Goal: Task Accomplishment & Management: Manage account settings

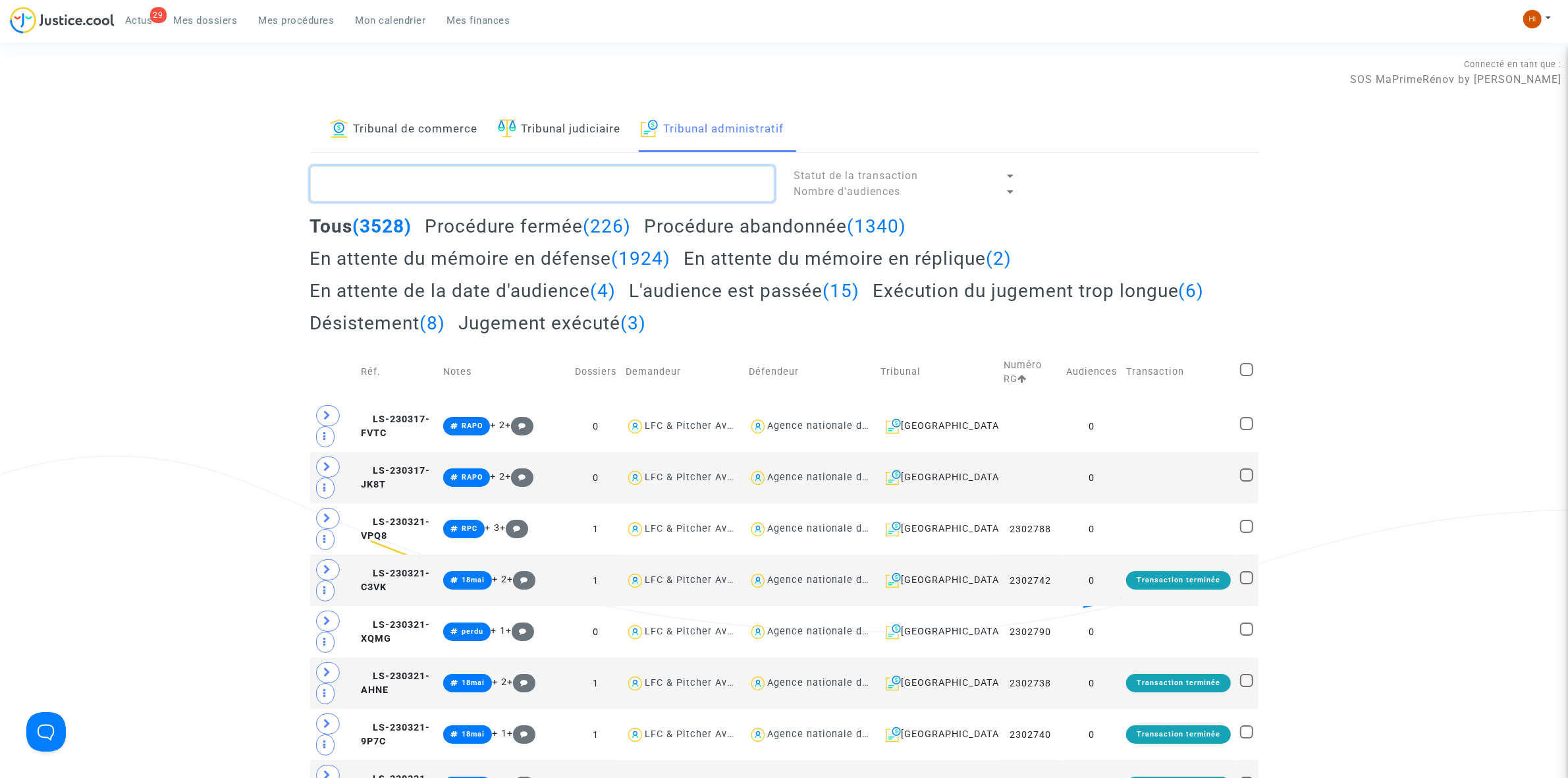
click at [488, 177] on textarea at bounding box center [542, 184] width 465 height 36
paste textarea "Riera ALAIN"
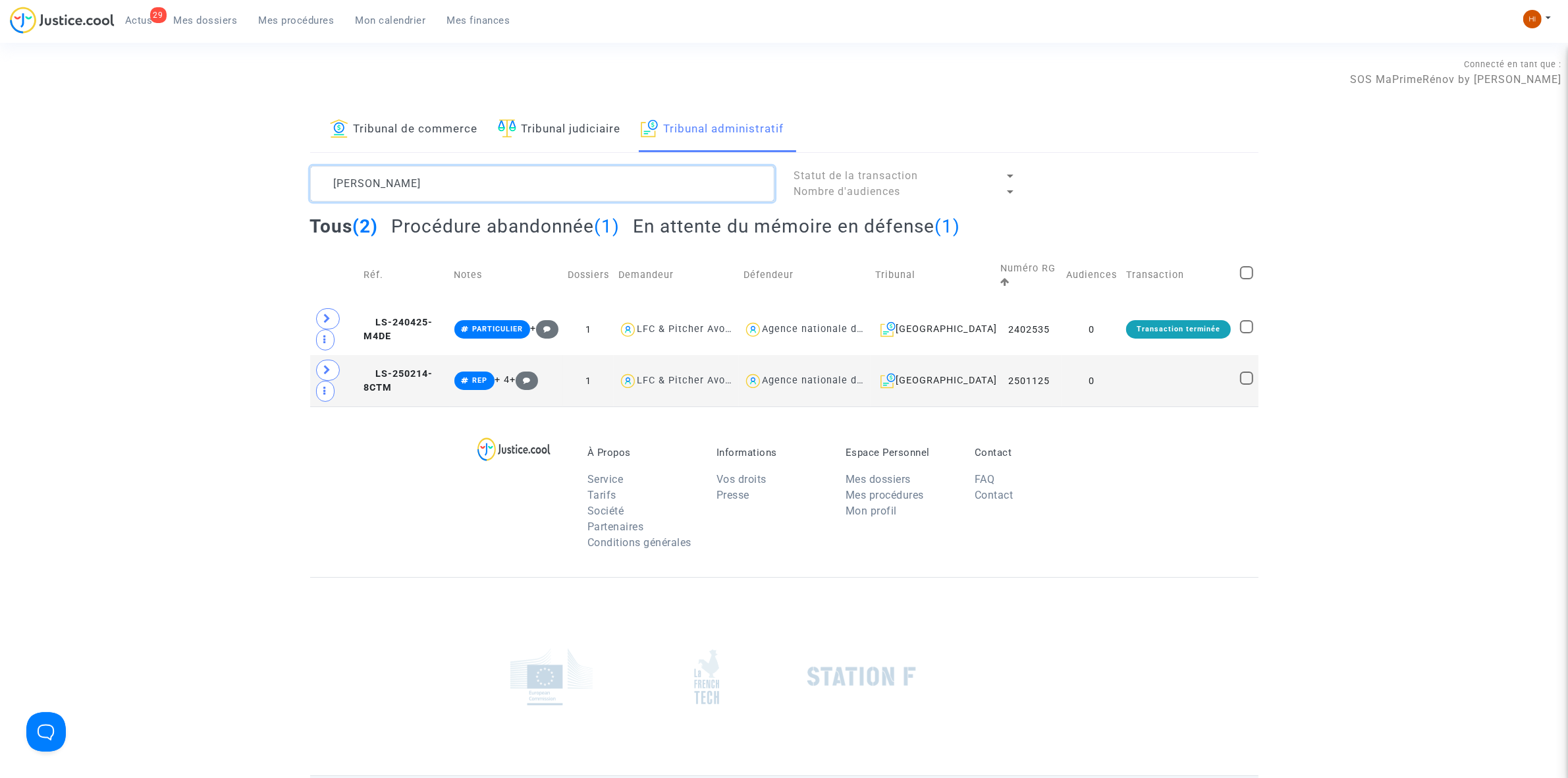
type textarea "Riera ALAIN"
click at [853, 224] on h2 "En attente du mémoire en défense (1)" at bounding box center [796, 226] width 327 height 23
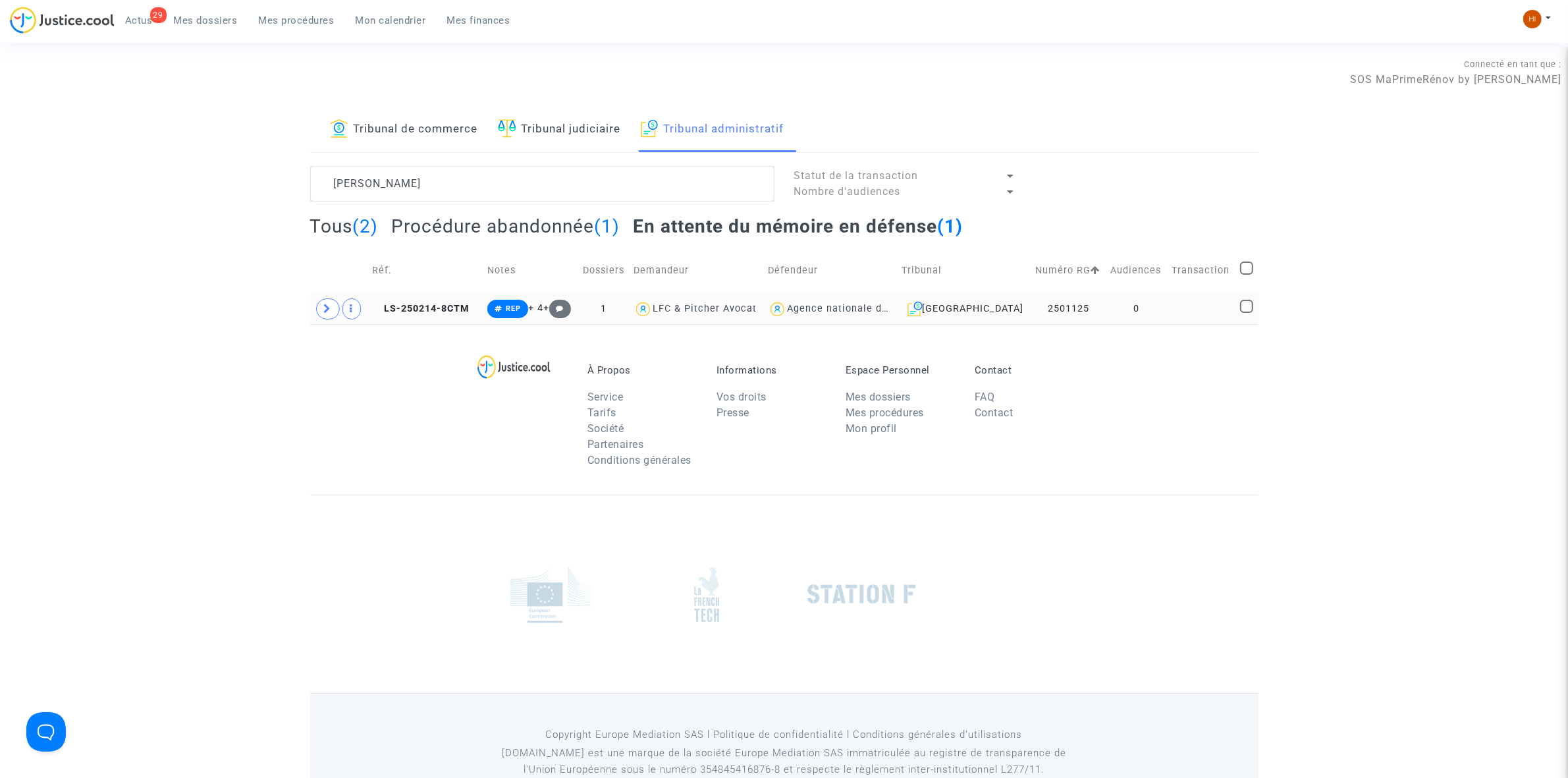
click at [1125, 308] on td "0" at bounding box center [1137, 309] width 61 height 31
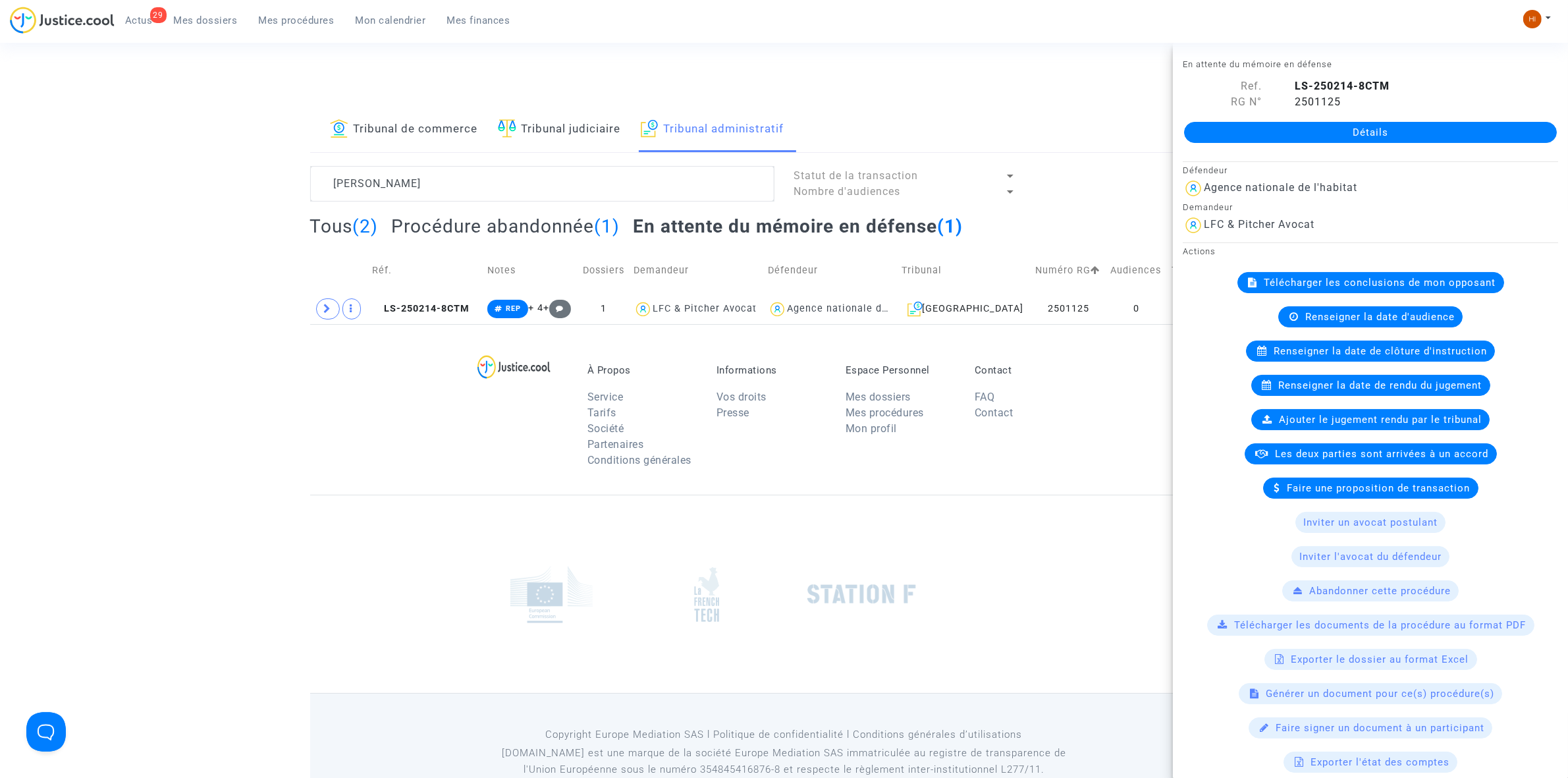
click at [1409, 119] on div "Détails" at bounding box center [1370, 132] width 395 height 45
click at [1378, 129] on link "Détails" at bounding box center [1370, 132] width 373 height 21
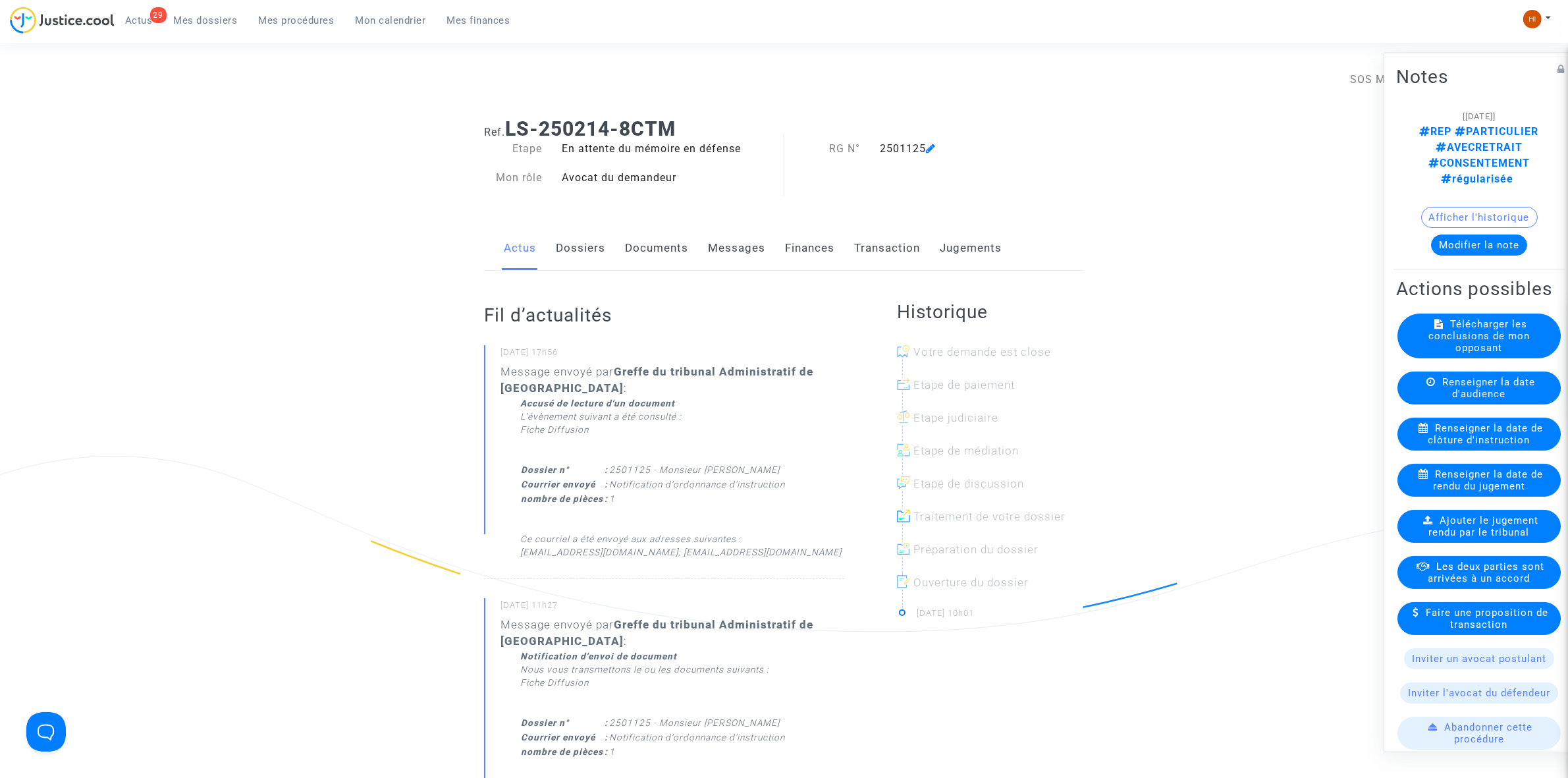
click at [1464, 436] on span "Renseigner la date de clôture d'instruction" at bounding box center [1485, 433] width 115 height 24
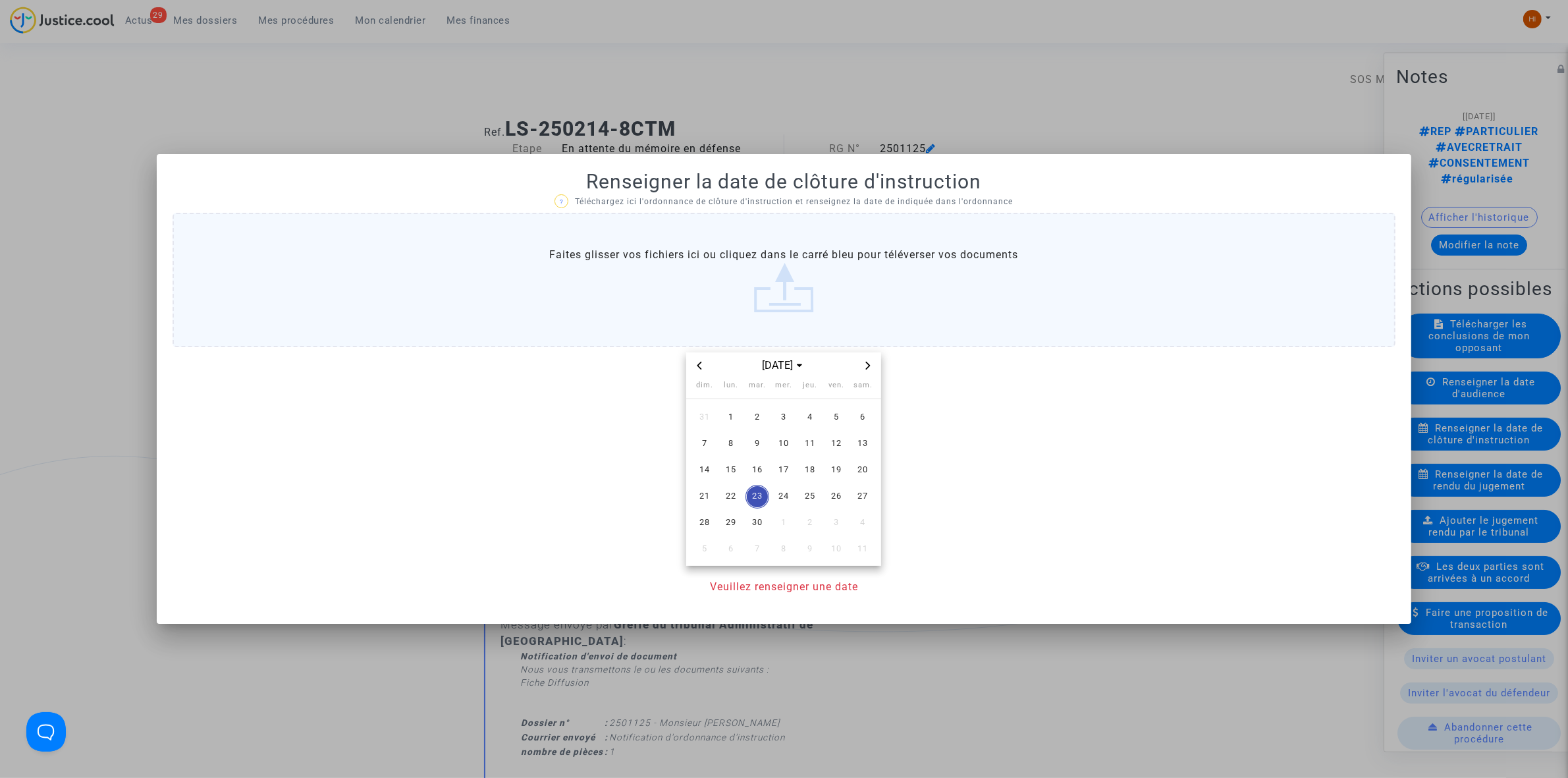
drag, startPoint x: 877, startPoint y: 369, endPoint x: 870, endPoint y: 366, distance: 7.6
click at [871, 366] on div "sept. 2025" at bounding box center [784, 366] width 195 height 27
click at [870, 366] on icon "Next month" at bounding box center [868, 365] width 4 height 8
click at [737, 445] on span "6" at bounding box center [731, 444] width 24 height 24
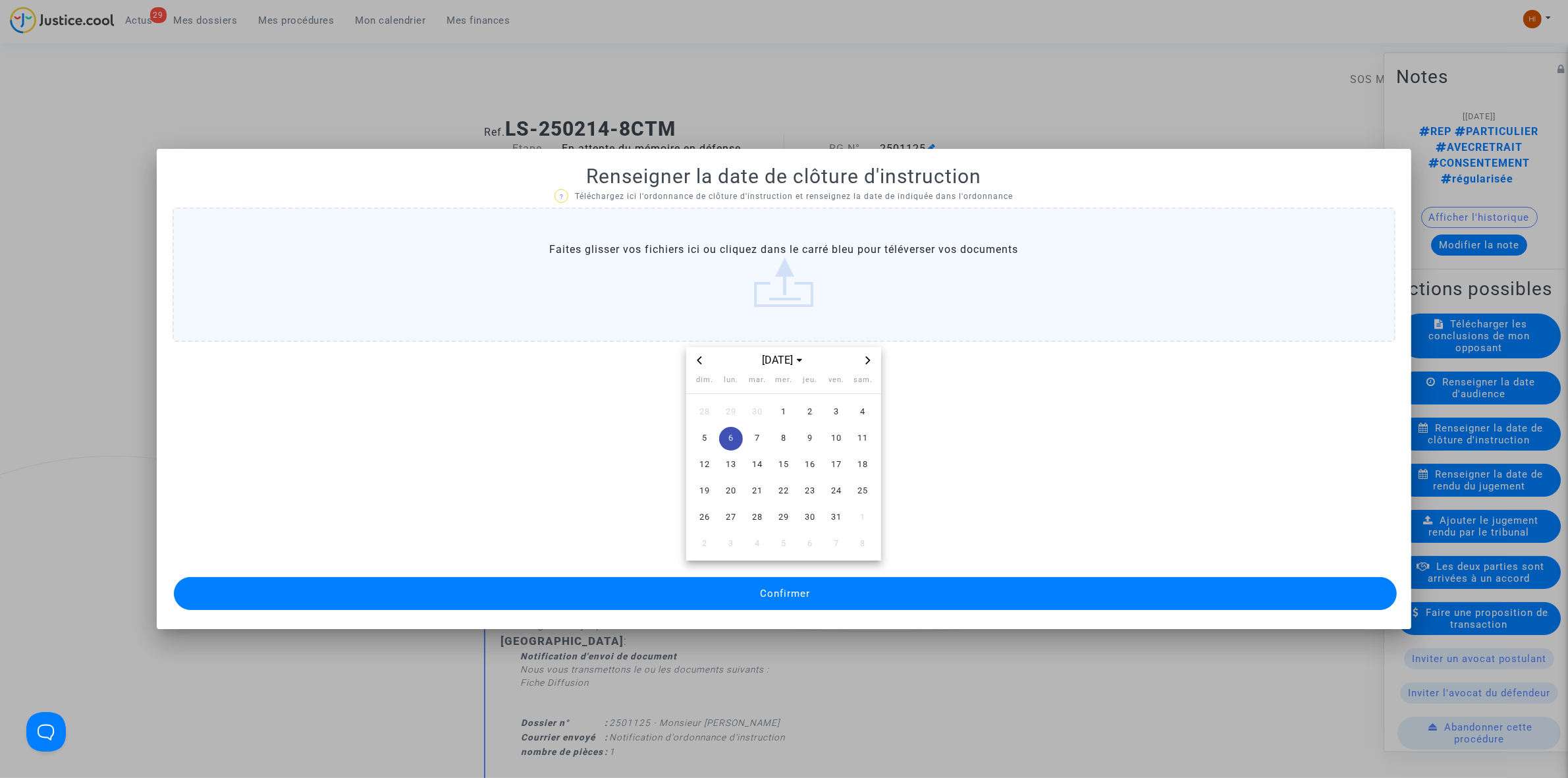
click at [580, 607] on button "Confirmer" at bounding box center [785, 594] width 1223 height 33
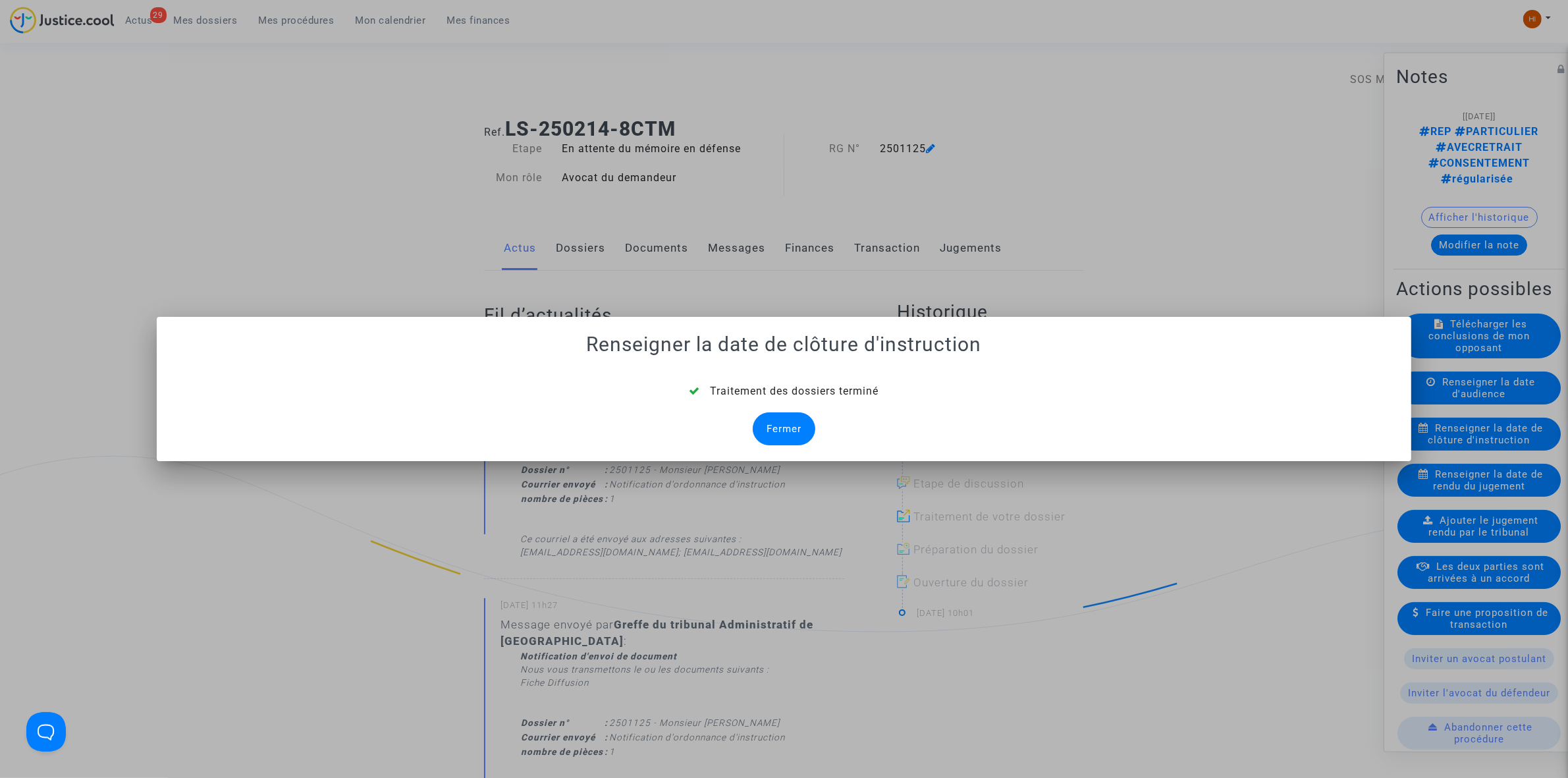
click at [782, 442] on div "Fermer" at bounding box center [784, 429] width 62 height 33
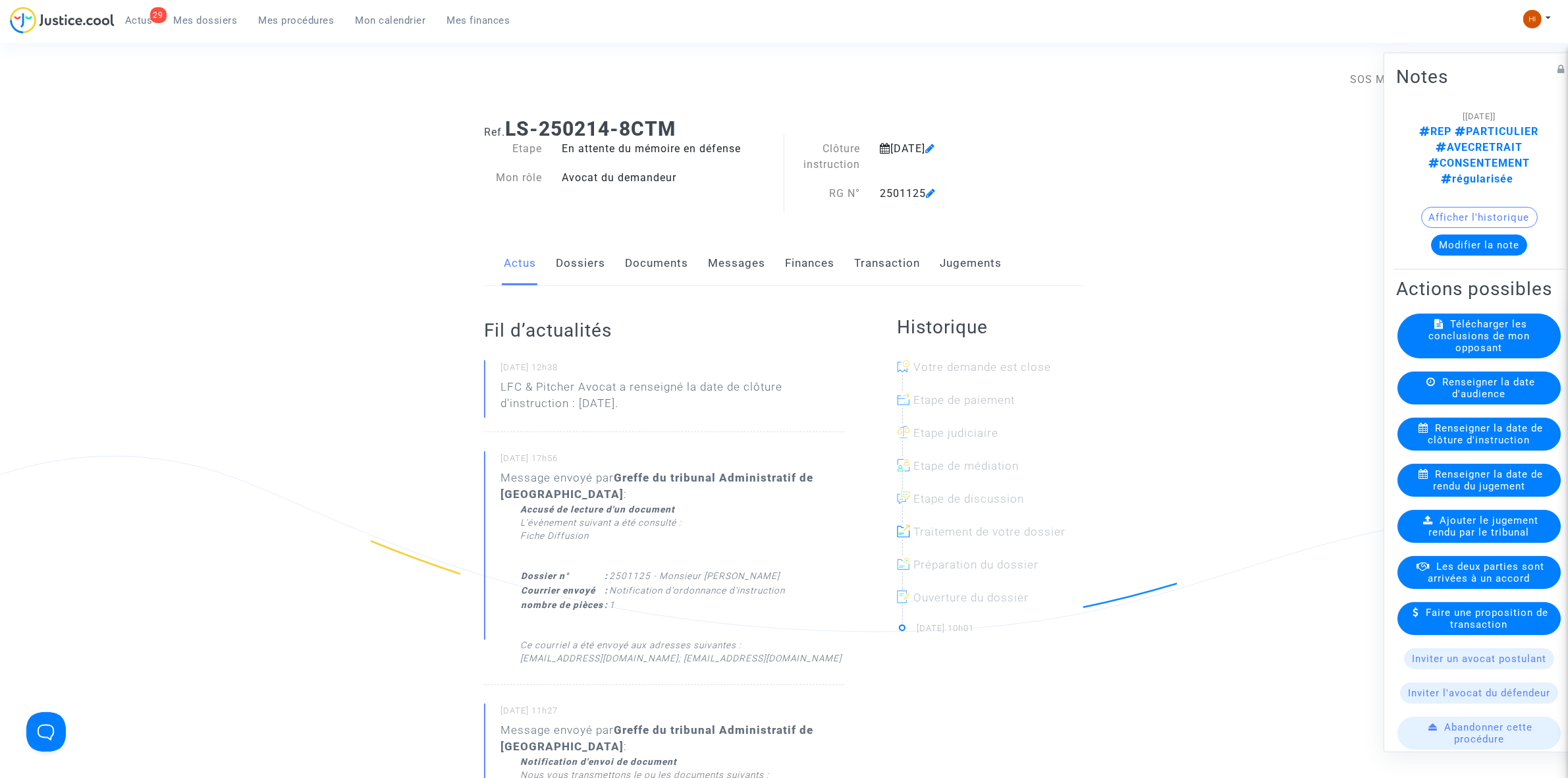
click at [668, 261] on link "Documents" at bounding box center [657, 263] width 63 height 44
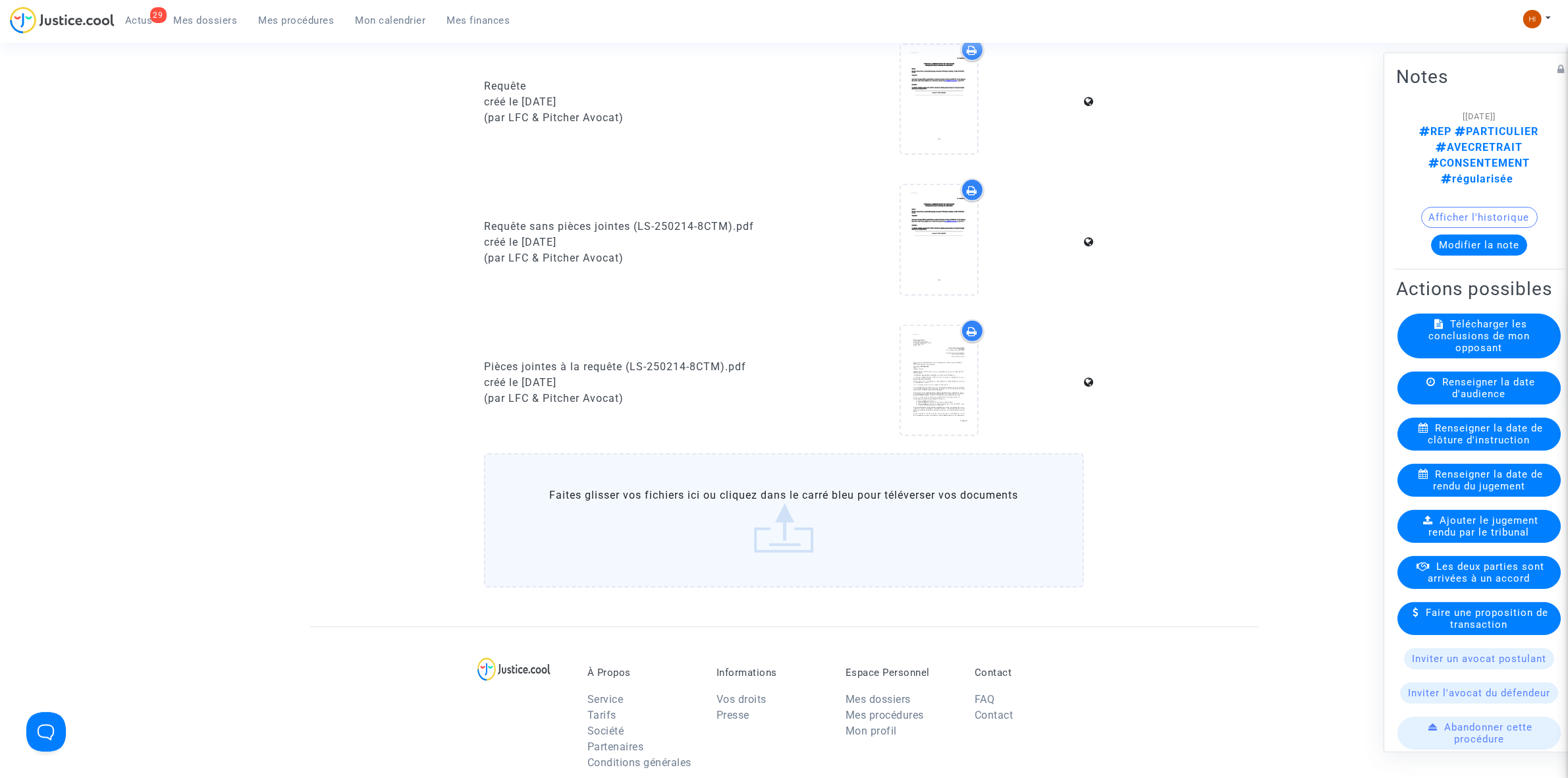
scroll to position [659, 0]
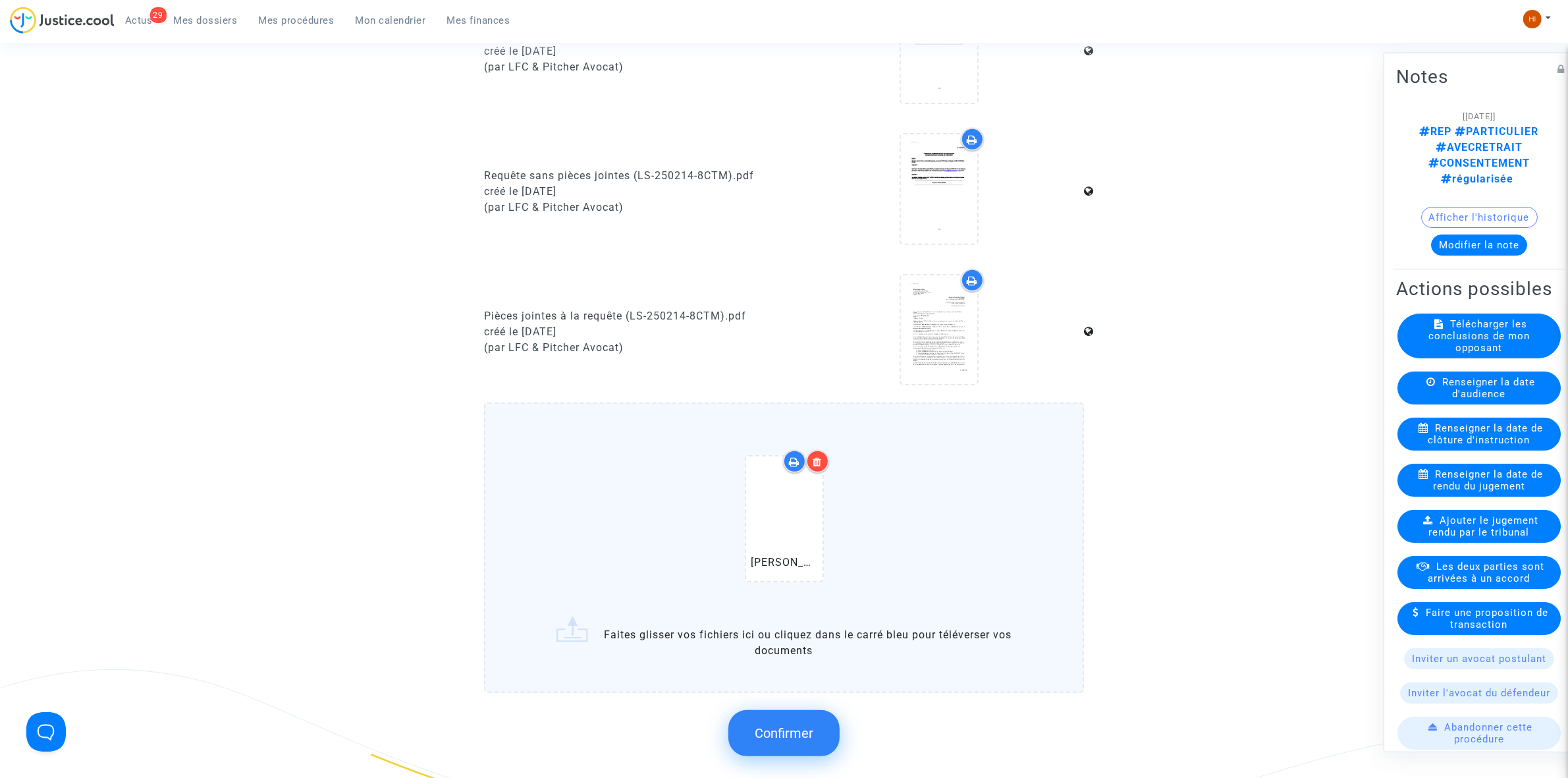
click at [799, 731] on span "Confirmer" at bounding box center [784, 733] width 59 height 16
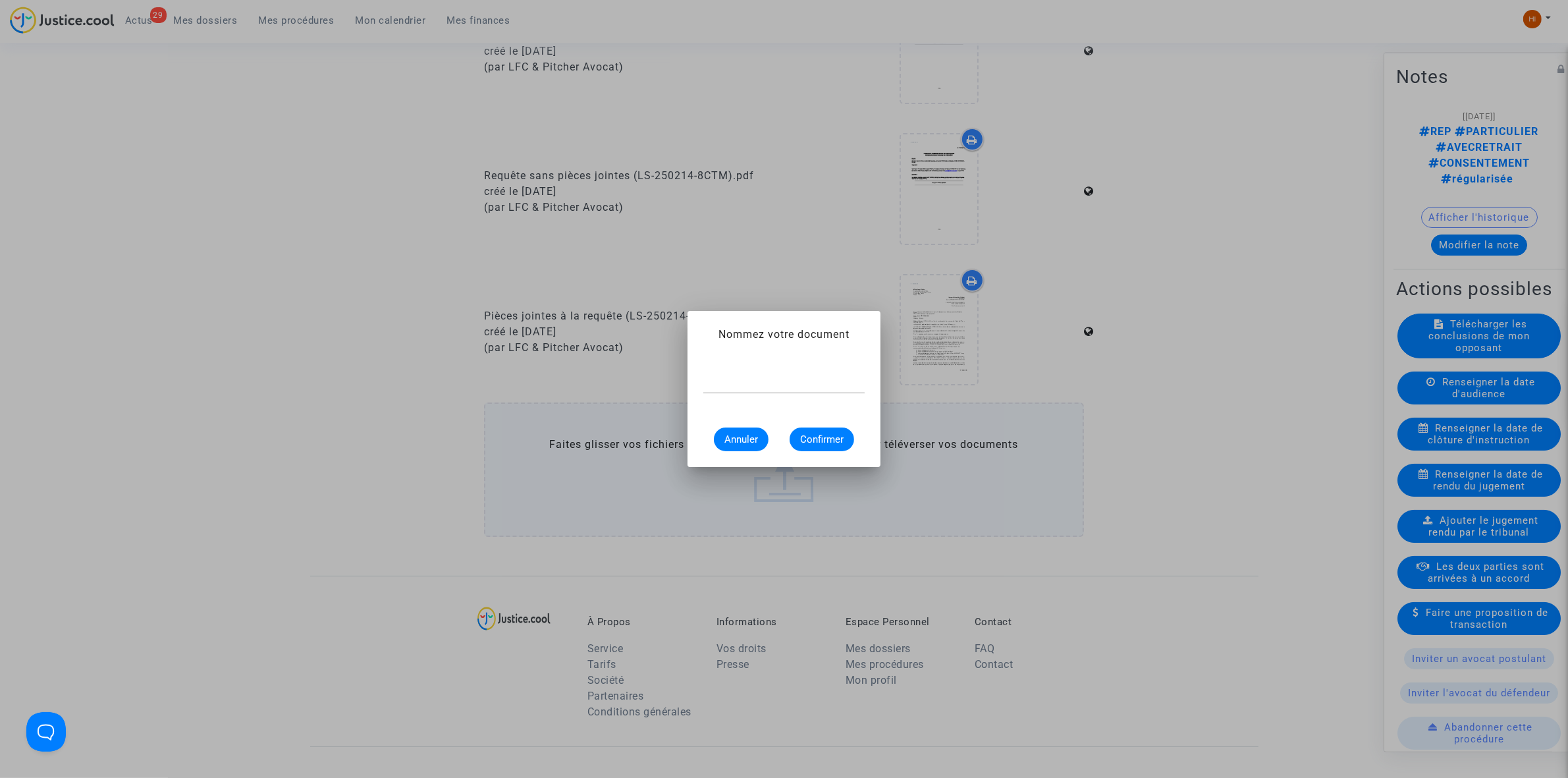
scroll to position [0, 0]
type input "w"
type input "ordonnance de clôture d'instruction"
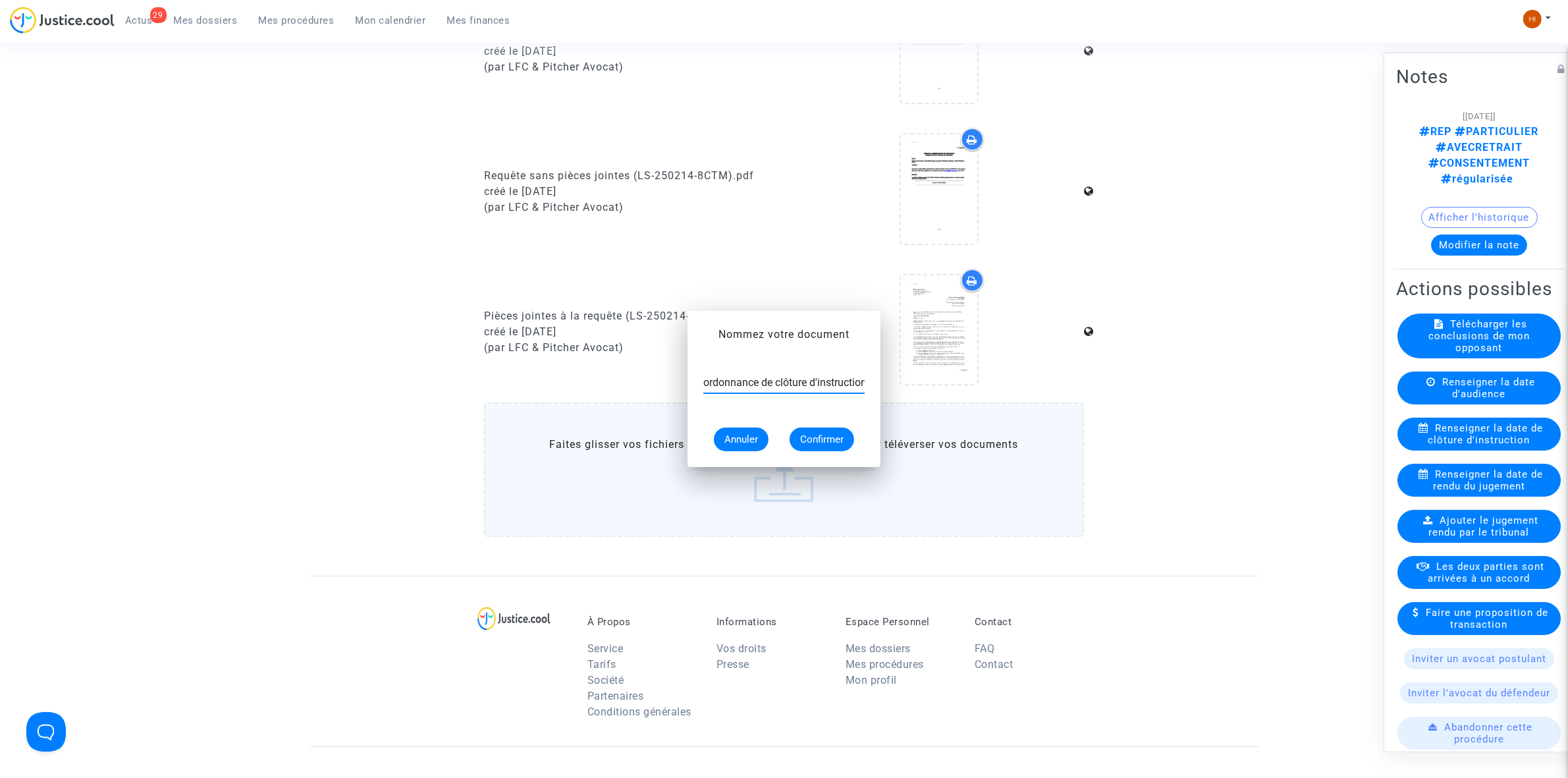
scroll to position [659, 0]
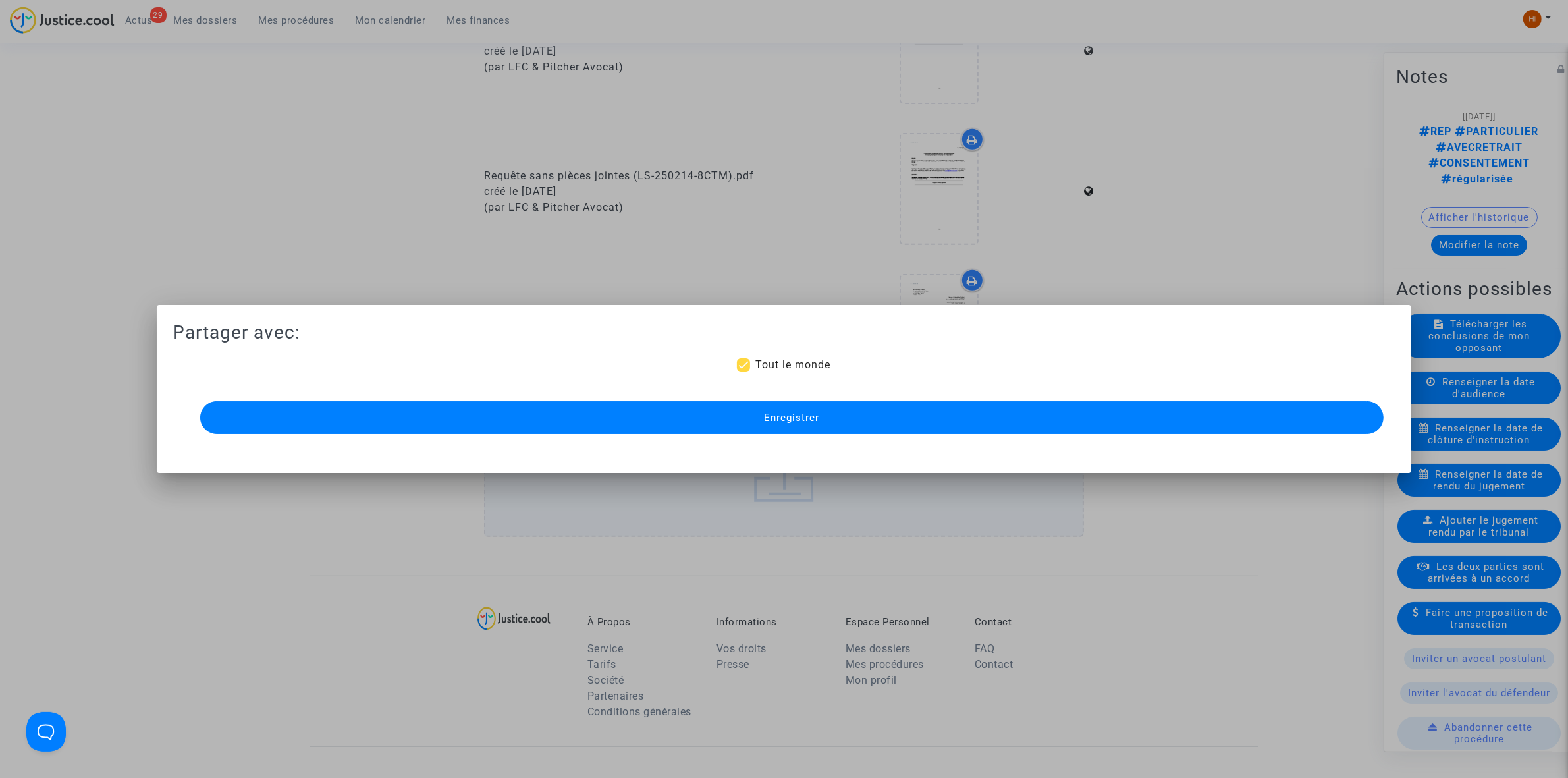
click at [626, 418] on button "Enregistrer" at bounding box center [792, 417] width 1183 height 33
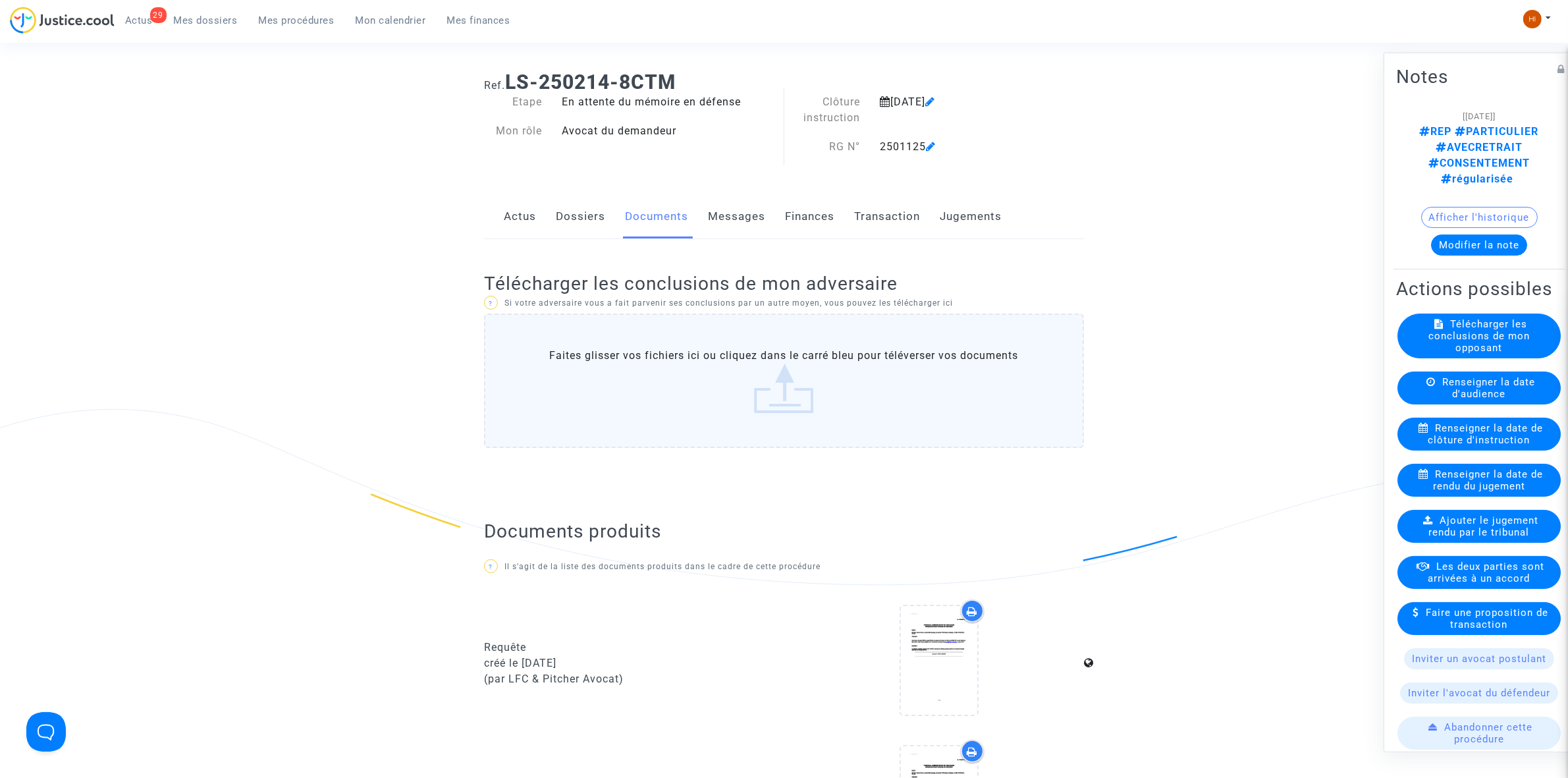
scroll to position [0, 0]
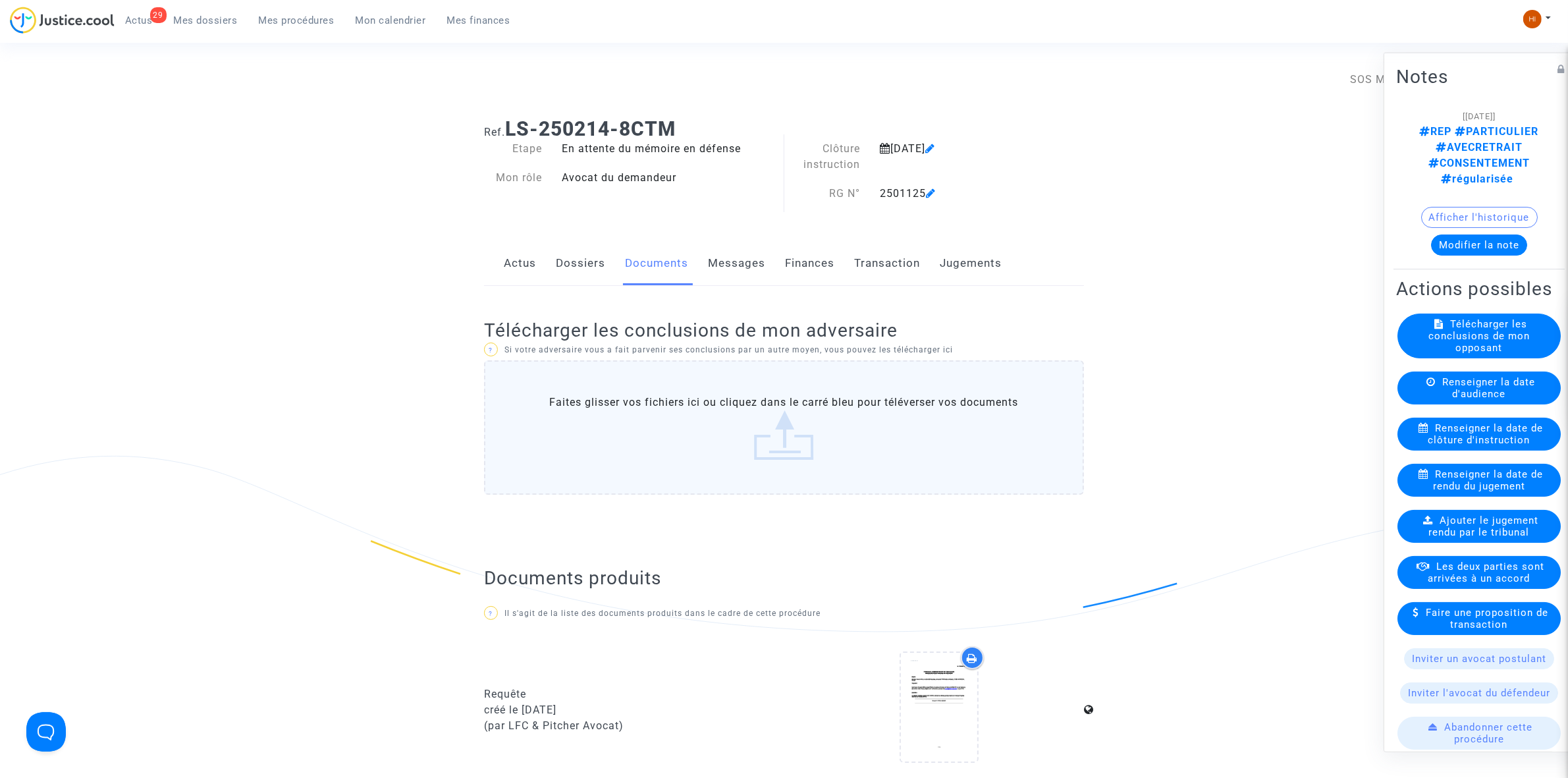
click at [576, 261] on link "Dossiers" at bounding box center [581, 263] width 49 height 44
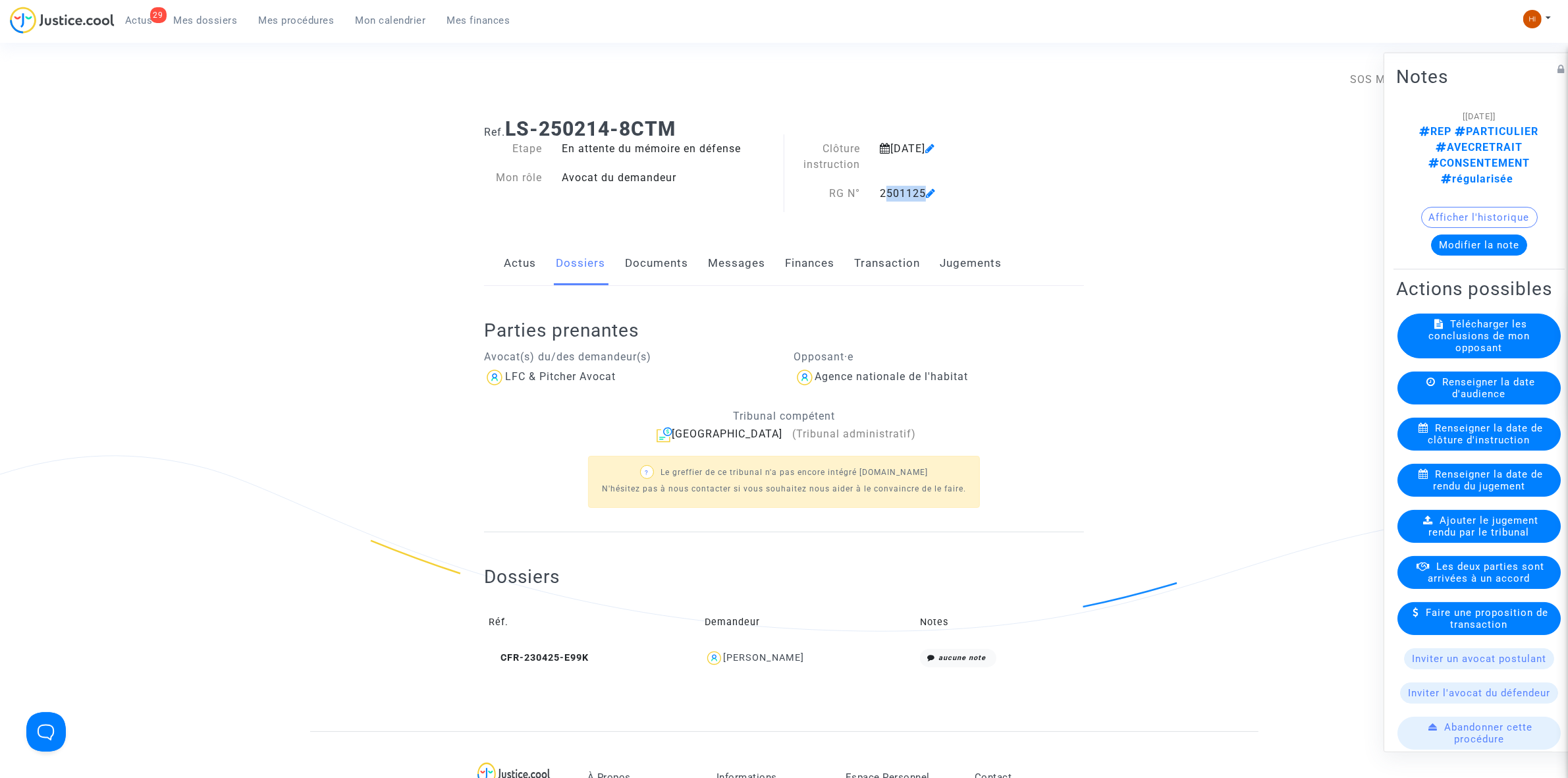
drag, startPoint x: 876, startPoint y: 195, endPoint x: 932, endPoint y: 196, distance: 56.0
click at [932, 196] on div "2501125" at bounding box center [956, 194] width 172 height 16
copy div "2501125"
drag, startPoint x: 837, startPoint y: 656, endPoint x: 739, endPoint y: 663, distance: 98.2
click at [739, 663] on div "RIERA ALAIN" at bounding box center [807, 659] width 206 height 19
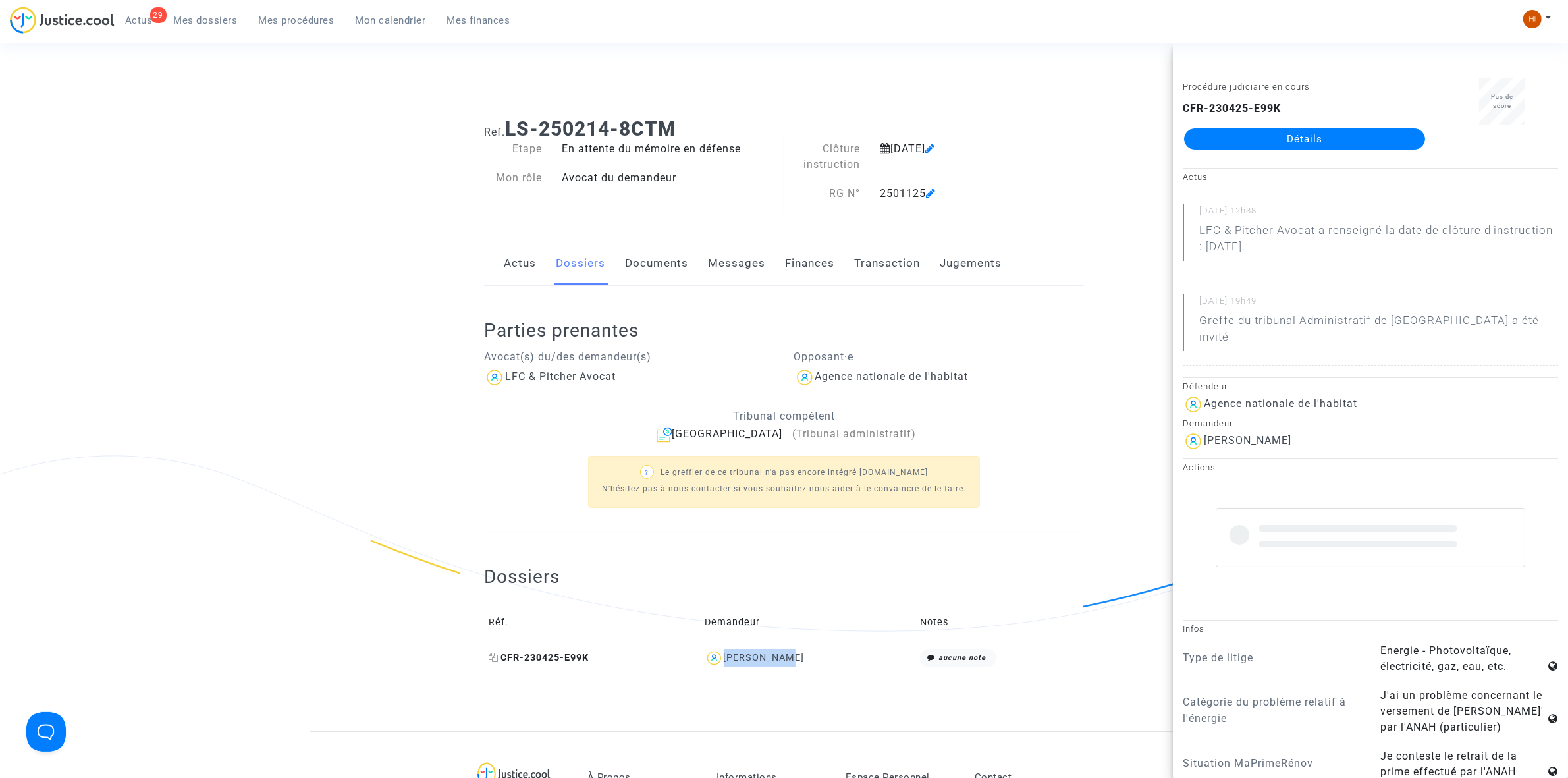
copy div "RIERA ALAIN"
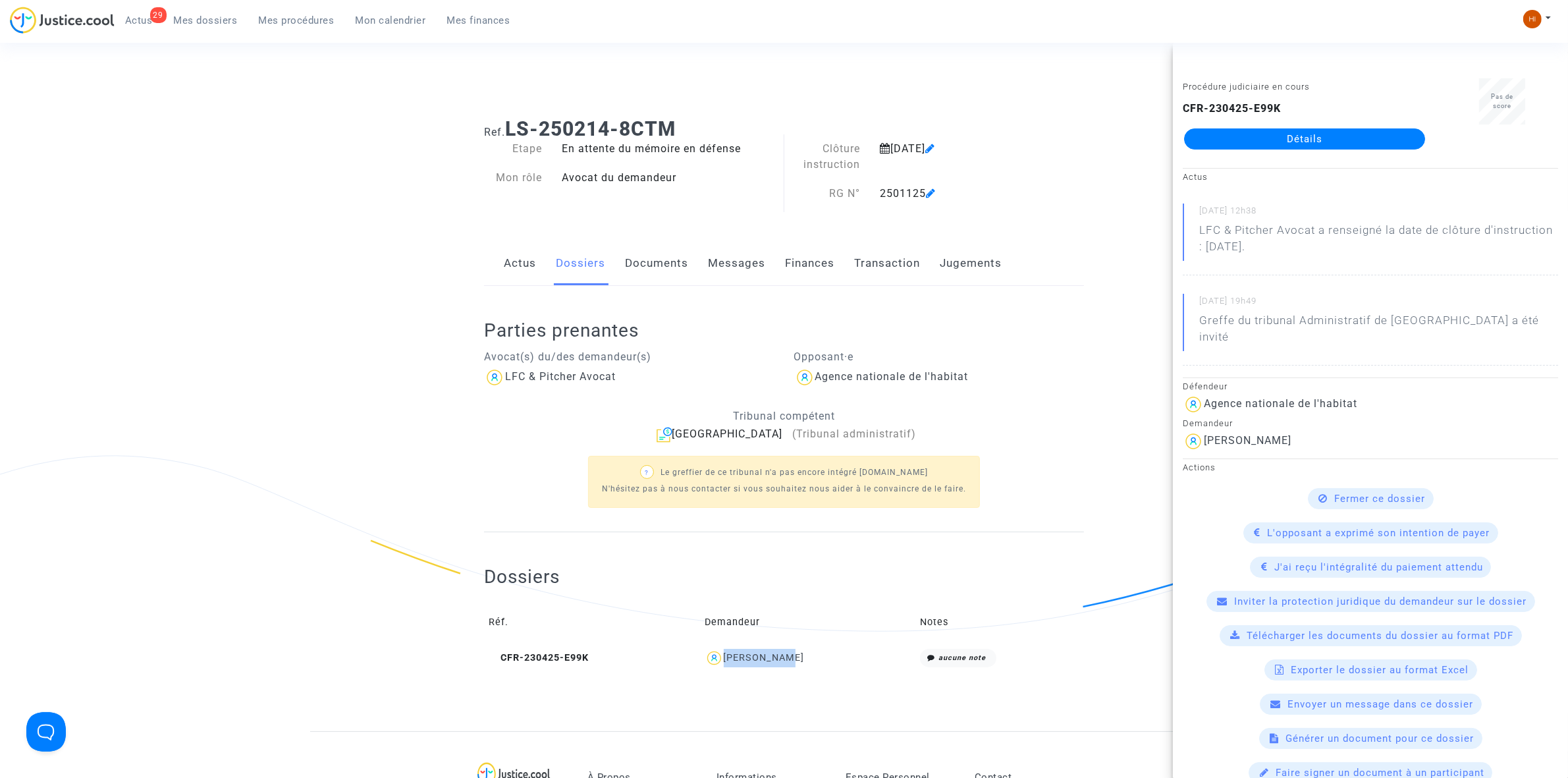
click at [668, 272] on link "Documents" at bounding box center [657, 263] width 63 height 44
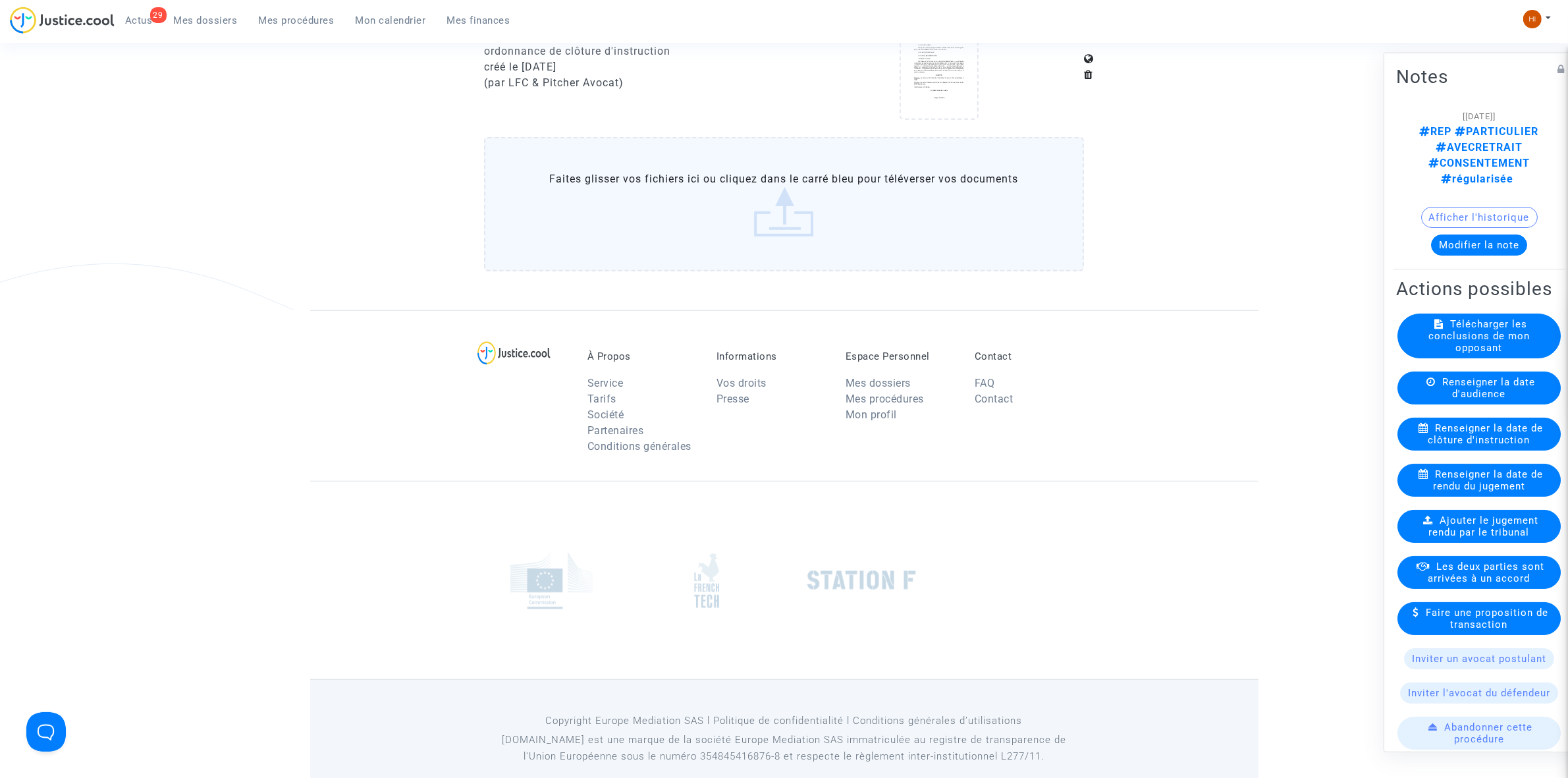
scroll to position [1071, 0]
click at [304, 18] on span "Mes procédures" at bounding box center [297, 20] width 76 height 12
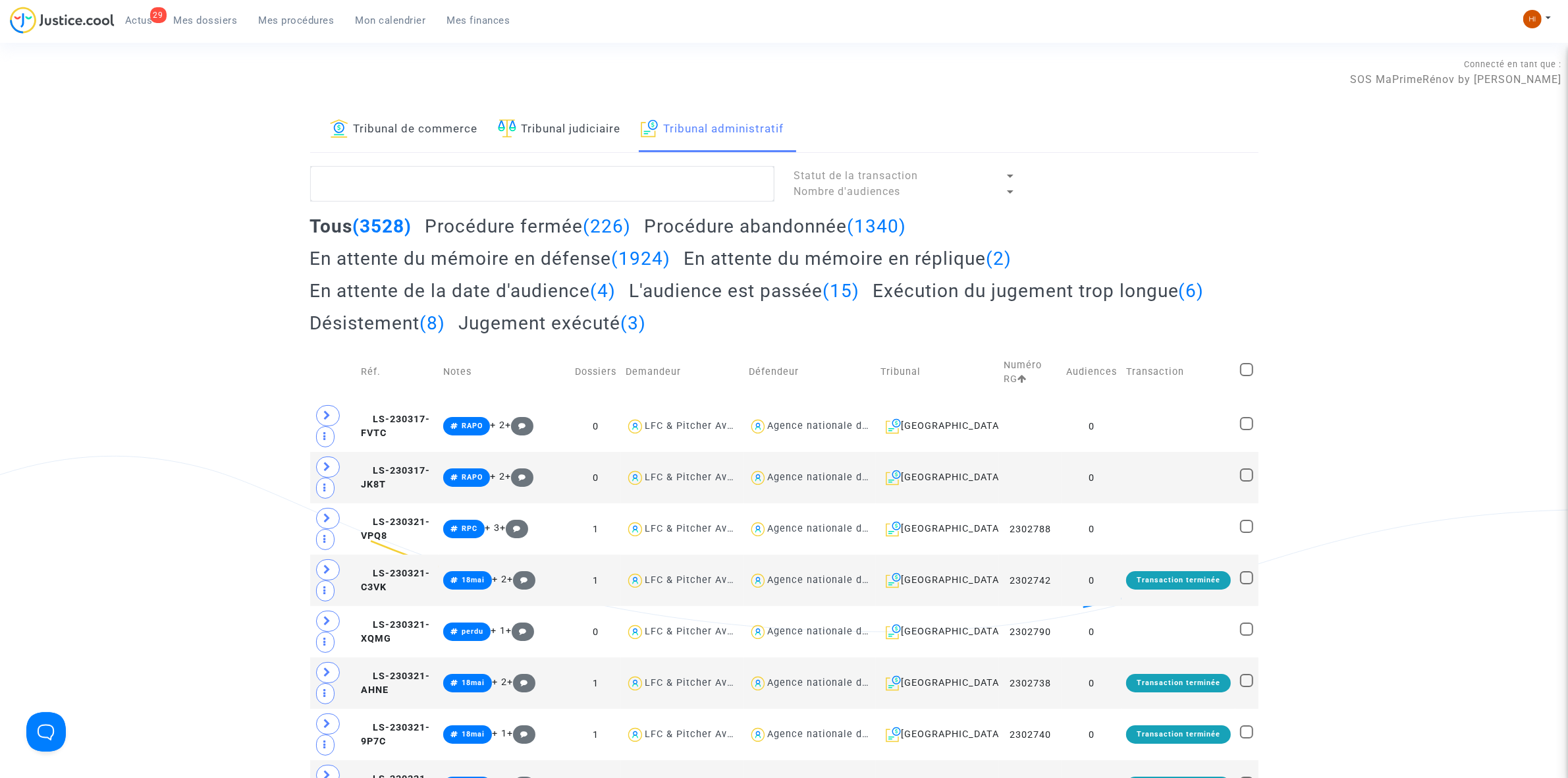
click at [538, 146] on link "Tribunal judiciaire" at bounding box center [559, 130] width 123 height 45
click at [726, 126] on link "Tribunal administratif" at bounding box center [713, 130] width 143 height 45
click at [696, 176] on textarea at bounding box center [542, 184] width 465 height 36
paste textarea "BAUDRY Mickael"
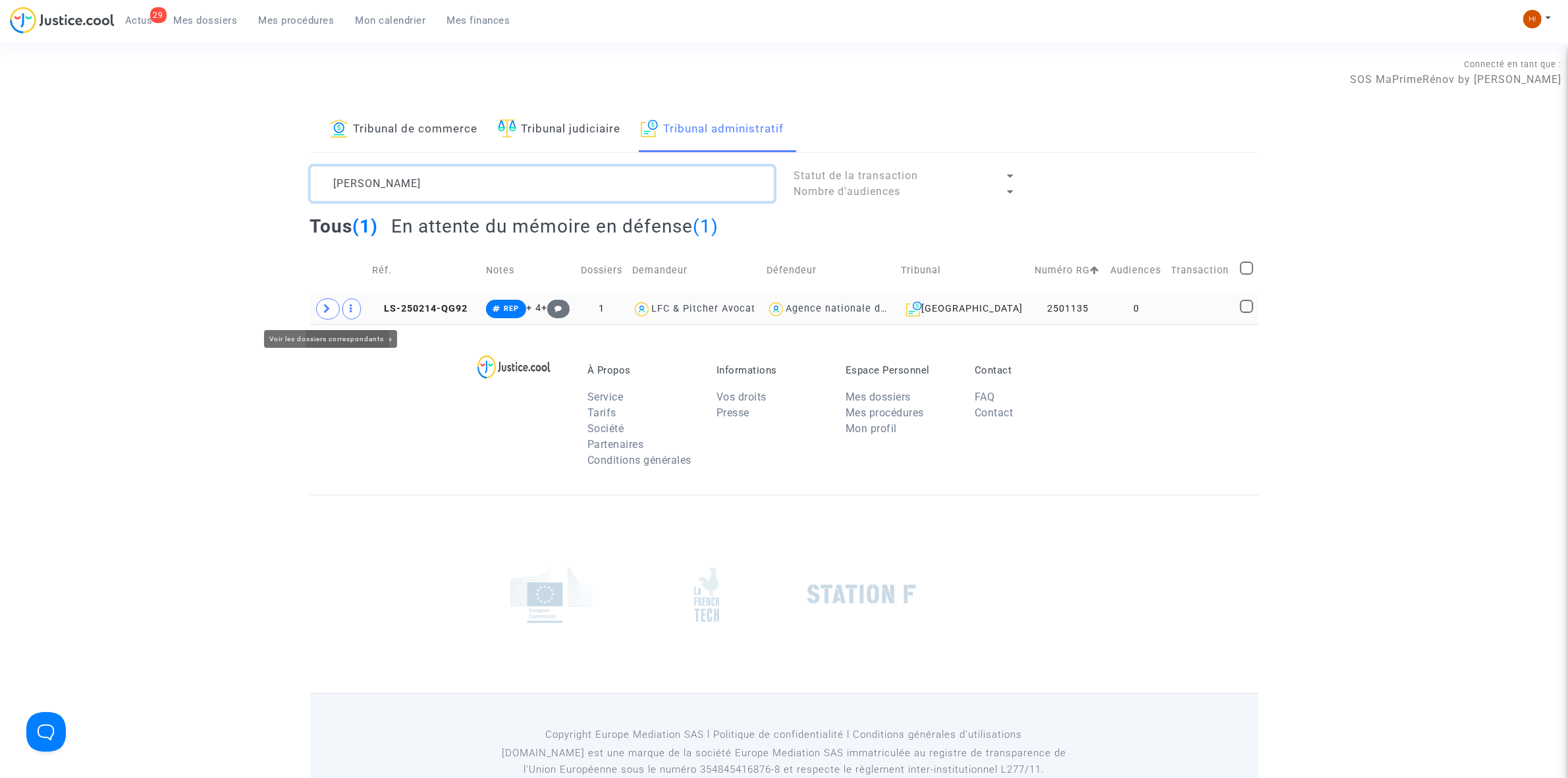
type textarea "BAUDRY Mickael"
click at [334, 313] on span at bounding box center [328, 309] width 24 height 21
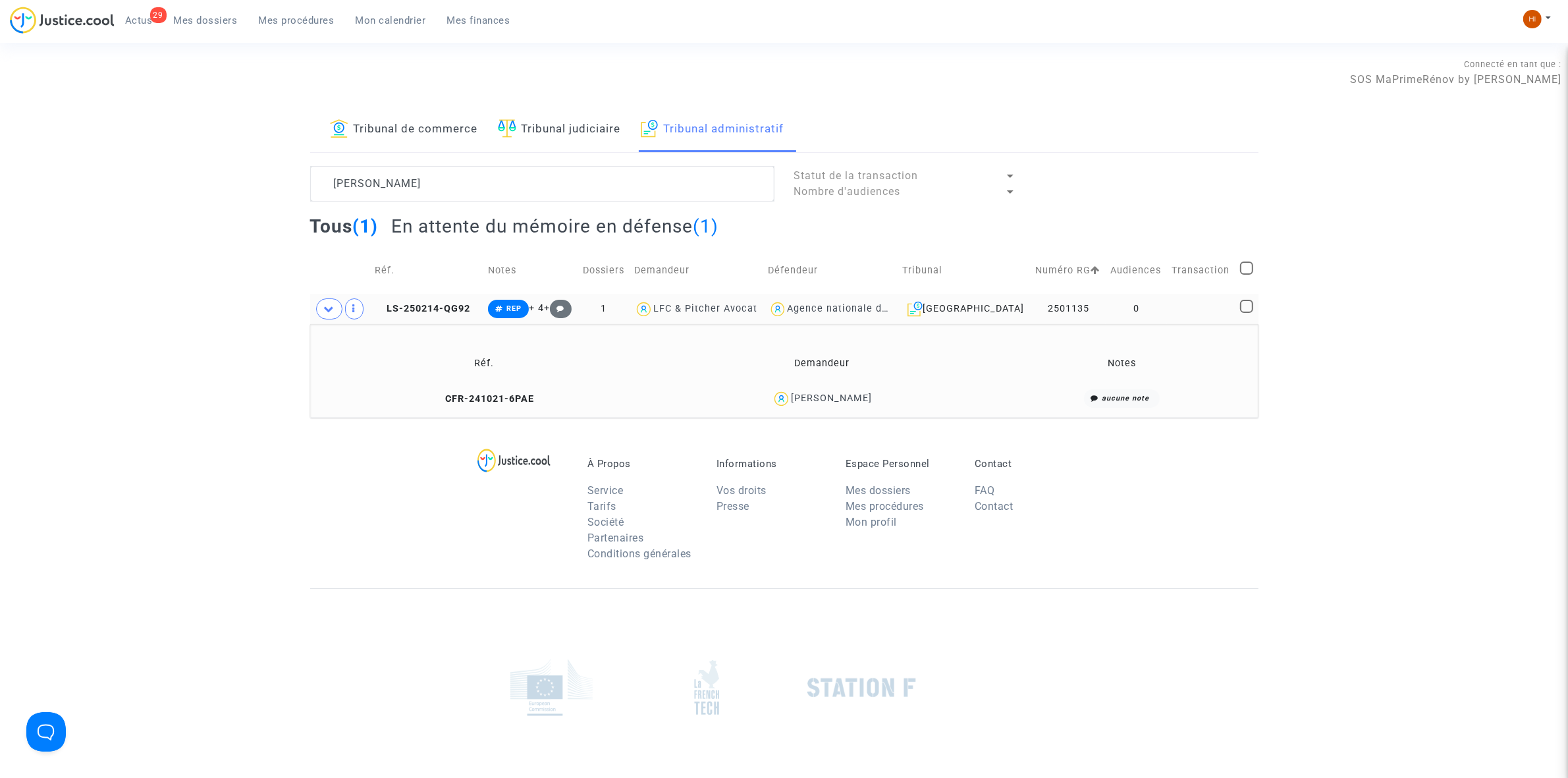
drag, startPoint x: 887, startPoint y: 393, endPoint x: 878, endPoint y: 417, distance: 25.6
click at [850, 395] on div "Mickael BAUDRY" at bounding box center [822, 398] width 327 height 19
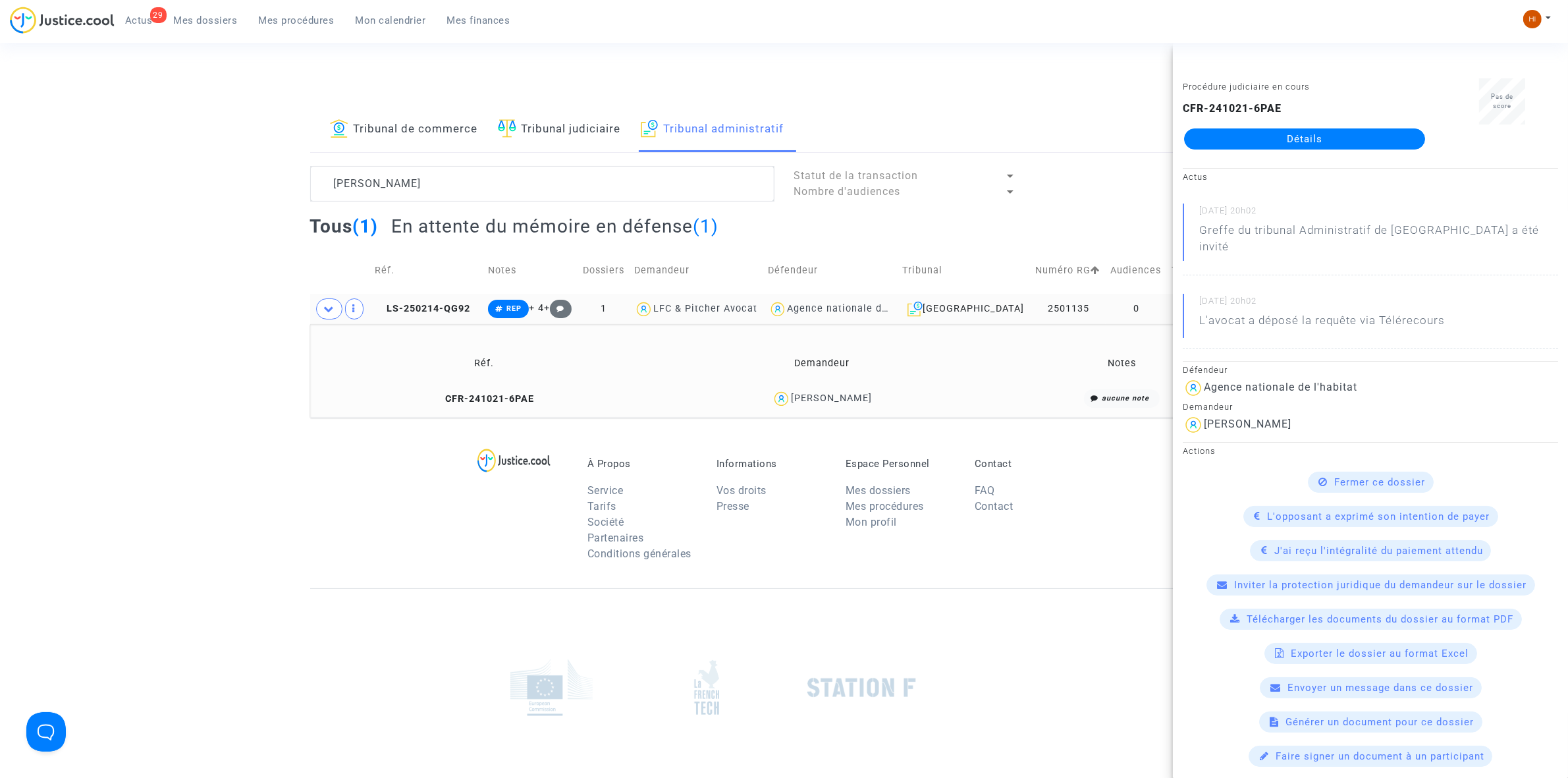
click at [1151, 313] on td "0" at bounding box center [1137, 309] width 61 height 31
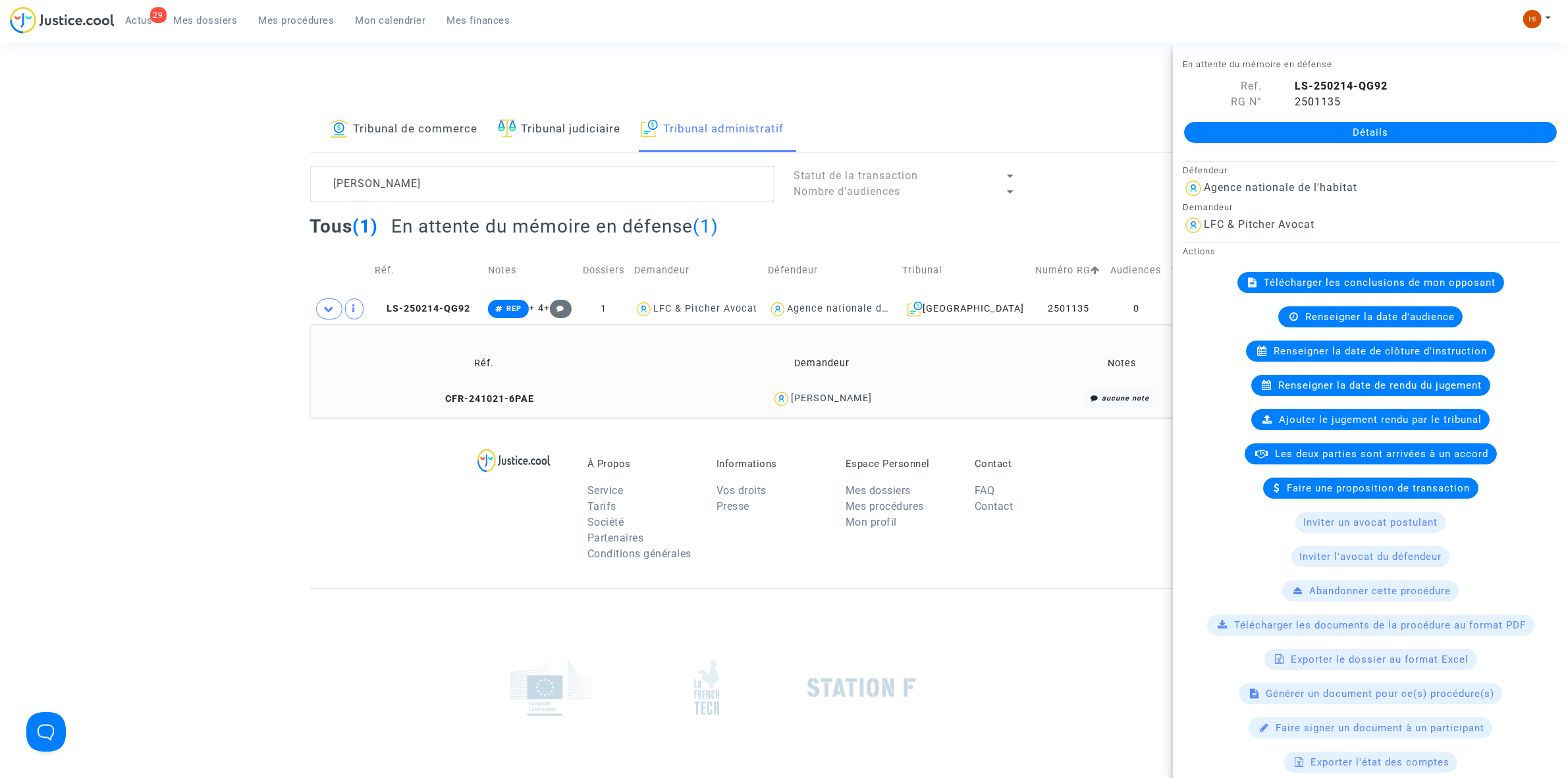
click at [1334, 129] on link "Détails" at bounding box center [1370, 132] width 373 height 21
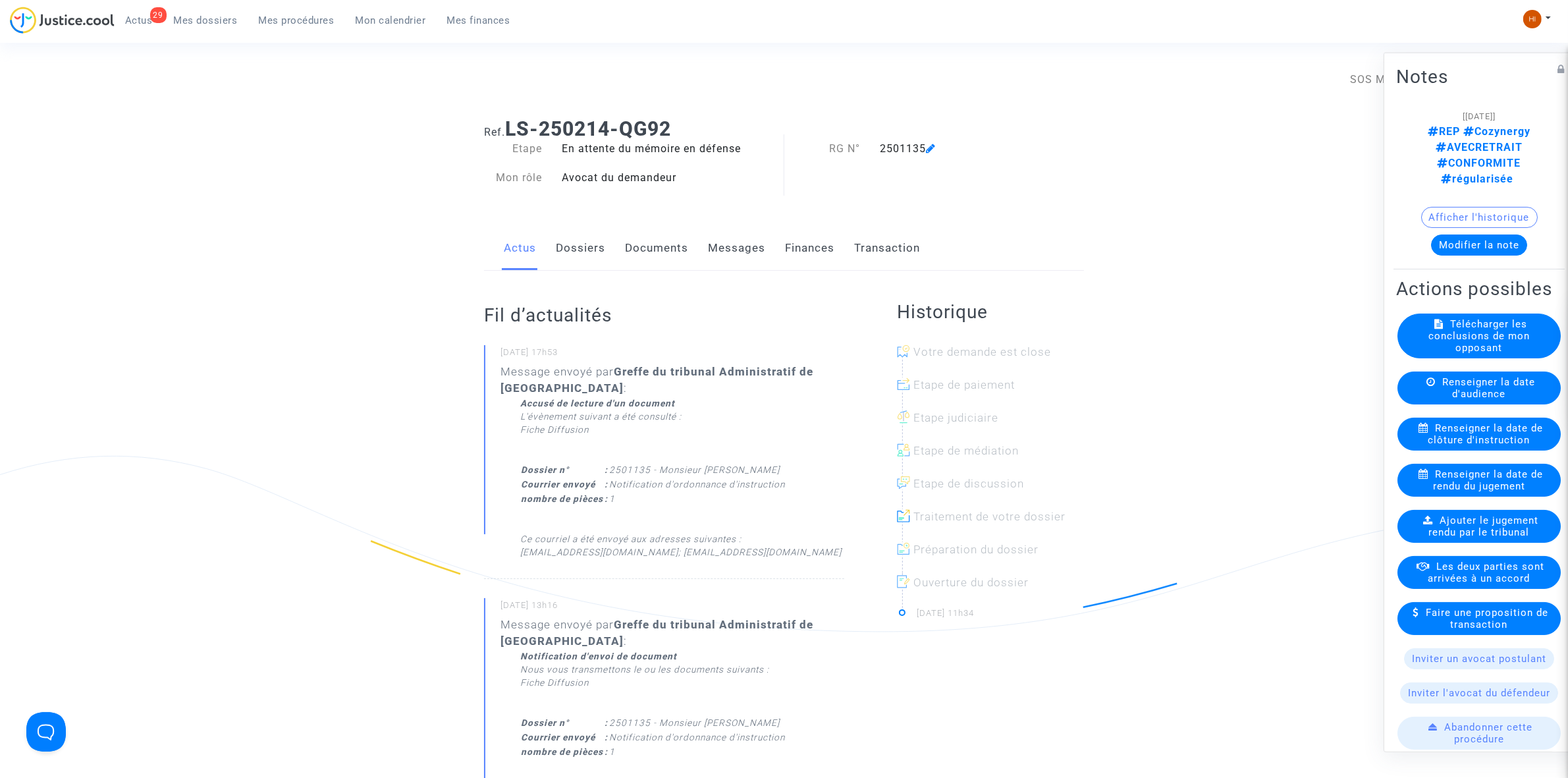
drag, startPoint x: 932, startPoint y: 139, endPoint x: 930, endPoint y: 154, distance: 15.1
click at [930, 139] on span at bounding box center [931, 111] width 10 height 89
click at [930, 154] on icon at bounding box center [931, 148] width 10 height 10
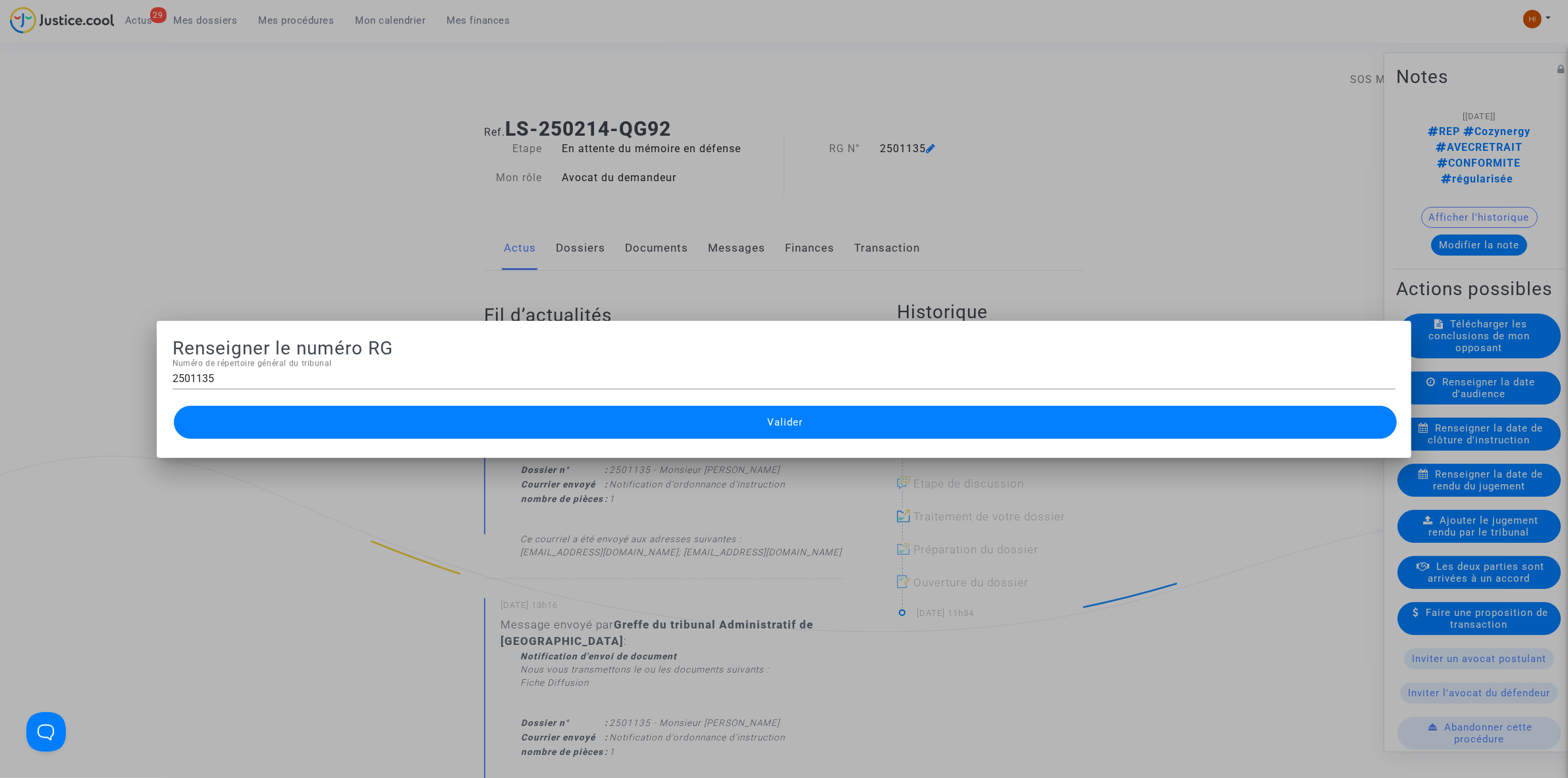
click at [578, 177] on div at bounding box center [784, 389] width 1568 height 778
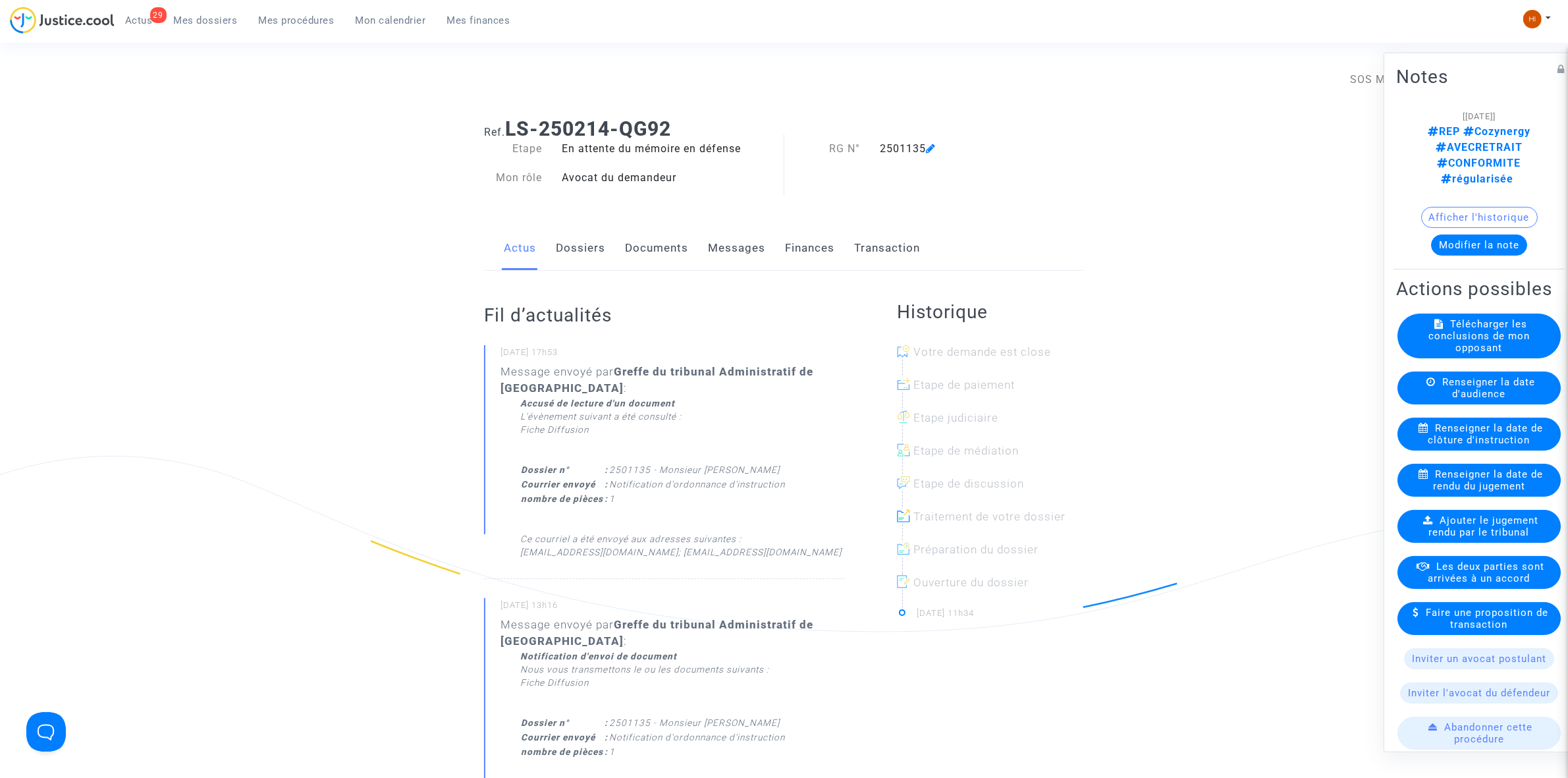
click at [1443, 440] on div "Renseigner la date de clôture d'instruction" at bounding box center [1479, 433] width 164 height 33
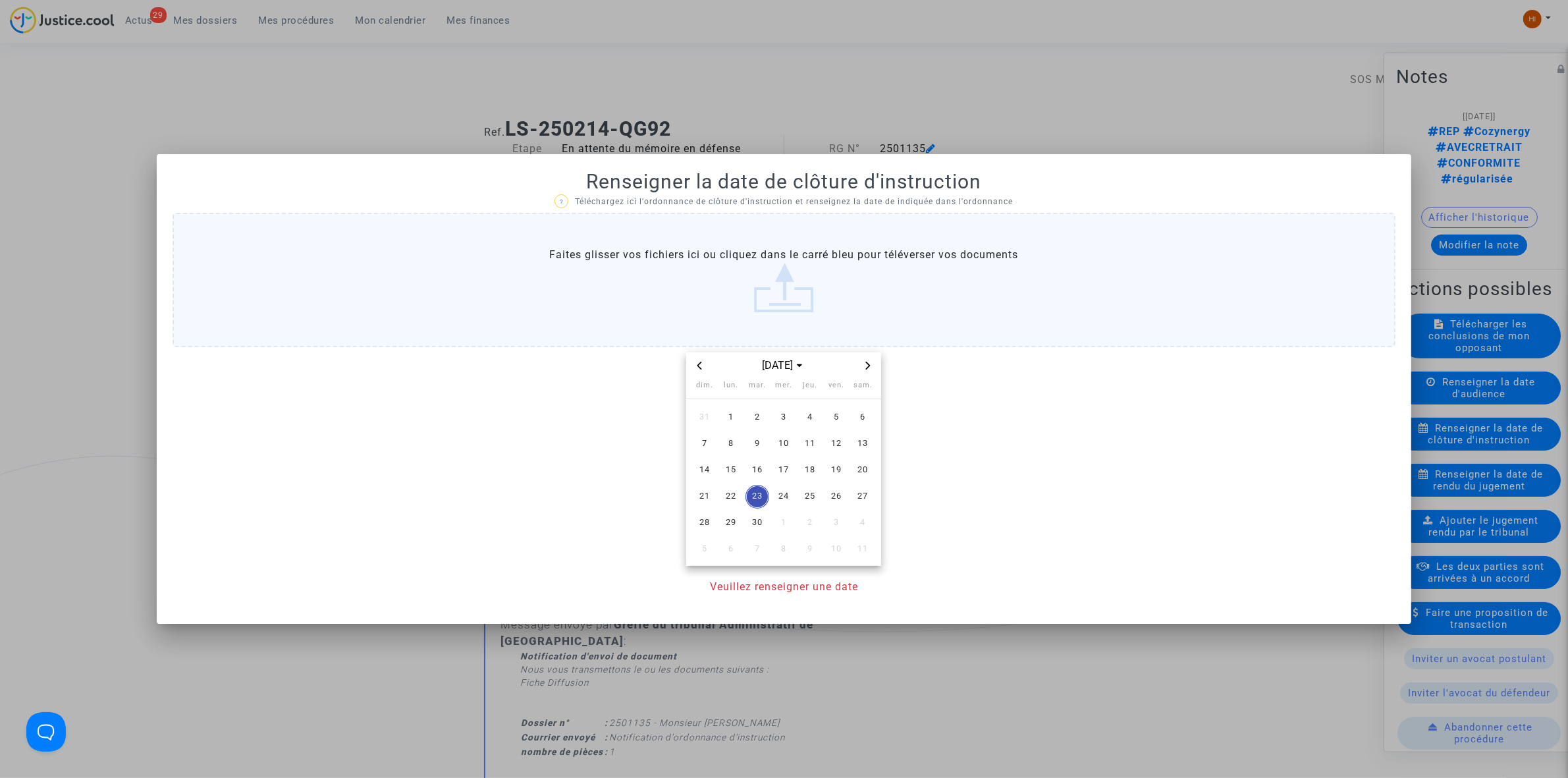
click at [870, 371] on span "Next month" at bounding box center [868, 365] width 16 height 16
click at [703, 450] on span "5" at bounding box center [705, 444] width 24 height 24
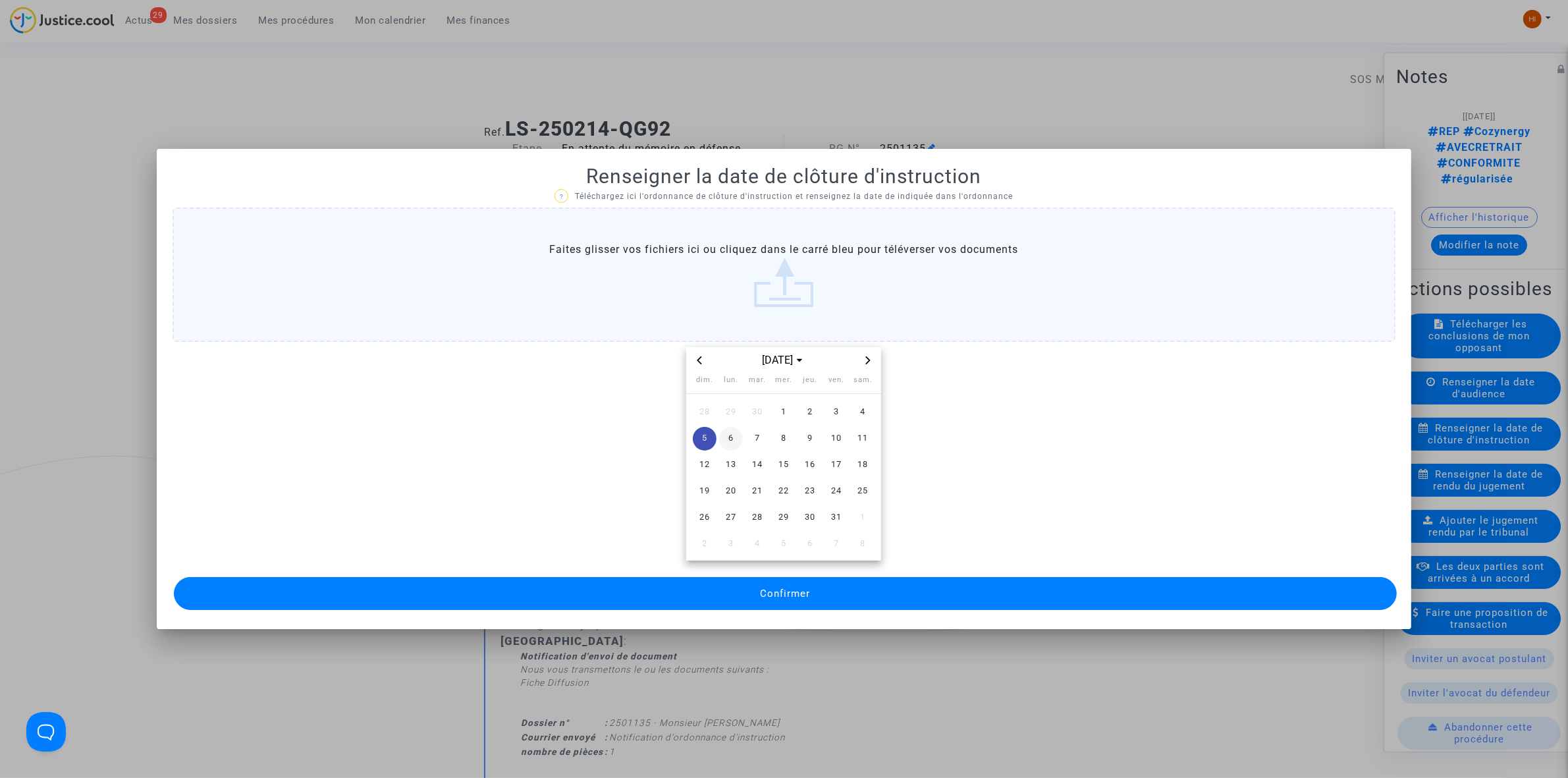
click at [722, 439] on span "6" at bounding box center [731, 439] width 24 height 24
click at [753, 604] on button "Confirmer" at bounding box center [785, 594] width 1223 height 33
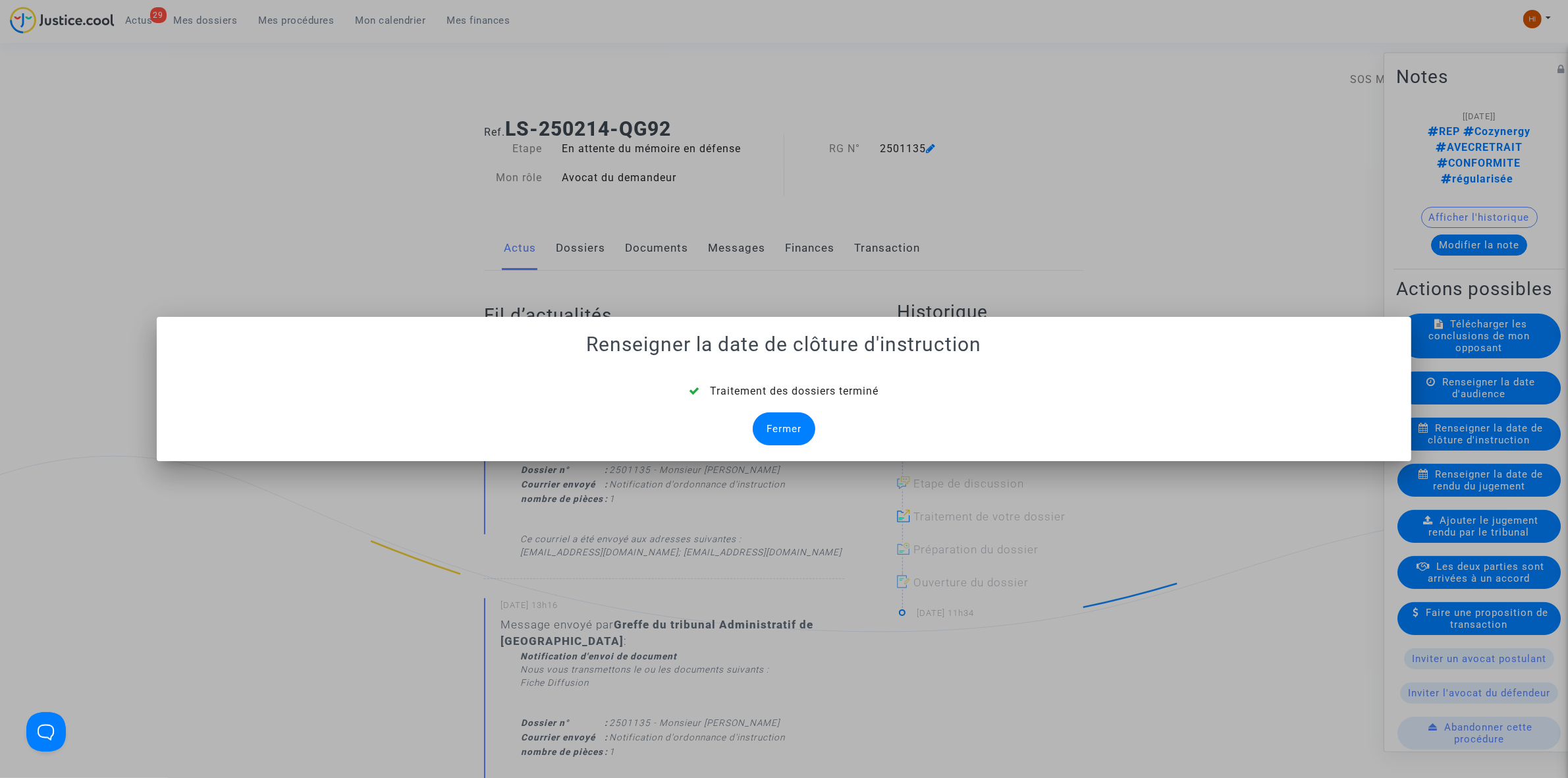
drag, startPoint x: 775, startPoint y: 406, endPoint x: 772, endPoint y: 417, distance: 11.4
click at [774, 409] on div "Traitement des dossiers terminé Fermer" at bounding box center [784, 415] width 1223 height 62
click at [772, 433] on div "Fermer" at bounding box center [784, 429] width 62 height 33
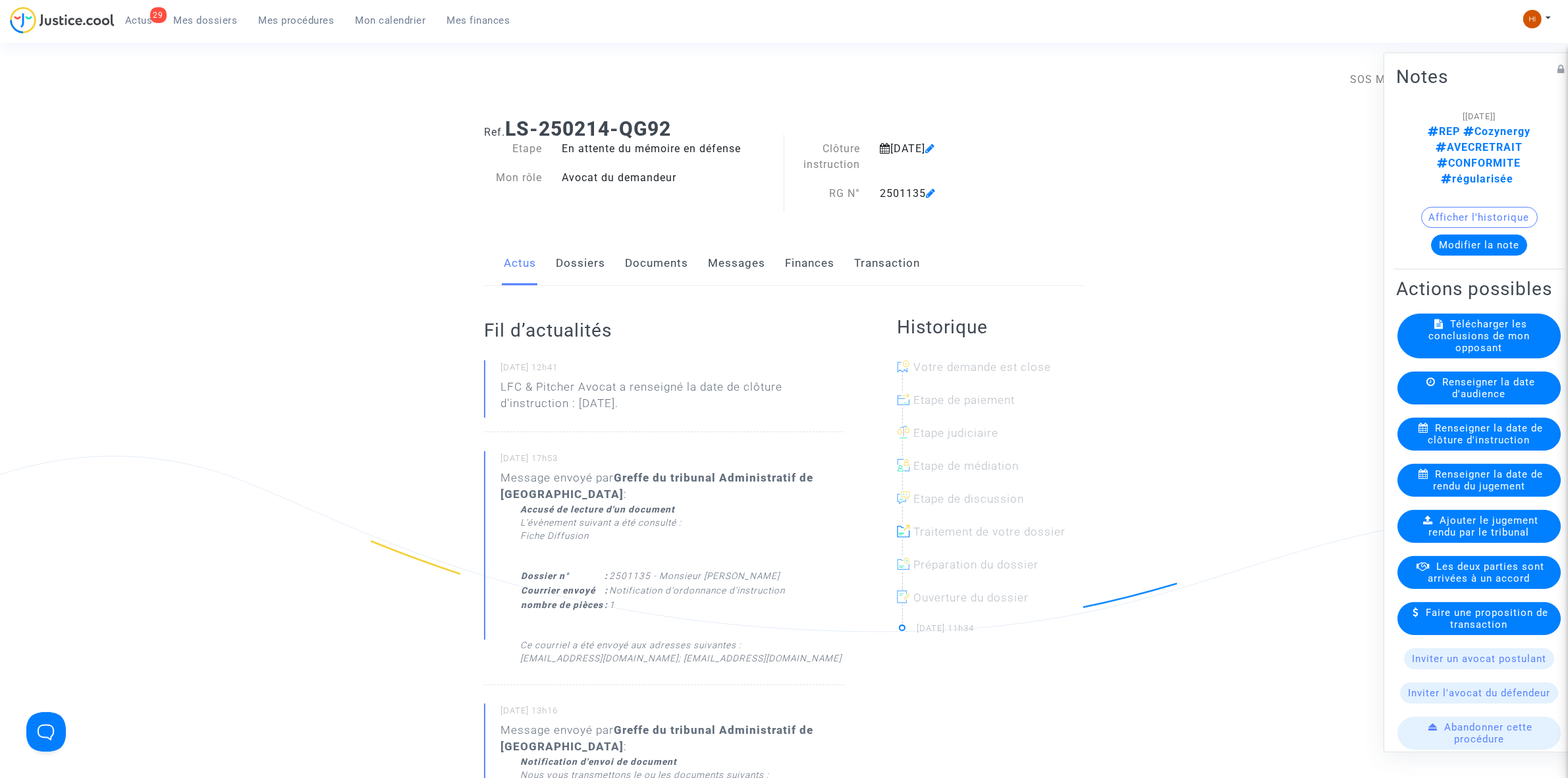
click at [639, 262] on link "Documents" at bounding box center [657, 263] width 63 height 44
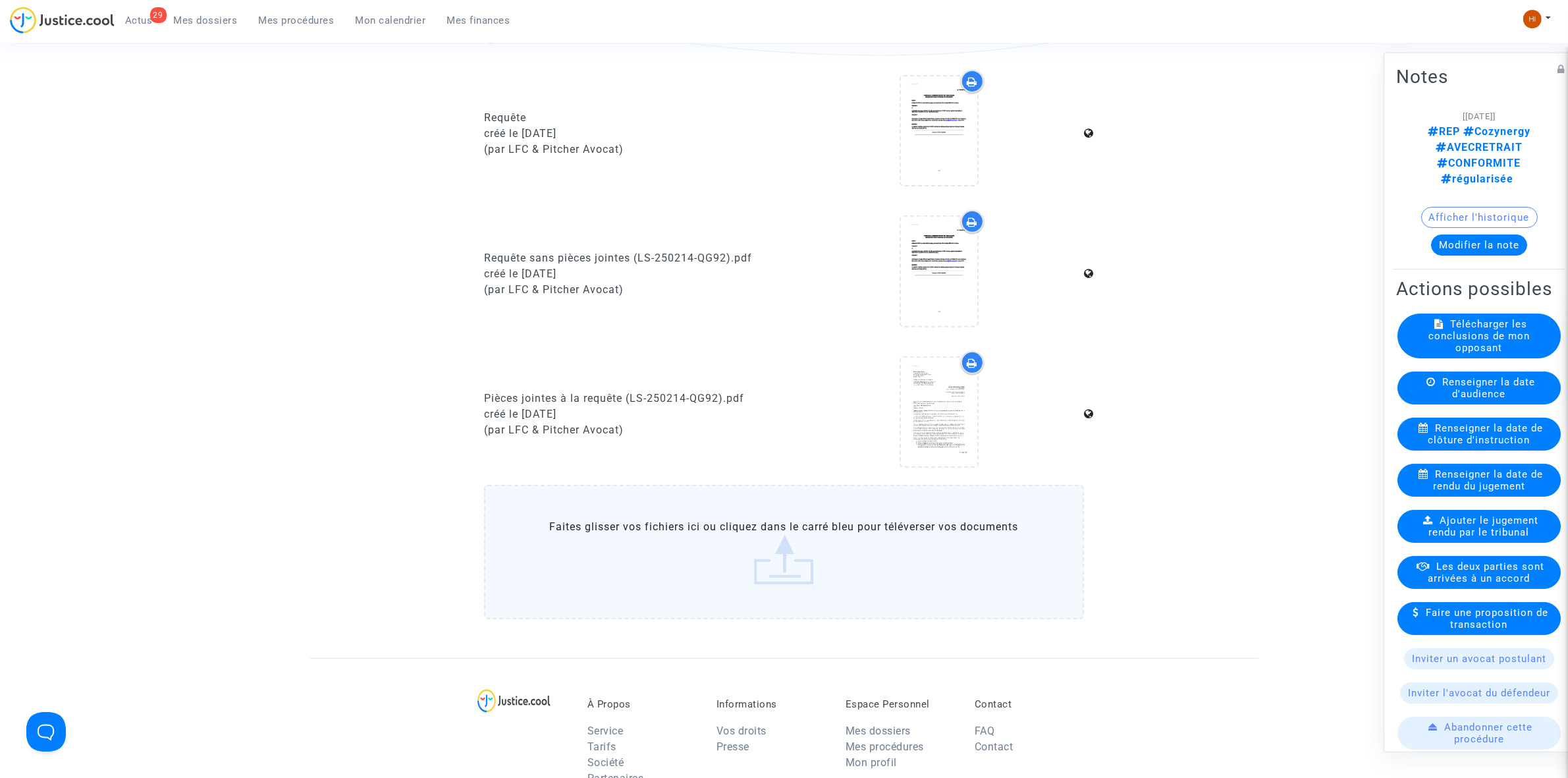
scroll to position [941, 0]
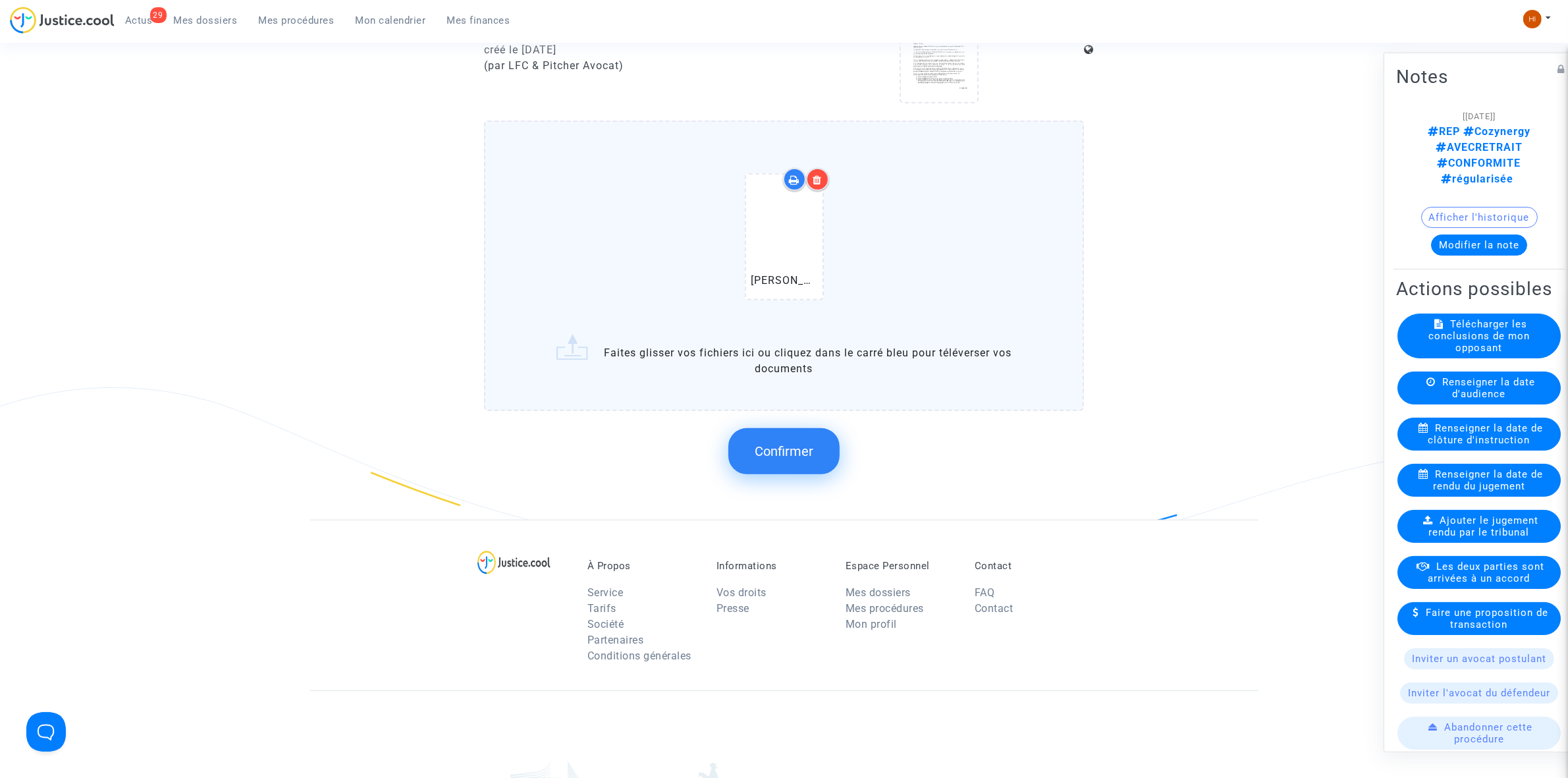
click at [788, 433] on button "Confirmer" at bounding box center [784, 451] width 112 height 46
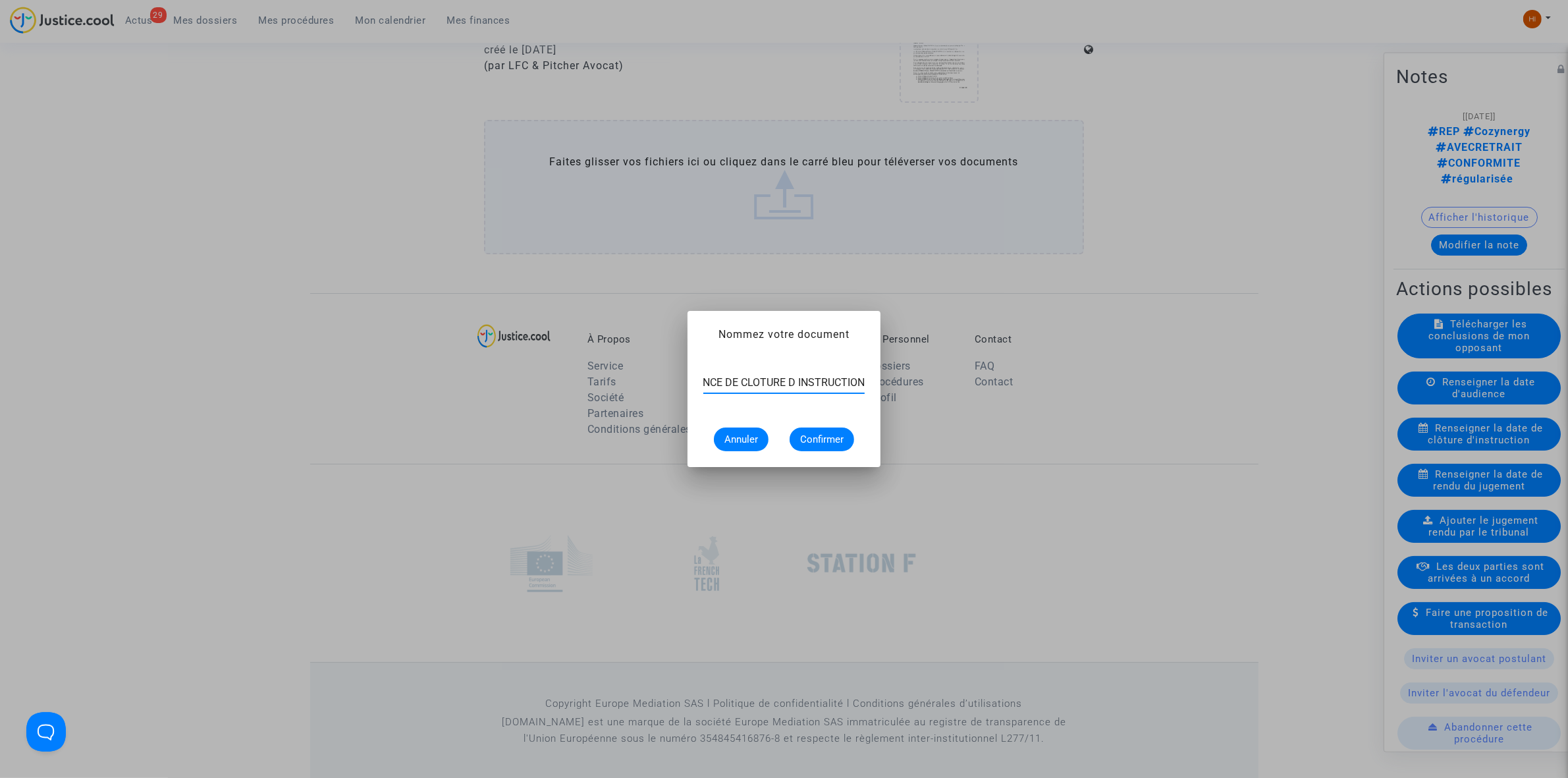
scroll to position [0, 54]
type input "ORDONNANCE DE CLOTURE D INSTRUCTION"
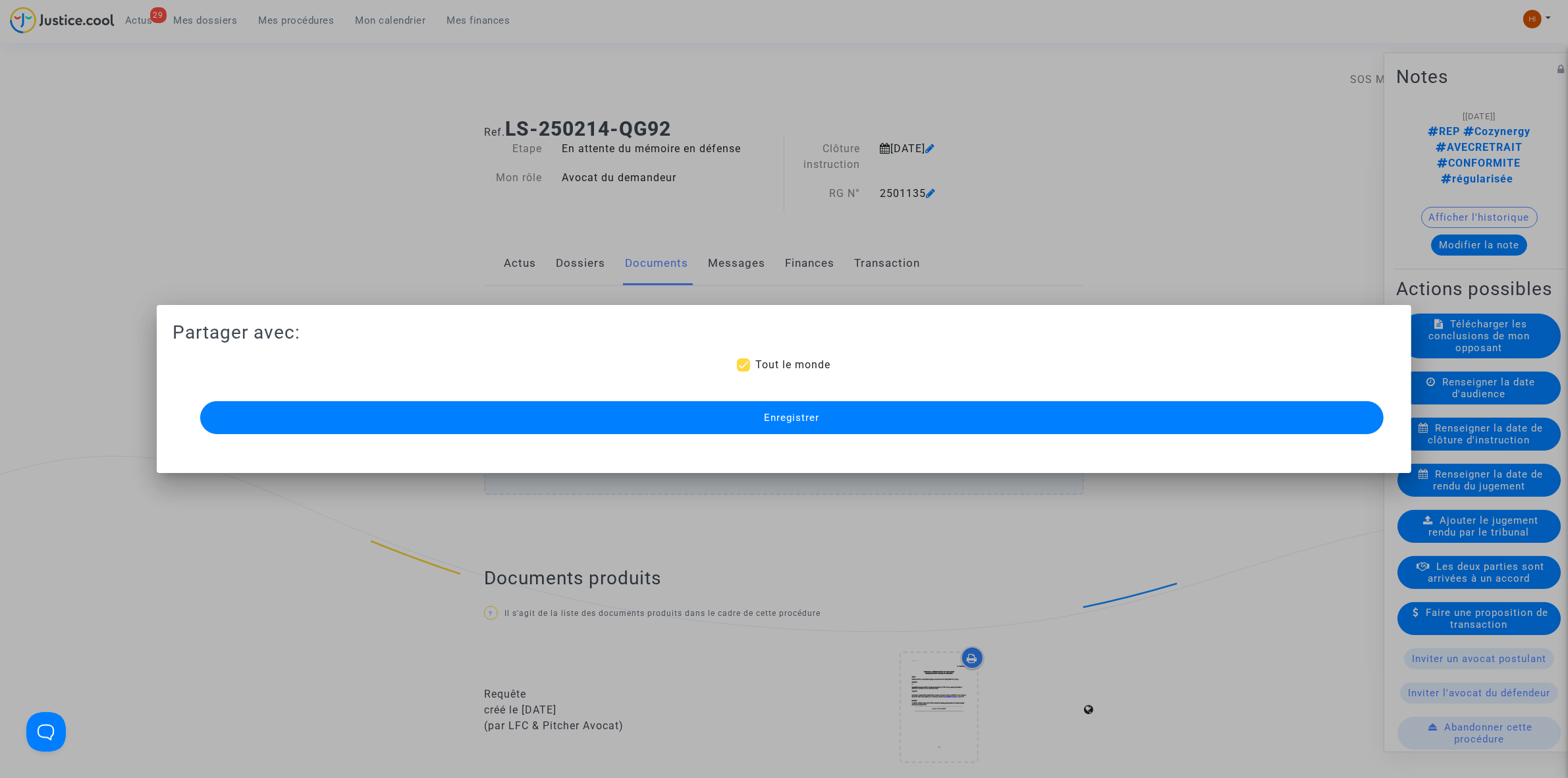
scroll to position [941, 0]
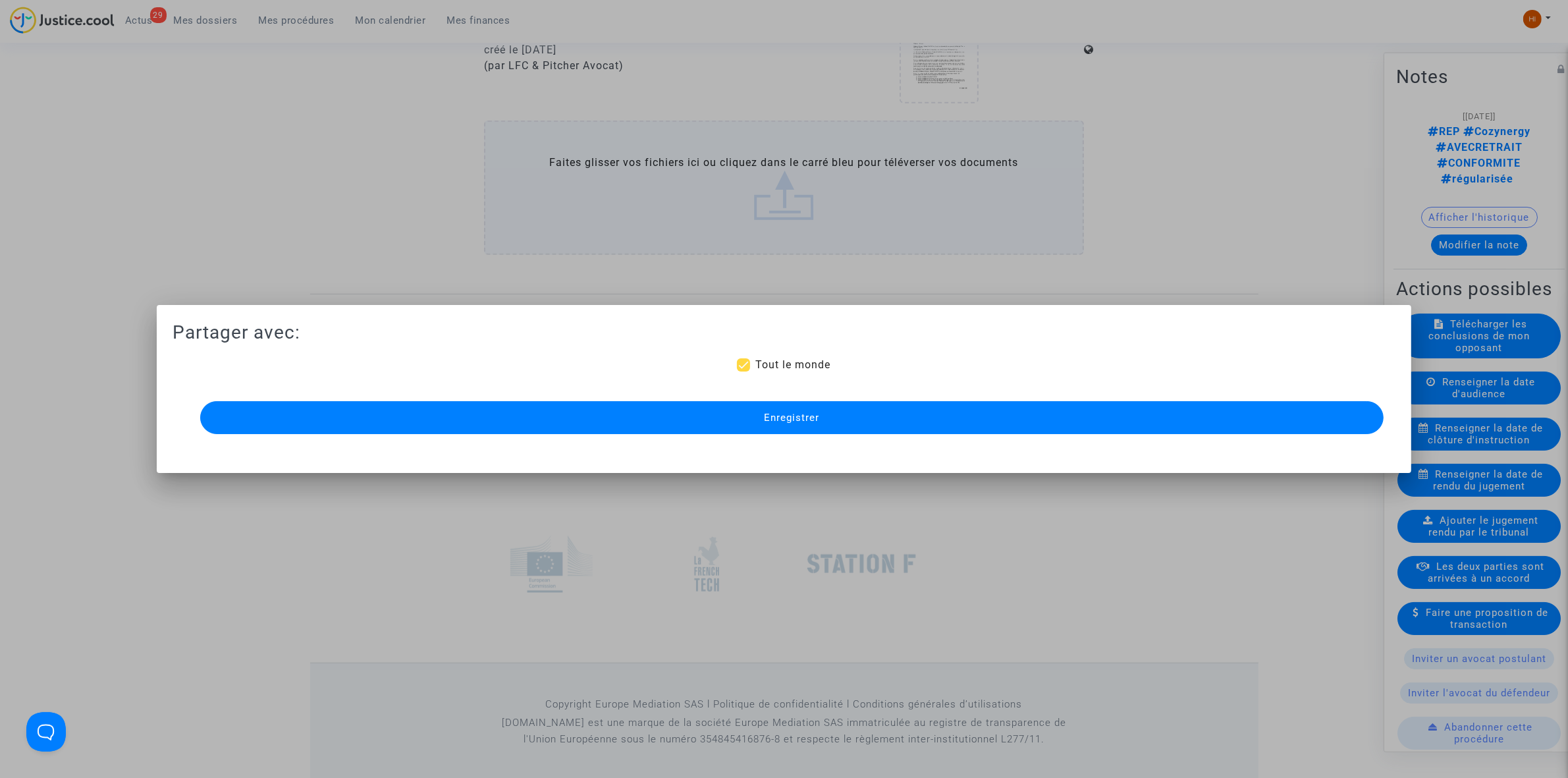
drag, startPoint x: 728, startPoint y: 413, endPoint x: 50, endPoint y: 403, distance: 678.1
click at [732, 410] on button "Enregistrer" at bounding box center [792, 417] width 1183 height 33
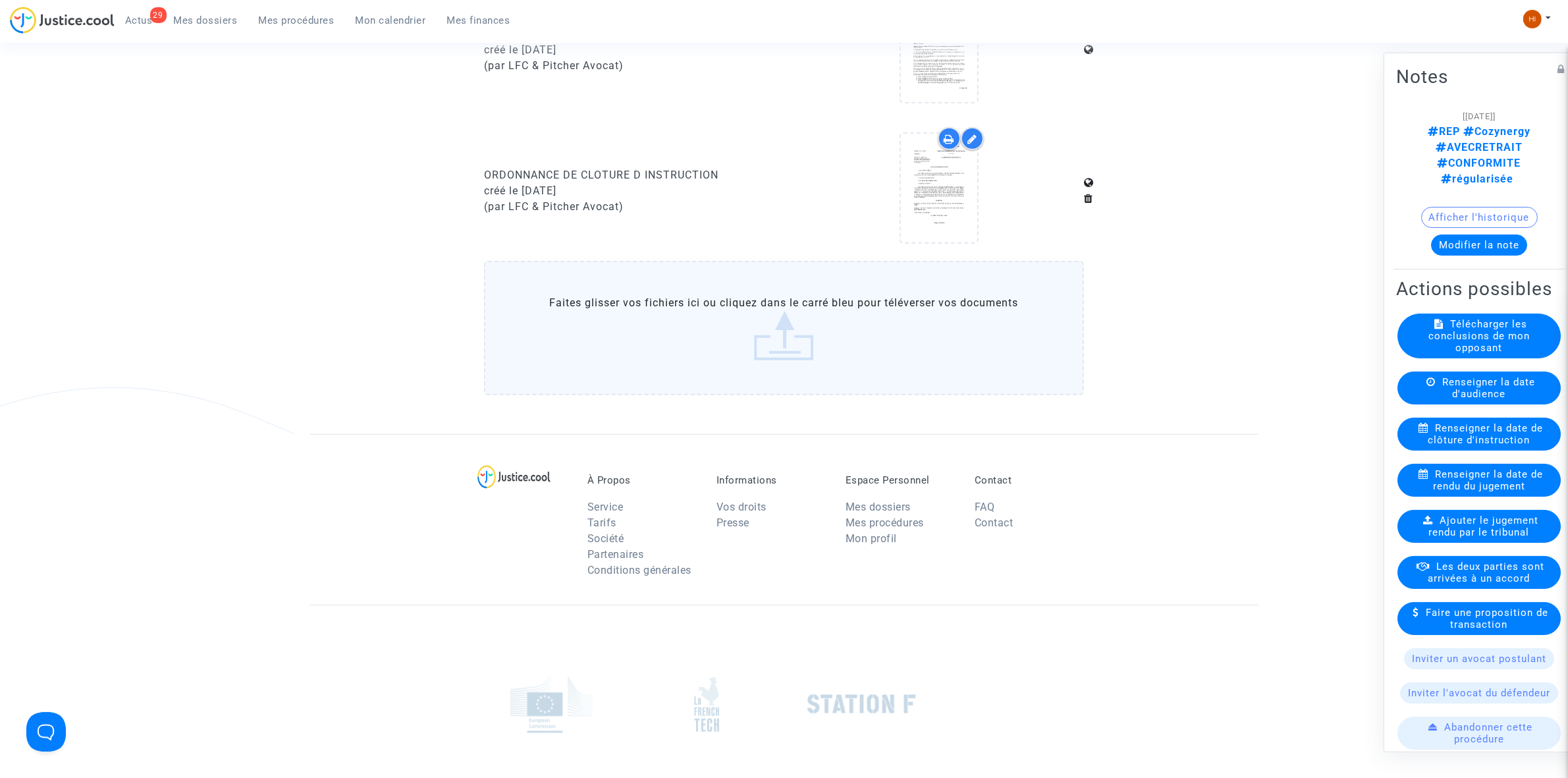
click at [299, 17] on span "Mes procédures" at bounding box center [297, 20] width 76 height 12
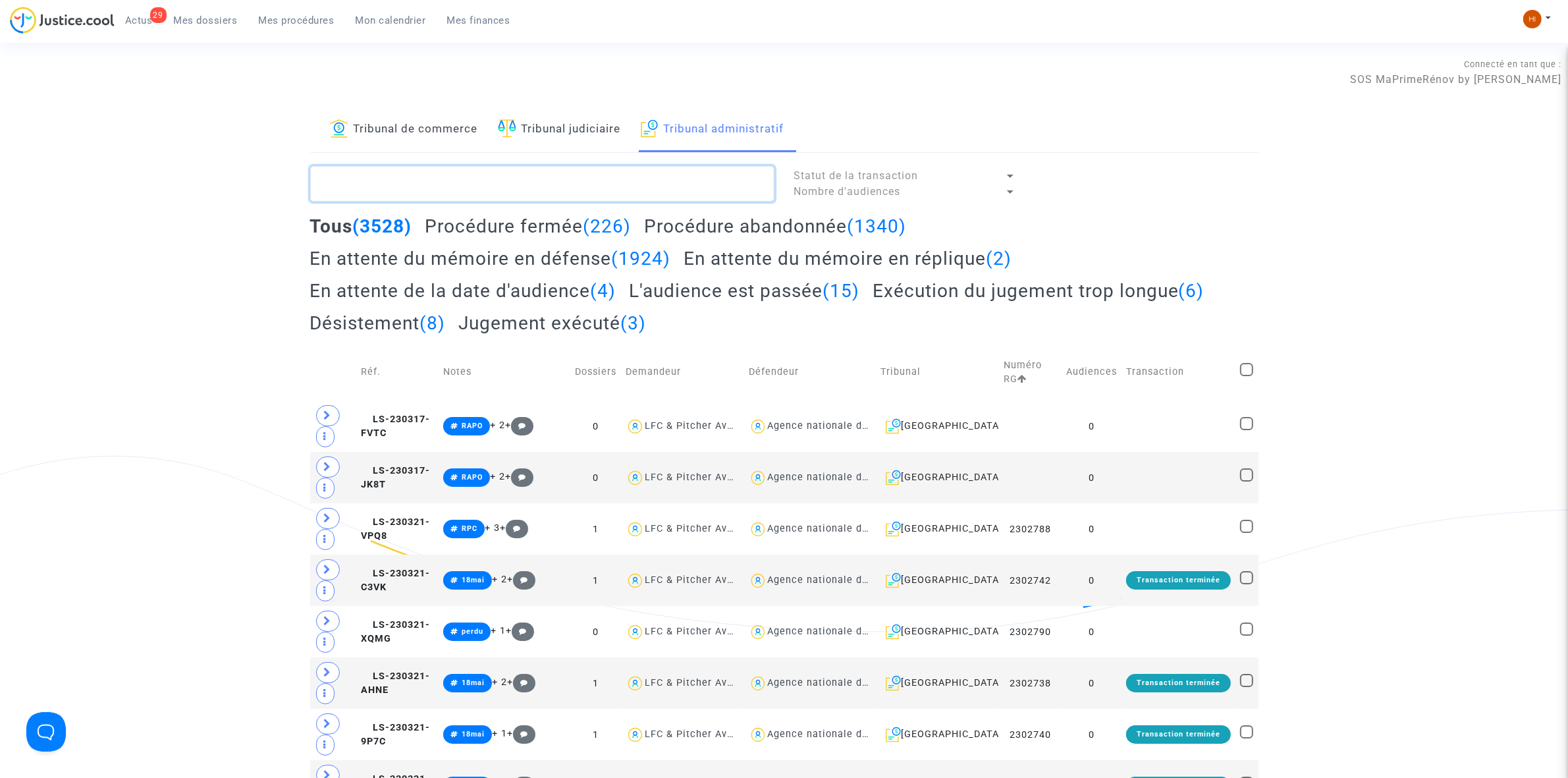
click at [518, 166] on textarea at bounding box center [542, 184] width 465 height 36
paste textarea "JEAN MARC CABRE"
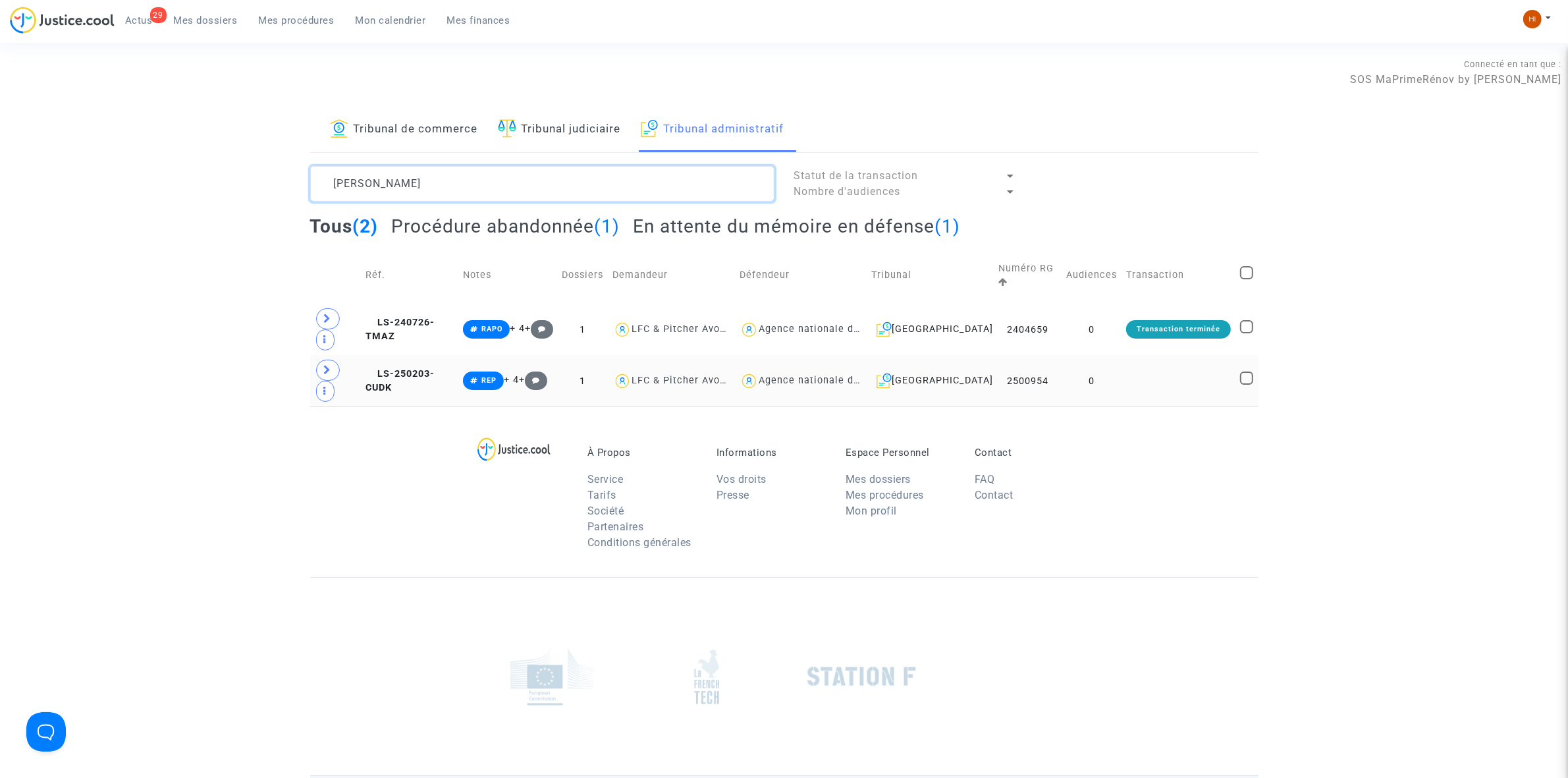
type textarea "JEAN MARC CABRE"
click at [438, 371] on td "LS-250203-CUDK" at bounding box center [409, 380] width 97 height 51
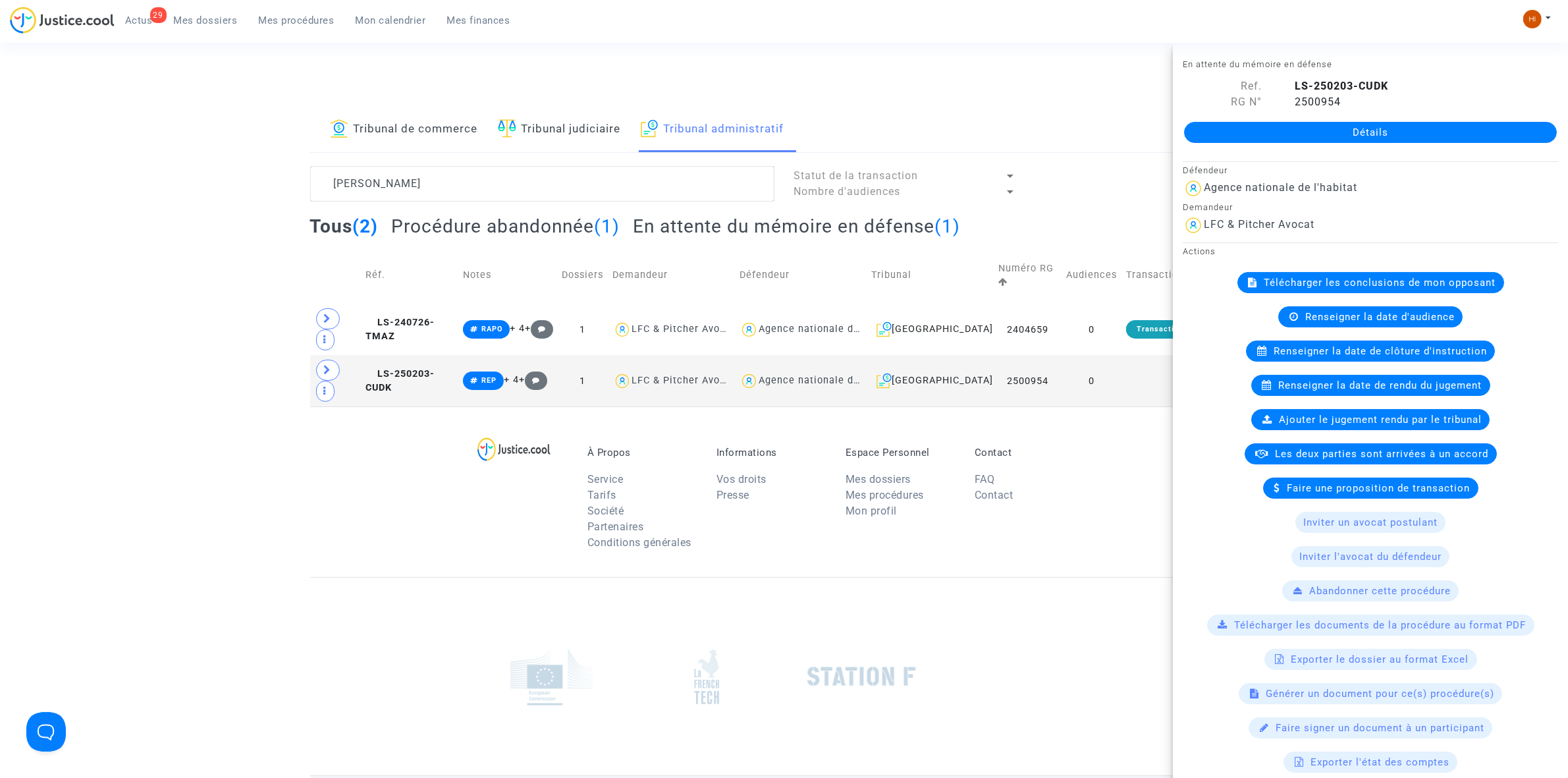
click at [680, 235] on h2 "En attente du mémoire en défense (1)" at bounding box center [796, 226] width 327 height 23
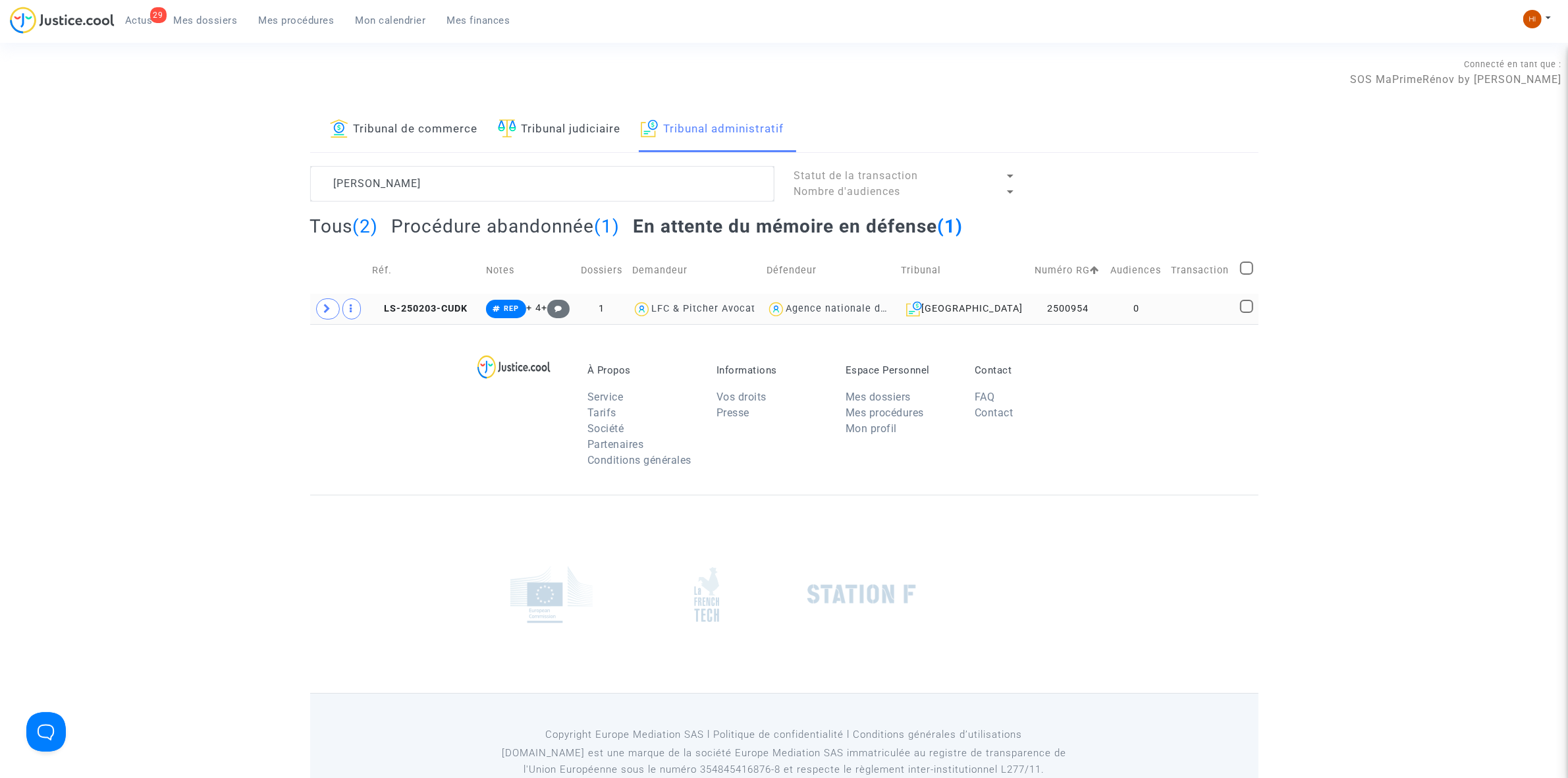
click at [1171, 305] on td at bounding box center [1201, 309] width 68 height 31
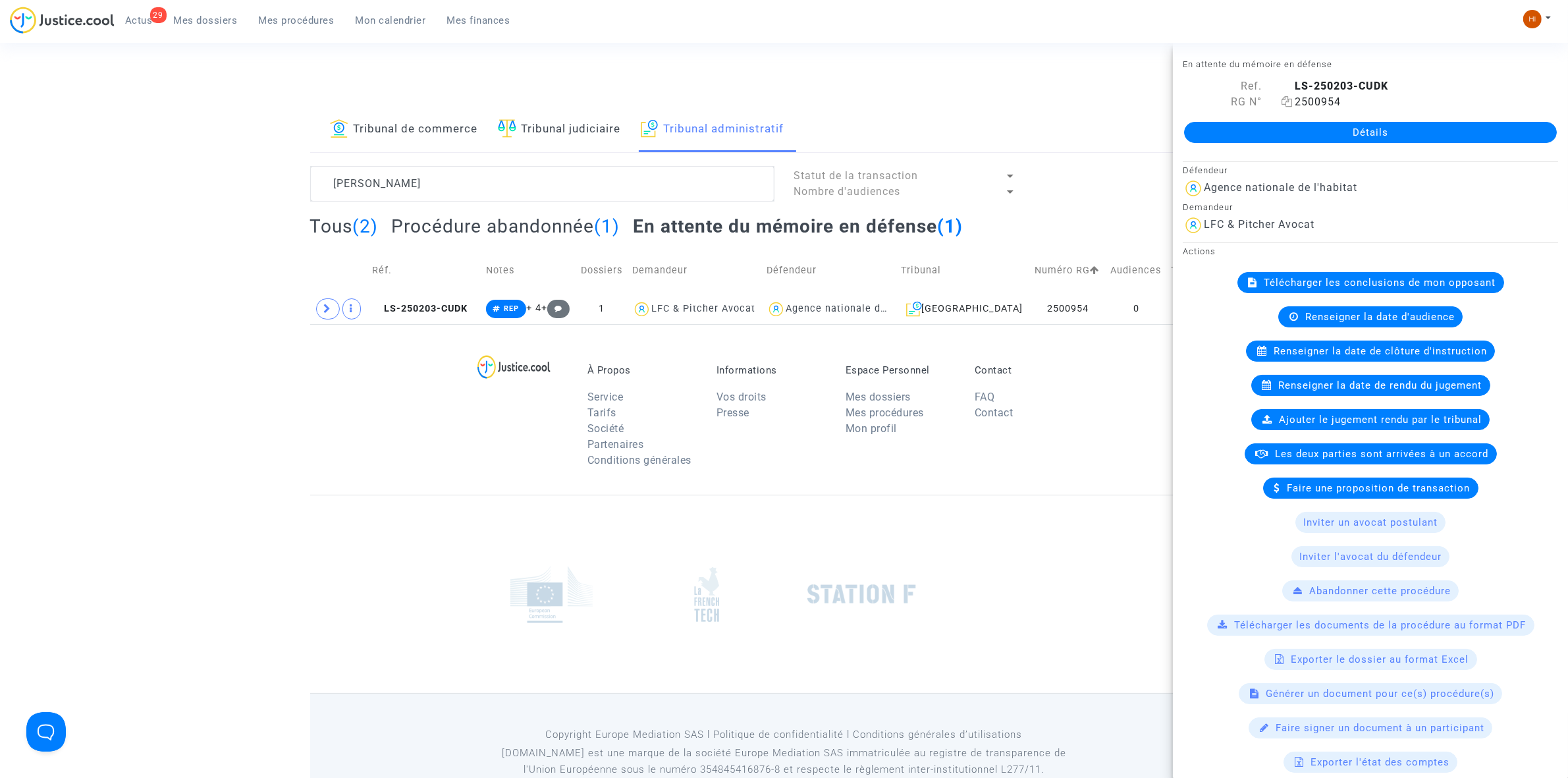
click at [1288, 103] on icon at bounding box center [1287, 102] width 11 height 10
click at [1467, 132] on link "Détails" at bounding box center [1370, 132] width 373 height 21
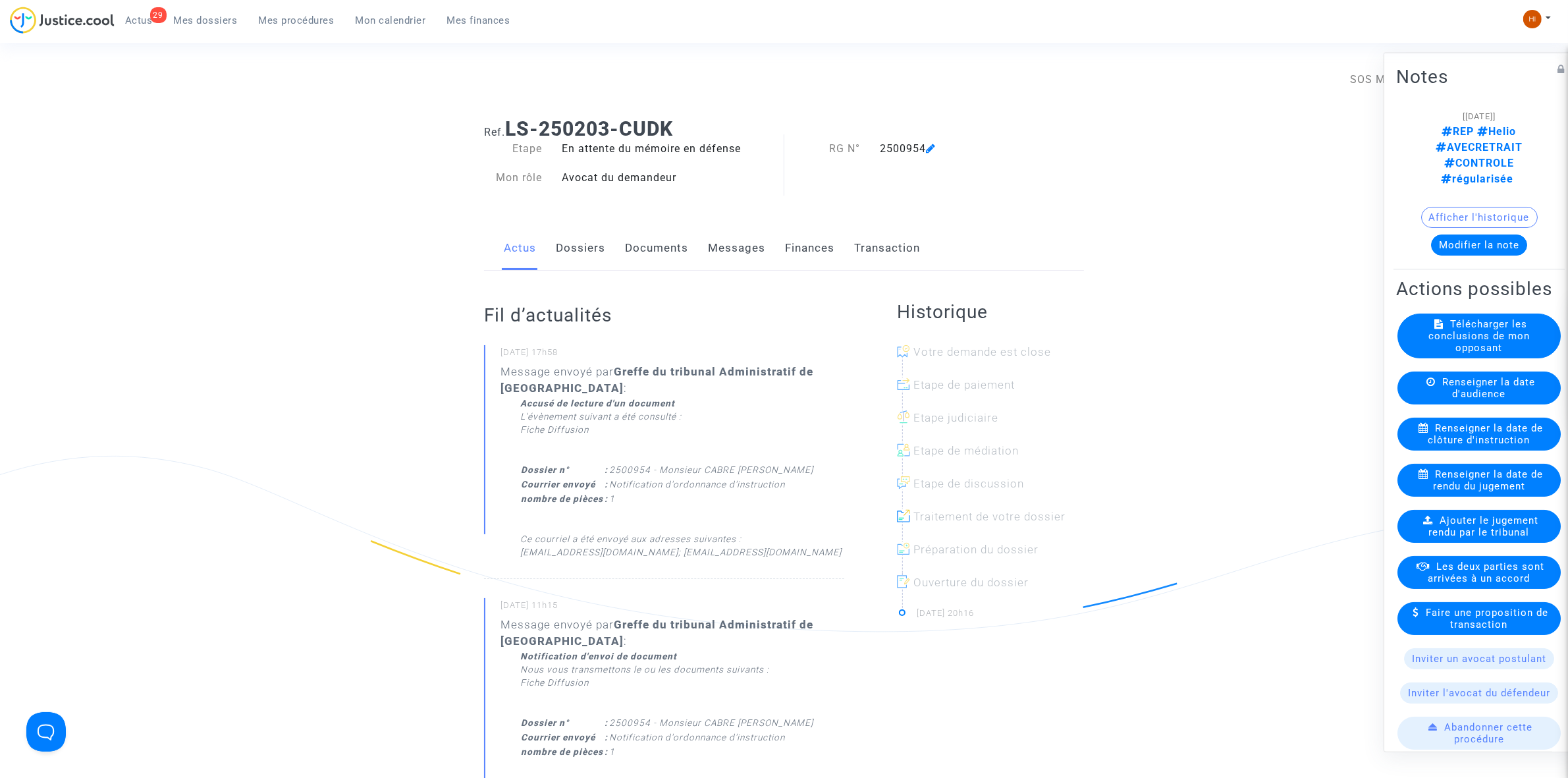
click at [1438, 435] on span "Renseigner la date de clôture d'instruction" at bounding box center [1485, 433] width 115 height 24
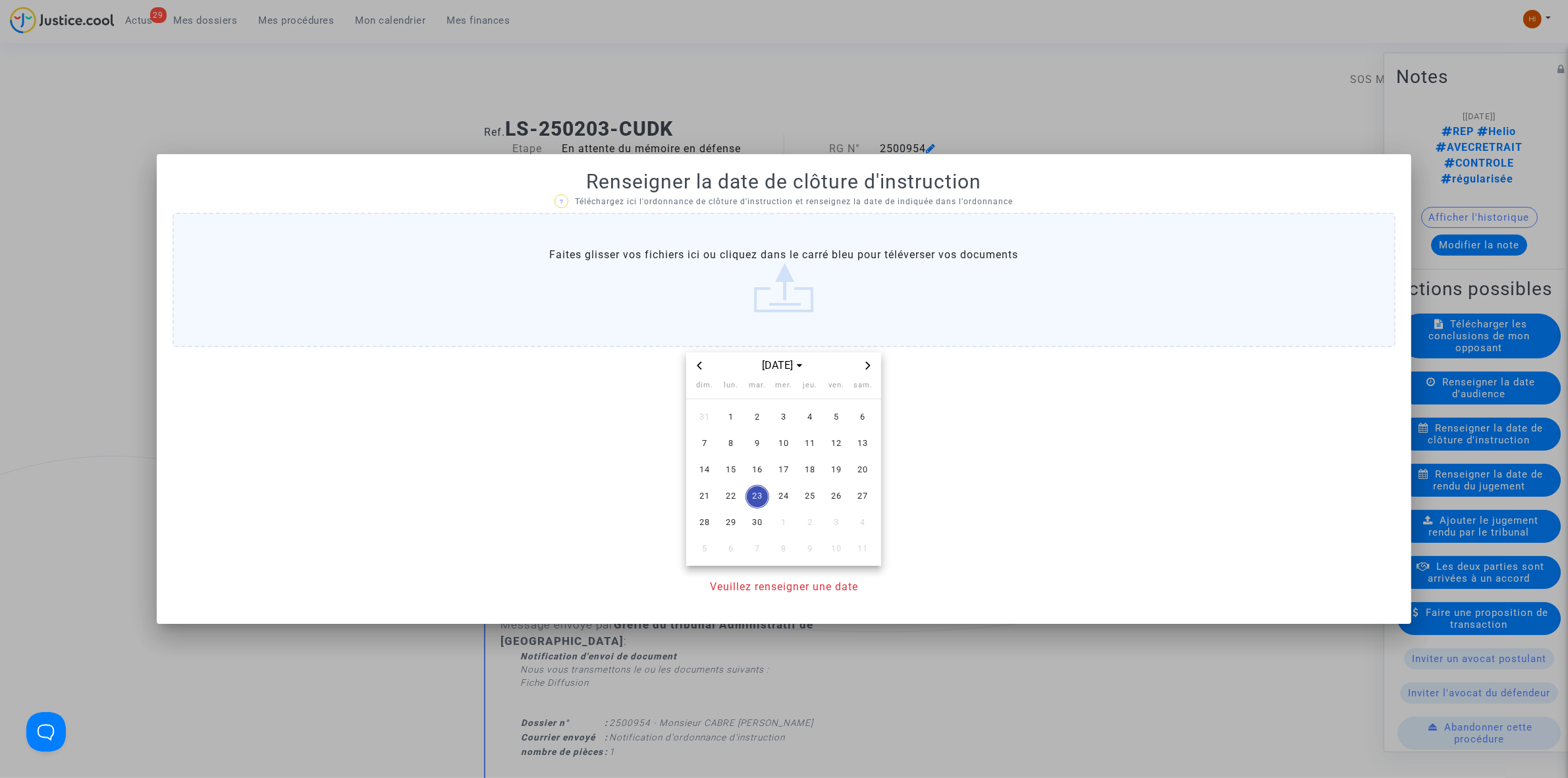
click at [864, 368] on icon "Next month" at bounding box center [867, 365] width 8 height 8
click at [730, 438] on span "6" at bounding box center [731, 444] width 24 height 24
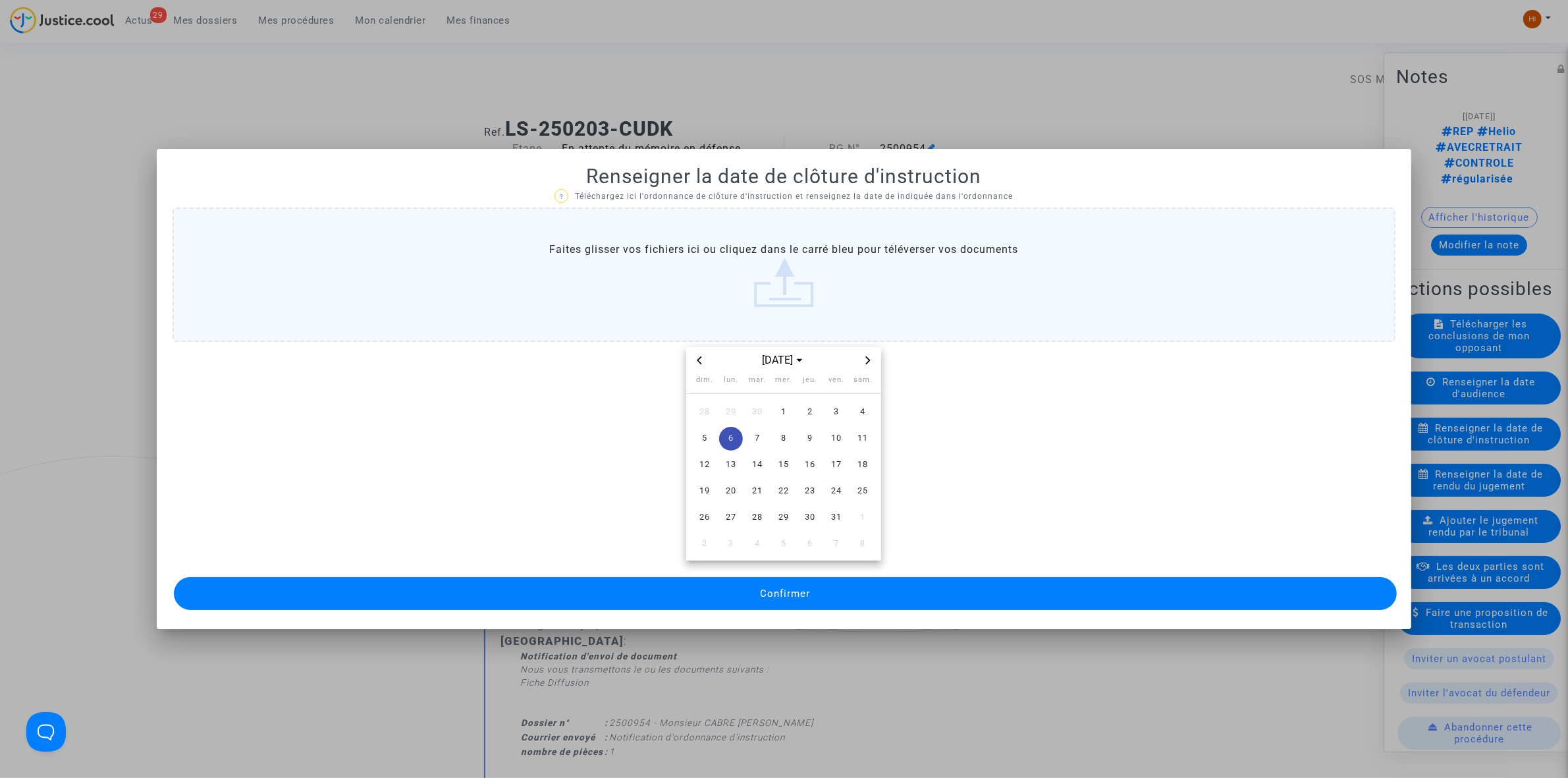
click at [715, 613] on mat-dialog-container "Renseigner la date de clôture d'instruction ? Téléchargez ici l'ordonnance de c…" at bounding box center [784, 389] width 1254 height 479
click at [725, 601] on button "Confirmer" at bounding box center [785, 594] width 1223 height 33
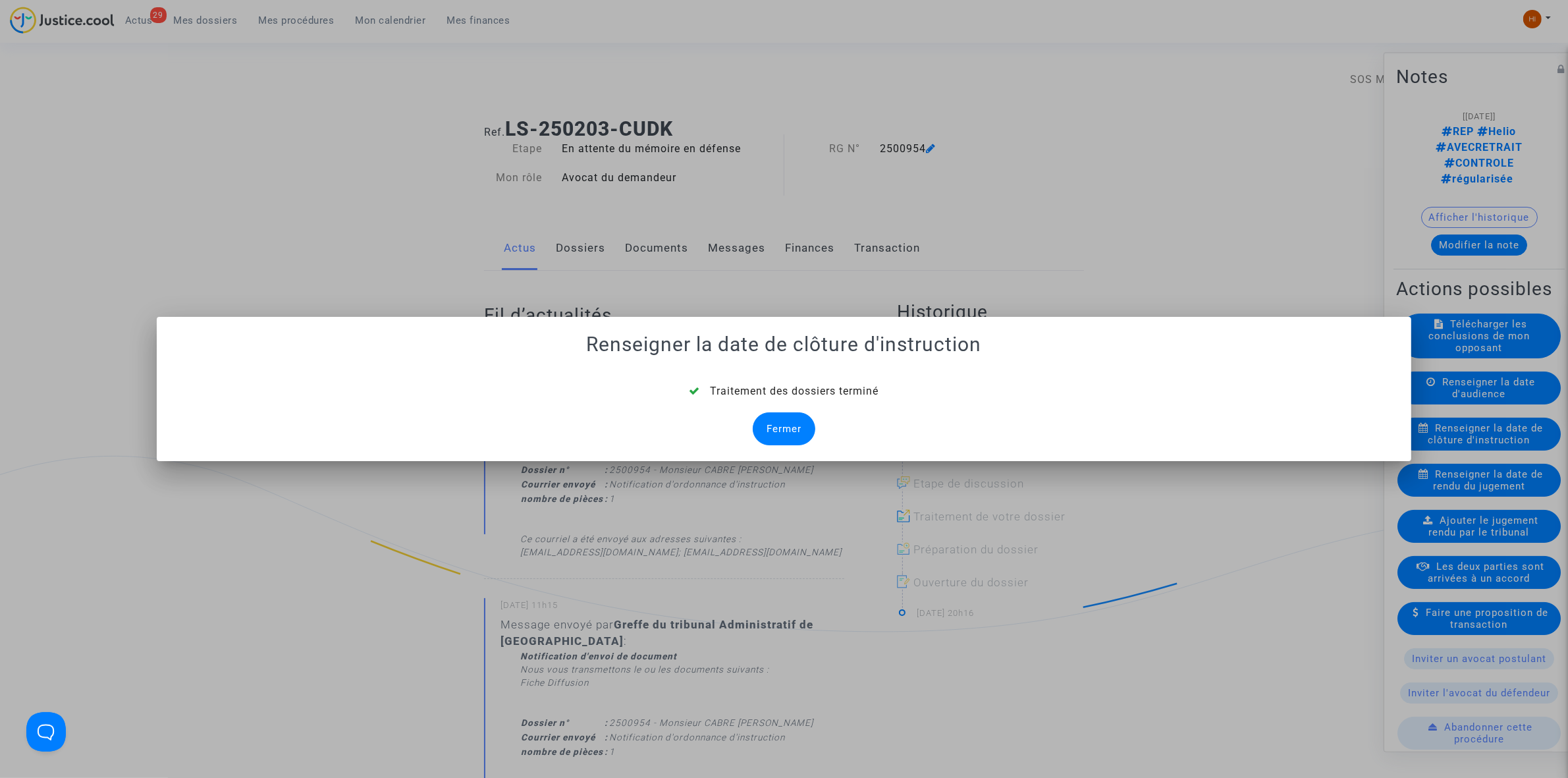
click at [776, 433] on div "Fermer" at bounding box center [784, 429] width 62 height 33
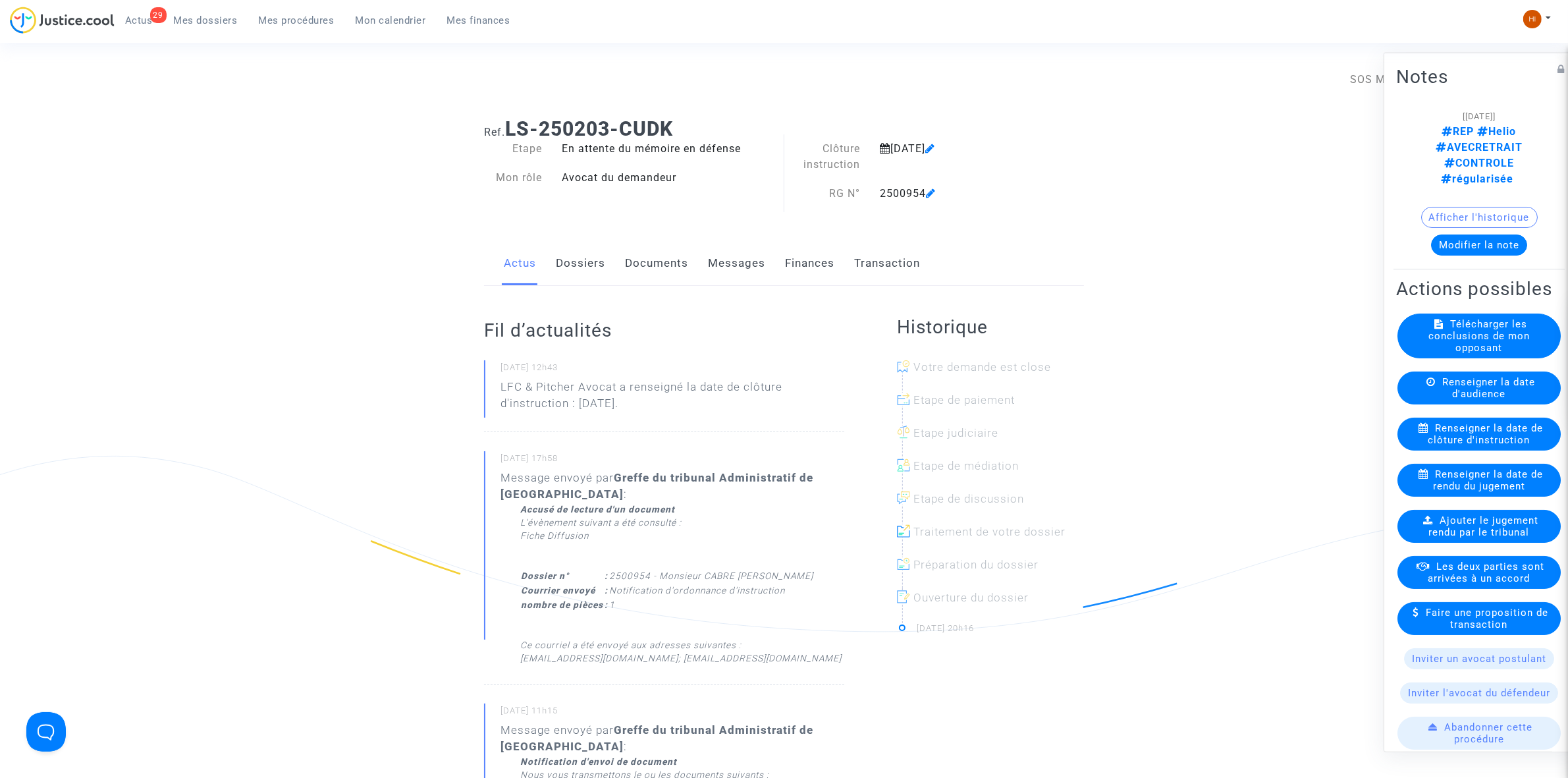
drag, startPoint x: 660, startPoint y: 269, endPoint x: 612, endPoint y: 298, distance: 56.1
click at [661, 268] on link "Documents" at bounding box center [657, 263] width 63 height 44
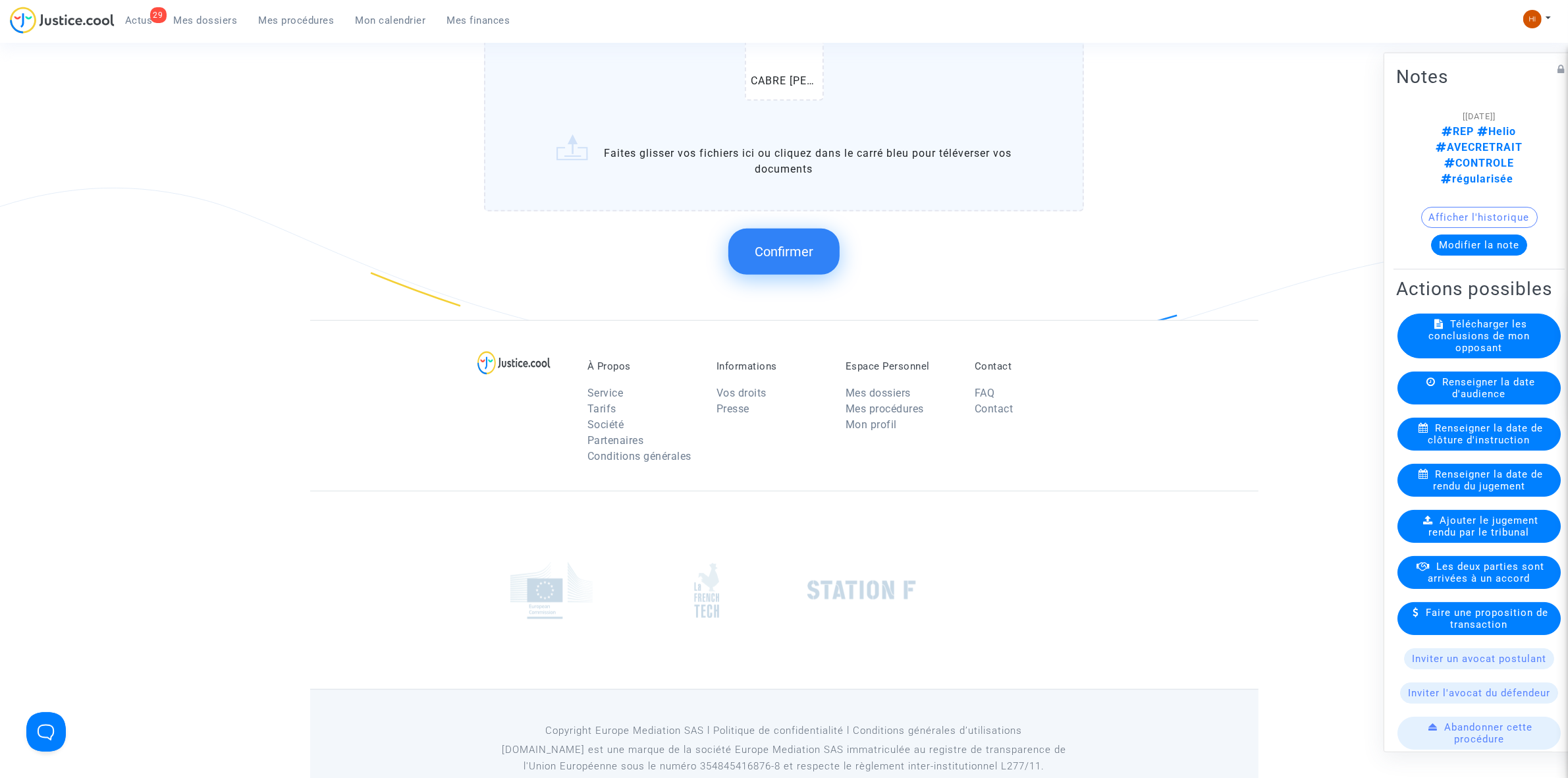
scroll to position [1166, 0]
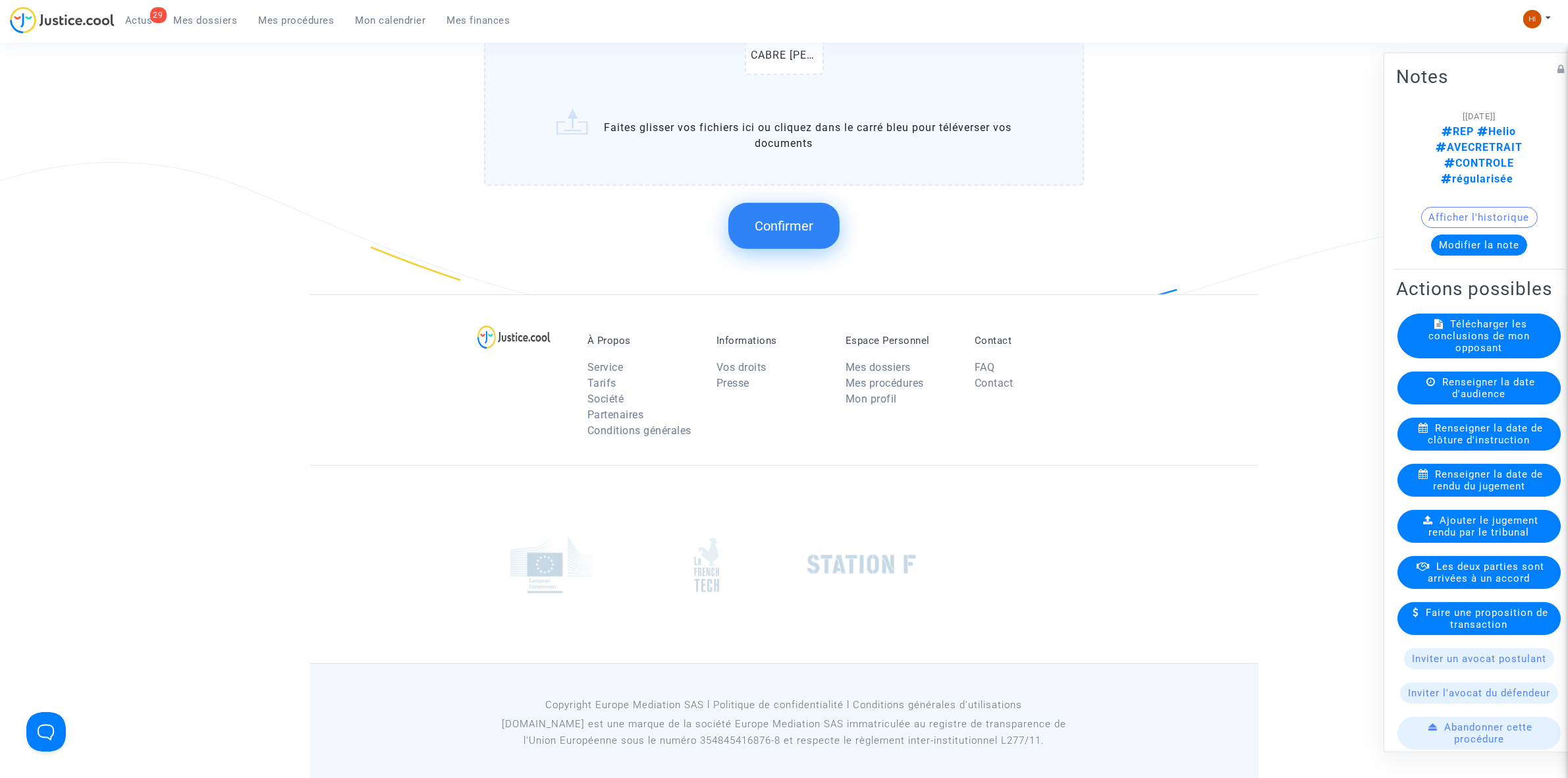
click at [825, 216] on button "Confirmer" at bounding box center [784, 226] width 112 height 46
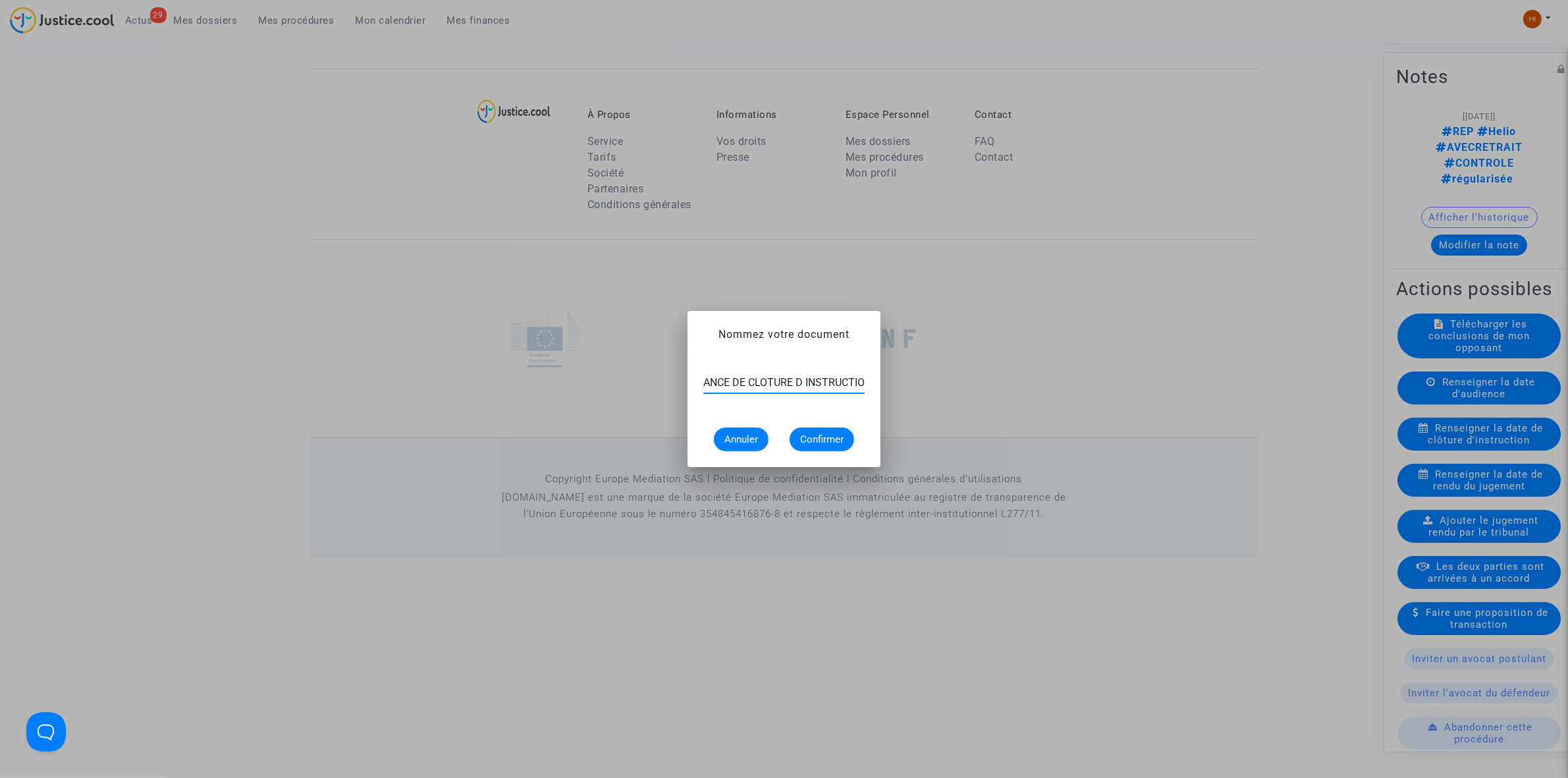
scroll to position [0, 54]
type input "ORDONNANCE DE CLOTURE D INSTRUCTION"
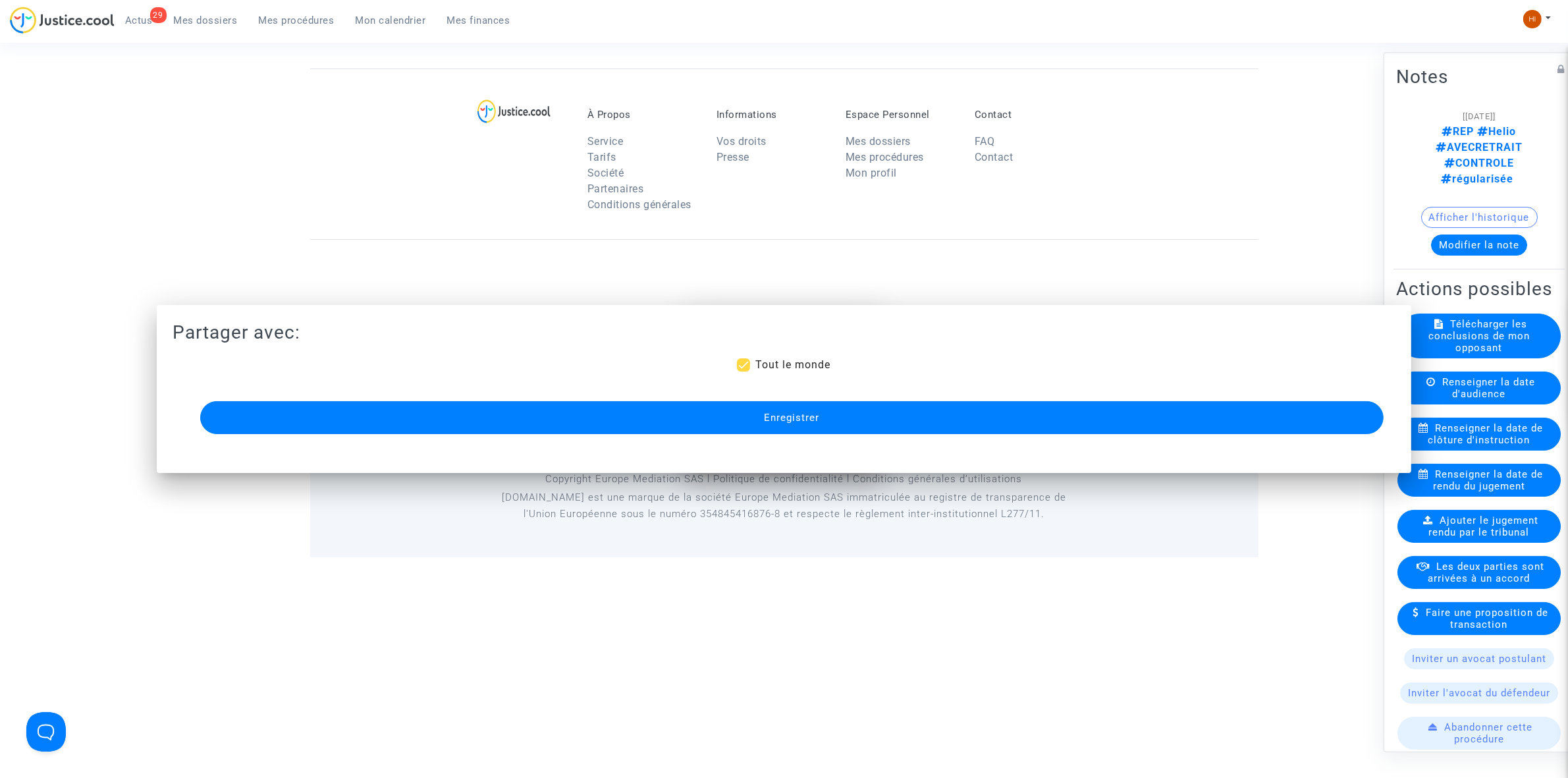
scroll to position [941, 0]
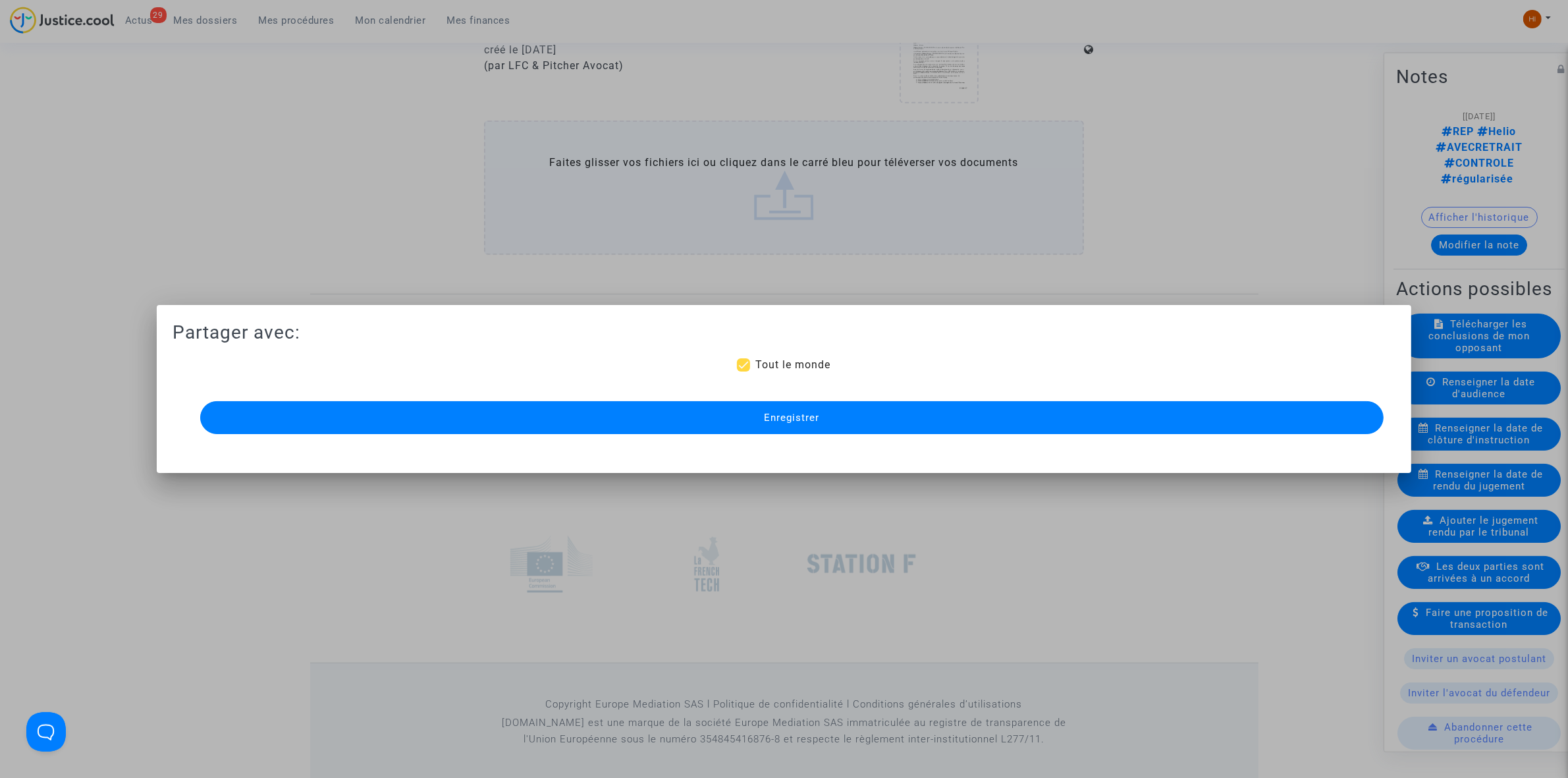
click at [960, 422] on button "Enregistrer" at bounding box center [792, 417] width 1183 height 33
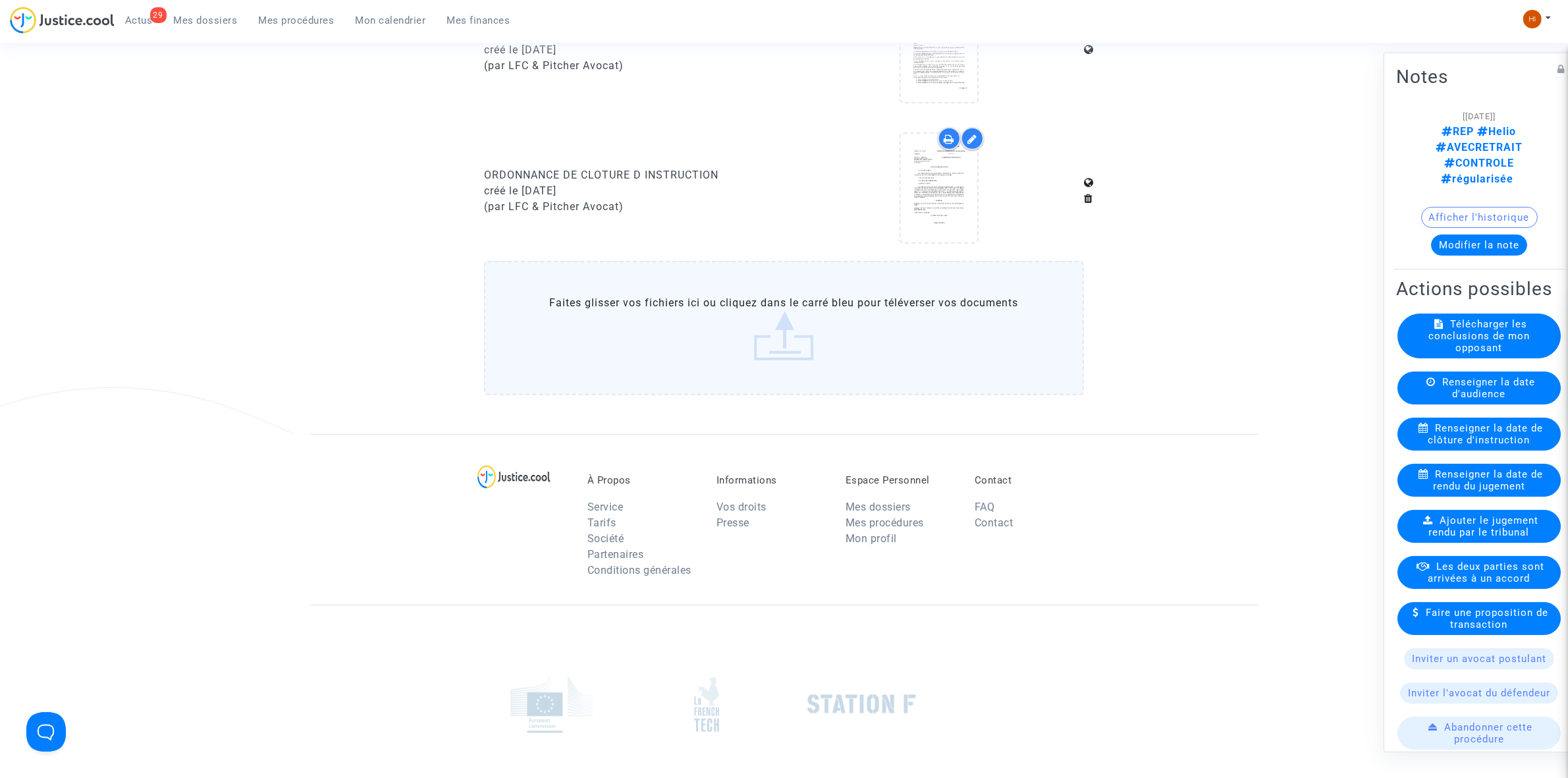
drag, startPoint x: 314, startPoint y: 20, endPoint x: 502, endPoint y: 56, distance: 191.4
click at [313, 20] on span "Mes procédures" at bounding box center [297, 20] width 76 height 12
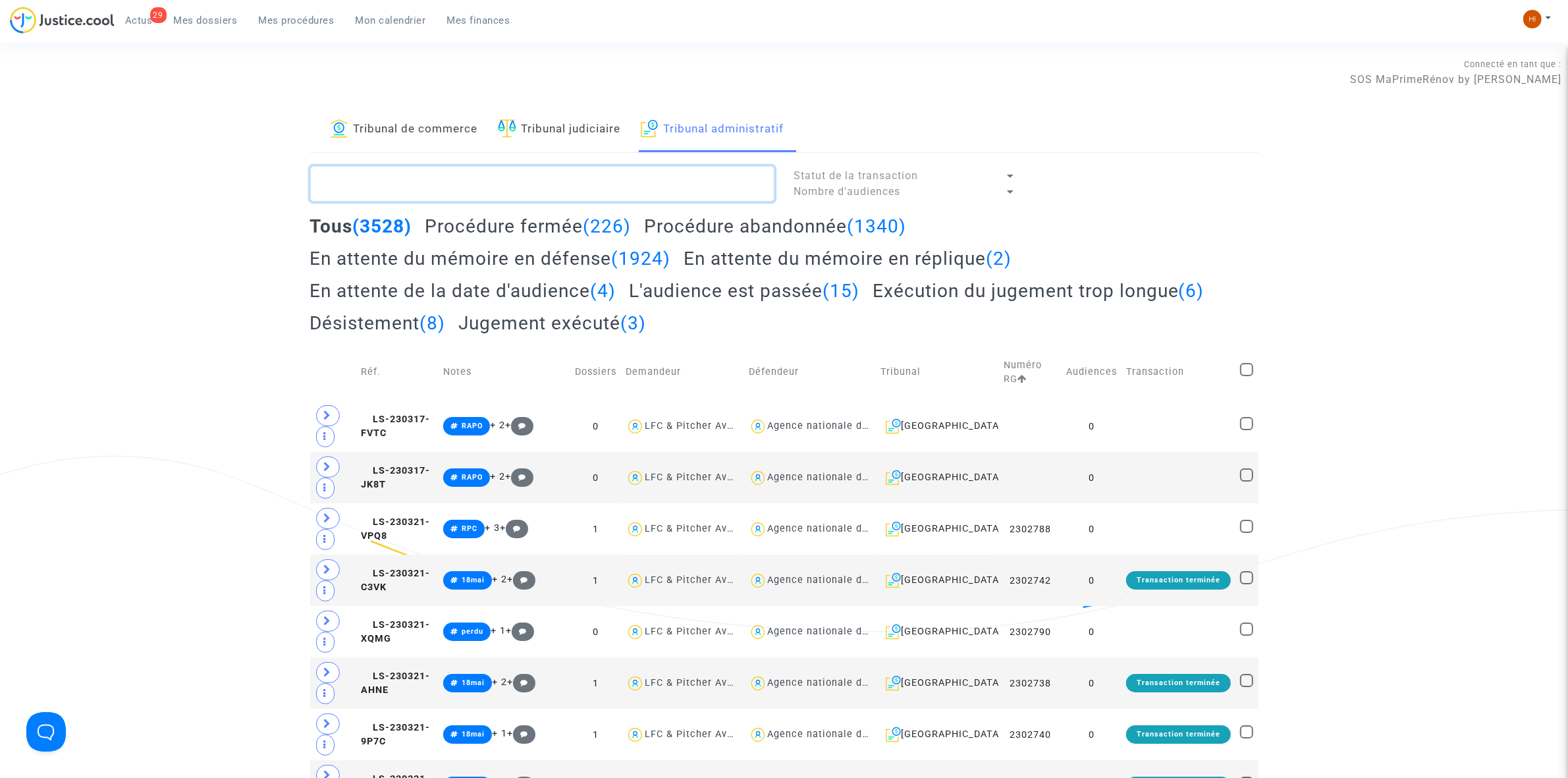
click at [575, 191] on textarea at bounding box center [542, 184] width 465 height 36
paste textarea "CARRIERE Jean-Luc"
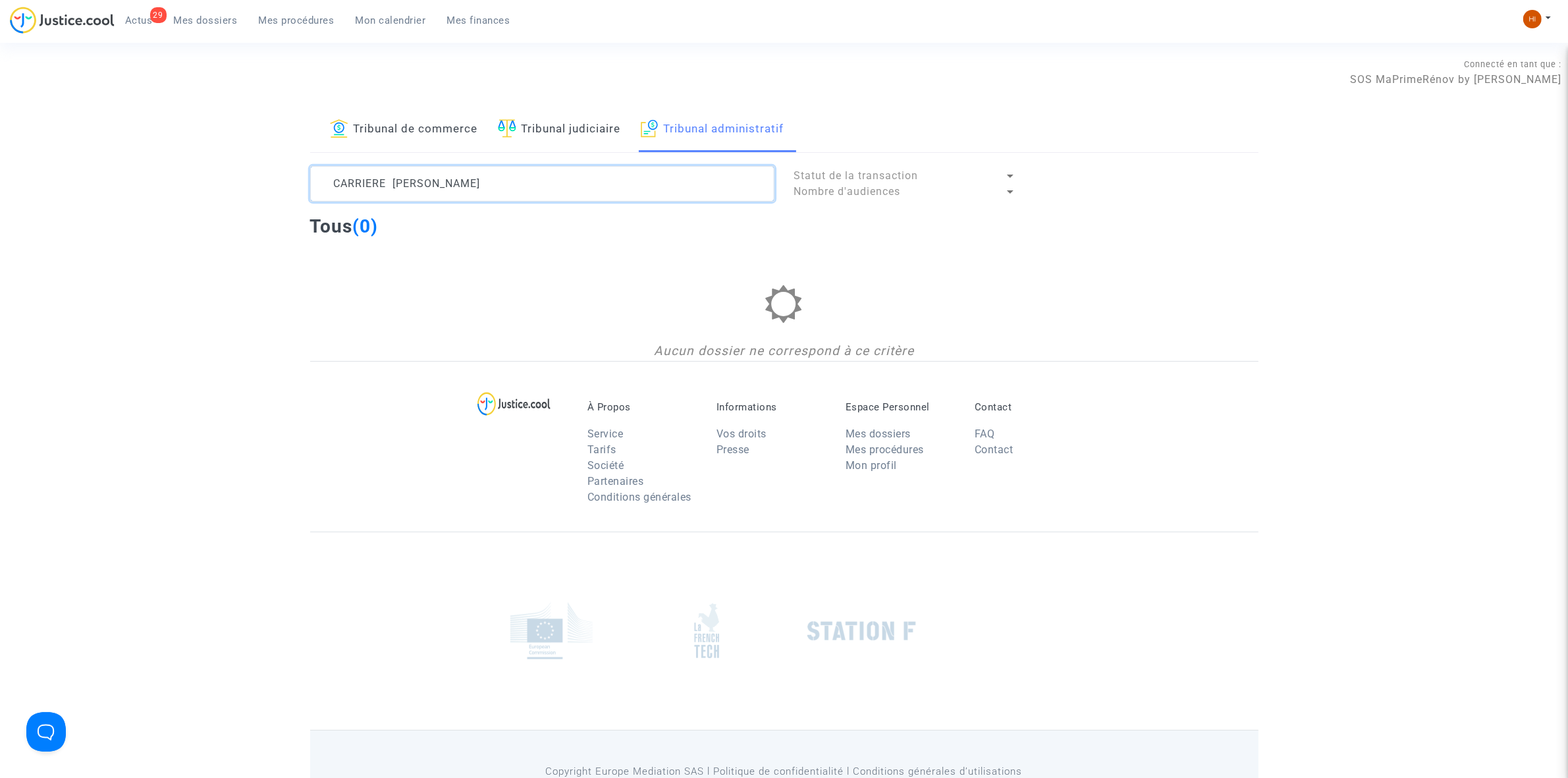
drag, startPoint x: 448, startPoint y: 182, endPoint x: 403, endPoint y: 172, distance: 46.1
click at [403, 172] on textarea at bounding box center [542, 184] width 465 height 36
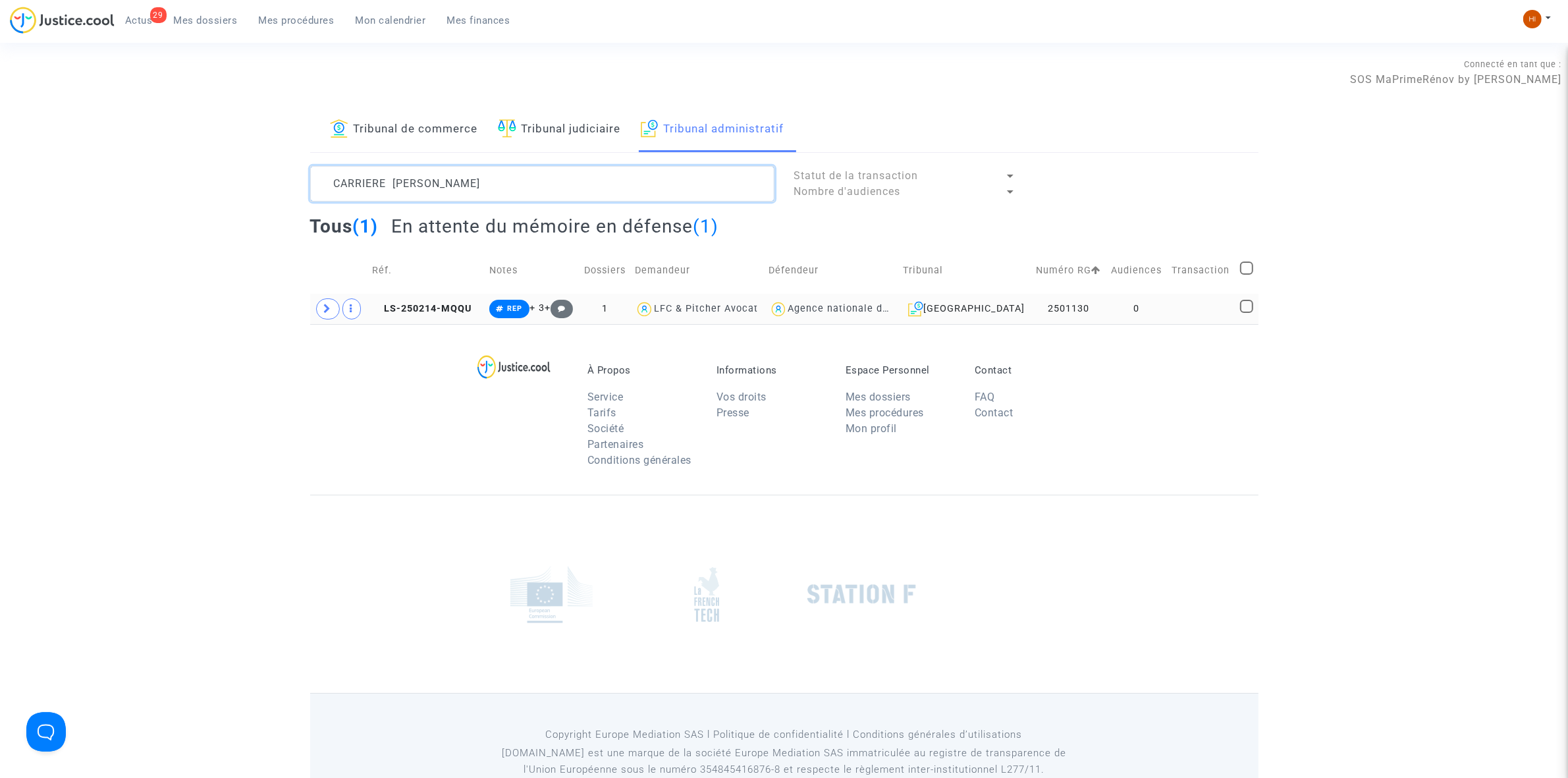
type textarea "CARRIERE JEAN"
click at [1202, 314] on td at bounding box center [1201, 309] width 68 height 31
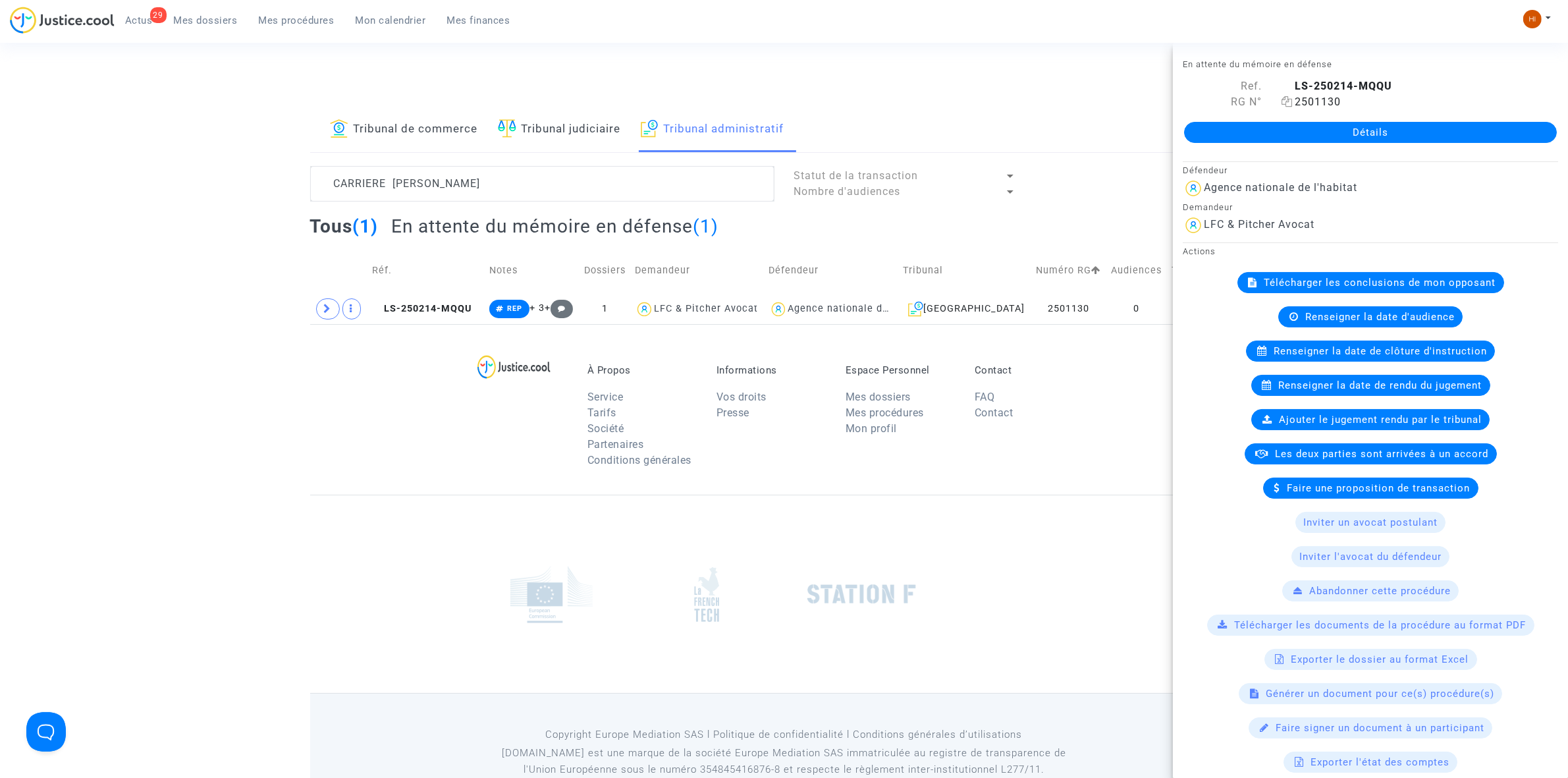
click at [1287, 99] on icon at bounding box center [1287, 102] width 11 height 10
drag, startPoint x: 1147, startPoint y: 307, endPoint x: 1153, endPoint y: 292, distance: 16.2
click at [1147, 307] on td "0" at bounding box center [1137, 309] width 61 height 31
click at [1350, 138] on link "Détails" at bounding box center [1370, 132] width 373 height 21
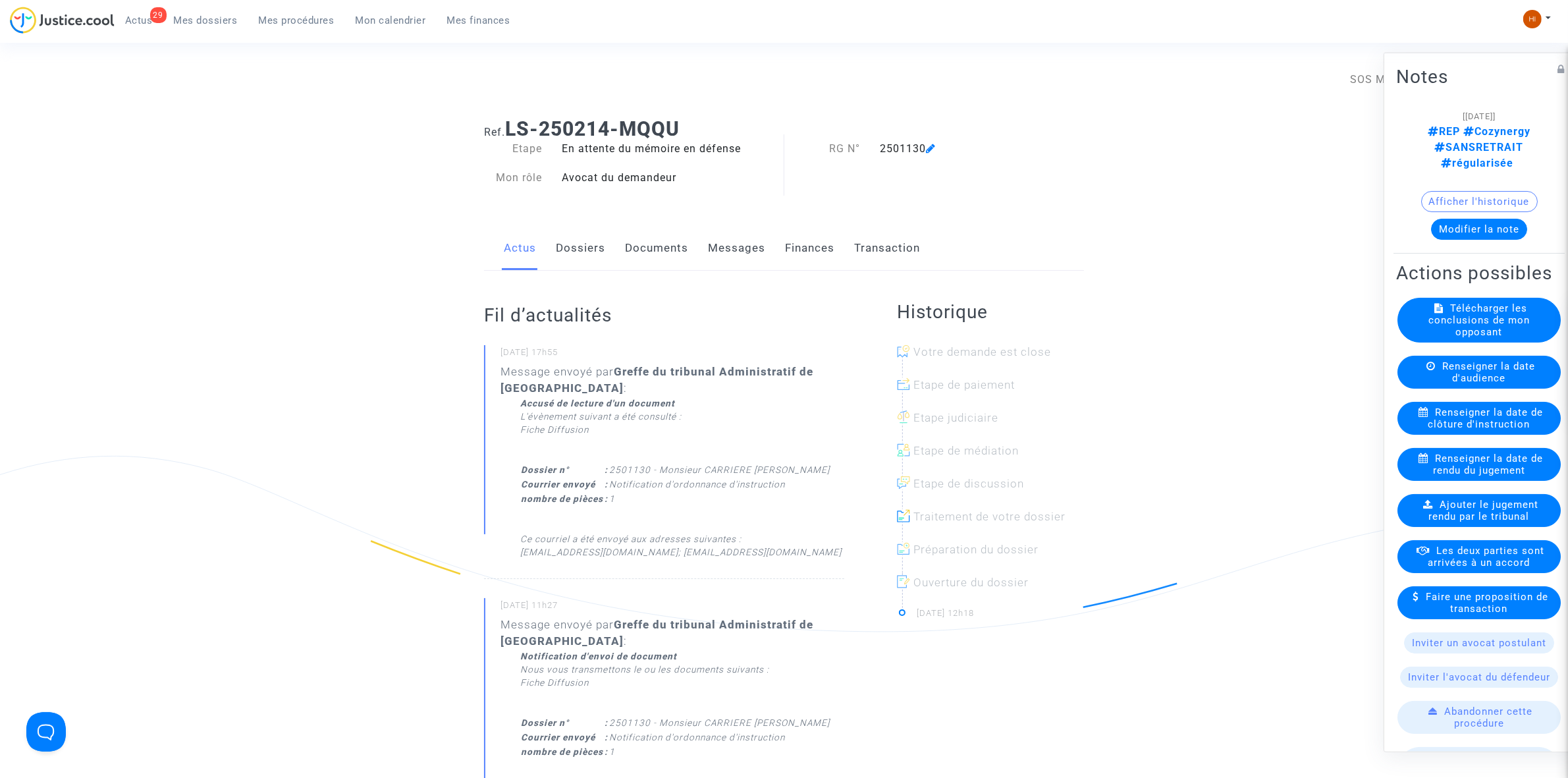
click at [1421, 434] on div "Renseigner la date de clôture d'instruction" at bounding box center [1479, 417] width 164 height 33
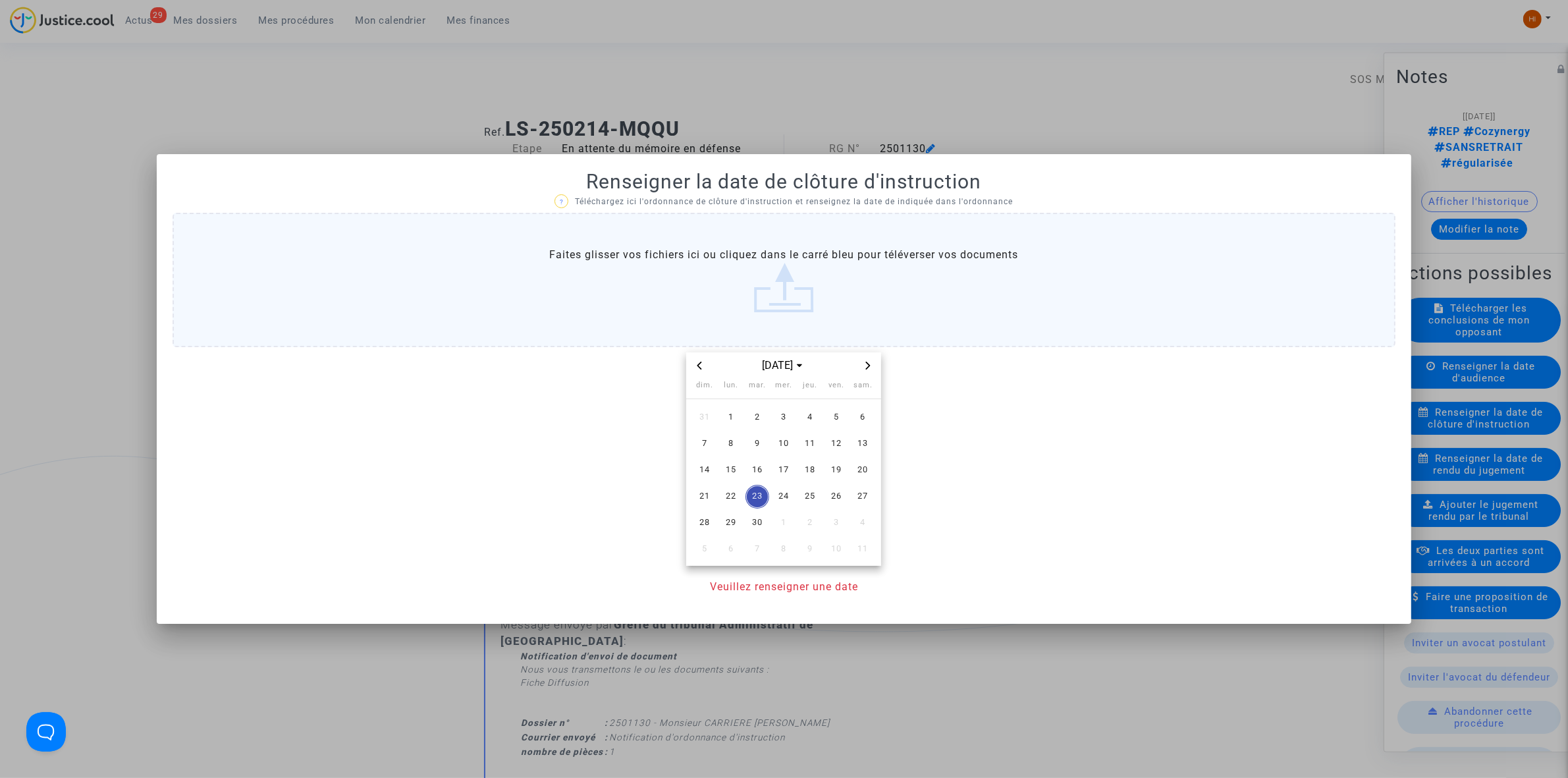
click at [868, 366] on icon "Next month" at bounding box center [867, 365] width 8 height 8
drag, startPoint x: 752, startPoint y: 444, endPoint x: 761, endPoint y: 505, distance: 61.7
click at [749, 444] on span "4" at bounding box center [757, 444] width 24 height 24
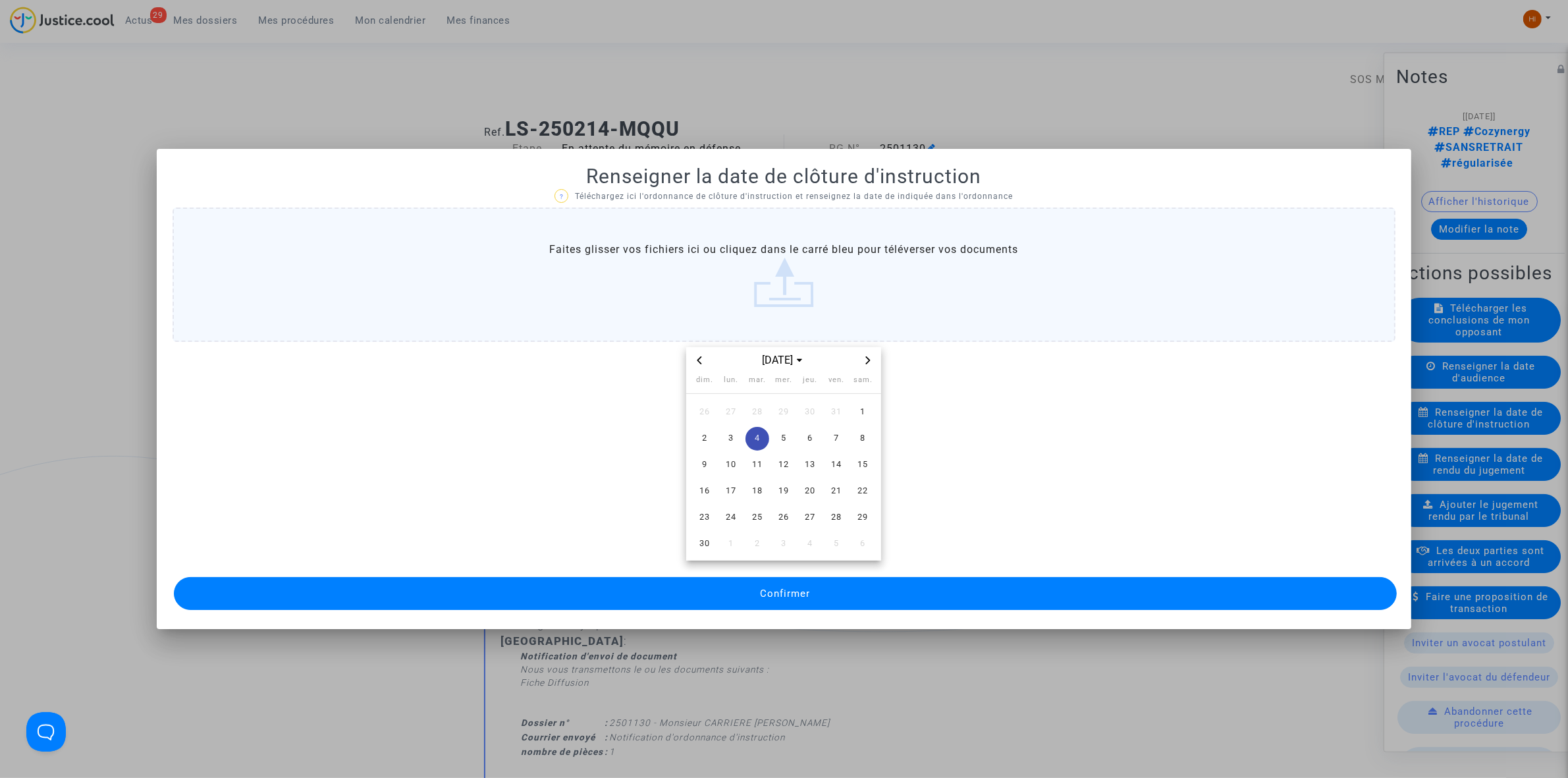
click at [755, 585] on button "Confirmer" at bounding box center [785, 594] width 1223 height 33
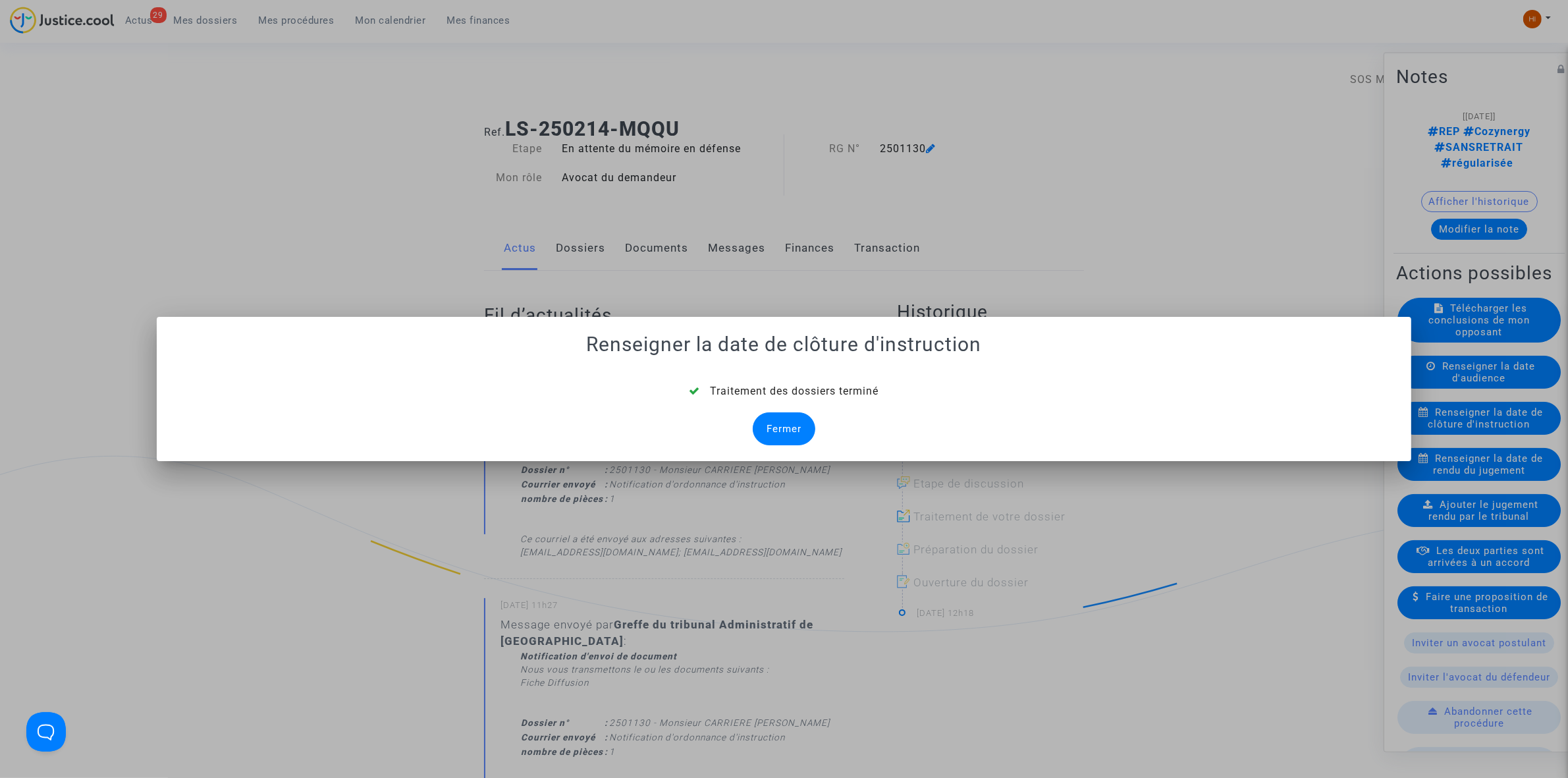
click at [794, 438] on div "Fermer" at bounding box center [784, 429] width 62 height 33
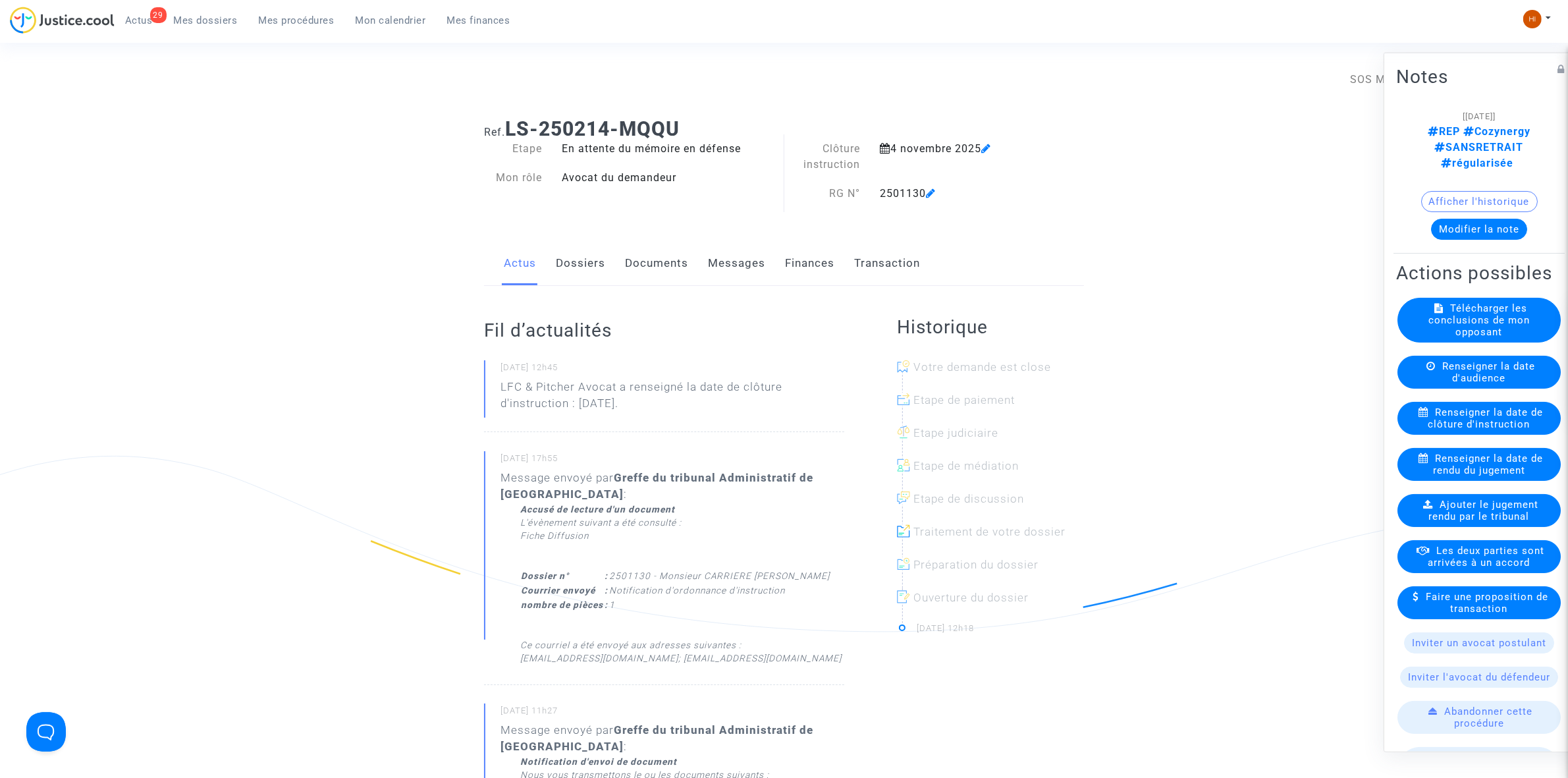
click at [662, 269] on link "Documents" at bounding box center [657, 263] width 63 height 44
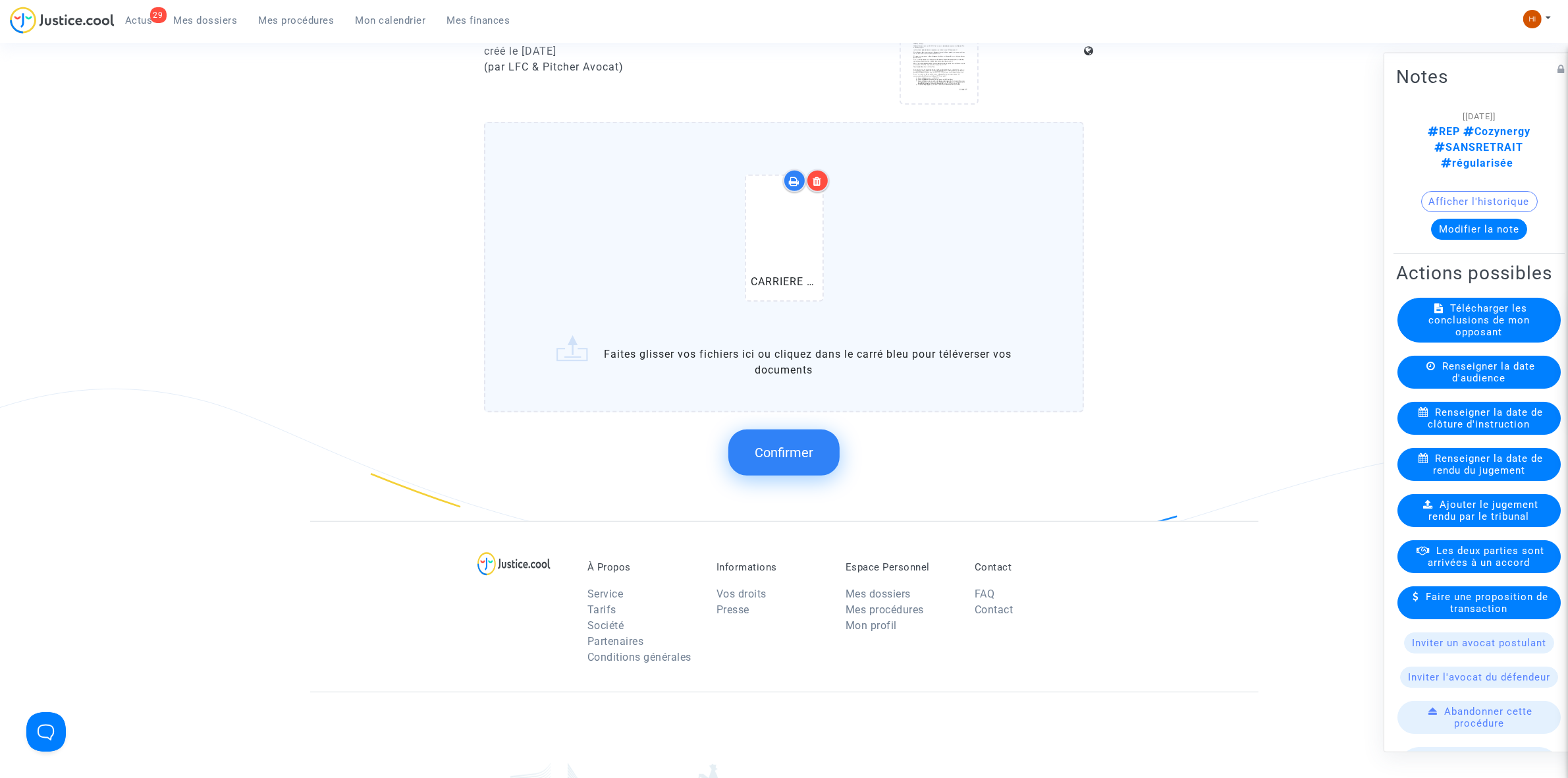
scroll to position [989, 0]
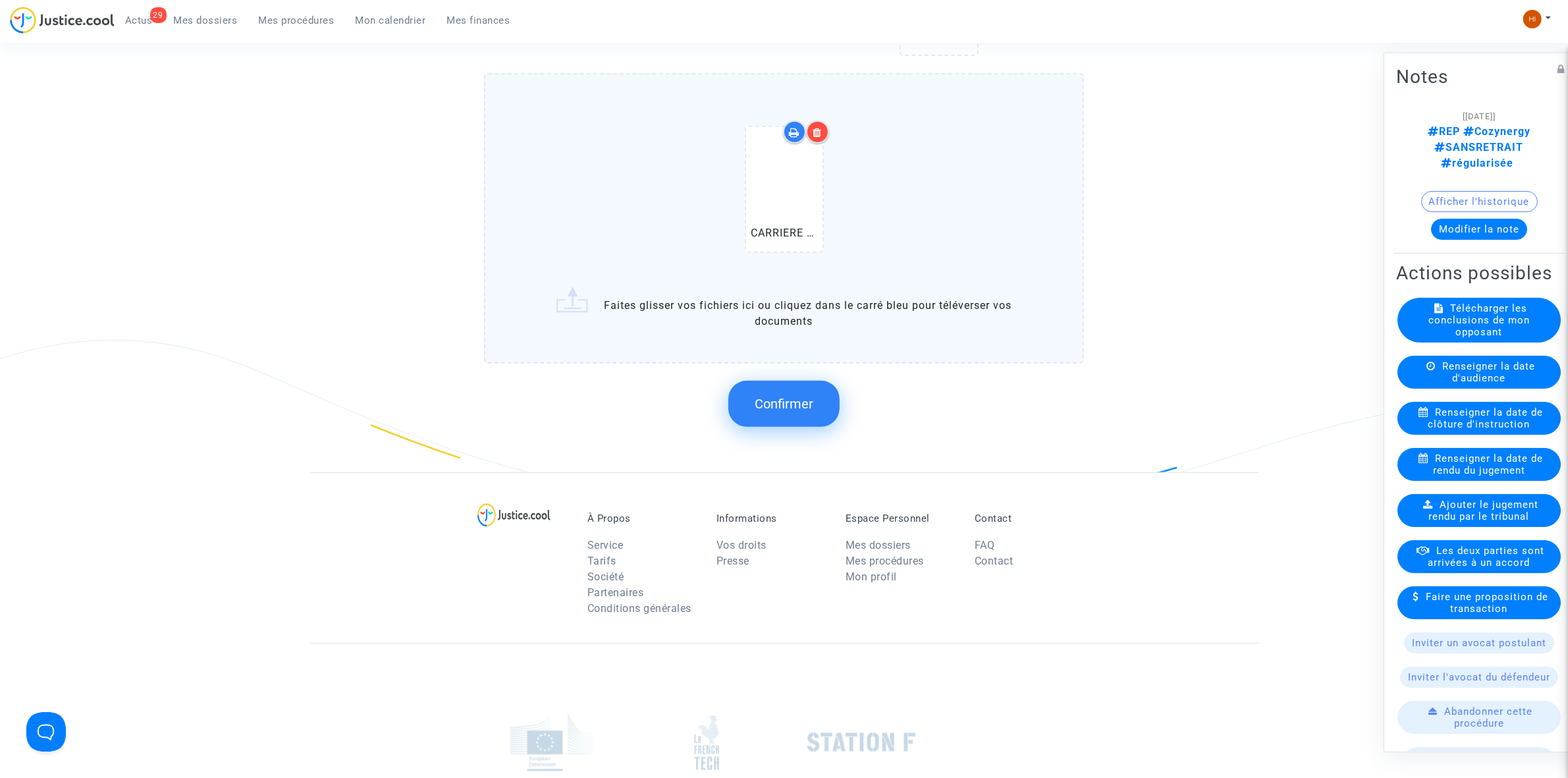
click at [790, 409] on button "Confirmer" at bounding box center [784, 404] width 112 height 46
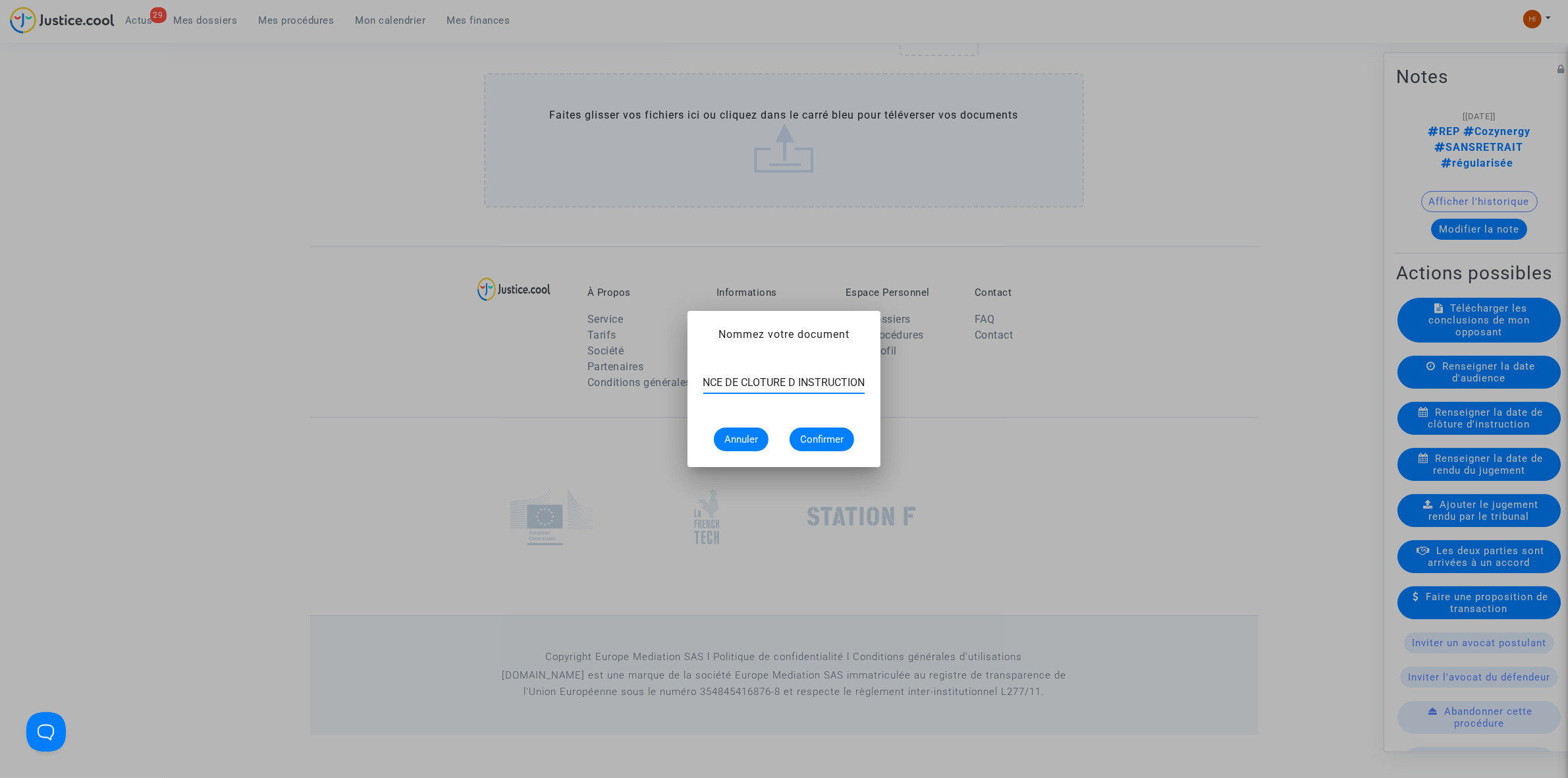
scroll to position [0, 54]
type input "ORDONNANCE DE CLOTURE D INSTRUCTION"
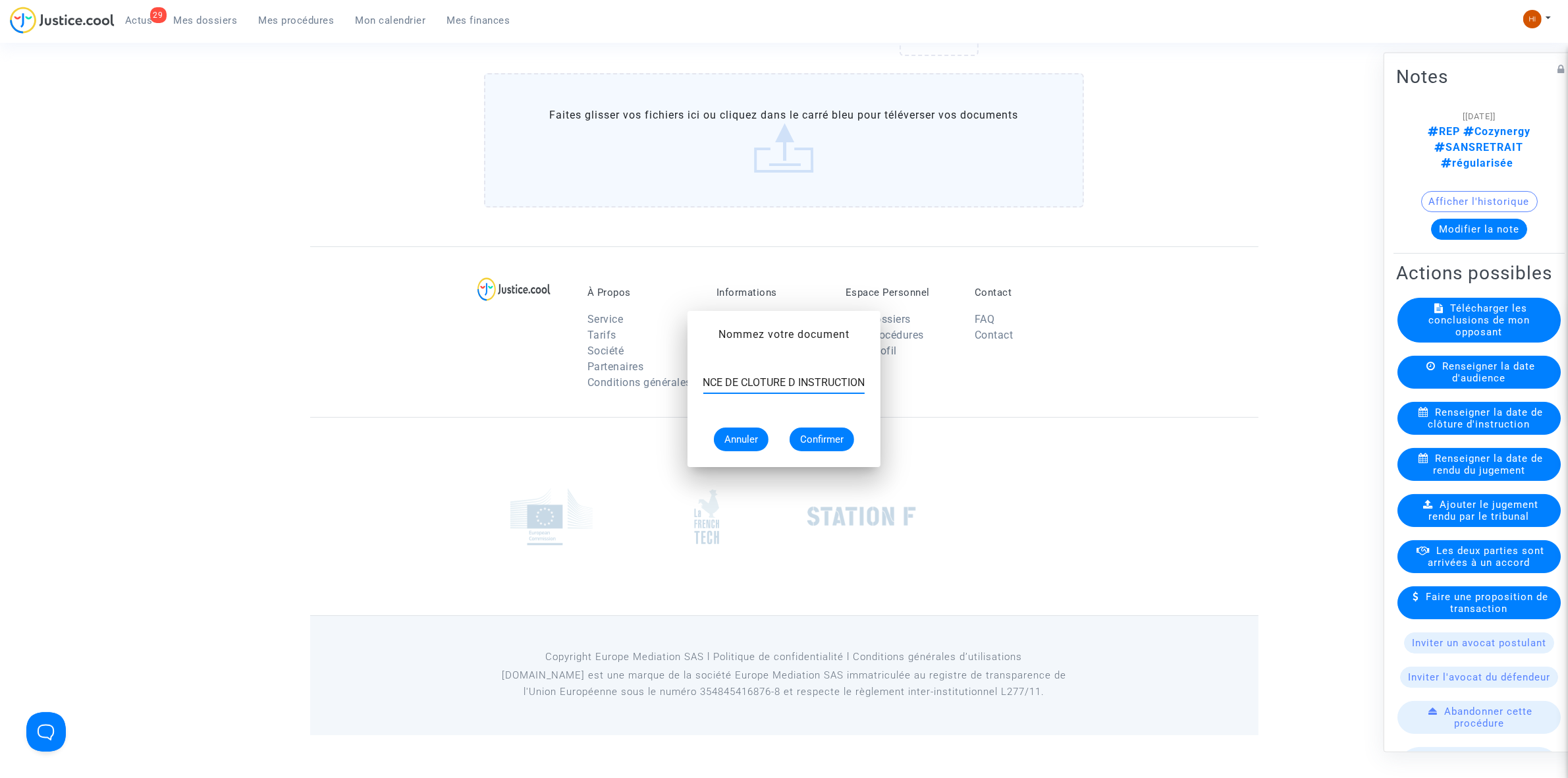
scroll to position [941, 0]
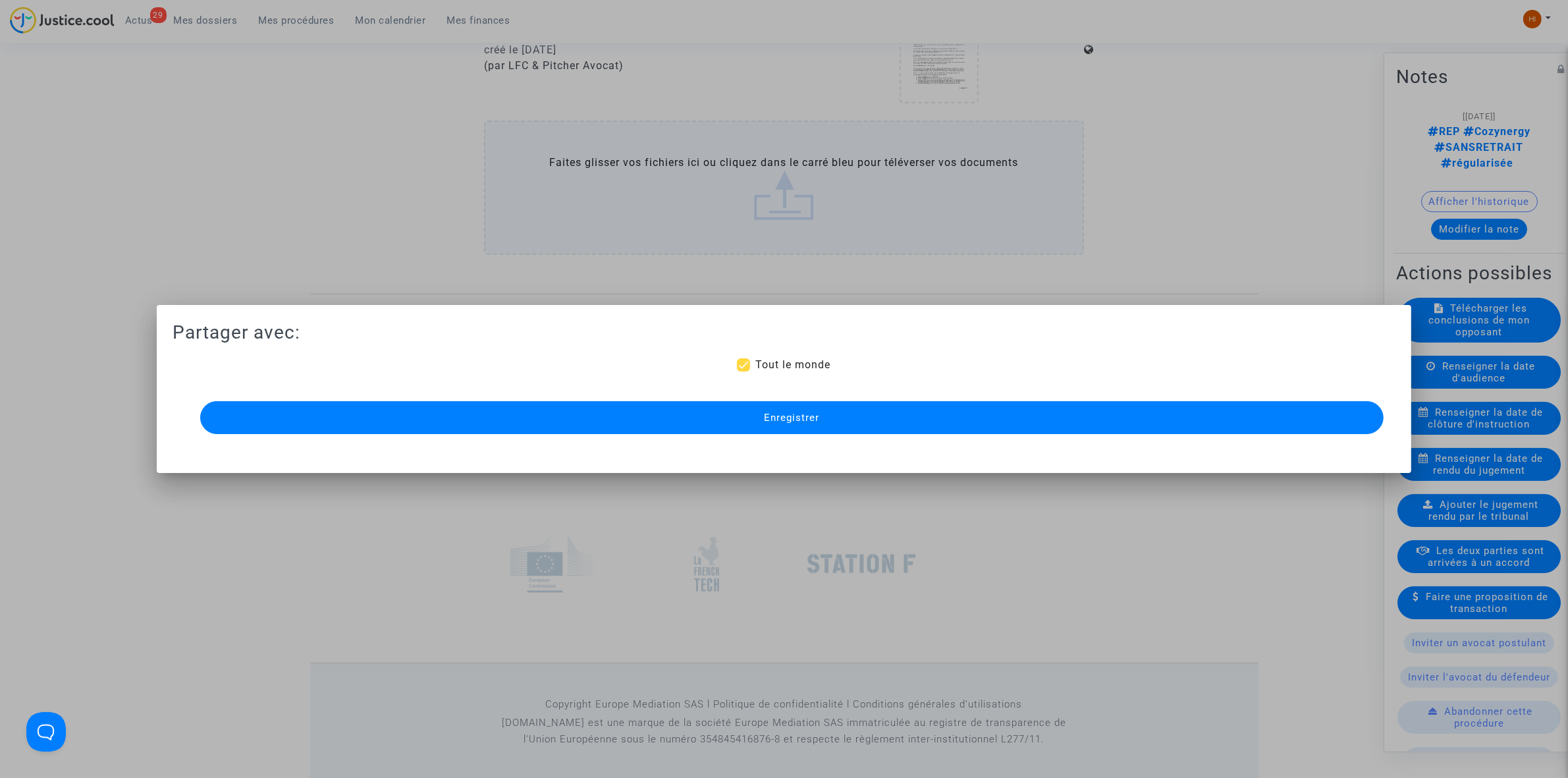
click at [790, 409] on button "Enregistrer" at bounding box center [792, 417] width 1183 height 33
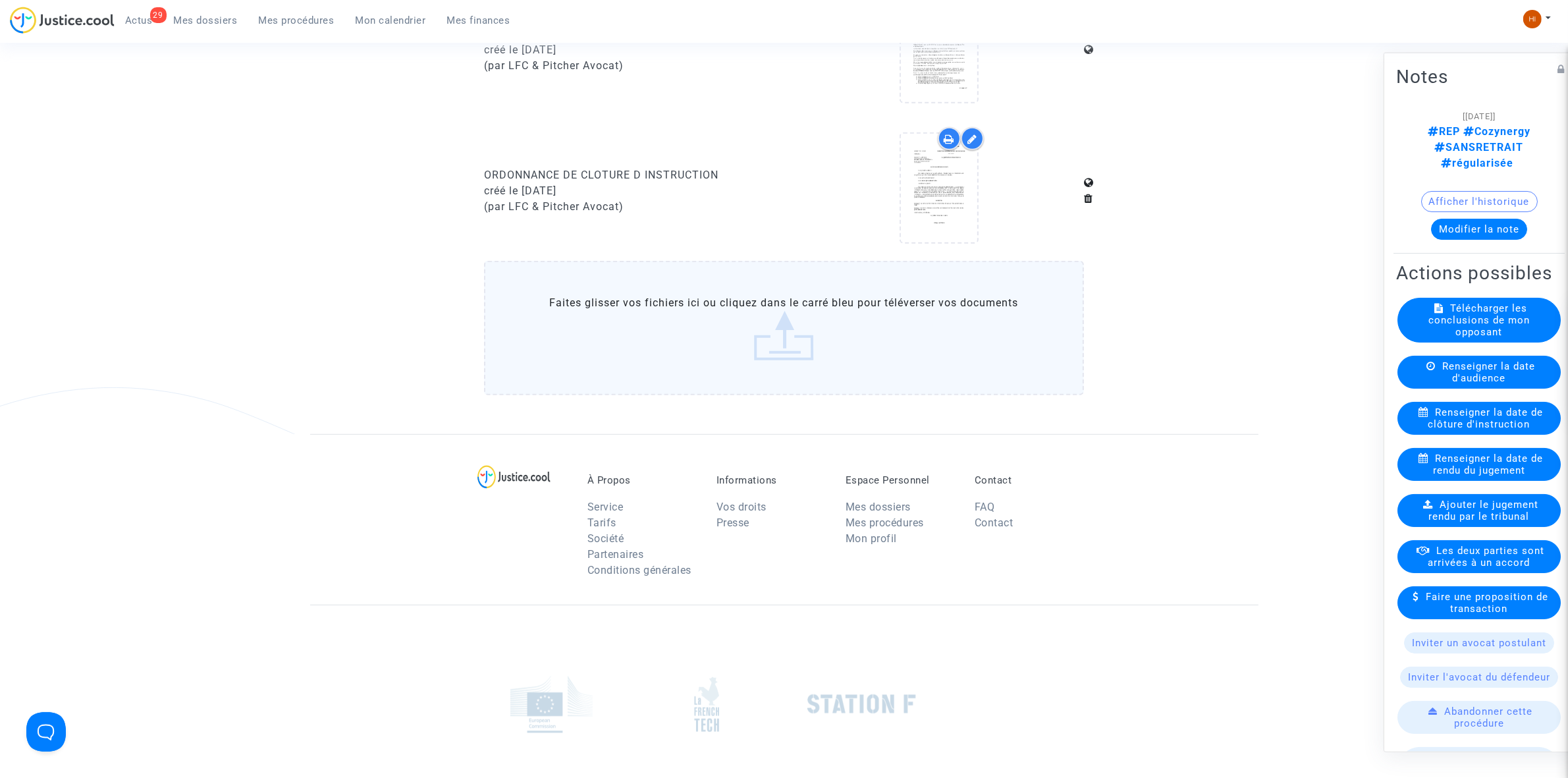
drag, startPoint x: 277, startPoint y: 13, endPoint x: 371, endPoint y: 43, distance: 98.7
click at [277, 13] on link "Mes procédures" at bounding box center [297, 20] width 97 height 20
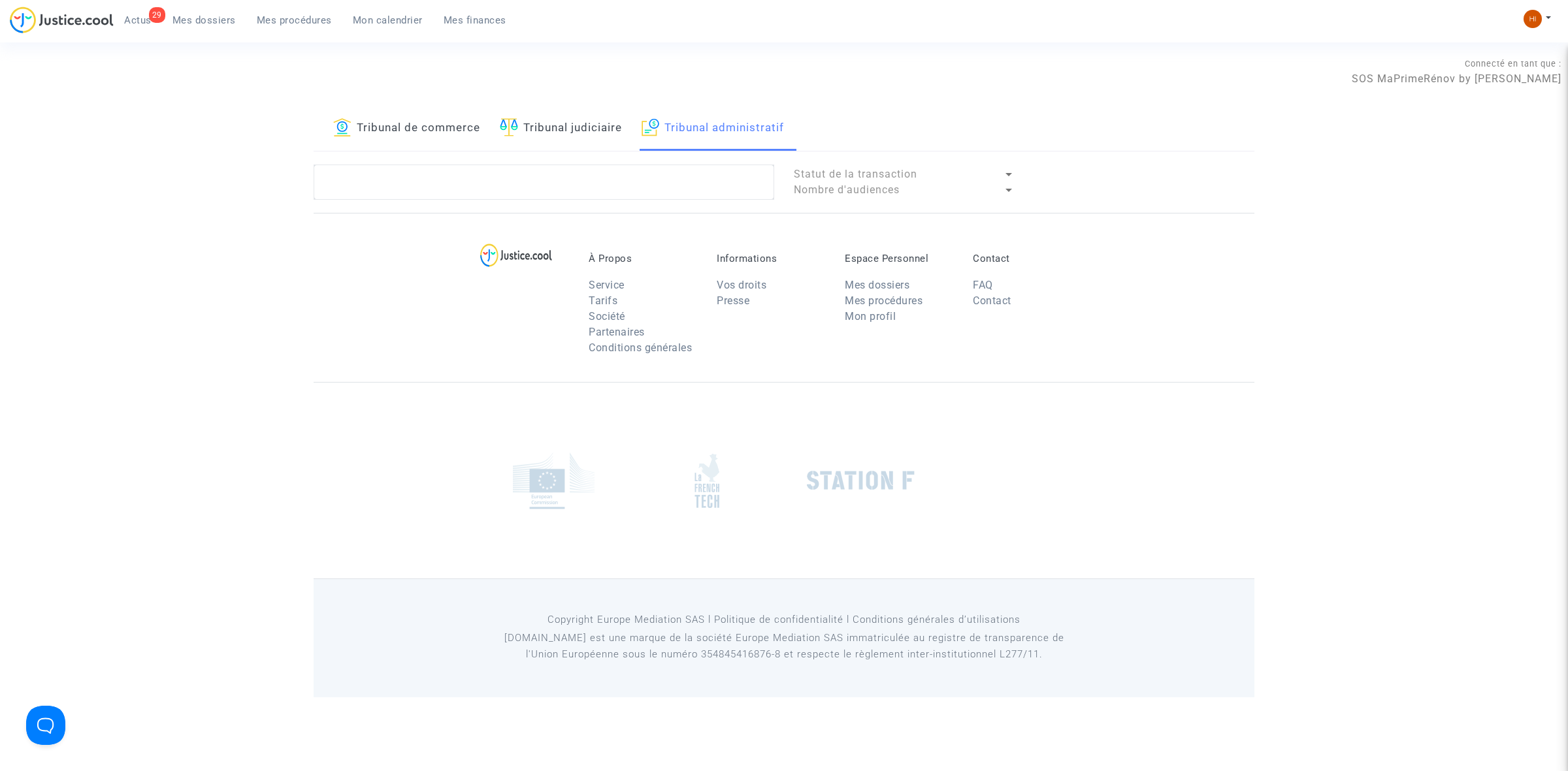
click at [573, 136] on link "Tribunal judiciaire" at bounding box center [561, 128] width 122 height 45
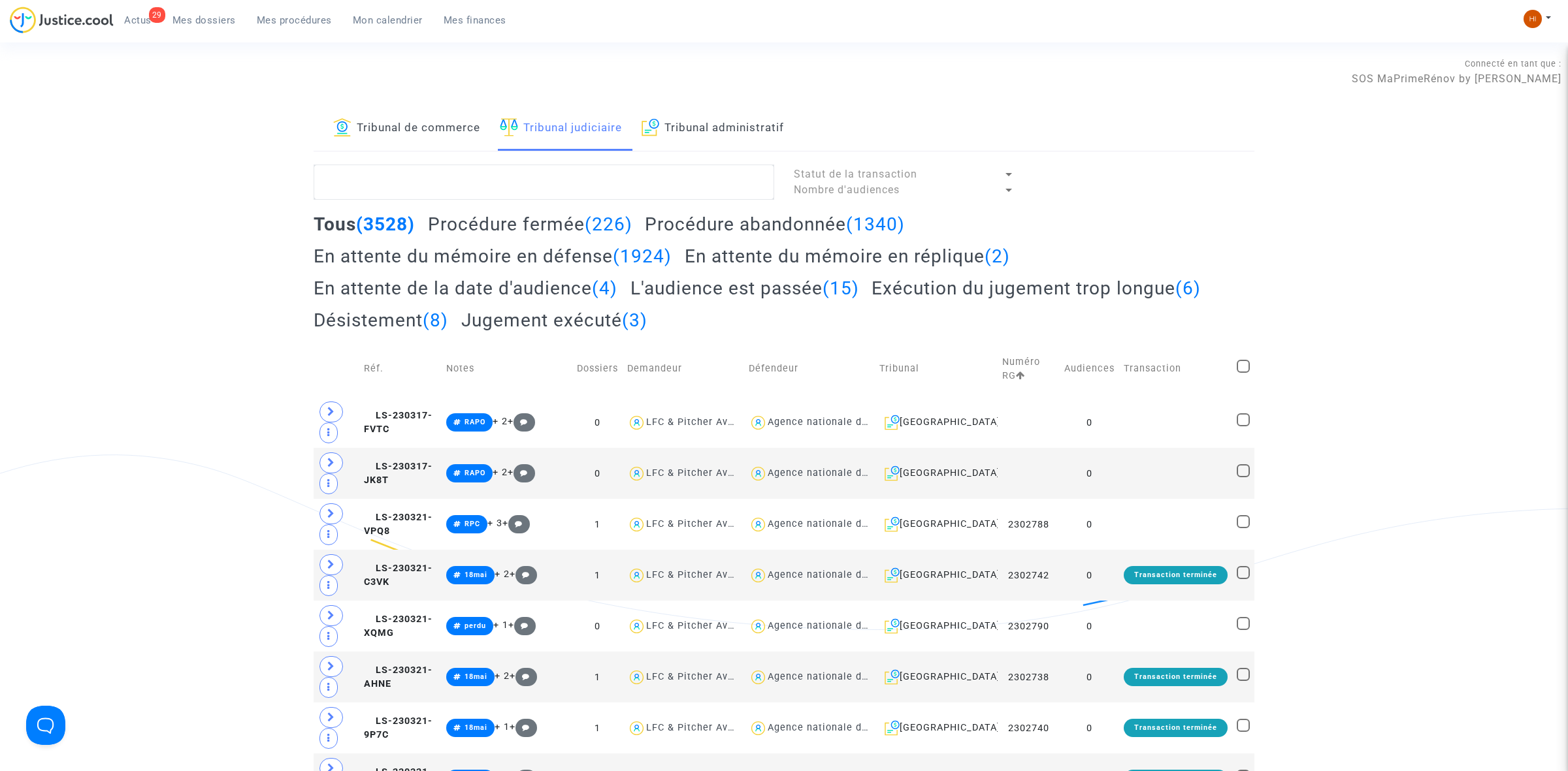
drag, startPoint x: 566, startPoint y: 203, endPoint x: 642, endPoint y: 150, distance: 92.7
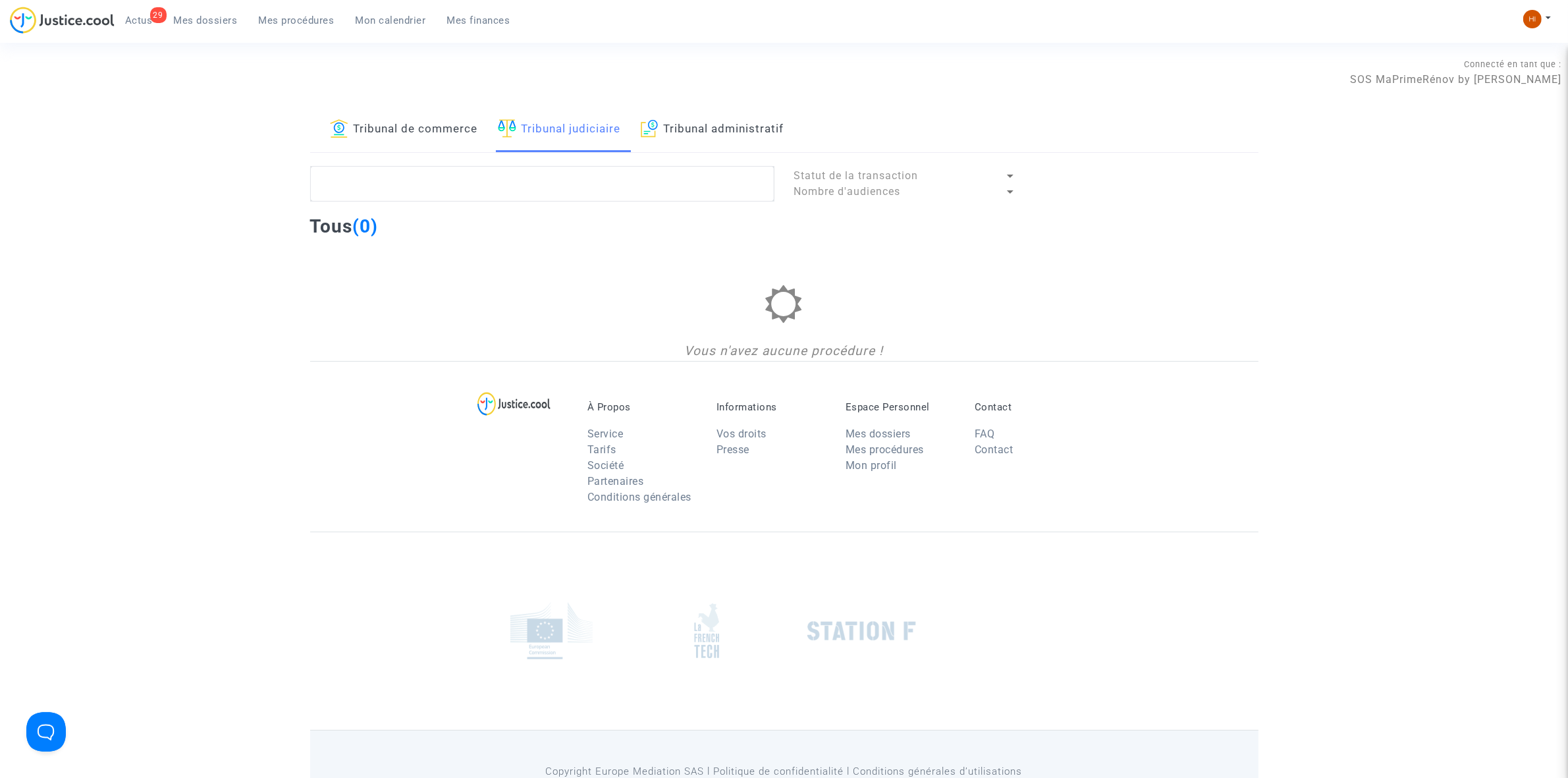
click at [684, 129] on link "Tribunal administratif" at bounding box center [713, 130] width 143 height 45
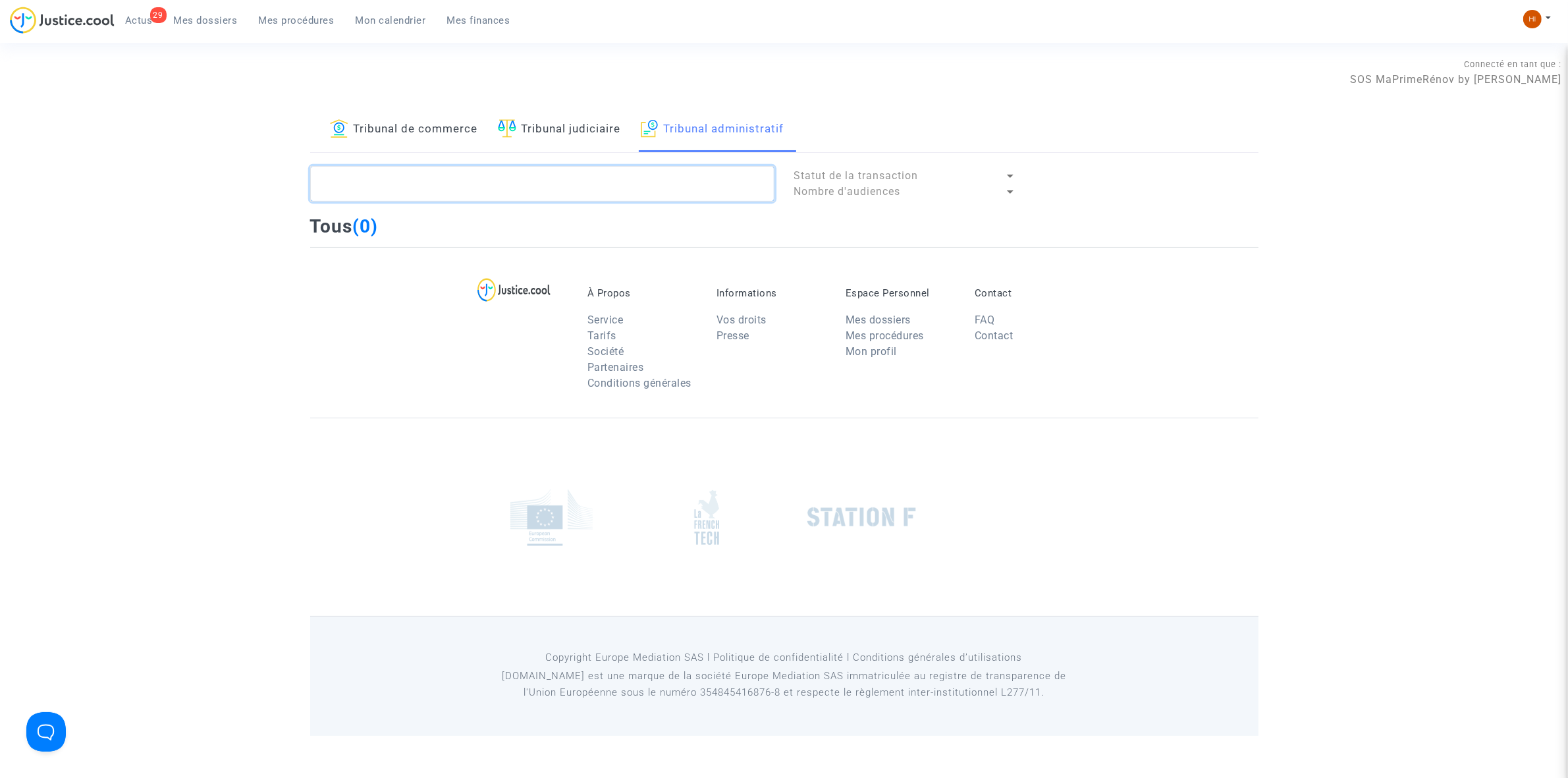
click at [672, 186] on textarea at bounding box center [542, 184] width 465 height 36
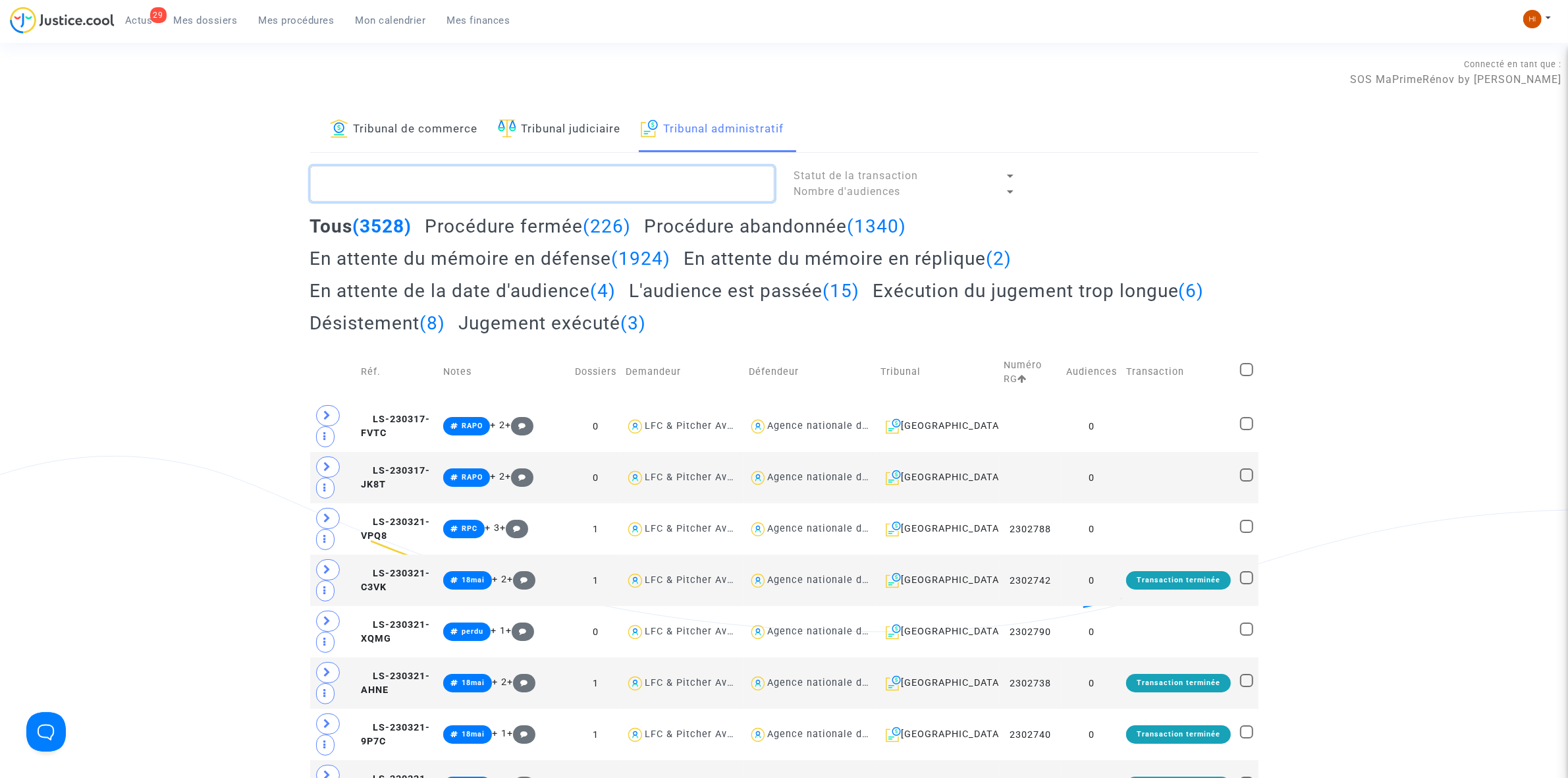
type textarea "G"
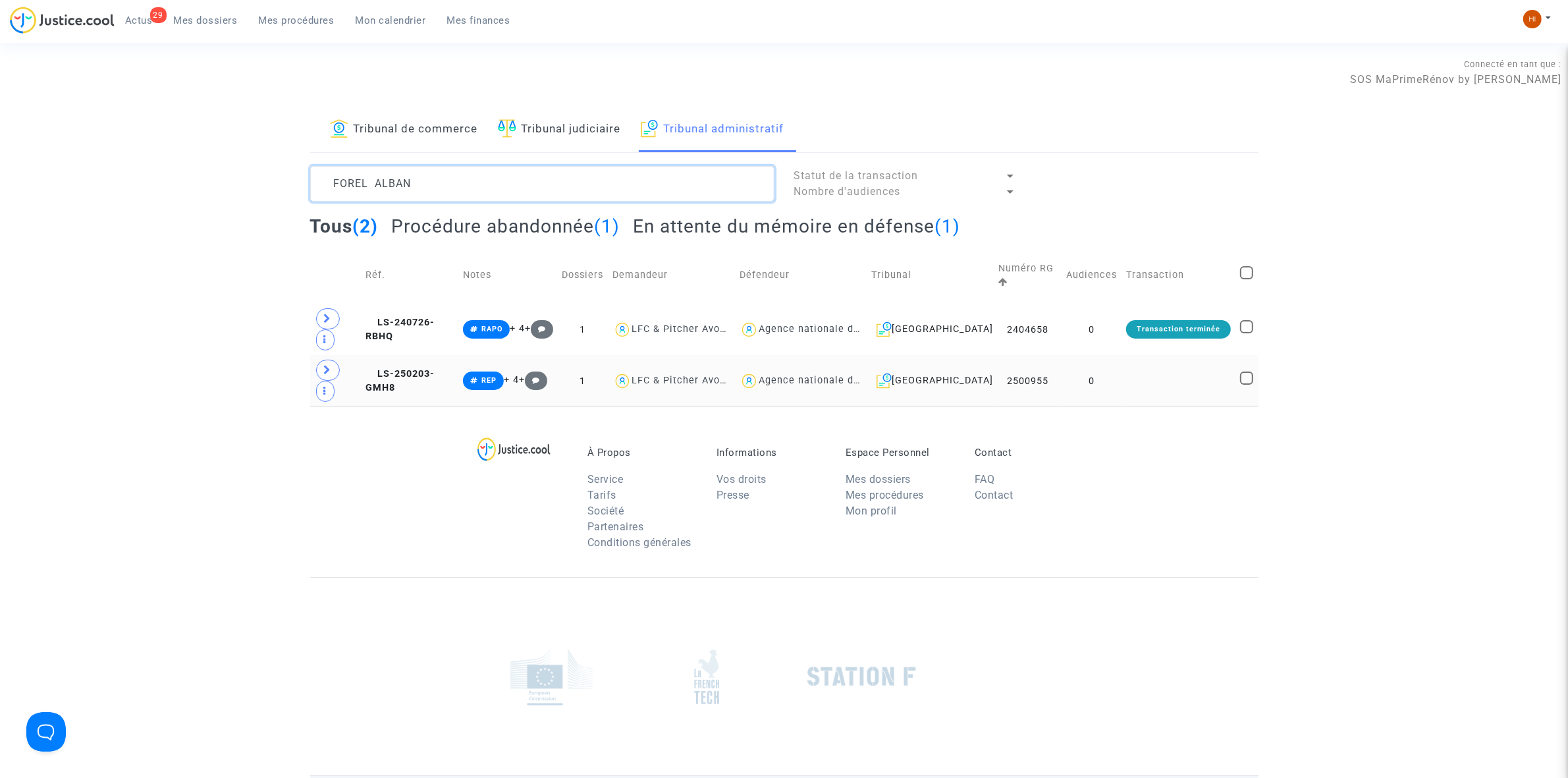
type textarea "FOREL ALBAN"
click at [1191, 375] on td at bounding box center [1178, 380] width 114 height 51
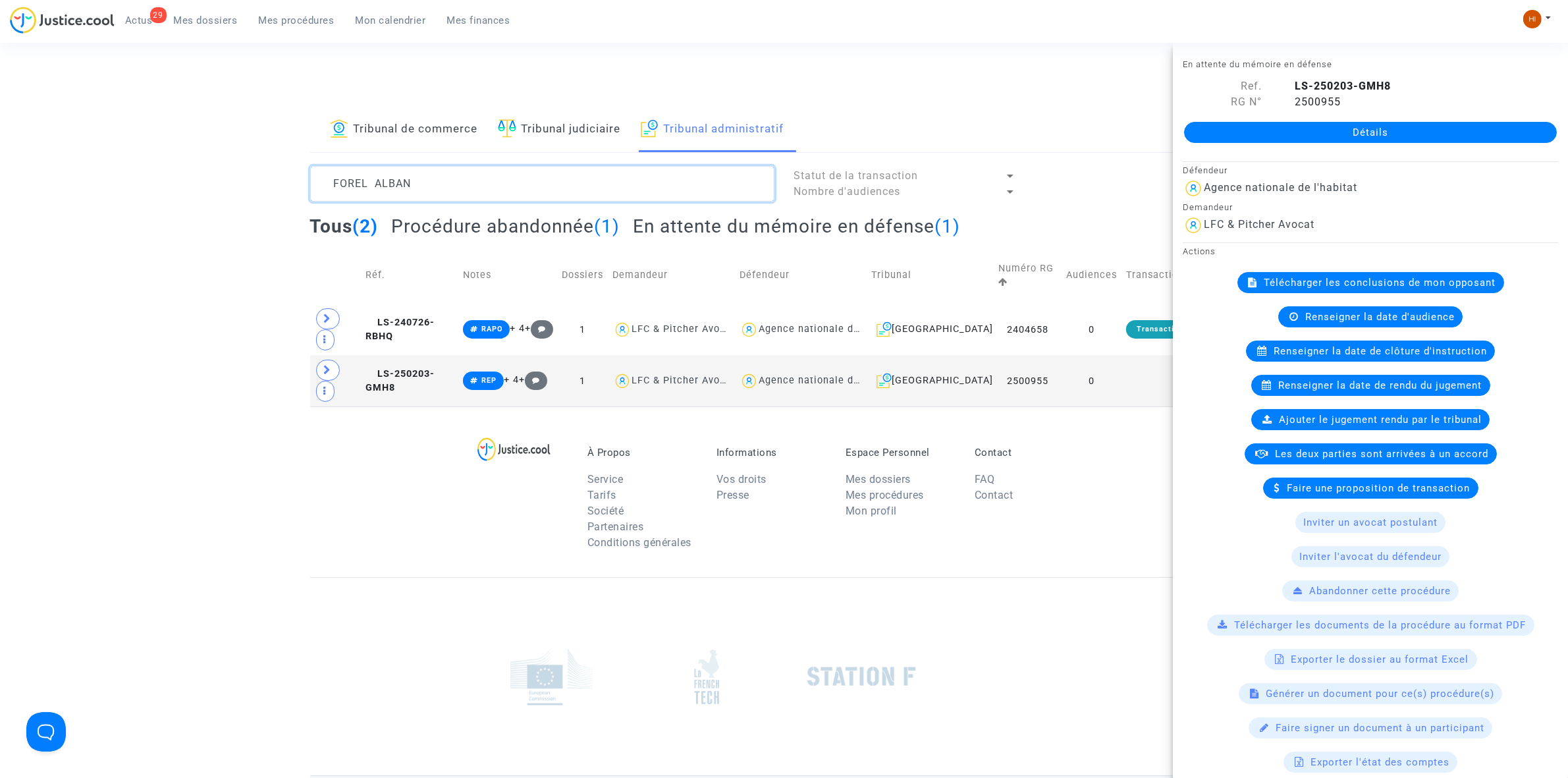
click at [651, 178] on textarea at bounding box center [542, 184] width 465 height 36
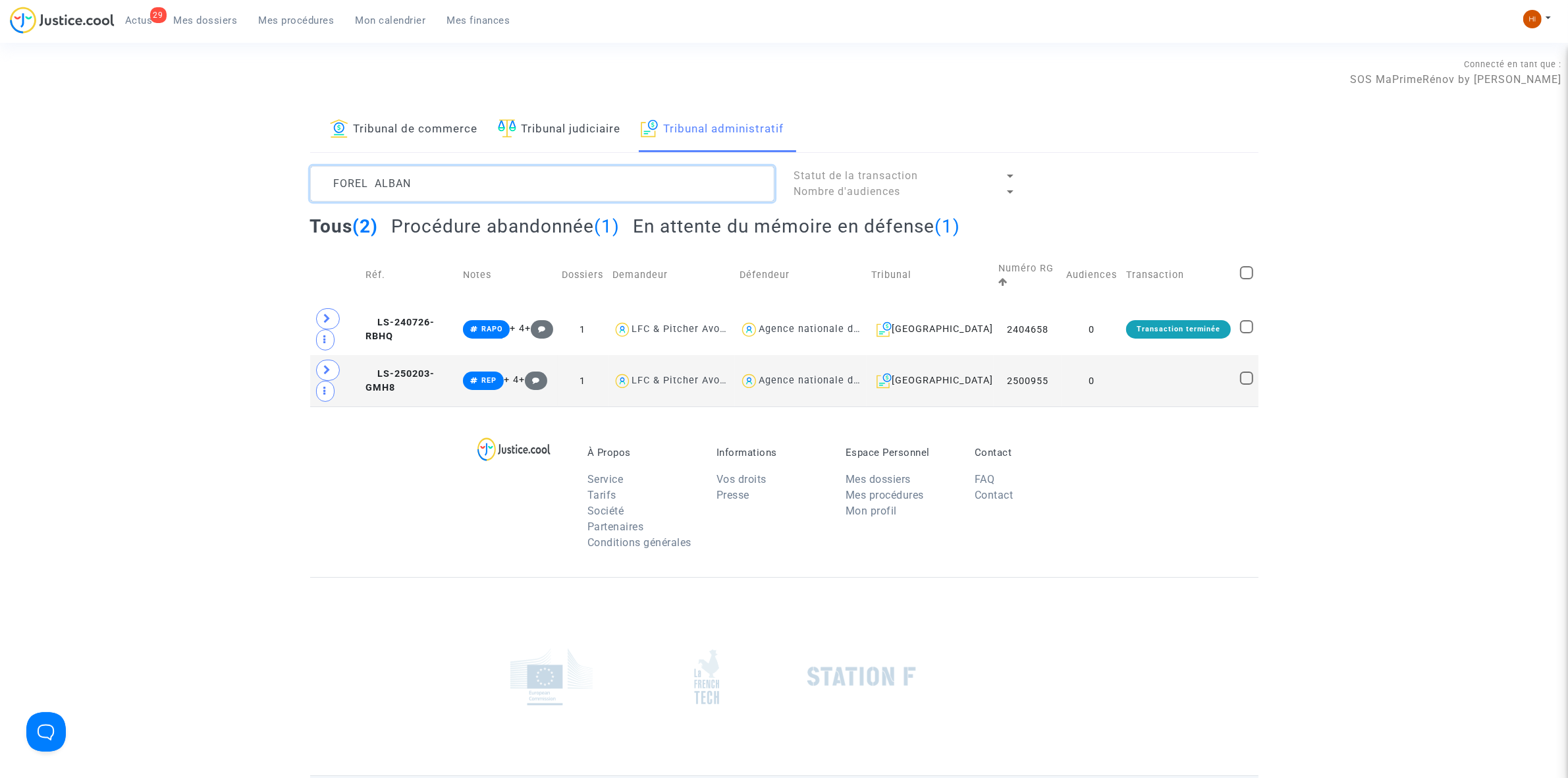
click at [651, 178] on textarea at bounding box center [542, 184] width 465 height 36
click at [1157, 373] on td at bounding box center [1178, 380] width 114 height 51
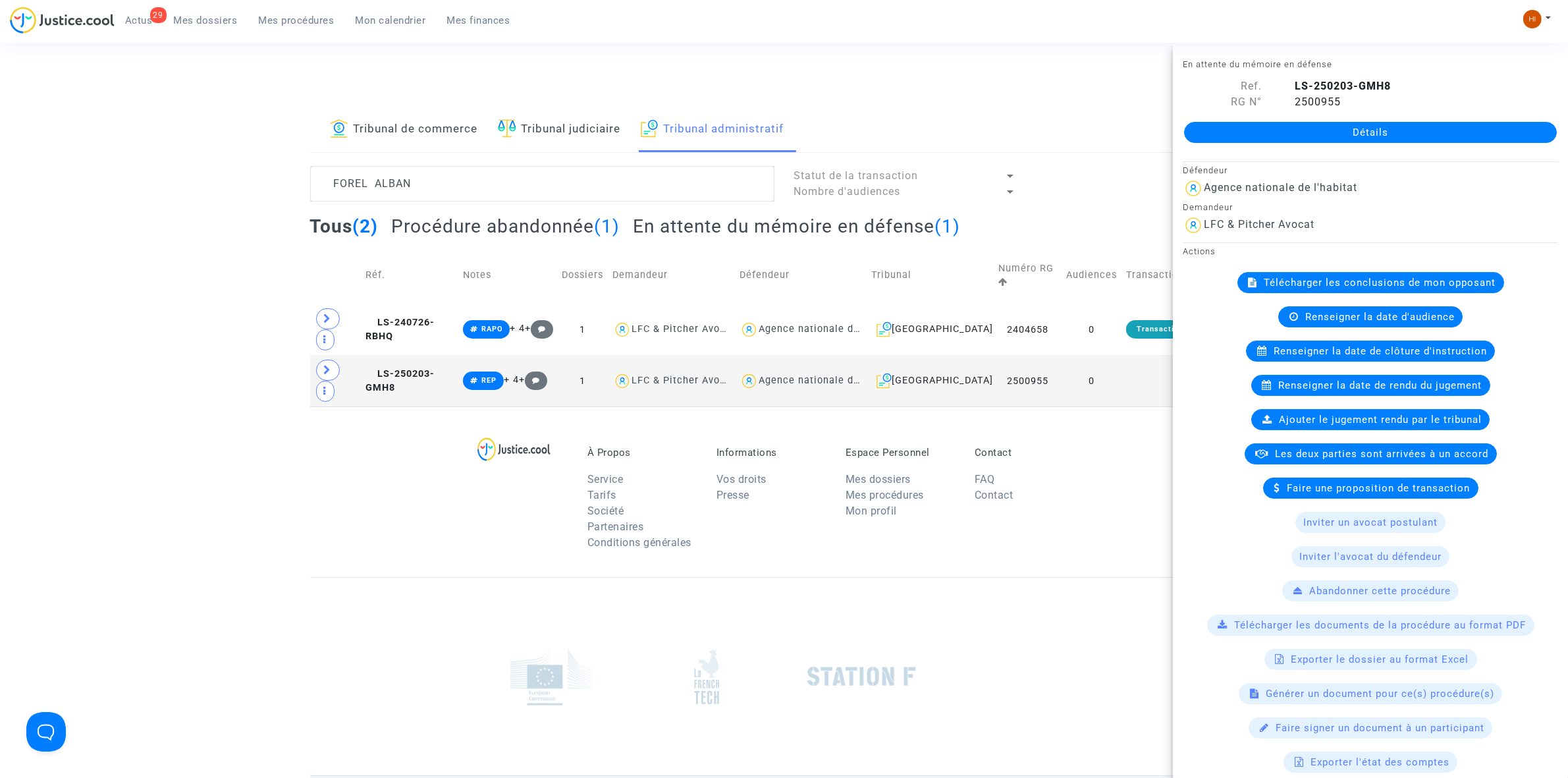
click at [1379, 357] on span "Renseigner la date de clôture d'instruction" at bounding box center [1380, 351] width 213 height 12
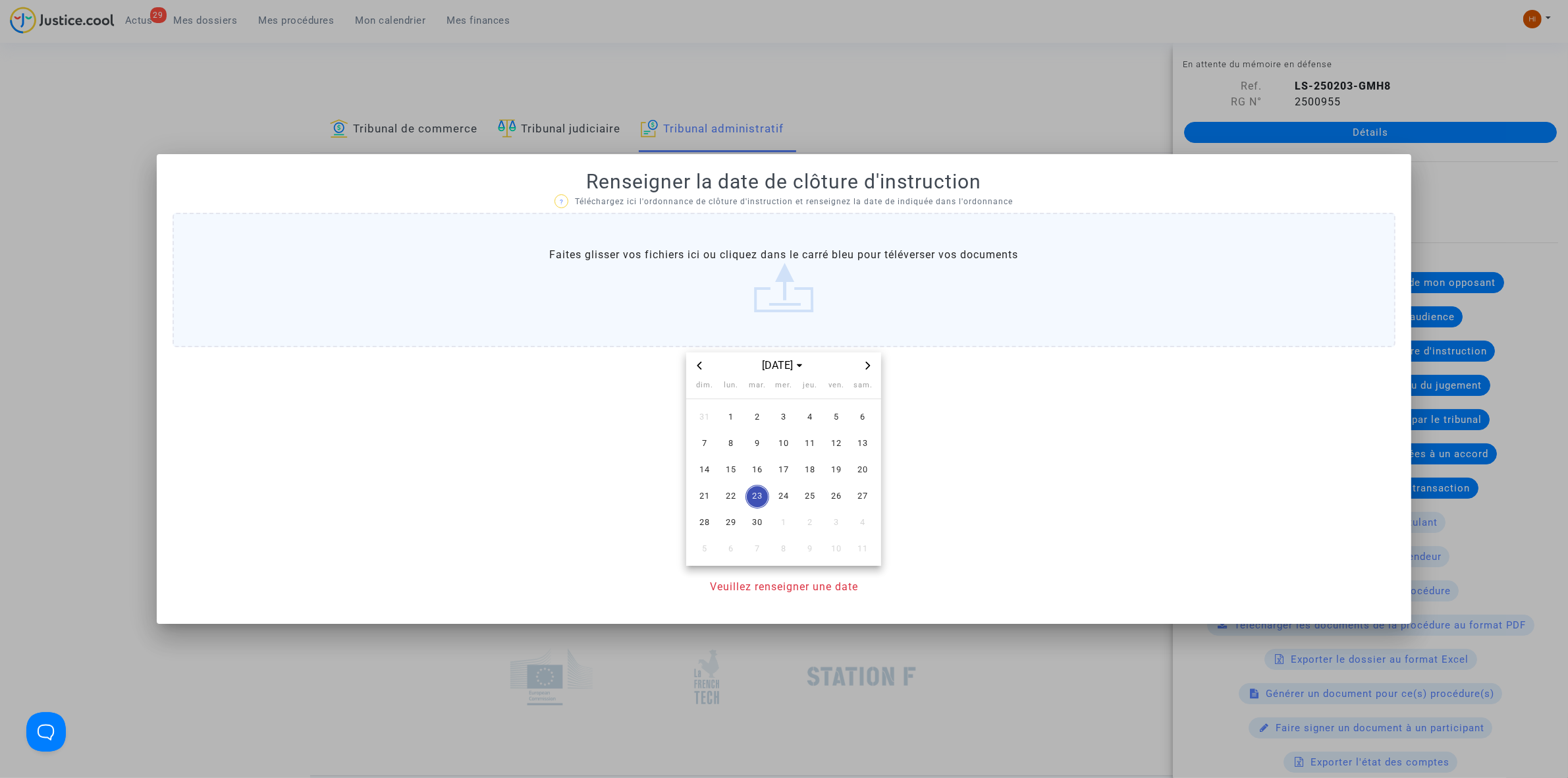
click at [866, 357] on span "Next month" at bounding box center [868, 365] width 16 height 16
click at [732, 436] on span "6" at bounding box center [731, 444] width 24 height 24
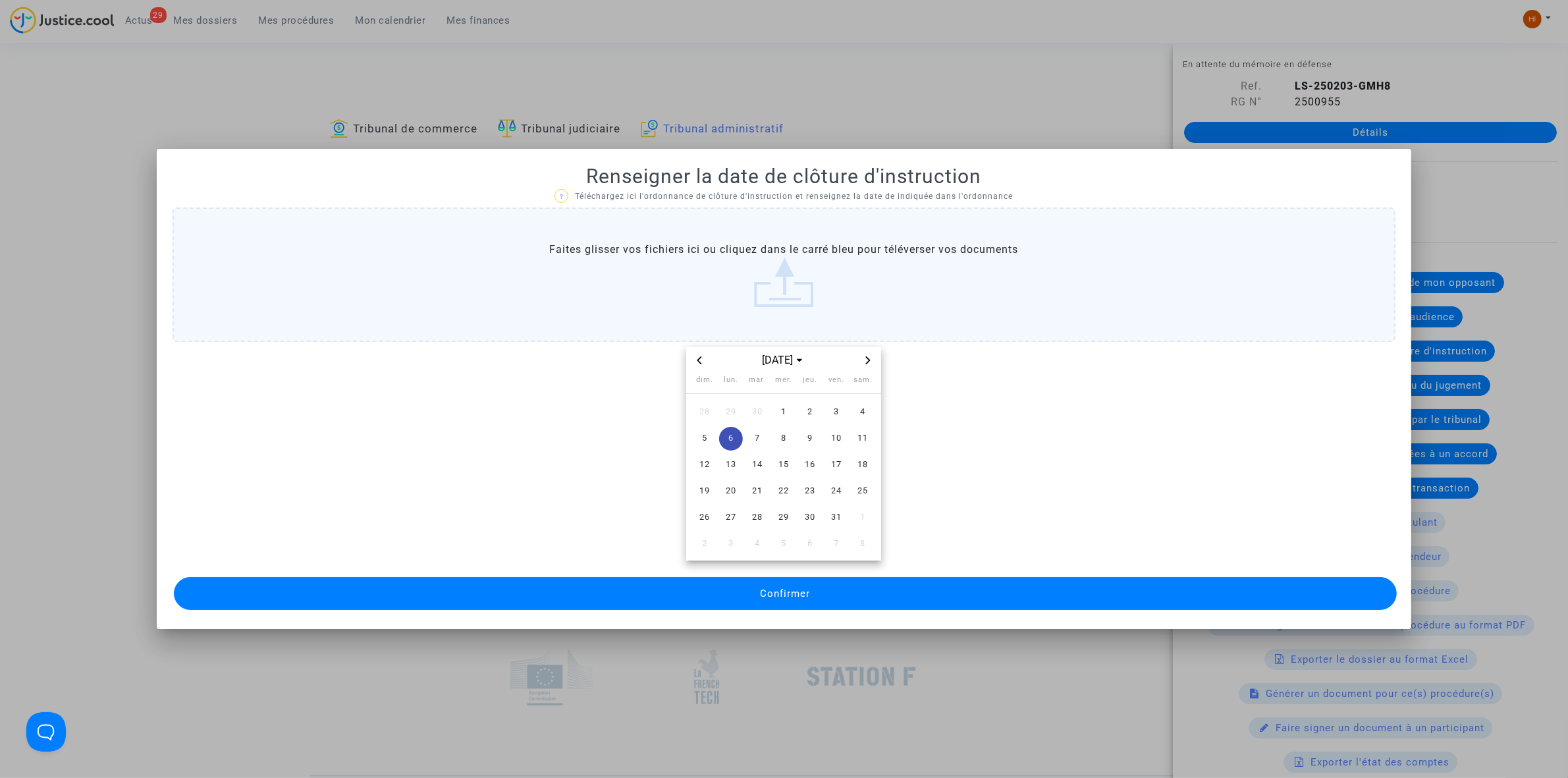
drag, startPoint x: 721, startPoint y: 589, endPoint x: 768, endPoint y: 626, distance: 59.8
click at [722, 589] on button "Confirmer" at bounding box center [785, 594] width 1223 height 33
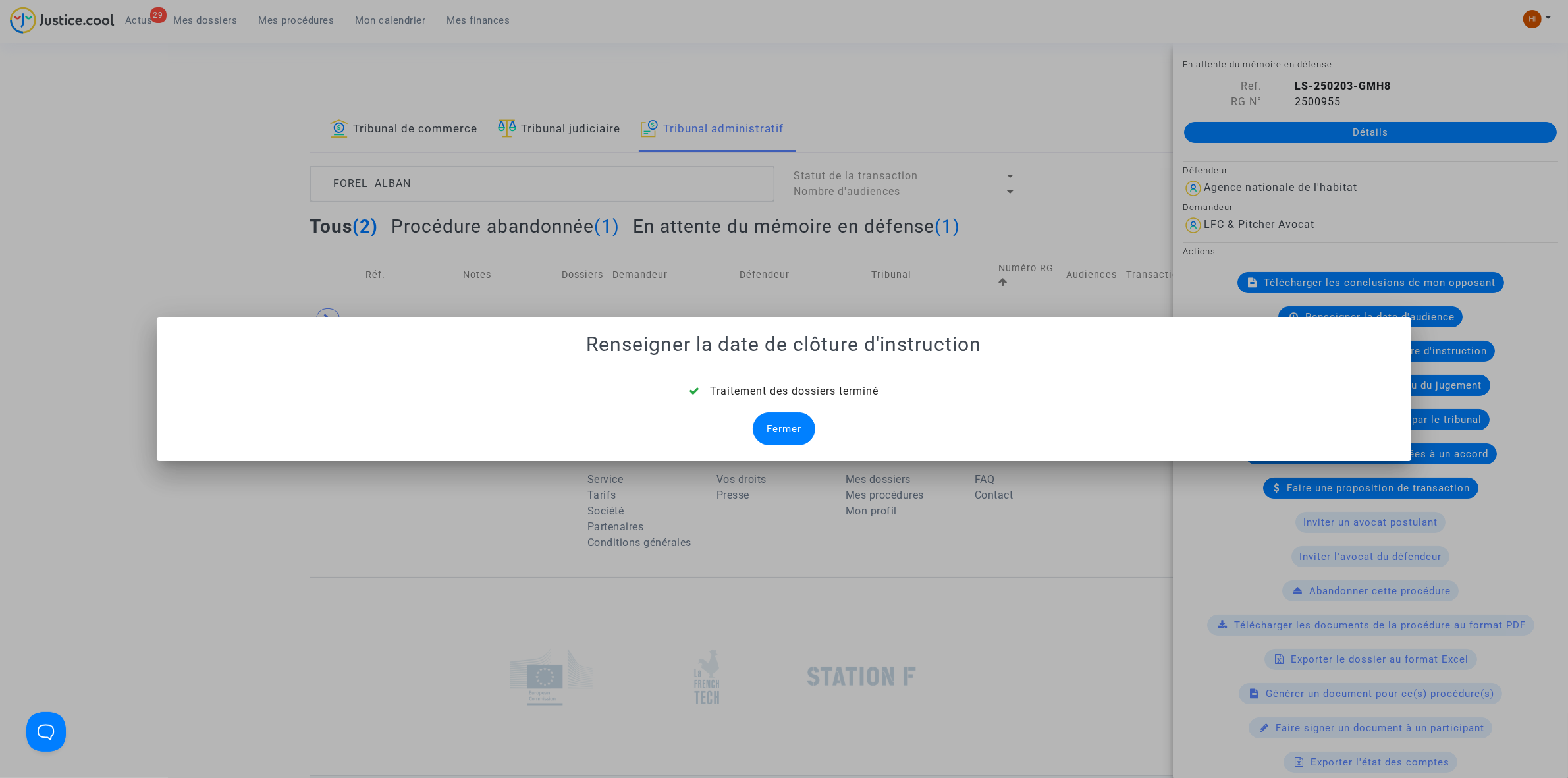
click at [759, 433] on div "Fermer" at bounding box center [784, 429] width 62 height 33
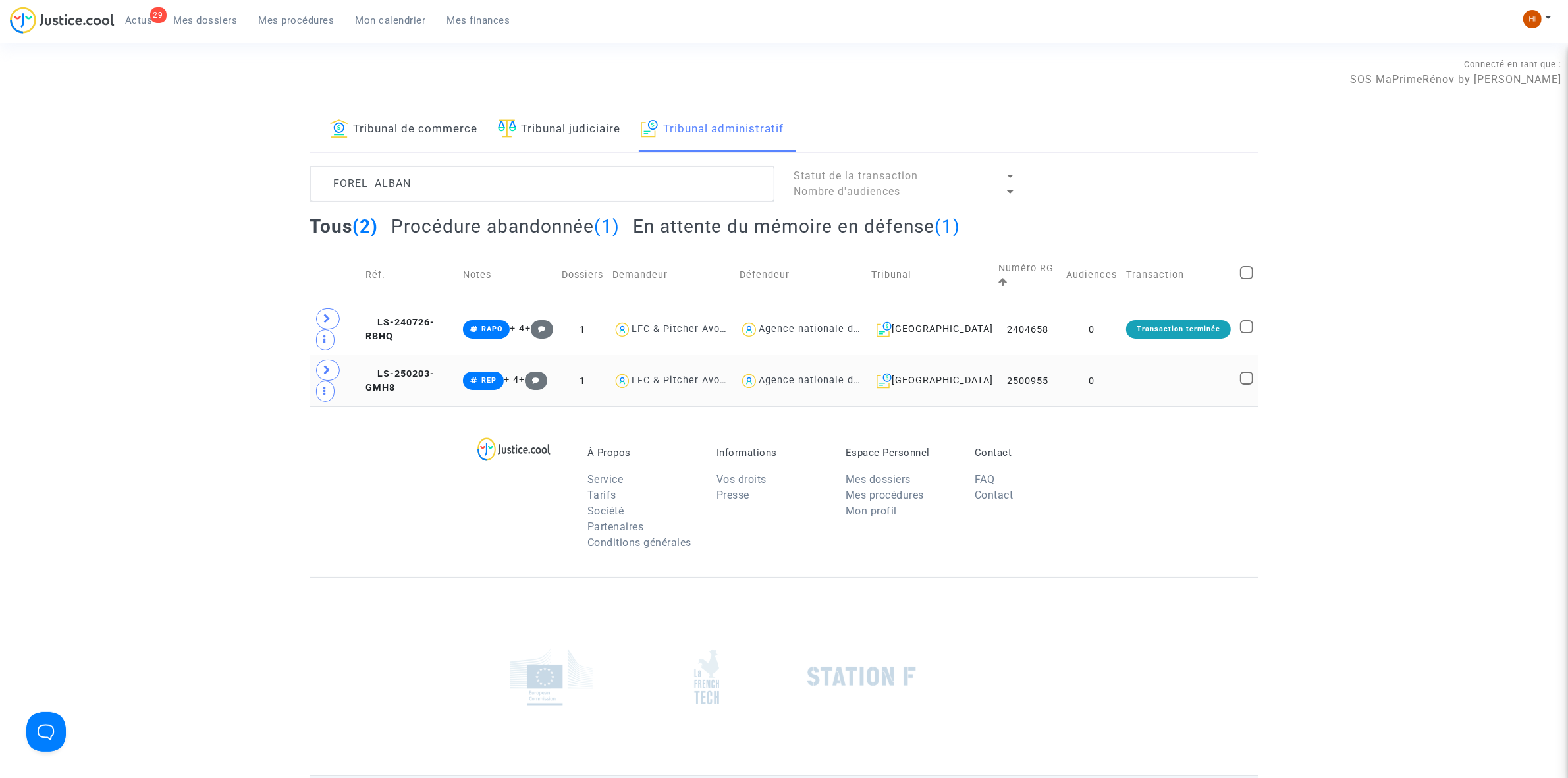
drag, startPoint x: 1096, startPoint y: 392, endPoint x: 1117, endPoint y: 369, distance: 31.1
click at [1101, 389] on td "0" at bounding box center [1091, 380] width 60 height 51
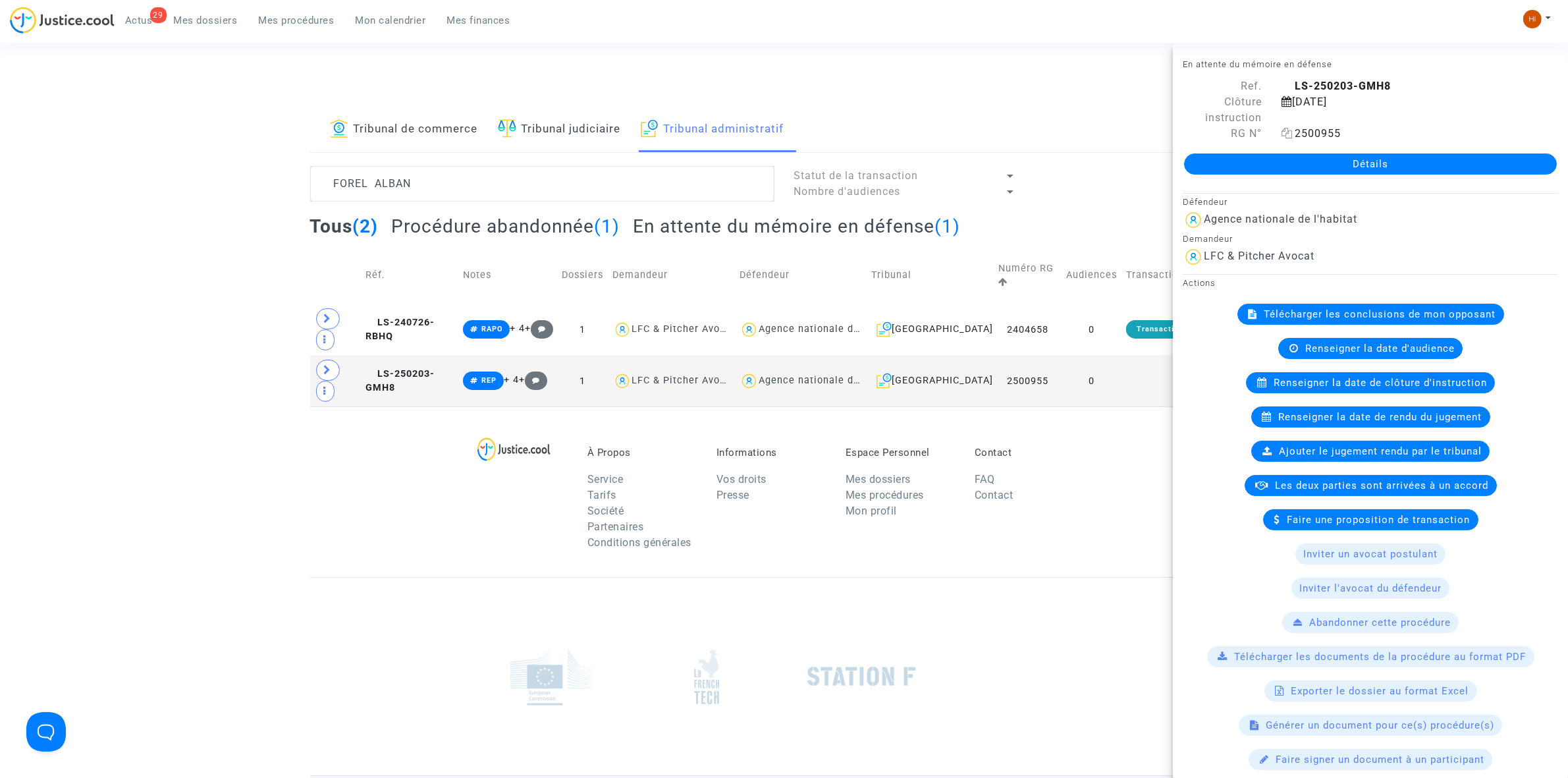
click at [1284, 133] on icon at bounding box center [1287, 133] width 11 height 10
drag, startPoint x: 329, startPoint y: 628, endPoint x: 325, endPoint y: 569, distance: 59.1
click at [321, 627] on div at bounding box center [784, 676] width 948 height 198
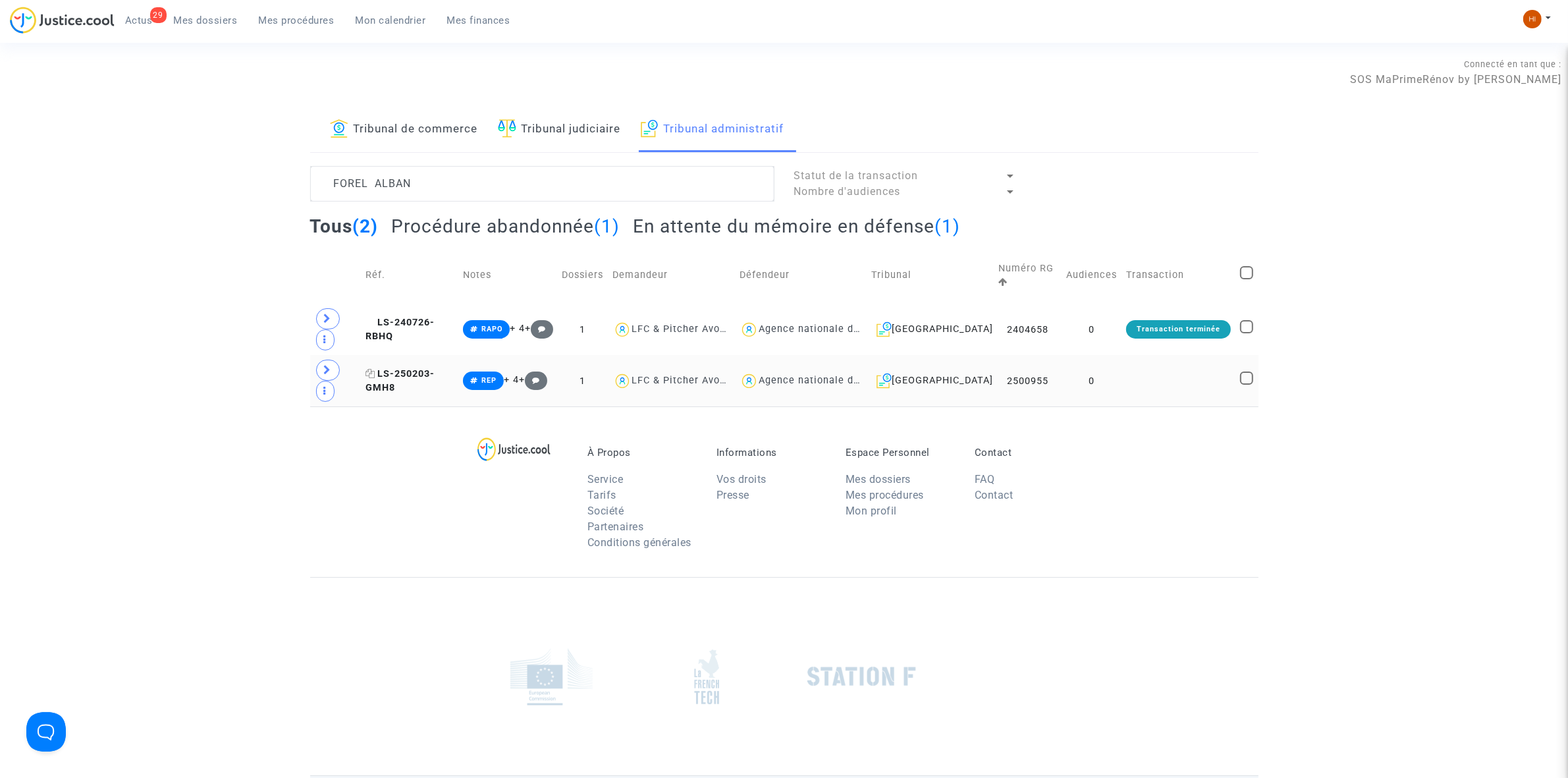
click at [435, 378] on span "LS-250203-GMH8" at bounding box center [400, 381] width 69 height 26
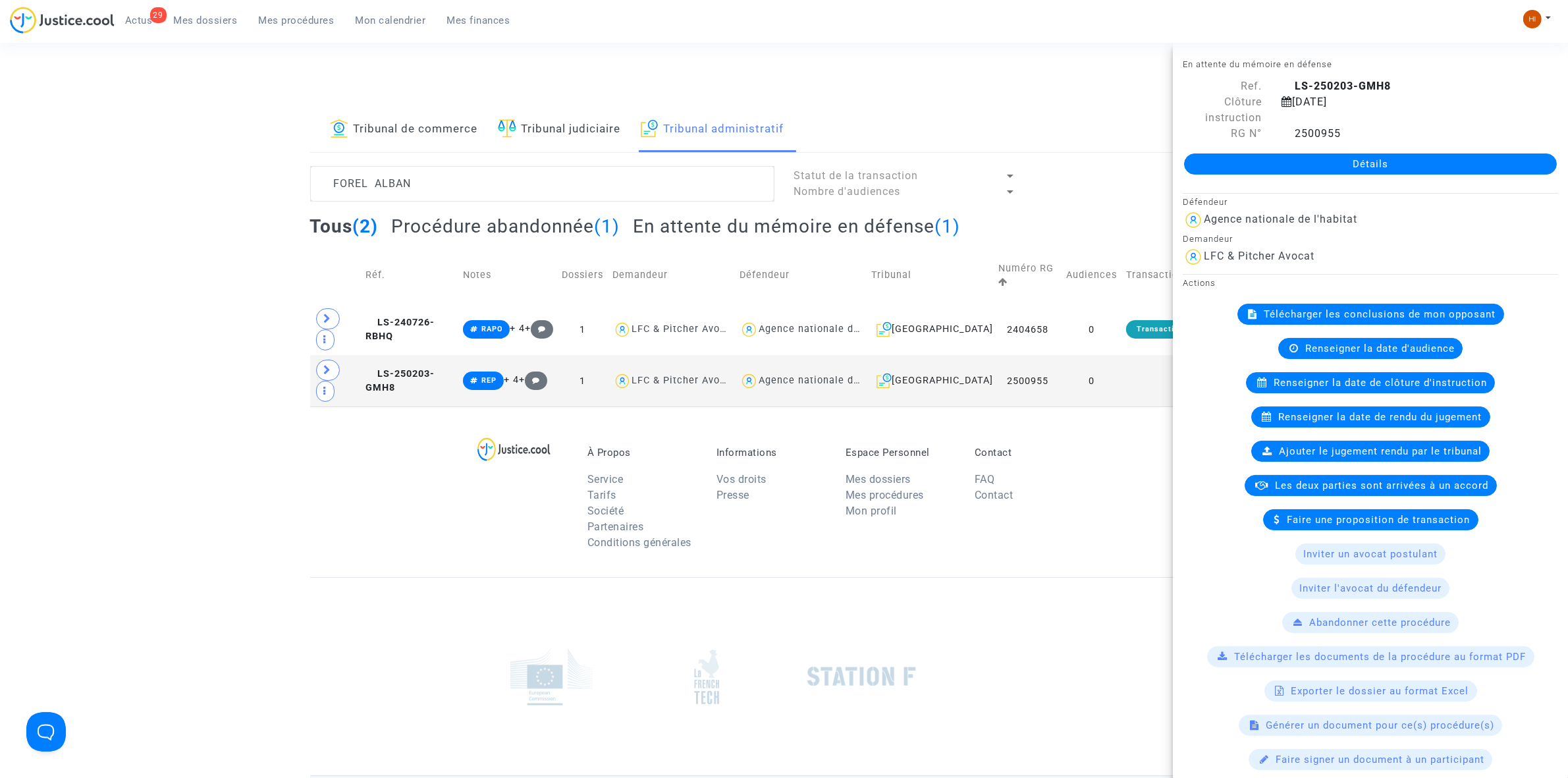
click at [1444, 157] on link "Détails" at bounding box center [1370, 164] width 373 height 21
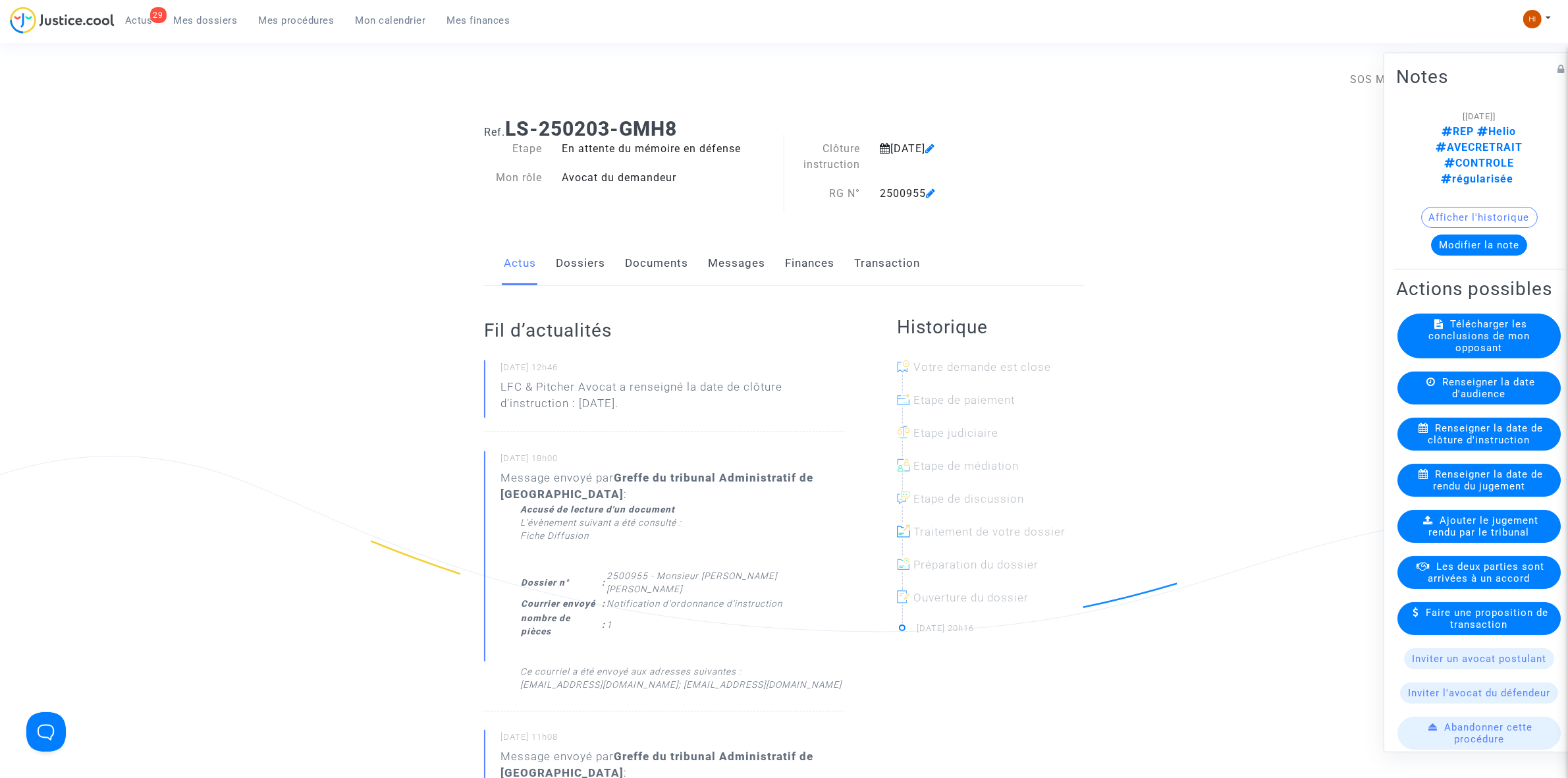
click at [673, 255] on link "Documents" at bounding box center [657, 263] width 63 height 44
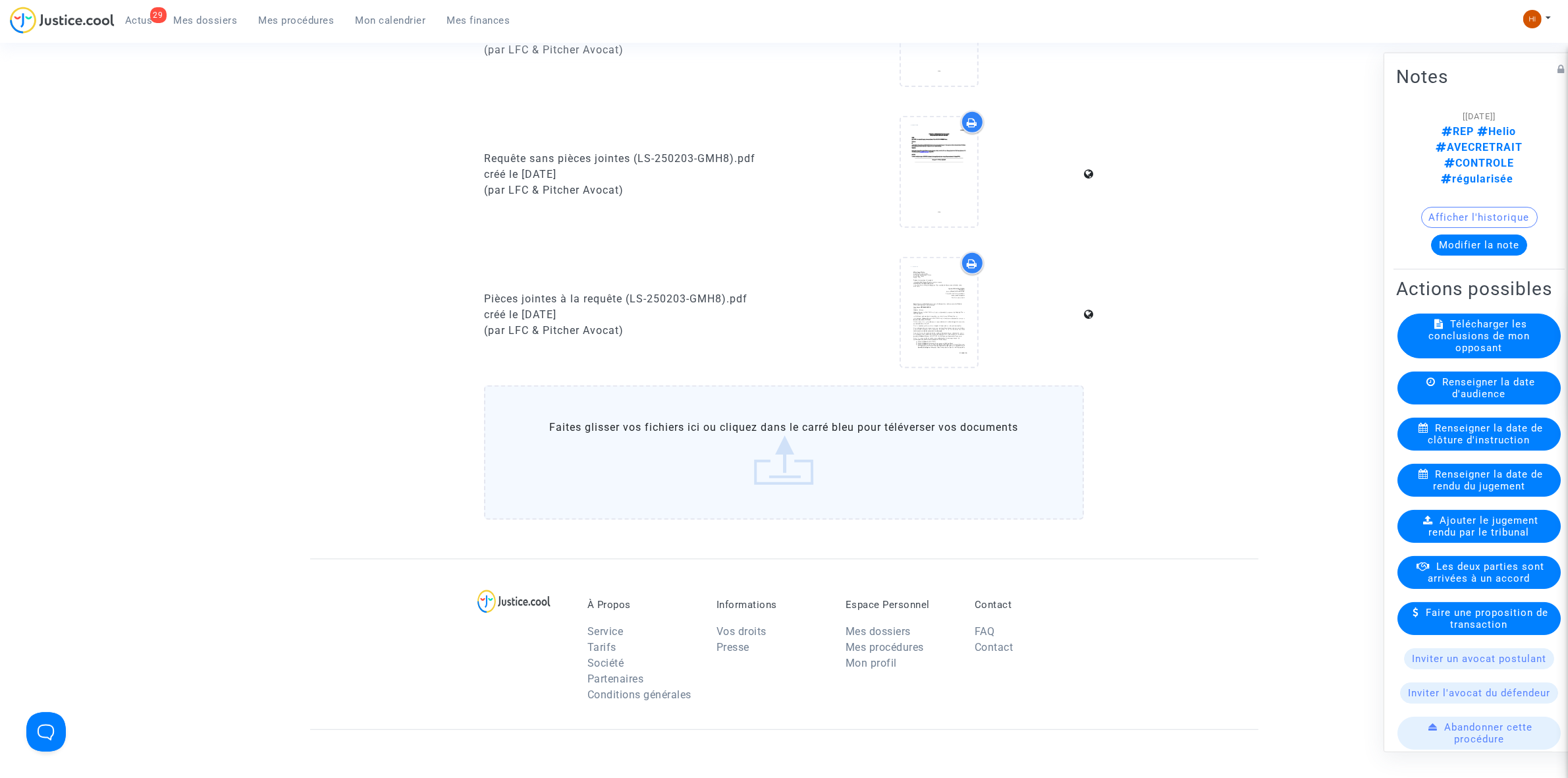
scroll to position [741, 0]
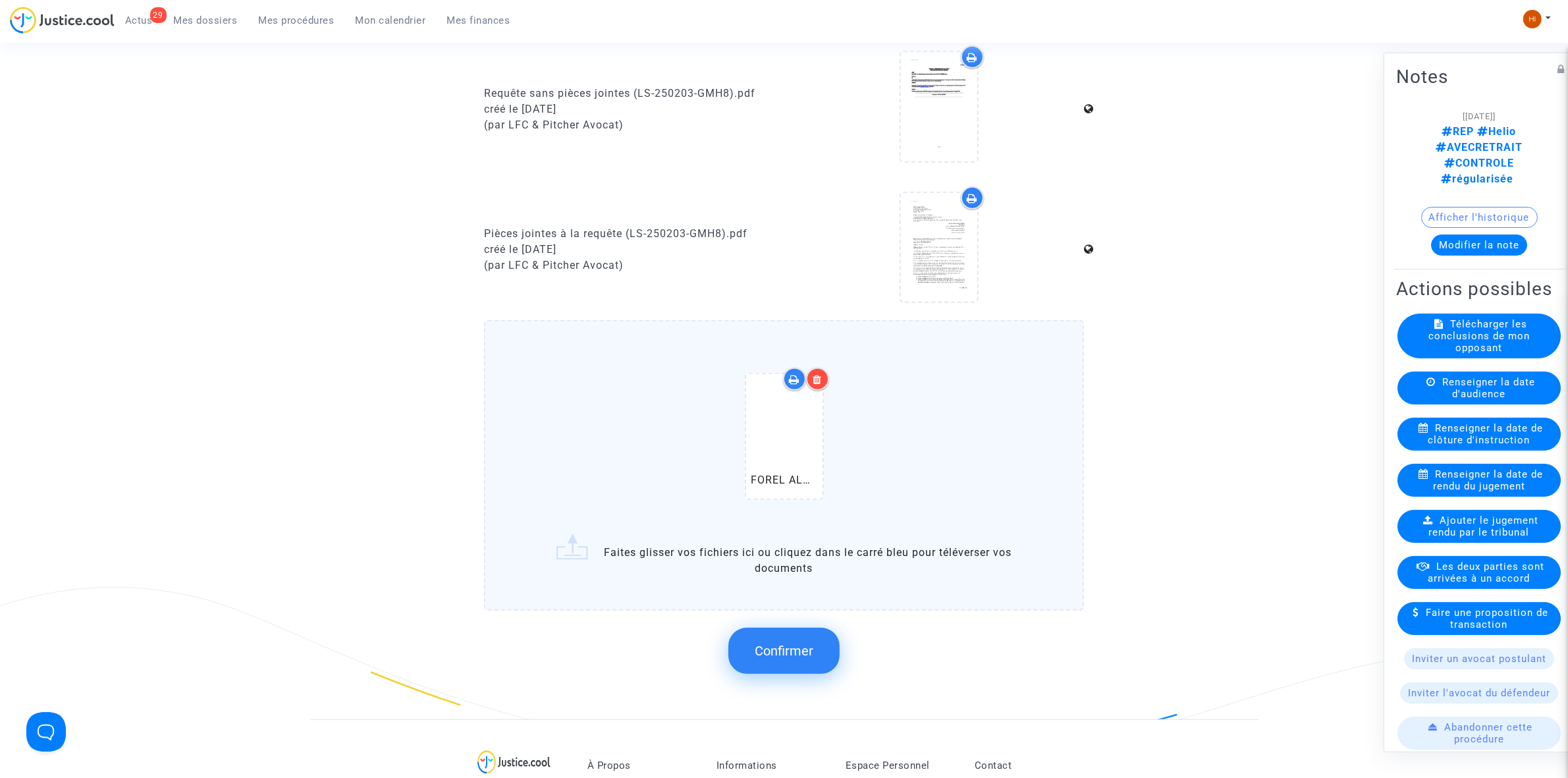
click at [797, 630] on button "Confirmer" at bounding box center [784, 651] width 112 height 46
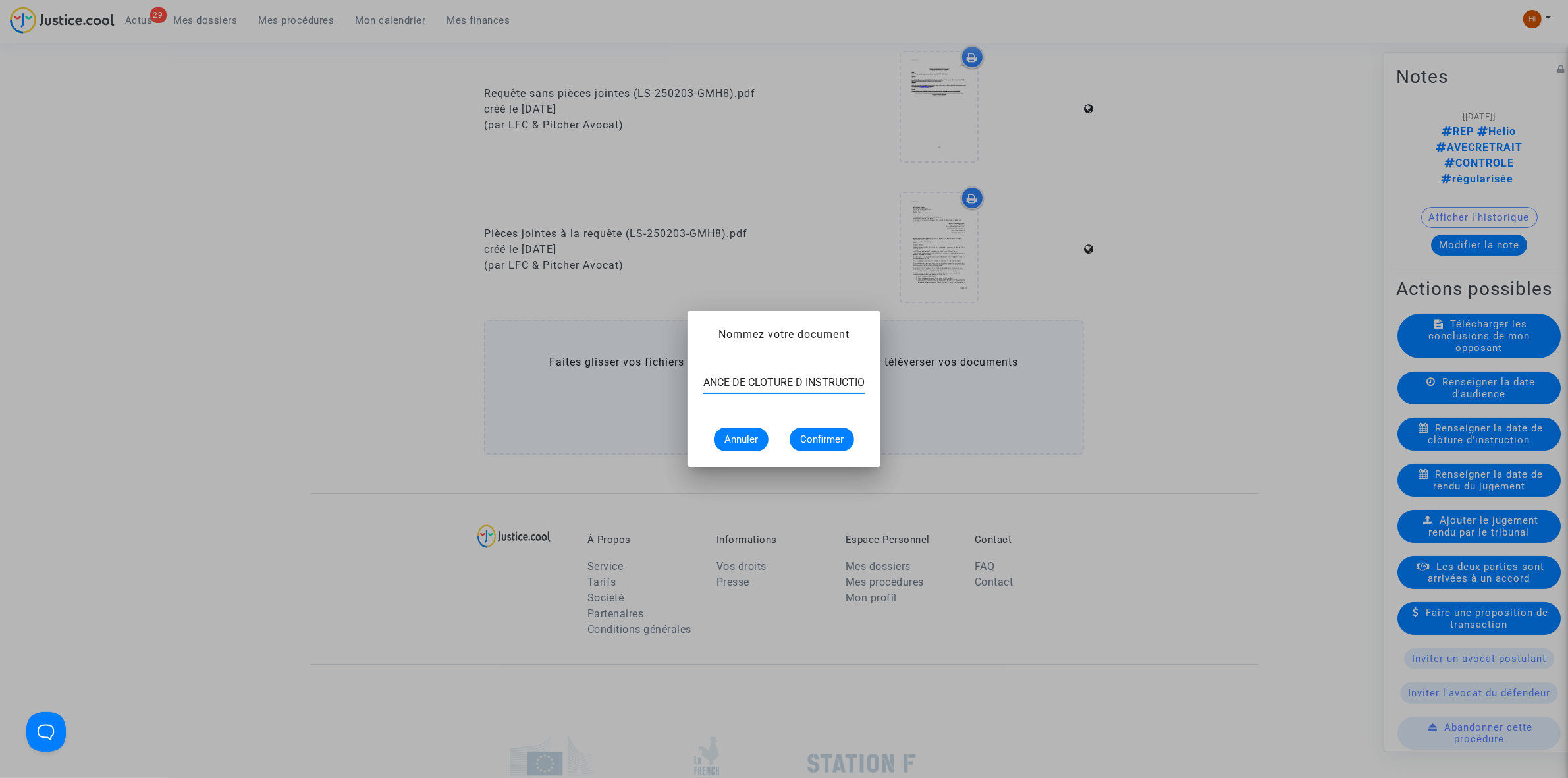
scroll to position [0, 50]
type input "ORDONNANCE DE CLOTURE D INSTRUCTION"
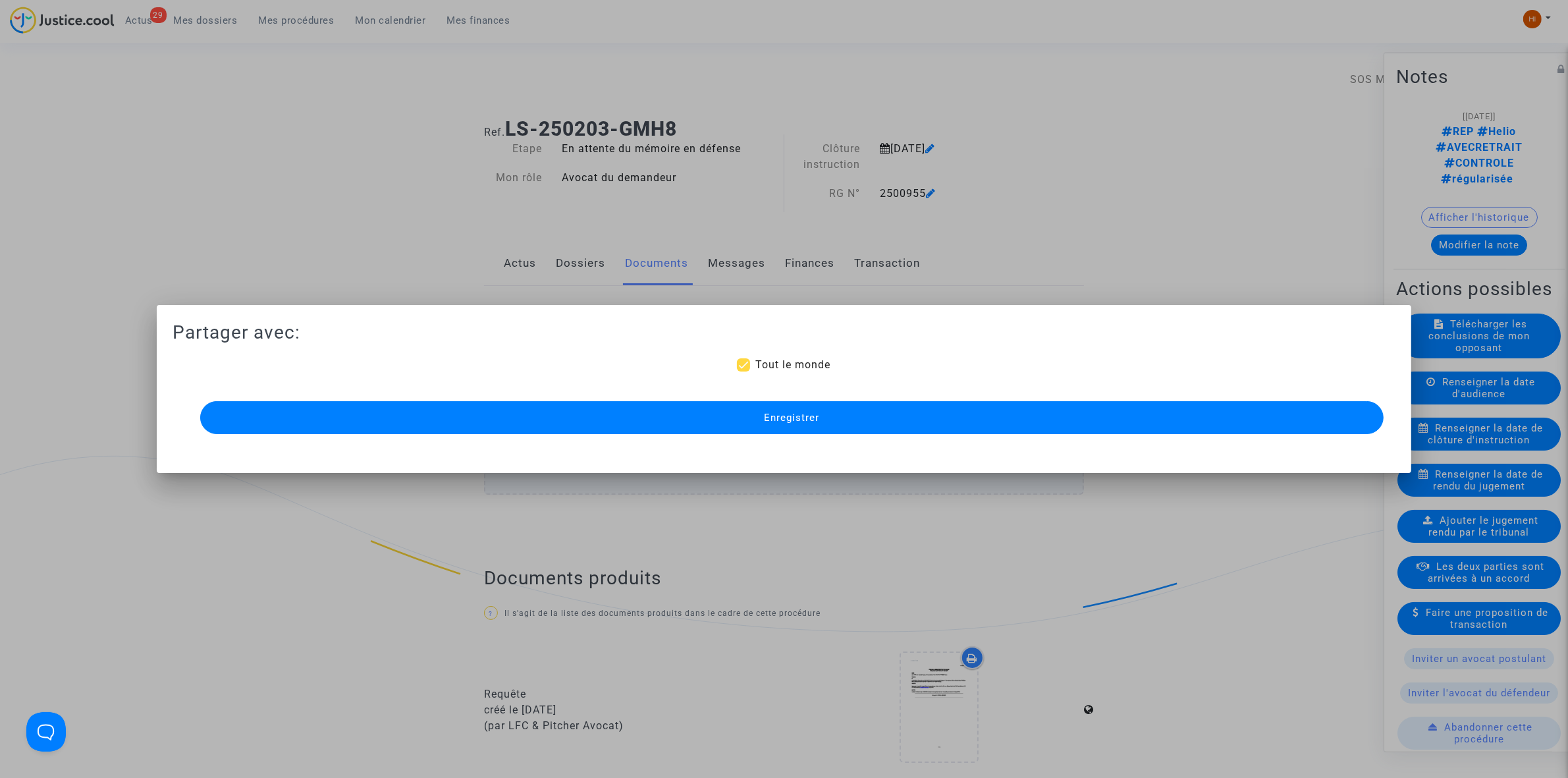
scroll to position [741, 0]
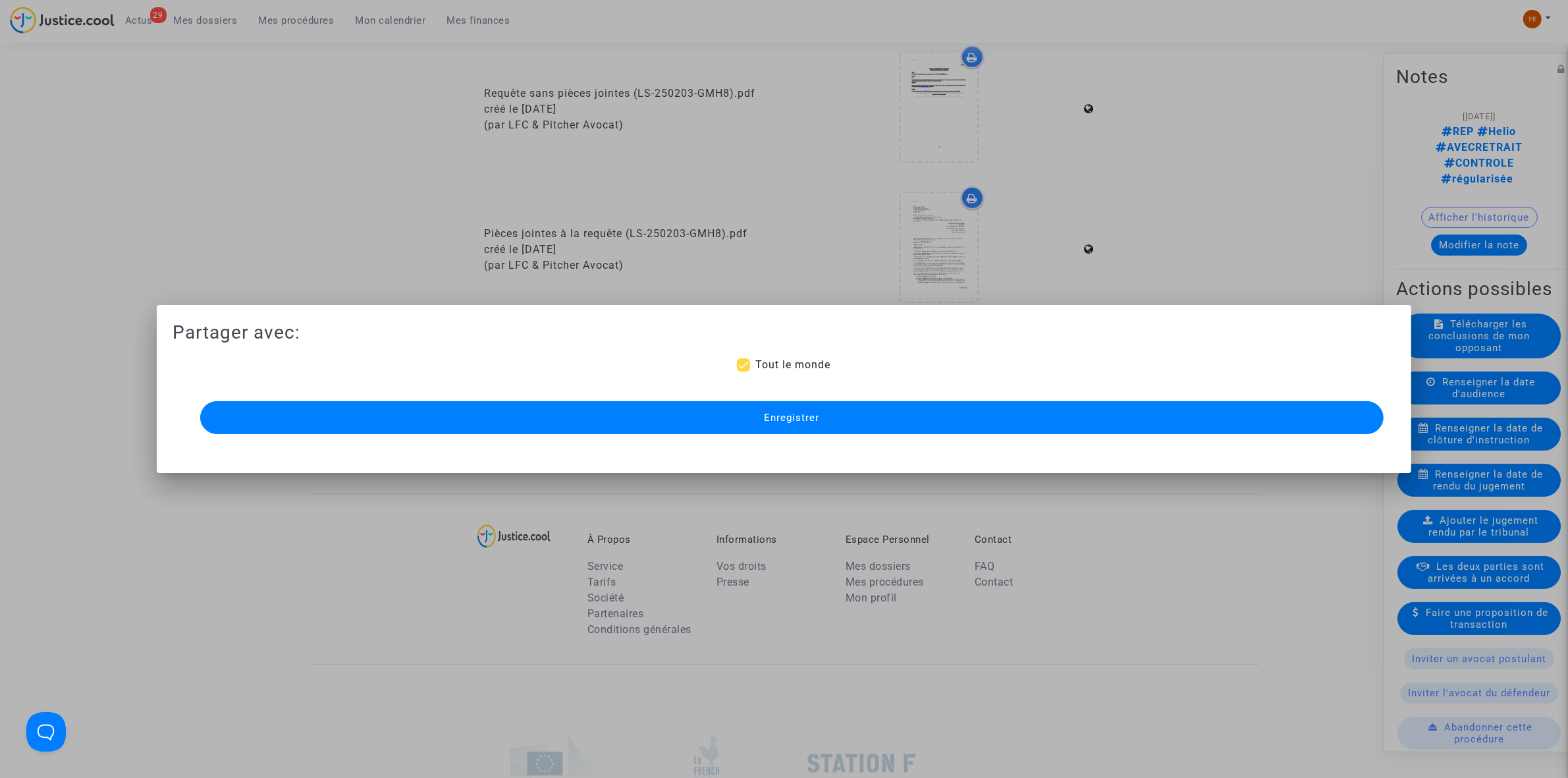
click at [1104, 435] on div "Enregistrer" at bounding box center [784, 418] width 1183 height 39
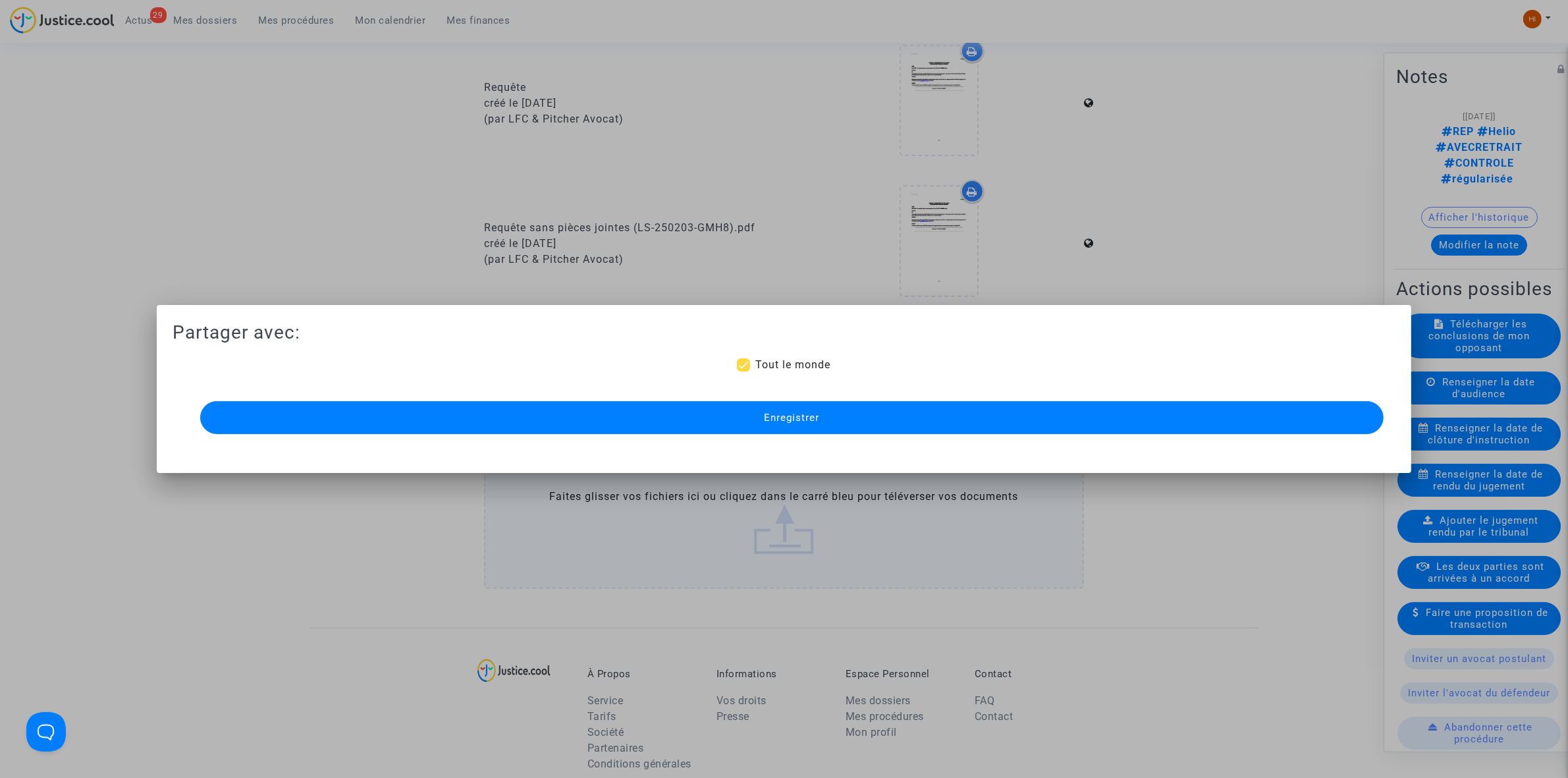
scroll to position [577, 0]
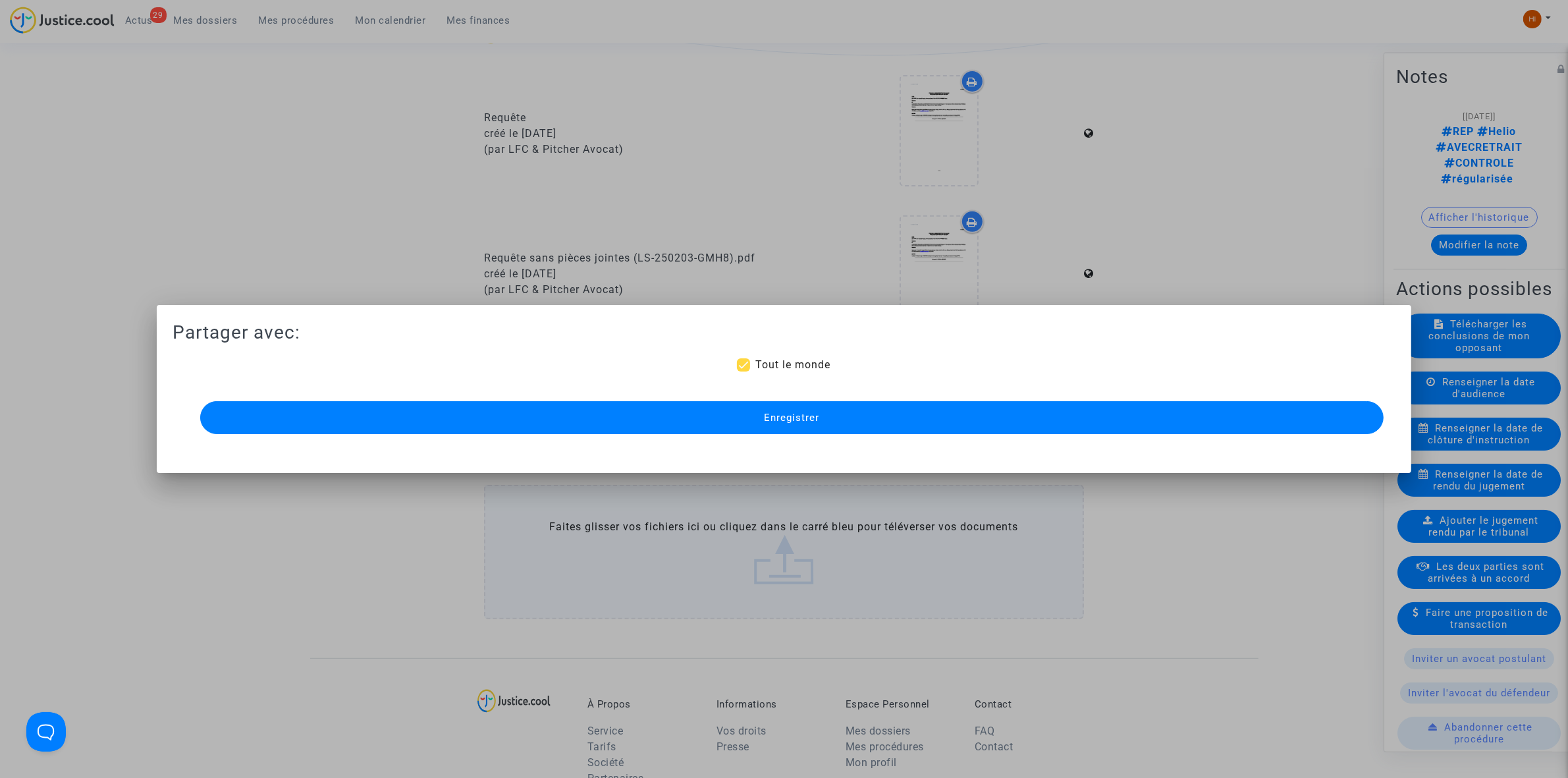
click at [842, 425] on button "Enregistrer" at bounding box center [792, 417] width 1183 height 33
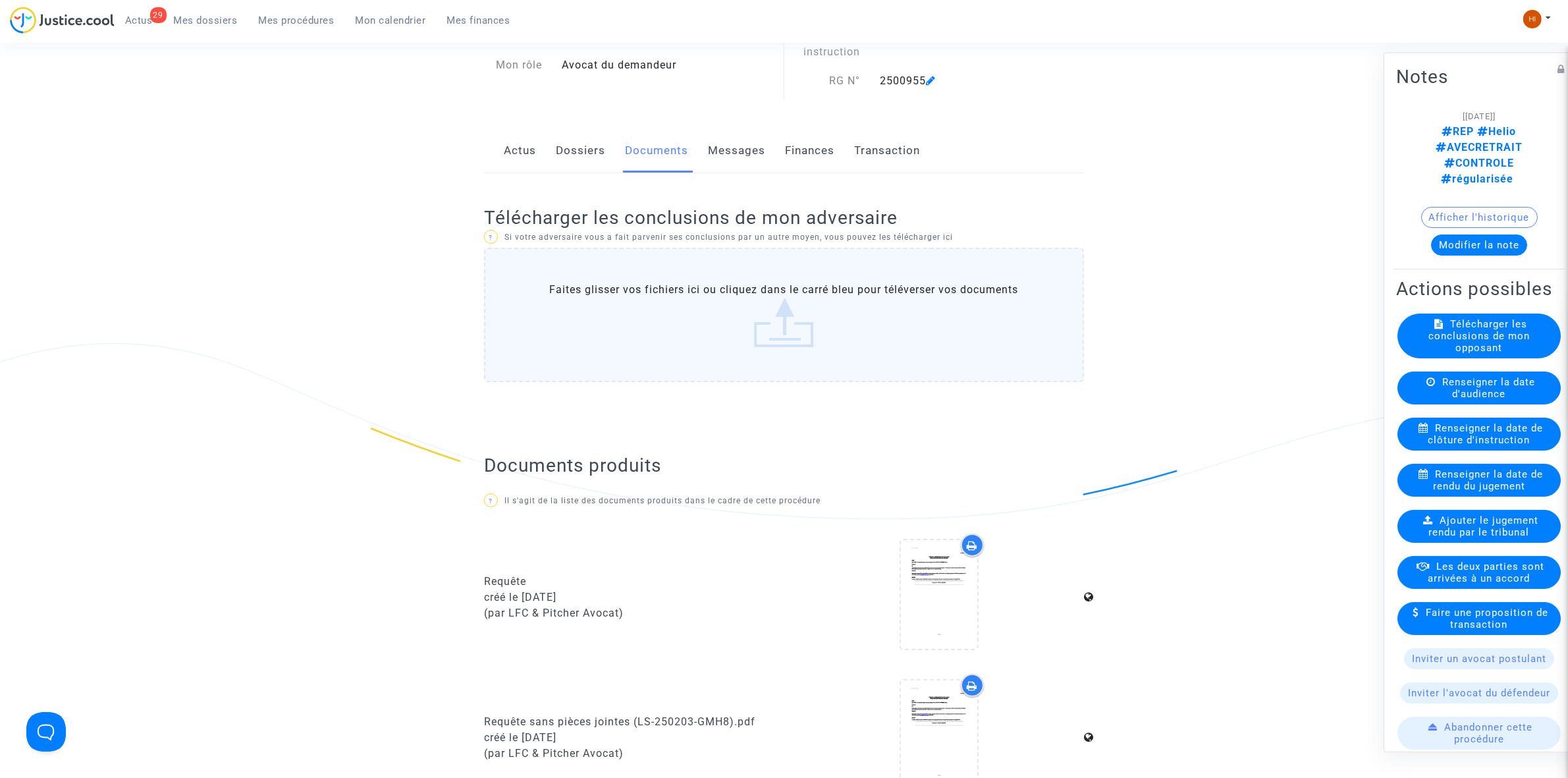
scroll to position [0, 0]
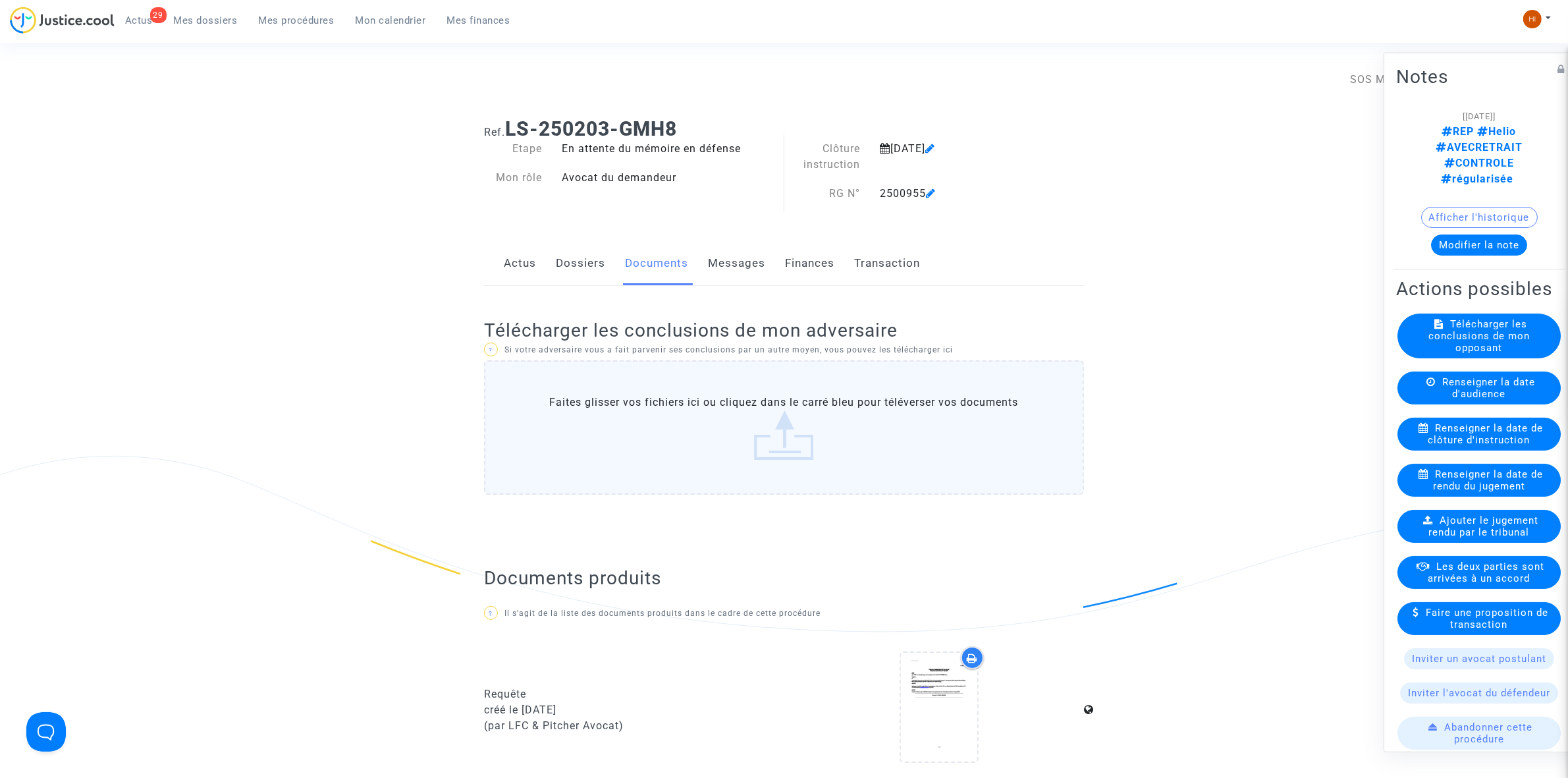
click at [268, 16] on span "Mes procédures" at bounding box center [297, 20] width 76 height 12
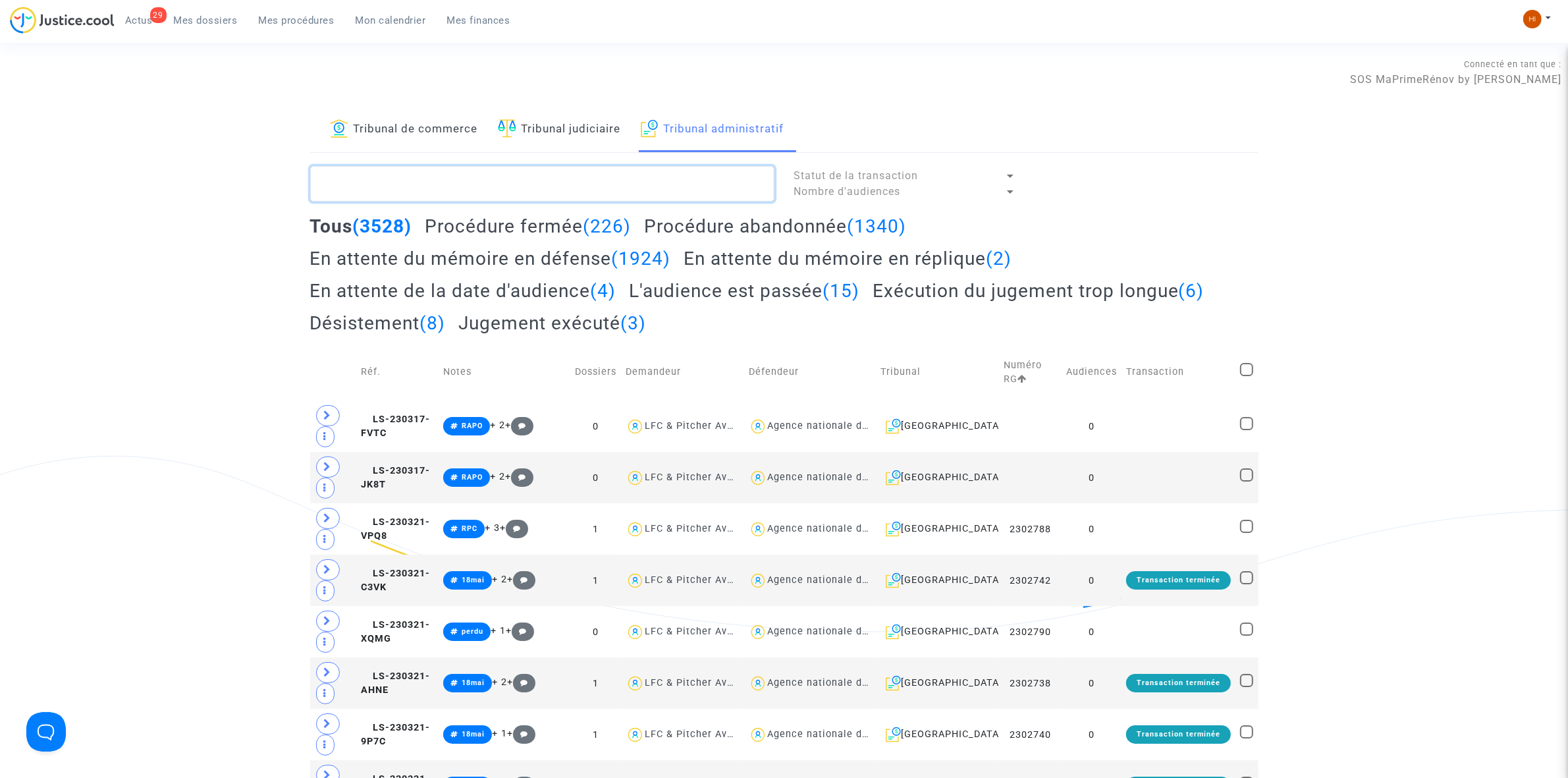
drag, startPoint x: 642, startPoint y: 187, endPoint x: 610, endPoint y: 173, distance: 34.9
click at [618, 178] on textarea at bounding box center [542, 184] width 465 height 36
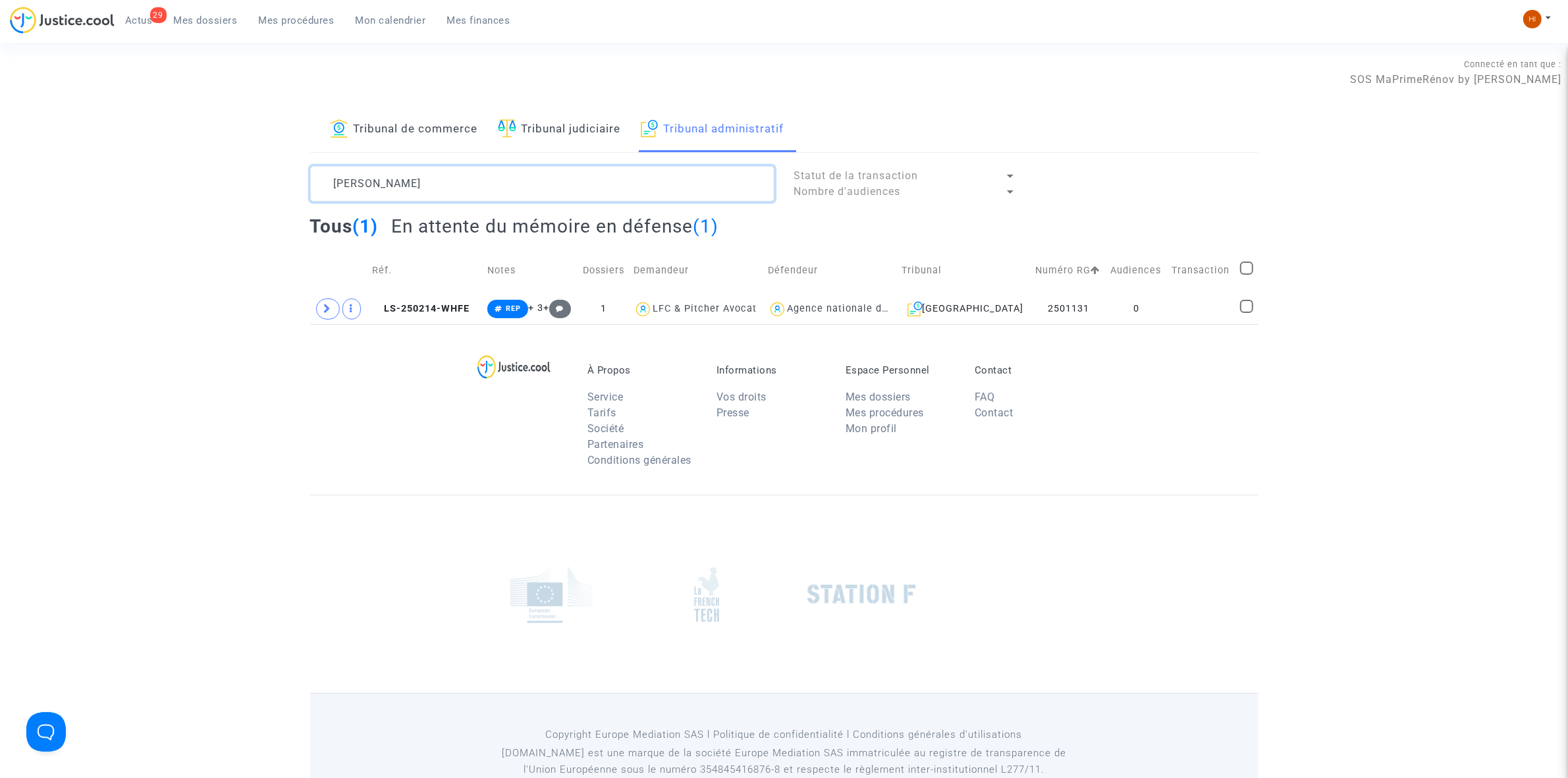
type textarea "GERARD MARC"
drag, startPoint x: 1160, startPoint y: 311, endPoint x: 1009, endPoint y: 352, distance: 156.5
click at [1160, 311] on td "0" at bounding box center [1137, 309] width 61 height 31
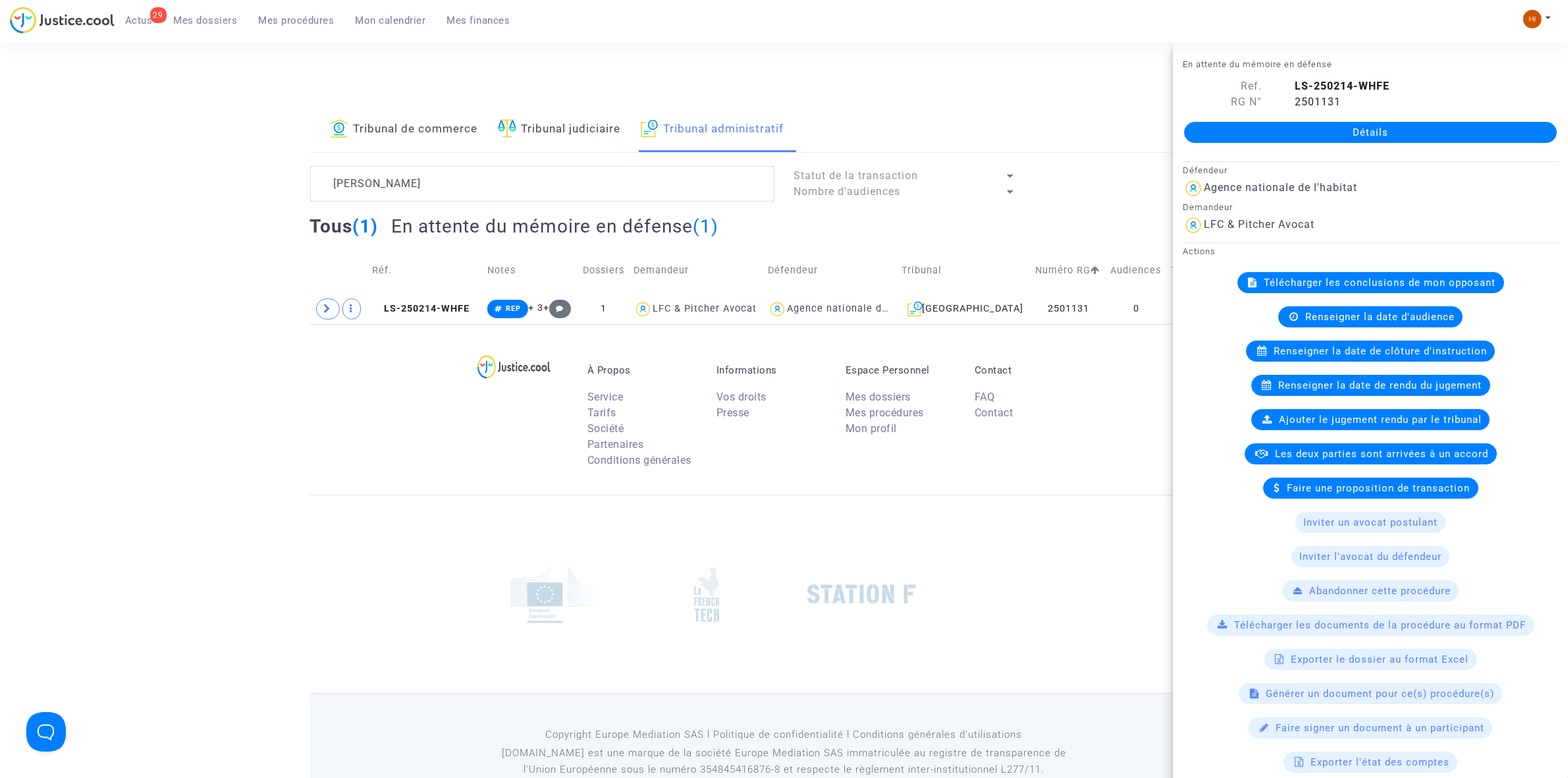
click at [1358, 357] on span "Renseigner la date de clôture d'instruction" at bounding box center [1380, 351] width 213 height 12
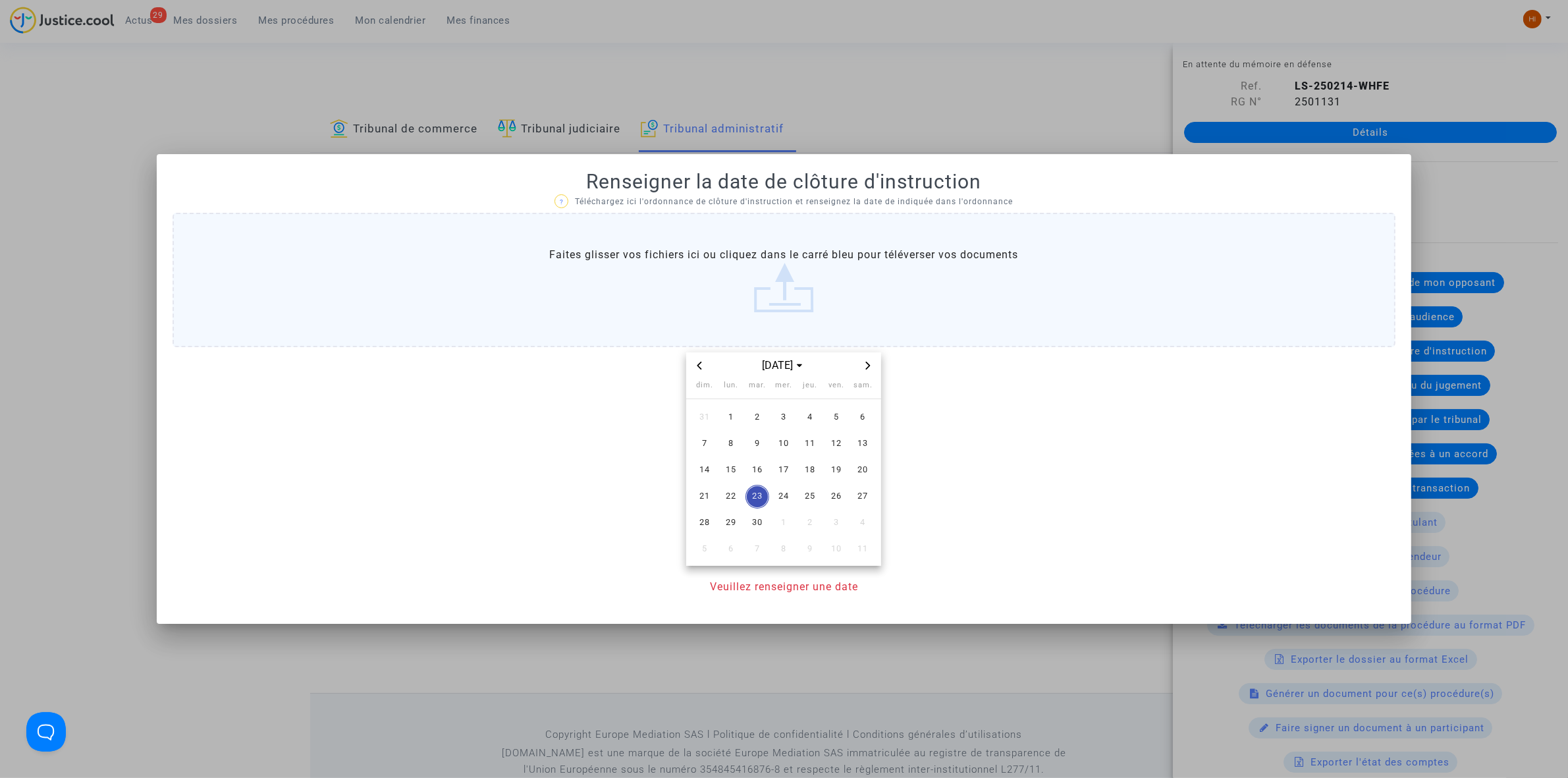
click at [870, 366] on icon "Next month" at bounding box center [868, 365] width 4 height 8
click at [745, 452] on td "4" at bounding box center [757, 444] width 26 height 26
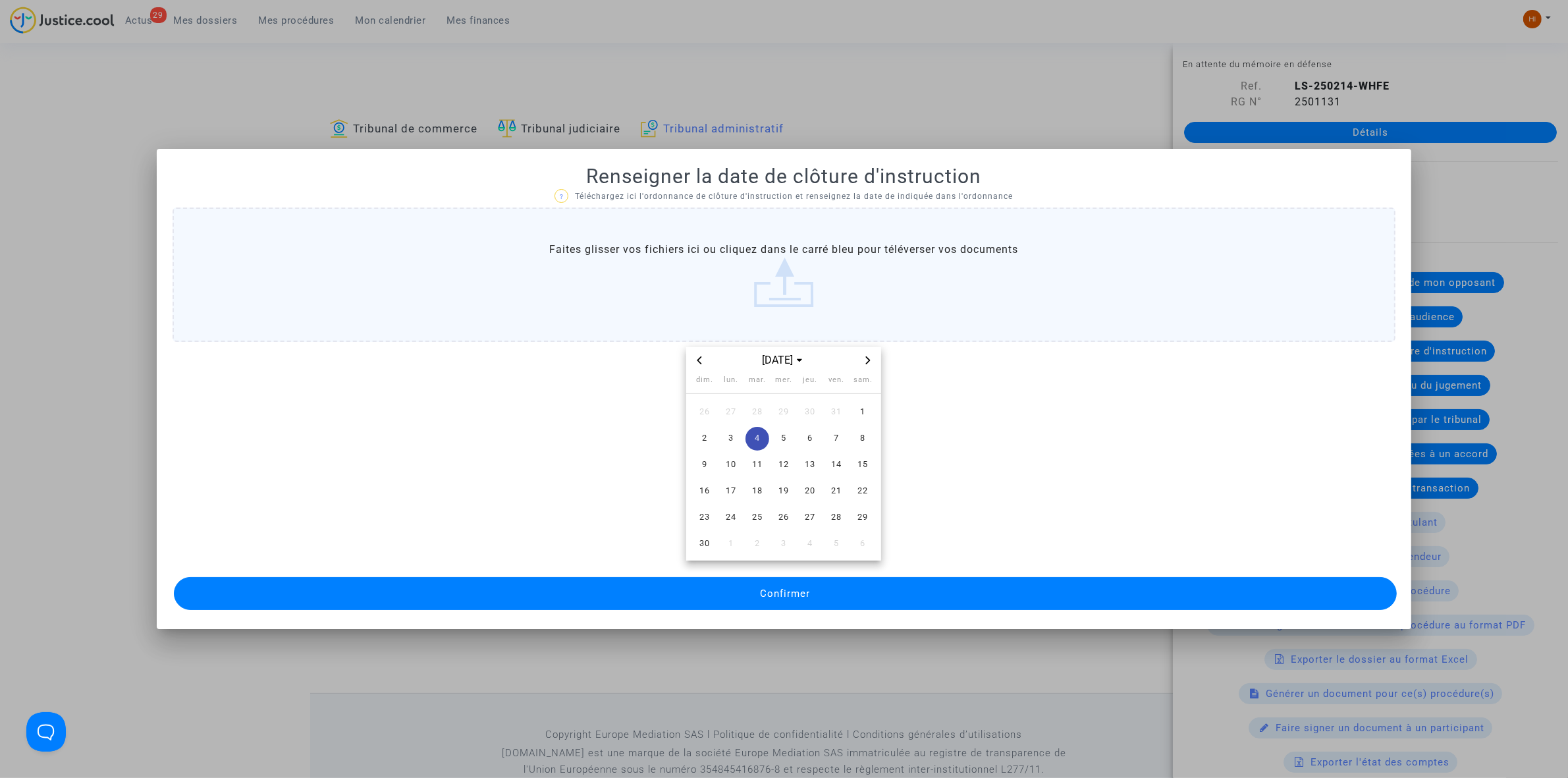
click at [792, 574] on div "Confirmer" at bounding box center [784, 594] width 1223 height 39
click at [789, 603] on button "Confirmer" at bounding box center [785, 594] width 1223 height 33
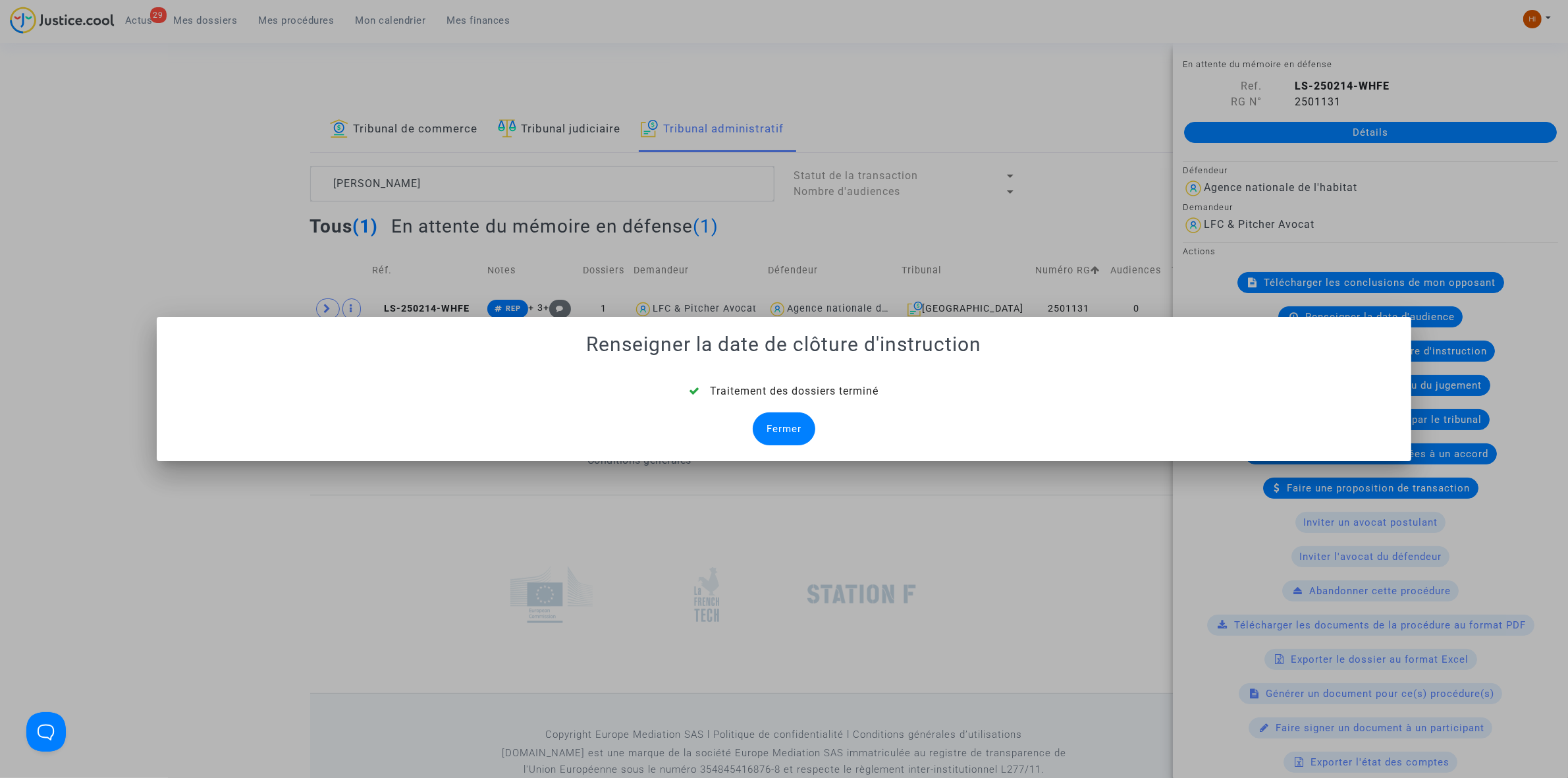
click at [762, 417] on div "Fermer" at bounding box center [784, 429] width 62 height 33
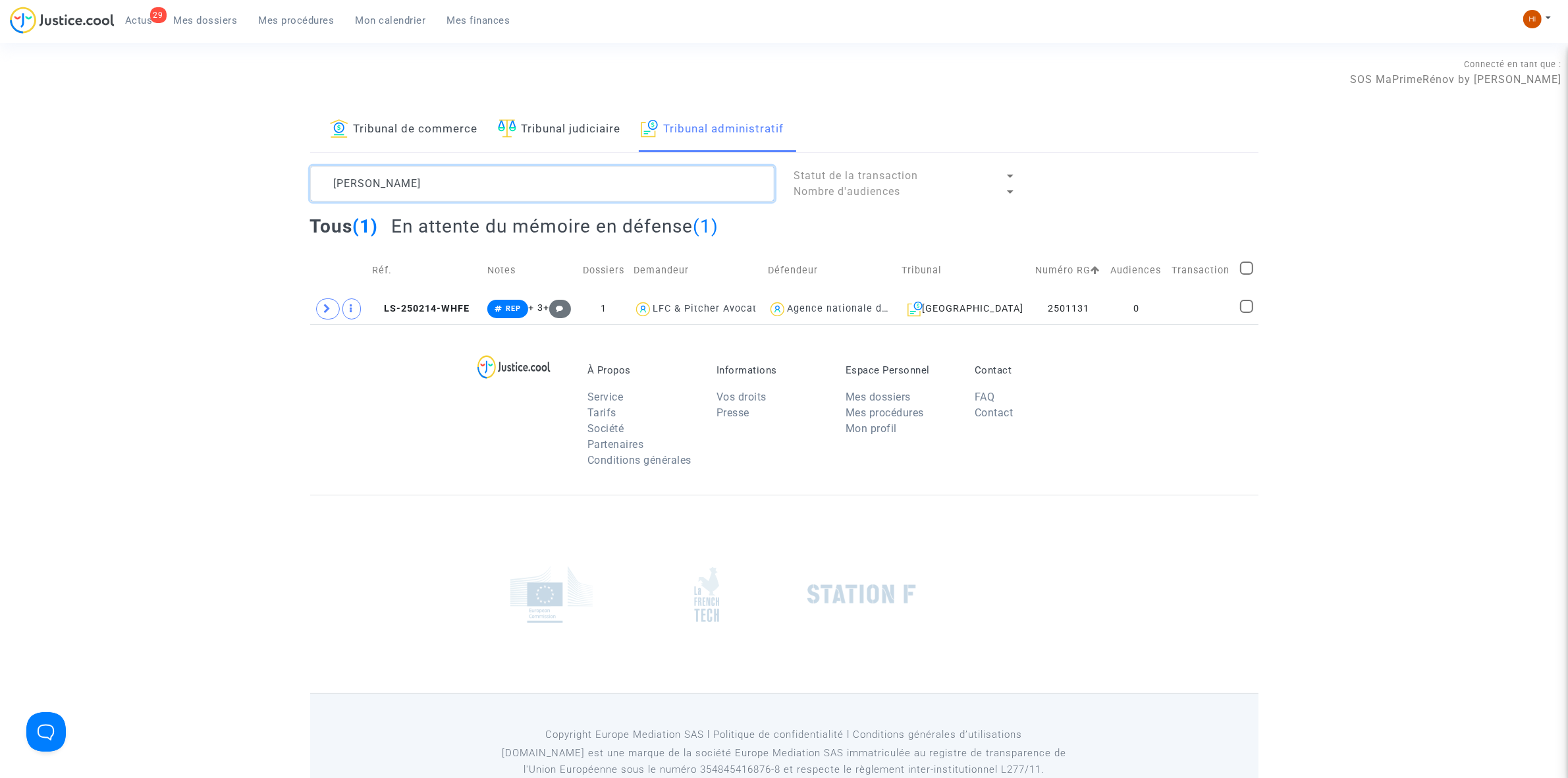
drag, startPoint x: 560, startPoint y: 181, endPoint x: 178, endPoint y: 192, distance: 382.2
click at [205, 186] on div "Tribunal de commerce Tribunal judiciaire Tribunal administratif GERARD MARC Sta…" at bounding box center [784, 216] width 1568 height 217
click at [1545, 244] on div "Tribunal de commerce Tribunal judiciaire Tribunal administratif GERARD MARC Sta…" at bounding box center [784, 216] width 1568 height 217
drag, startPoint x: 1179, startPoint y: 322, endPoint x: 1490, endPoint y: 261, distance: 316.9
click at [1177, 318] on td at bounding box center [1201, 309] width 68 height 31
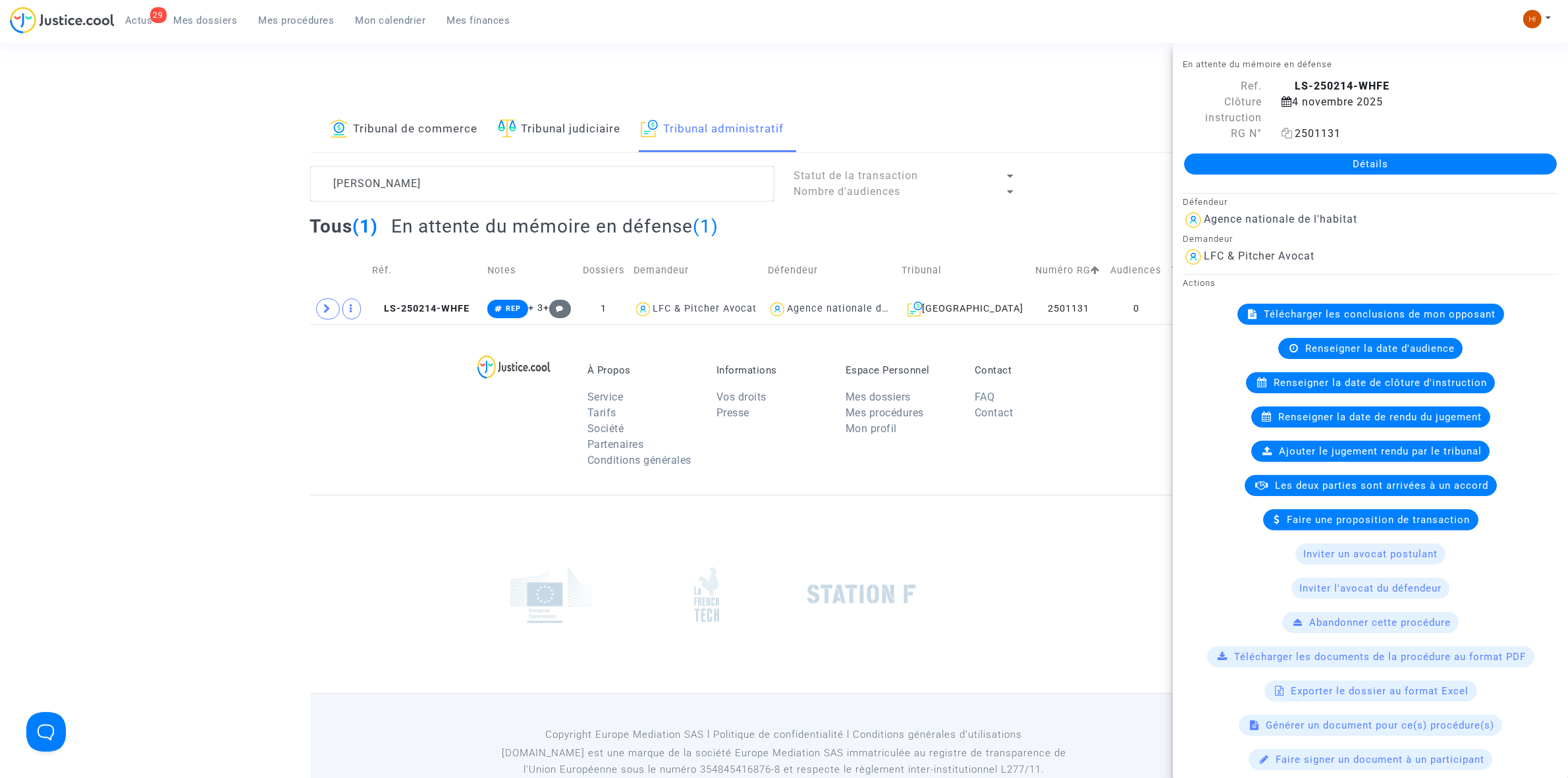
click at [1282, 129] on icon at bounding box center [1287, 133] width 11 height 10
click at [1341, 159] on link "Détails" at bounding box center [1370, 164] width 373 height 21
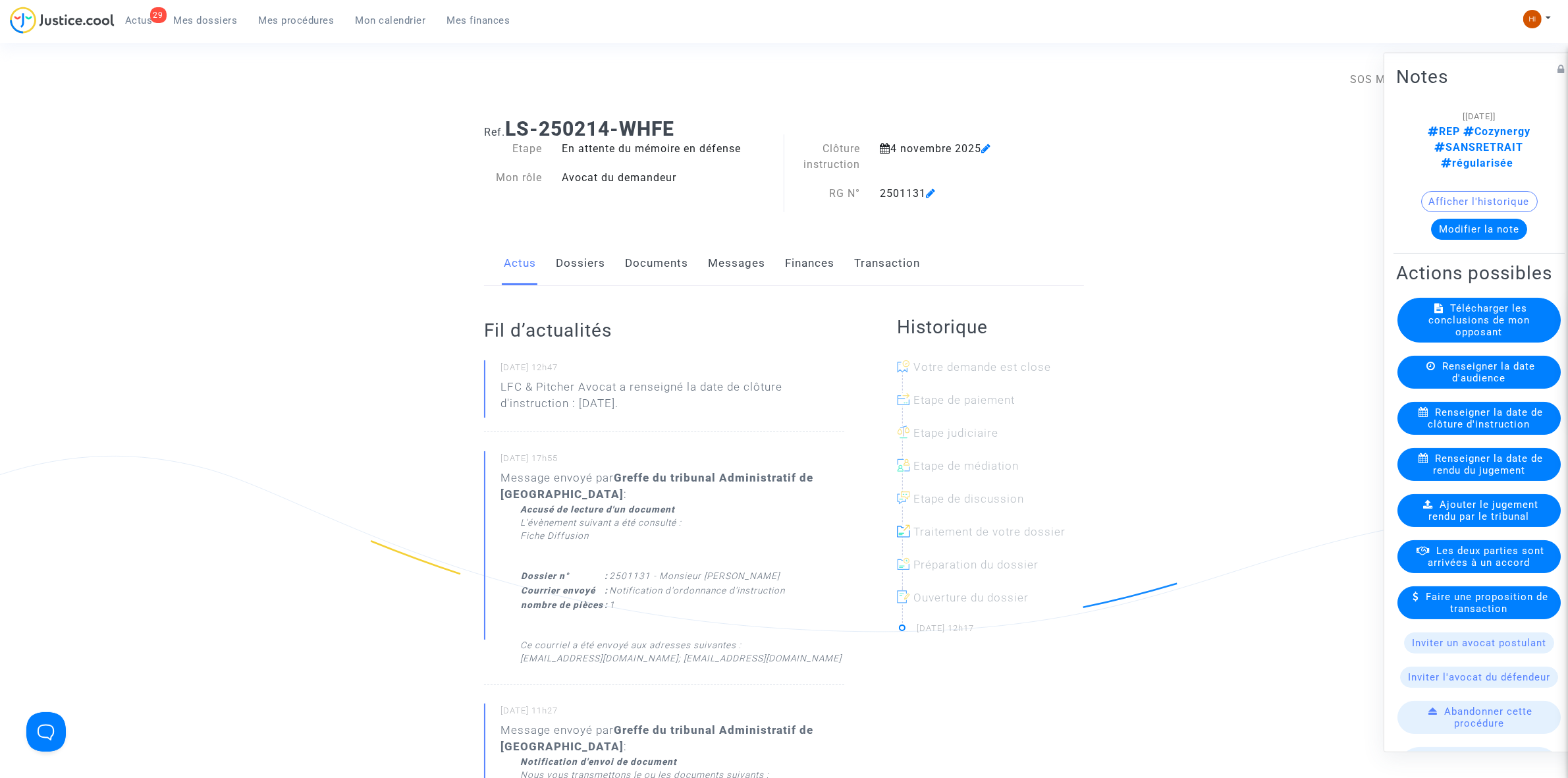
drag, startPoint x: 1107, startPoint y: 389, endPoint x: 1114, endPoint y: 380, distance: 11.4
click at [1107, 389] on ng-component "Ref. LS-250214-WHFE Etape En attente du mémoire en défense Mon rôle Avocat du d…" at bounding box center [784, 763] width 948 height 1311
drag, startPoint x: 643, startPoint y: 269, endPoint x: 636, endPoint y: 265, distance: 8.1
click at [642, 269] on link "Documents" at bounding box center [657, 263] width 63 height 44
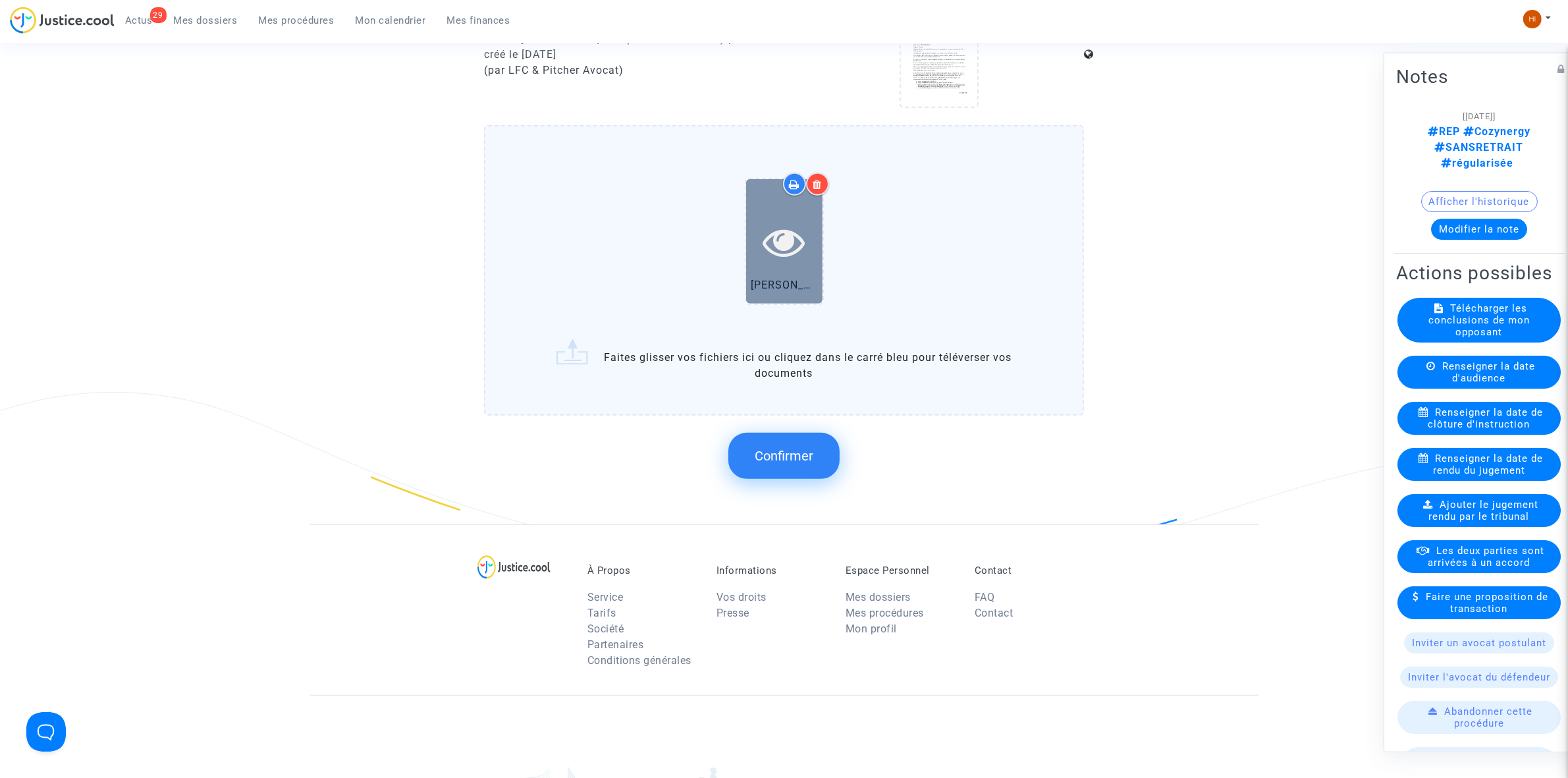
scroll to position [1153, 0]
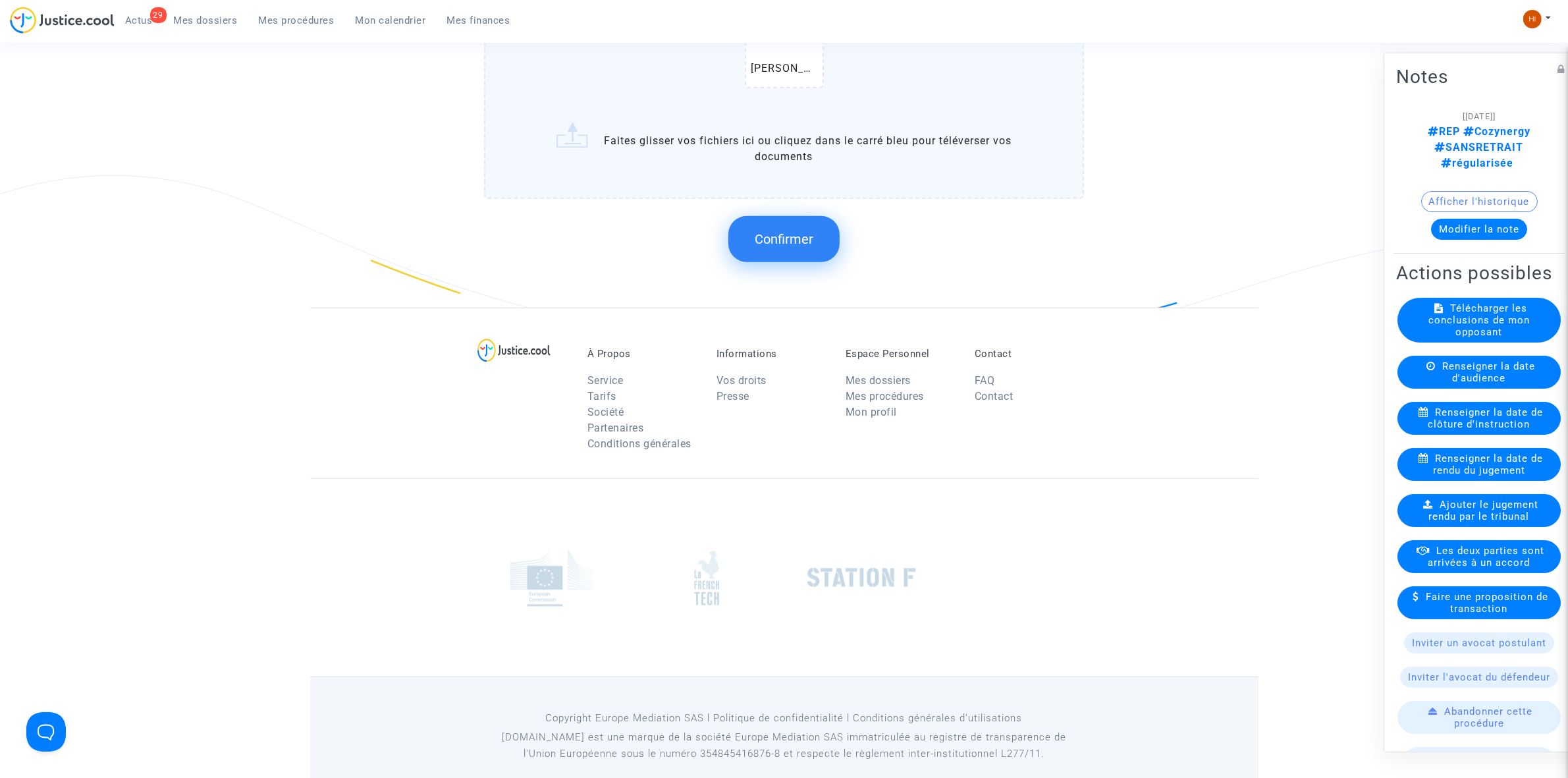
drag, startPoint x: 801, startPoint y: 241, endPoint x: 1563, endPoint y: 2, distance: 798.6
click at [803, 239] on button "Confirmer" at bounding box center [784, 239] width 112 height 46
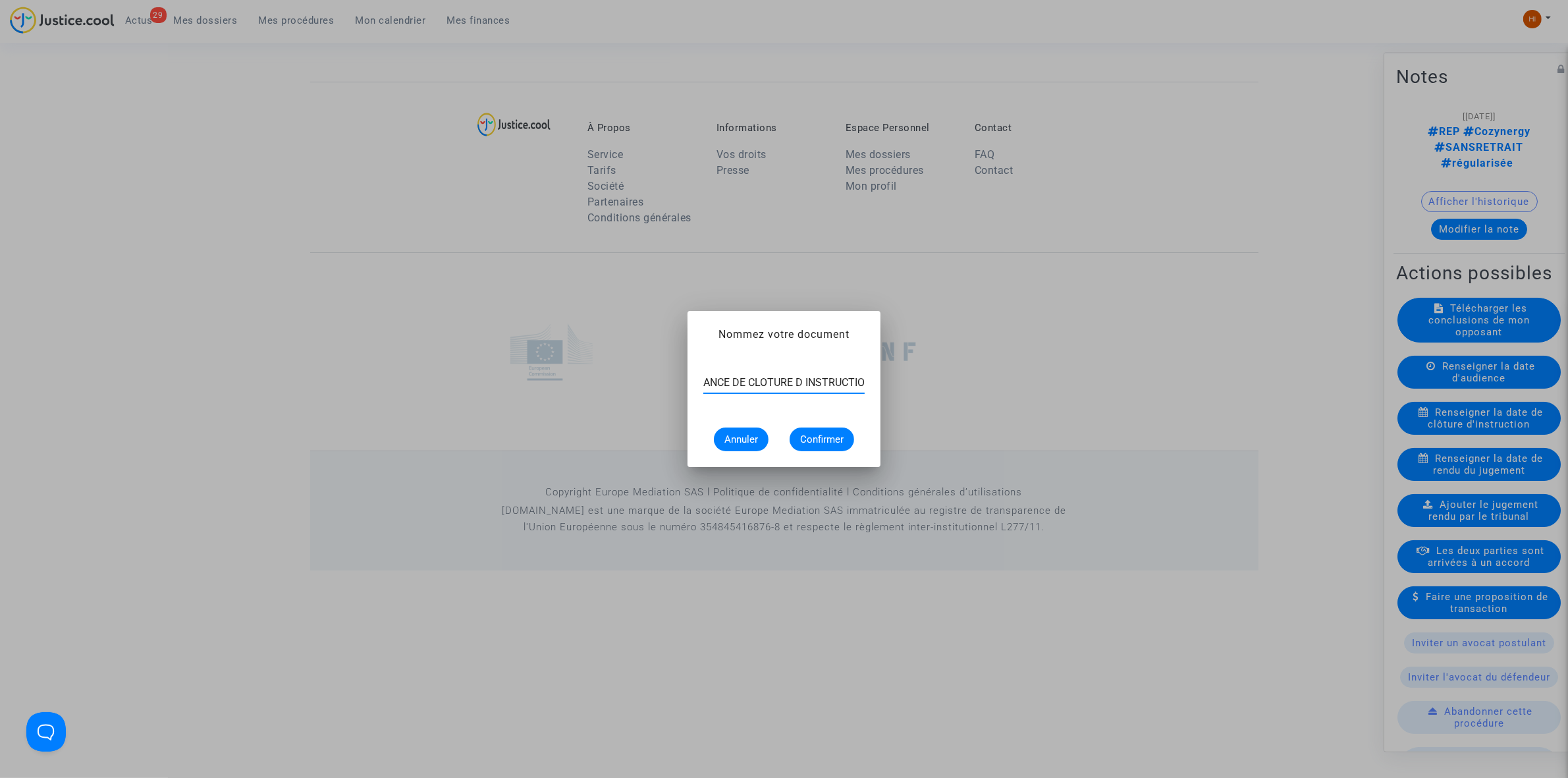
scroll to position [0, 50]
type input "ORDONNANCE DE CLOTURE D INSTRUCTION"
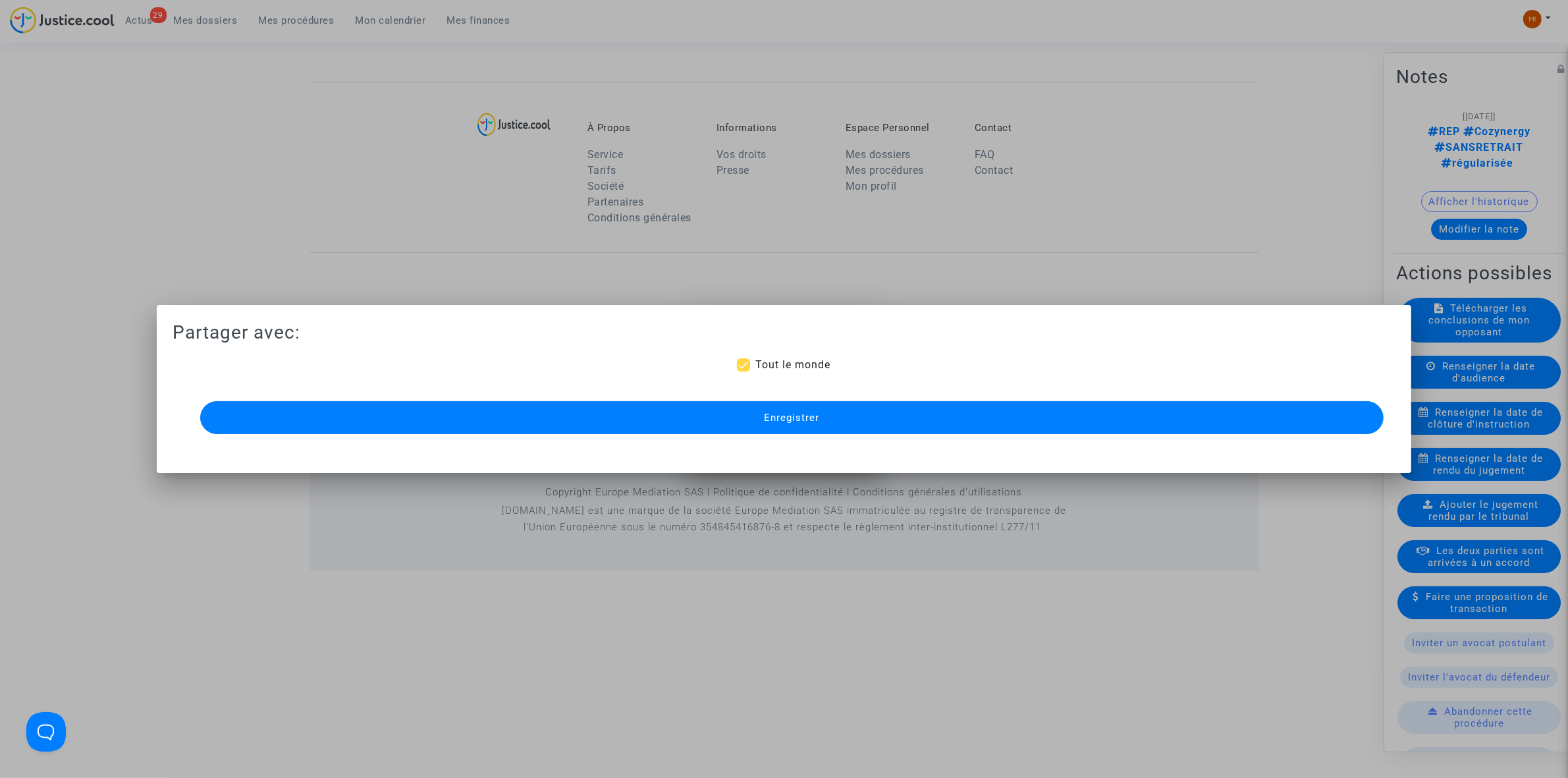
scroll to position [0, 0]
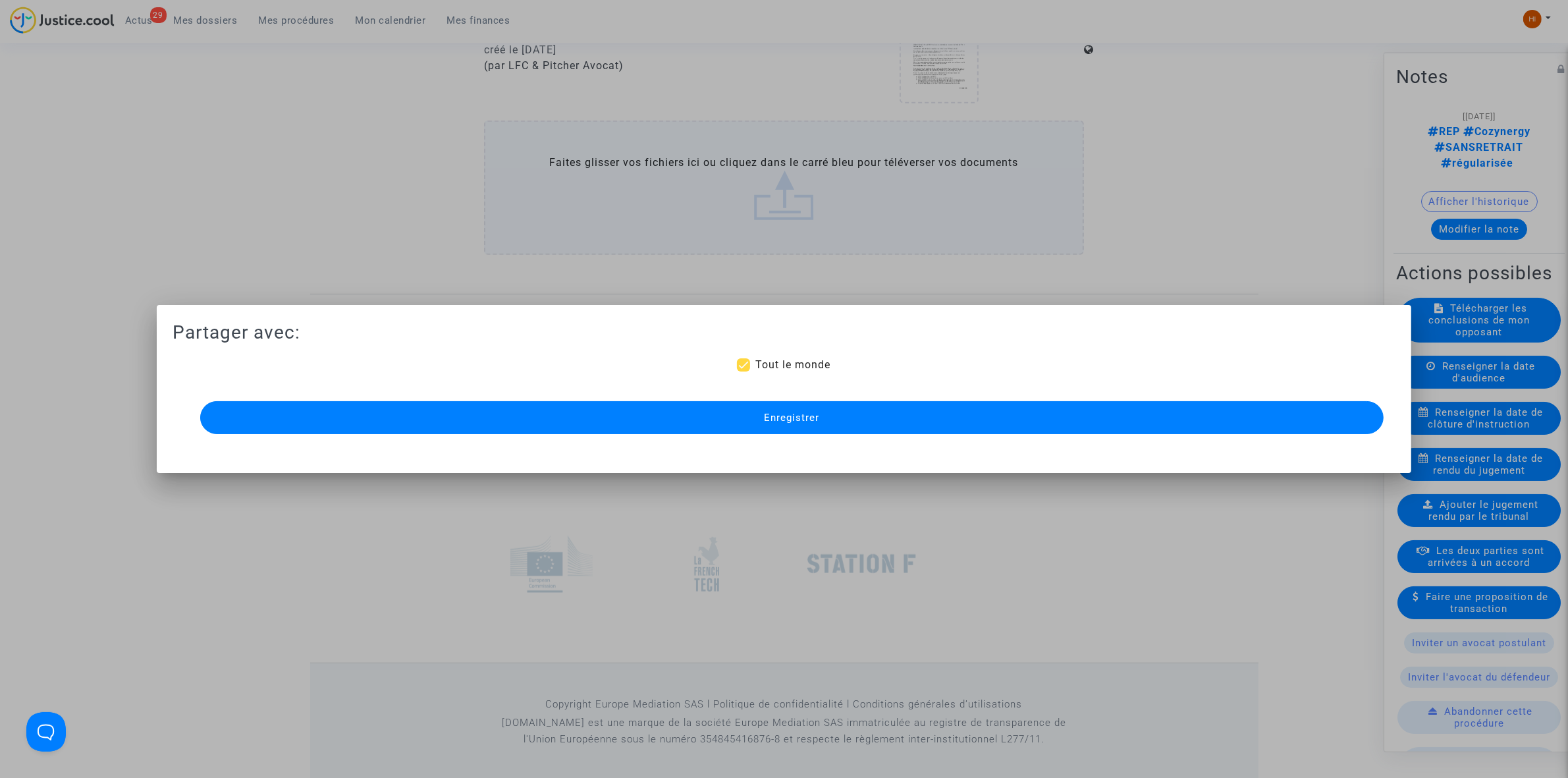
click at [936, 417] on button "Enregistrer" at bounding box center [792, 417] width 1183 height 33
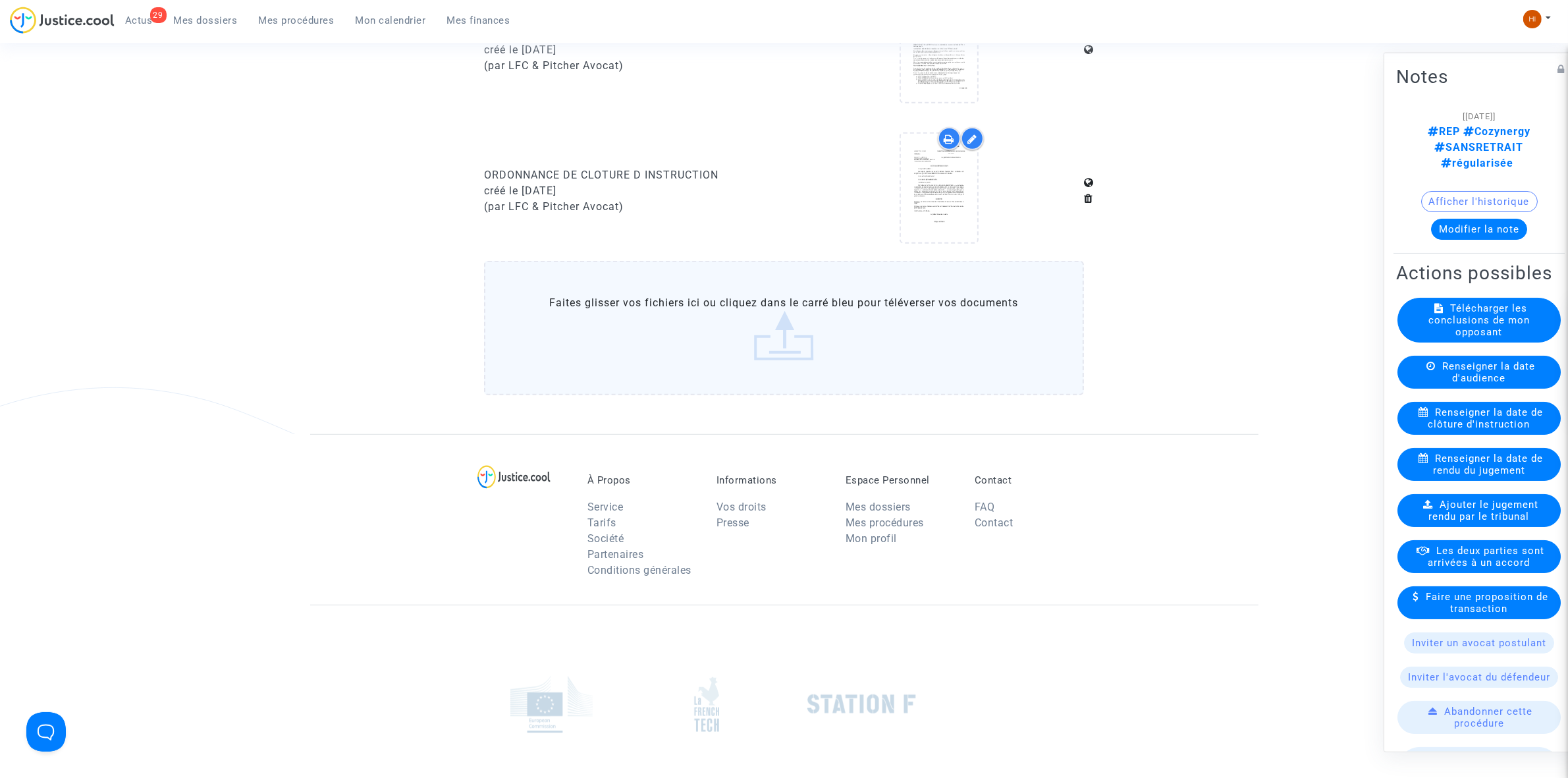
drag, startPoint x: 304, startPoint y: 27, endPoint x: 596, endPoint y: 77, distance: 296.2
click at [301, 30] on link "Mes procédures" at bounding box center [297, 20] width 97 height 20
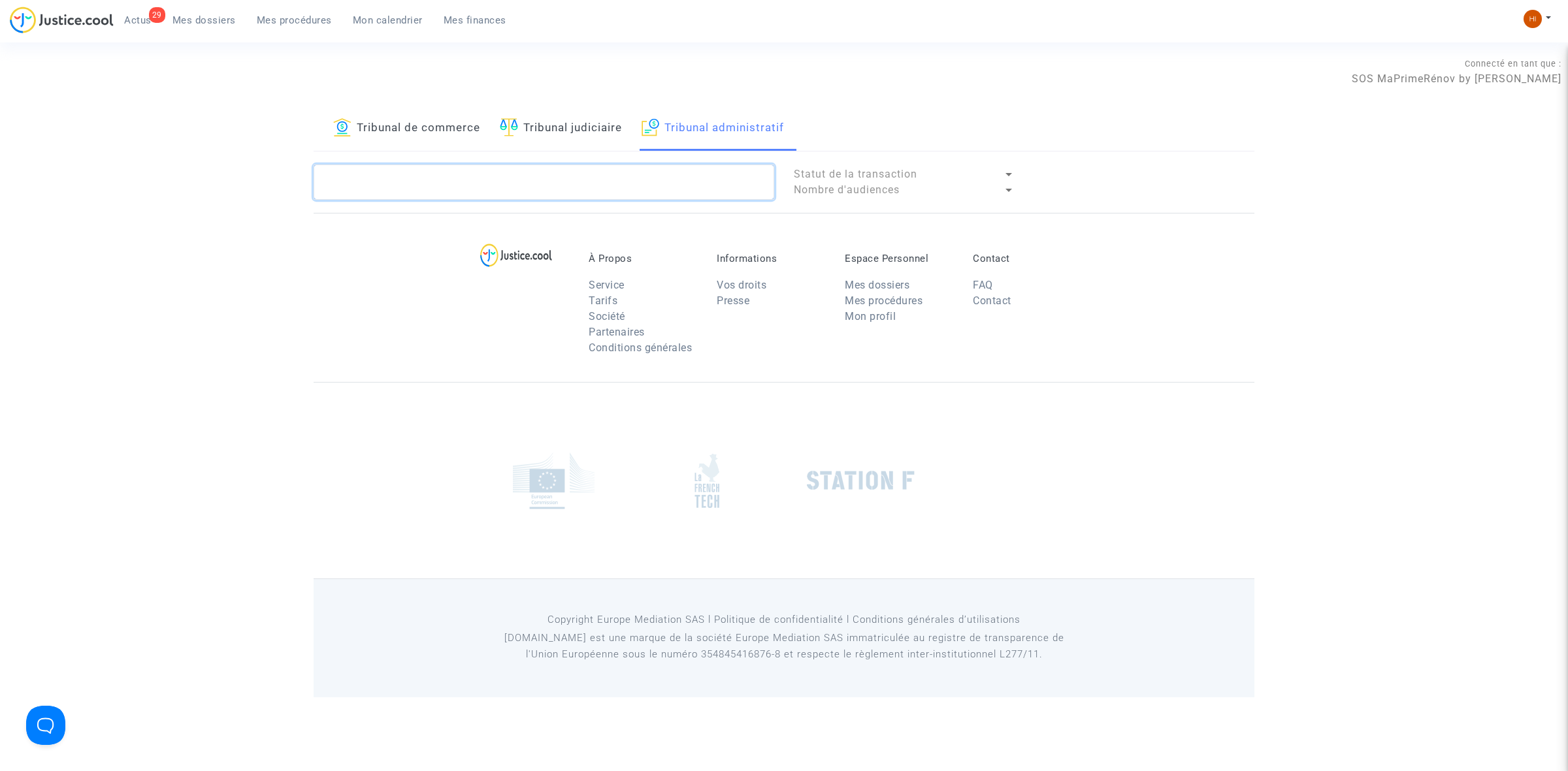
click at [648, 194] on textarea at bounding box center [544, 183] width 461 height 36
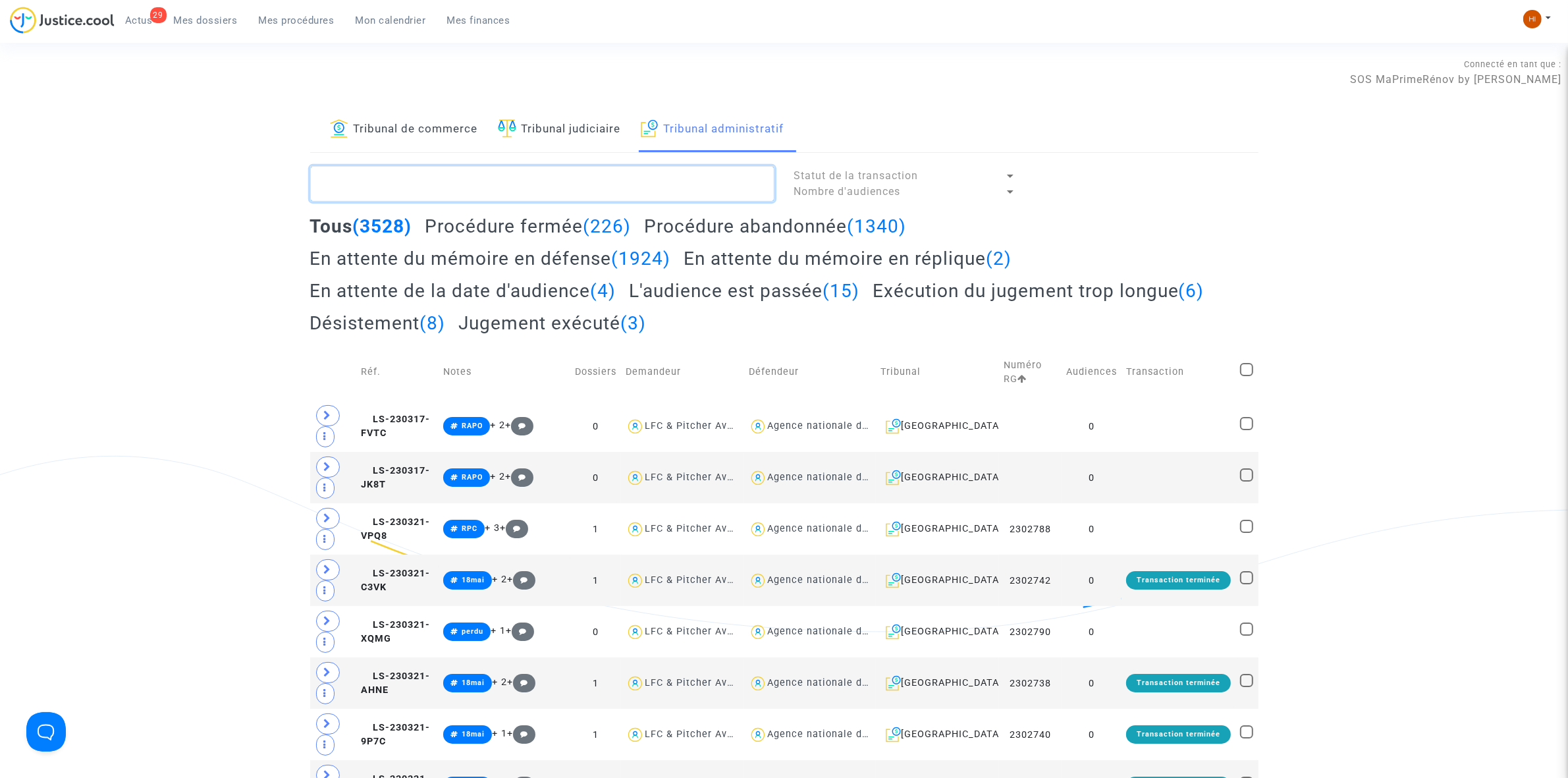
paste textarea "GERMENAUD NICOLAS"
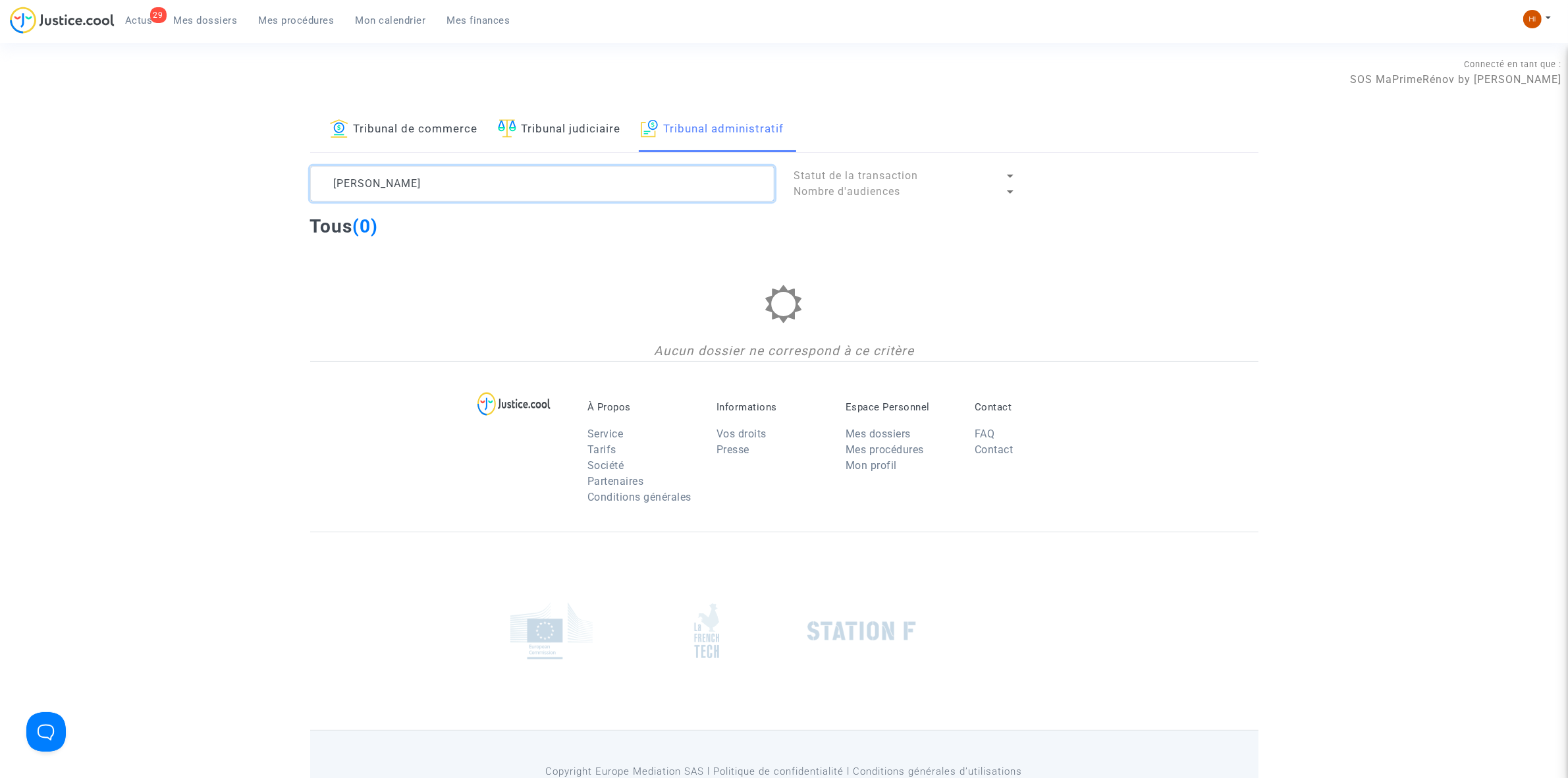
drag, startPoint x: 436, startPoint y: 191, endPoint x: 444, endPoint y: 186, distance: 9.4
click at [436, 191] on textarea at bounding box center [542, 184] width 465 height 36
click at [444, 186] on textarea at bounding box center [542, 184] width 465 height 36
click at [445, 186] on textarea at bounding box center [542, 184] width 465 height 36
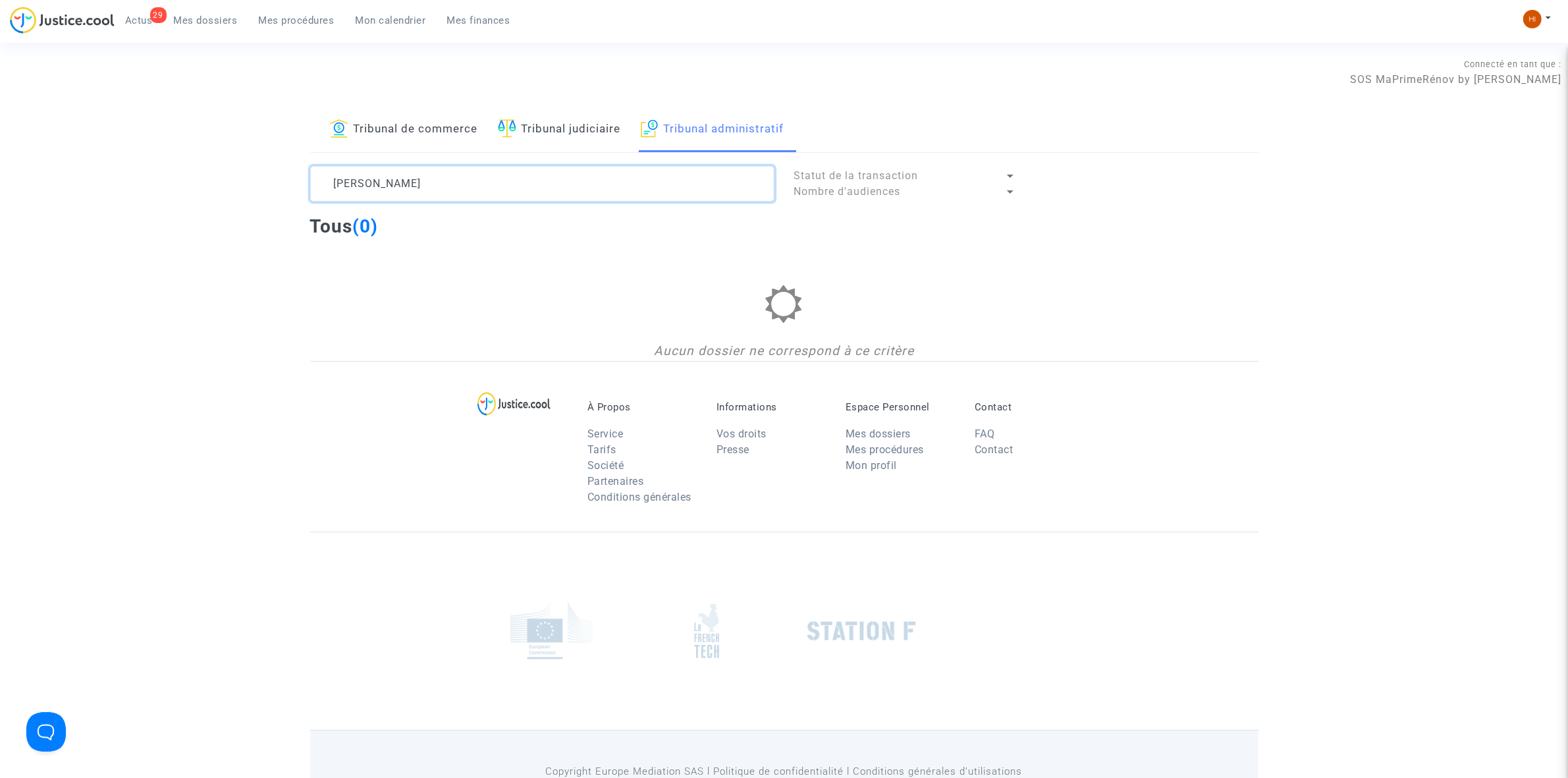
paste textarea "2500947"
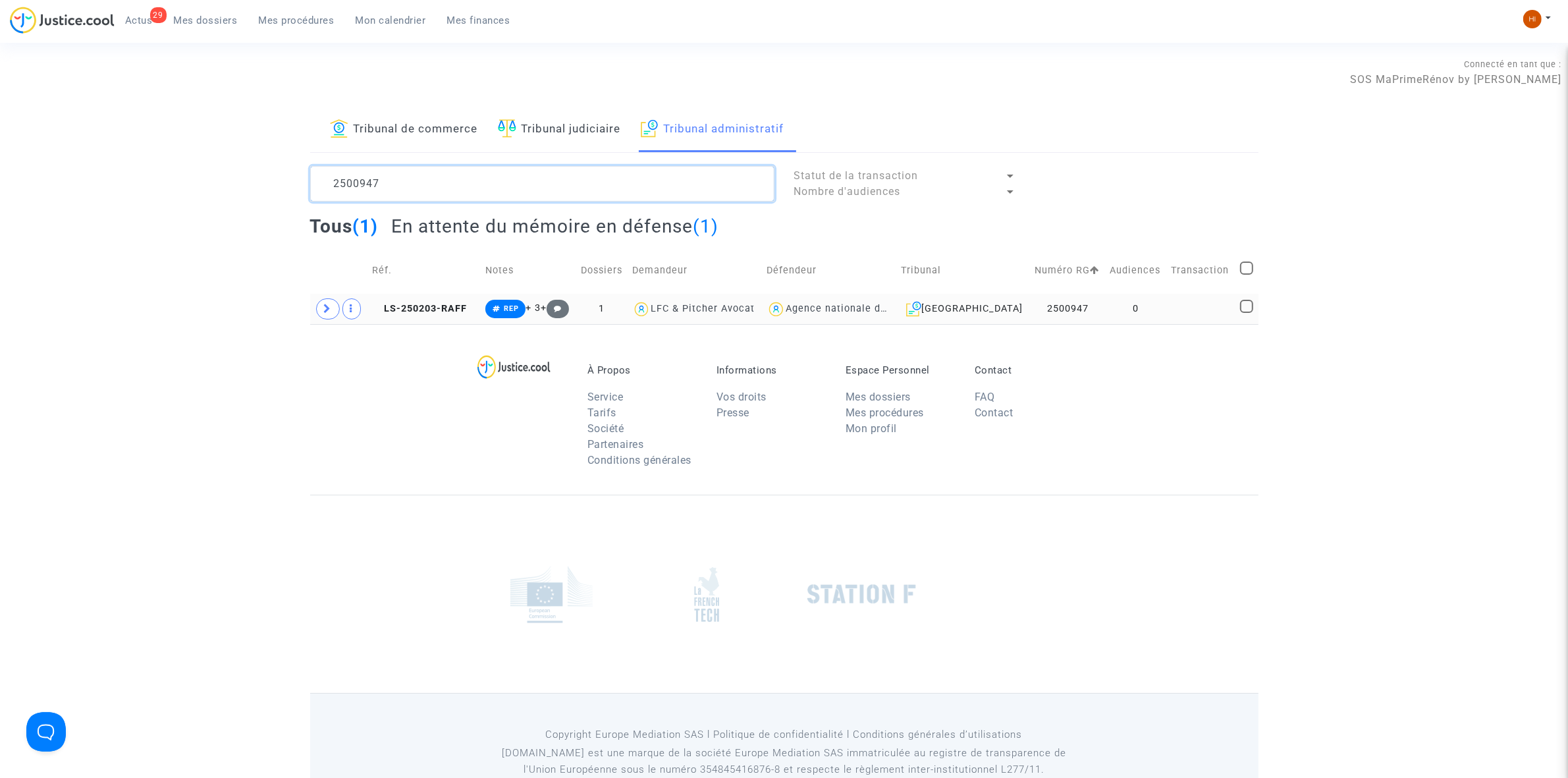
type textarea "2500947"
click at [1160, 315] on td "0" at bounding box center [1137, 309] width 61 height 31
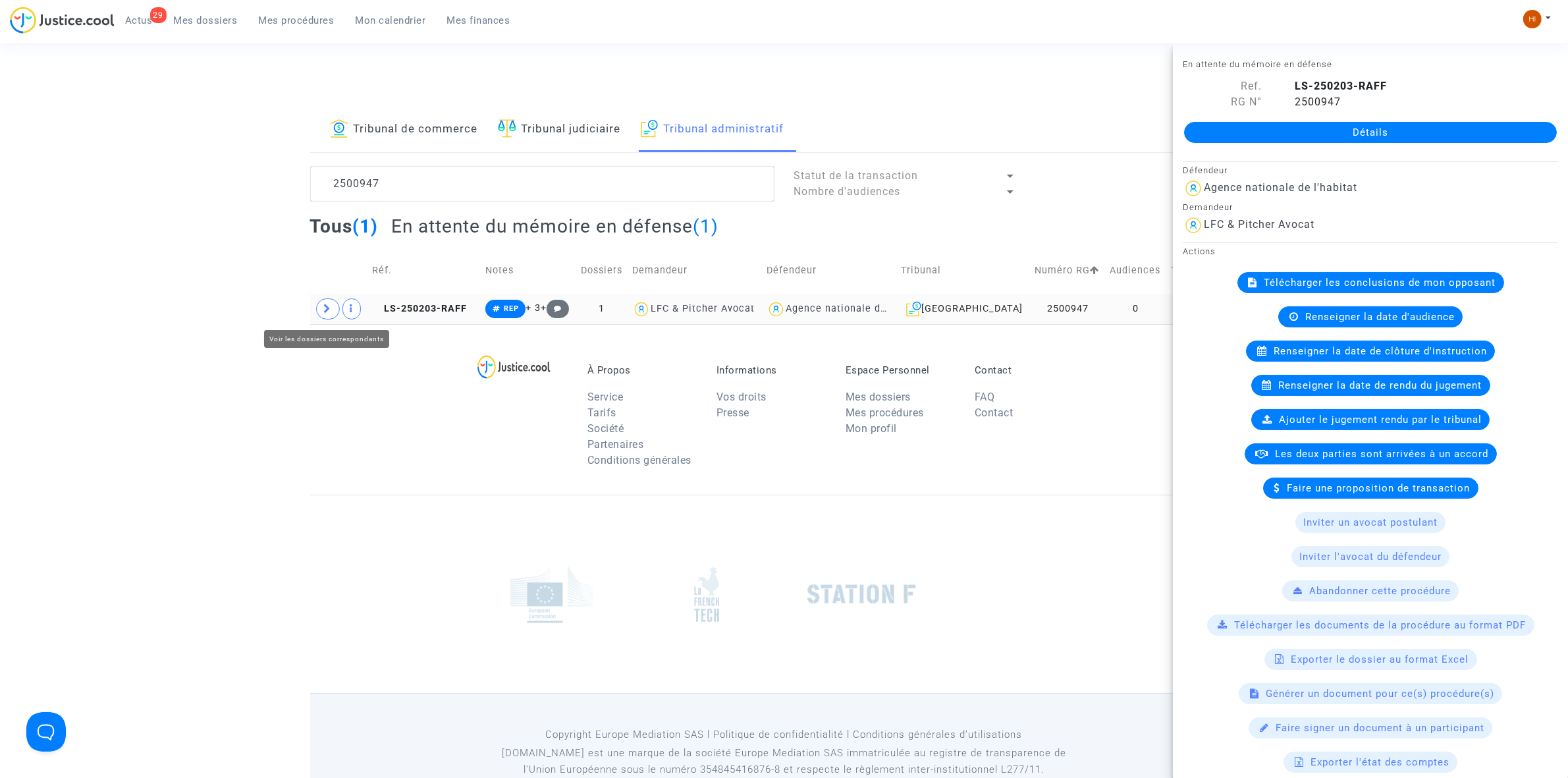
click at [327, 311] on icon at bounding box center [327, 309] width 8 height 10
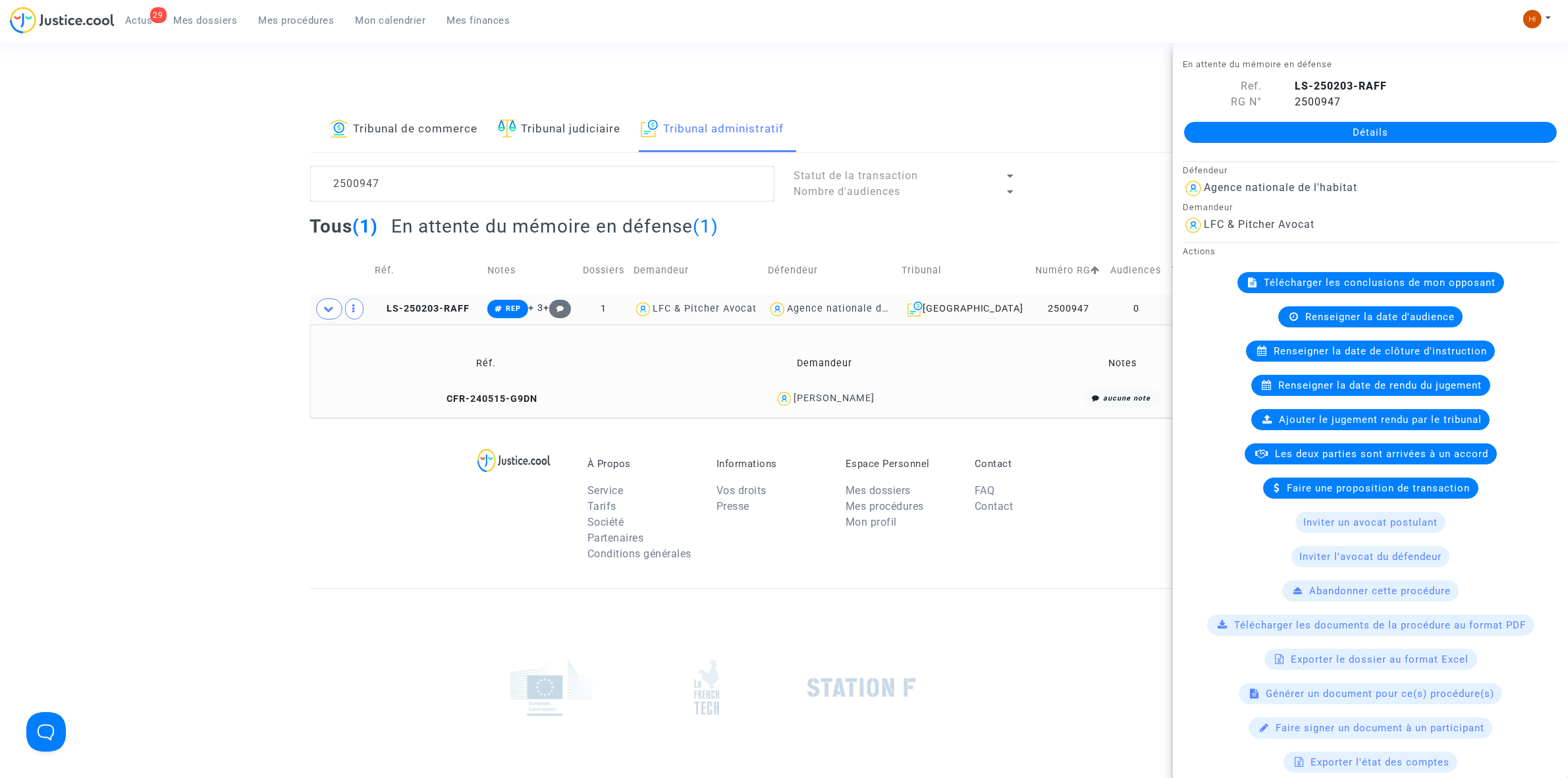
drag, startPoint x: 959, startPoint y: 402, endPoint x: 775, endPoint y: 403, distance: 184.0
click at [775, 403] on div "NICOLAS GERMANAUD" at bounding box center [825, 398] width 326 height 19
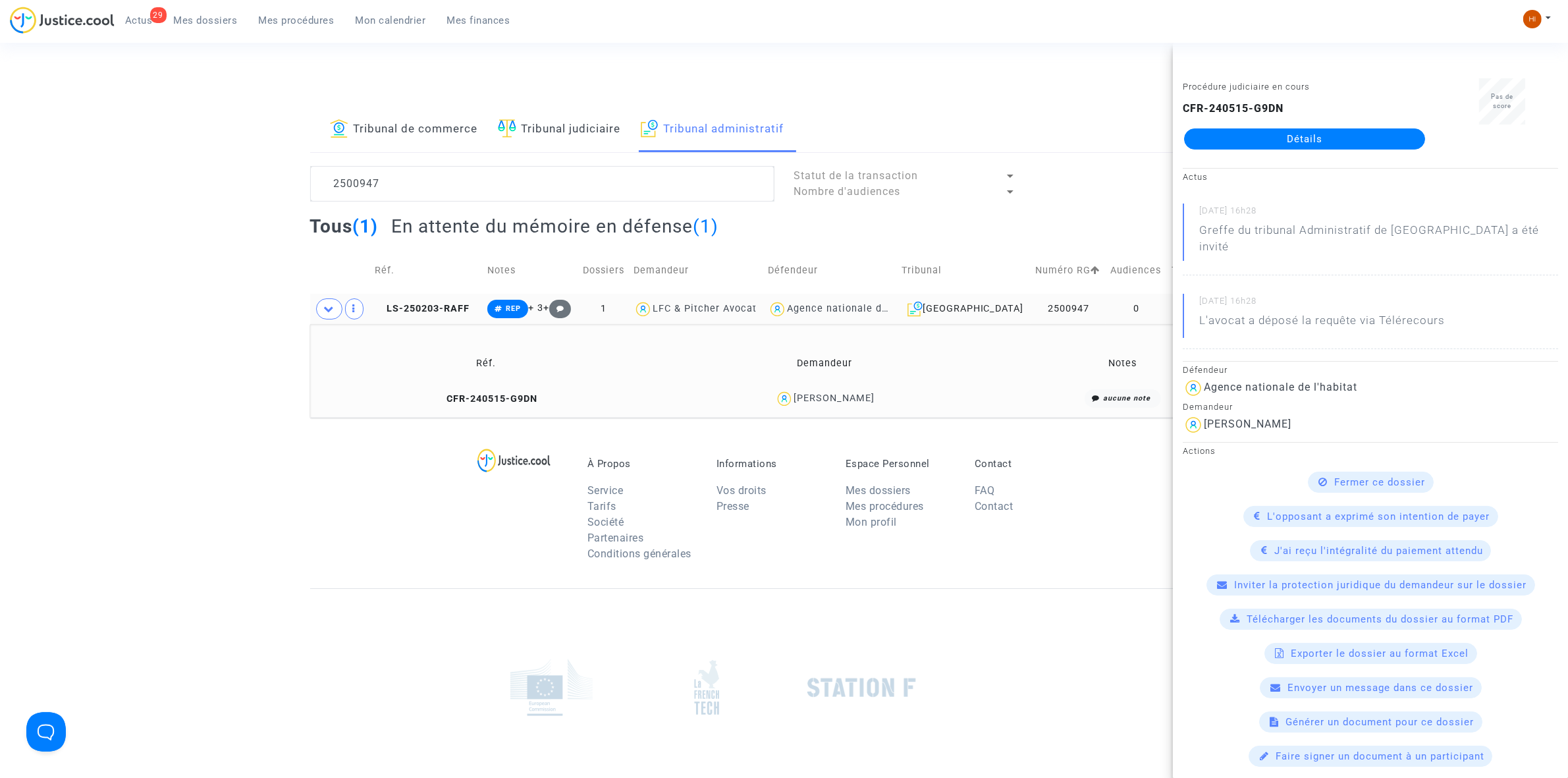
copy div "NICOLAS GERMANAUD"
drag, startPoint x: 1128, startPoint y: 322, endPoint x: 1161, endPoint y: 315, distance: 33.7
click at [1128, 322] on td "0" at bounding box center [1137, 309] width 61 height 31
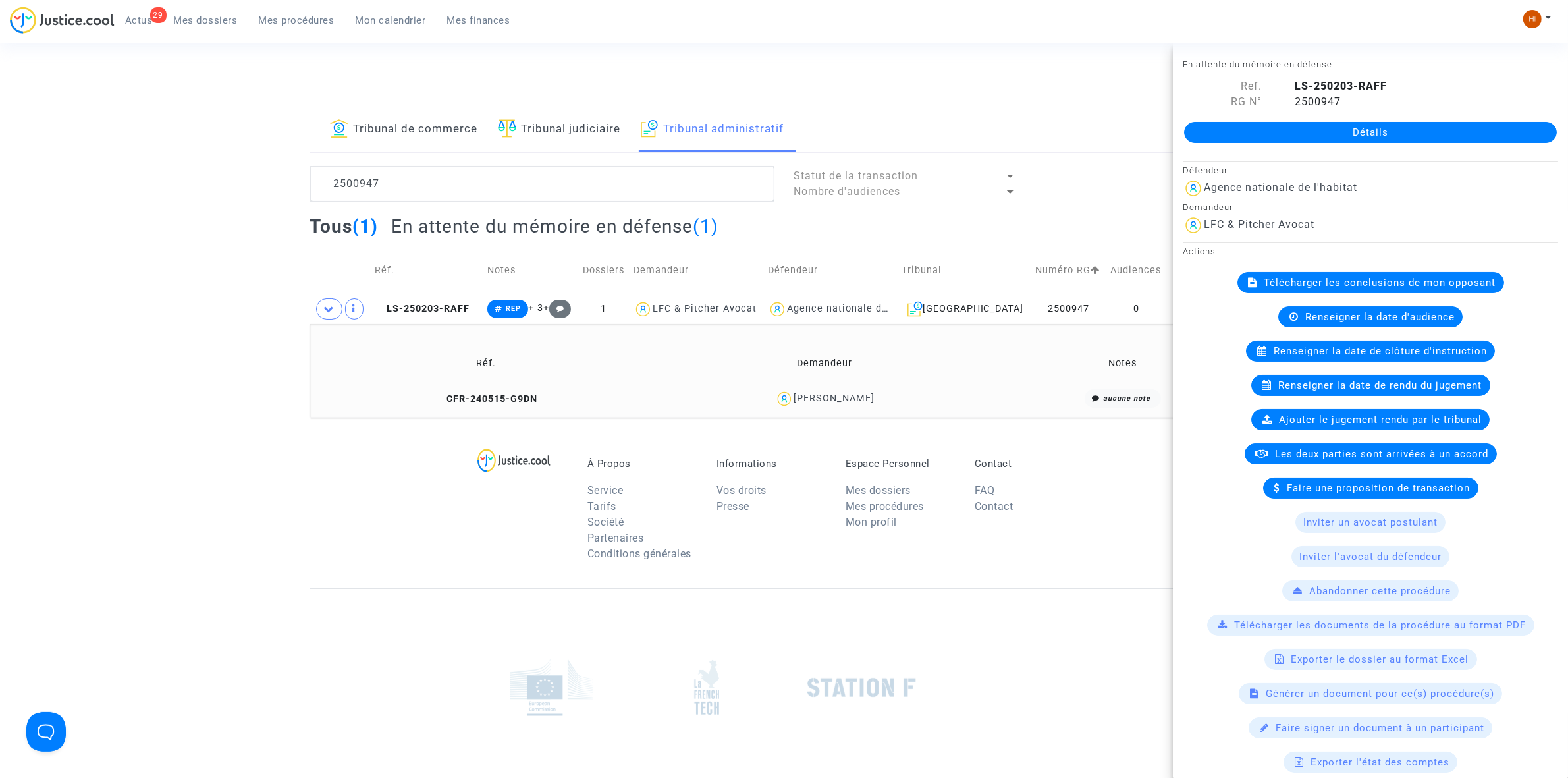
click at [1328, 352] on span "Renseigner la date de clôture d'instruction" at bounding box center [1380, 351] width 213 height 12
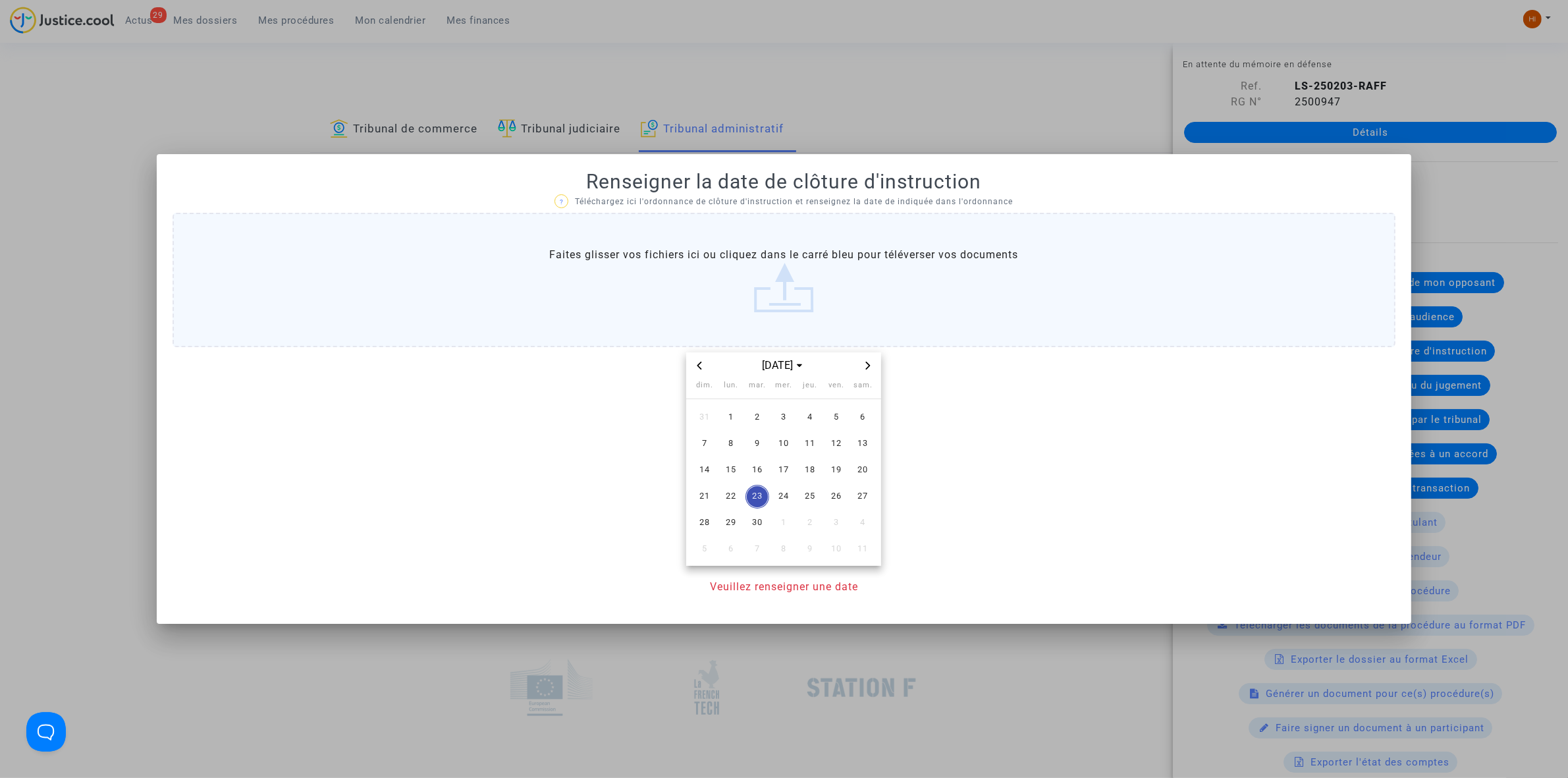
click at [868, 367] on icon "Next month" at bounding box center [868, 365] width 4 height 8
click at [718, 450] on td "6" at bounding box center [731, 444] width 26 height 26
click at [716, 457] on tr "12 13 14 15 16 17 18" at bounding box center [784, 470] width 184 height 26
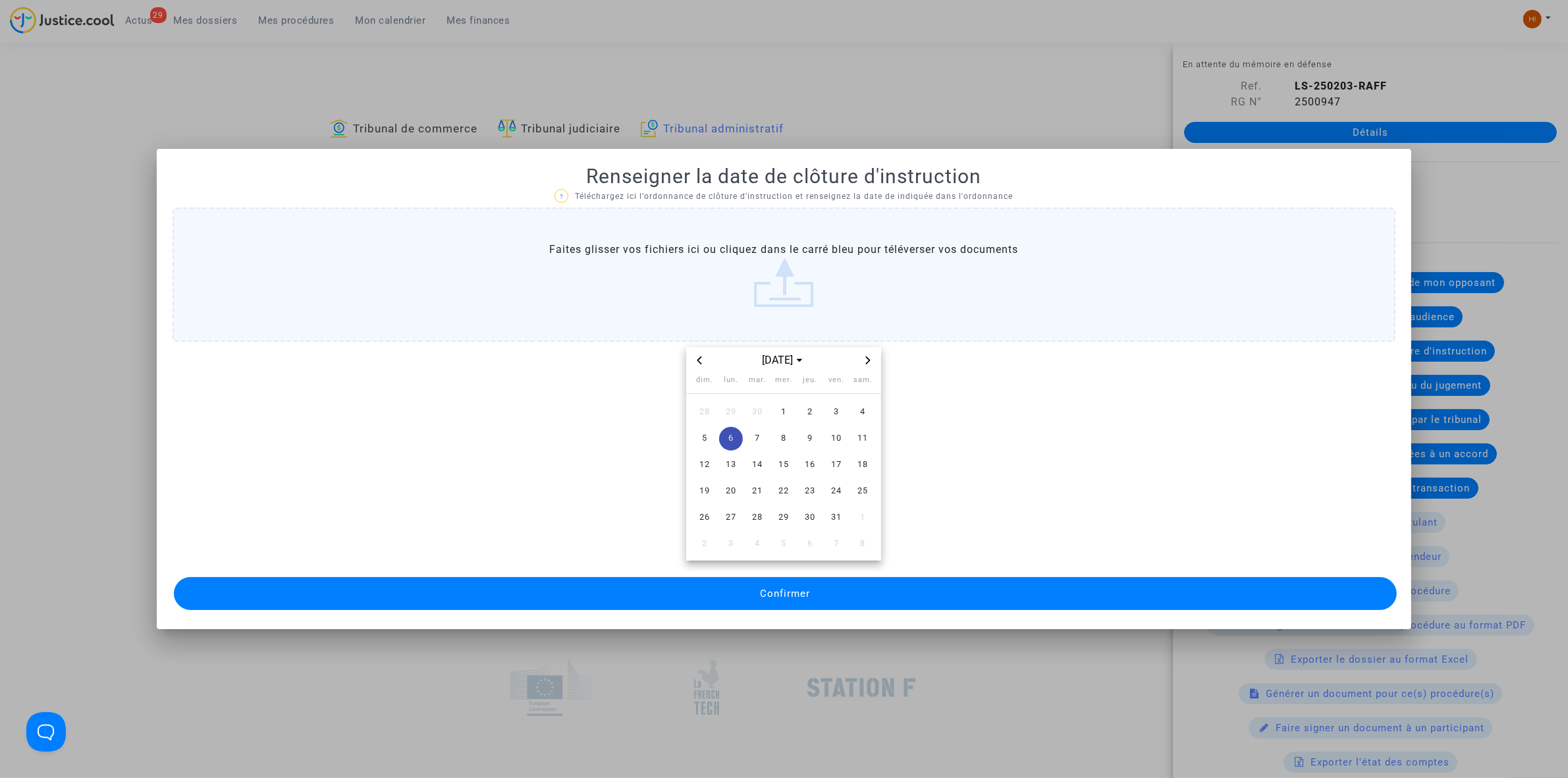
click at [738, 587] on button "Confirmer" at bounding box center [785, 594] width 1223 height 33
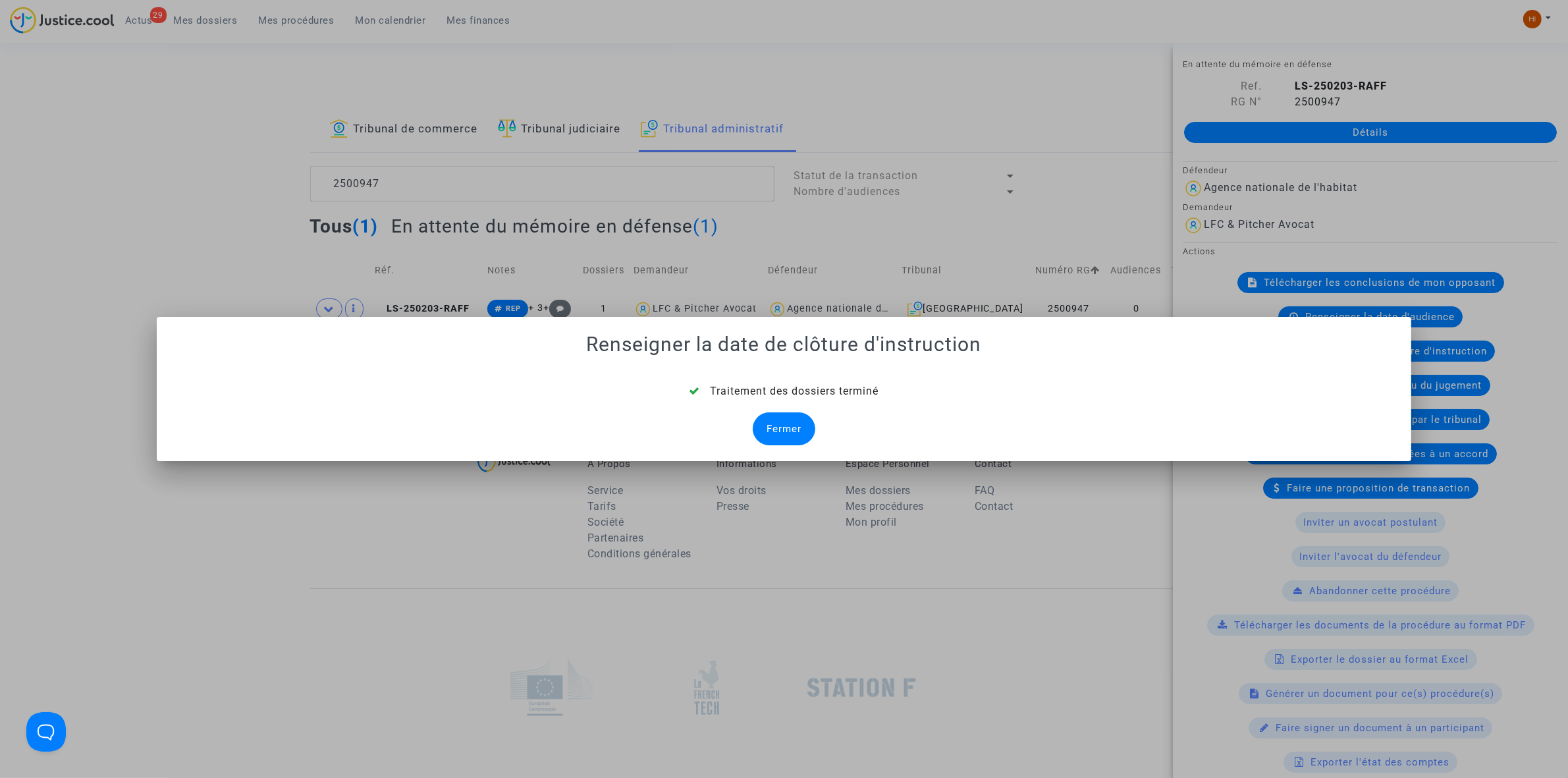
click at [782, 440] on div "Fermer" at bounding box center [784, 429] width 62 height 33
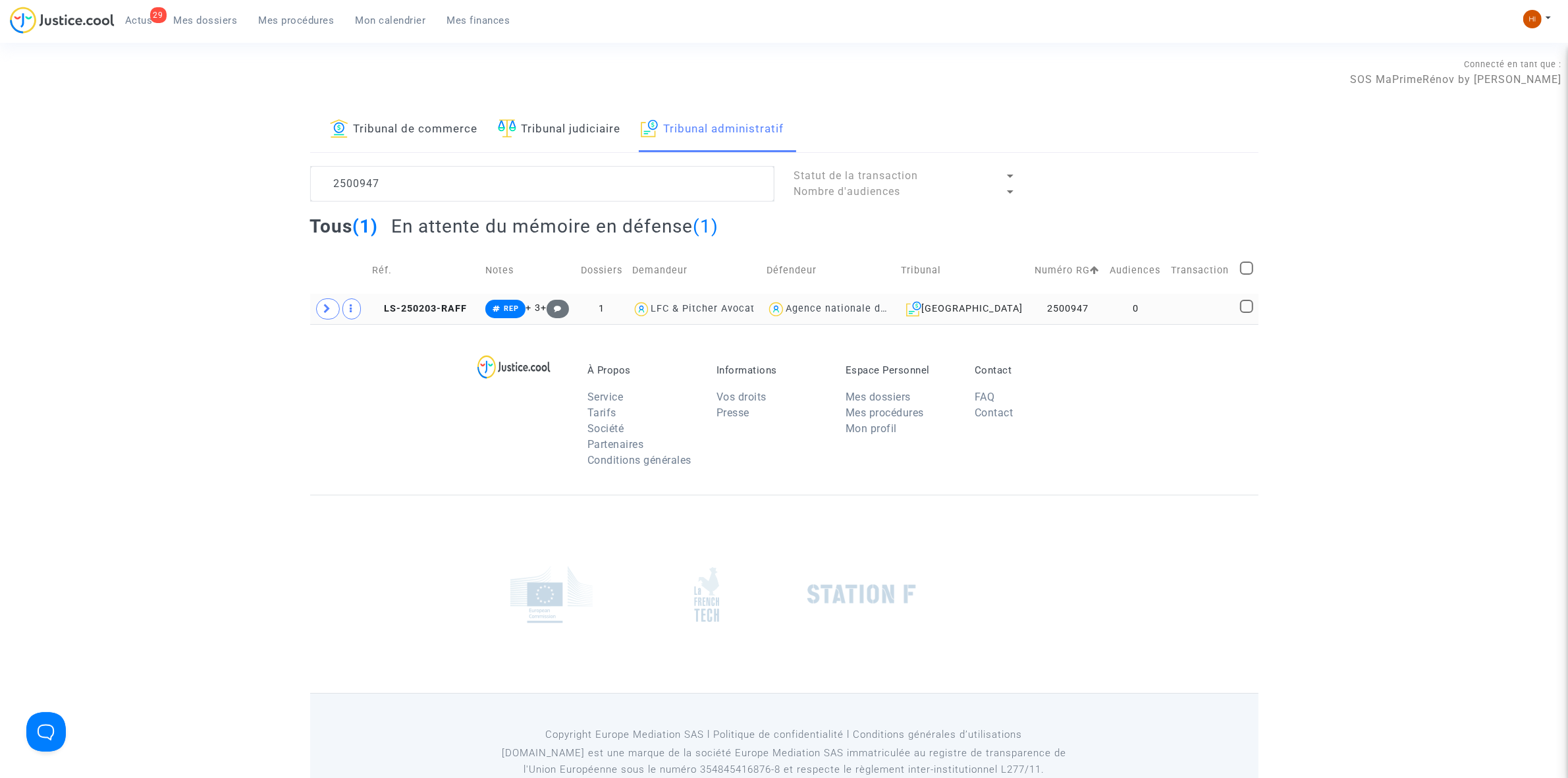
click at [1180, 311] on td at bounding box center [1201, 309] width 68 height 31
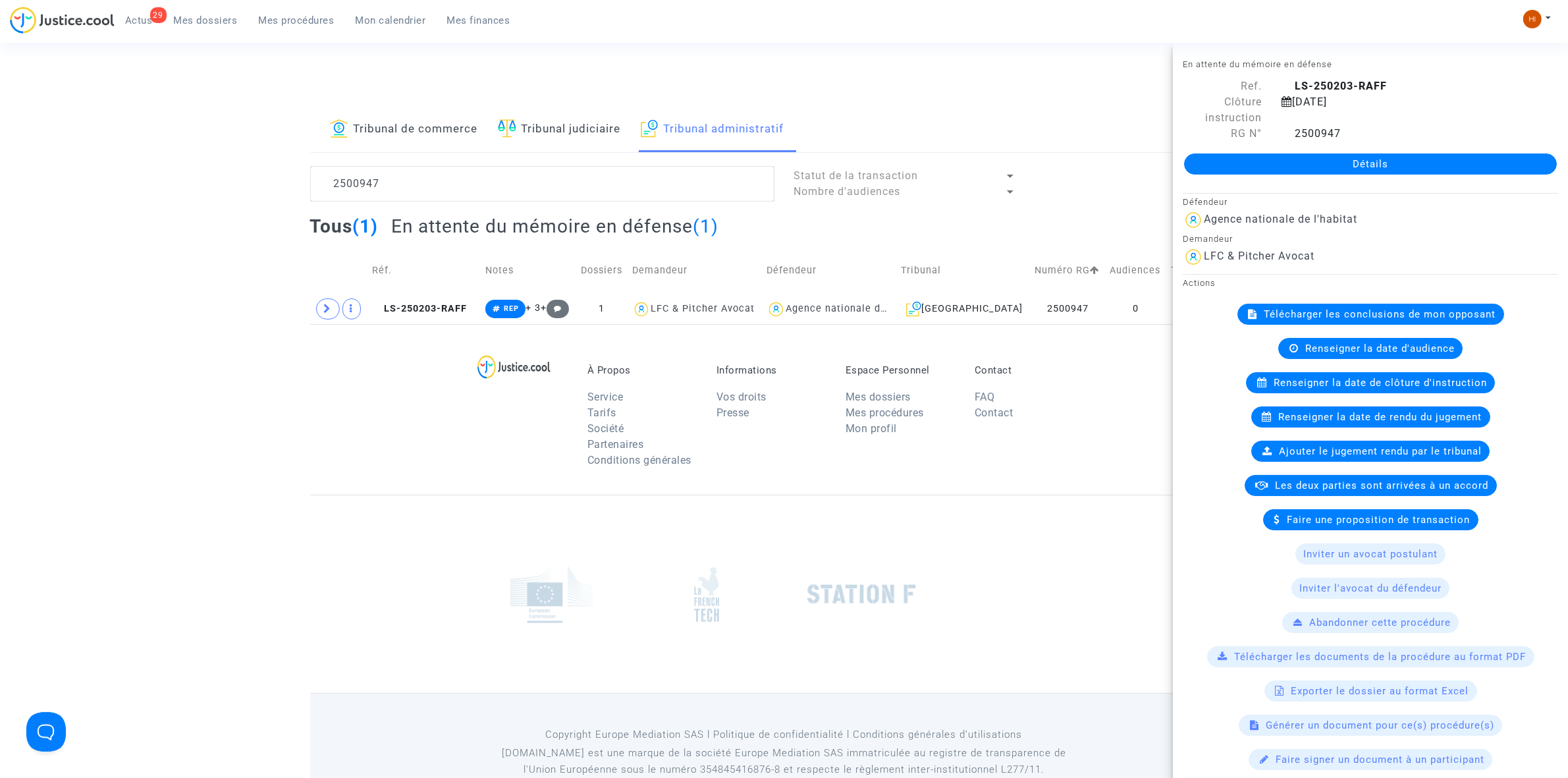
drag, startPoint x: 1021, startPoint y: 192, endPoint x: 1057, endPoint y: 210, distance: 40.2
click at [1021, 192] on div "Statut de la transaction Nombre d'audiences" at bounding box center [906, 184] width 242 height 36
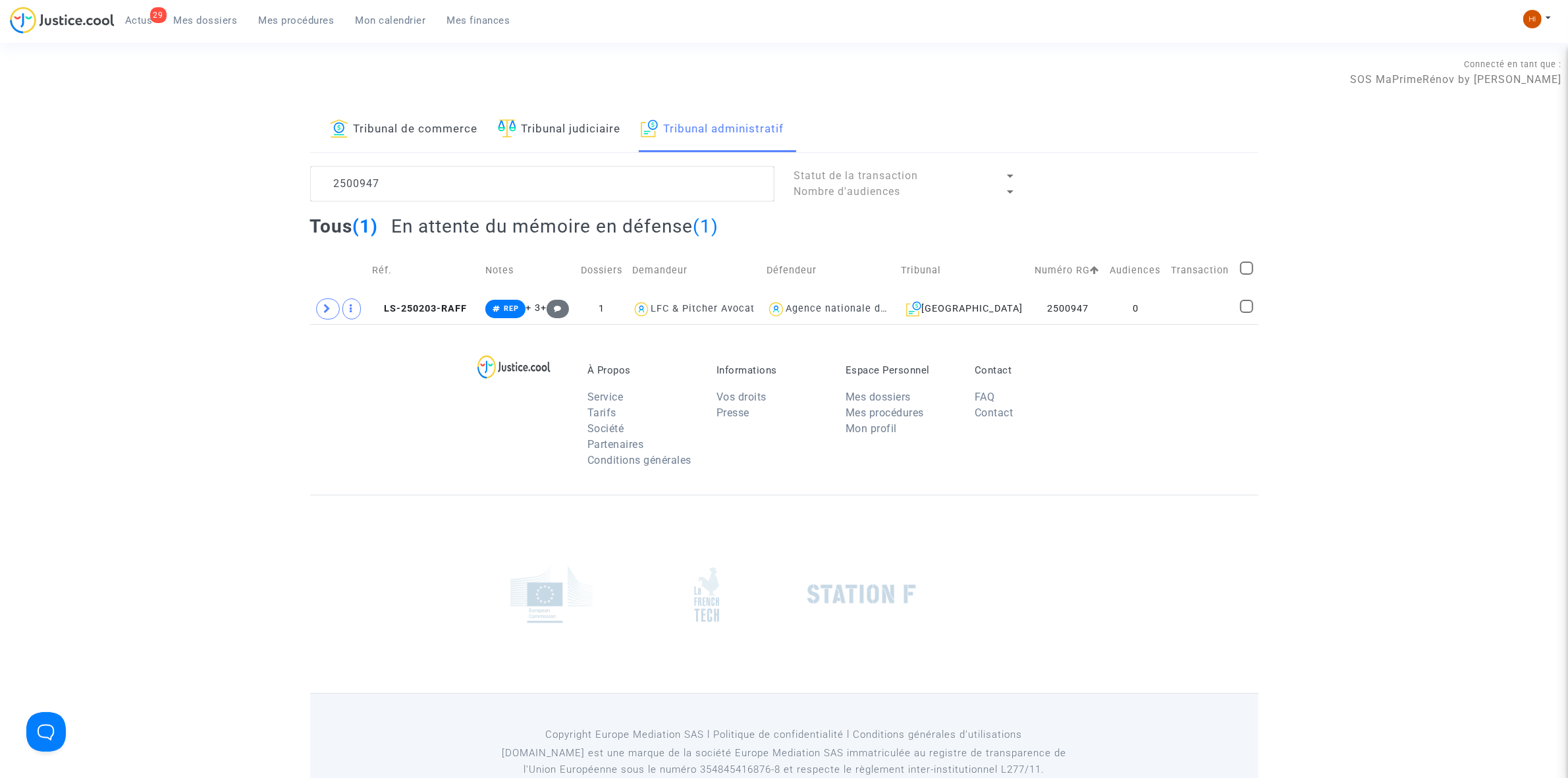
click at [1171, 325] on div "À Propos Service Tarifs Société Partenaires Conditions générales Informations V…" at bounding box center [784, 409] width 948 height 171
click at [1181, 307] on td at bounding box center [1201, 309] width 68 height 31
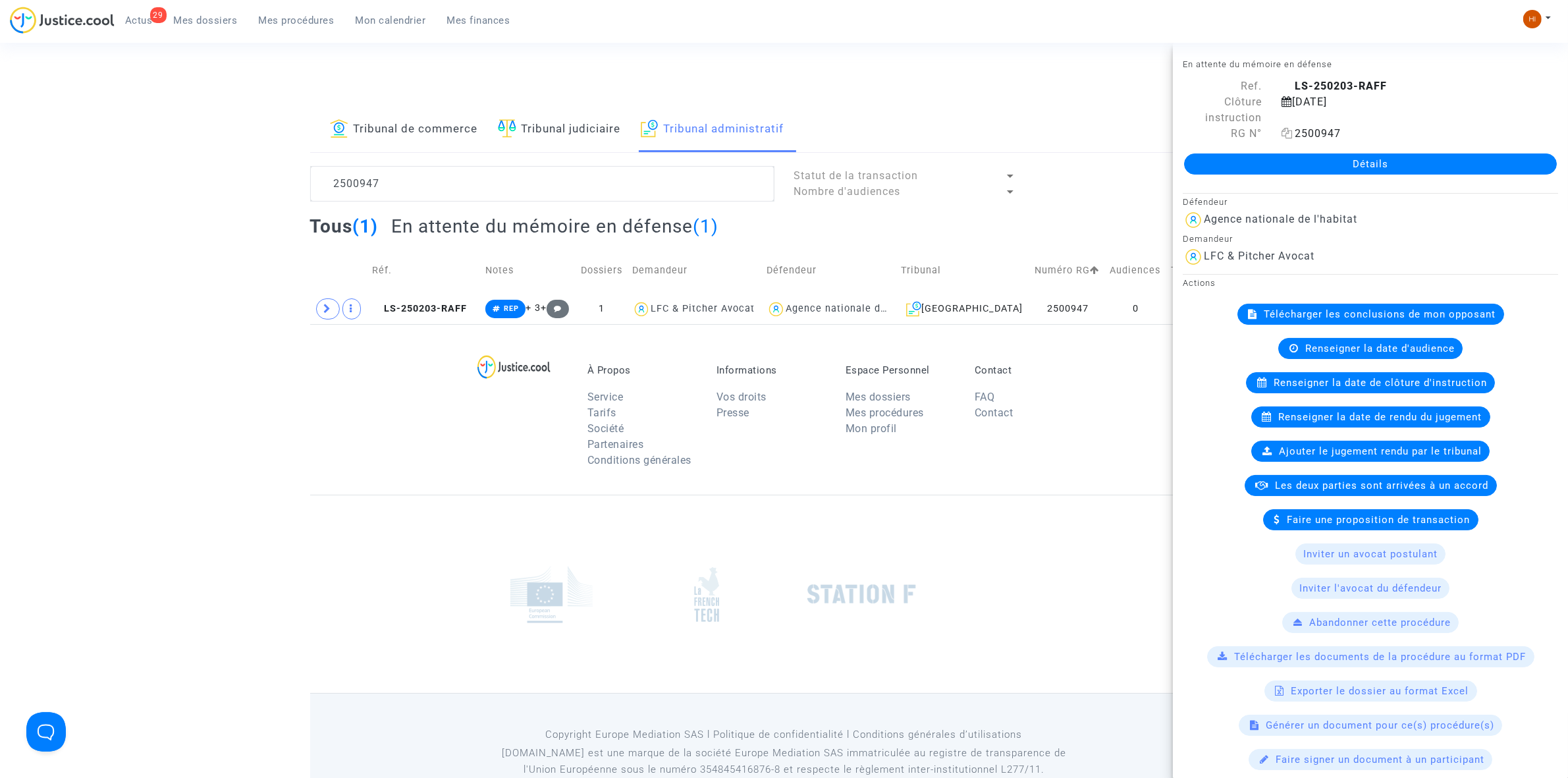
click at [1287, 133] on icon at bounding box center [1287, 133] width 11 height 10
click at [1137, 475] on div "À Propos Service Tarifs Société Partenaires Conditions générales Informations V…" at bounding box center [784, 409] width 948 height 171
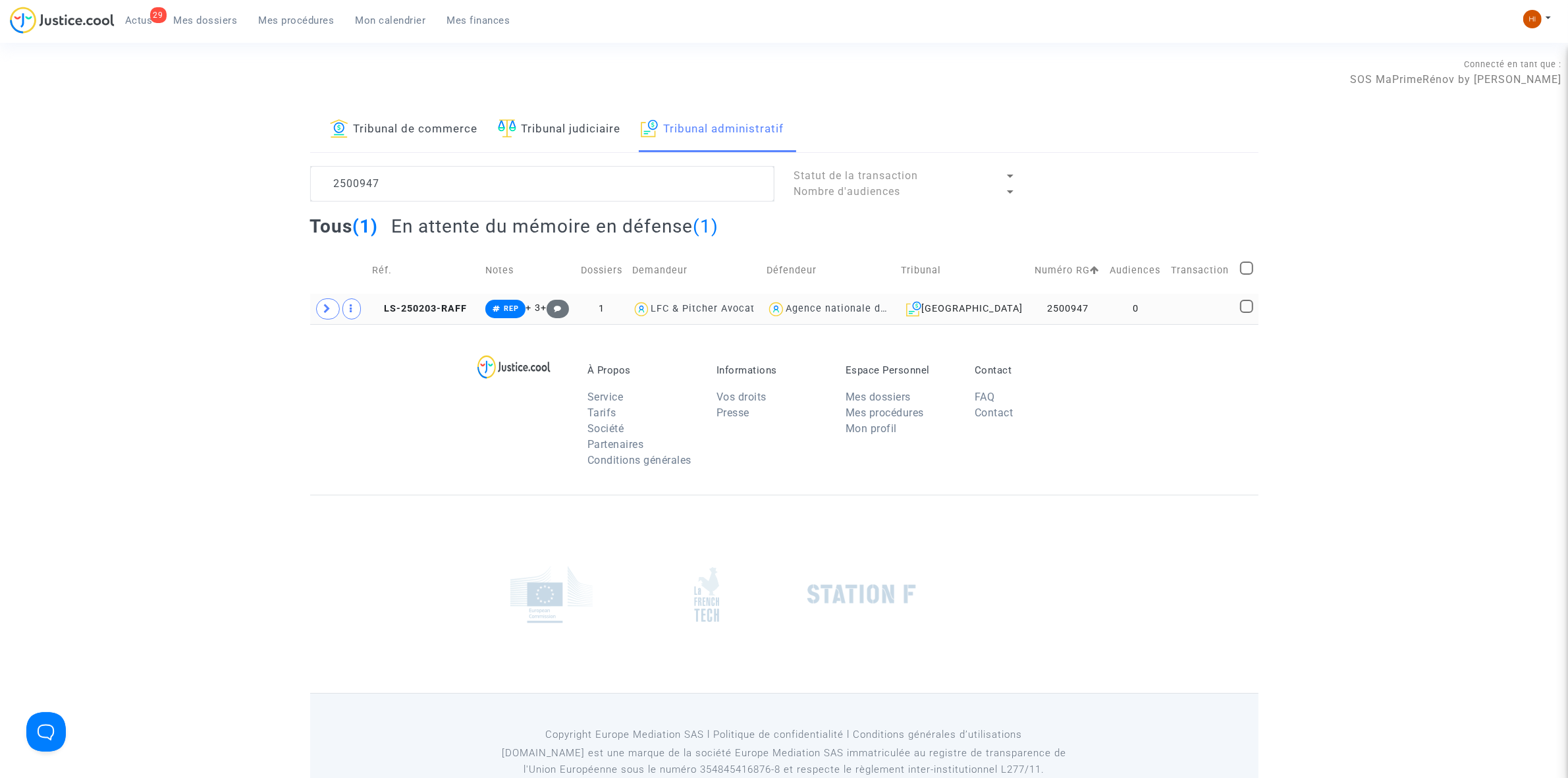
click at [1108, 313] on td "0" at bounding box center [1137, 309] width 61 height 31
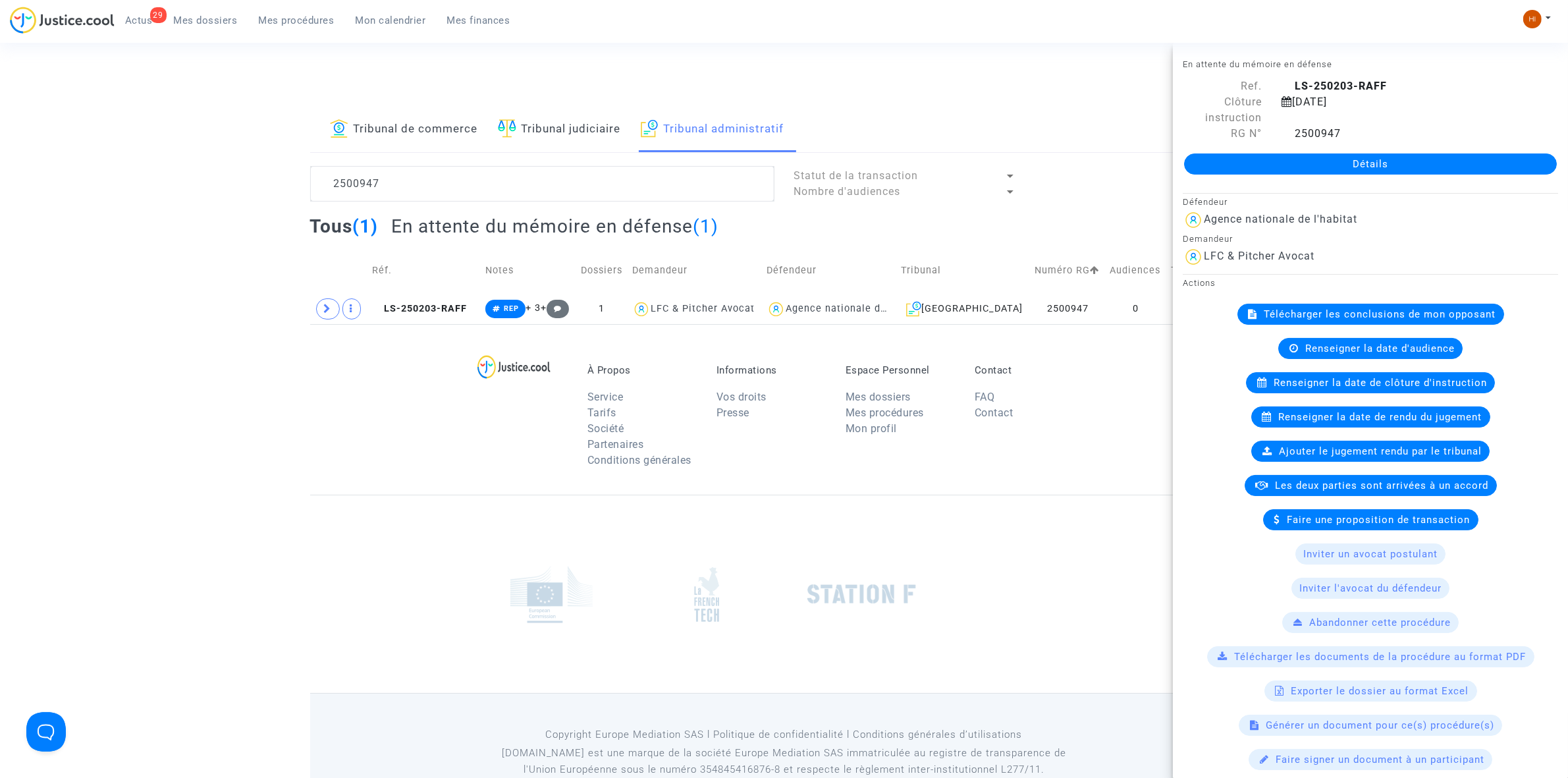
click at [440, 633] on div at bounding box center [784, 594] width 948 height 198
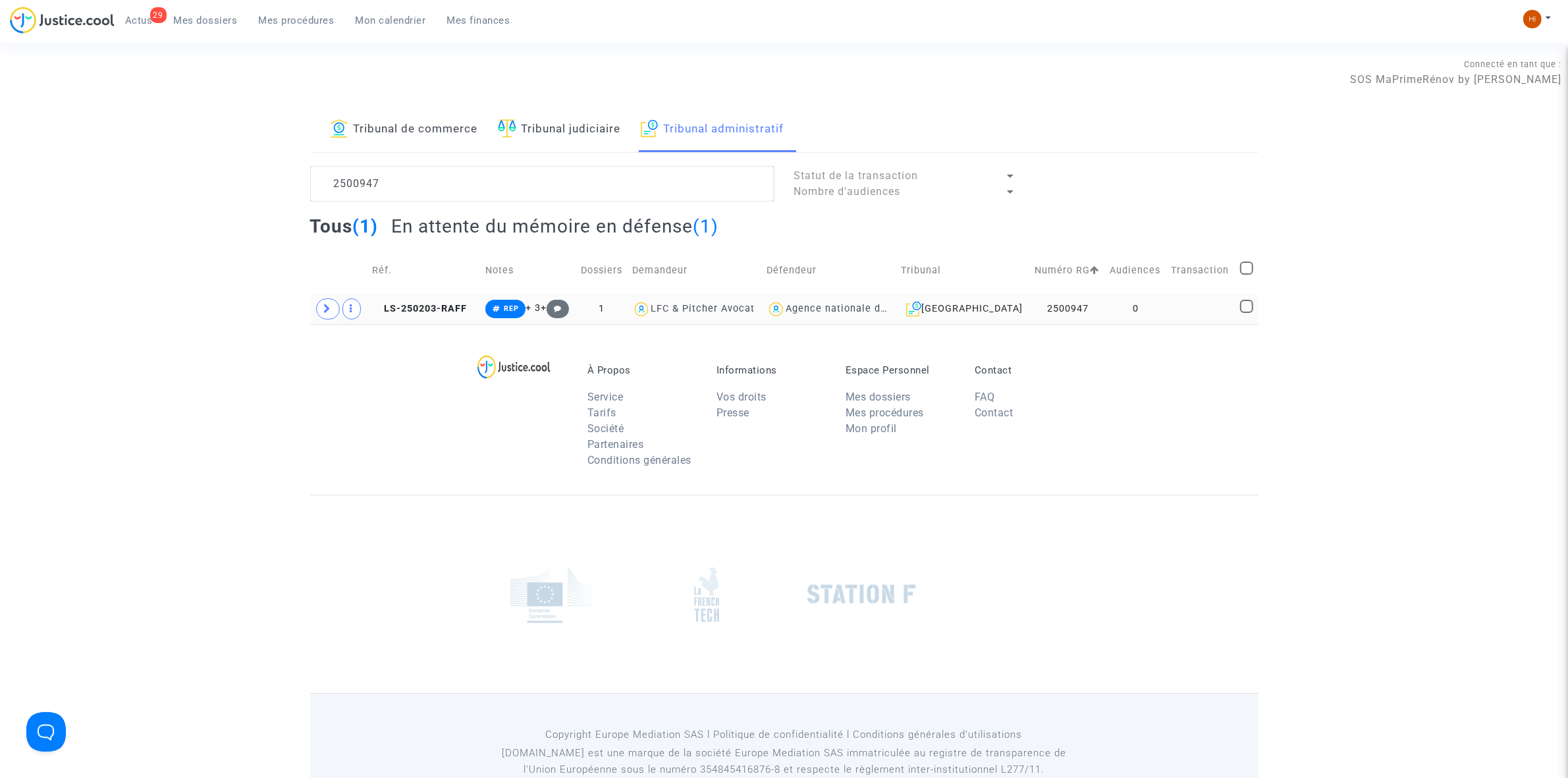
click at [1197, 311] on td at bounding box center [1201, 309] width 68 height 31
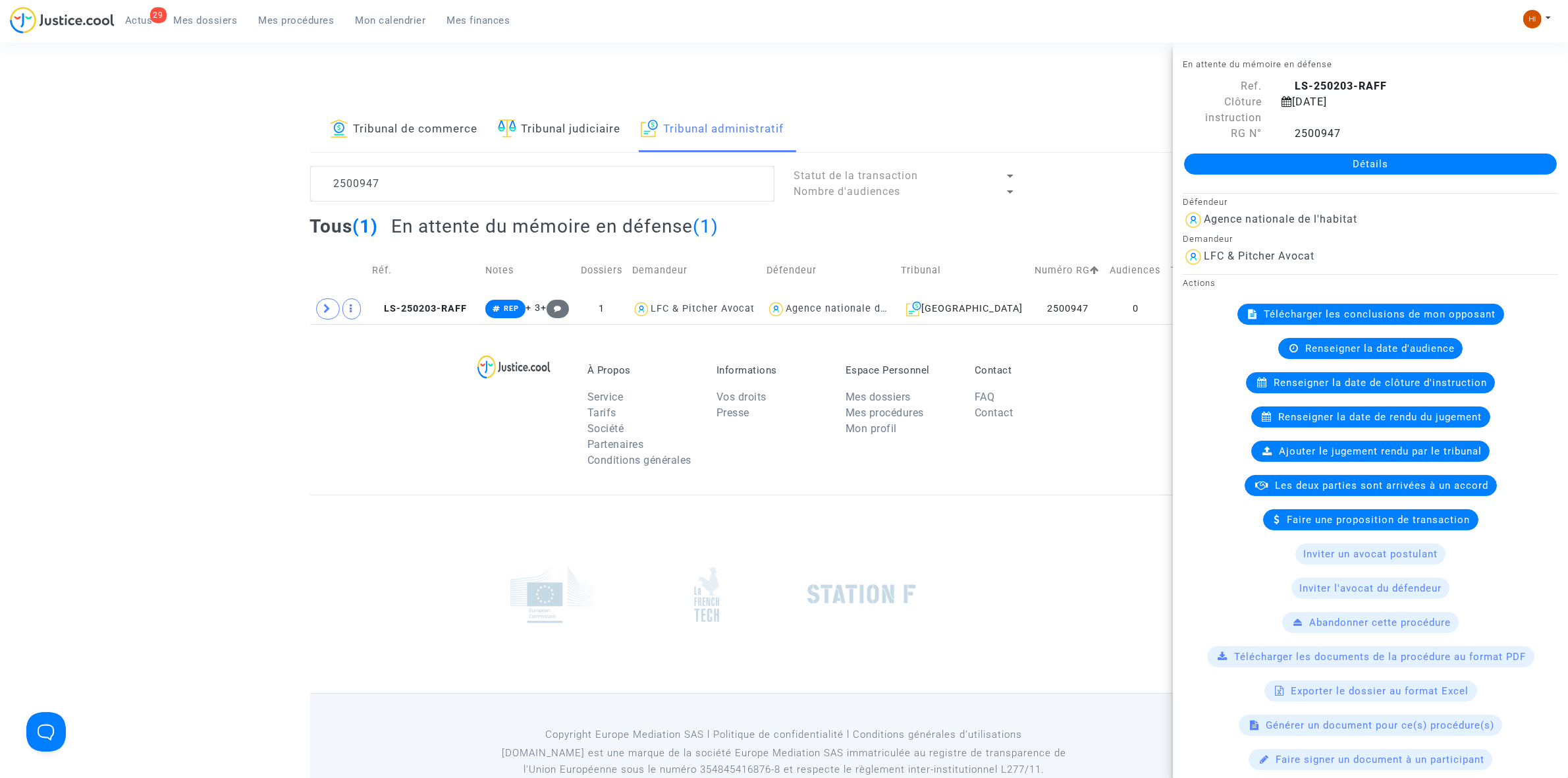
click at [1420, 155] on link "Détails" at bounding box center [1370, 164] width 373 height 21
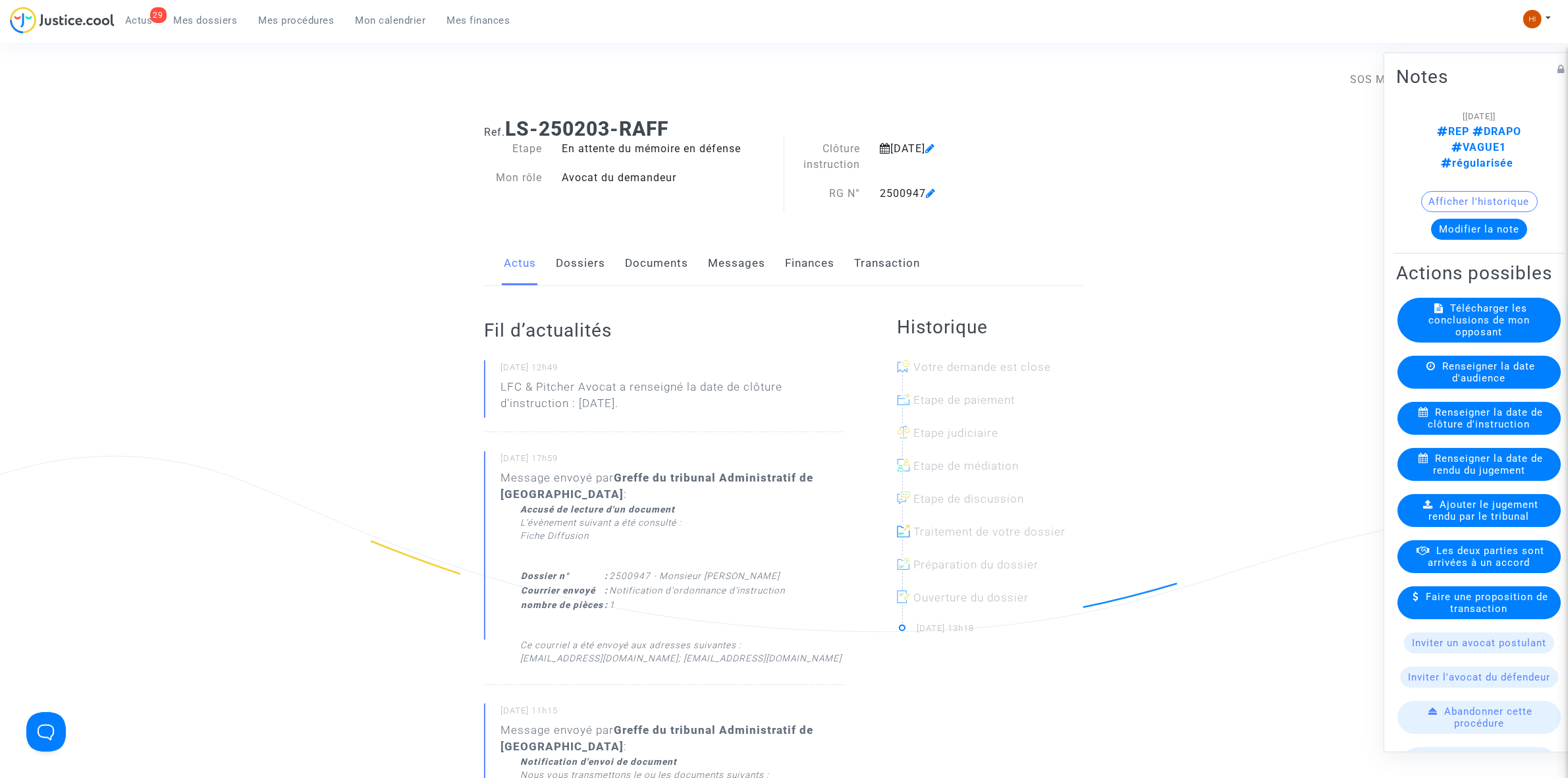
drag, startPoint x: 658, startPoint y: 264, endPoint x: 652, endPoint y: 260, distance: 7.2
click at [657, 262] on link "Documents" at bounding box center [657, 263] width 63 height 44
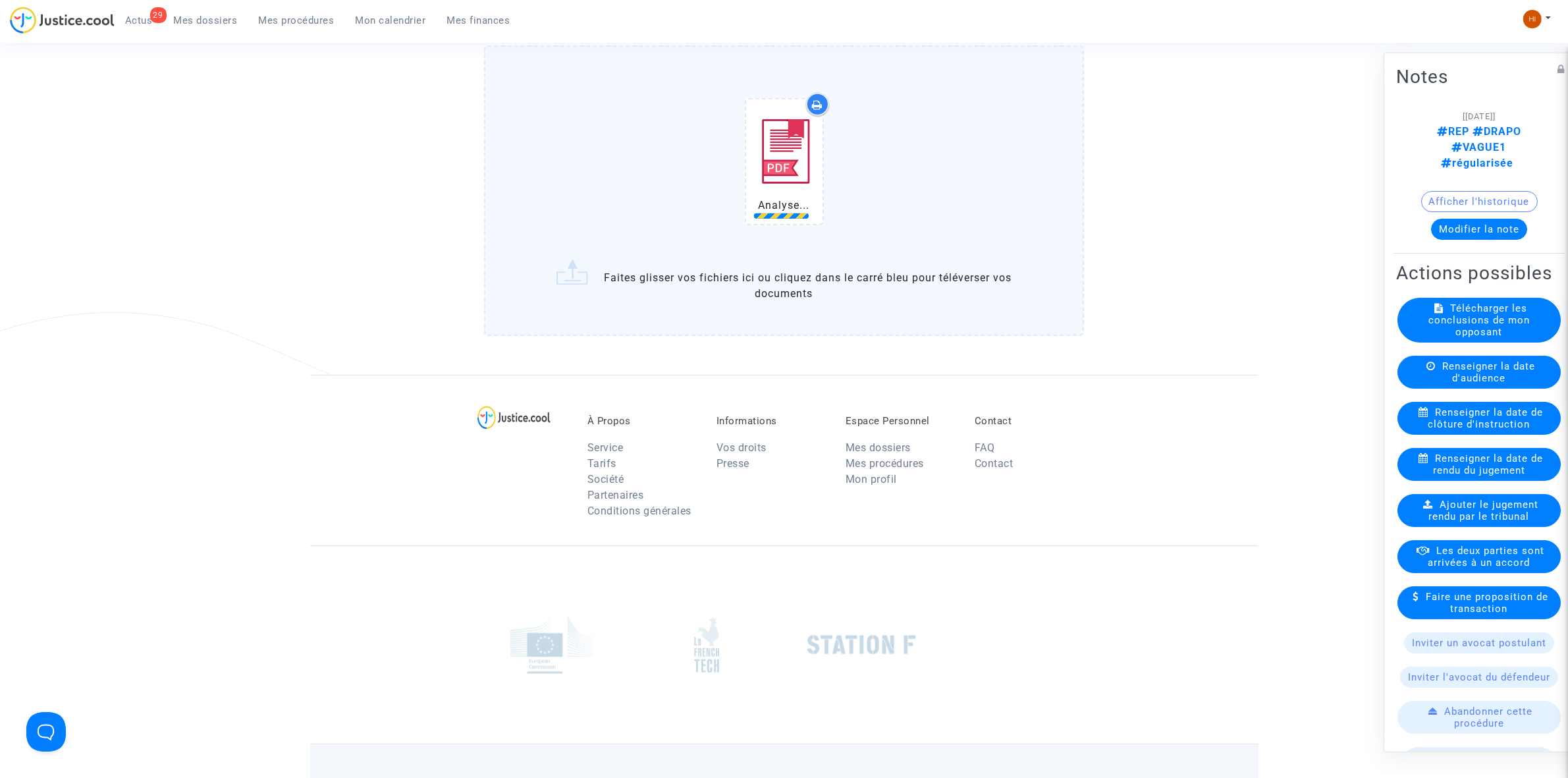
scroll to position [1071, 0]
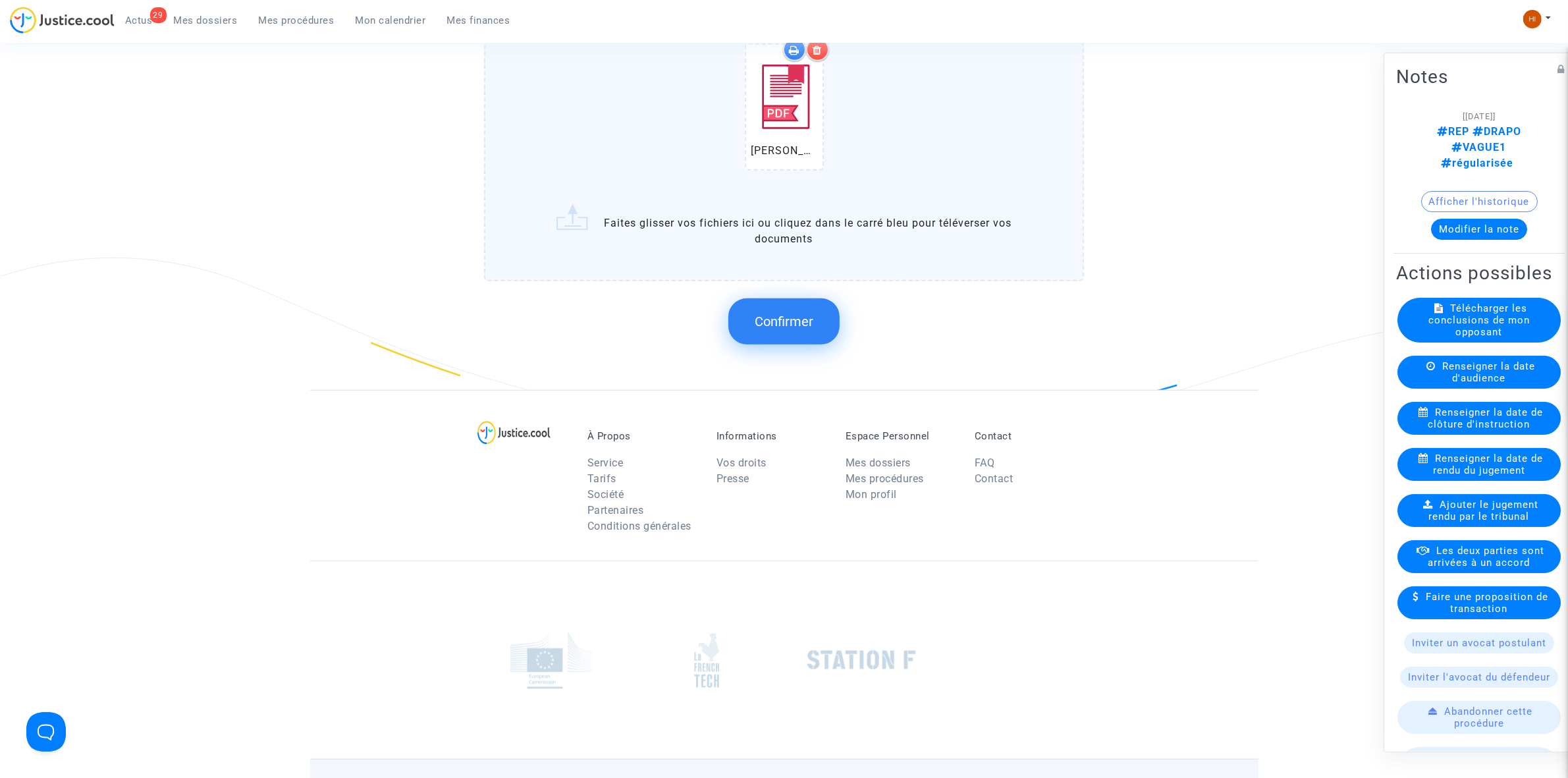
click at [792, 328] on button "Confirmer" at bounding box center [784, 322] width 112 height 46
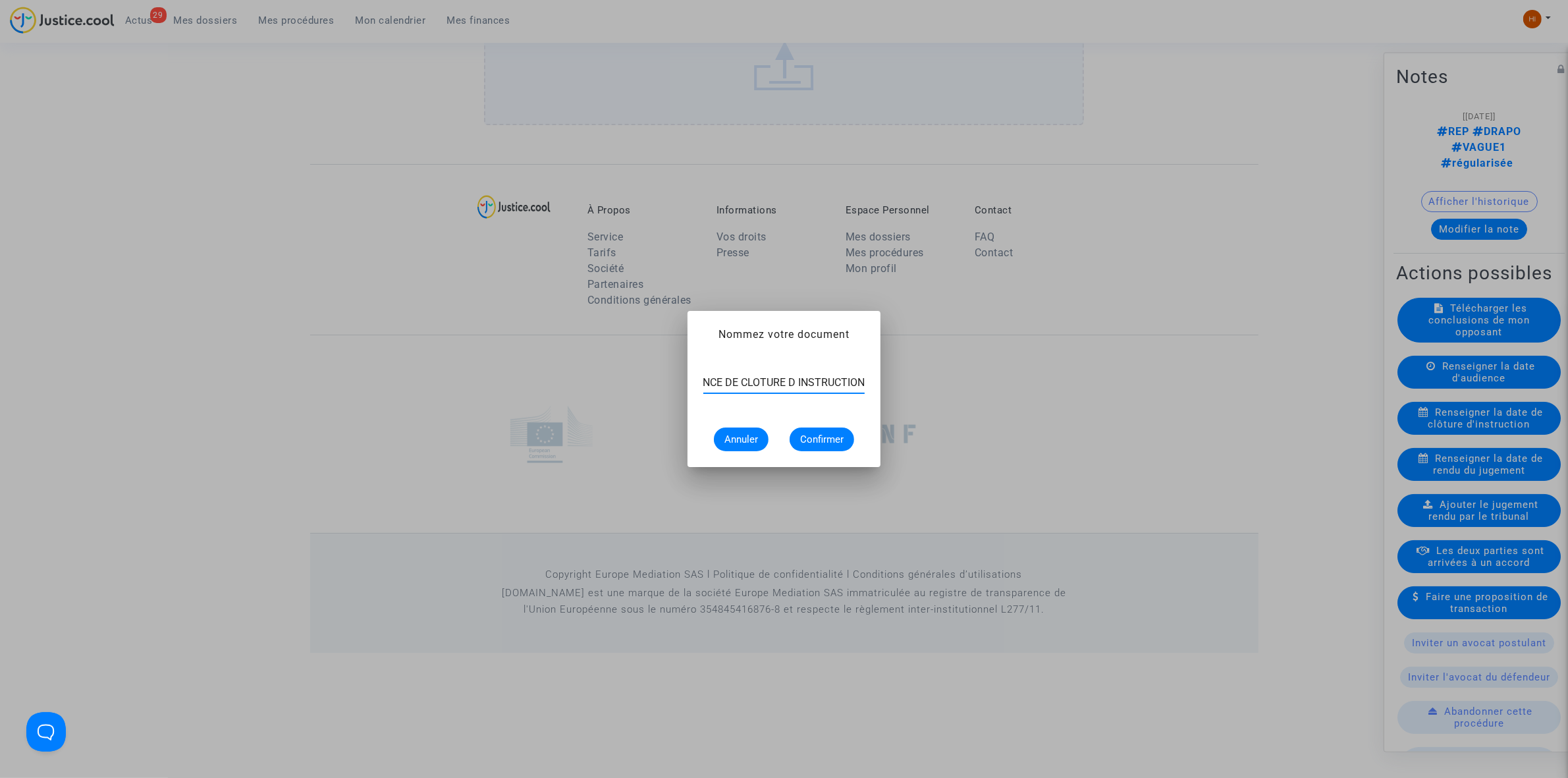
scroll to position [0, 54]
type input "ORDONNANCE DE CLOTURE D INSTRUCTION"
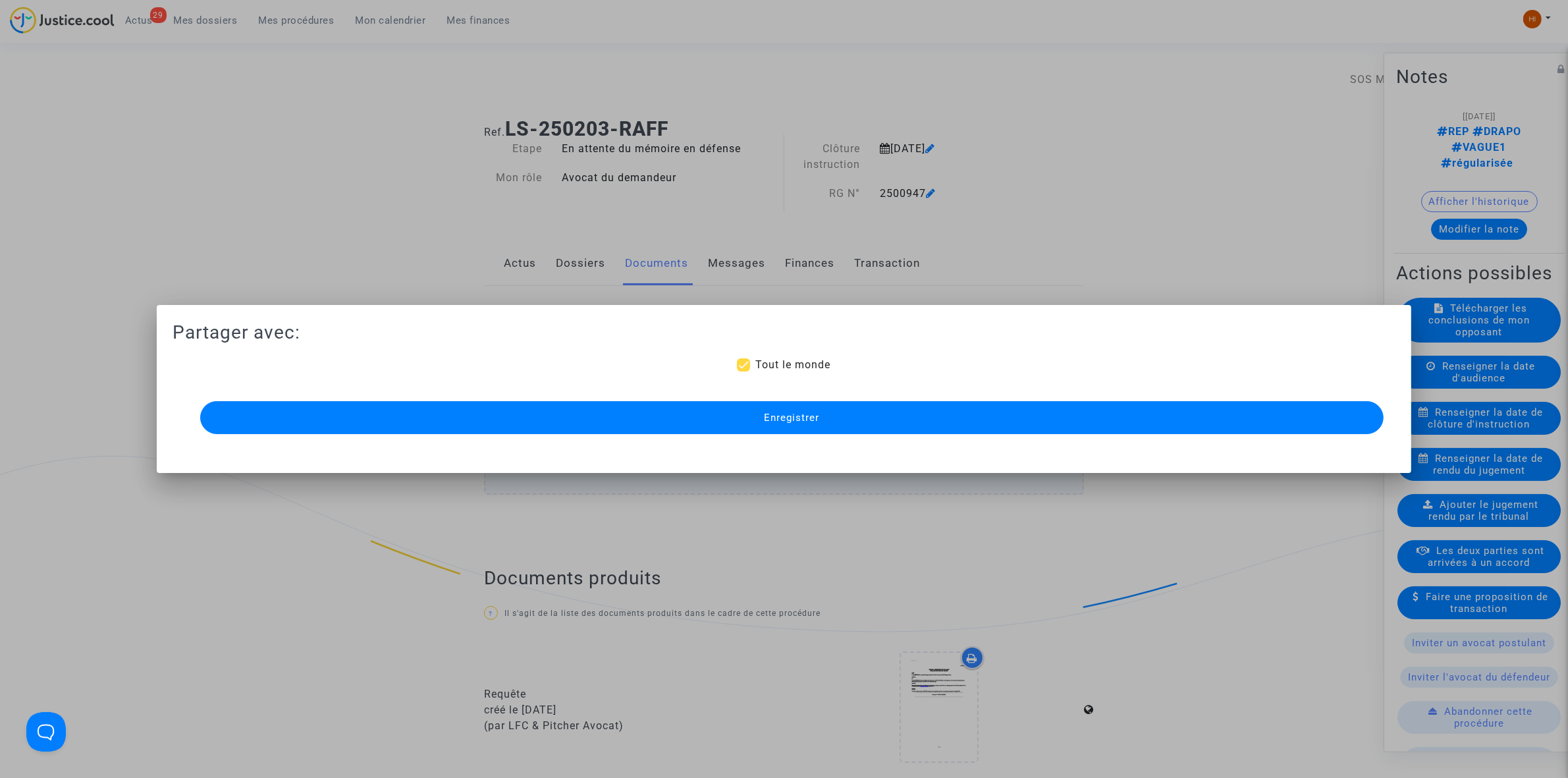
scroll to position [941, 0]
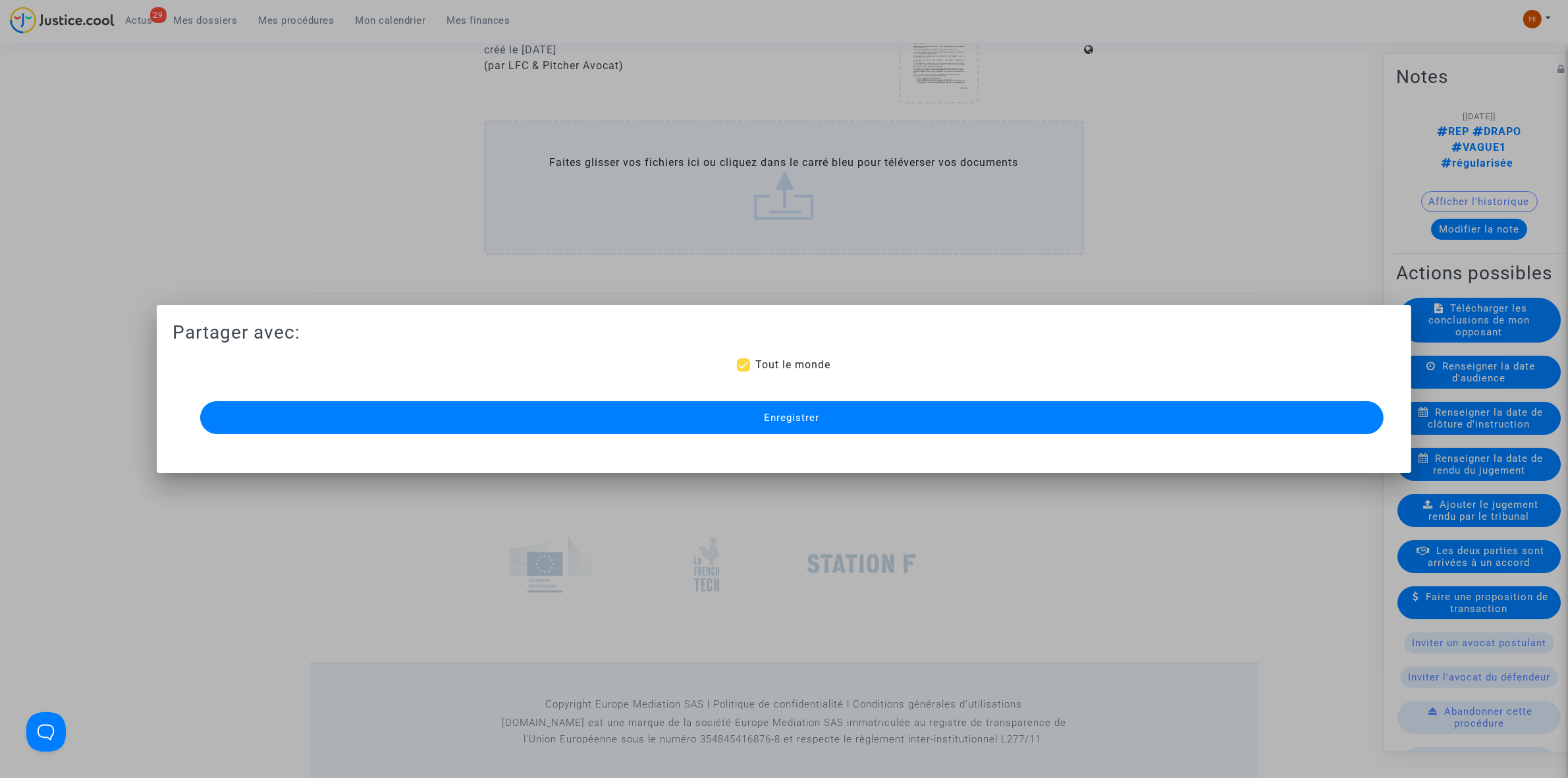
click at [1071, 429] on button "Enregistrer" at bounding box center [792, 417] width 1183 height 33
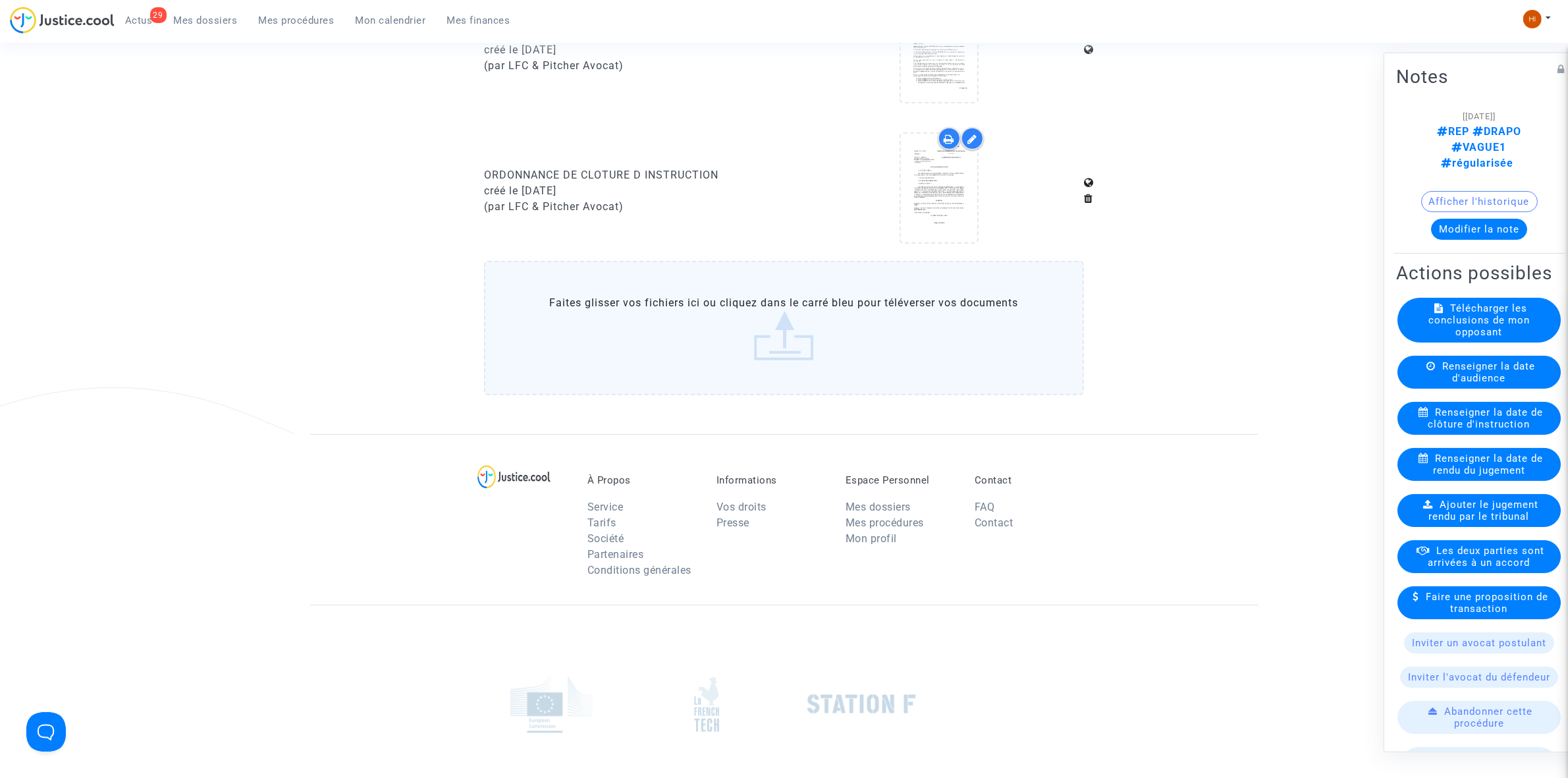
click at [263, 19] on span "Mes procédures" at bounding box center [297, 20] width 76 height 12
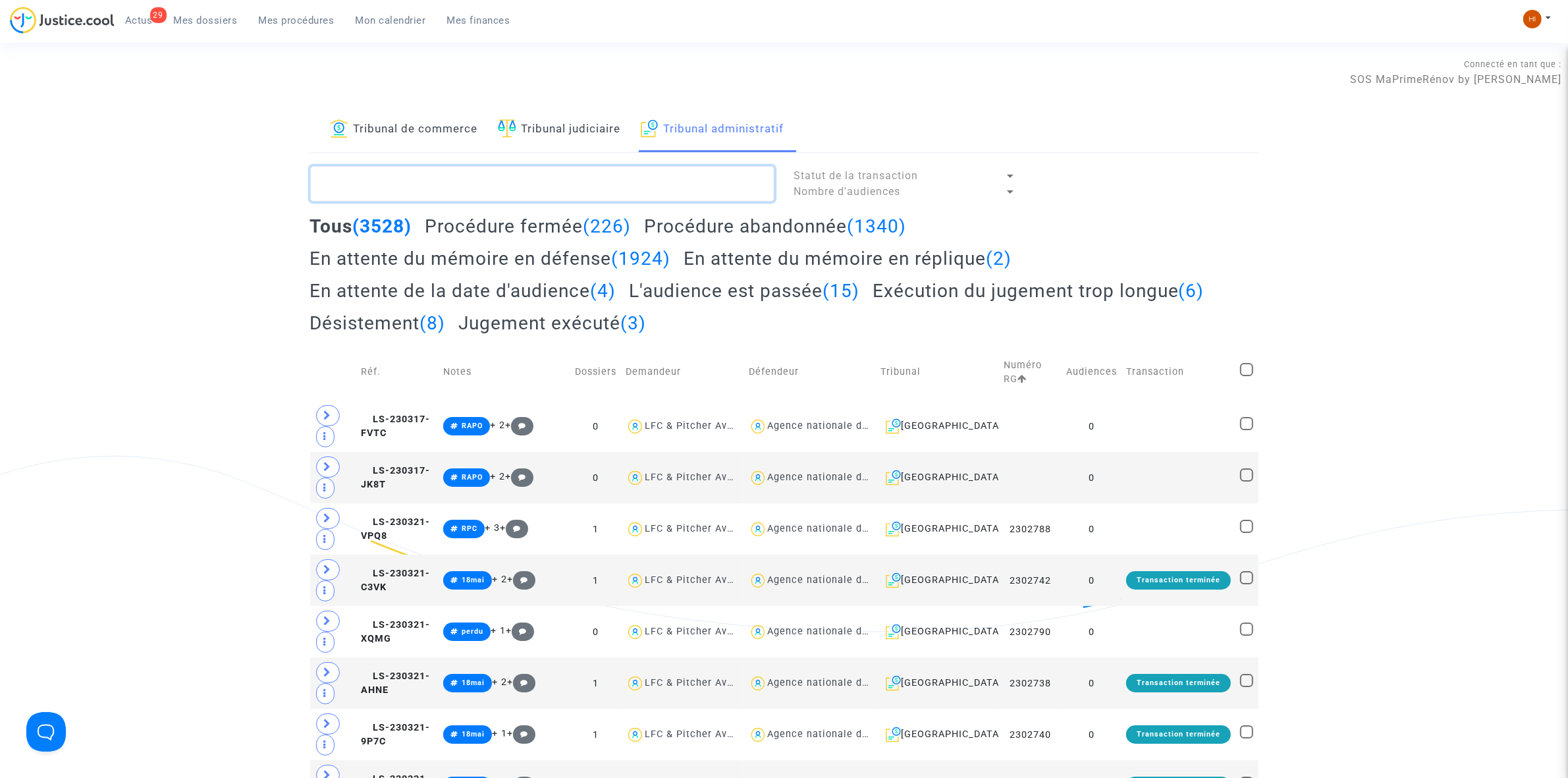
click at [605, 175] on textarea at bounding box center [542, 184] width 465 height 36
paste textarea "LADRECH GENEVIEVE"
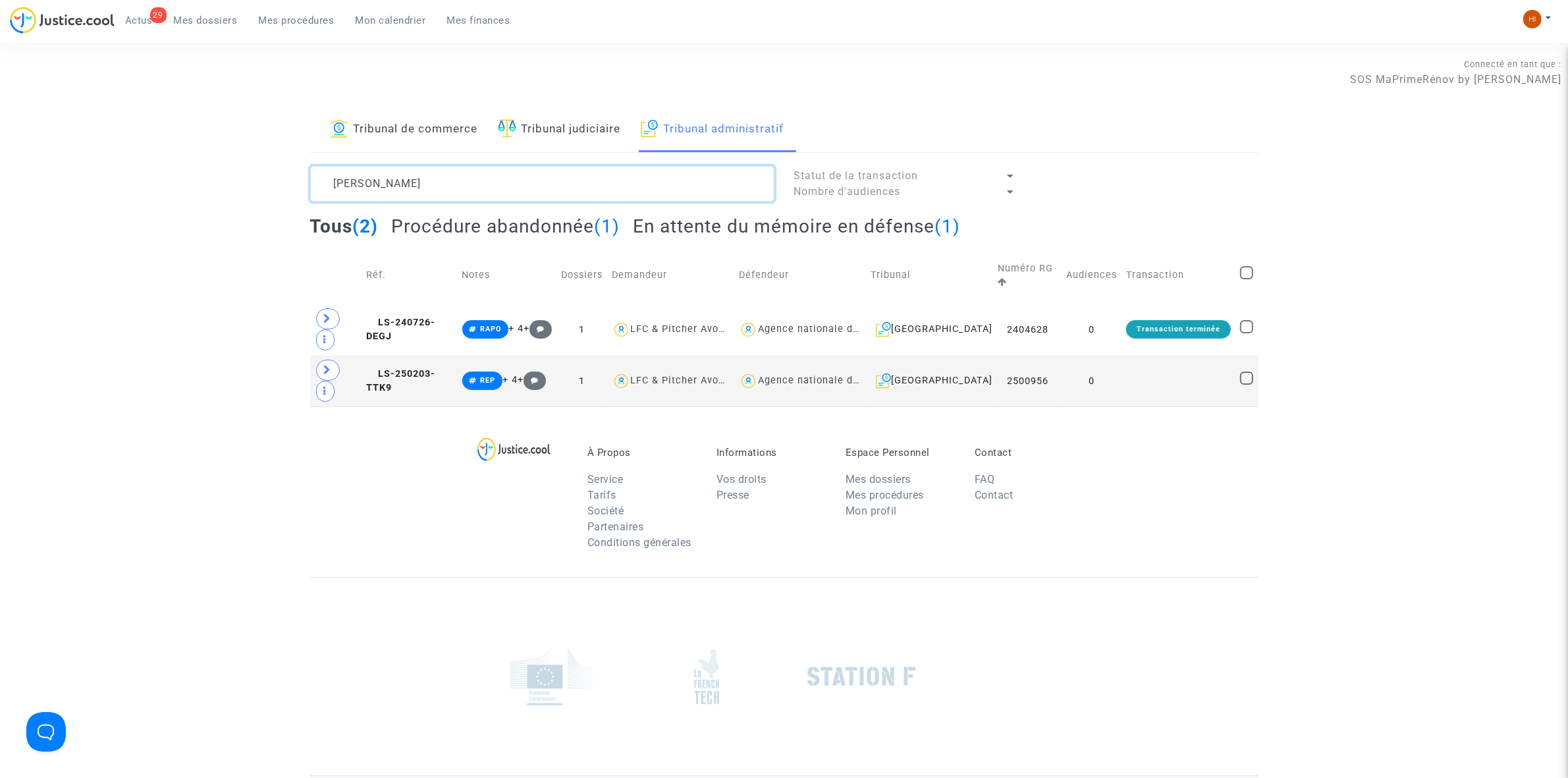
type textarea "LADRECH GENEVIEVE"
click at [858, 224] on h2 "En attente du mémoire en défense (1)" at bounding box center [796, 226] width 327 height 23
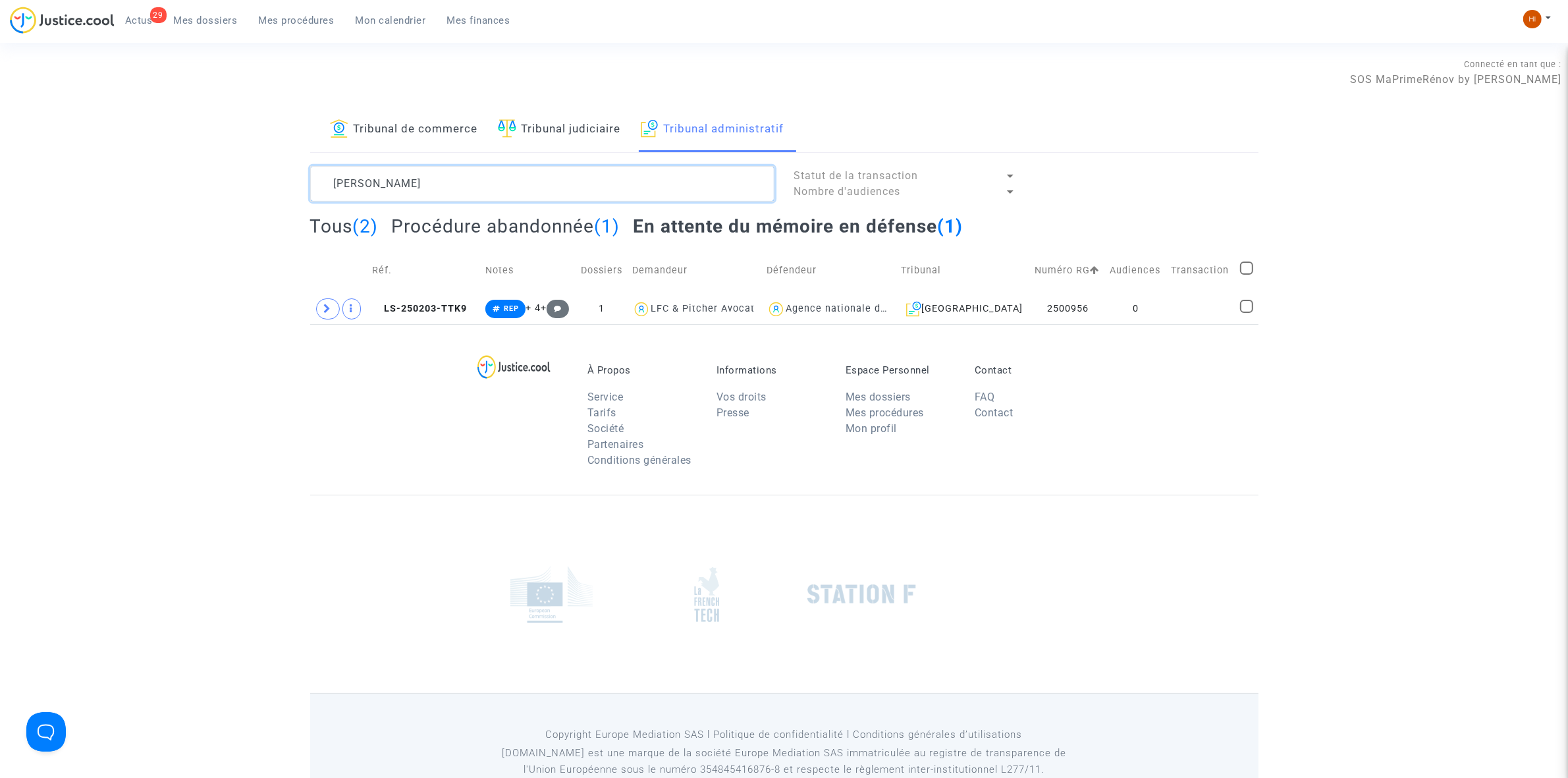
click at [575, 198] on textarea at bounding box center [542, 184] width 465 height 36
click at [1158, 314] on td "0" at bounding box center [1137, 309] width 61 height 31
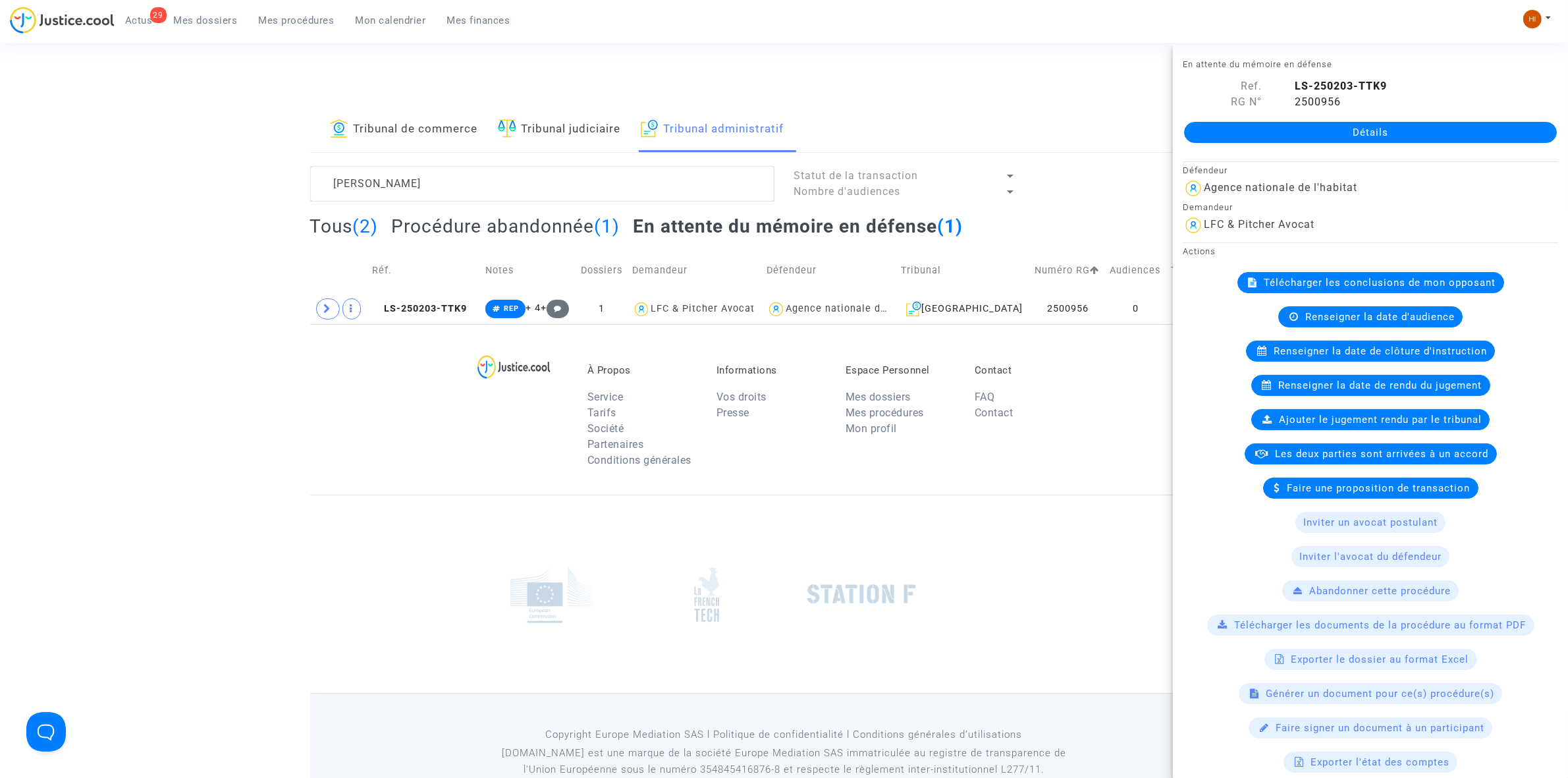
click at [1370, 356] on span "Renseigner la date de clôture d'instruction" at bounding box center [1380, 351] width 213 height 12
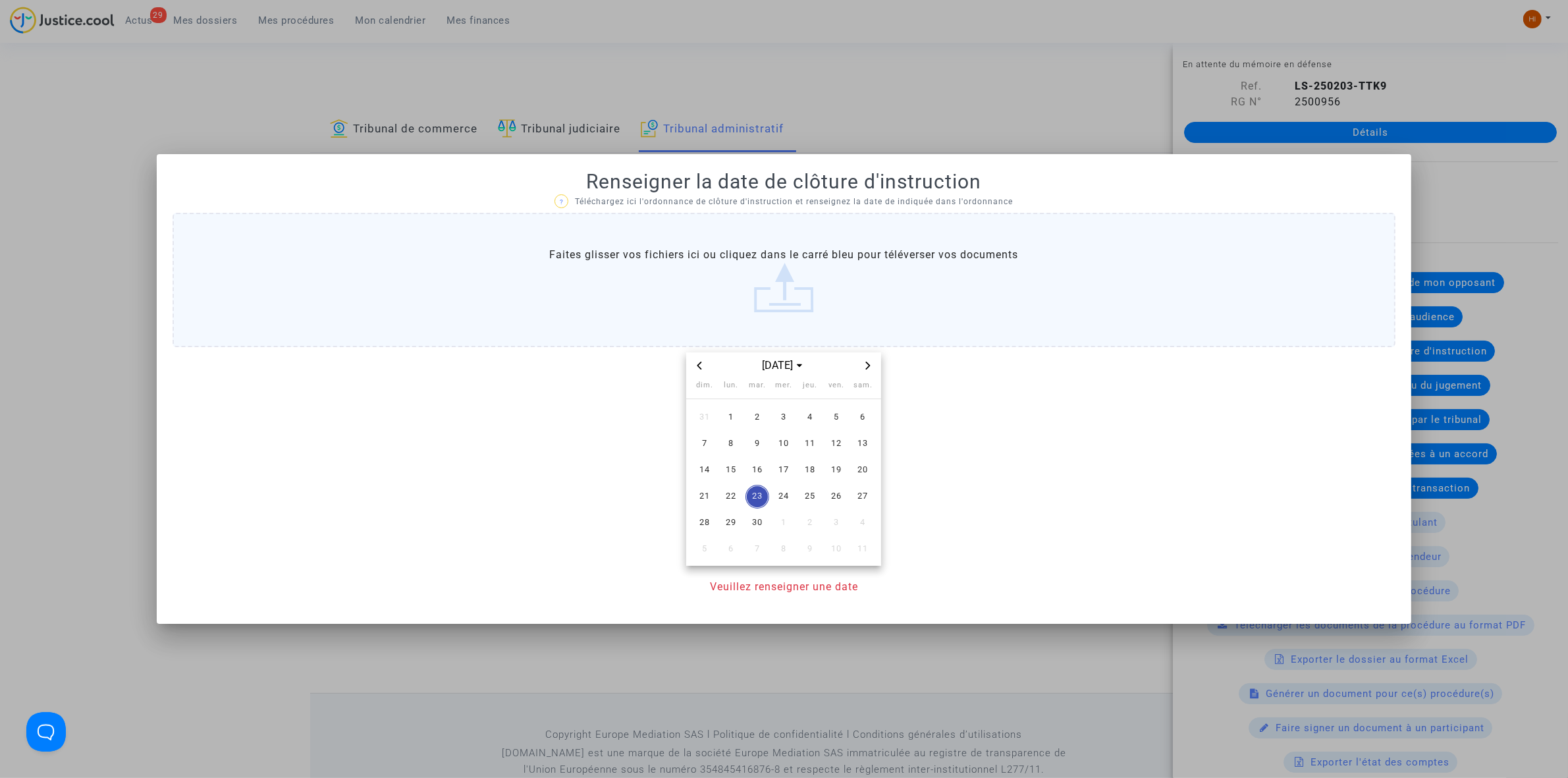
click at [866, 361] on span "Next month" at bounding box center [868, 365] width 16 height 16
drag, startPoint x: 725, startPoint y: 442, endPoint x: 748, endPoint y: 508, distance: 69.9
click at [730, 445] on span "6" at bounding box center [731, 444] width 24 height 24
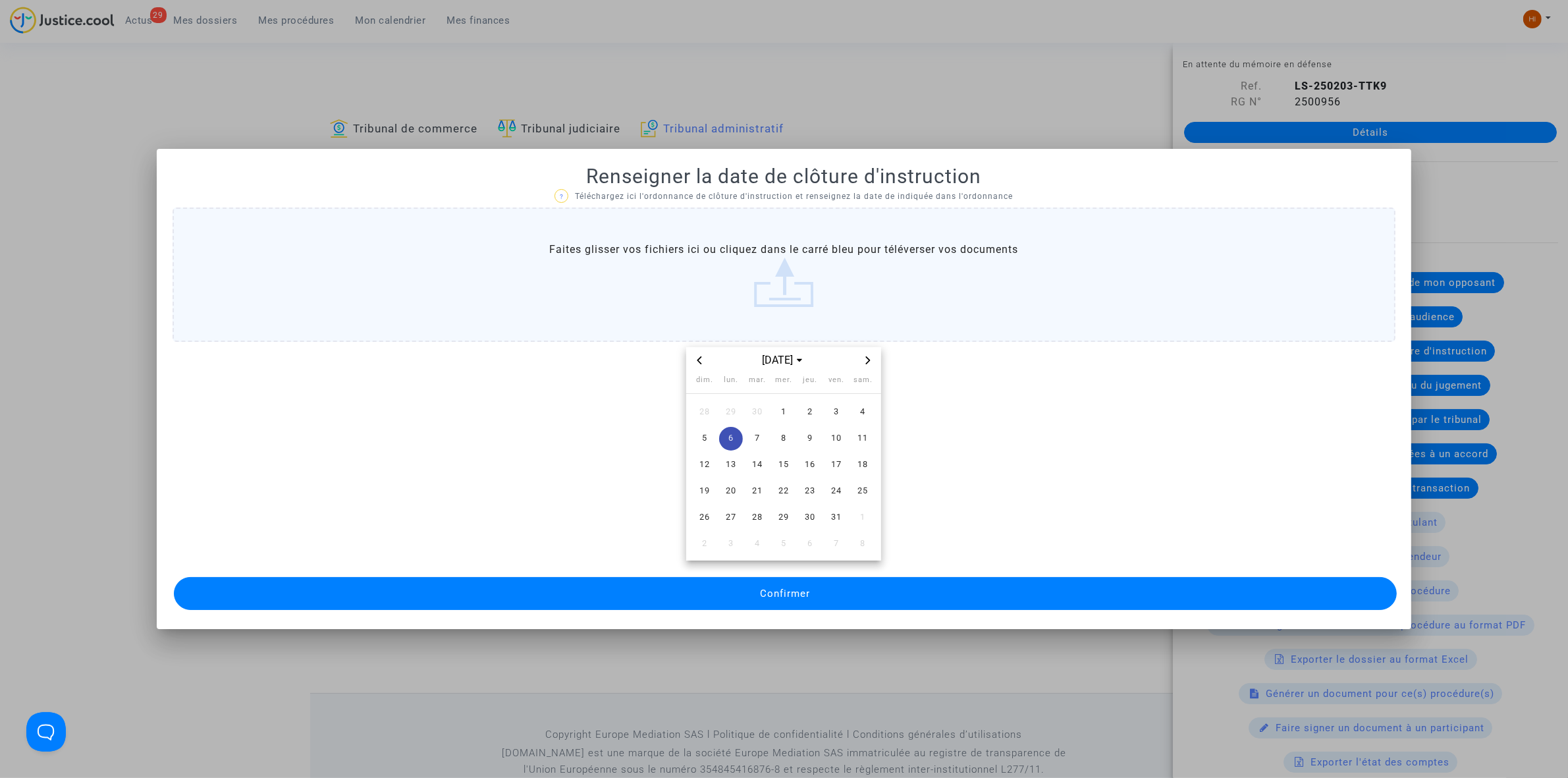
drag, startPoint x: 733, startPoint y: 605, endPoint x: 728, endPoint y: 595, distance: 11.2
click at [732, 605] on button "Confirmer" at bounding box center [785, 594] width 1223 height 33
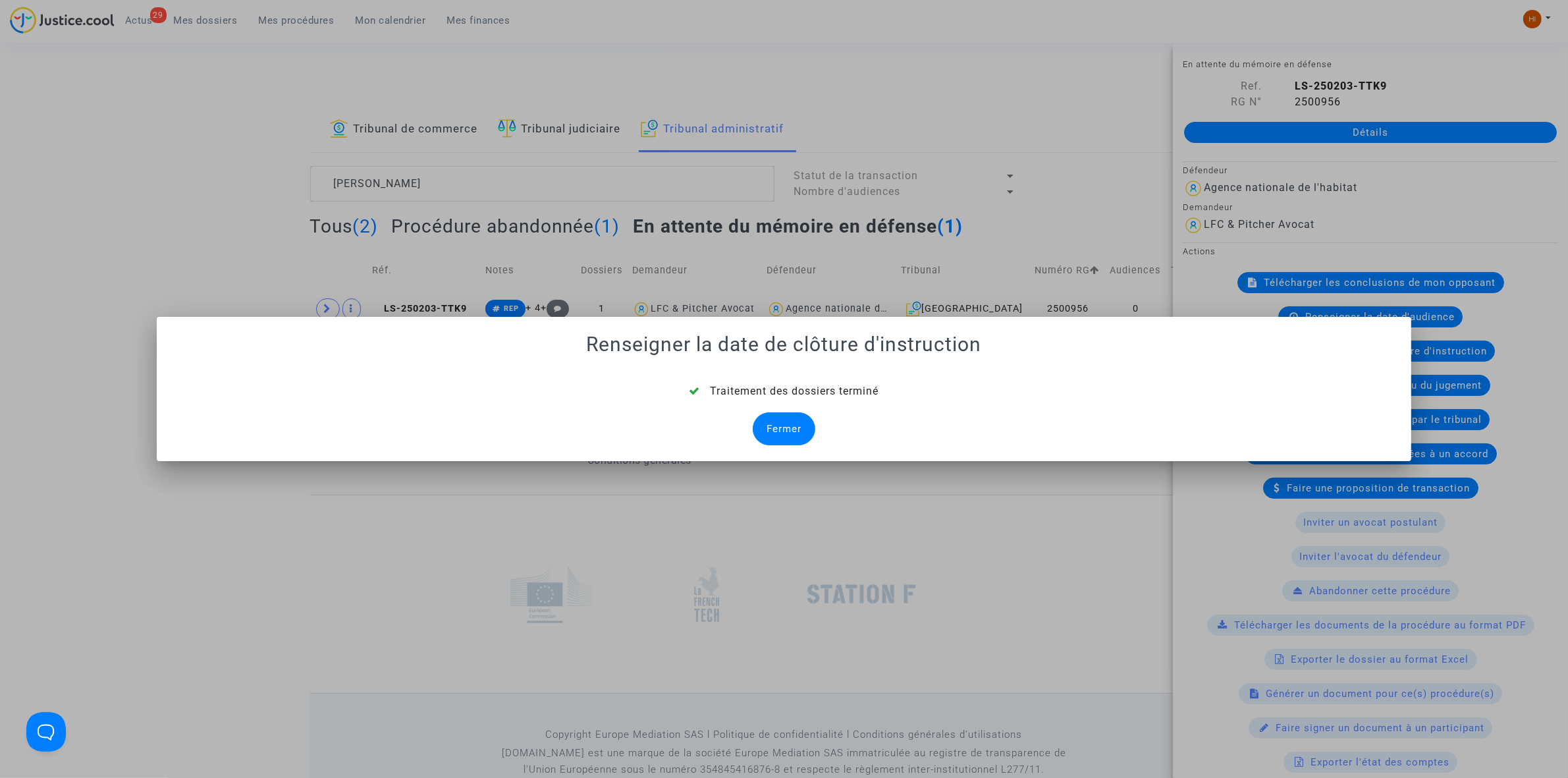
drag, startPoint x: 794, startPoint y: 414, endPoint x: 787, endPoint y: 417, distance: 7.6
click at [789, 415] on div "Fermer" at bounding box center [784, 429] width 62 height 33
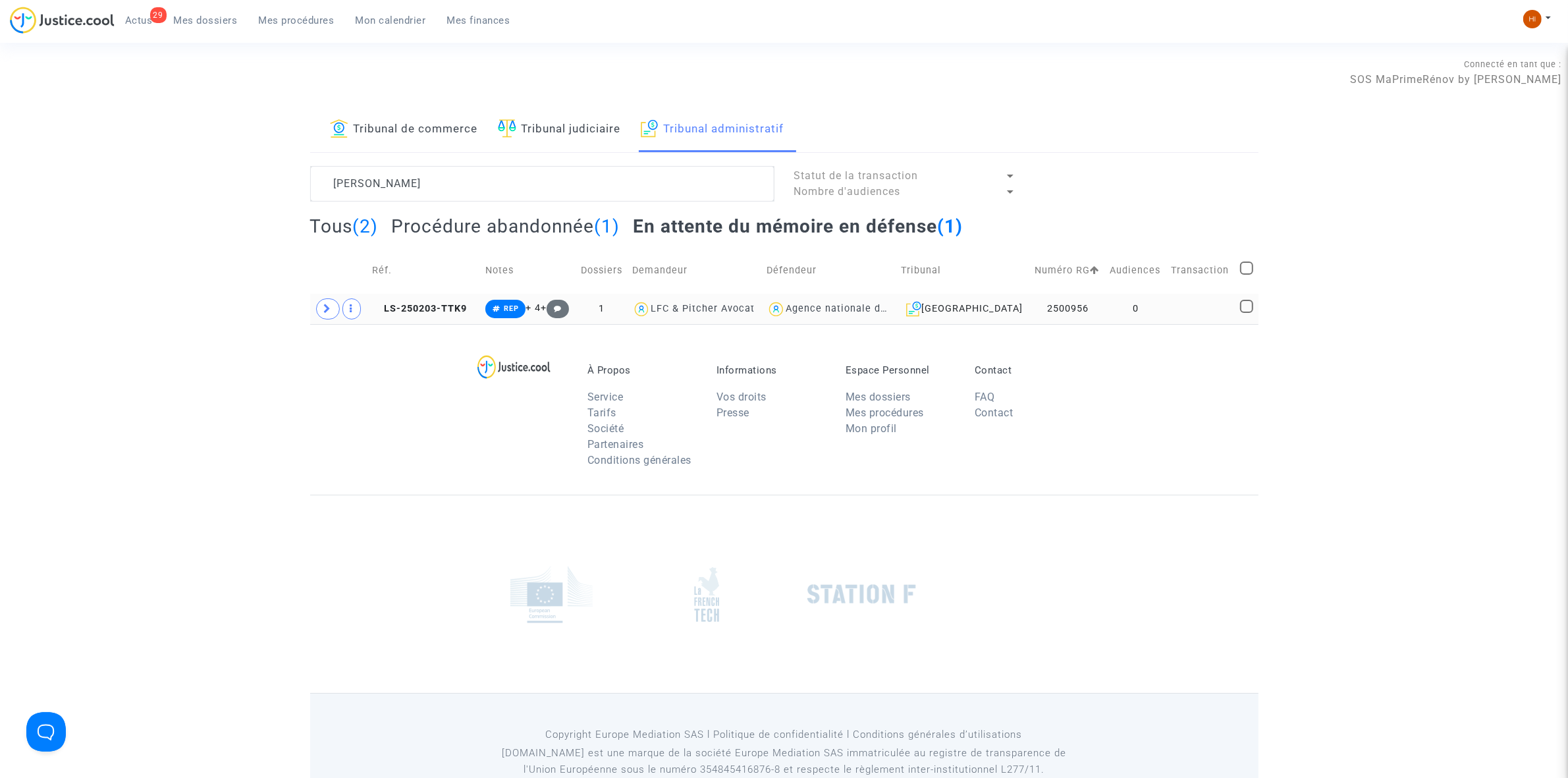
click at [1120, 307] on td "0" at bounding box center [1137, 309] width 61 height 31
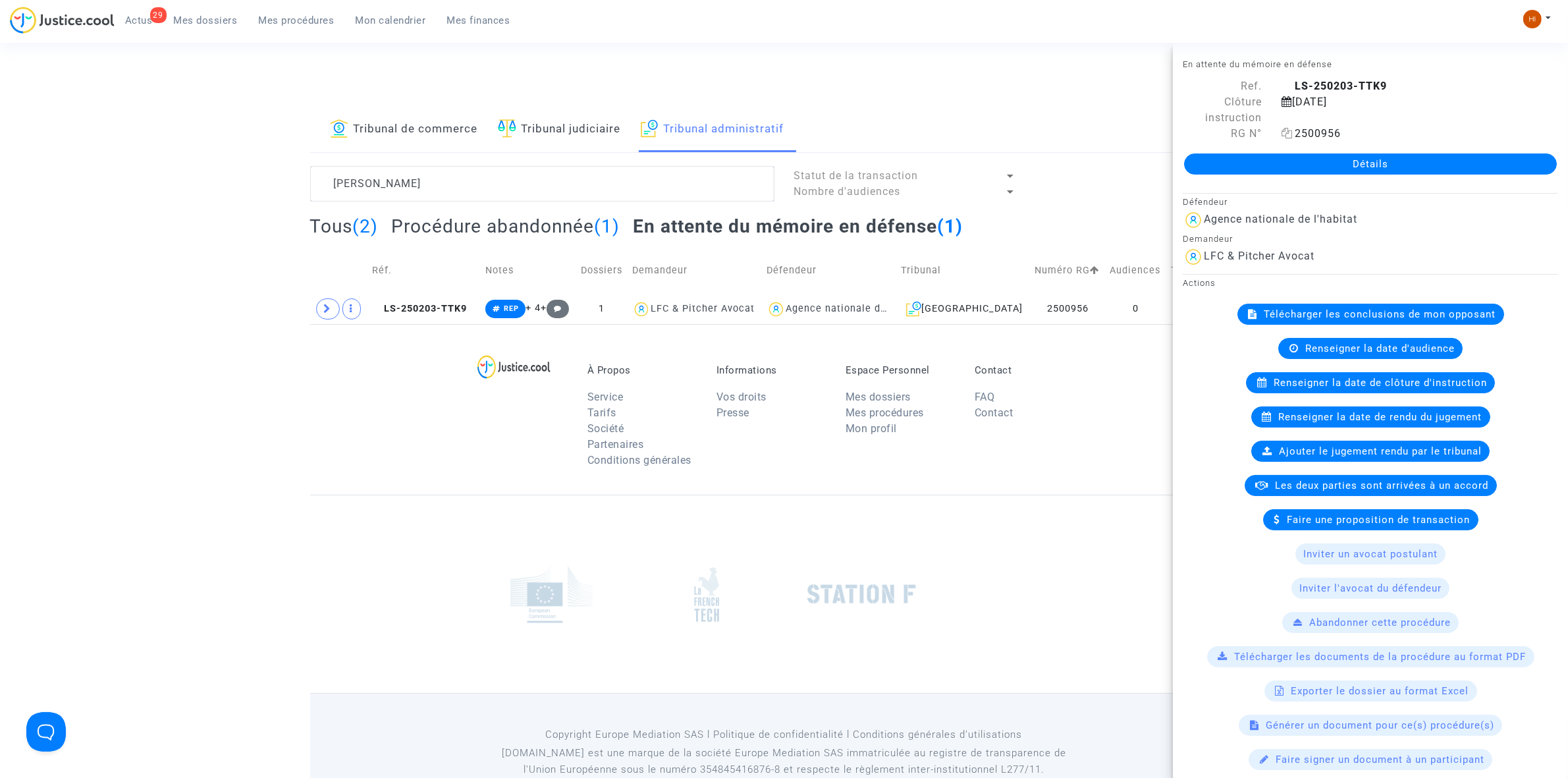
click at [1288, 131] on icon at bounding box center [1287, 133] width 11 height 10
click at [1331, 175] on div "Détails" at bounding box center [1370, 164] width 395 height 45
click at [1335, 166] on link "Détails" at bounding box center [1370, 164] width 373 height 21
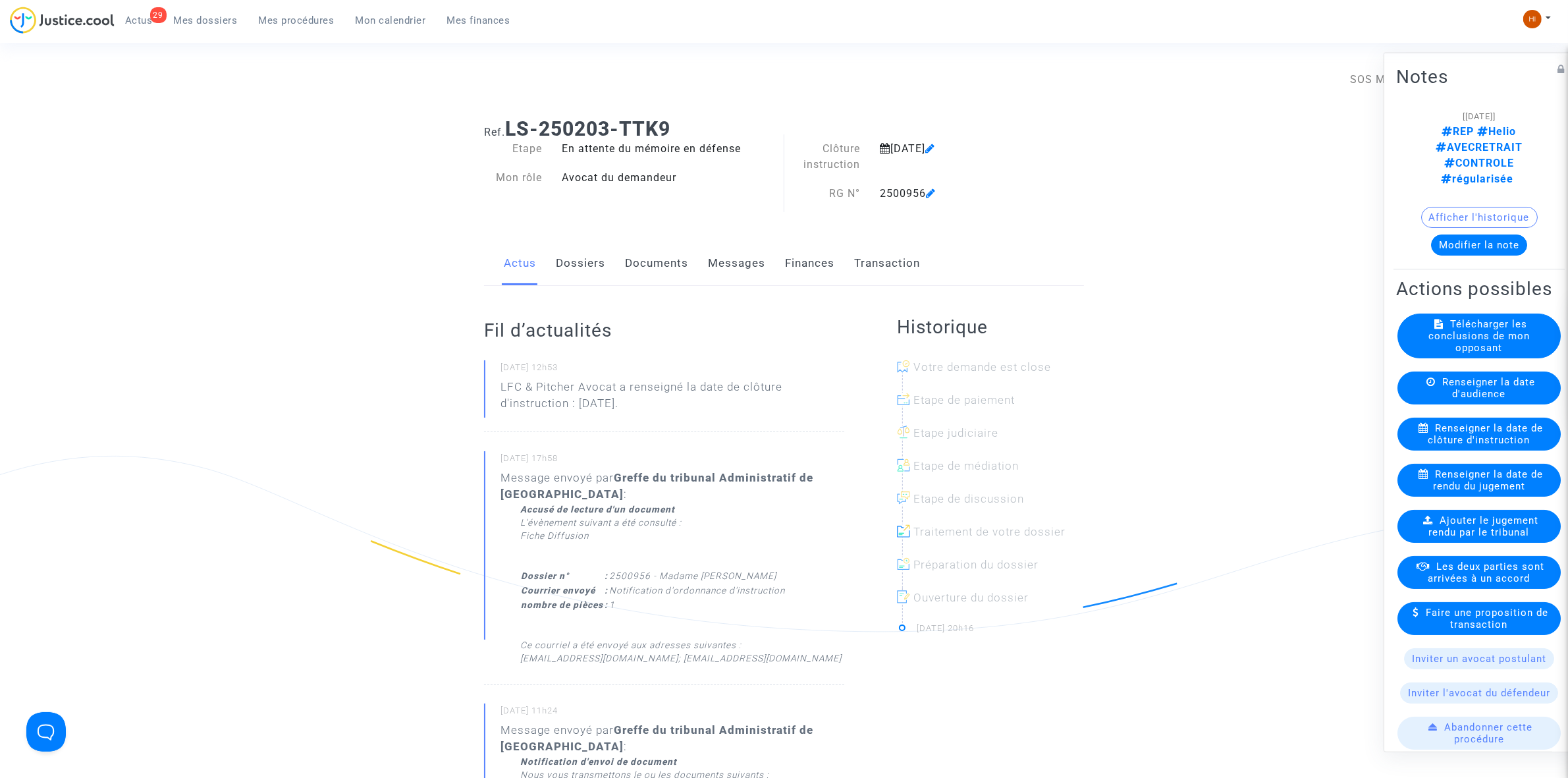
drag, startPoint x: 1096, startPoint y: 261, endPoint x: 837, endPoint y: 302, distance: 262.2
click at [1096, 261] on ng-component "Ref. LS-250203-TTK9 Etape En attente du mémoire en défense Mon rôle Avocat du d…" at bounding box center [784, 763] width 948 height 1311
click at [637, 270] on link "Documents" at bounding box center [657, 263] width 63 height 44
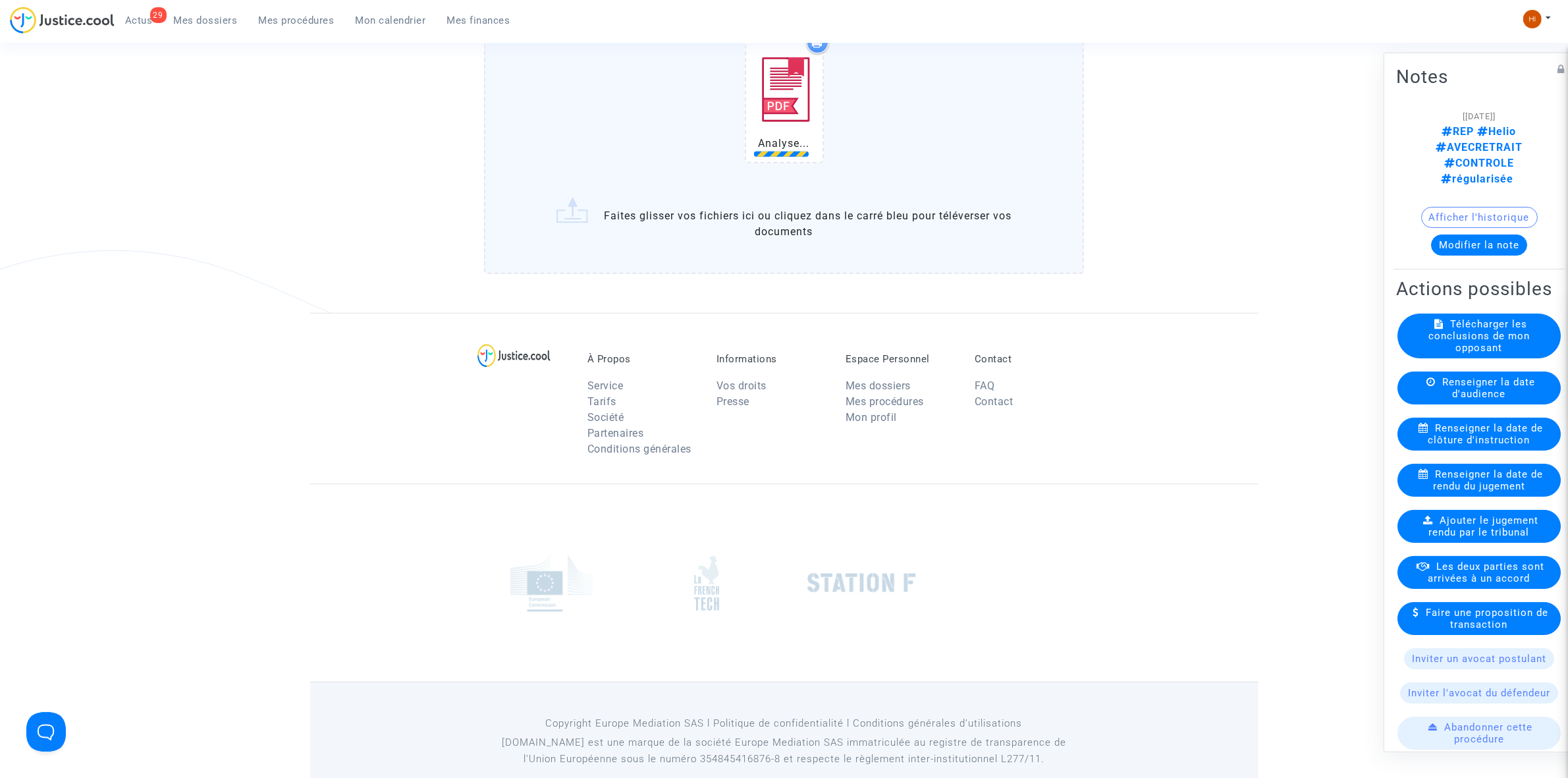
scroll to position [1096, 0]
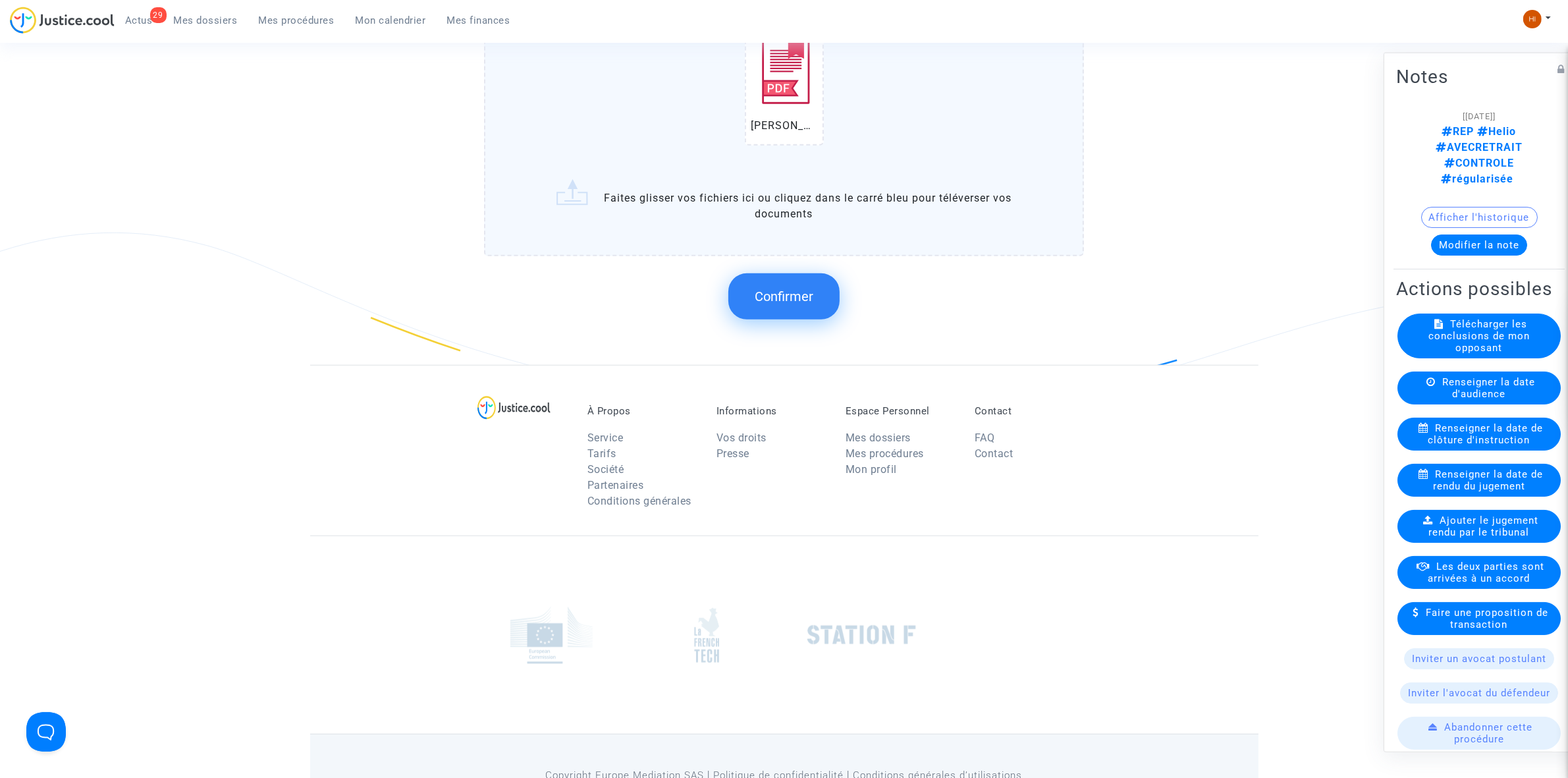
drag, startPoint x: 805, startPoint y: 288, endPoint x: 1131, endPoint y: 169, distance: 347.0
click at [818, 285] on button "Confirmer" at bounding box center [784, 297] width 112 height 46
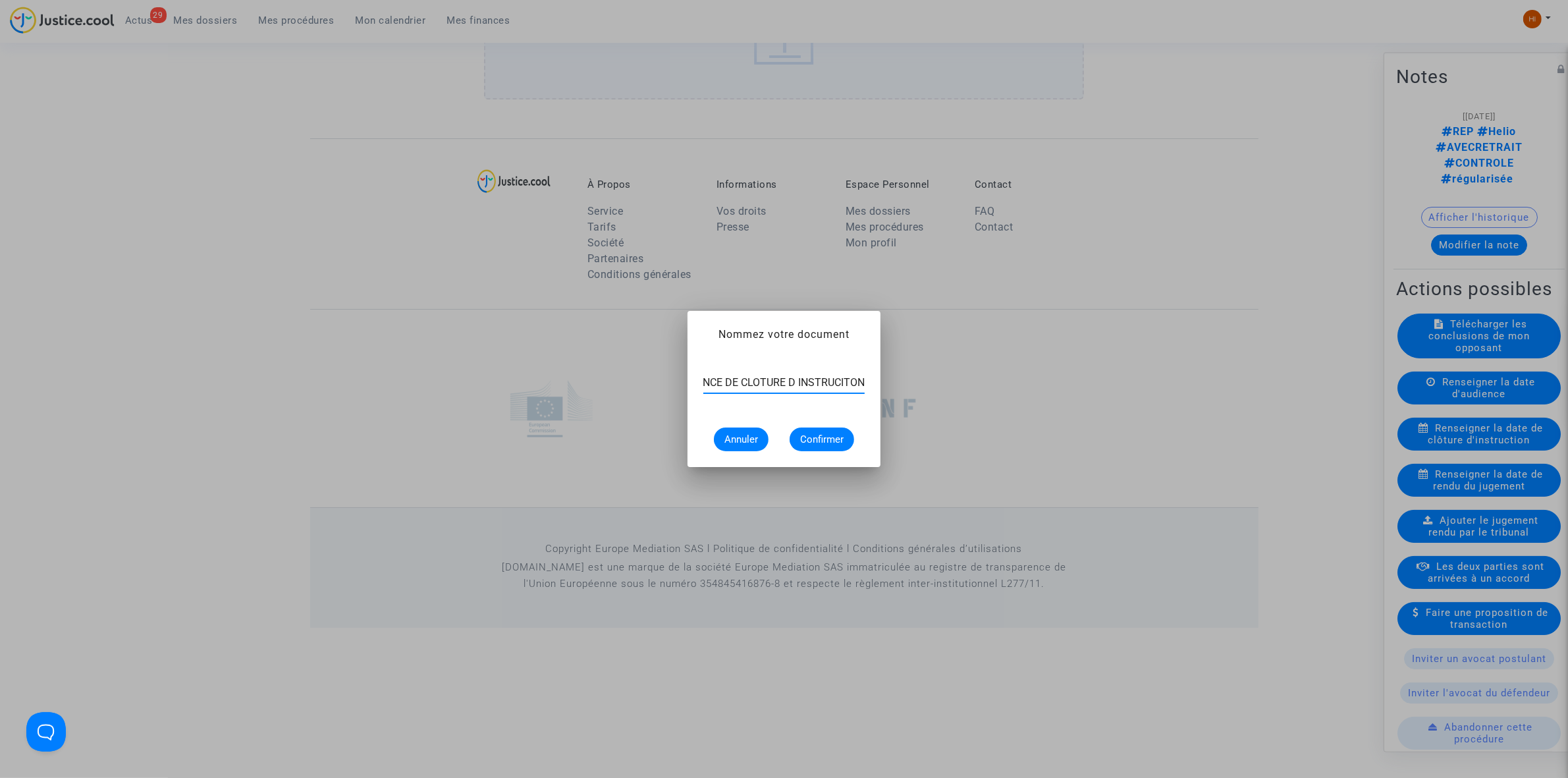
scroll to position [0, 53]
type input "ORDONNANCE DE CLOTURE D INSTRUCITON"
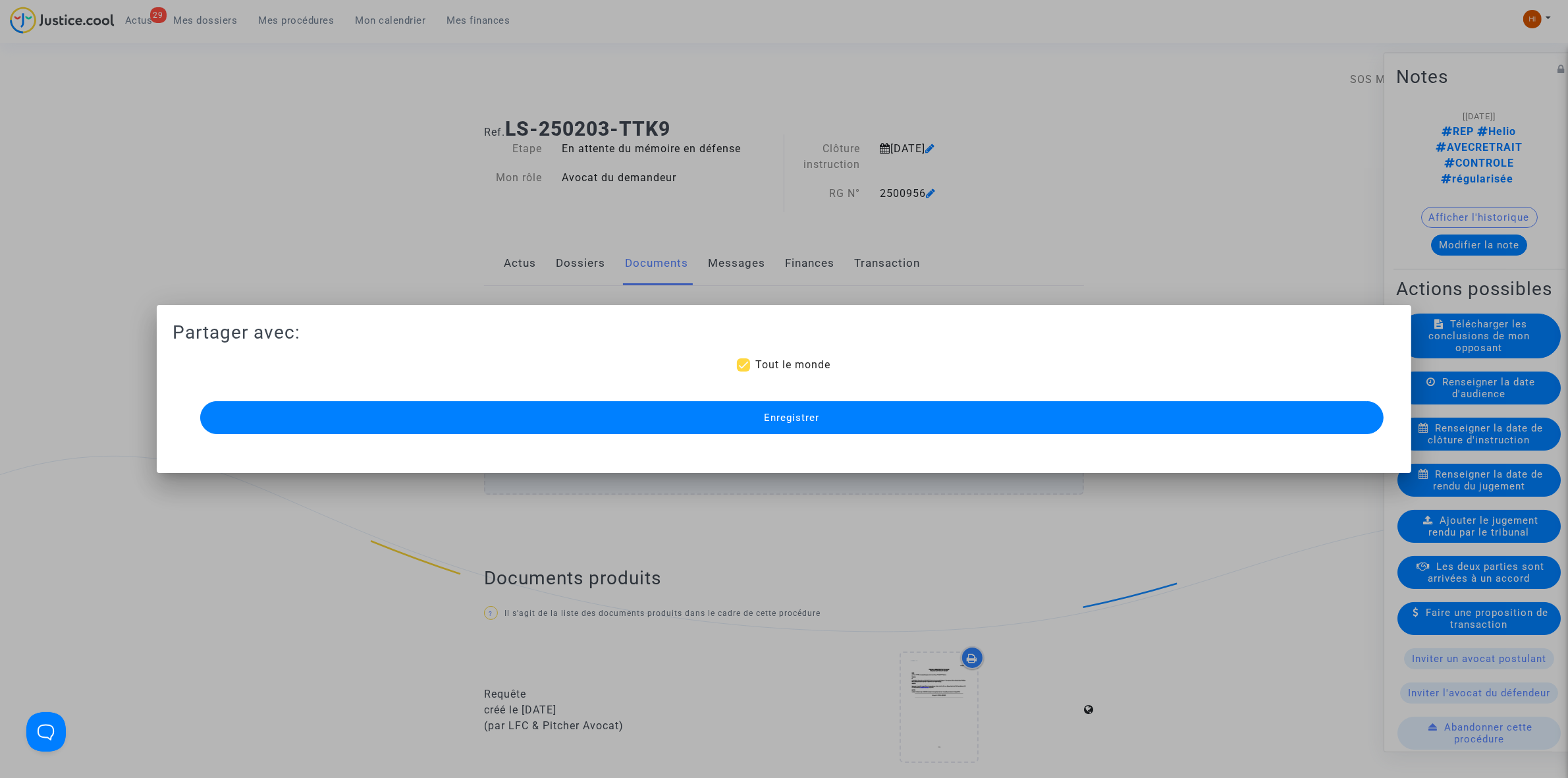
scroll to position [941, 0]
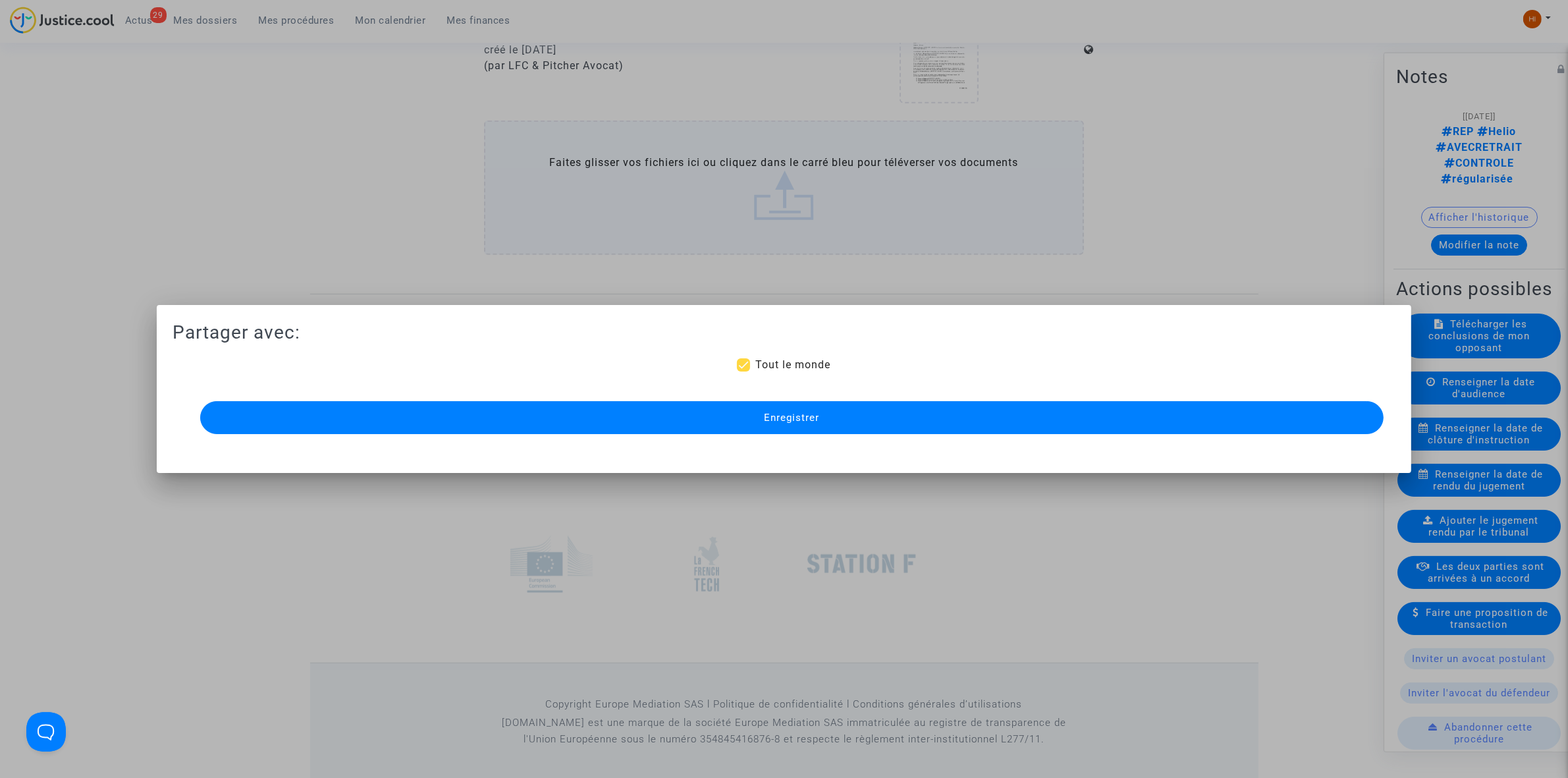
drag, startPoint x: 781, startPoint y: 417, endPoint x: 254, endPoint y: 415, distance: 527.0
click at [780, 418] on span "Enregistrer" at bounding box center [791, 418] width 55 height 12
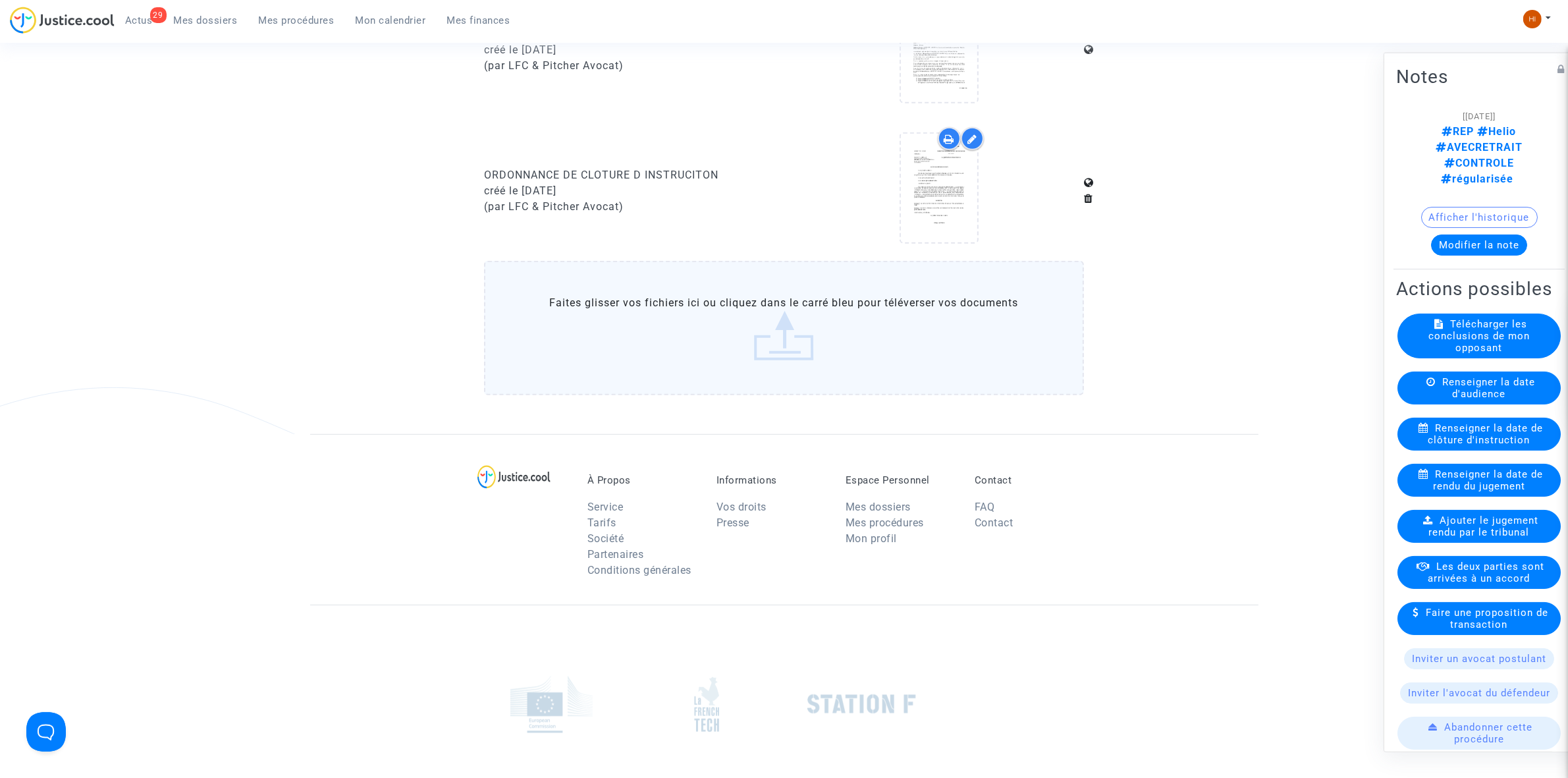
click at [291, 27] on link "Mes procédures" at bounding box center [297, 20] width 97 height 20
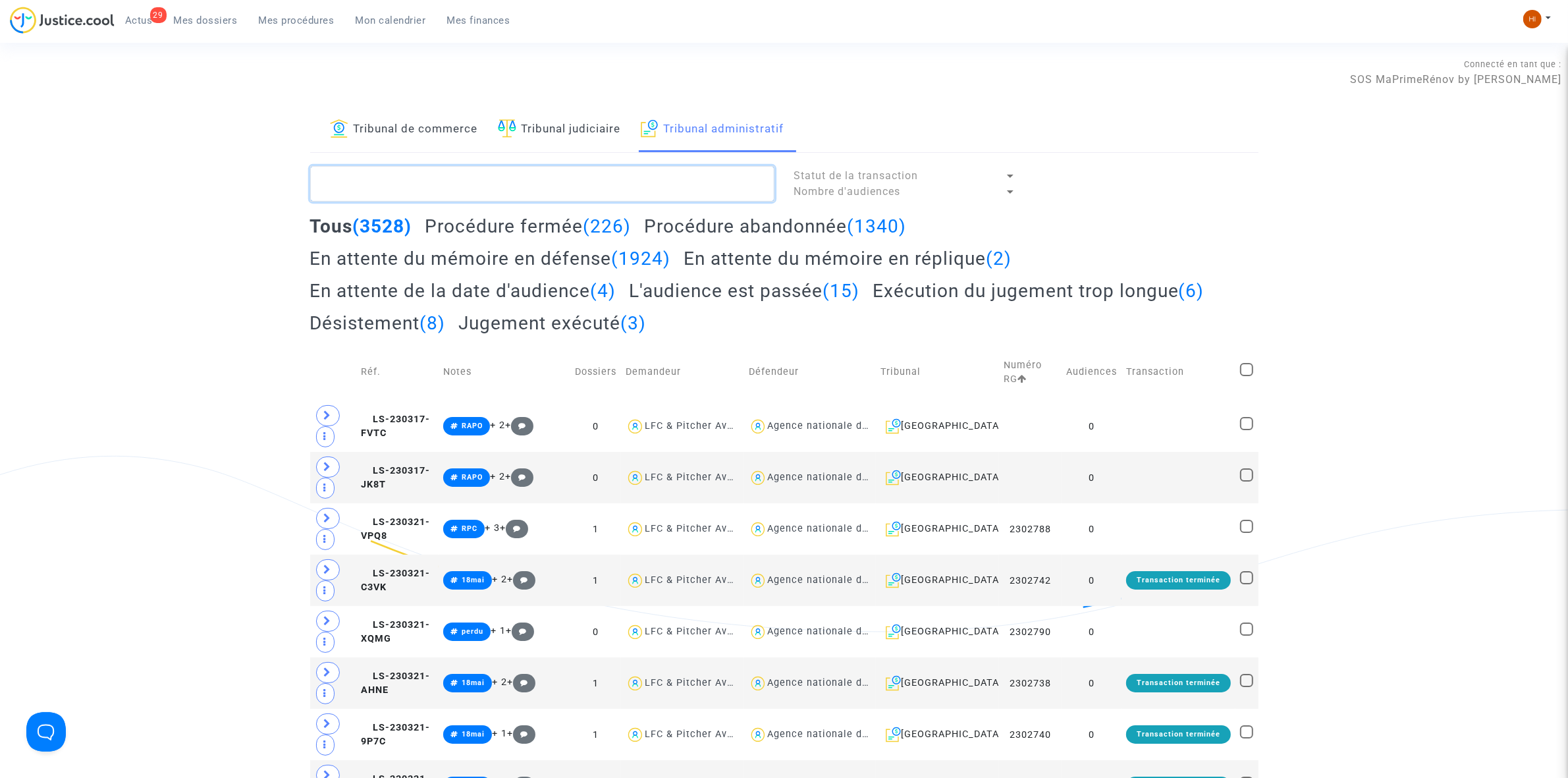
click at [631, 187] on textarea at bounding box center [542, 184] width 465 height 36
click at [650, 175] on textarea at bounding box center [542, 184] width 465 height 36
paste textarea "MAGNO DE ALMEIDA"
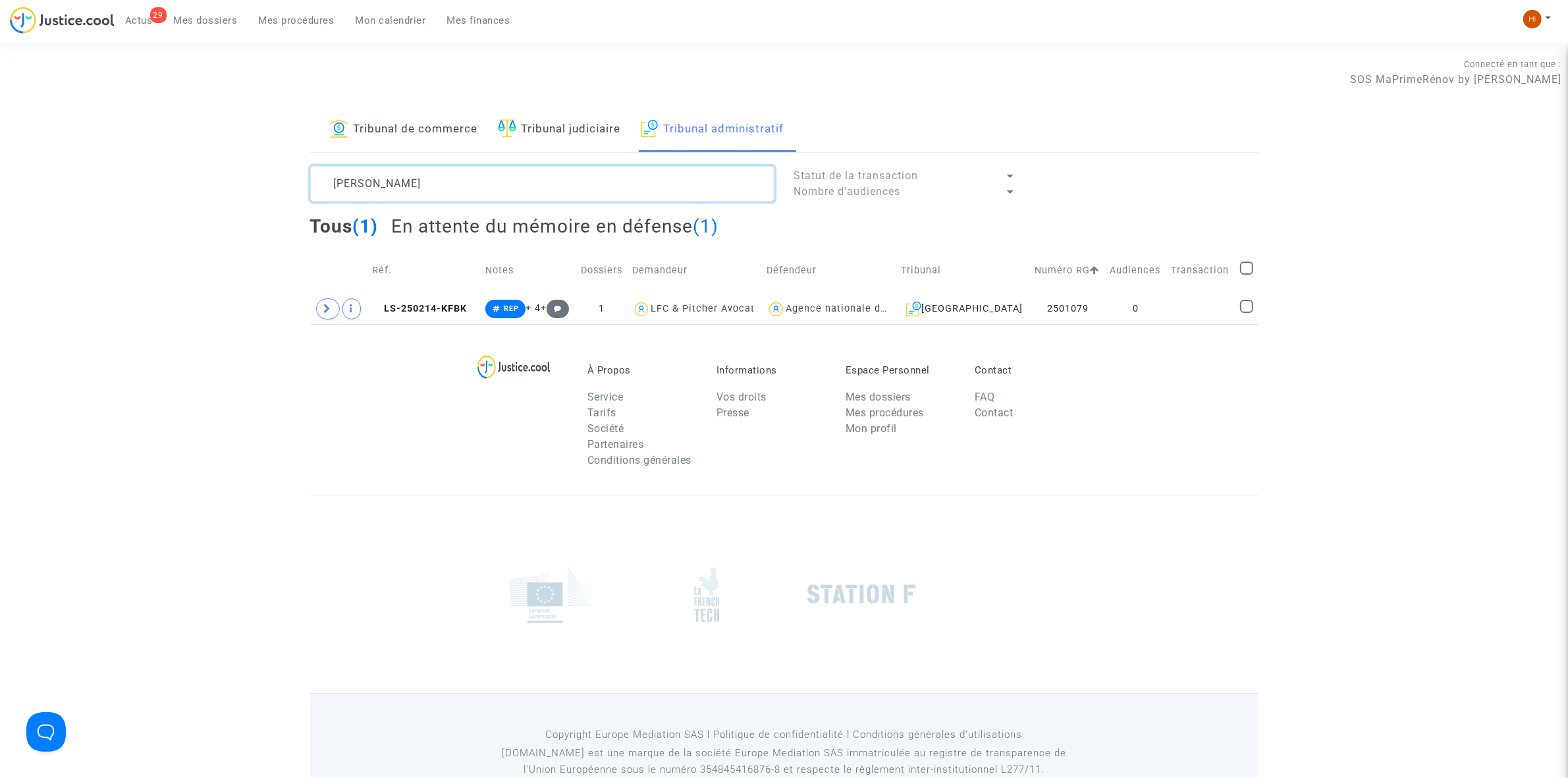
type textarea "MAGNO DE ALMEIDA"
drag, startPoint x: 1131, startPoint y: 308, endPoint x: 1203, endPoint y: 308, distance: 72.0
click at [1131, 308] on td "0" at bounding box center [1137, 309] width 61 height 31
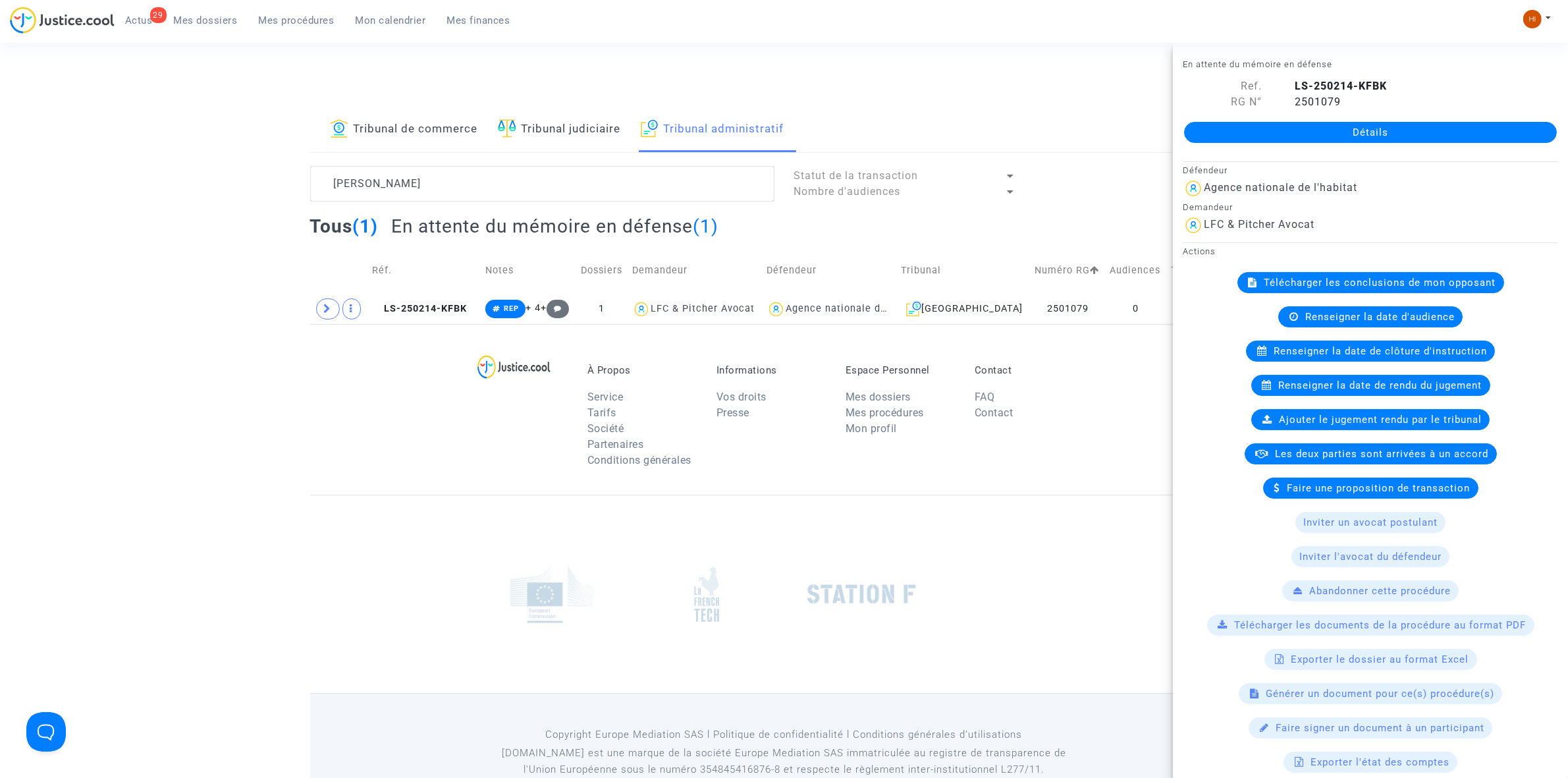
click at [1368, 355] on span "Renseigner la date de clôture d'instruction" at bounding box center [1380, 351] width 213 height 12
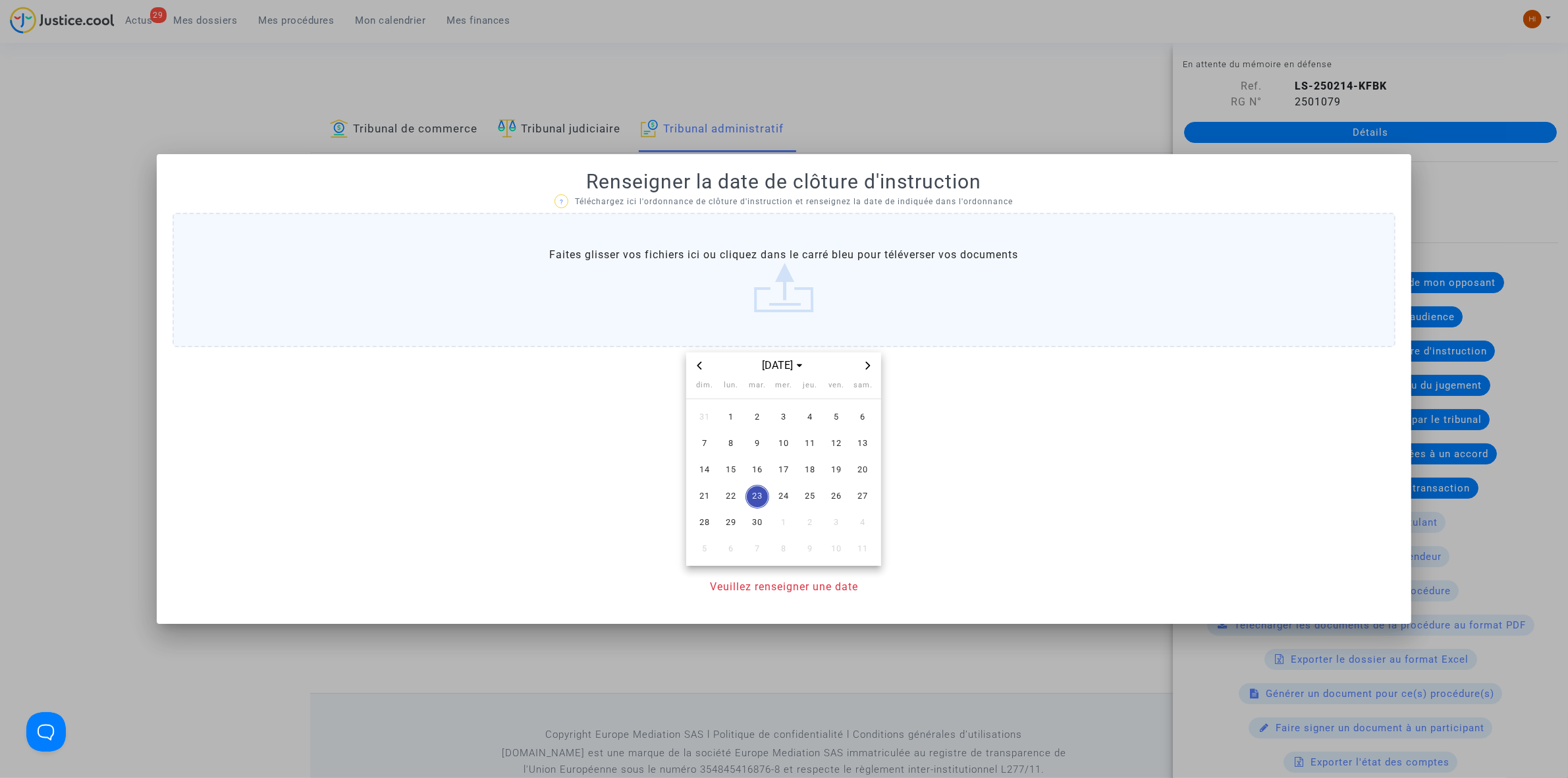
click at [861, 368] on span "Next month" at bounding box center [868, 365] width 16 height 16
drag, startPoint x: 722, startPoint y: 448, endPoint x: 732, endPoint y: 482, distance: 35.4
click at [722, 447] on span "6" at bounding box center [731, 444] width 24 height 24
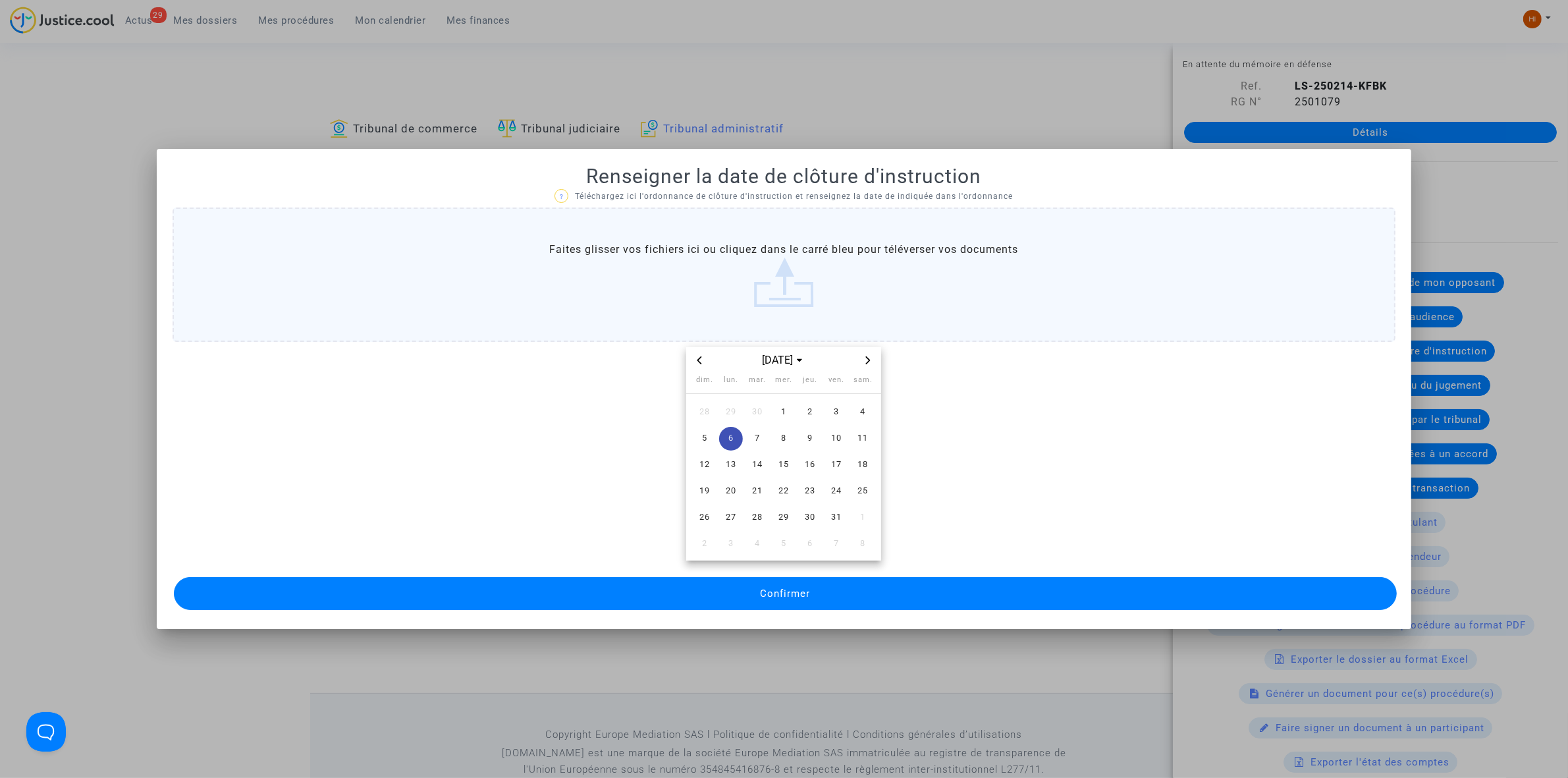
drag, startPoint x: 744, startPoint y: 600, endPoint x: 909, endPoint y: 723, distance: 205.8
click at [765, 619] on mat-dialog-container "Renseigner la date de clôture d'instruction ? Téléchargez ici l'ordonnance de c…" at bounding box center [784, 389] width 1254 height 479
click at [811, 604] on button "Confirmer" at bounding box center [785, 594] width 1223 height 33
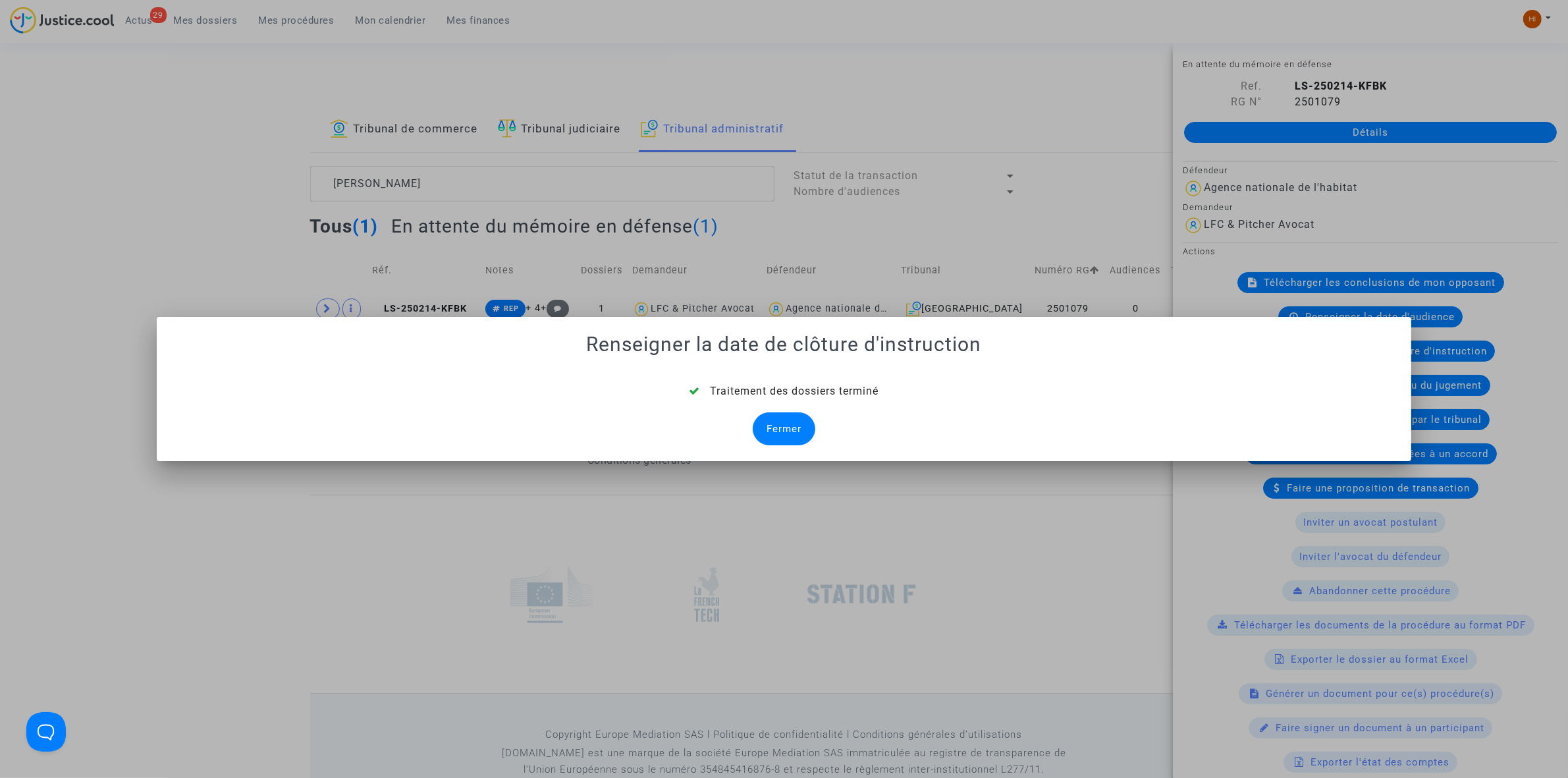
click at [969, 106] on div at bounding box center [784, 389] width 1568 height 778
click at [801, 421] on div "Fermer" at bounding box center [784, 429] width 62 height 33
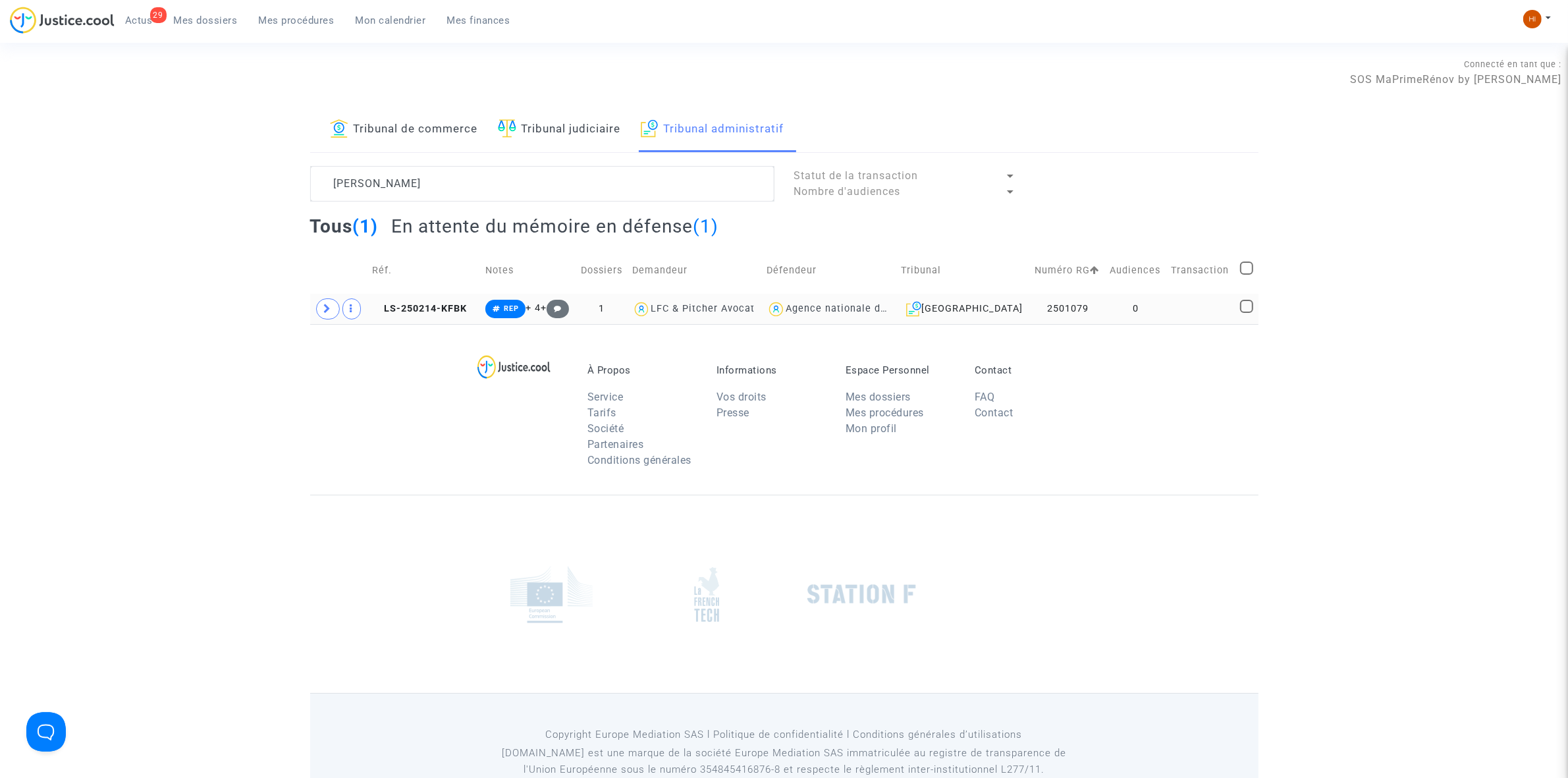
click at [1154, 310] on td "0" at bounding box center [1137, 309] width 61 height 31
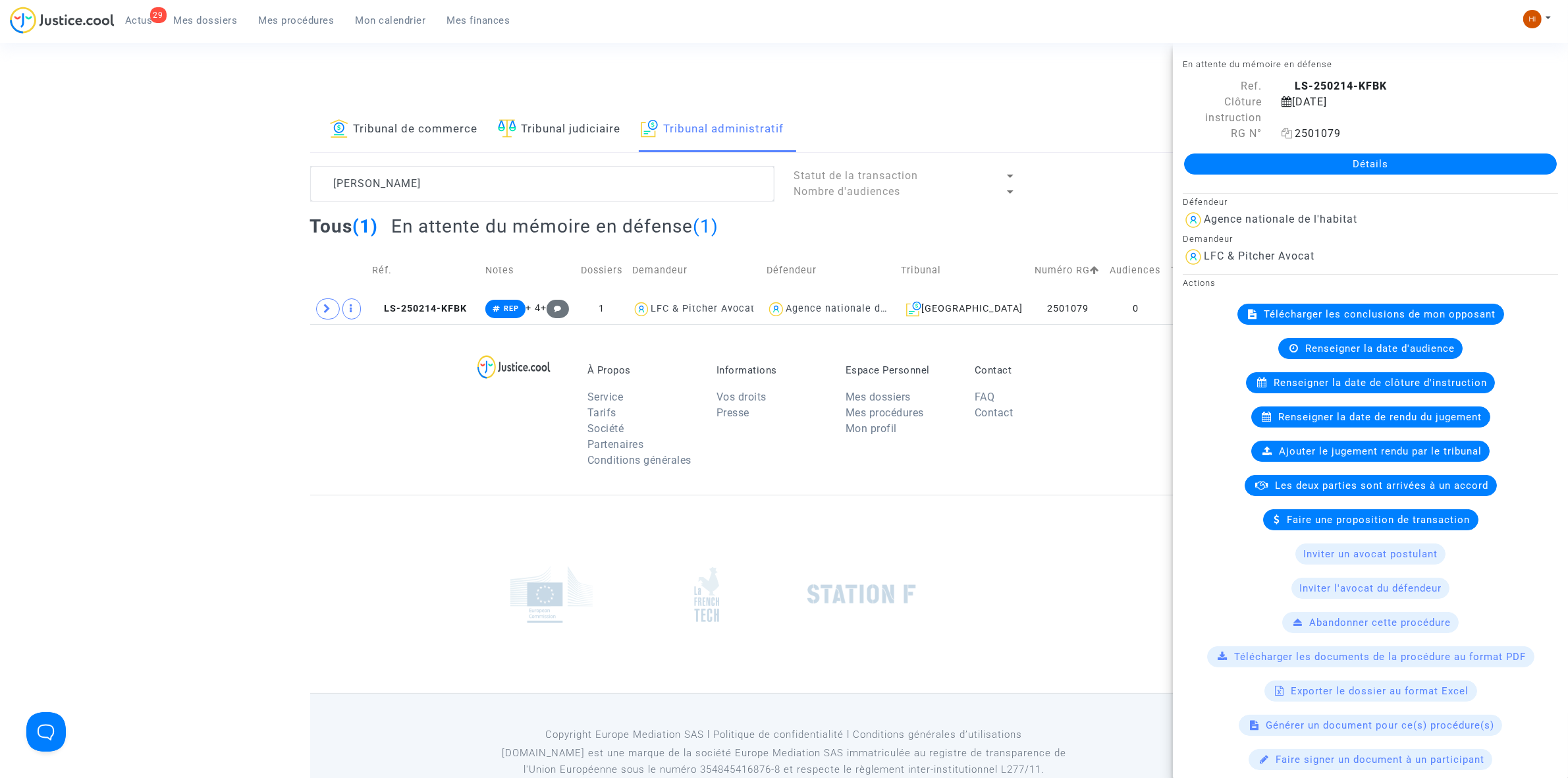
click at [1283, 135] on icon at bounding box center [1287, 133] width 11 height 10
click at [1084, 173] on div at bounding box center [1147, 184] width 242 height 36
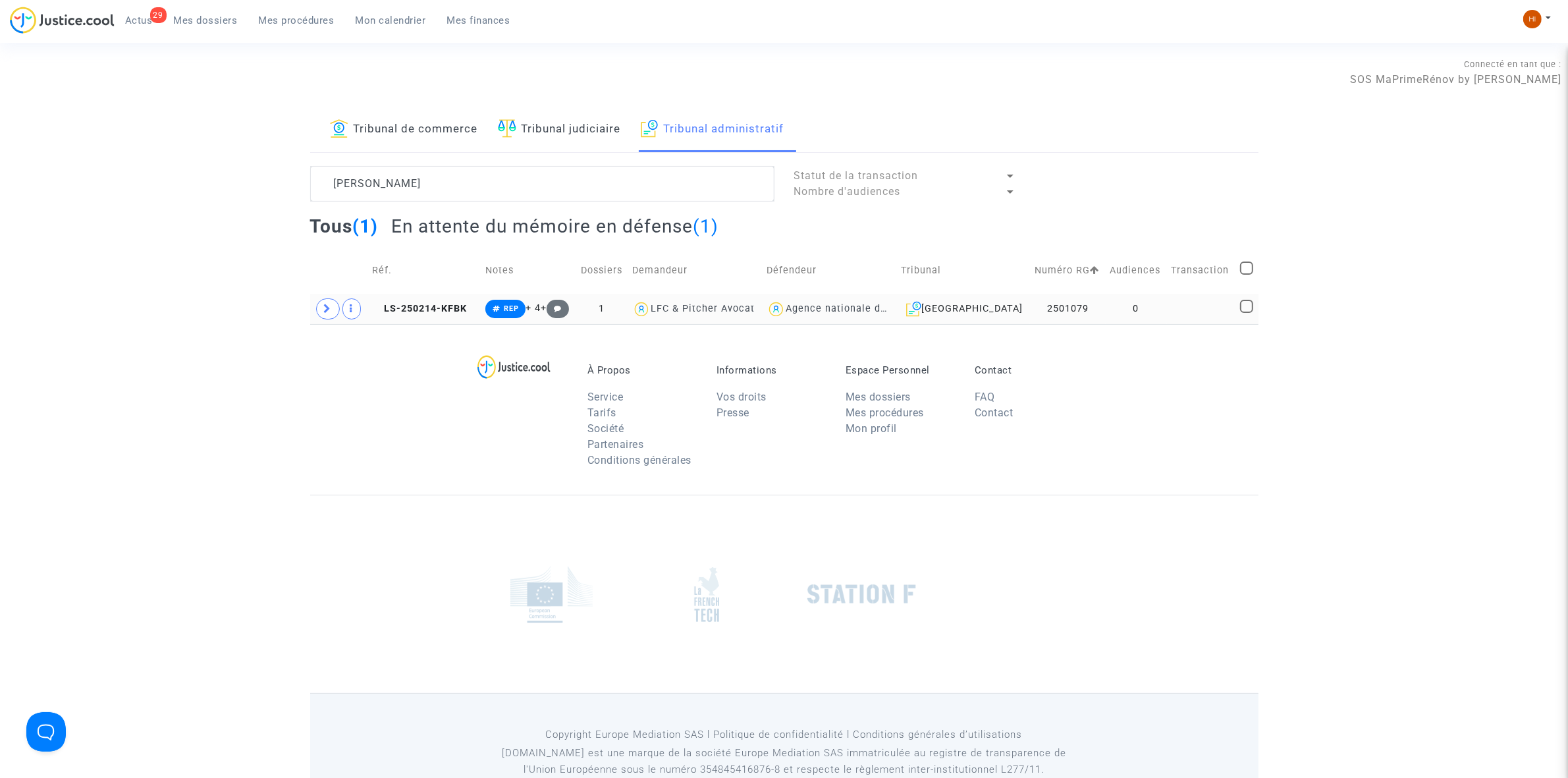
click at [1174, 299] on td at bounding box center [1201, 309] width 68 height 31
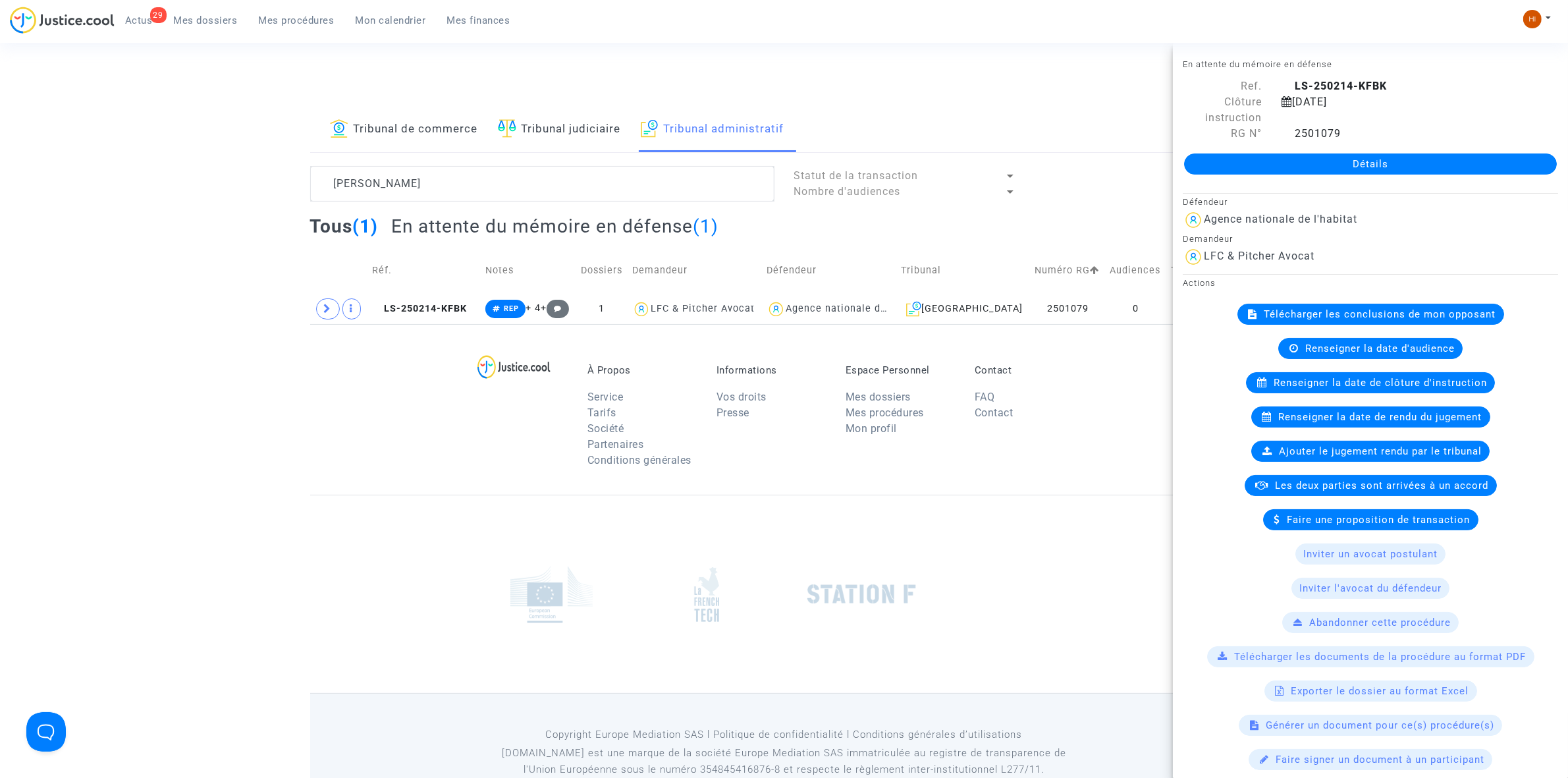
click at [1443, 164] on link "Détails" at bounding box center [1370, 164] width 373 height 21
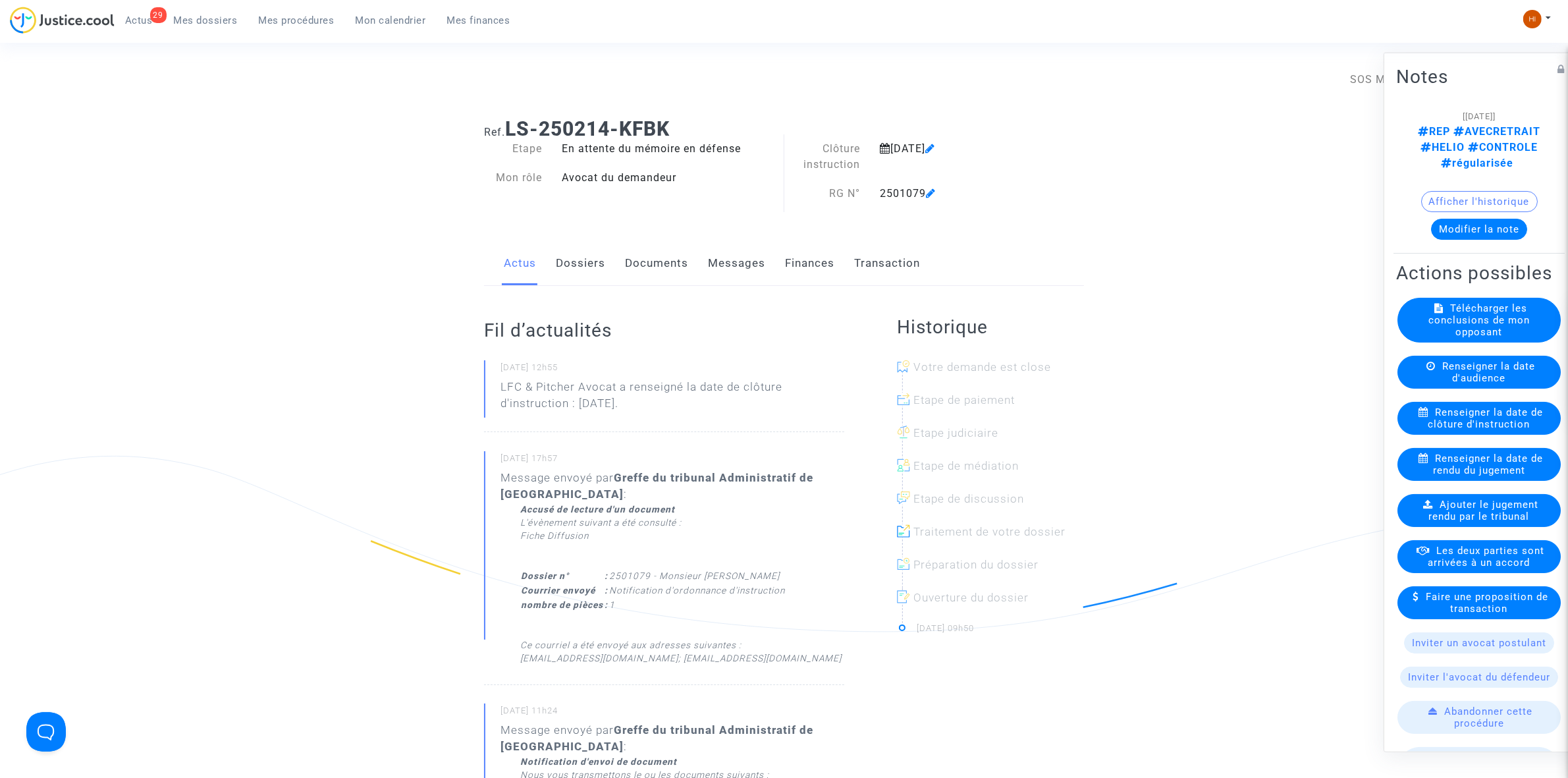
click at [640, 268] on link "Documents" at bounding box center [657, 263] width 63 height 44
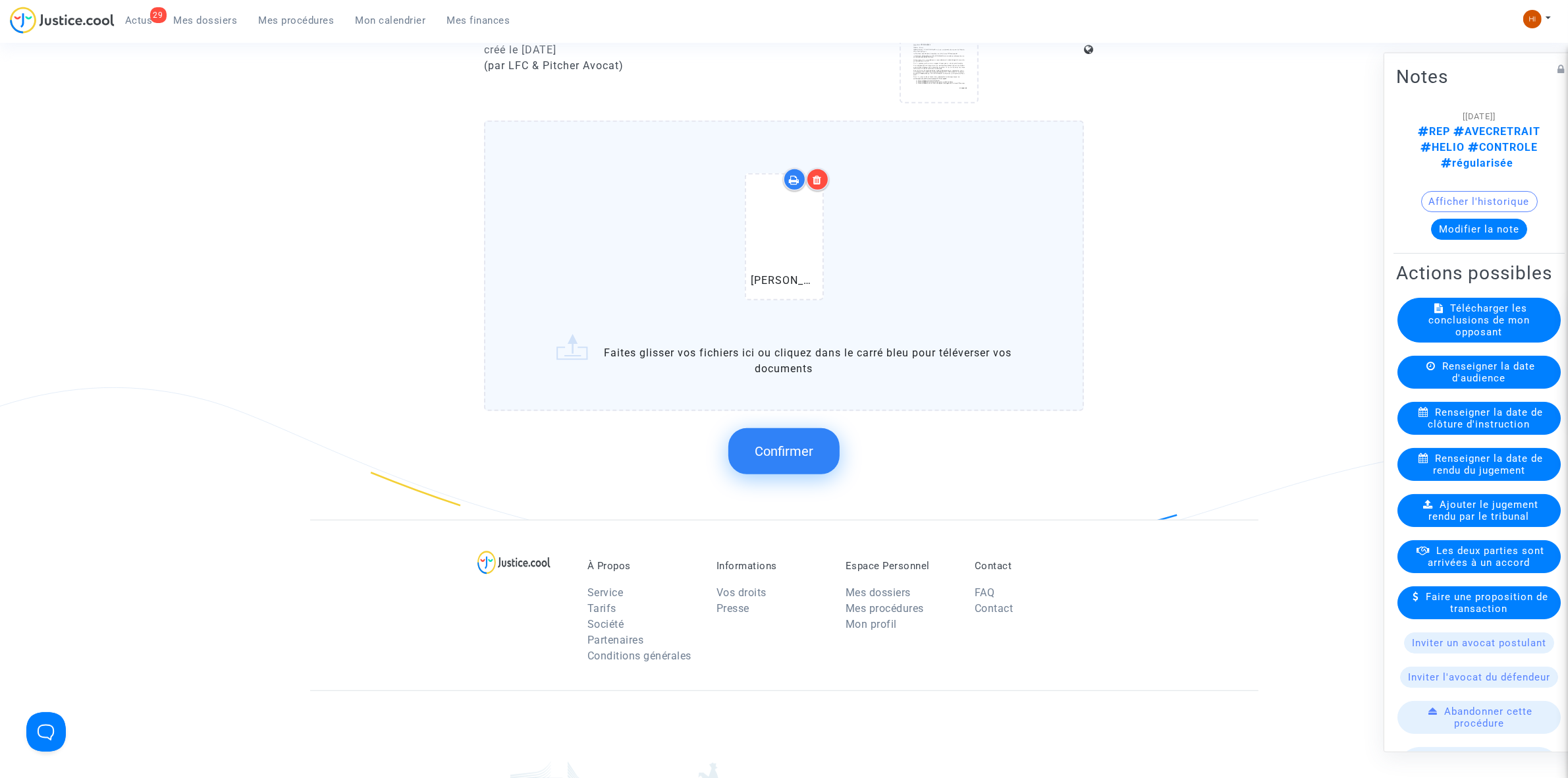
scroll to position [1166, 0]
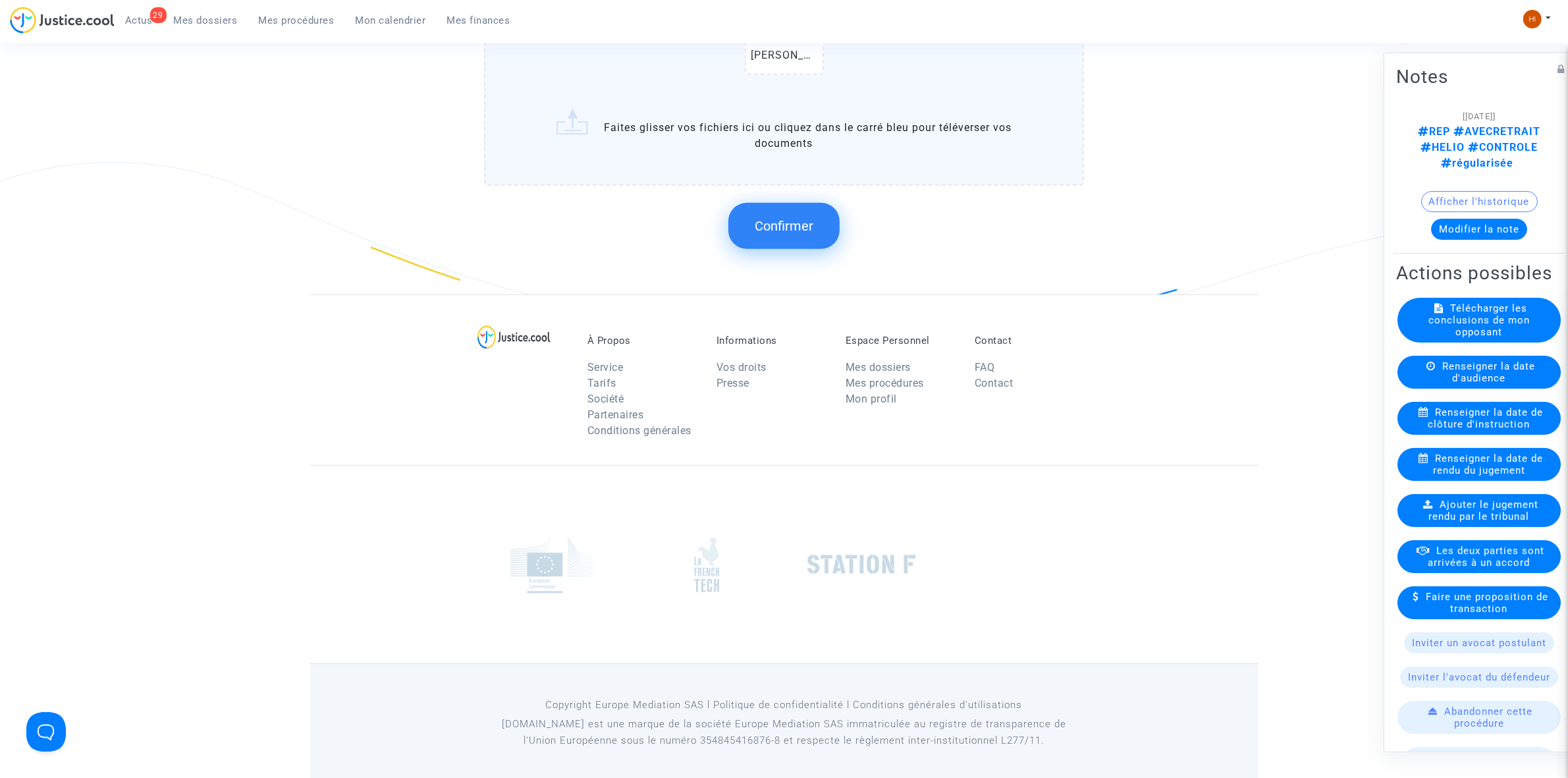
click at [802, 239] on button "Confirmer" at bounding box center [784, 226] width 112 height 46
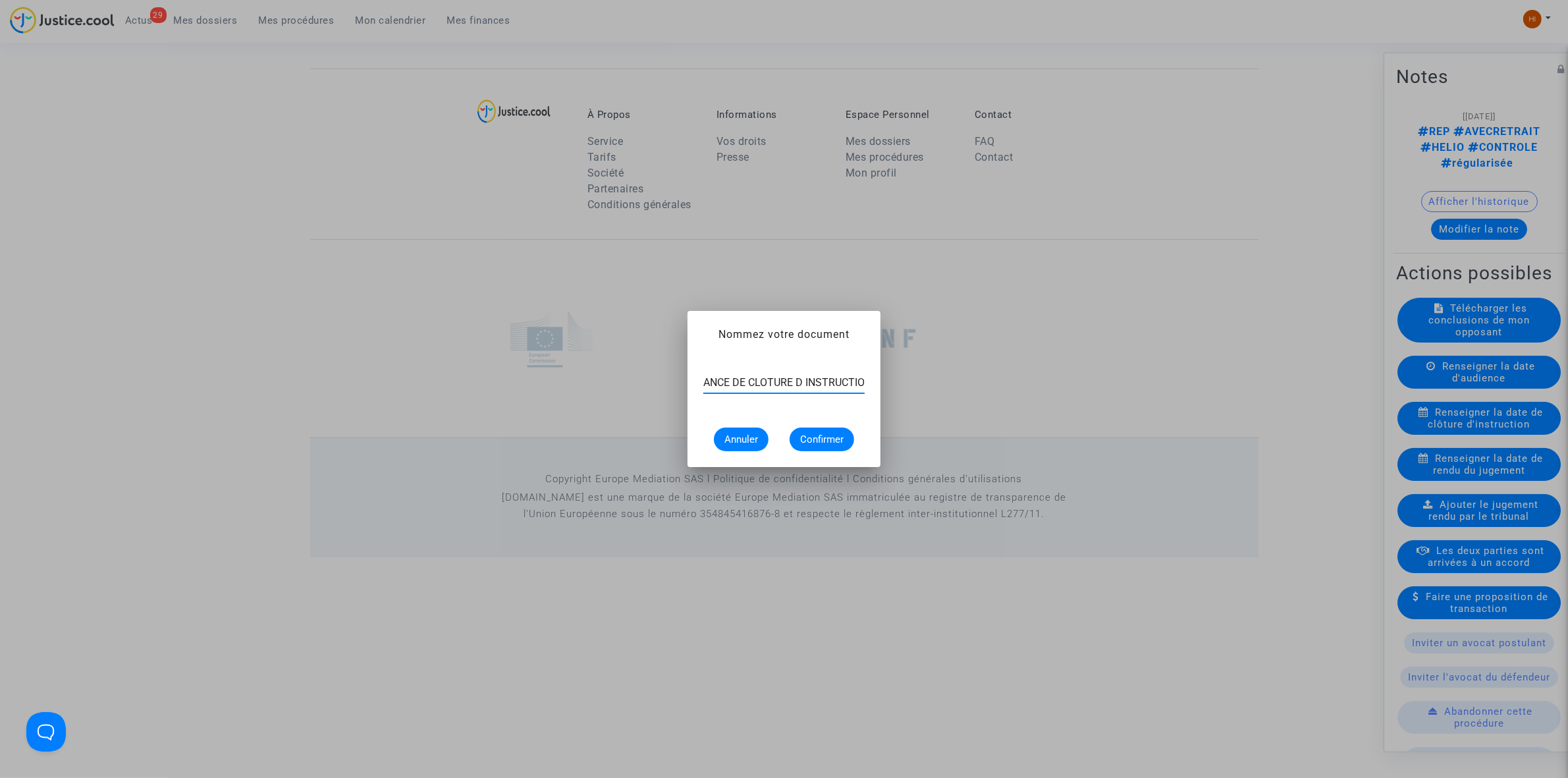
scroll to position [0, 54]
type input "ORDONNANCE DE CLOTURE D INSTRUCTION"
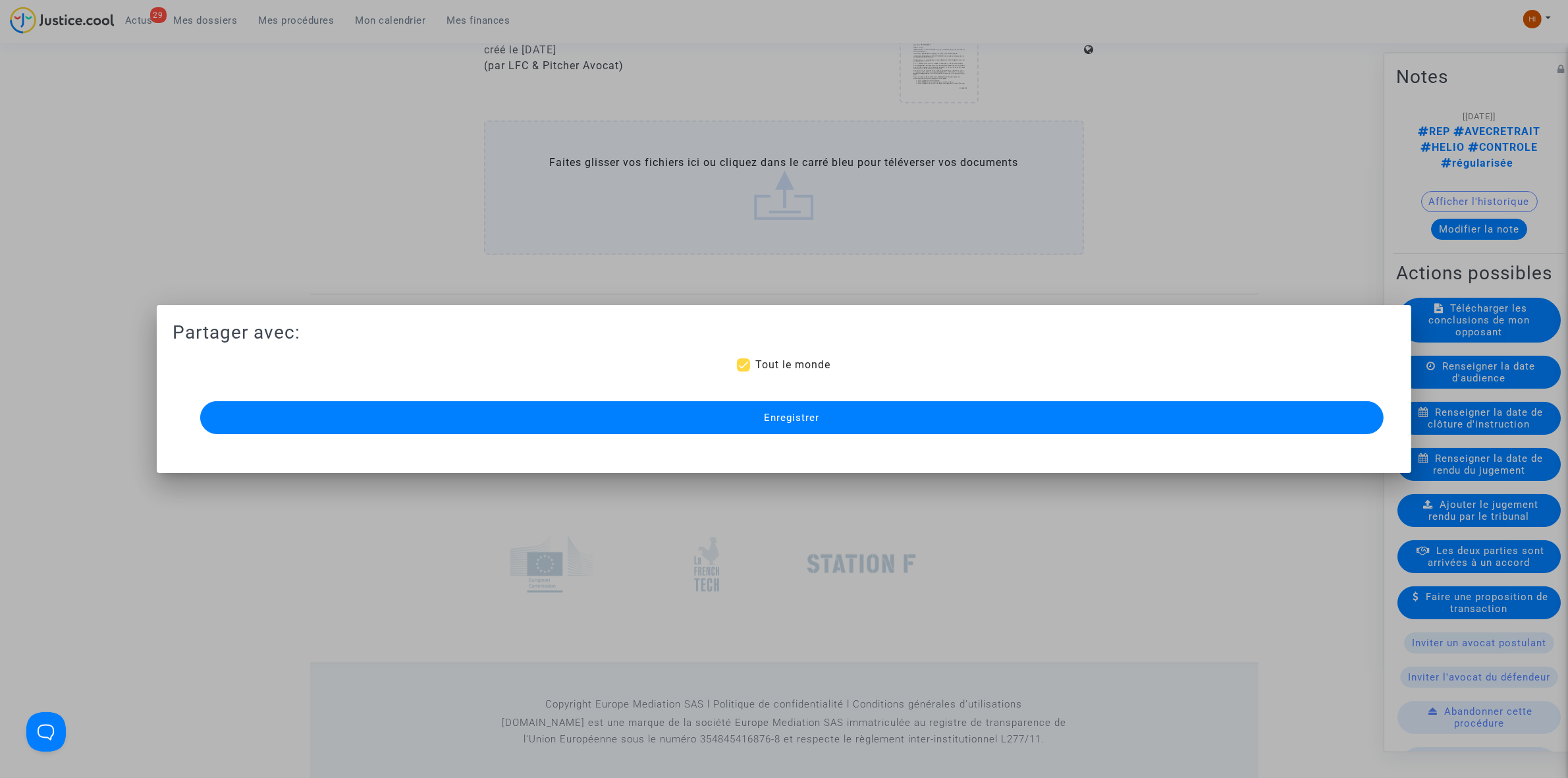
click at [745, 424] on button "Enregistrer" at bounding box center [792, 417] width 1183 height 33
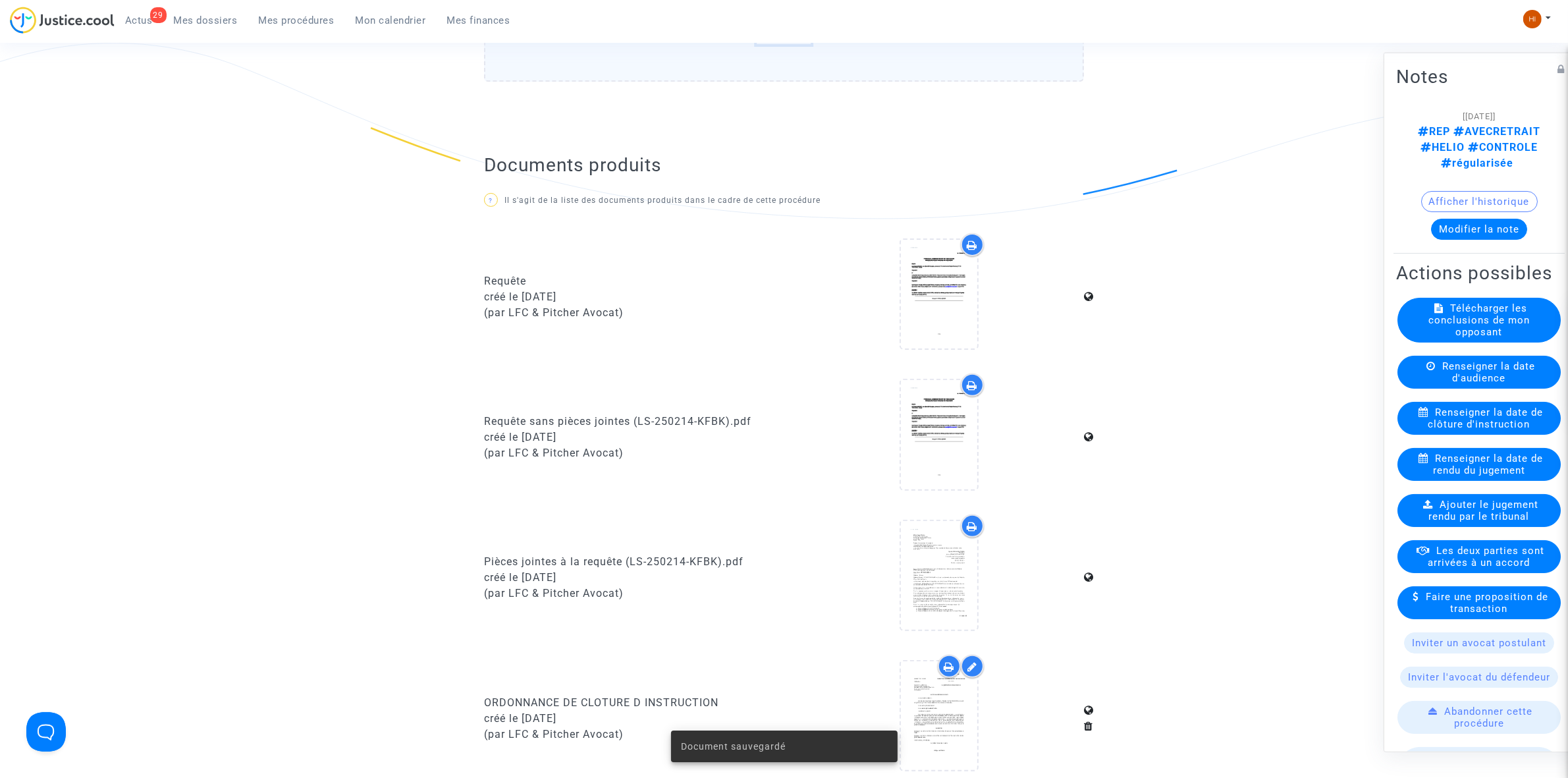
scroll to position [824, 0]
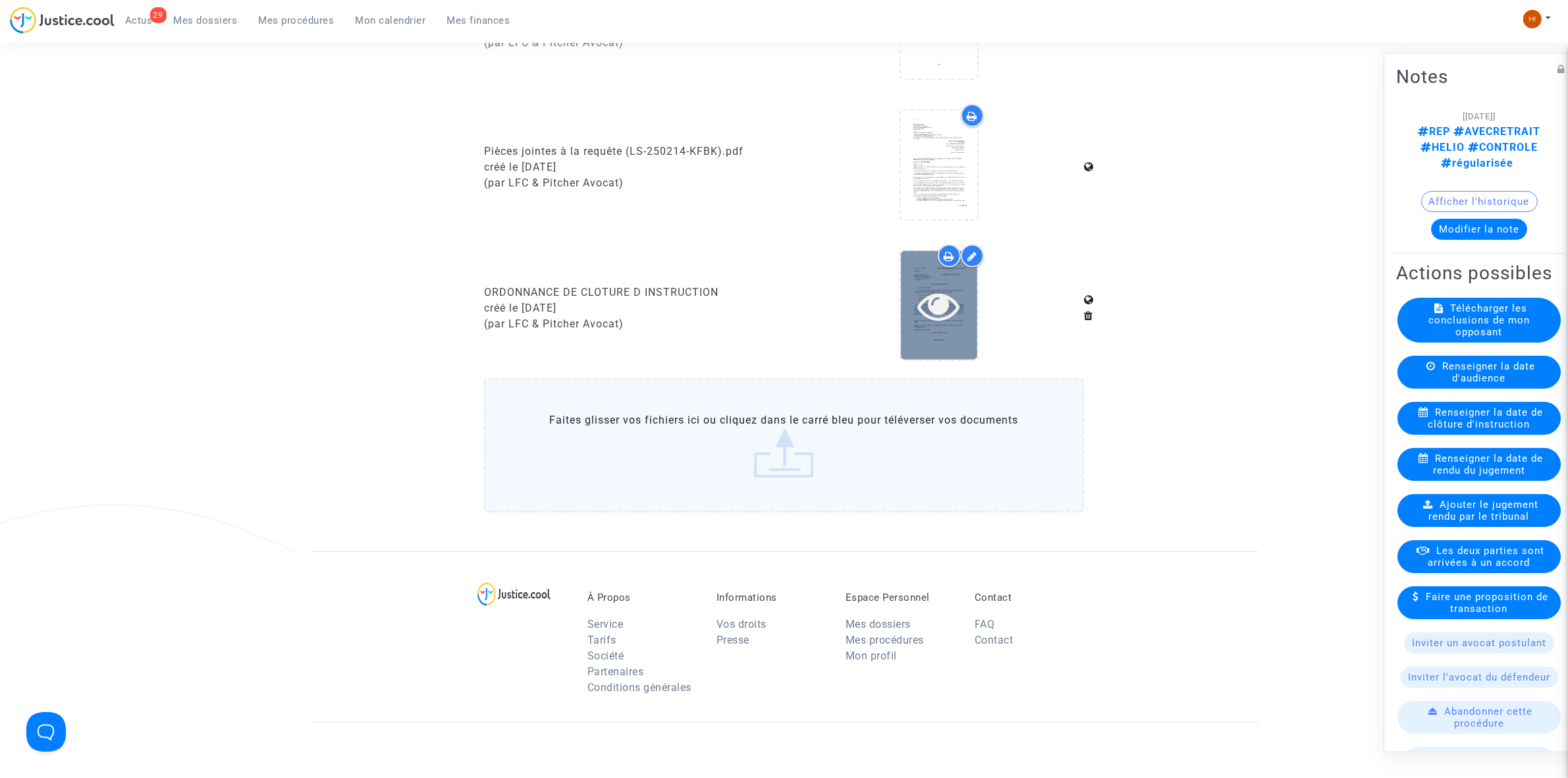
click at [939, 315] on icon at bounding box center [939, 305] width 43 height 42
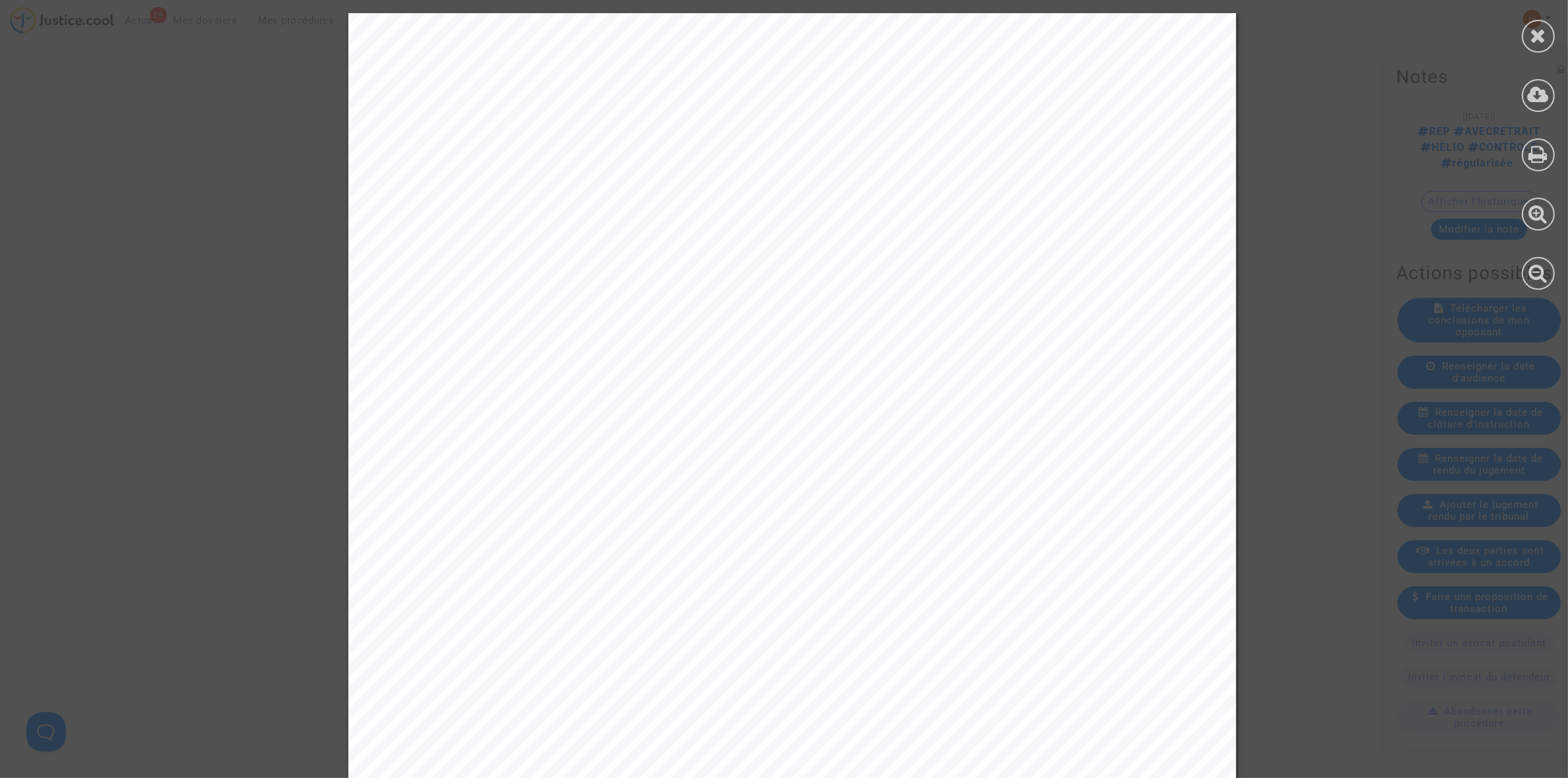
scroll to position [511, 0]
click at [1539, 33] on icon at bounding box center [1538, 35] width 16 height 20
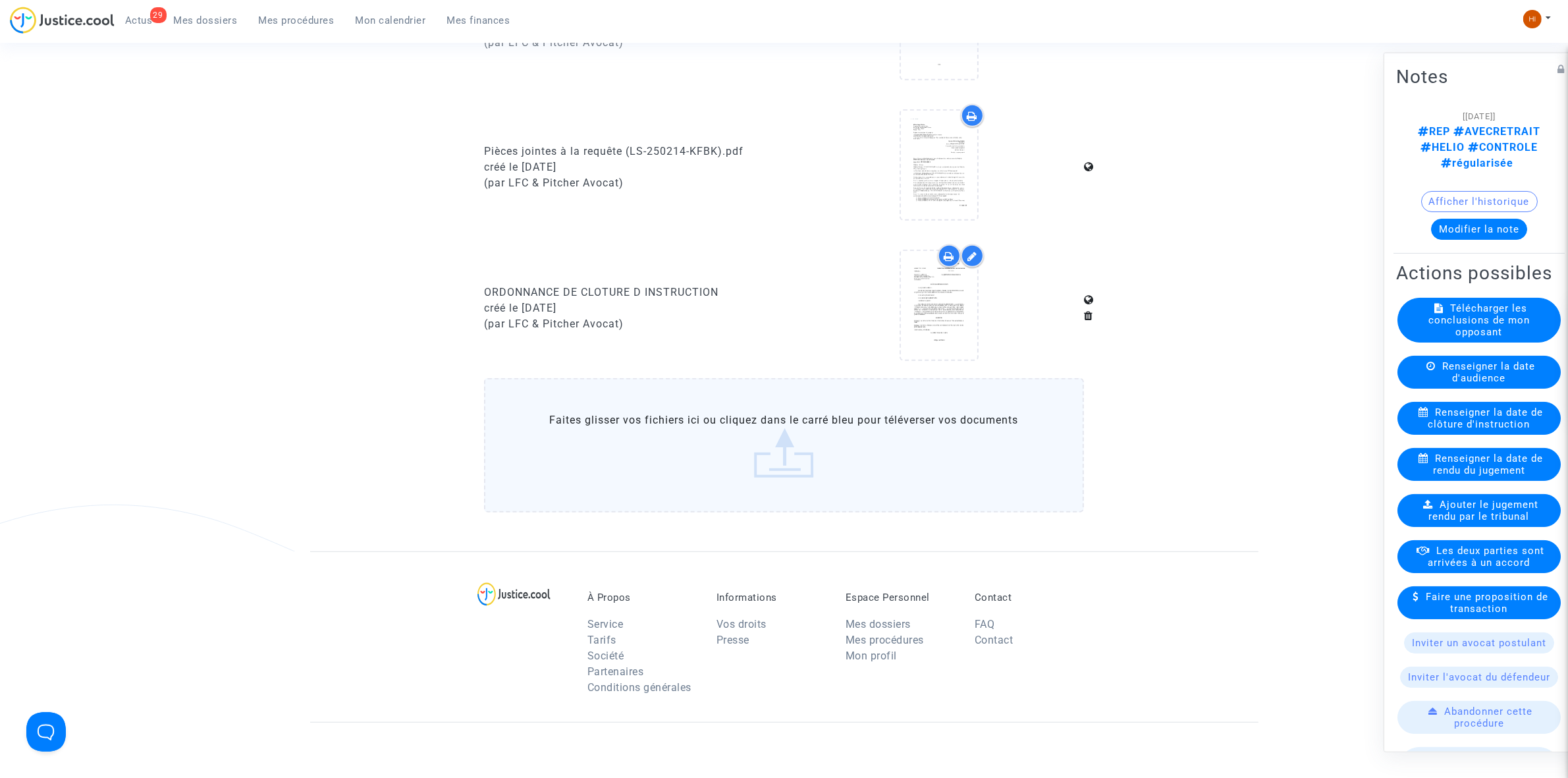
click at [297, 19] on span "Mes procédures" at bounding box center [297, 20] width 76 height 12
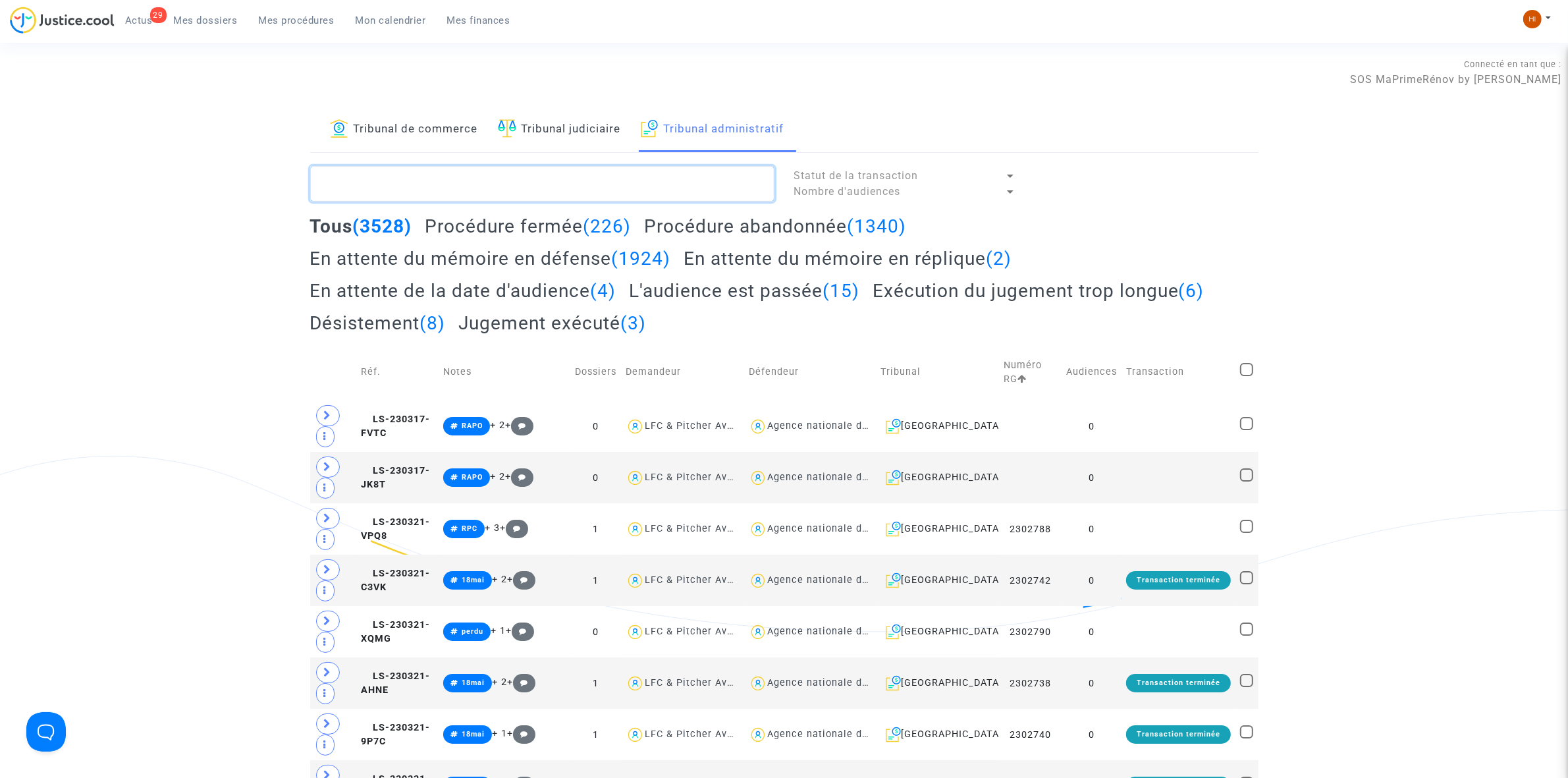
click at [744, 200] on textarea at bounding box center [542, 184] width 465 height 36
click at [743, 194] on textarea at bounding box center [542, 184] width 465 height 36
paste textarea "MARCHETTI Joelle"
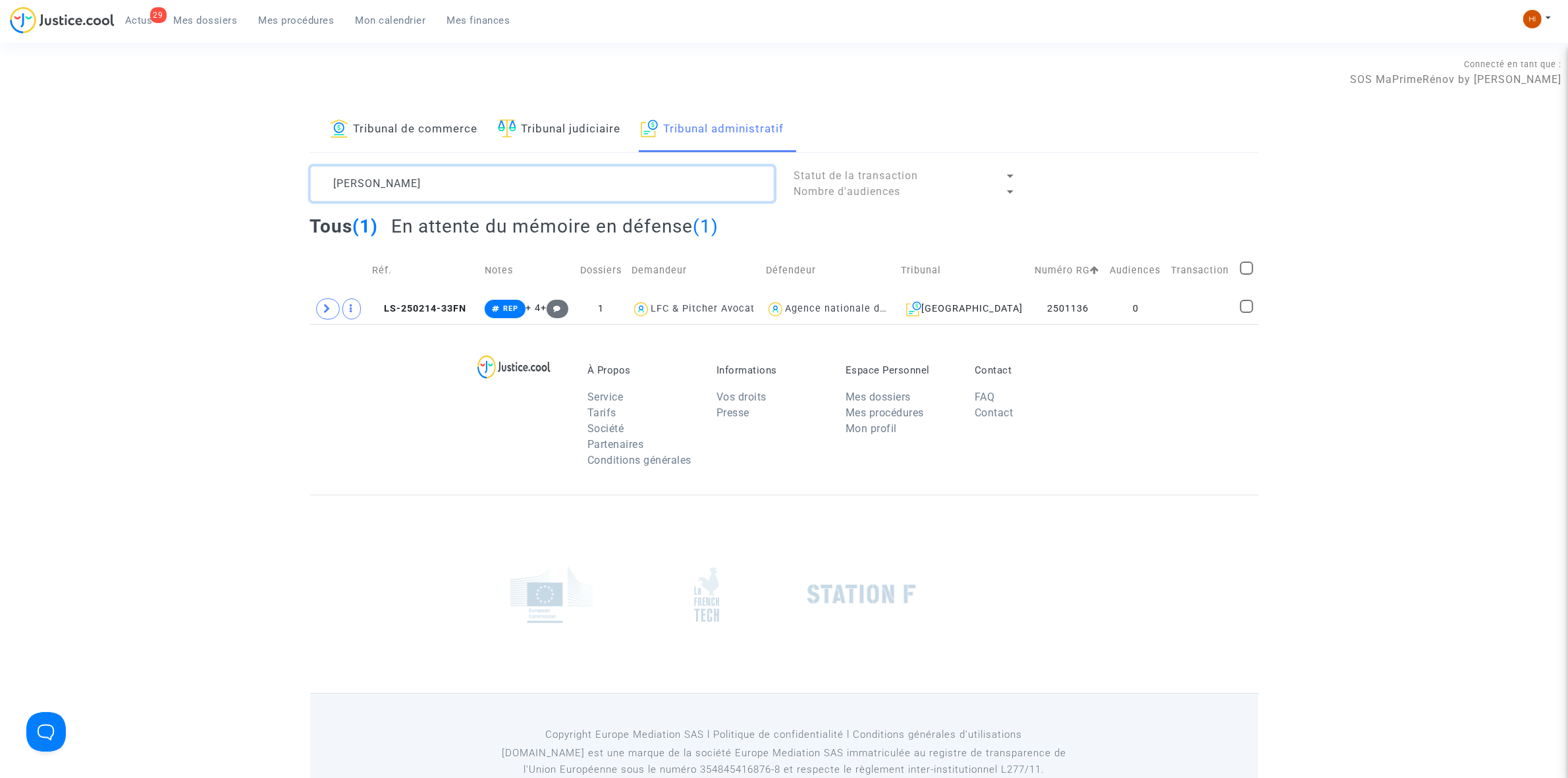
type textarea "MARCHETTI Joelle"
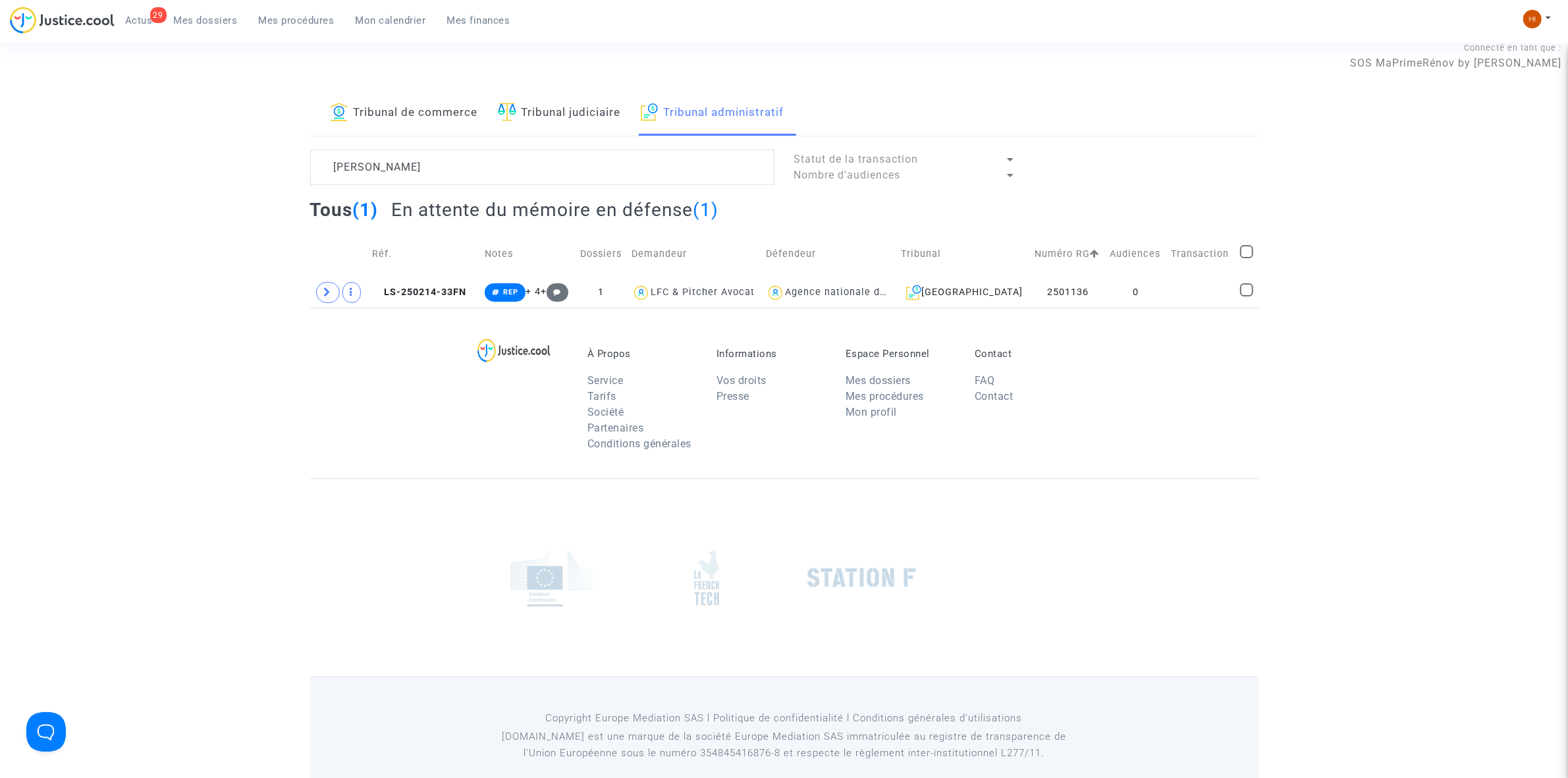
scroll to position [36, 0]
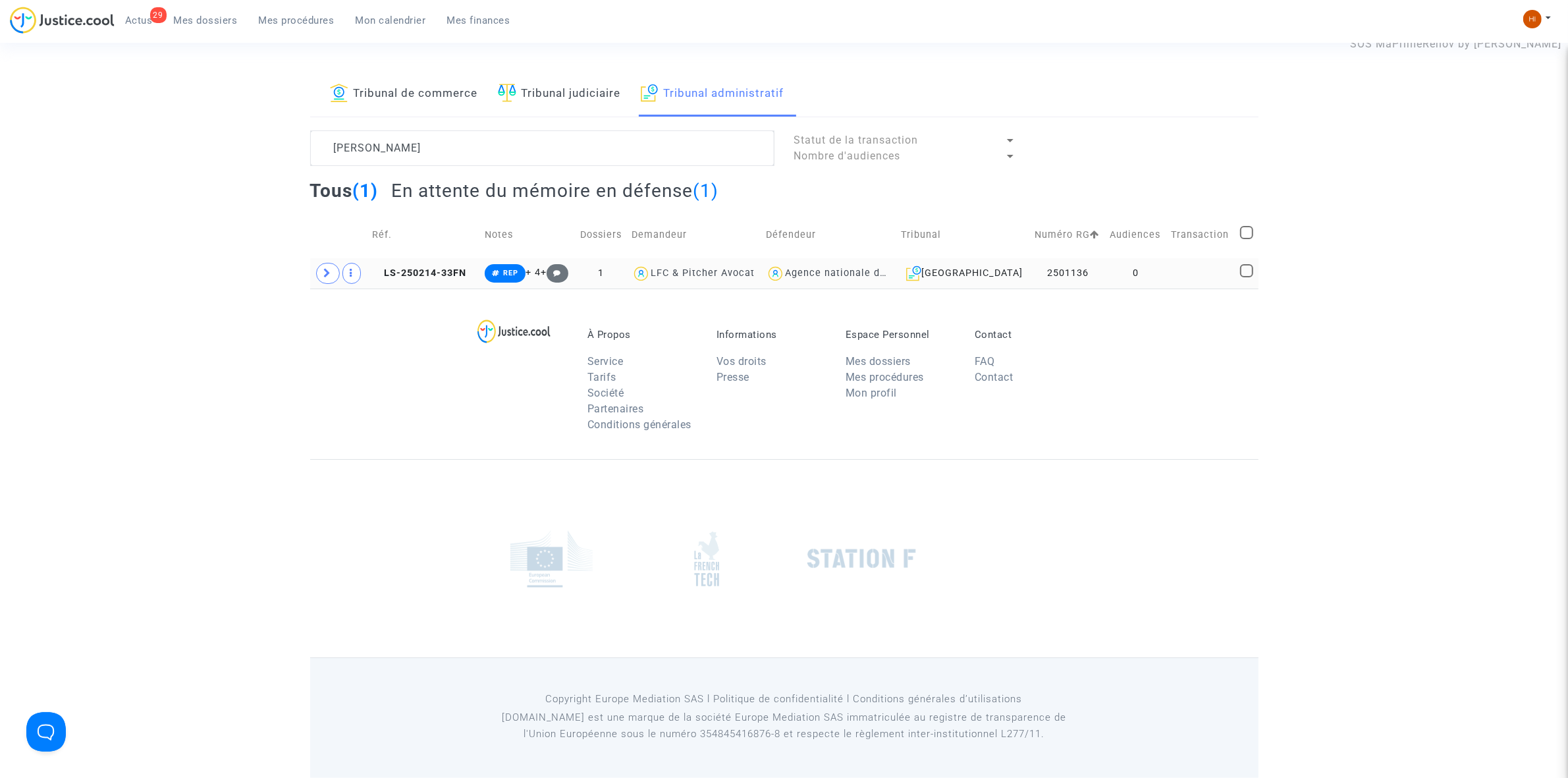
click at [1138, 276] on td "0" at bounding box center [1136, 274] width 61 height 31
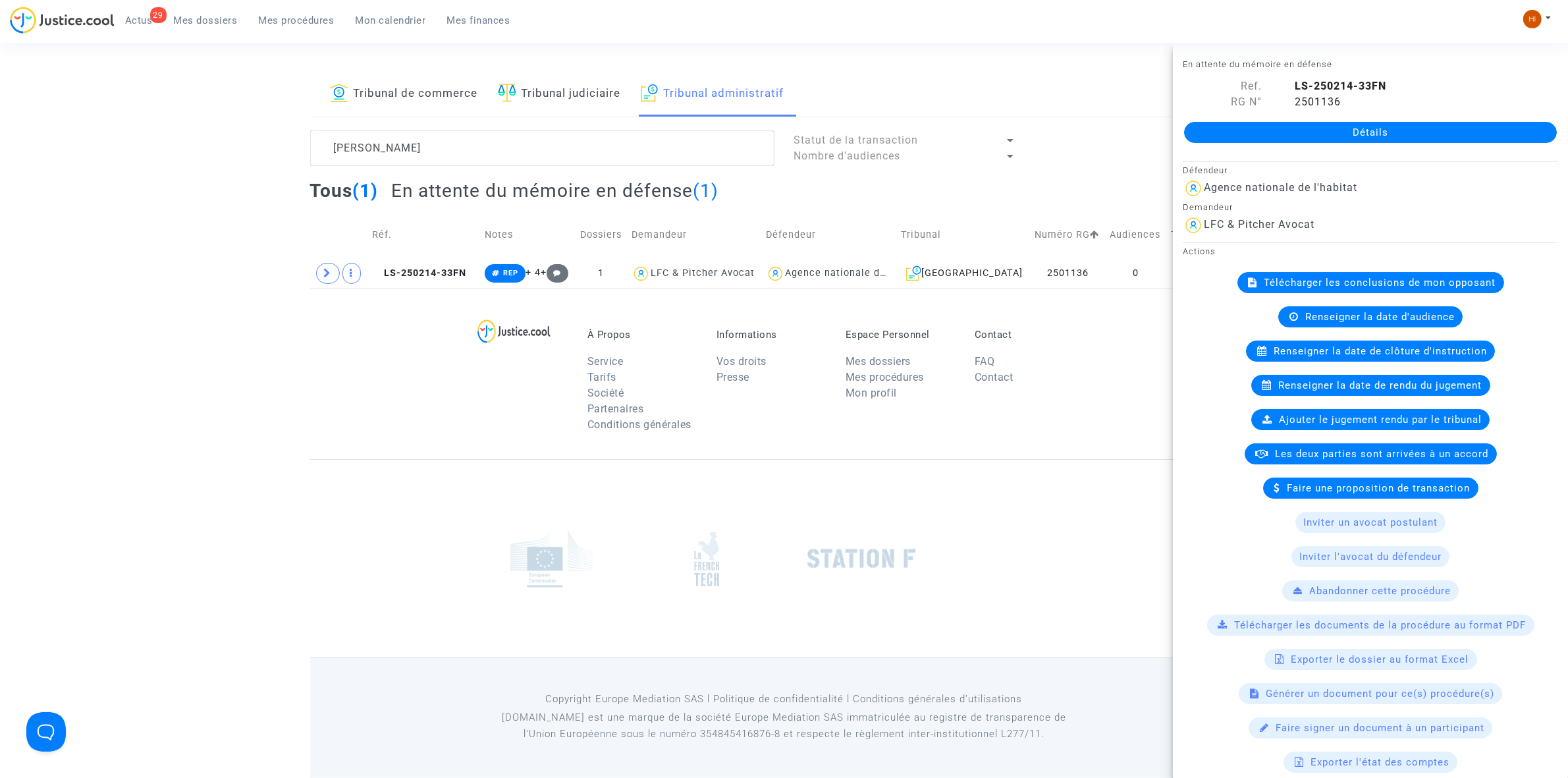
click at [1321, 354] on span "Renseigner la date de clôture d'instruction" at bounding box center [1380, 351] width 213 height 12
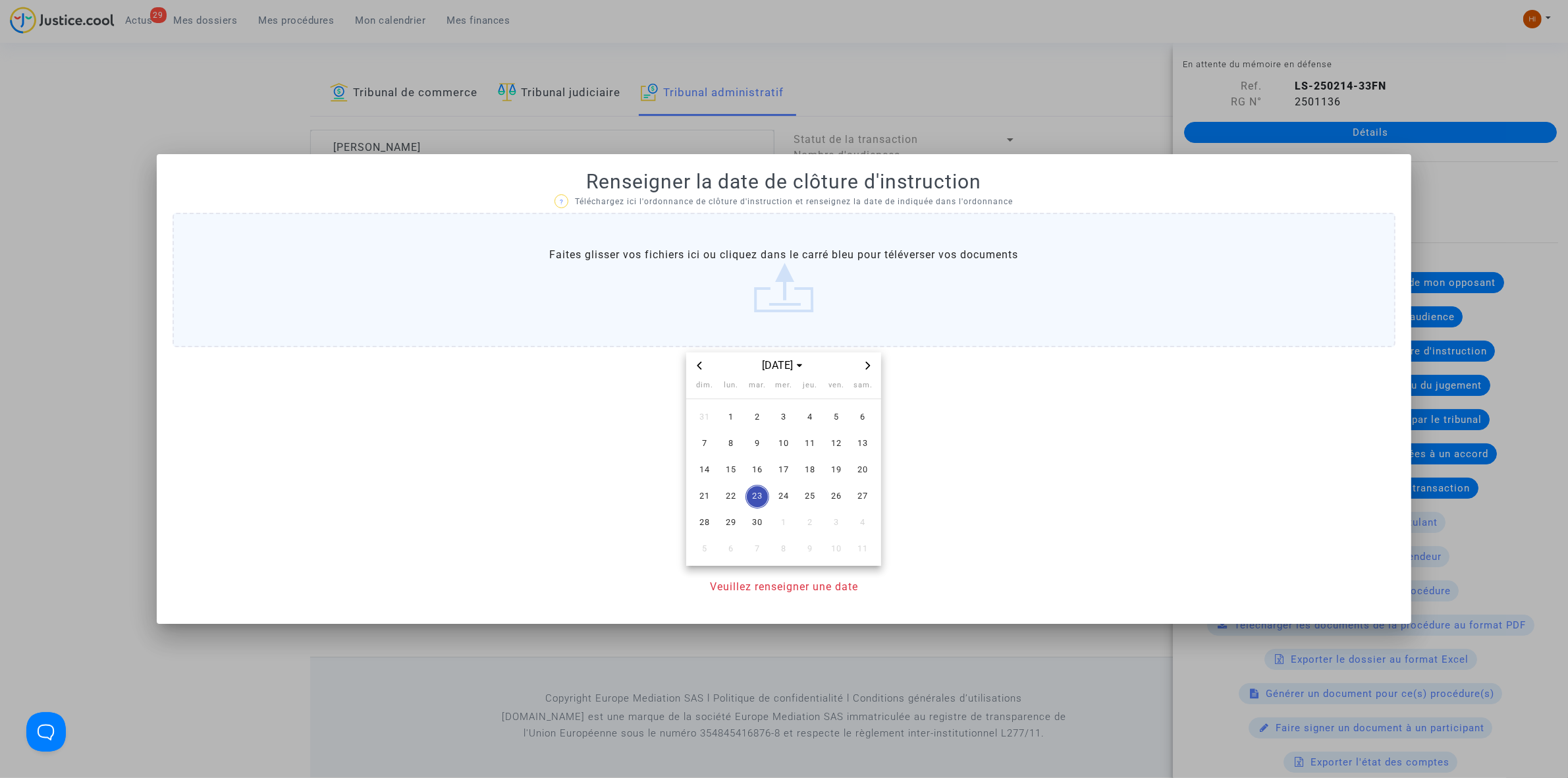
click at [868, 368] on span "Next month" at bounding box center [868, 365] width 16 height 16
click at [735, 450] on span "6" at bounding box center [731, 444] width 24 height 24
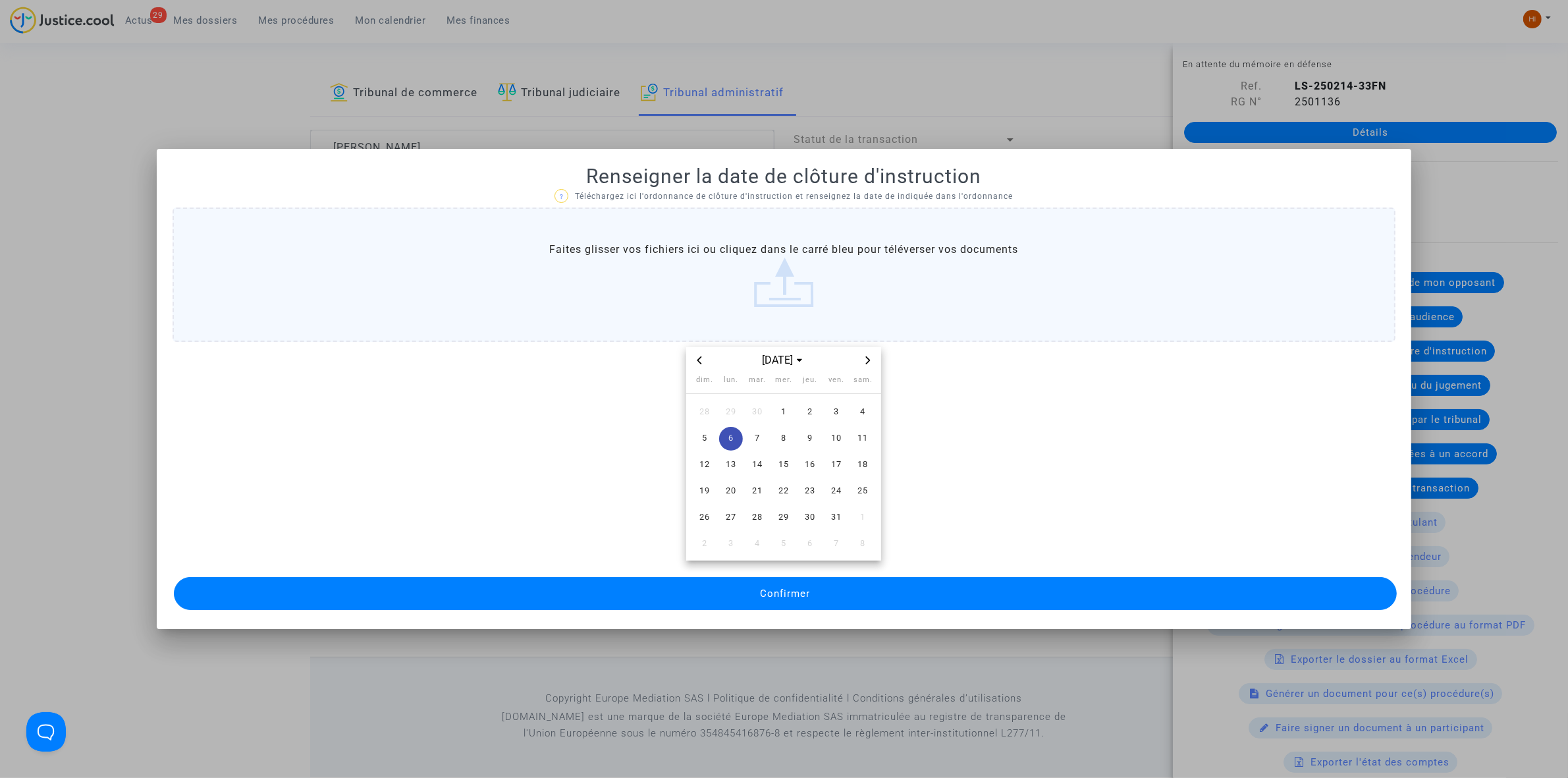
click at [761, 593] on span "Confirmer" at bounding box center [784, 594] width 50 height 12
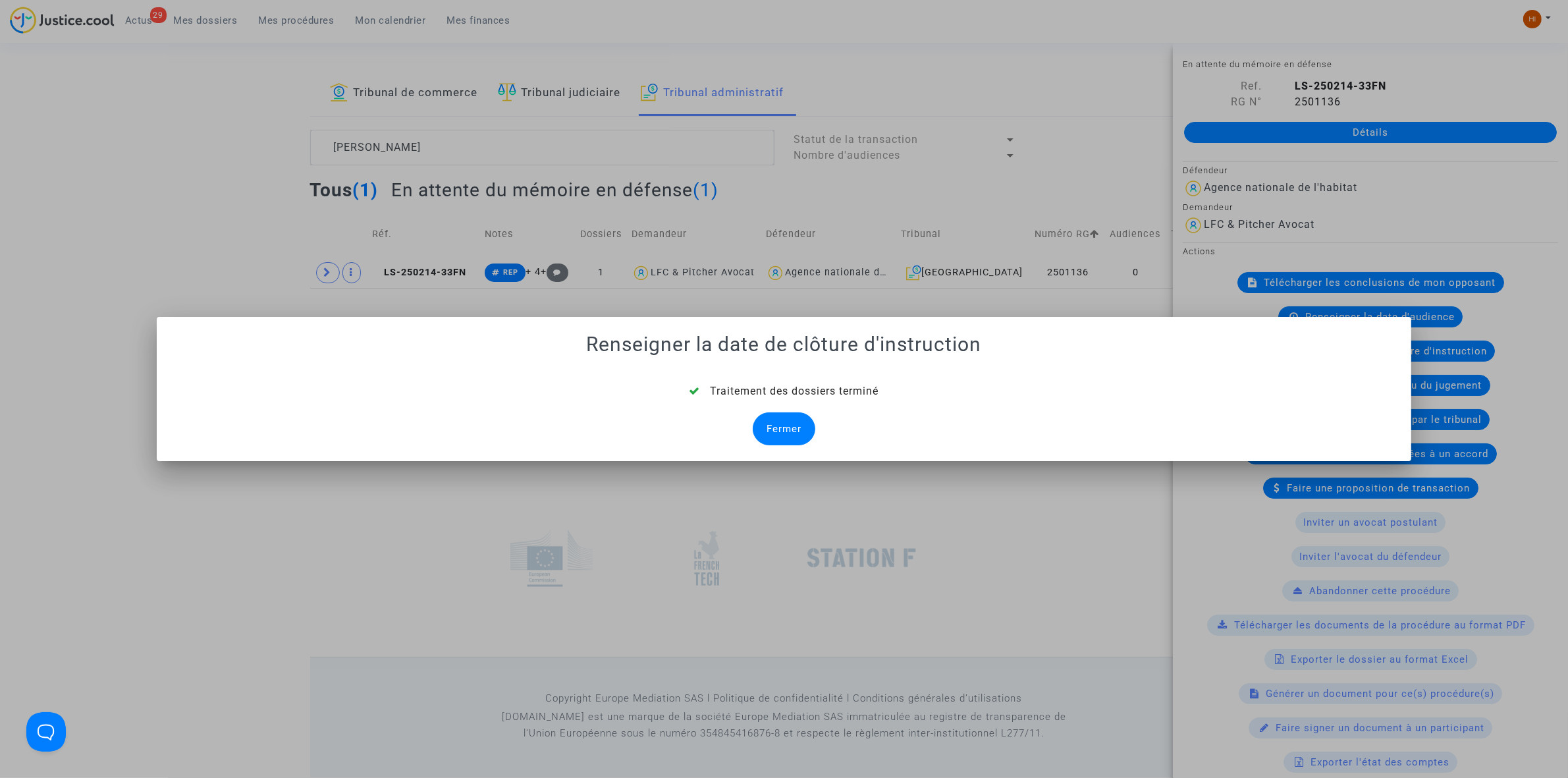
click at [762, 438] on div "Fermer" at bounding box center [784, 429] width 62 height 33
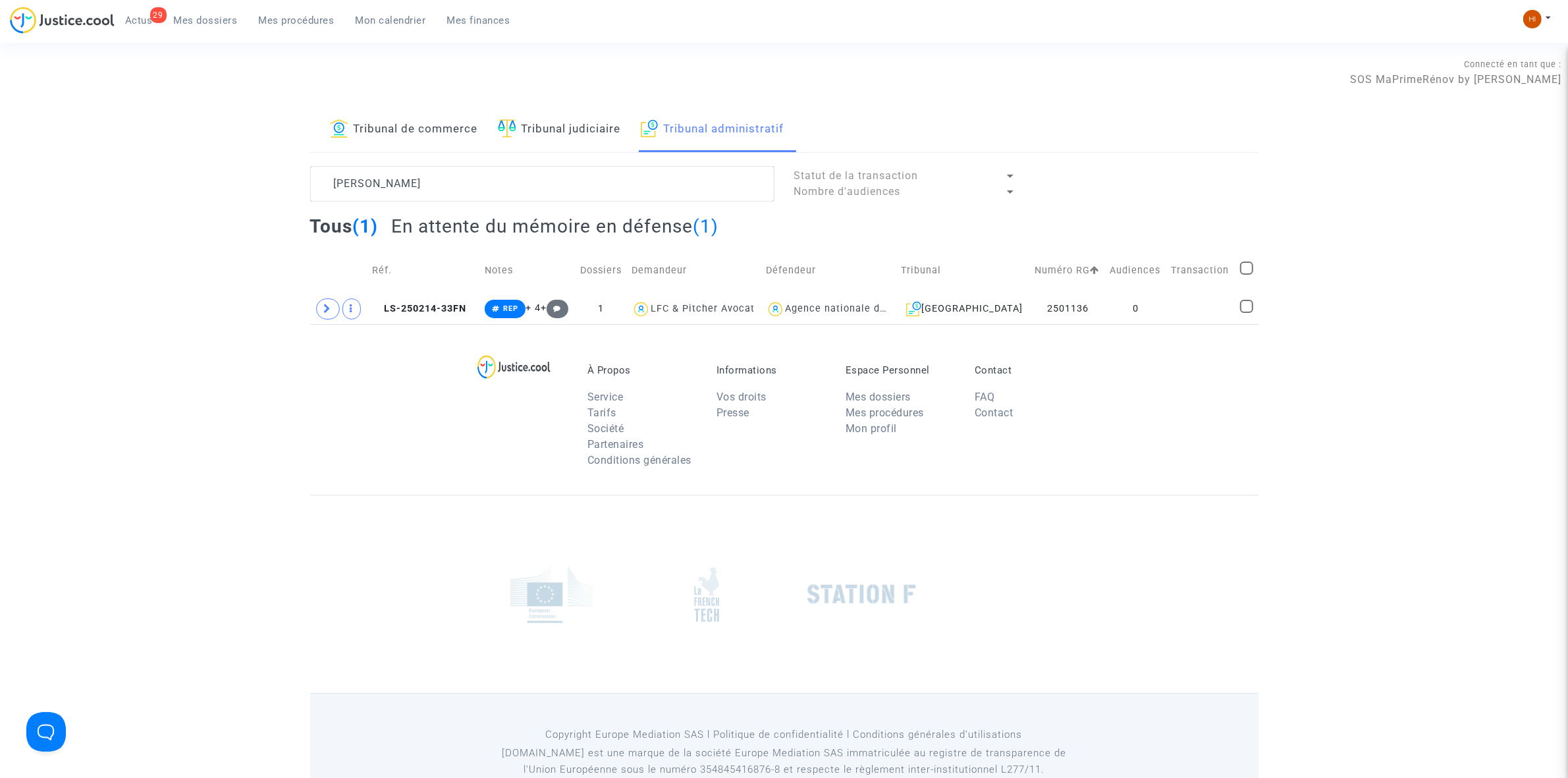
click at [1318, 241] on div "Tribunal de commerce Tribunal judiciaire Tribunal administratif MARCHETTI Joell…" at bounding box center [784, 216] width 1568 height 217
drag, startPoint x: 1183, startPoint y: 307, endPoint x: 1200, endPoint y: 287, distance: 26.2
click at [1183, 305] on td at bounding box center [1201, 309] width 68 height 31
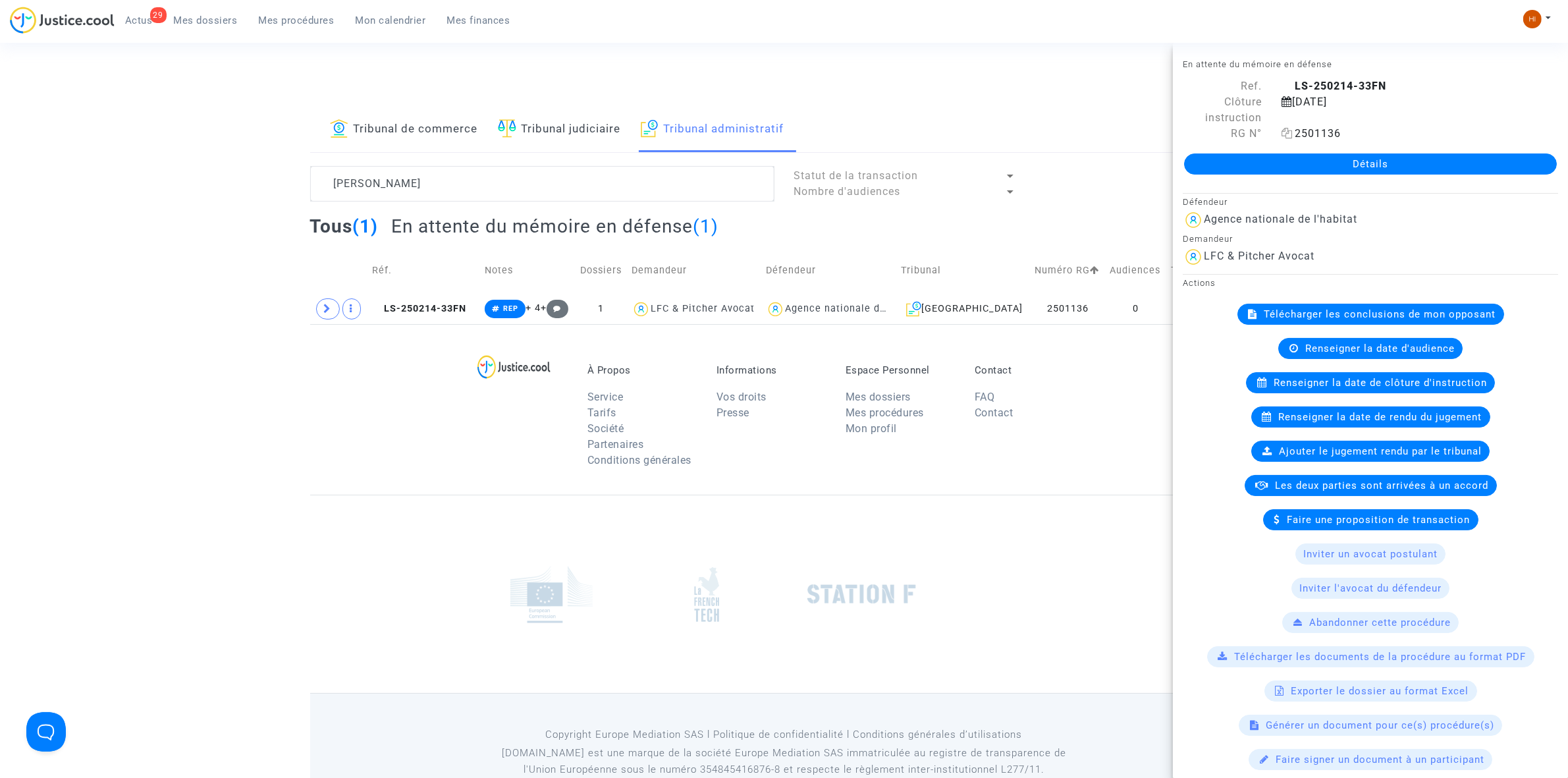
click at [1285, 136] on icon at bounding box center [1287, 133] width 11 height 10
drag, startPoint x: 1051, startPoint y: 205, endPoint x: 1142, endPoint y: 229, distance: 94.1
click at [1051, 205] on lawsuits-list "MARCHETTI Joelle Statut de la transaction Nombre d'audiences Tous (1) En attent…" at bounding box center [784, 245] width 948 height 158
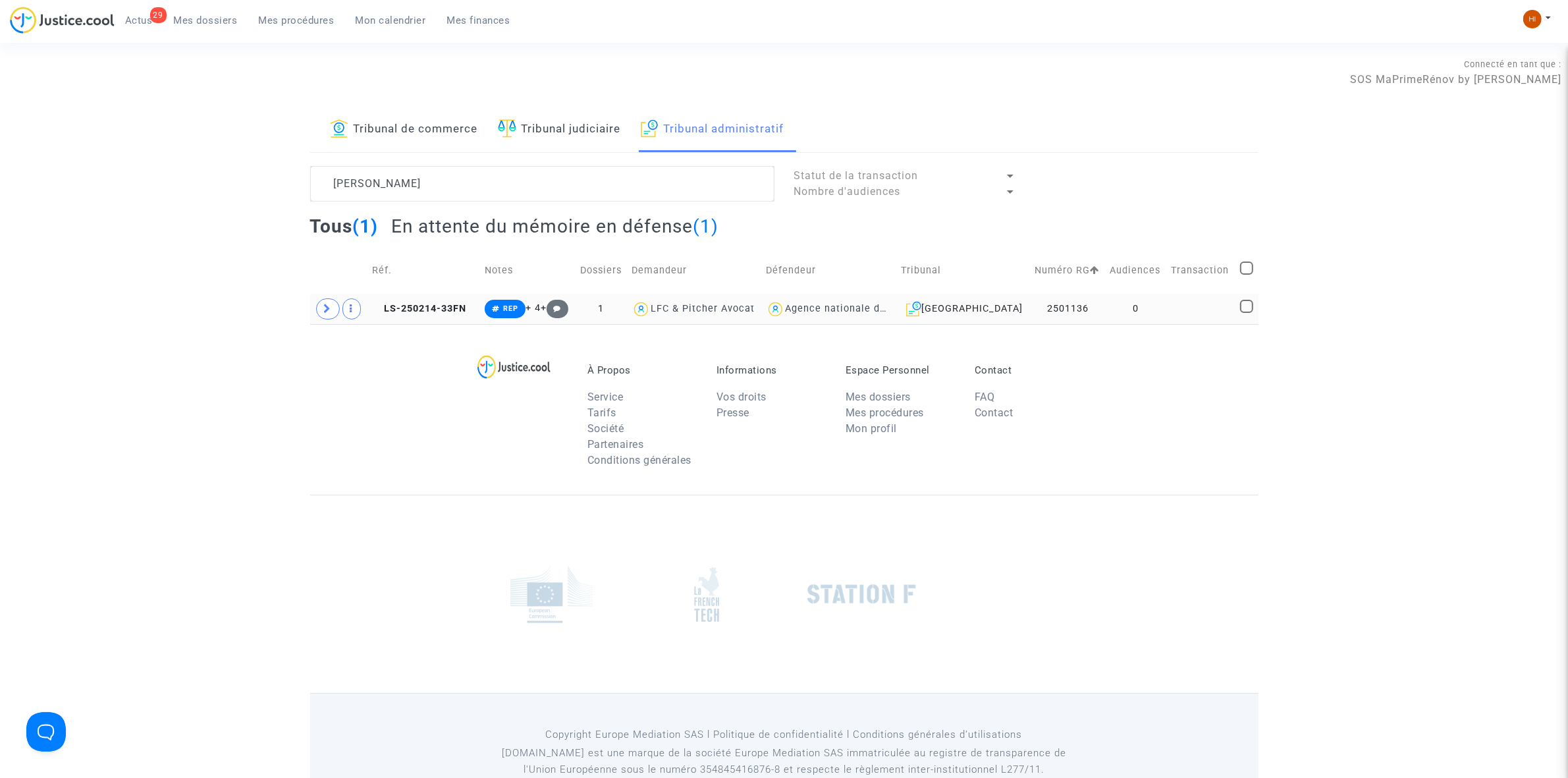
click at [1173, 307] on td at bounding box center [1201, 309] width 68 height 31
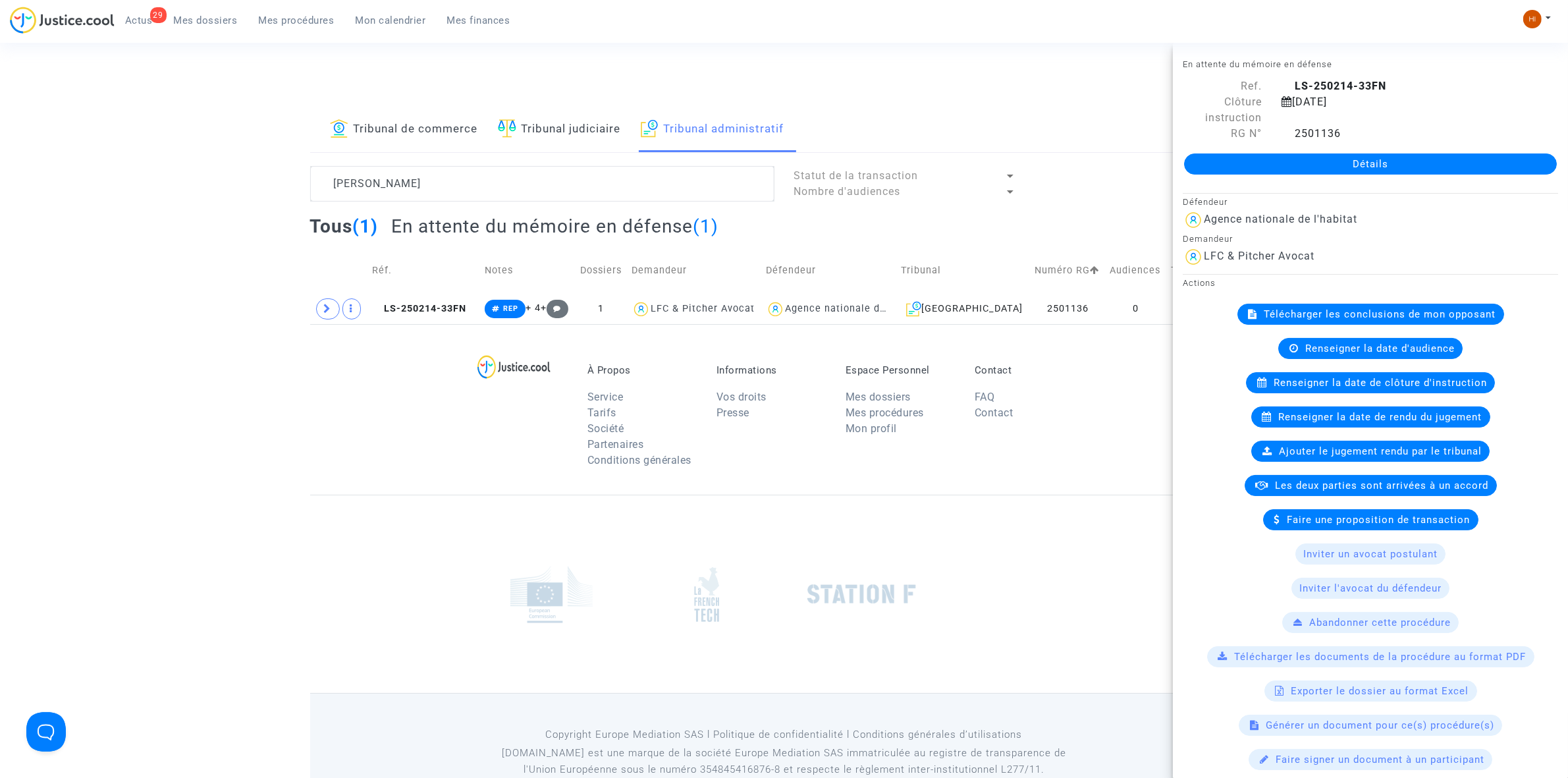
click at [1503, 168] on link "Détails" at bounding box center [1370, 164] width 373 height 21
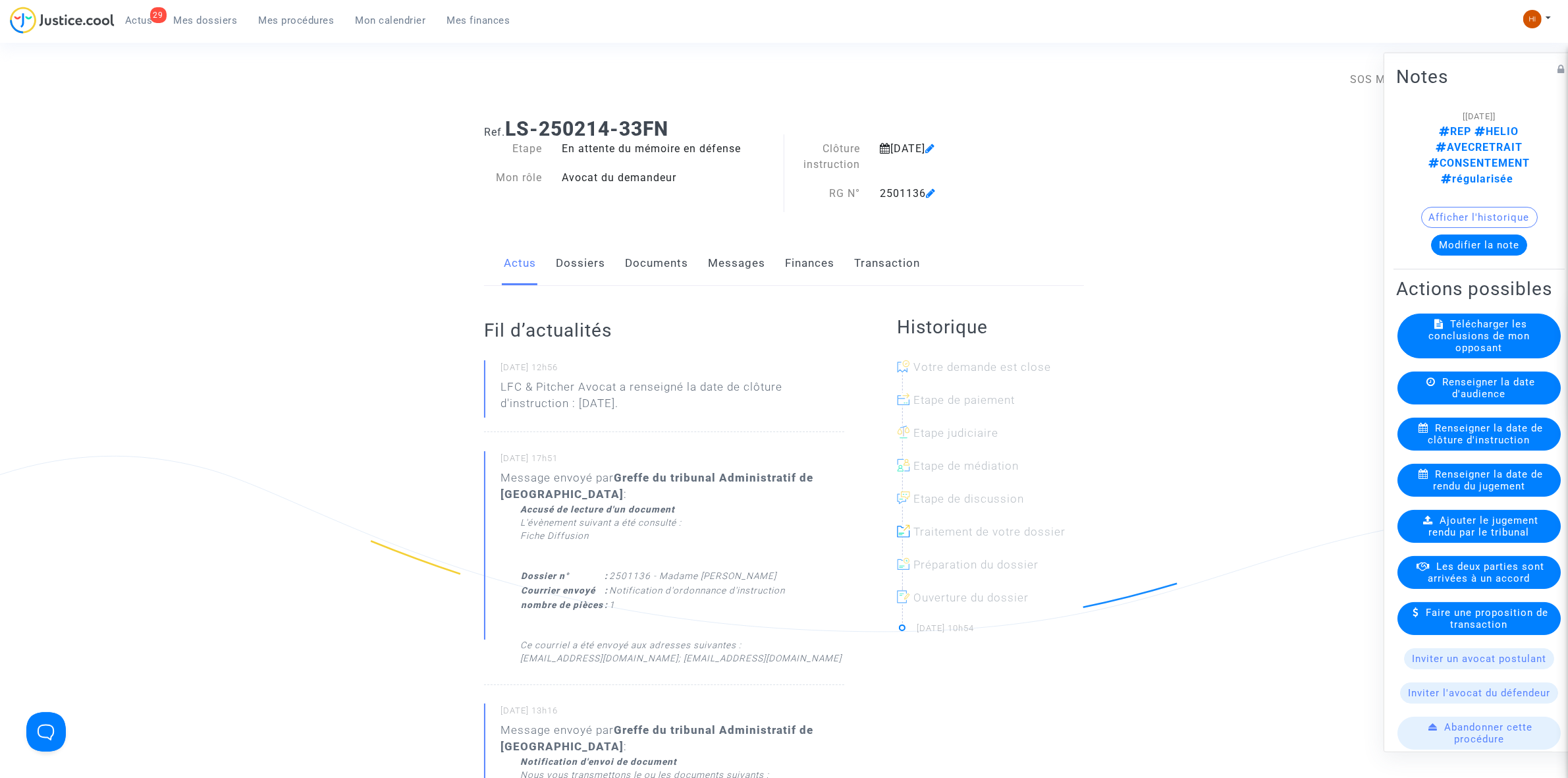
click at [635, 270] on link "Documents" at bounding box center [657, 263] width 63 height 44
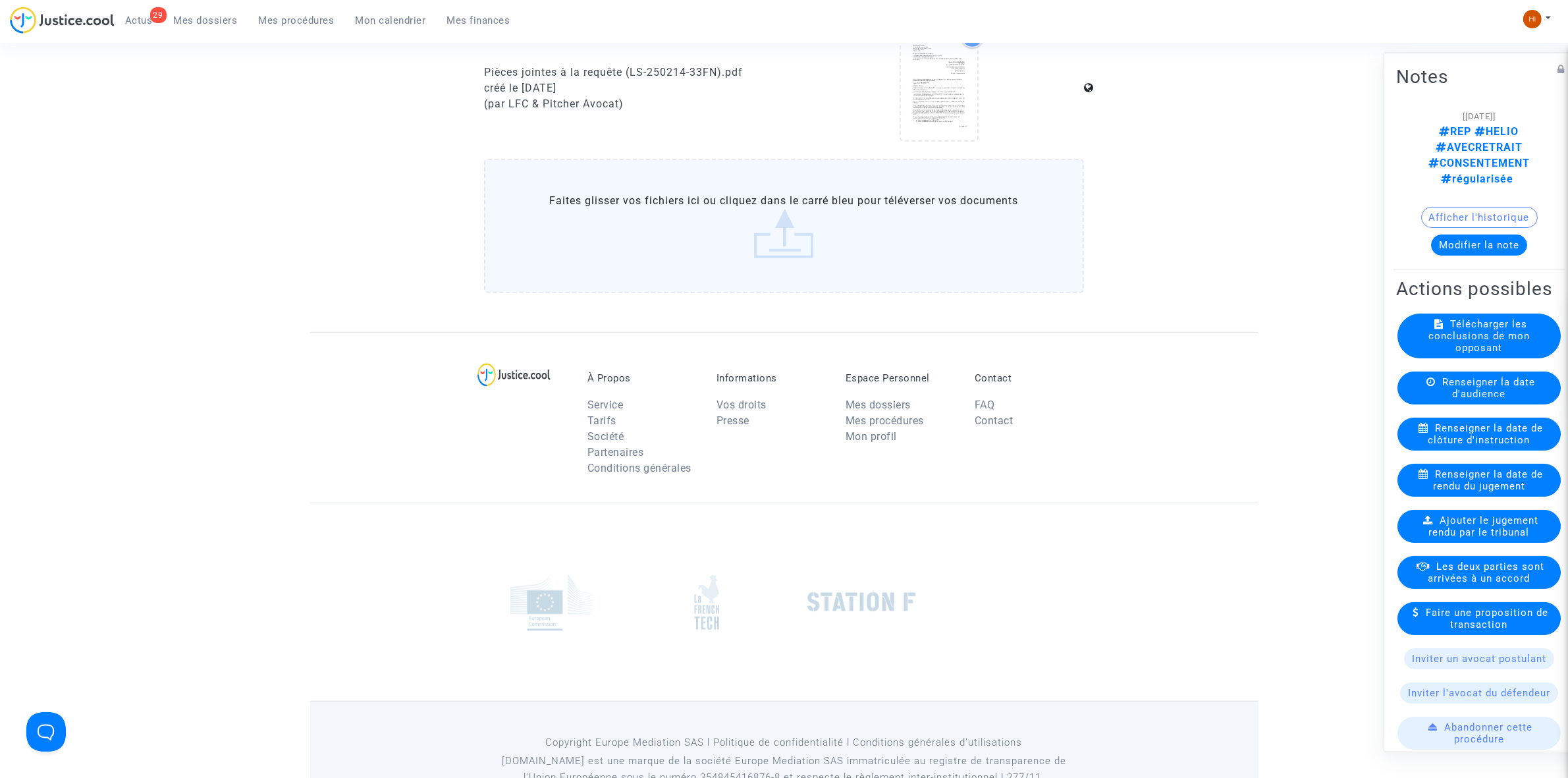
scroll to position [906, 0]
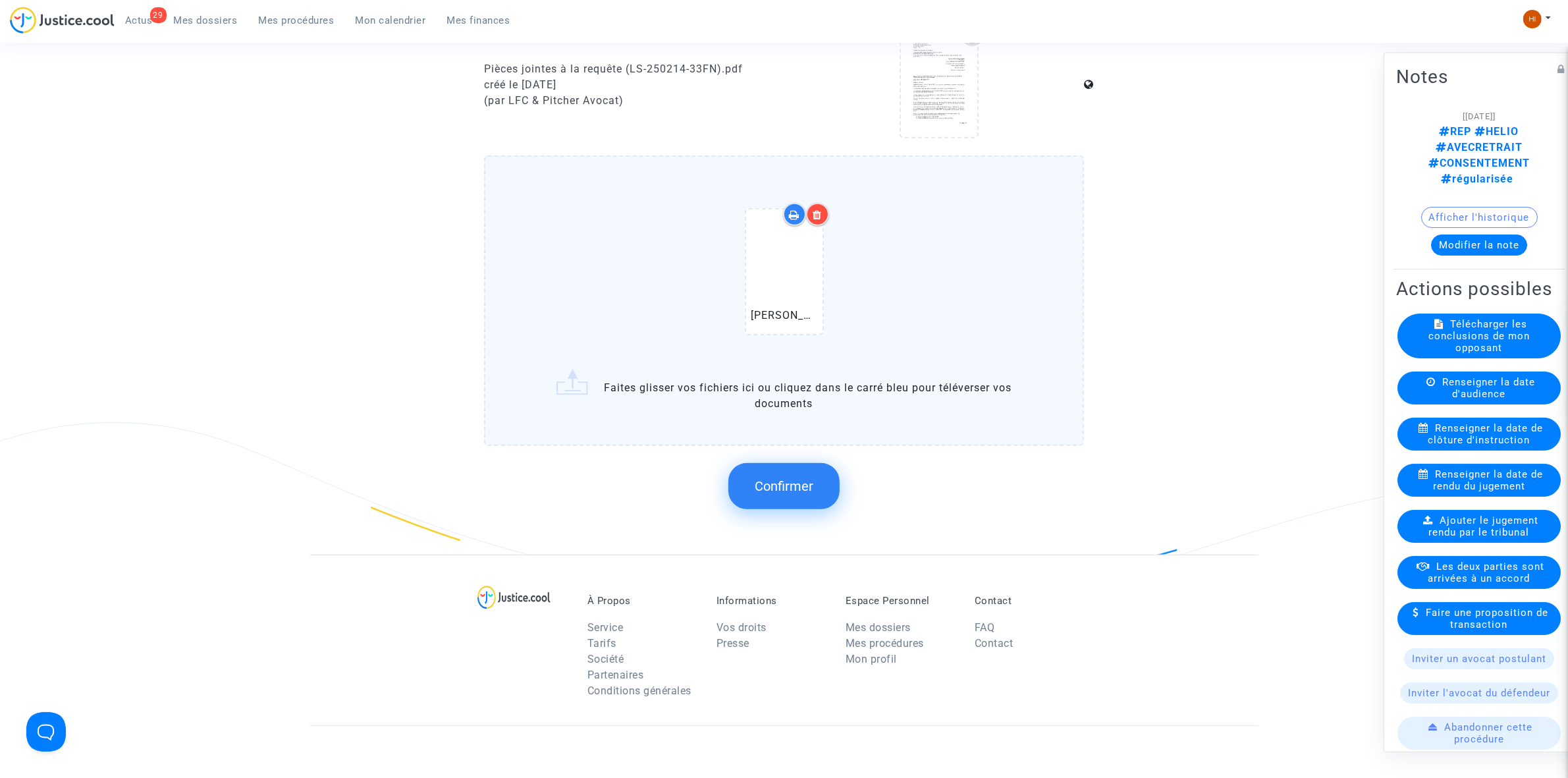
click at [754, 490] on button "Confirmer" at bounding box center [784, 486] width 112 height 46
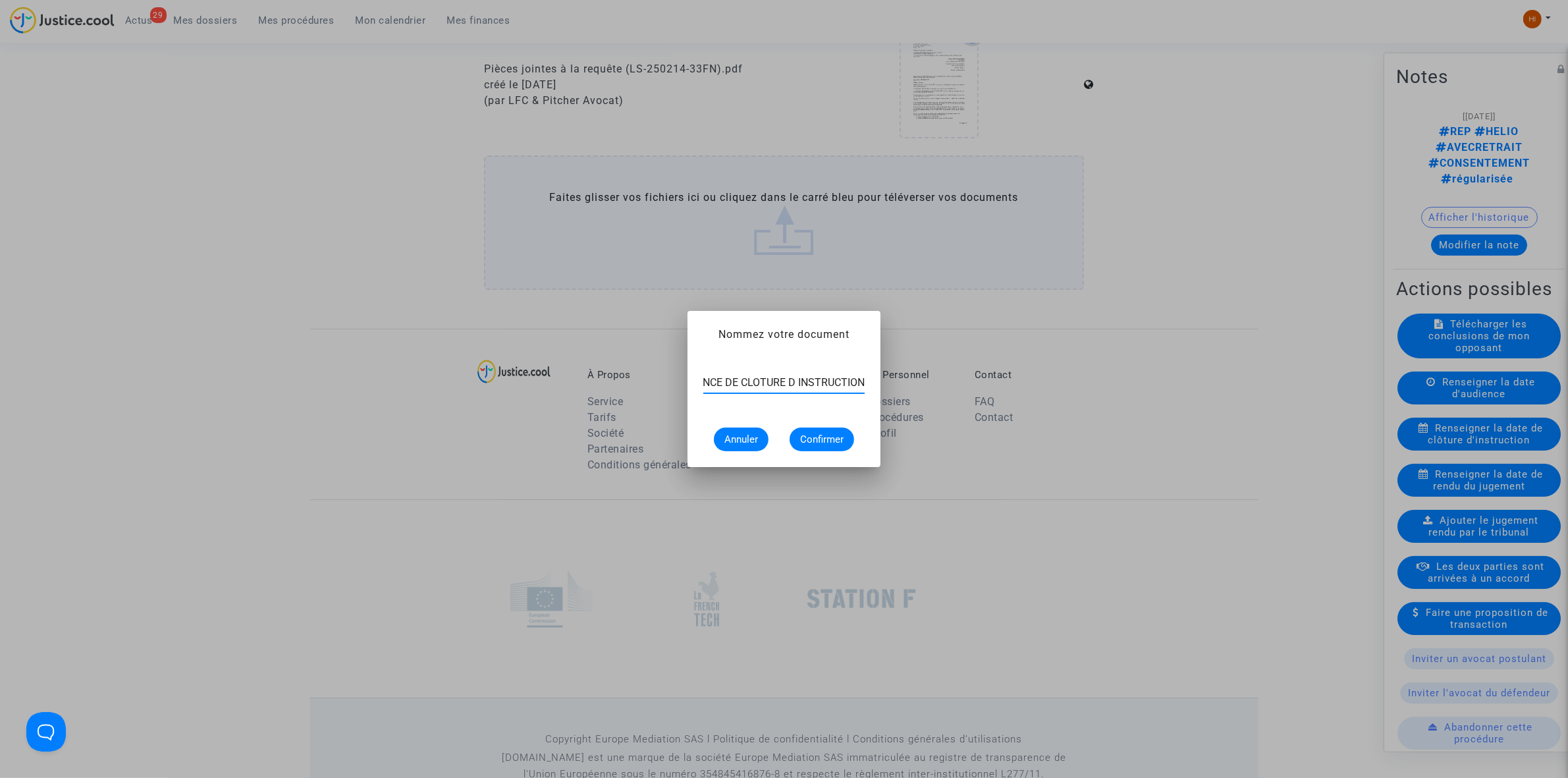
scroll to position [0, 54]
type input "ORDONNANCE DE CLOTURE D INSTRUCTION"
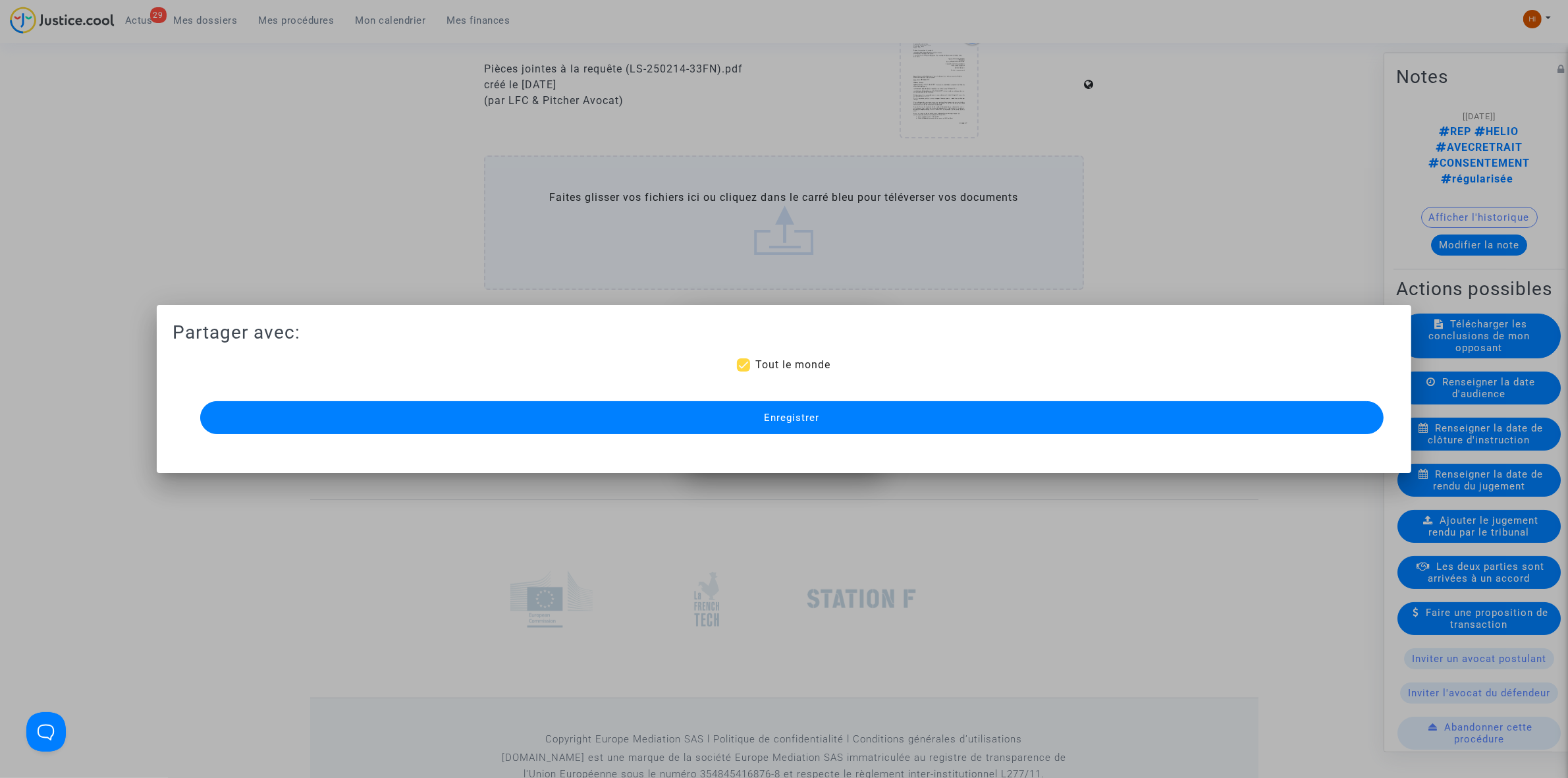
scroll to position [0, 0]
click at [942, 415] on button "Enregistrer" at bounding box center [792, 417] width 1183 height 33
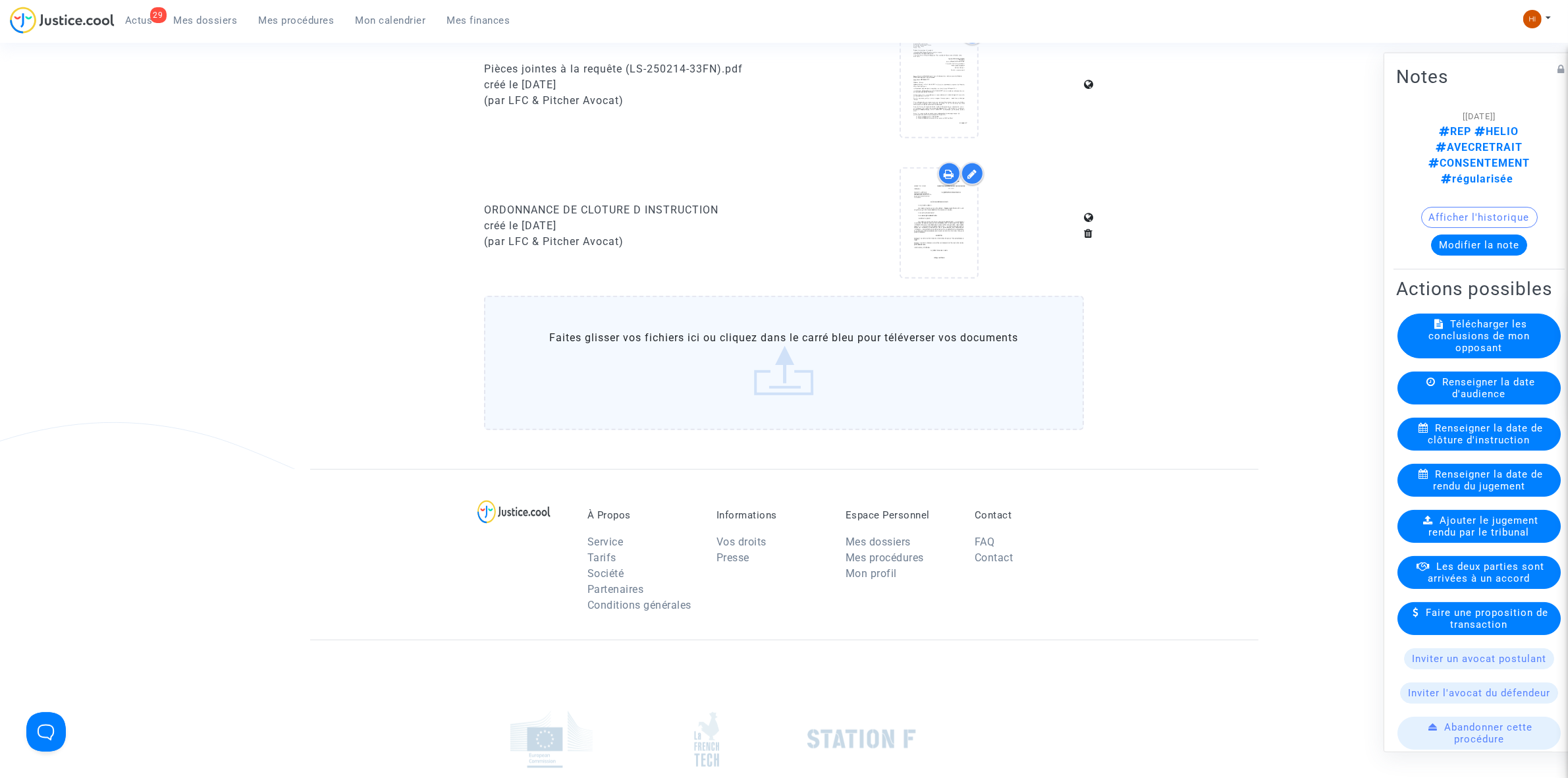
drag, startPoint x: 297, startPoint y: 10, endPoint x: 448, endPoint y: 62, distance: 159.7
click at [294, 9] on ul "29 Actus Mes dossiers Mes procédures Mon calendrier Mes finances" at bounding box center [317, 19] width 407 height 24
drag, startPoint x: 298, startPoint y: 26, endPoint x: 484, endPoint y: 25, distance: 186.0
click at [298, 25] on link "Mes procédures" at bounding box center [297, 20] width 97 height 20
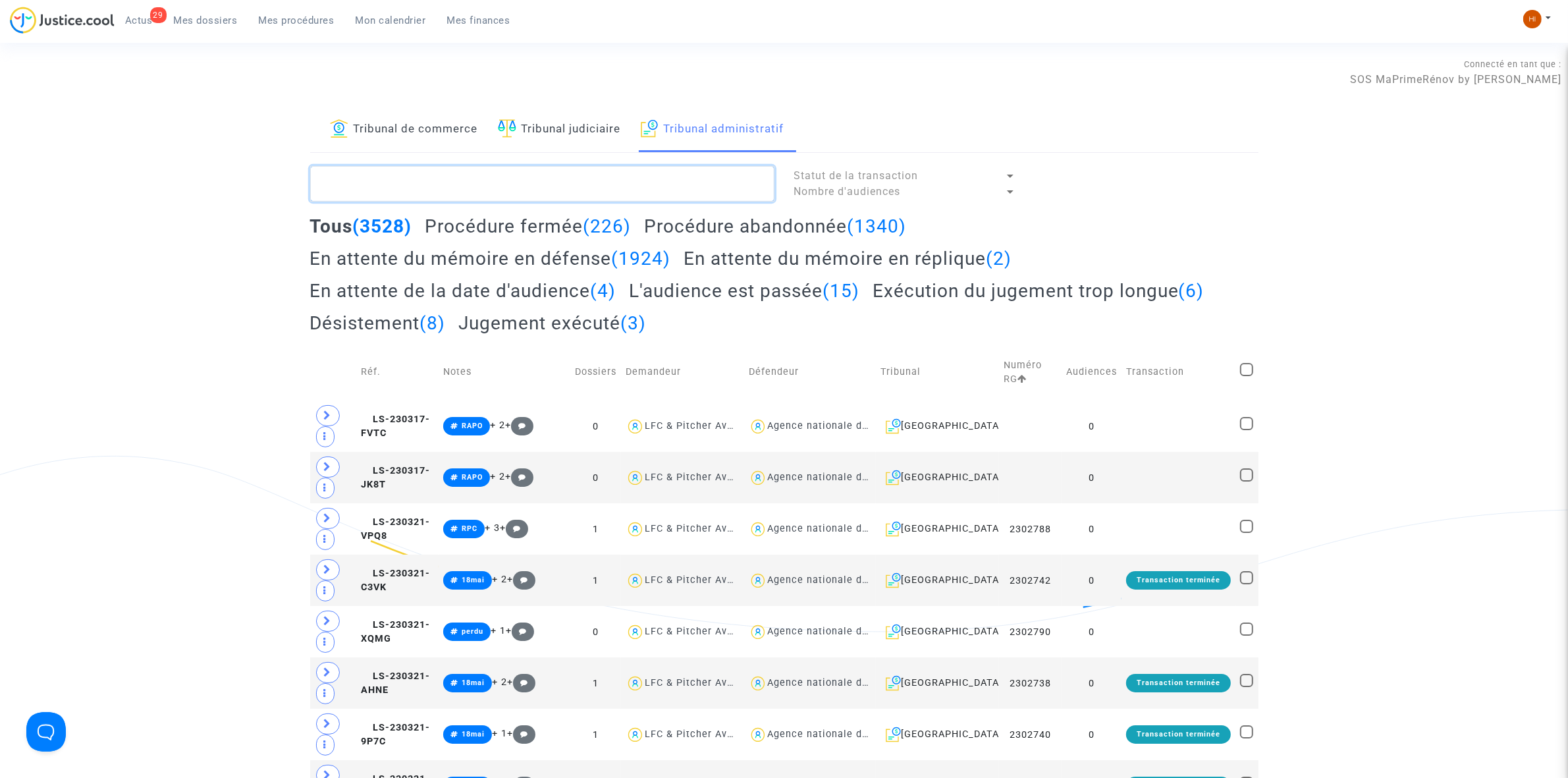
click at [687, 194] on textarea at bounding box center [542, 184] width 465 height 36
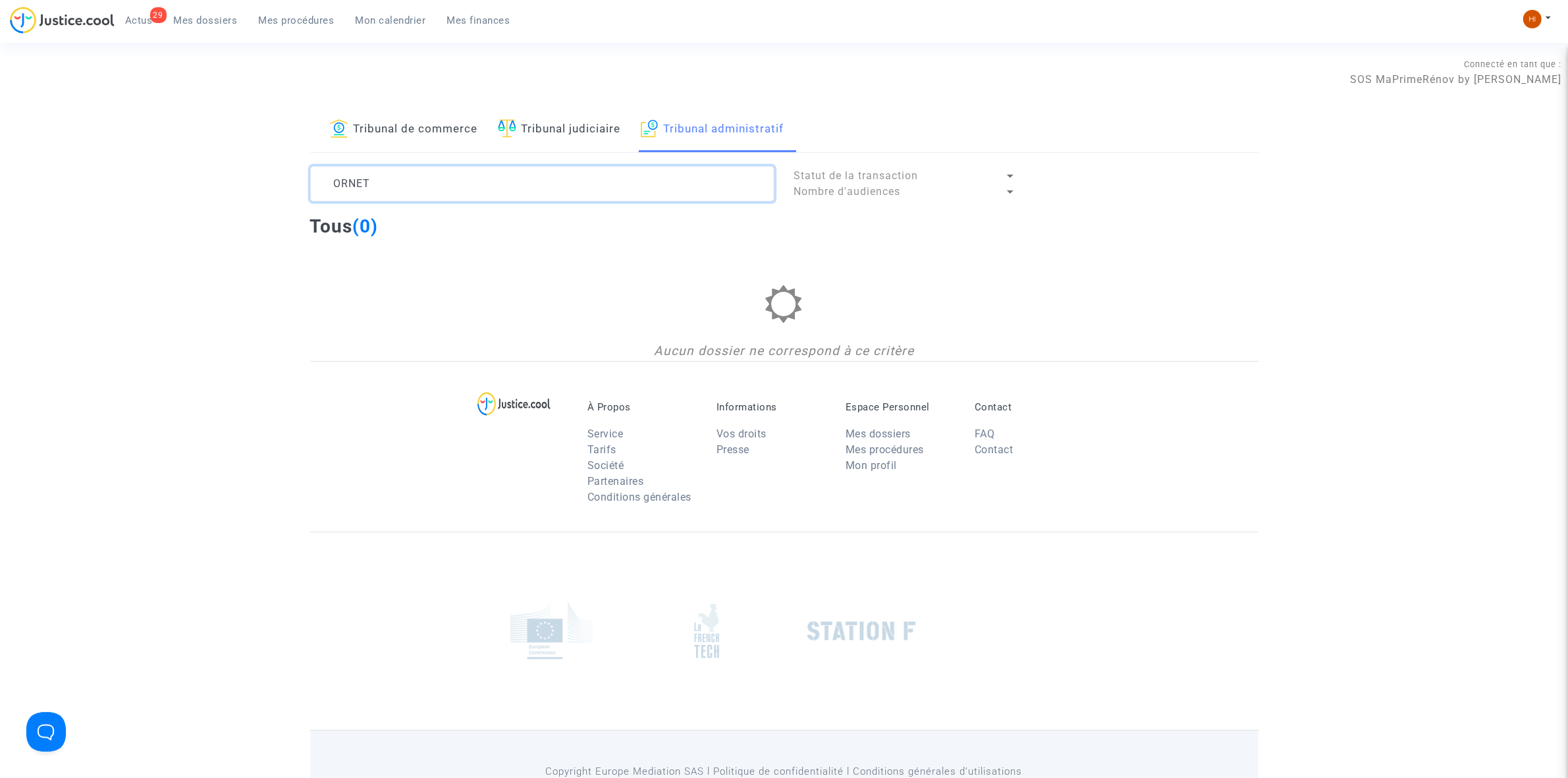
drag, startPoint x: 512, startPoint y: 187, endPoint x: 239, endPoint y: 170, distance: 273.5
click at [187, 179] on div "Tribunal de commerce Tribunal judiciaire Tribunal administratif ORNET Statut de…" at bounding box center [784, 234] width 1568 height 253
click at [330, 177] on textarea at bounding box center [542, 184] width 465 height 36
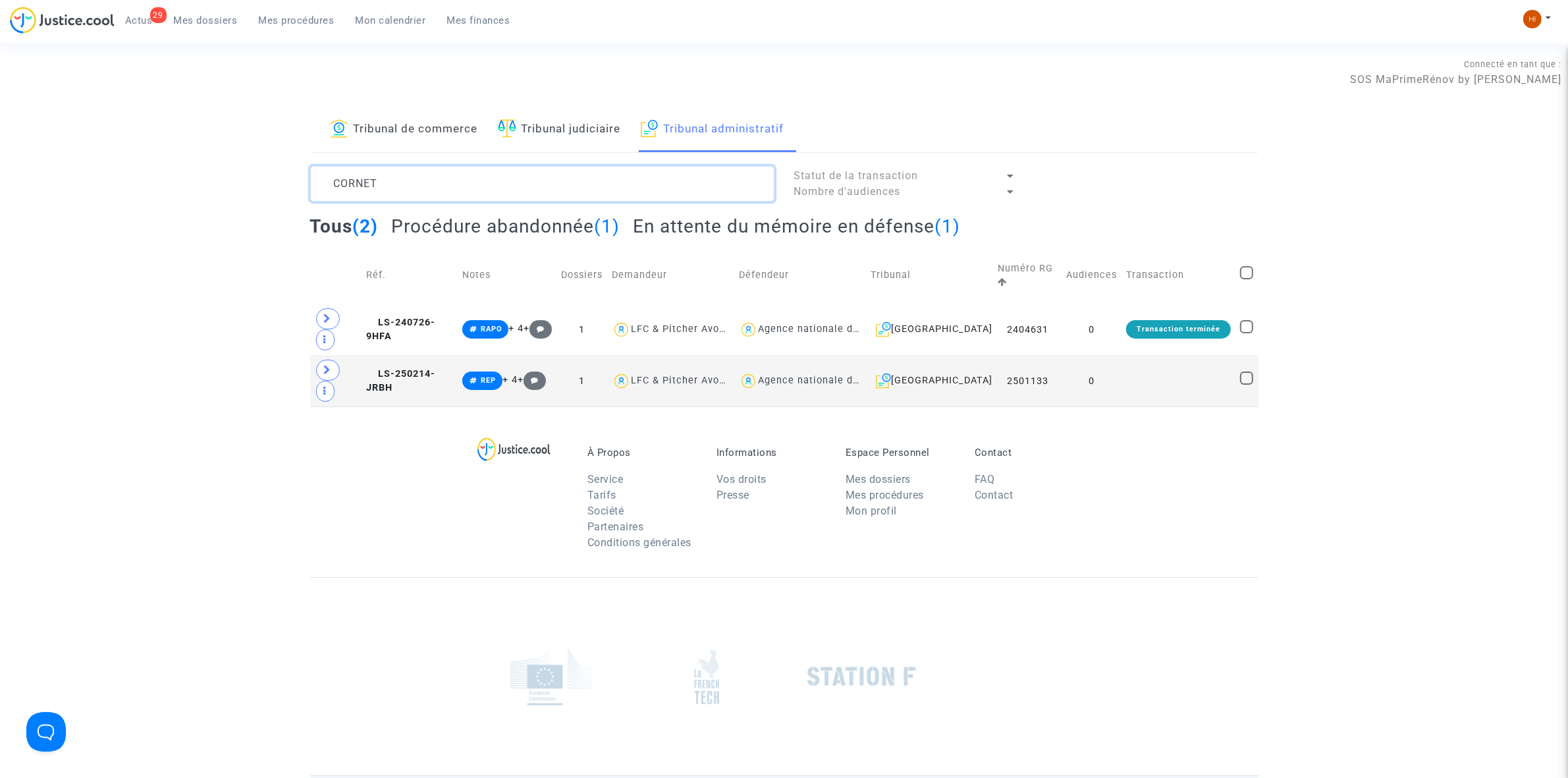
type textarea "CORNET"
click at [761, 225] on h2 "En attente du mémoire en défense (1)" at bounding box center [796, 226] width 327 height 23
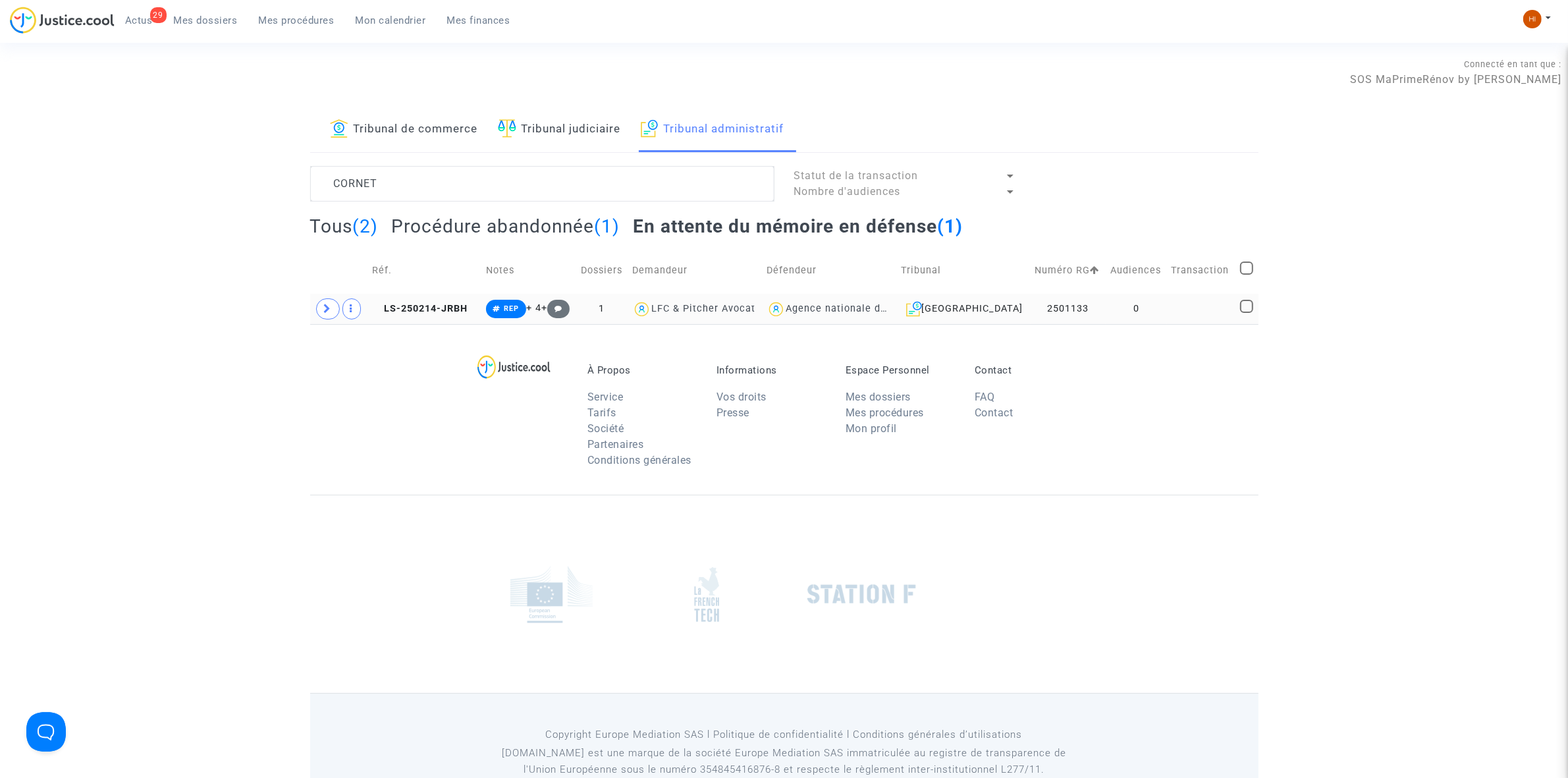
click at [1160, 302] on td "0" at bounding box center [1137, 309] width 61 height 31
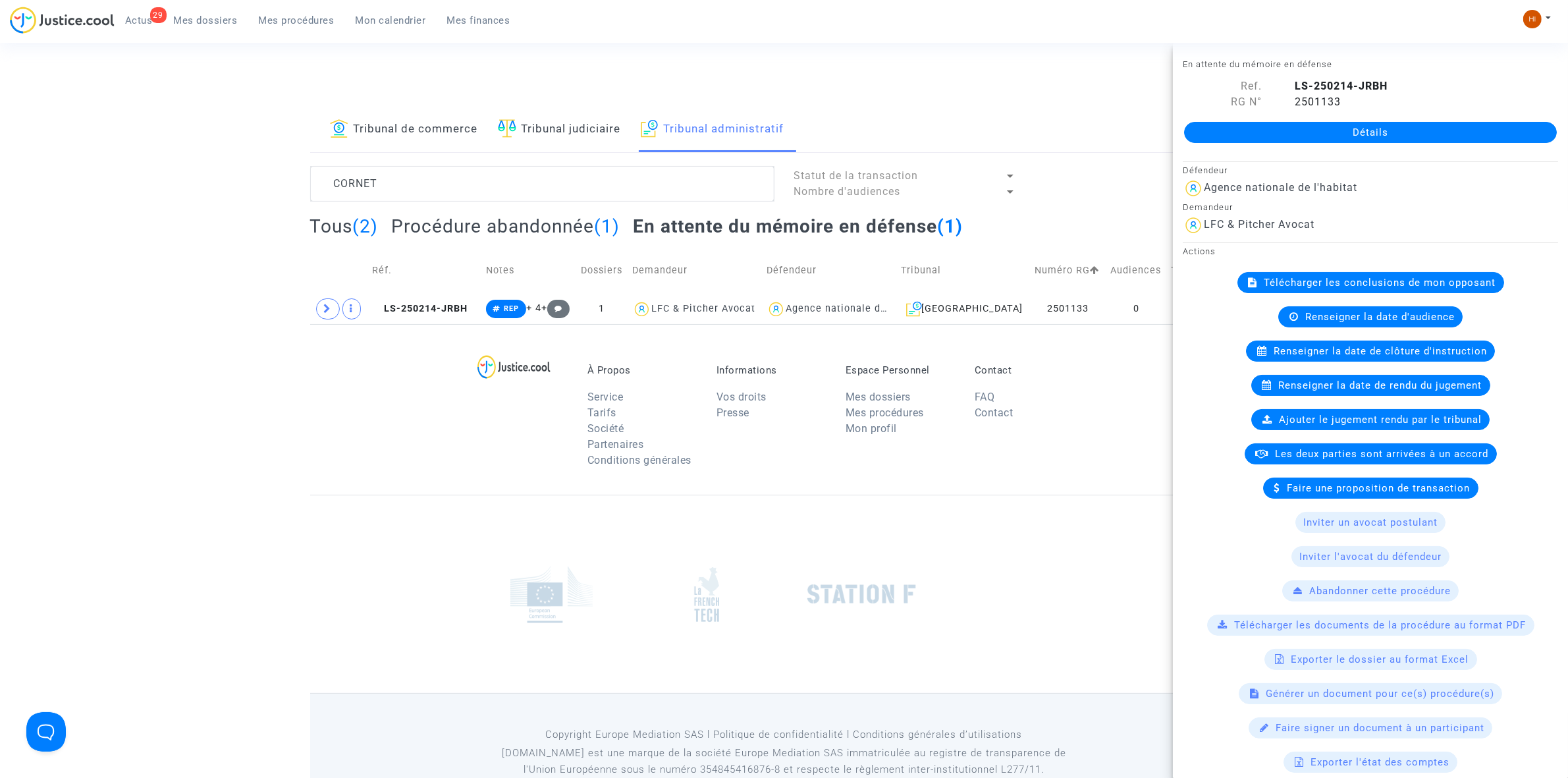
click at [1360, 350] on span "Renseigner la date de clôture d'instruction" at bounding box center [1380, 351] width 213 height 12
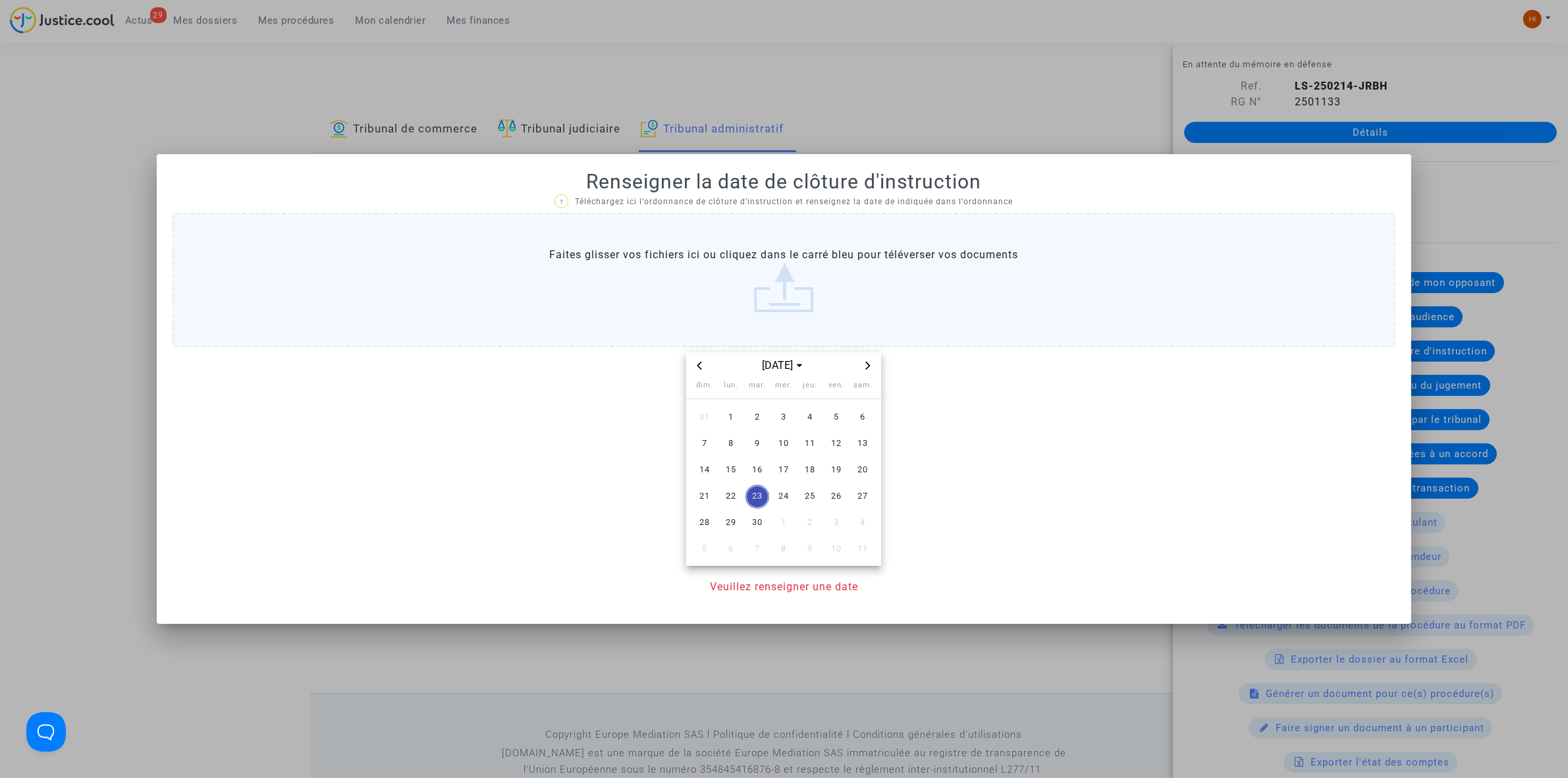
drag, startPoint x: 865, startPoint y: 366, endPoint x: 852, endPoint y: 395, distance: 31.8
click at [864, 366] on icon "Next month" at bounding box center [867, 365] width 8 height 8
click at [726, 444] on span "6" at bounding box center [731, 444] width 24 height 24
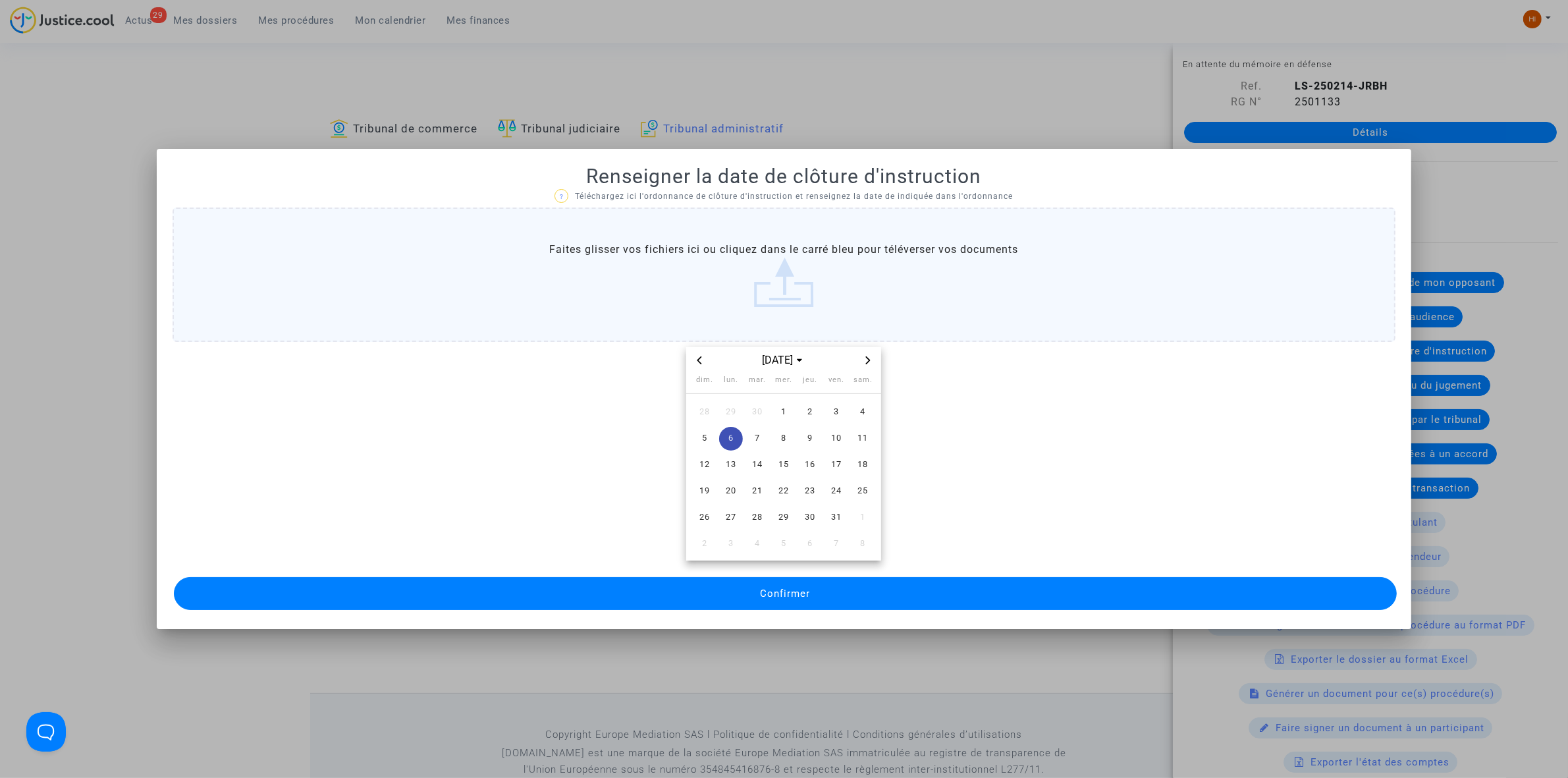
click at [743, 595] on button "Confirmer" at bounding box center [785, 594] width 1223 height 33
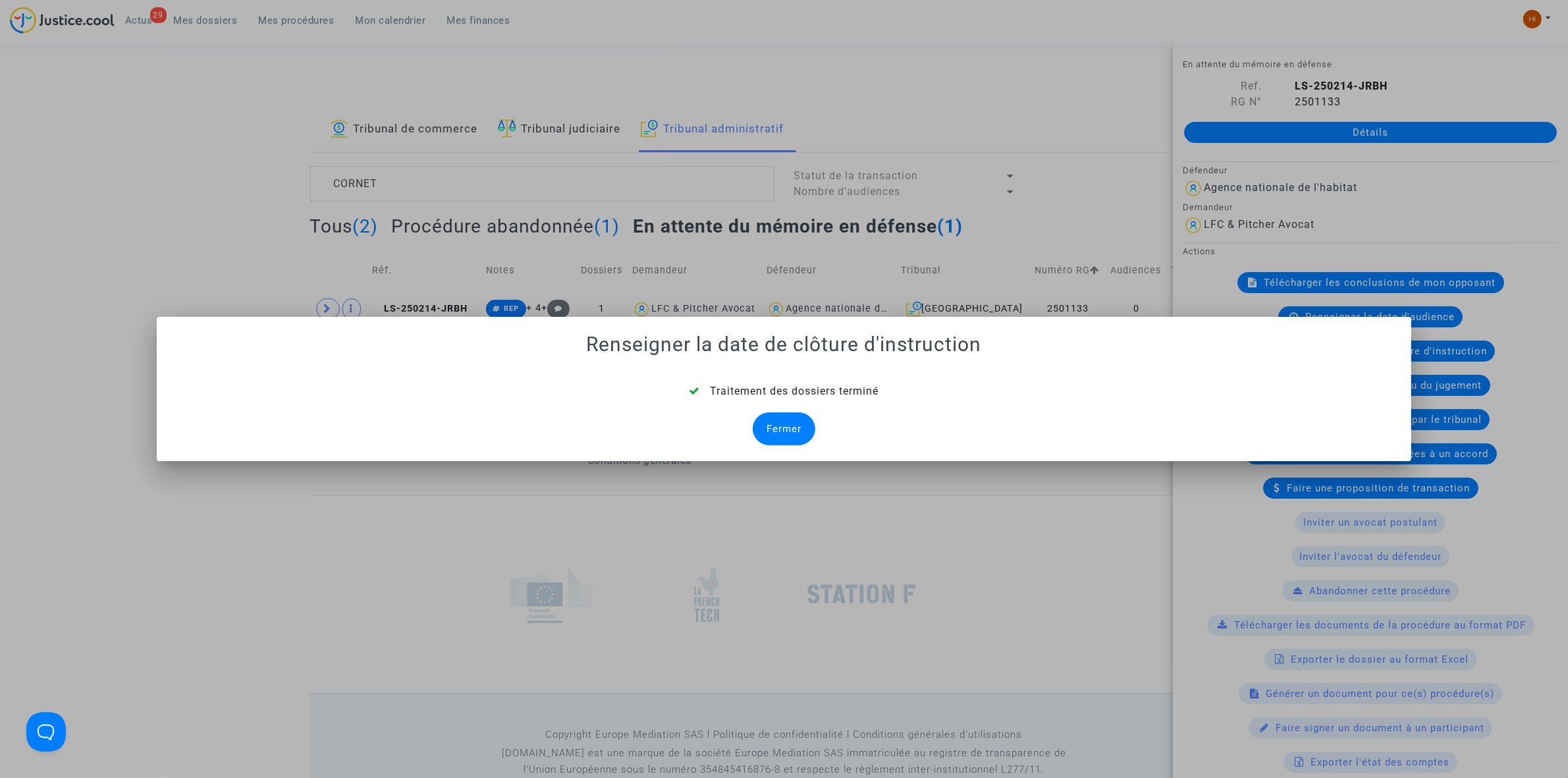
drag, startPoint x: 802, startPoint y: 440, endPoint x: 789, endPoint y: 433, distance: 14.8
click at [798, 438] on div "Fermer" at bounding box center [784, 429] width 62 height 33
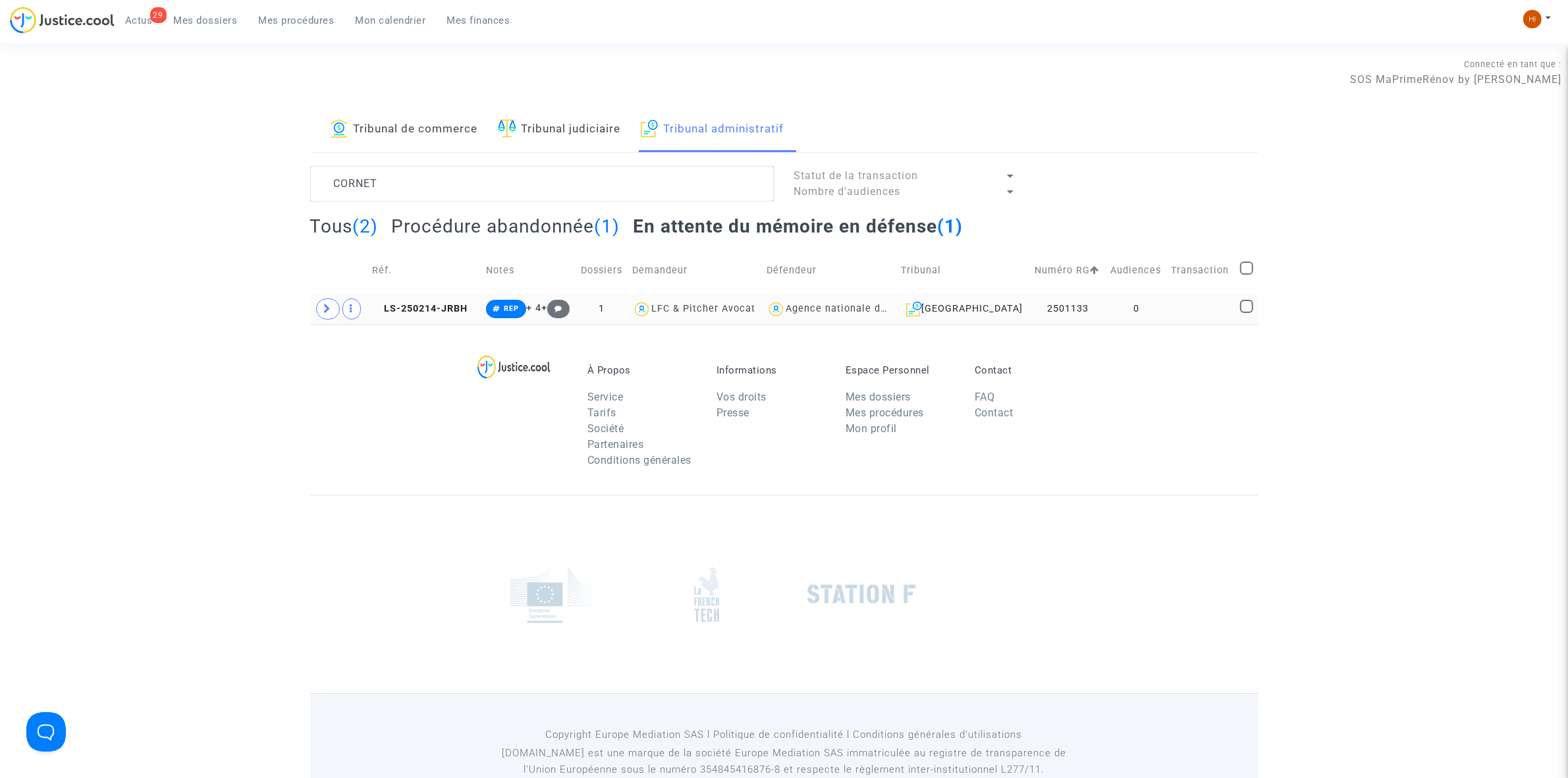
click at [1150, 315] on td "0" at bounding box center [1137, 309] width 61 height 31
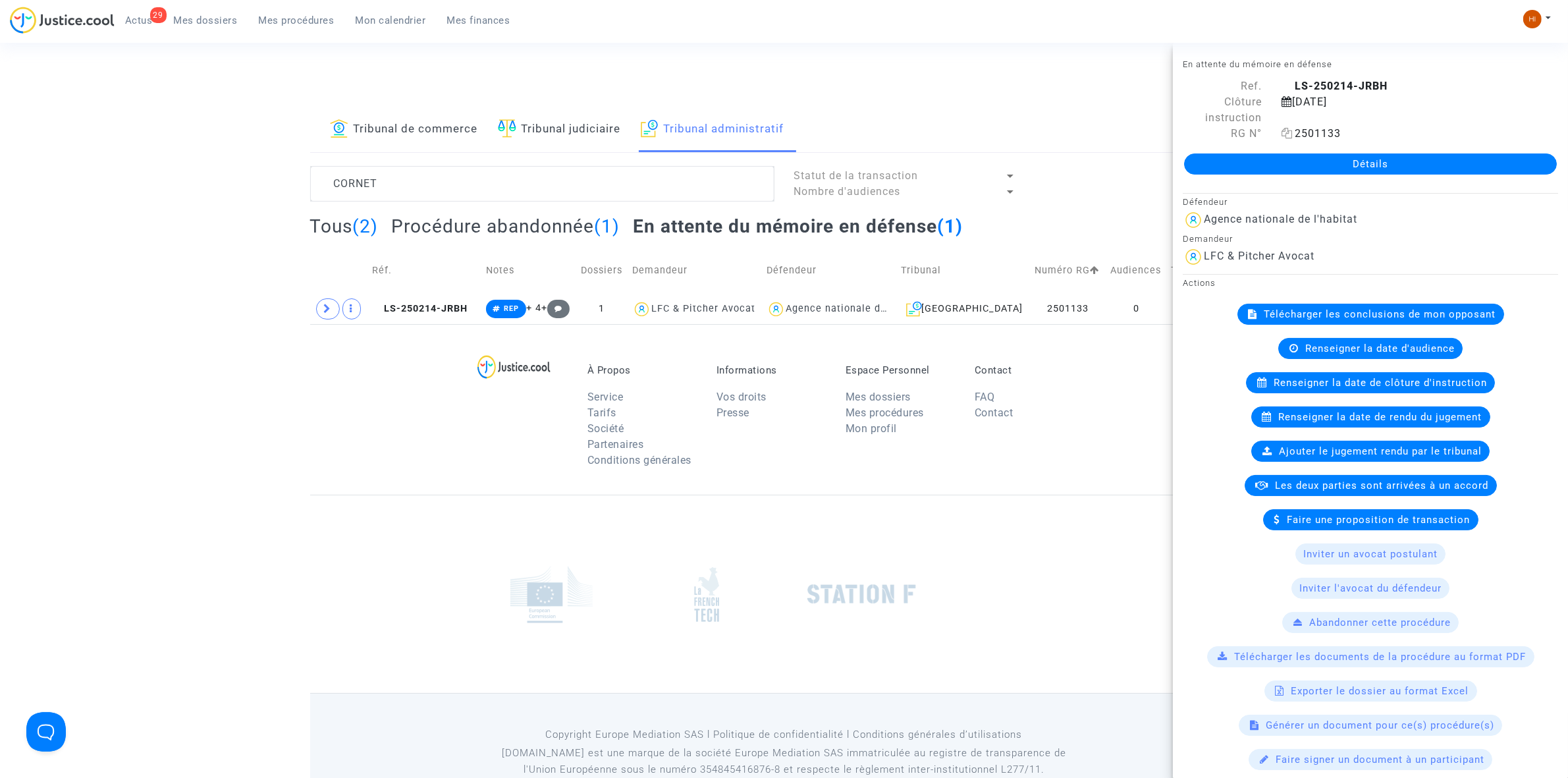
click at [1286, 137] on icon at bounding box center [1287, 133] width 11 height 10
click at [1285, 166] on link "Détails" at bounding box center [1370, 164] width 373 height 21
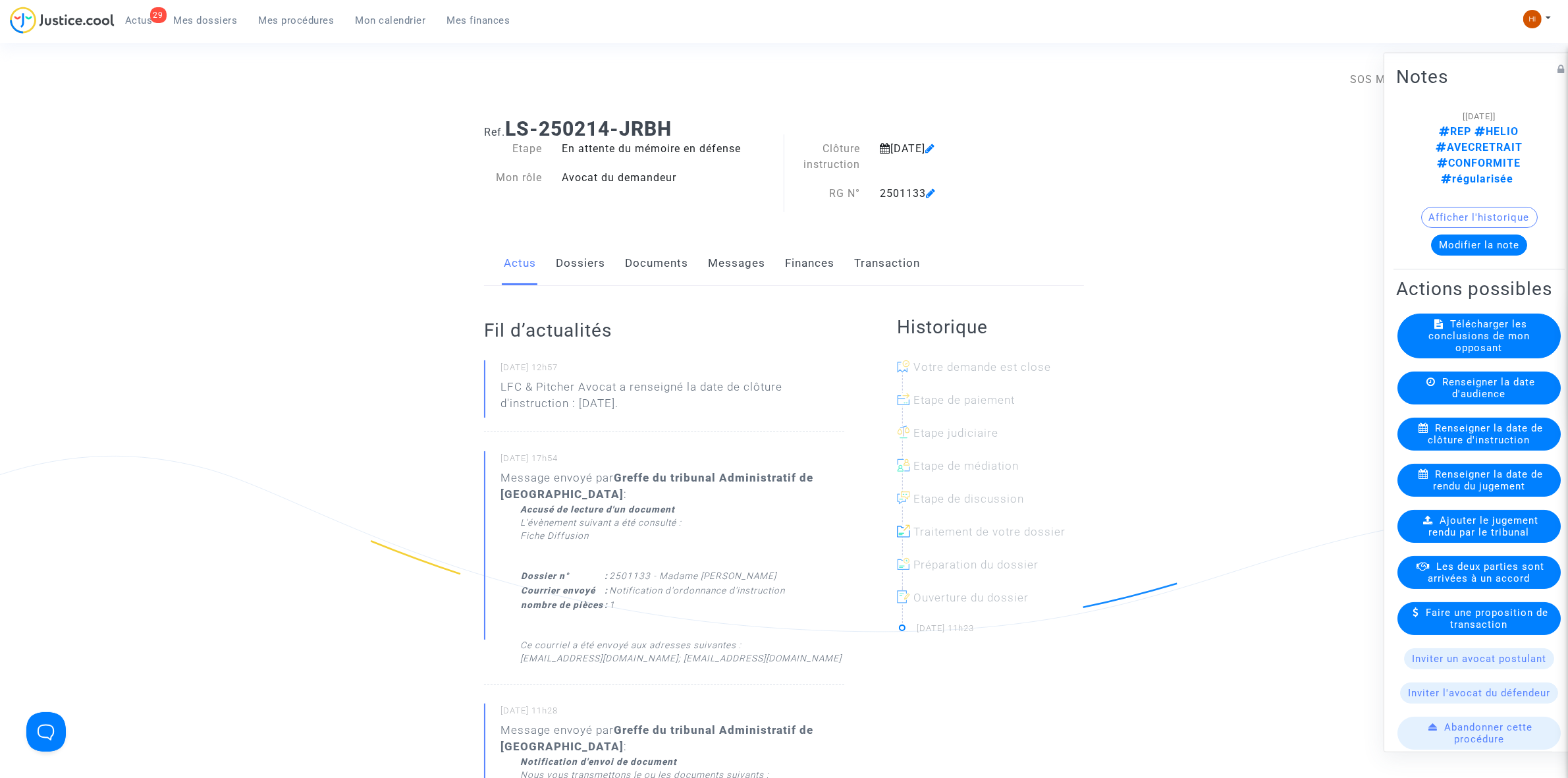
click at [644, 260] on link "Documents" at bounding box center [657, 263] width 63 height 44
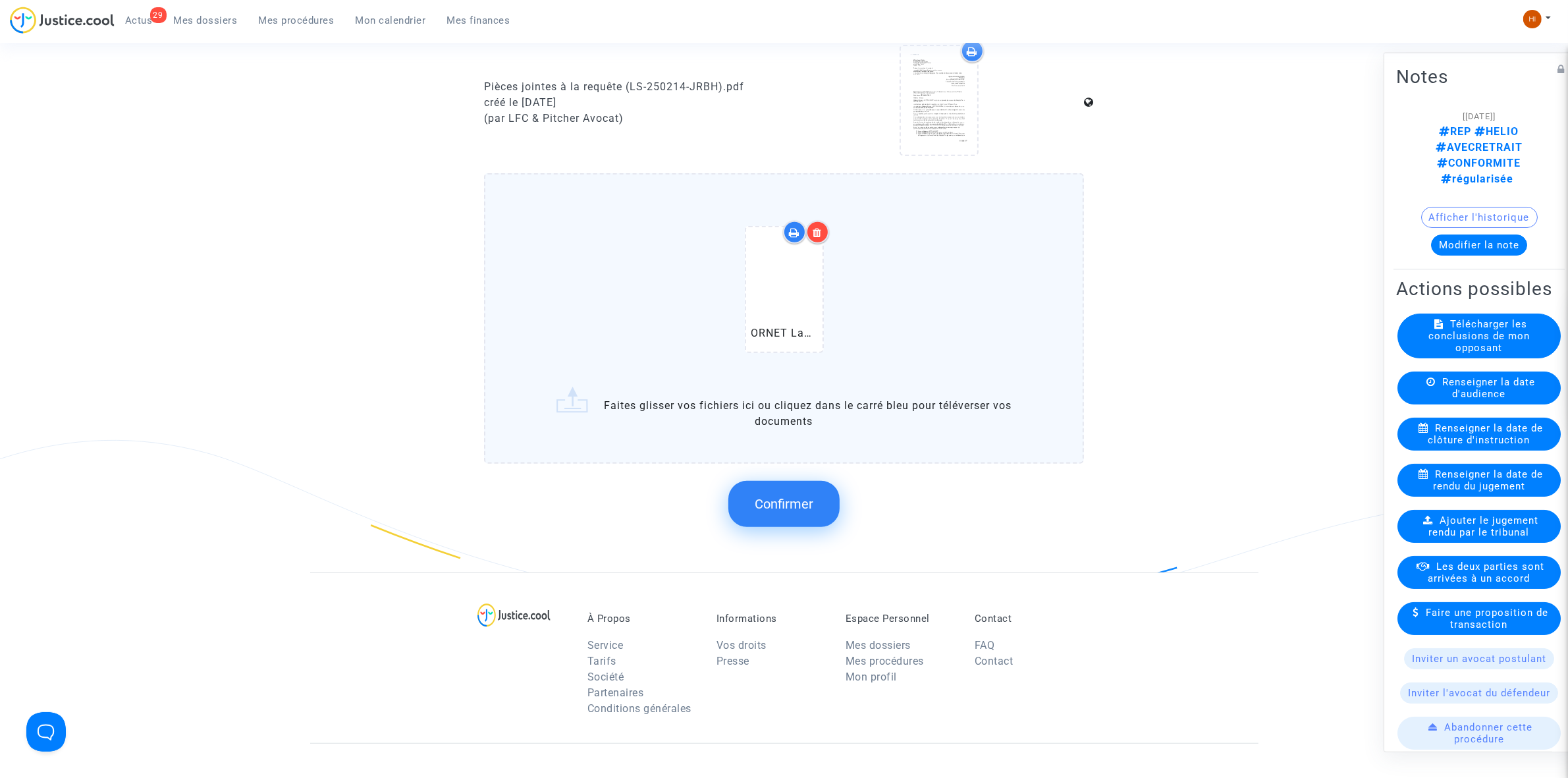
scroll to position [906, 0]
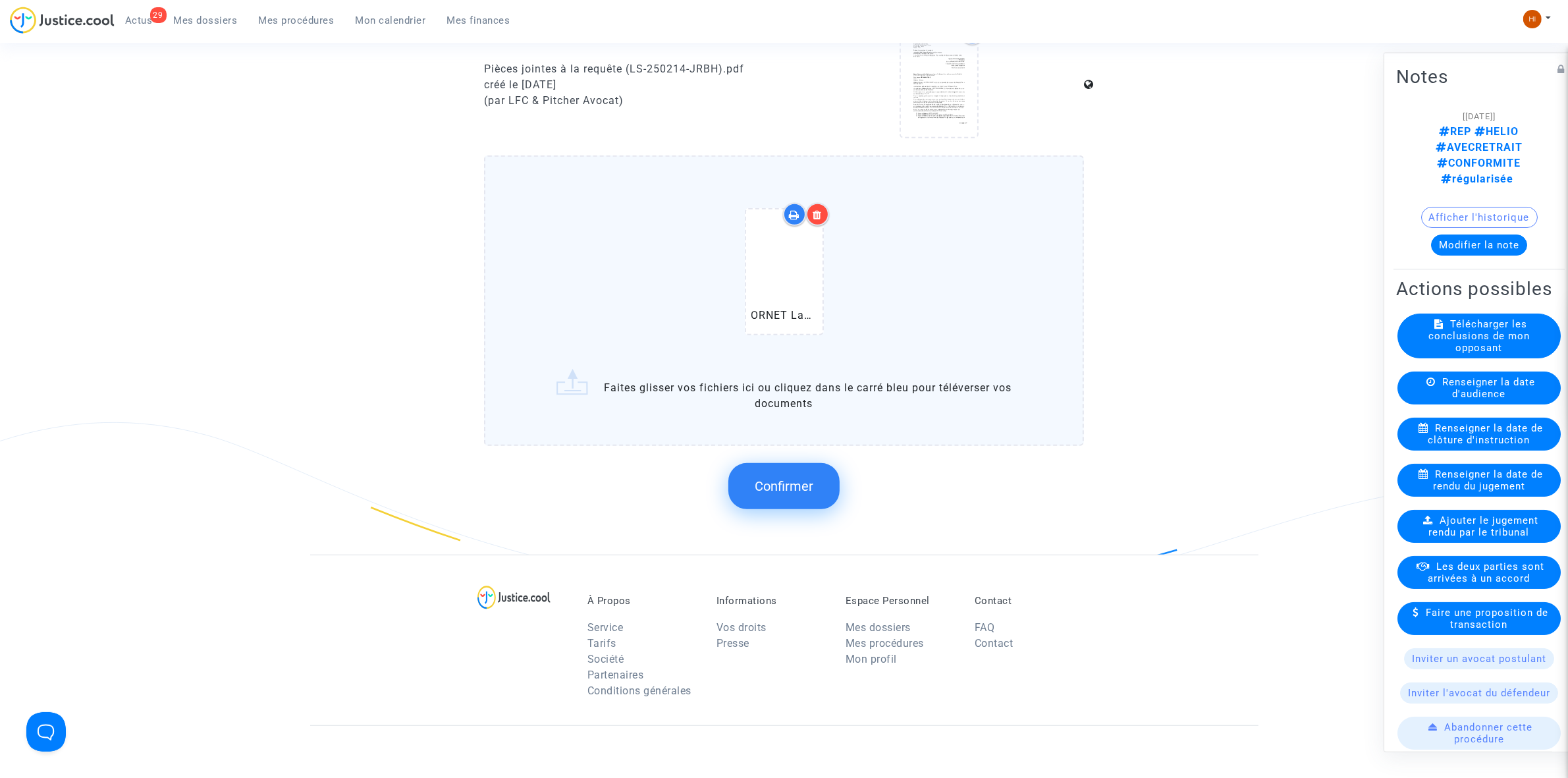
click at [778, 485] on span "Confirmer" at bounding box center [784, 486] width 59 height 16
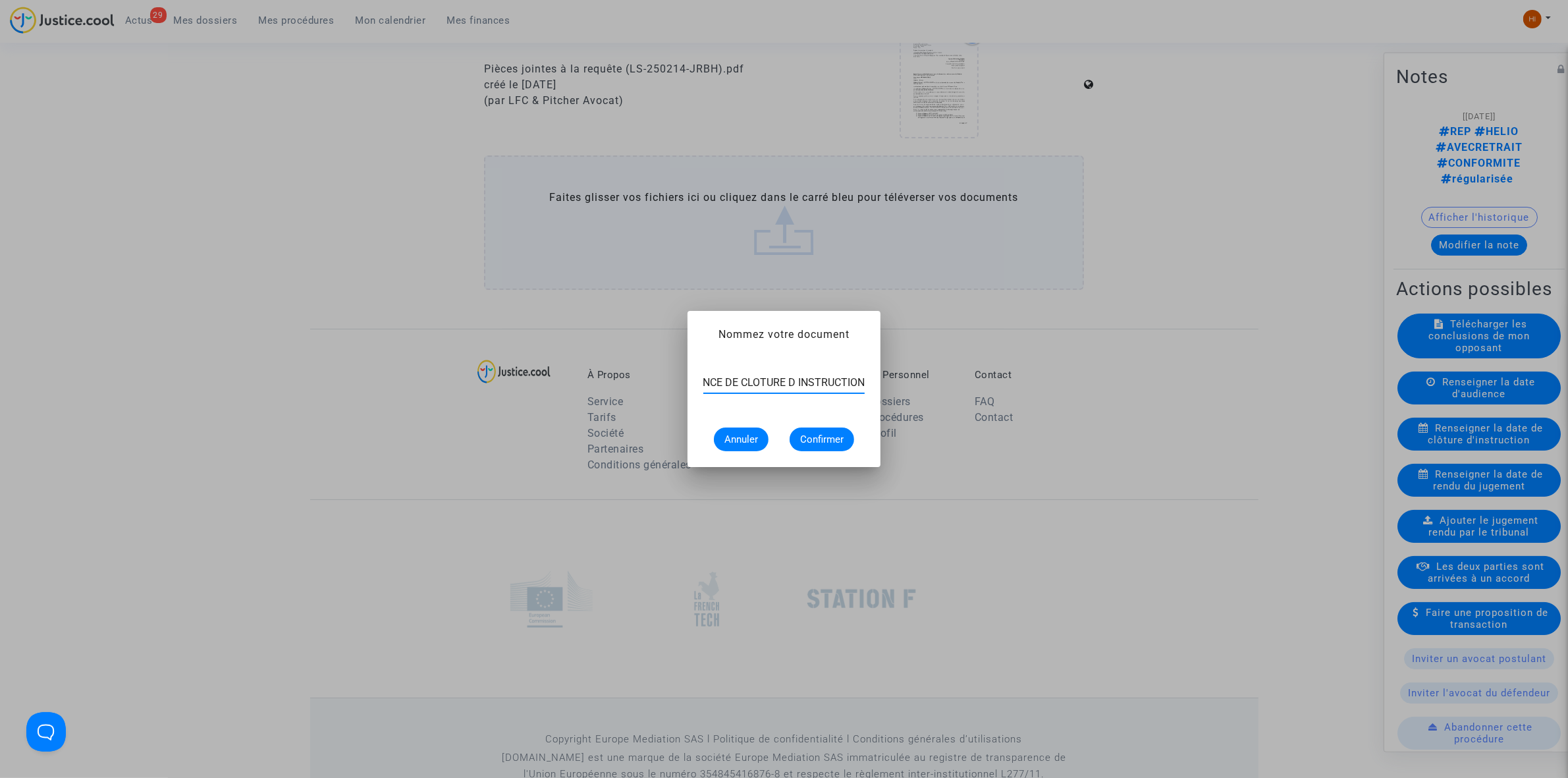
scroll to position [0, 54]
type input "ORDONNANCE DE CLOTURE D INSTRUCTION"
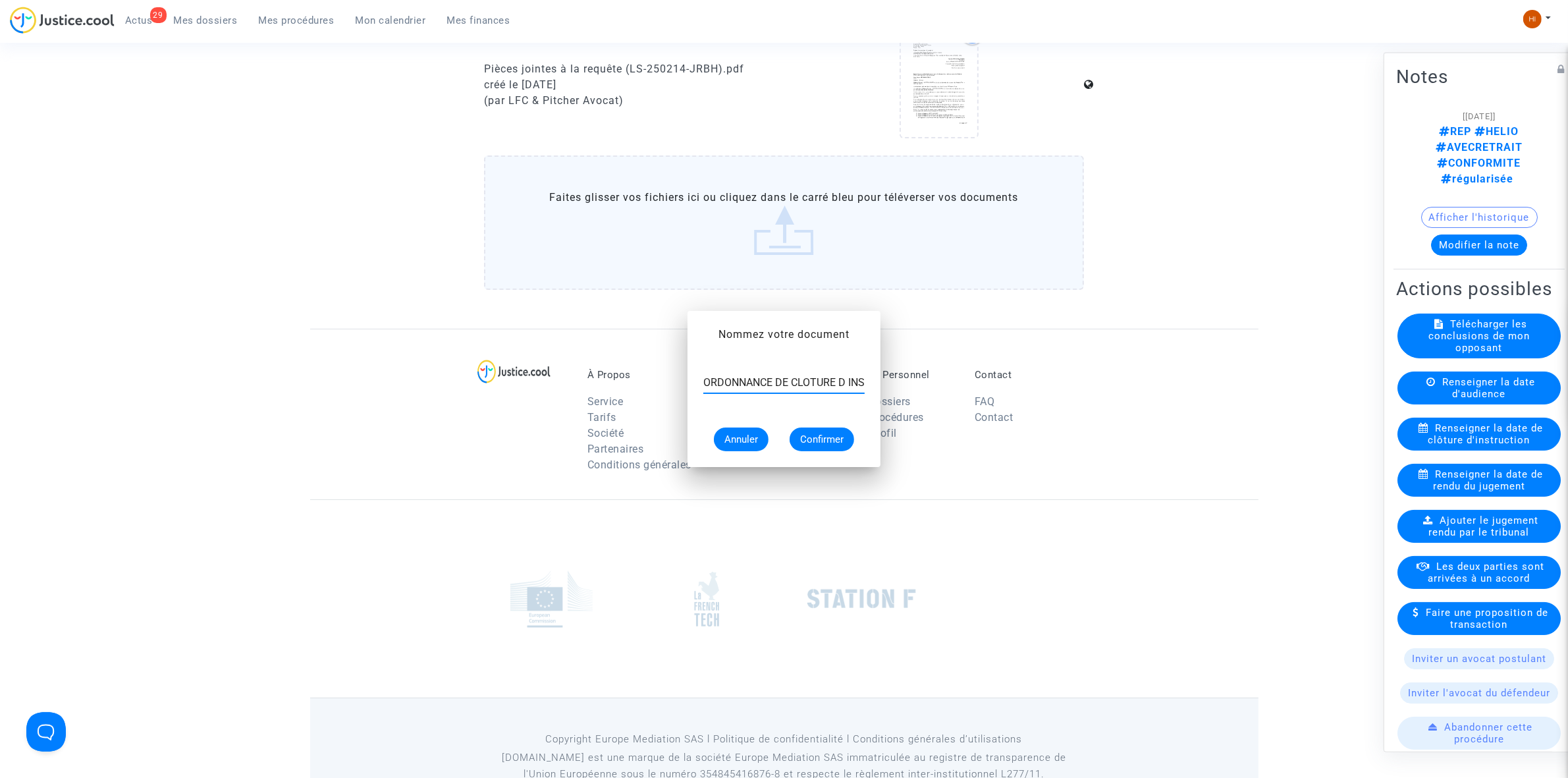
scroll to position [906, 0]
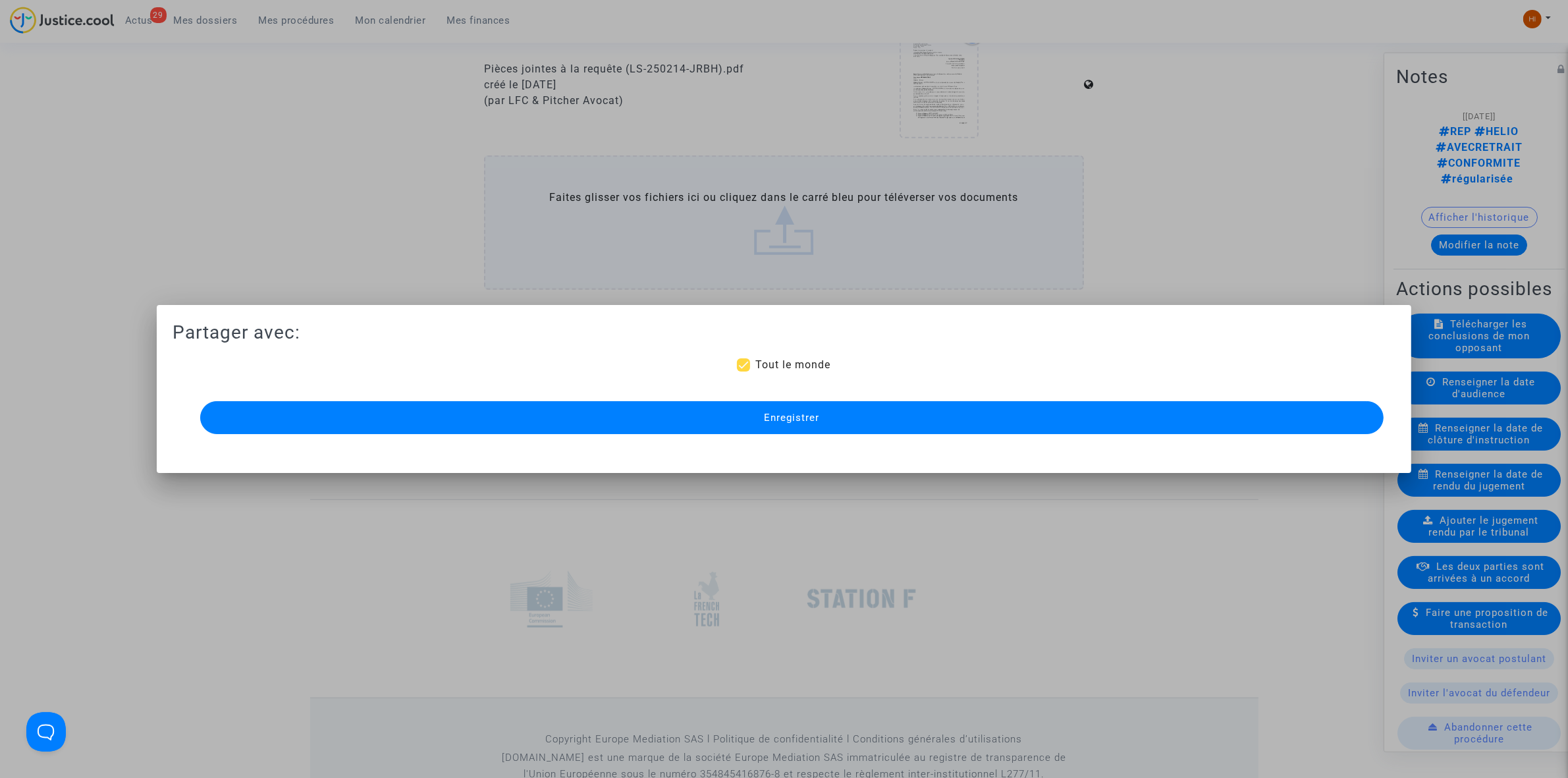
click at [343, 433] on button "Enregistrer" at bounding box center [792, 417] width 1183 height 33
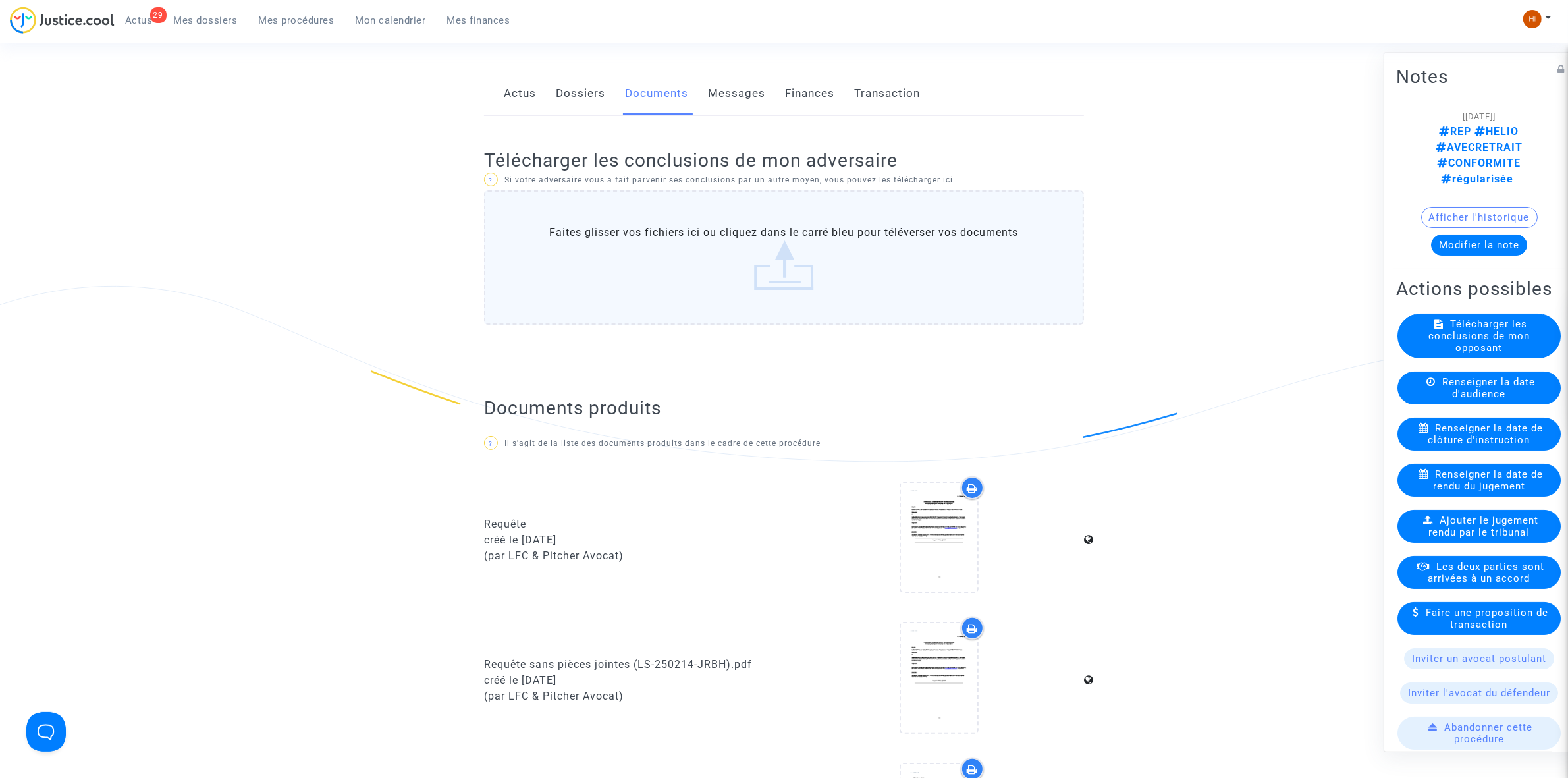
scroll to position [577, 0]
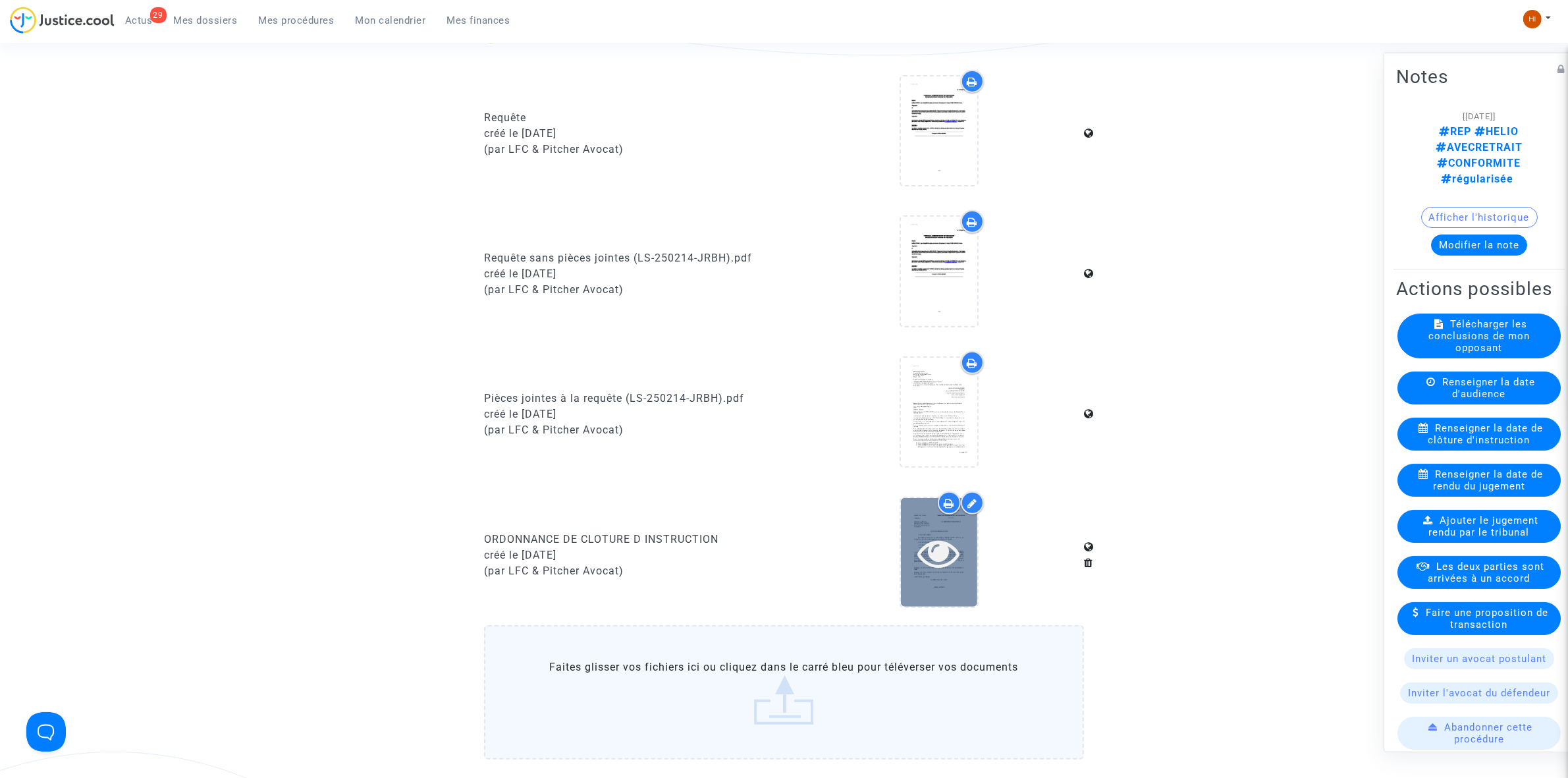
click at [955, 557] on icon at bounding box center [939, 552] width 43 height 42
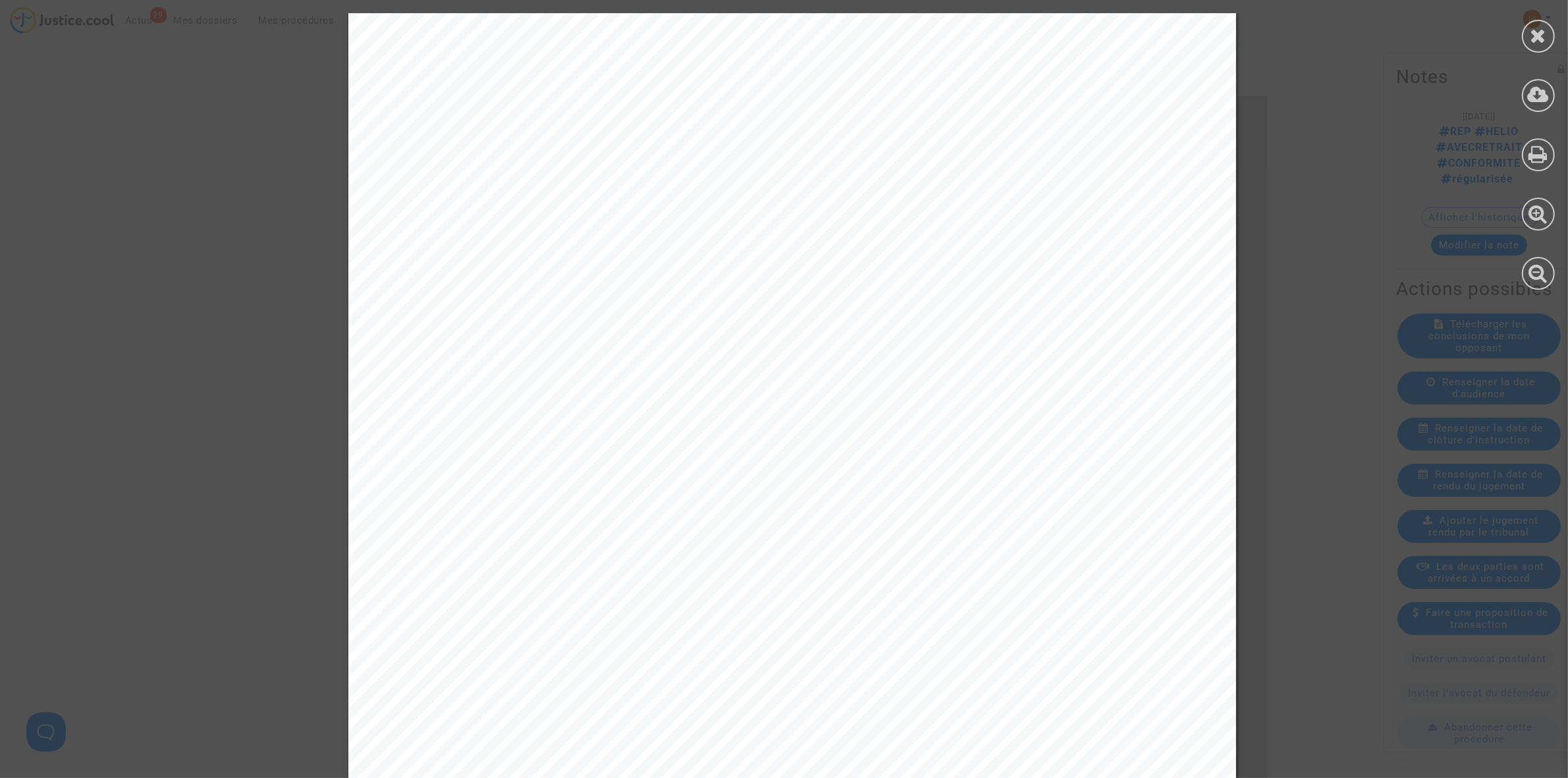
click at [1555, 37] on div at bounding box center [1539, 151] width 60 height 303
click at [1530, 40] on div at bounding box center [1538, 36] width 33 height 33
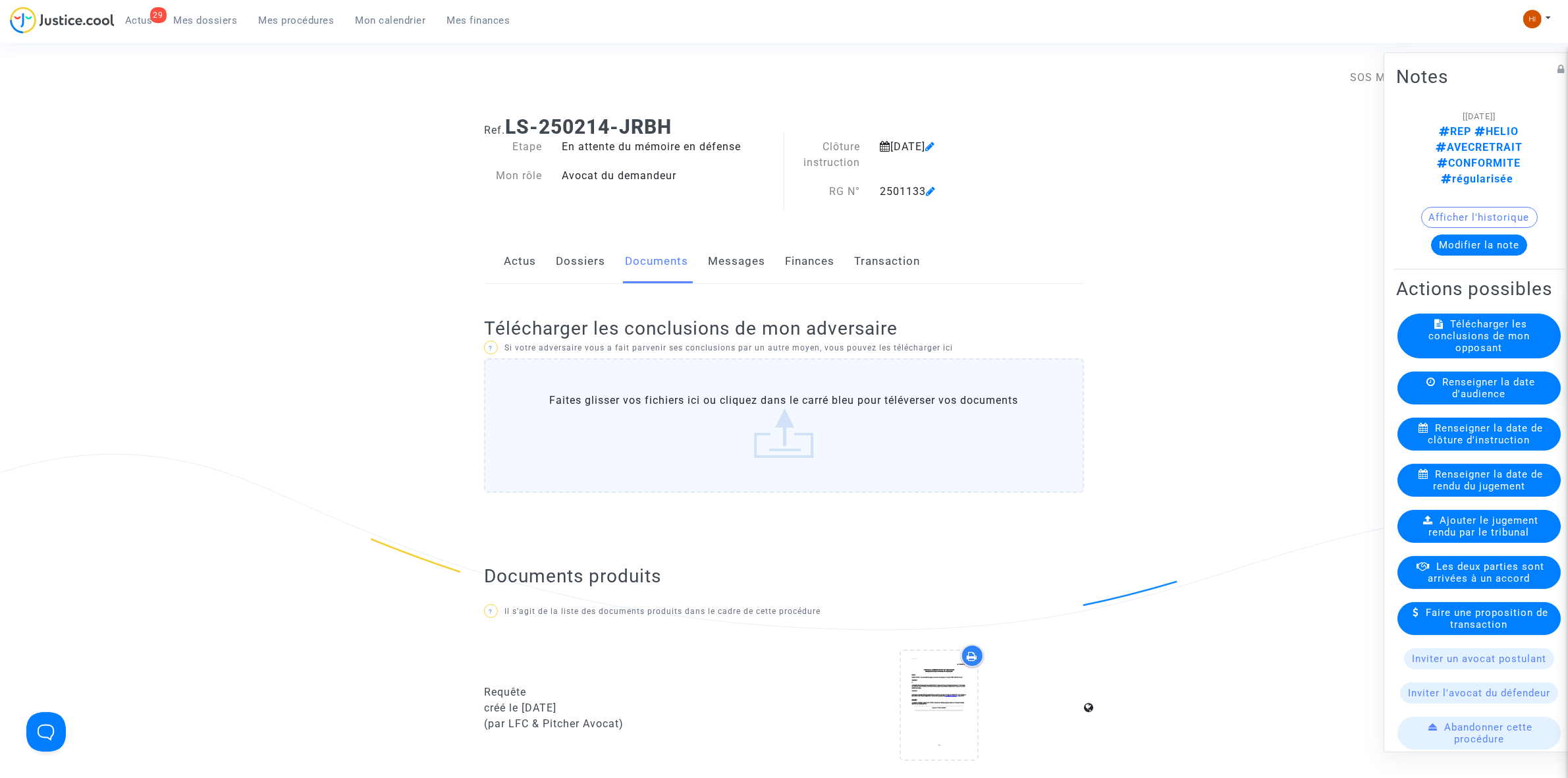
scroll to position [0, 0]
click at [560, 257] on link "Dossiers" at bounding box center [581, 263] width 49 height 44
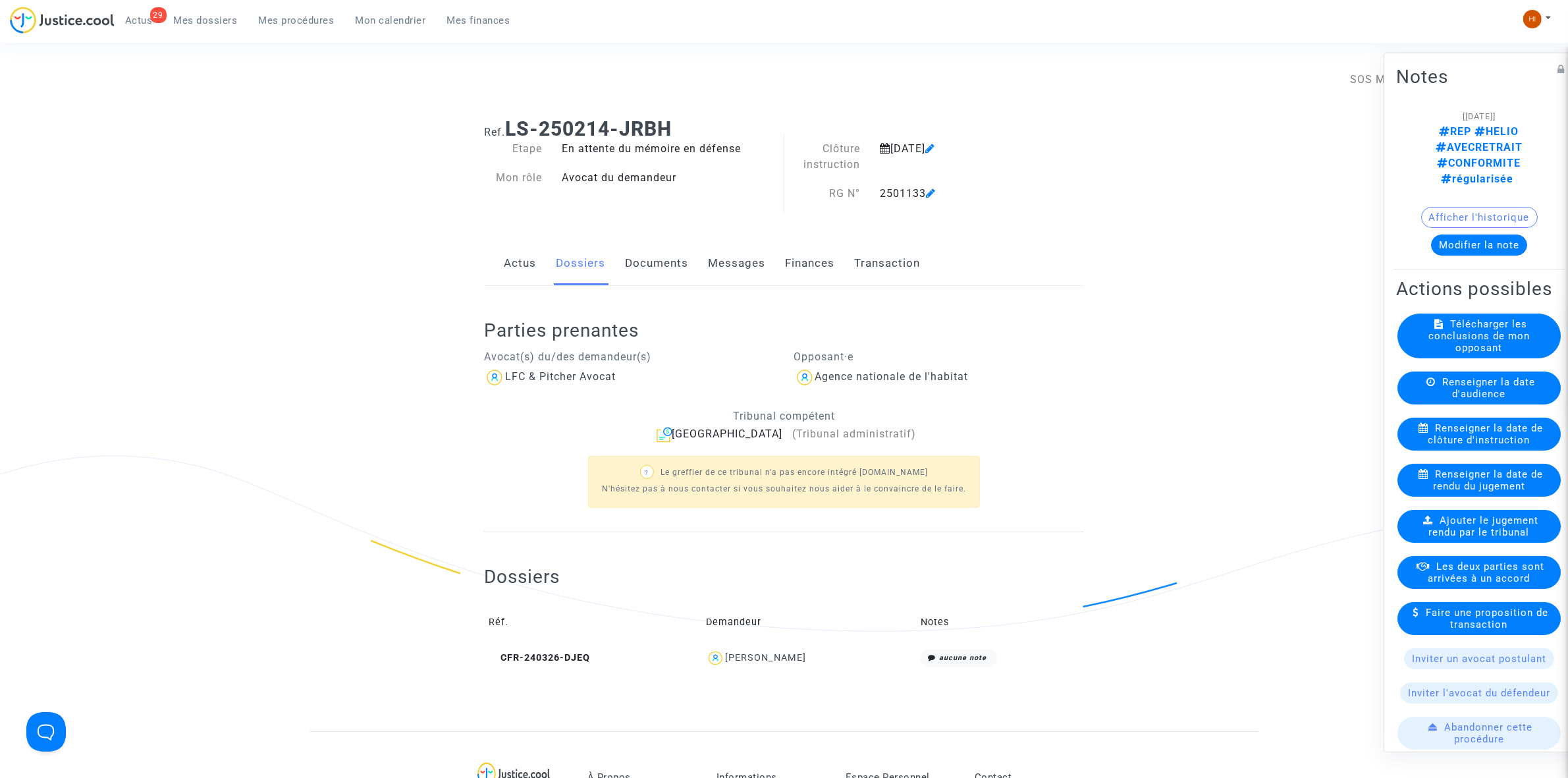
click at [1196, 427] on ng-component "Ref. LS-250214-JRBH Etape En attente du mémoire en défense Mon rôle Avocat du d…" at bounding box center [784, 419] width 948 height 624
click at [629, 248] on link "Documents" at bounding box center [657, 263] width 63 height 44
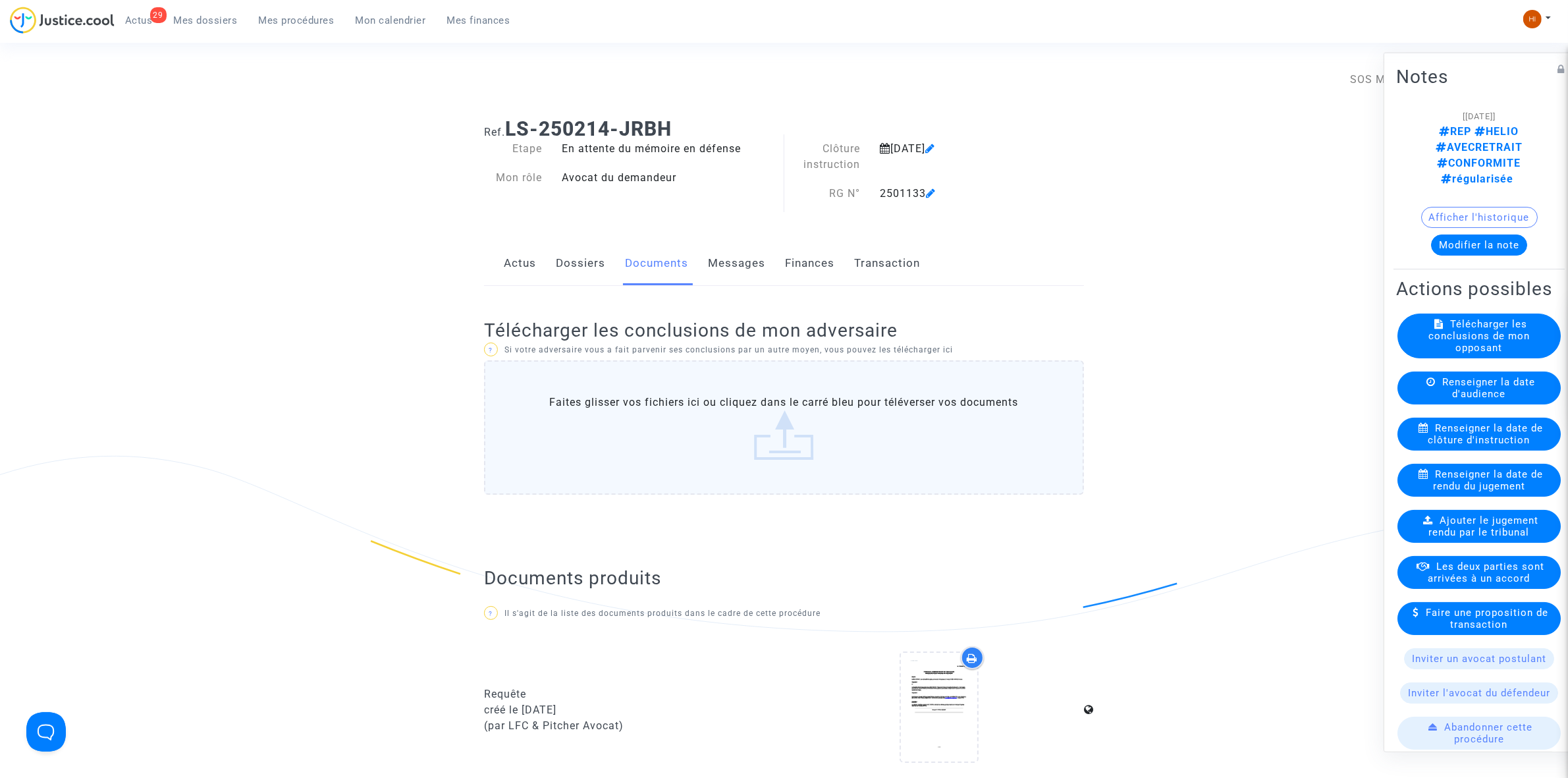
click at [305, 25] on span "Mes procédures" at bounding box center [297, 20] width 76 height 12
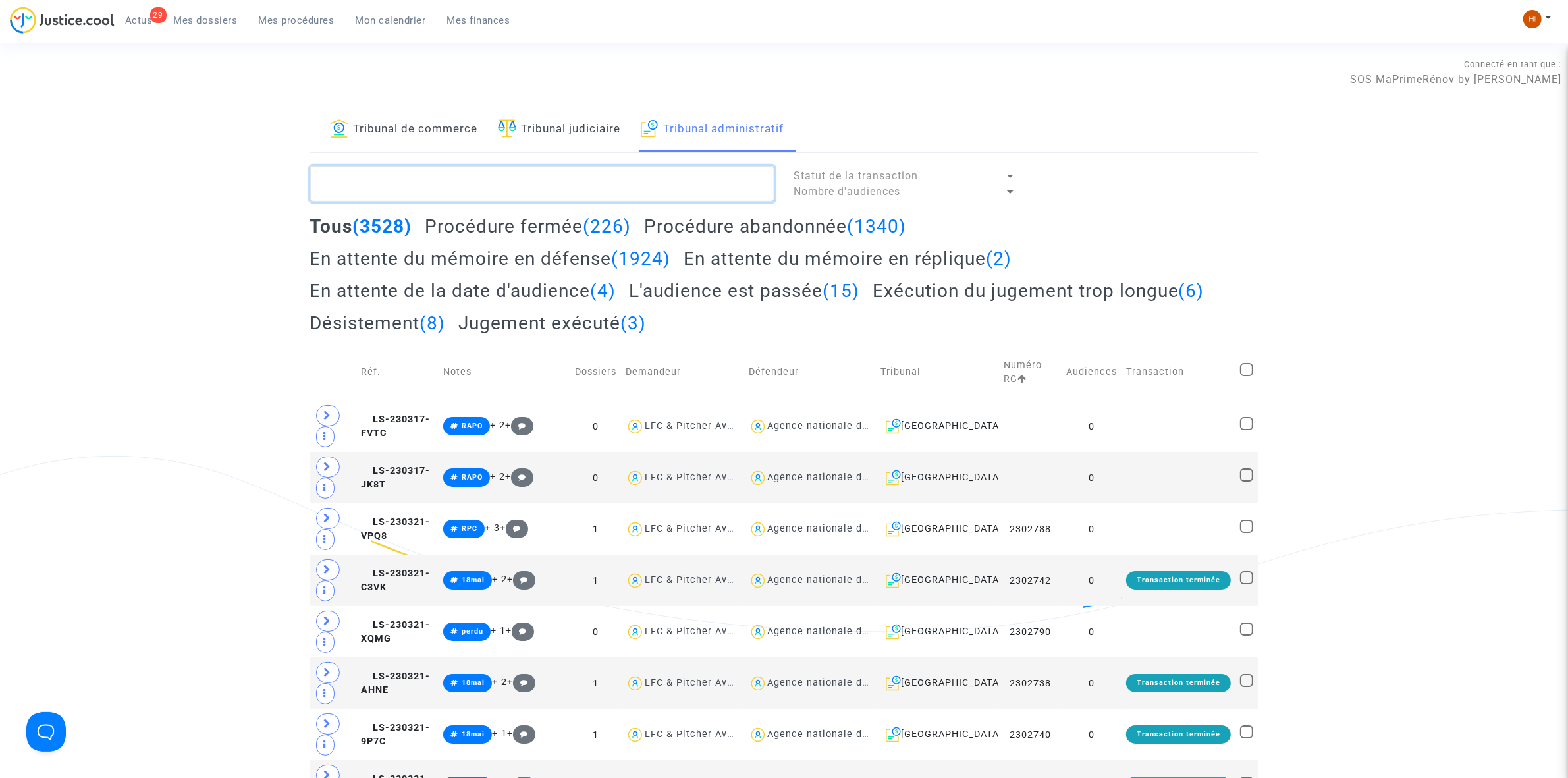
click at [587, 176] on textarea at bounding box center [542, 184] width 465 height 36
paste textarea "PEREIRA SANTOS Paulo Ricard"
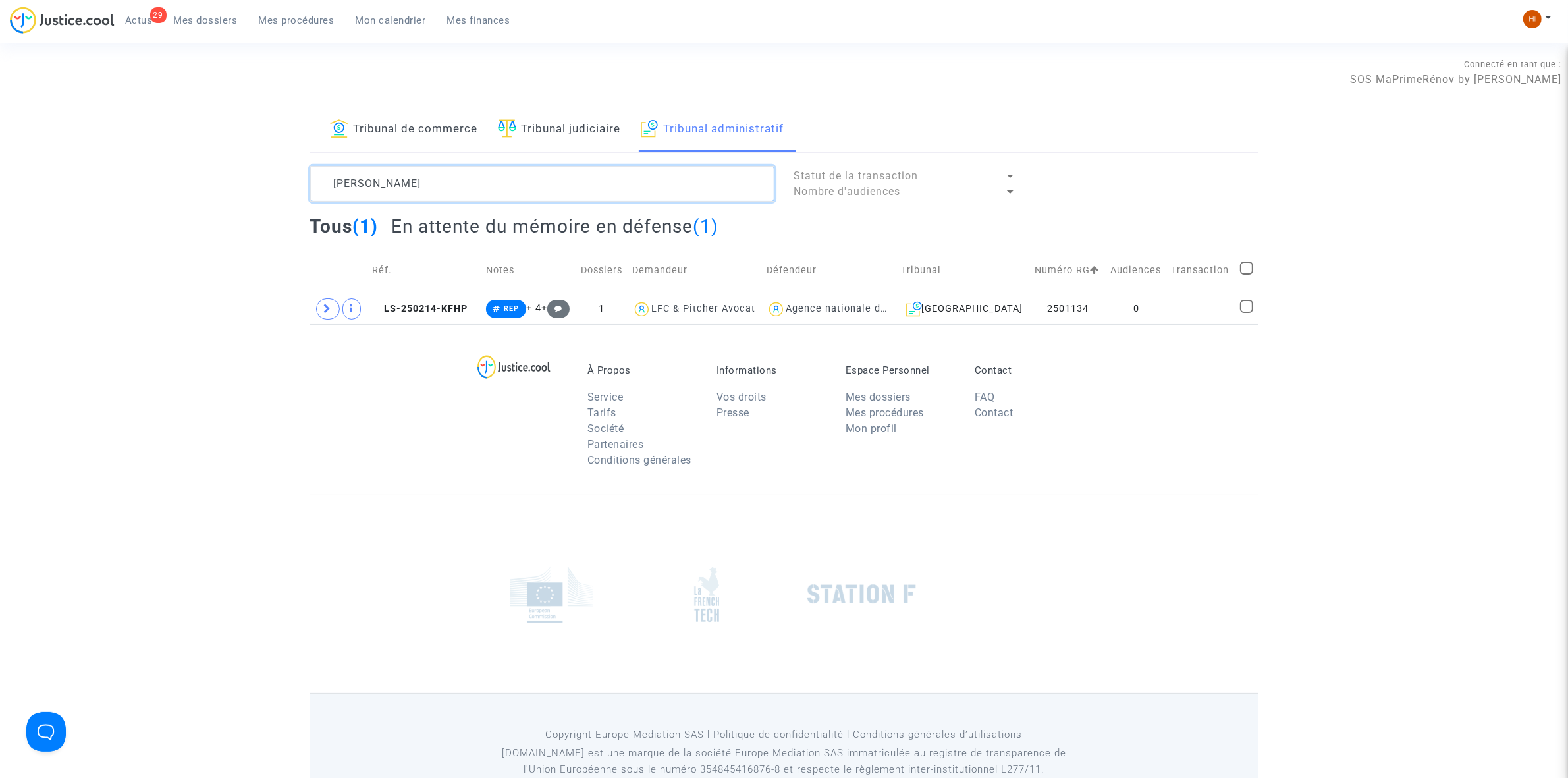
type textarea "PEREIRA SANTOS Paulo Ricard"
click at [1197, 293] on td "Transaction" at bounding box center [1201, 270] width 68 height 47
click at [1196, 310] on td at bounding box center [1201, 309] width 68 height 31
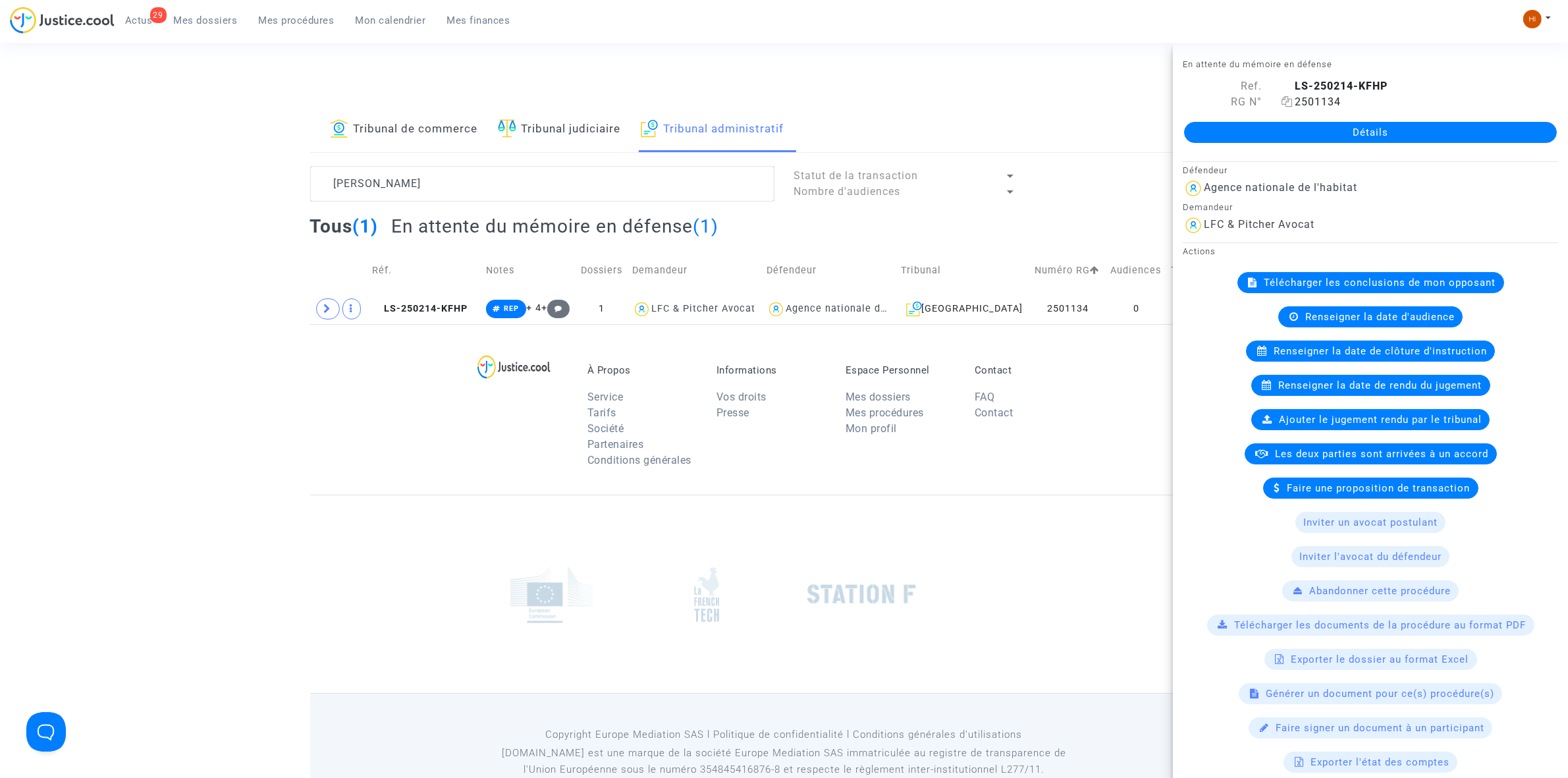
drag, startPoint x: 1288, startPoint y: 102, endPoint x: 1294, endPoint y: 119, distance: 18.0
click at [1288, 103] on icon at bounding box center [1287, 102] width 11 height 10
click at [1326, 356] on span "Renseigner la date de clôture d'instruction" at bounding box center [1380, 351] width 213 height 12
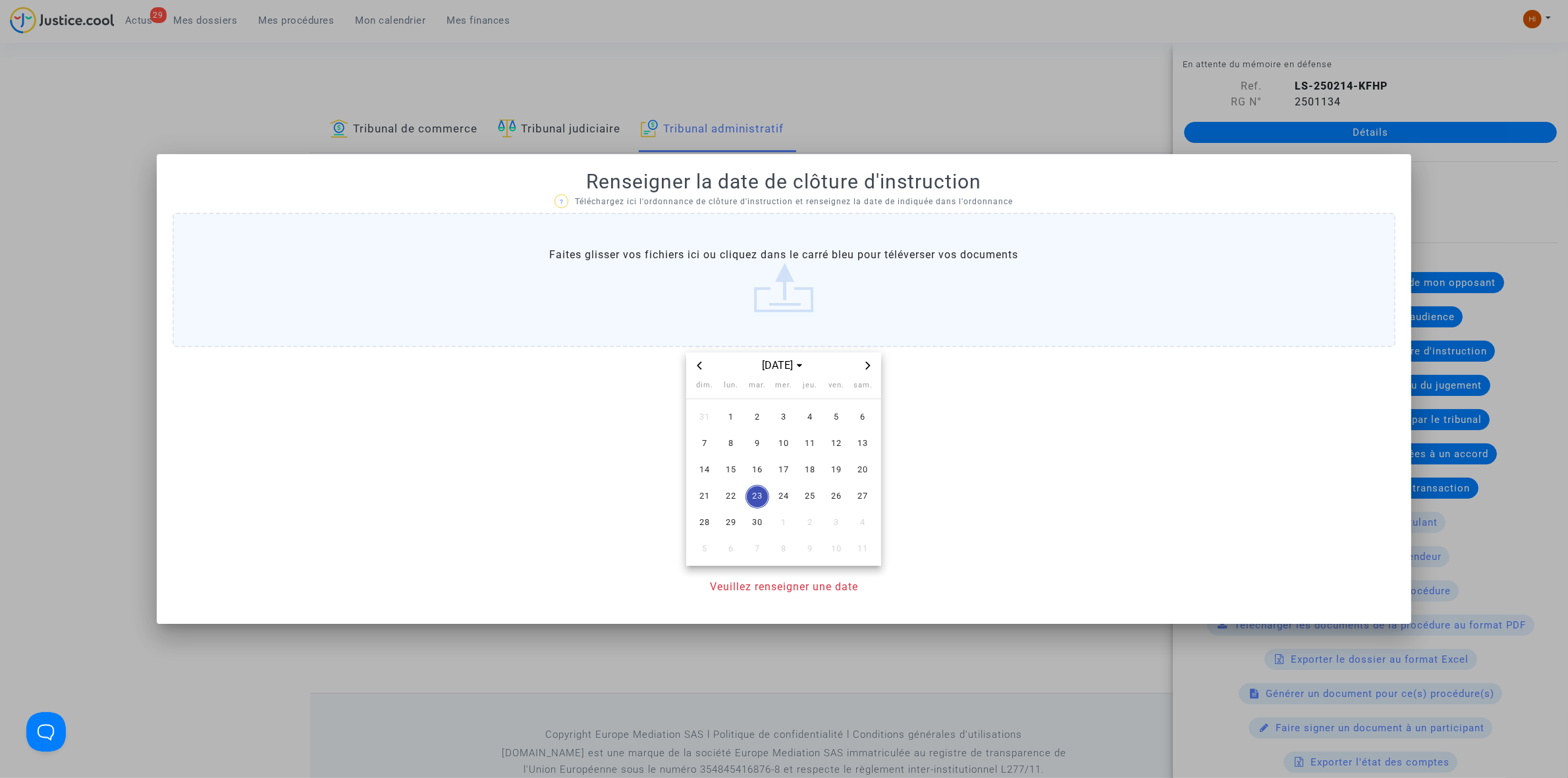
click at [871, 363] on icon "Next month" at bounding box center [867, 365] width 8 height 8
click at [722, 444] on span "6" at bounding box center [731, 444] width 24 height 24
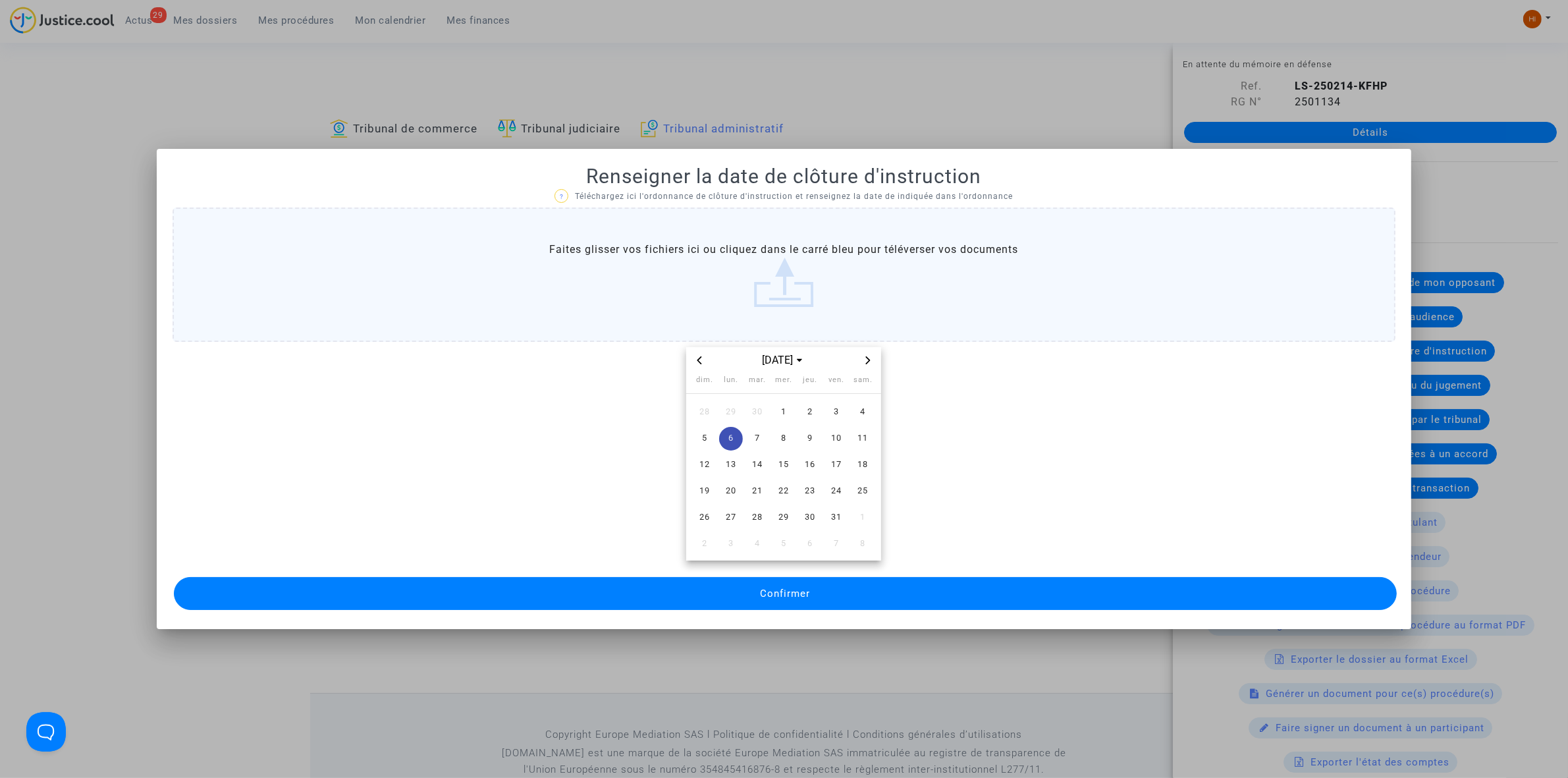
drag, startPoint x: 741, startPoint y: 601, endPoint x: 733, endPoint y: 600, distance: 8.1
click at [741, 603] on button "Confirmer" at bounding box center [785, 594] width 1223 height 33
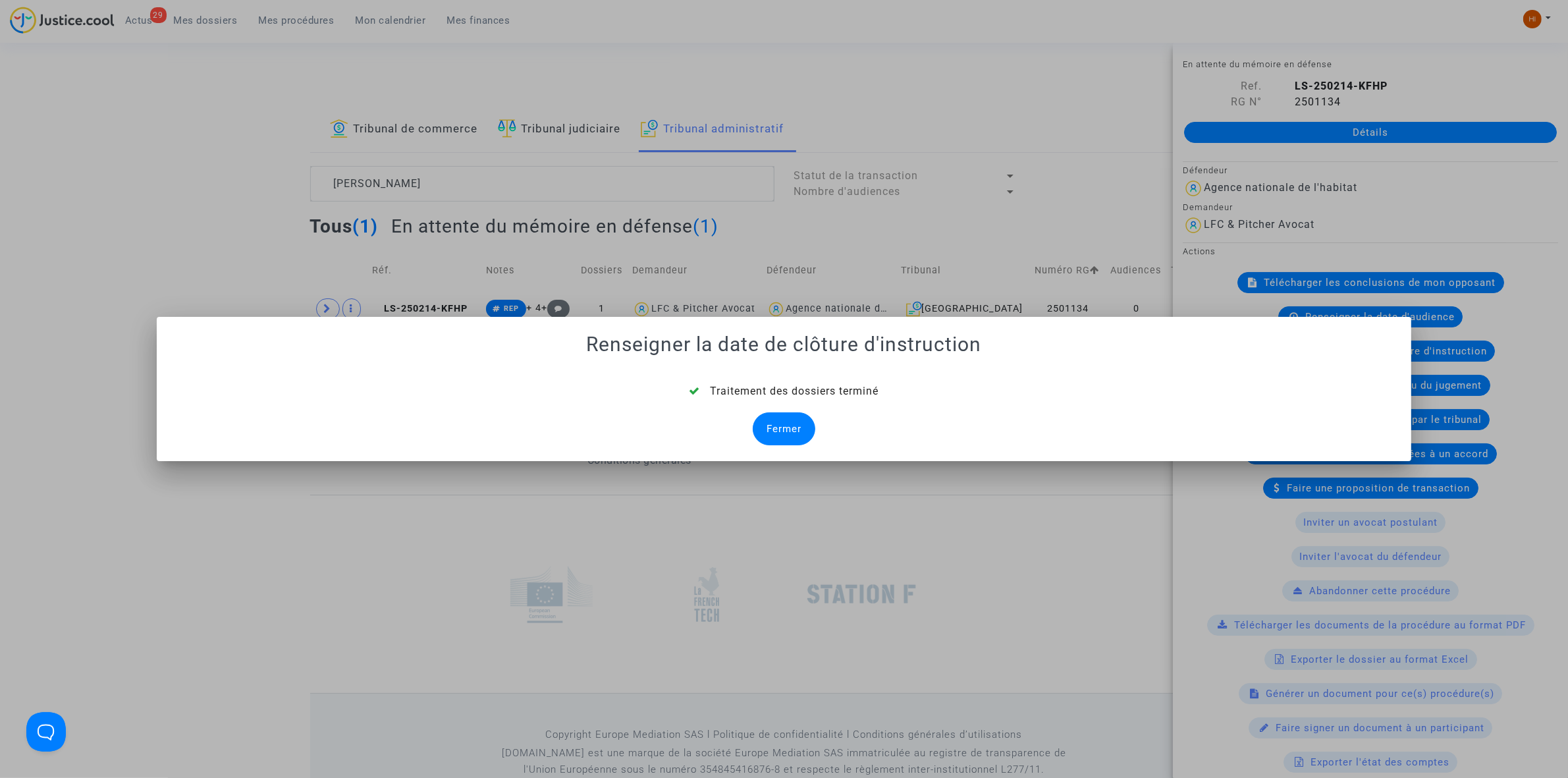
click at [792, 430] on div "Fermer" at bounding box center [784, 429] width 62 height 33
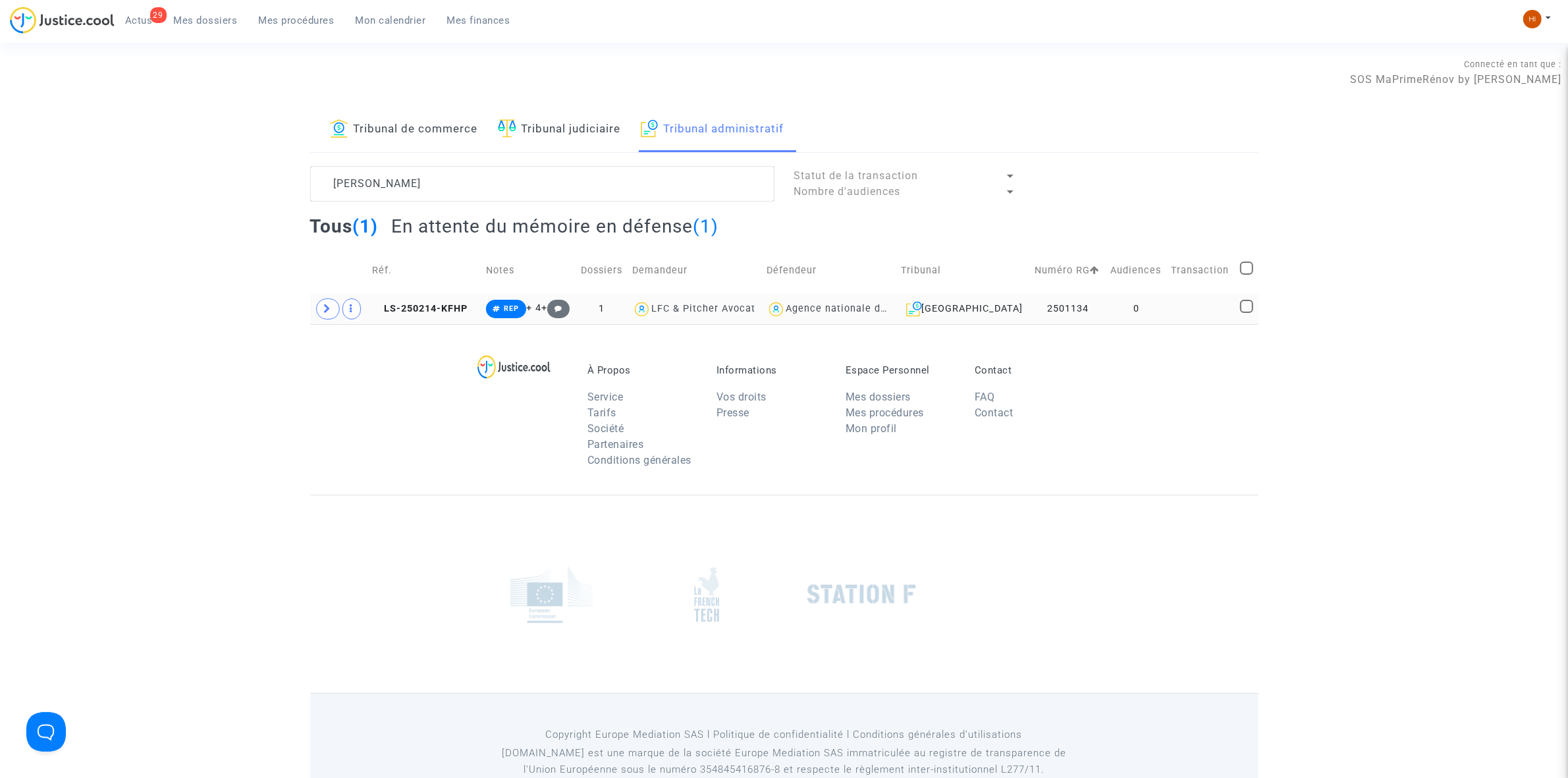
click at [1196, 308] on td at bounding box center [1201, 309] width 68 height 31
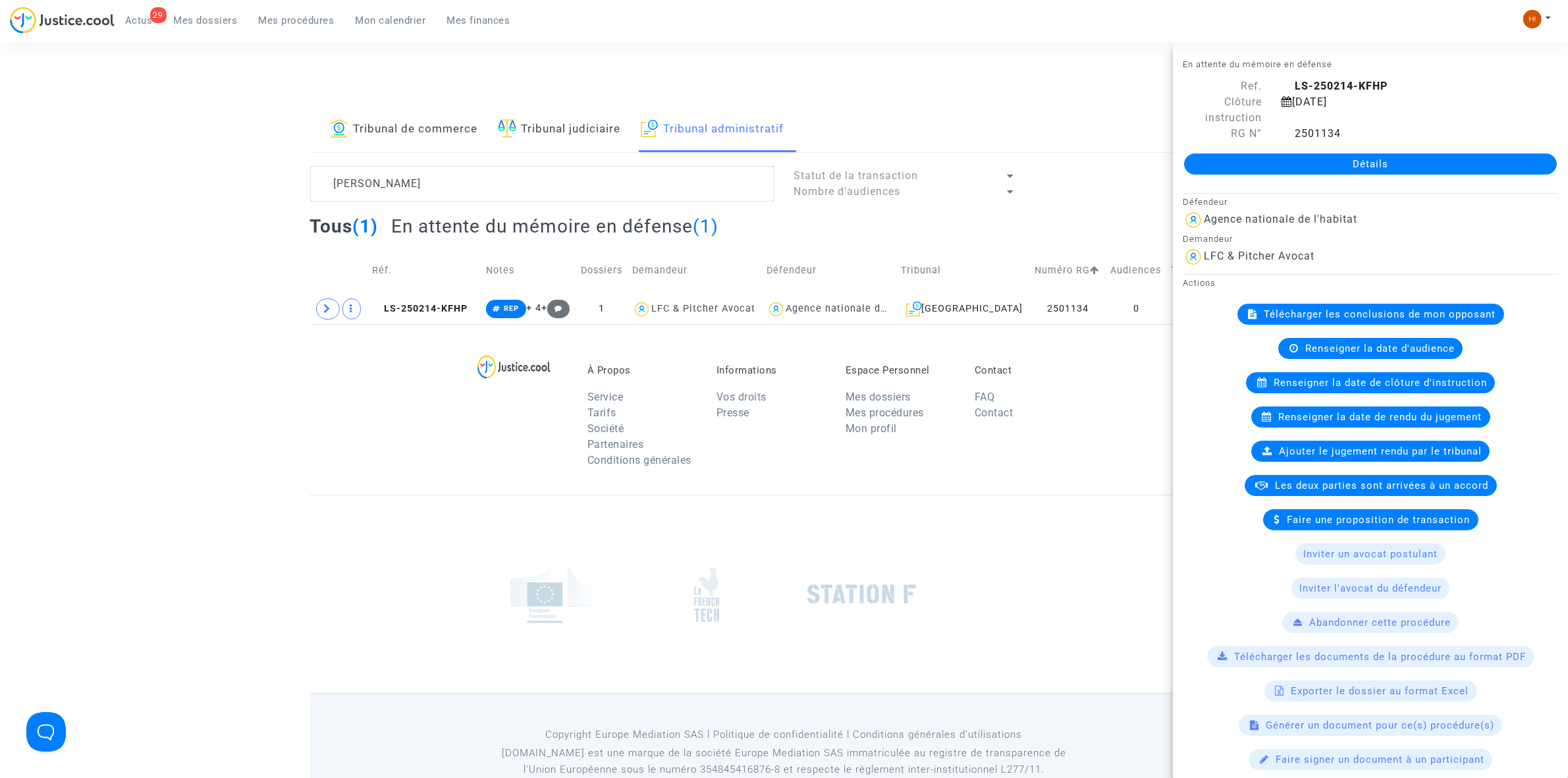
click at [1273, 155] on link "Détails" at bounding box center [1370, 164] width 373 height 21
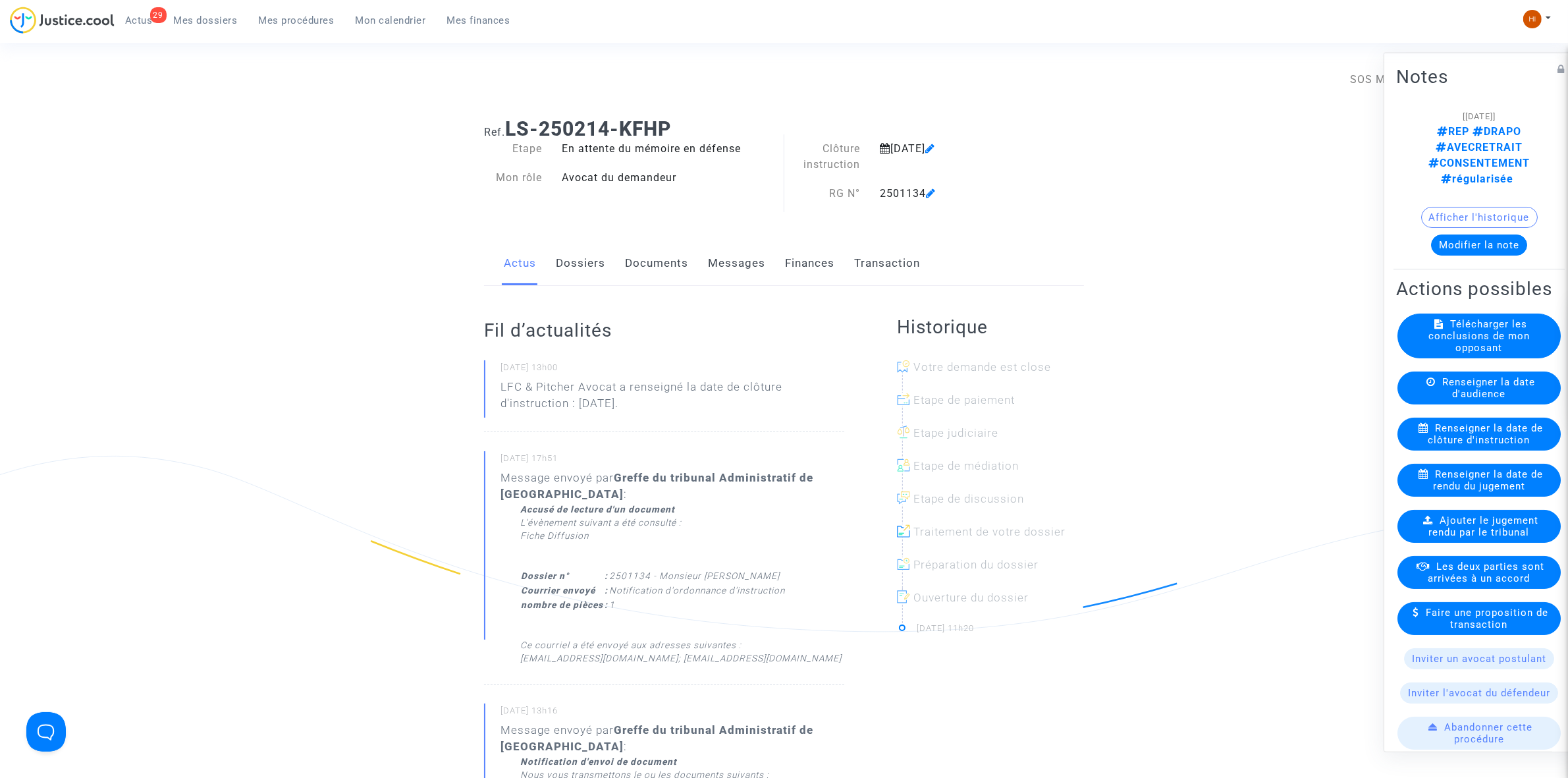
click at [630, 275] on link "Documents" at bounding box center [657, 263] width 63 height 44
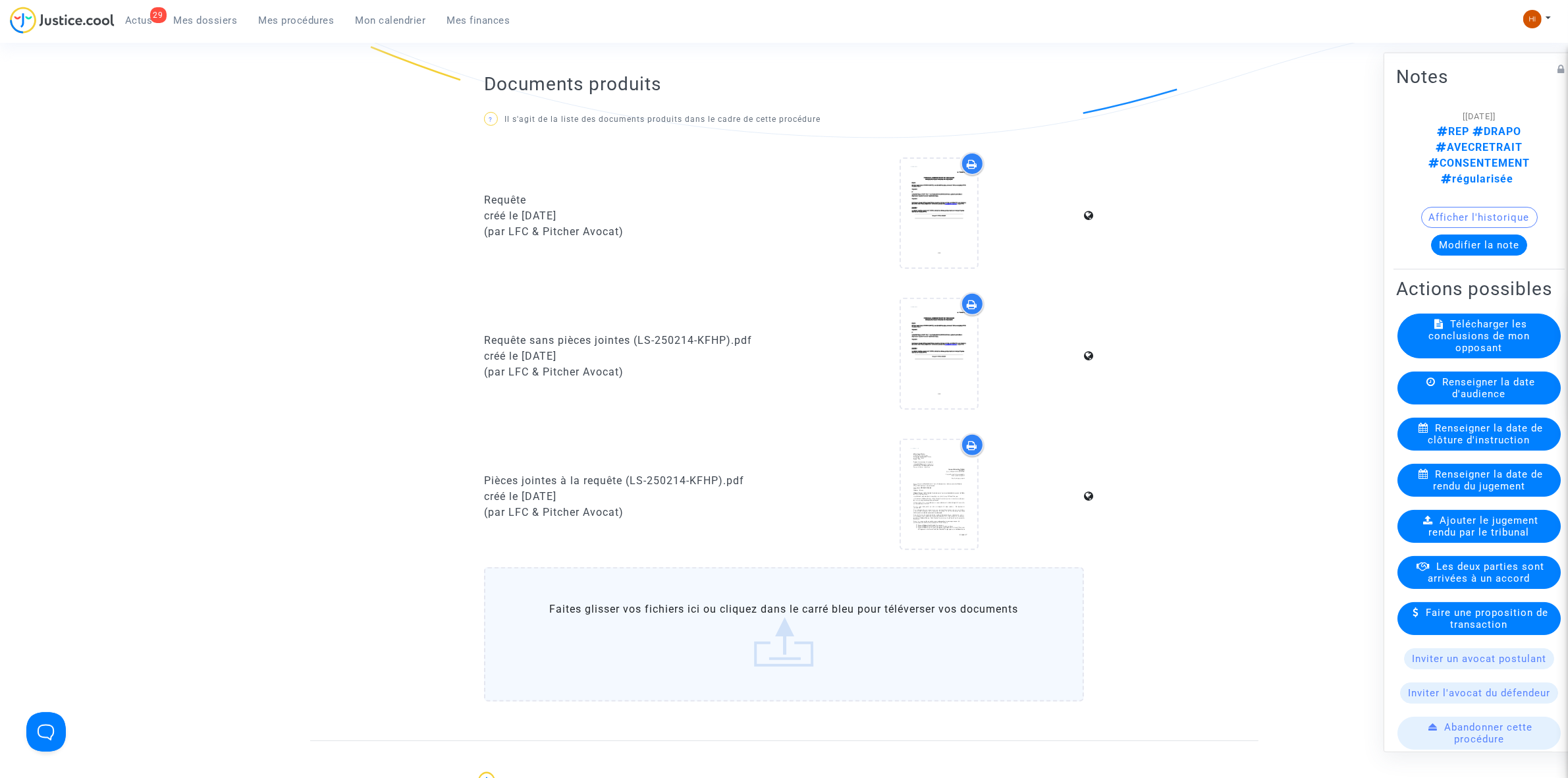
scroll to position [824, 0]
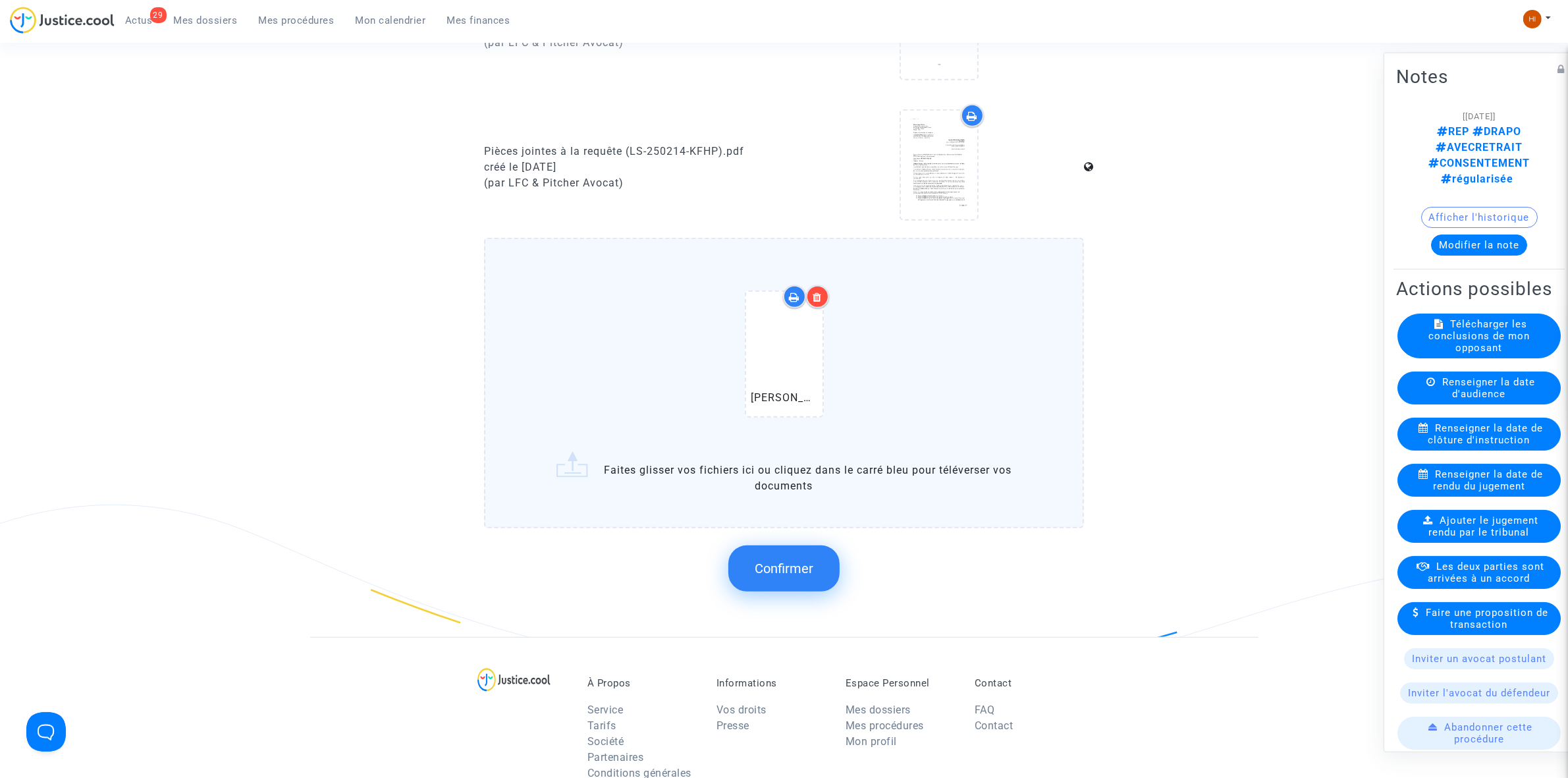
click at [821, 565] on button "Confirmer" at bounding box center [784, 569] width 112 height 46
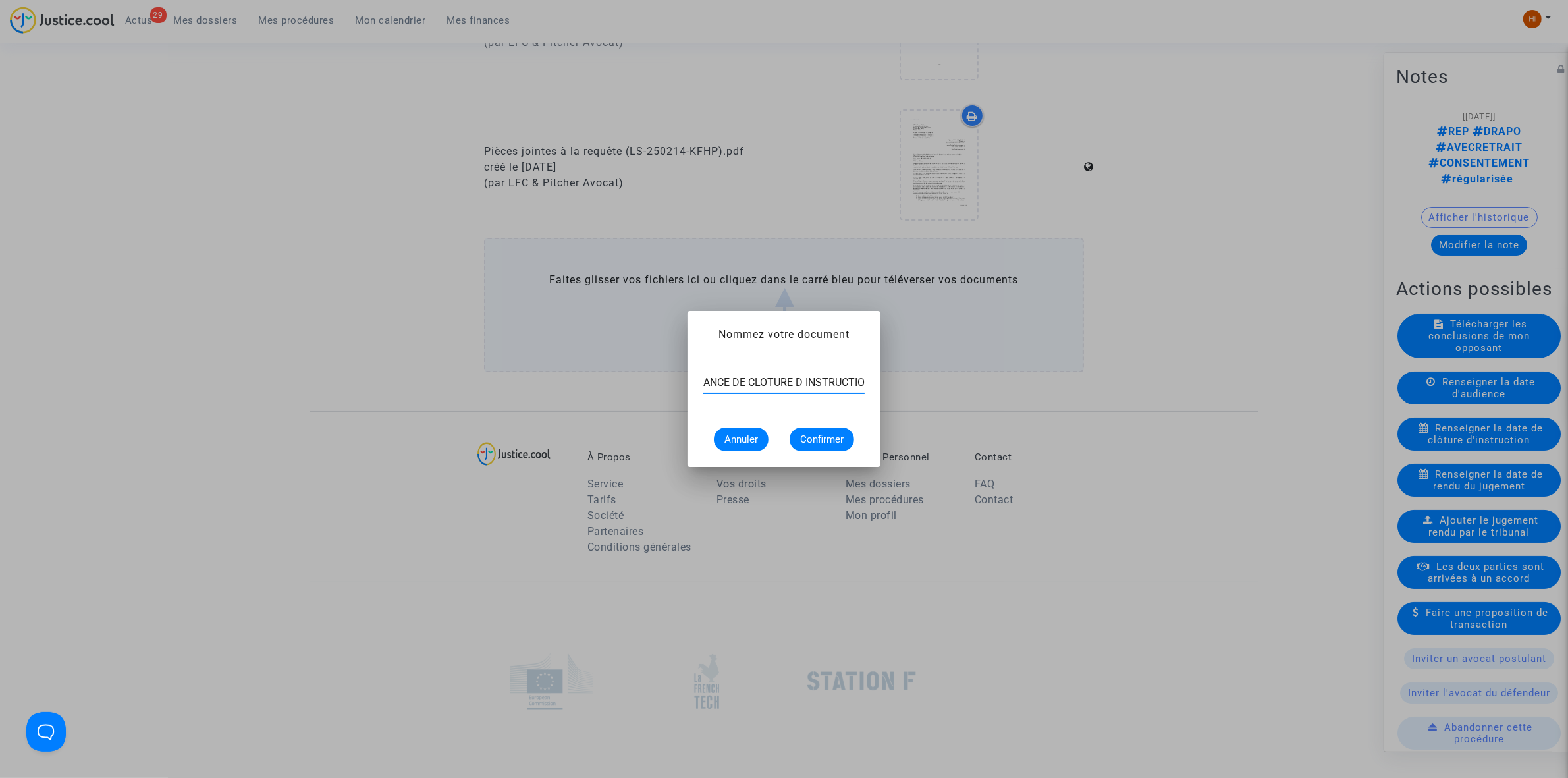
scroll to position [0, 54]
type input "ORDONNANCE DE CLOTURE D INSTRUCTION"
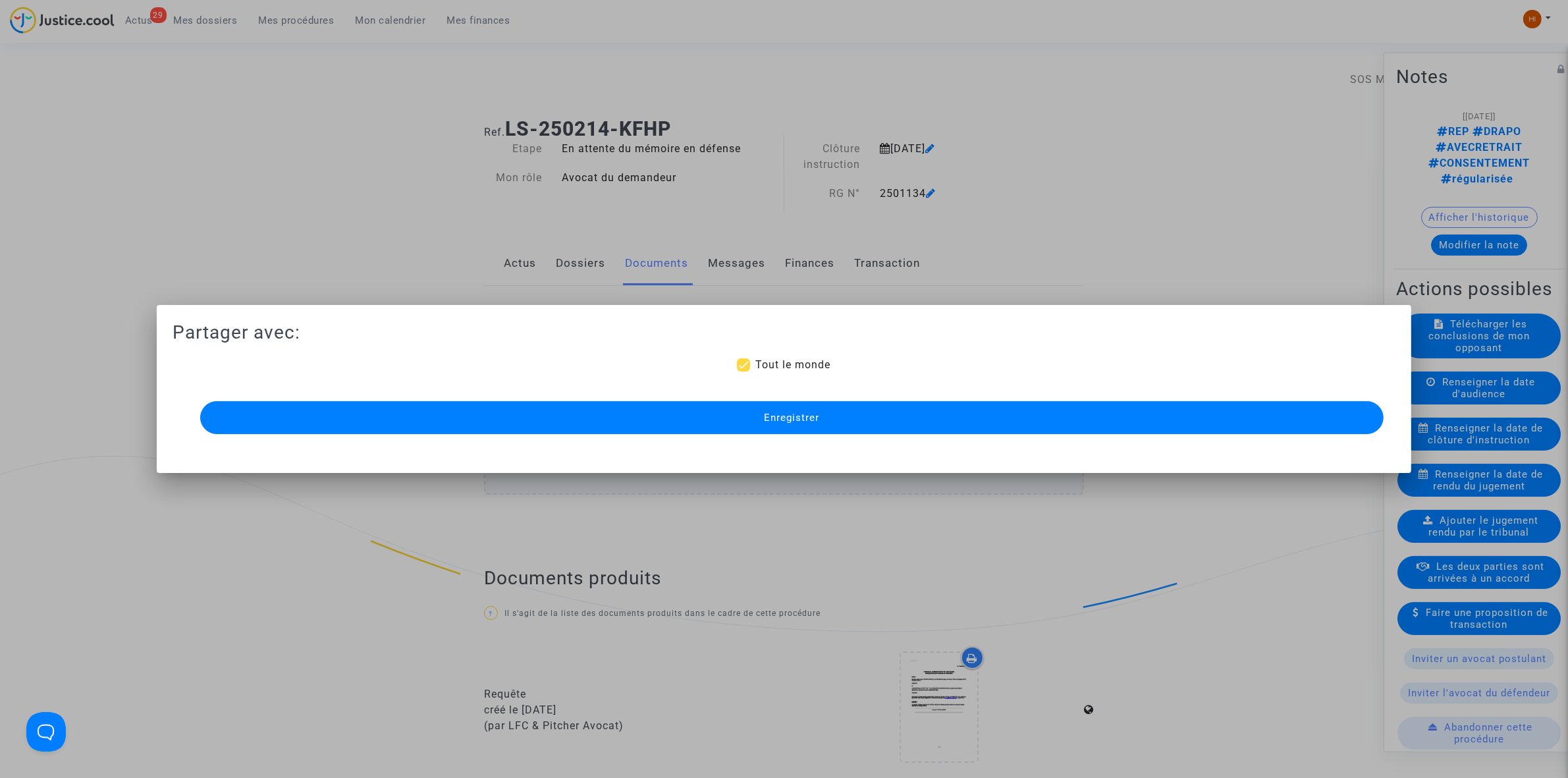
scroll to position [824, 0]
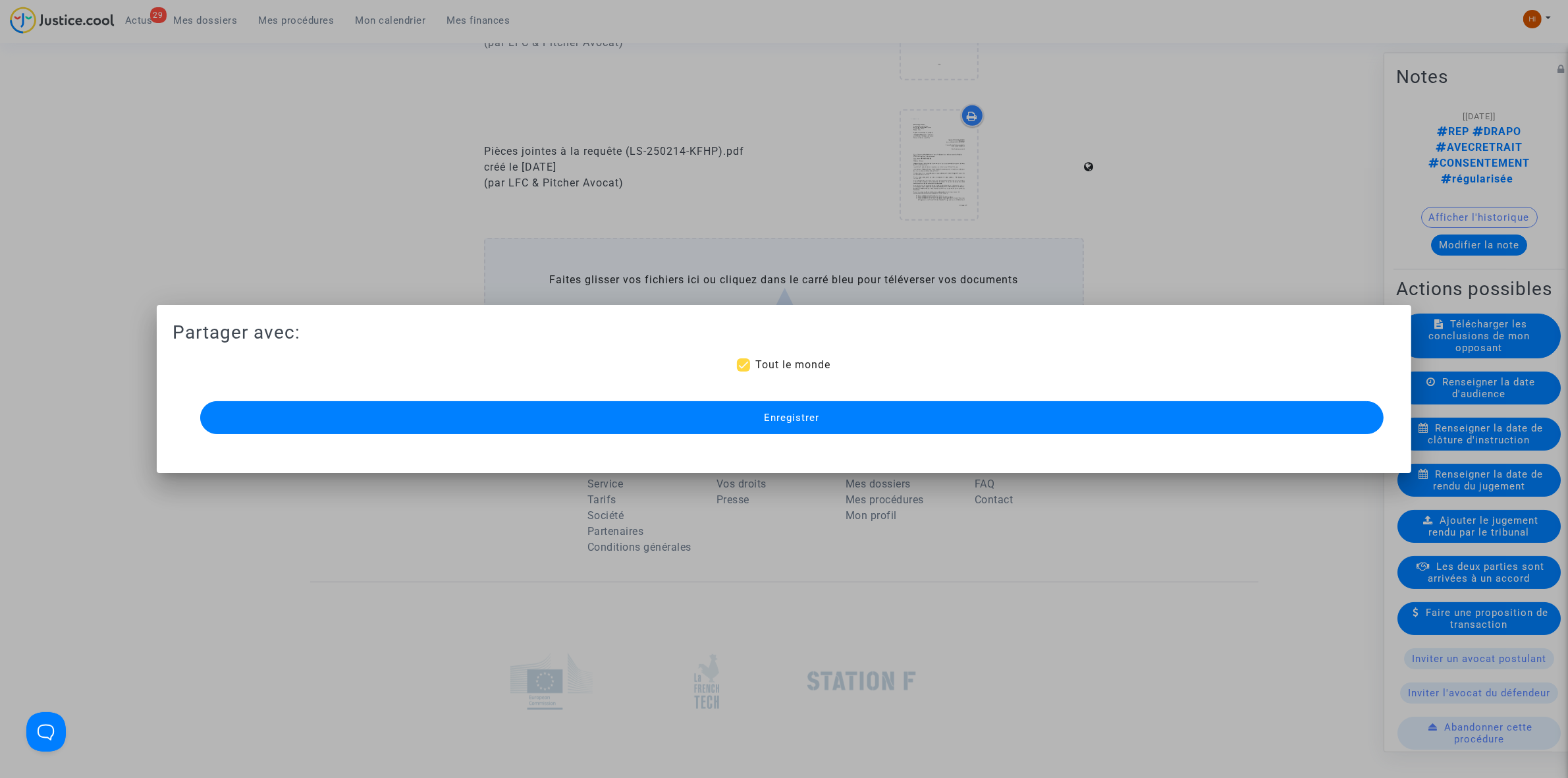
click at [716, 409] on button "Enregistrer" at bounding box center [792, 417] width 1183 height 33
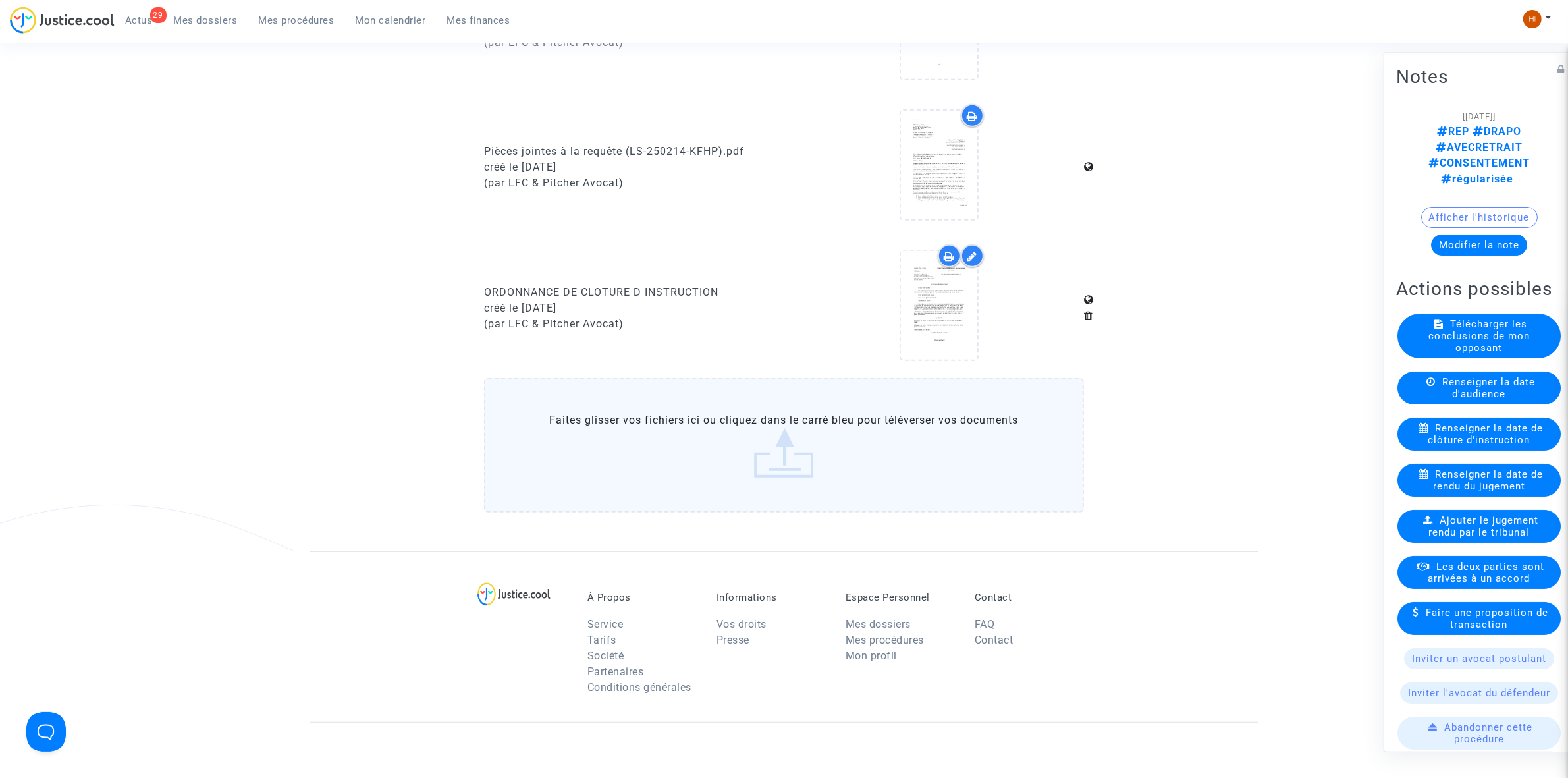
drag, startPoint x: 272, startPoint y: 24, endPoint x: 511, endPoint y: 74, distance: 244.2
click at [274, 24] on span "Mes procédures" at bounding box center [297, 20] width 76 height 12
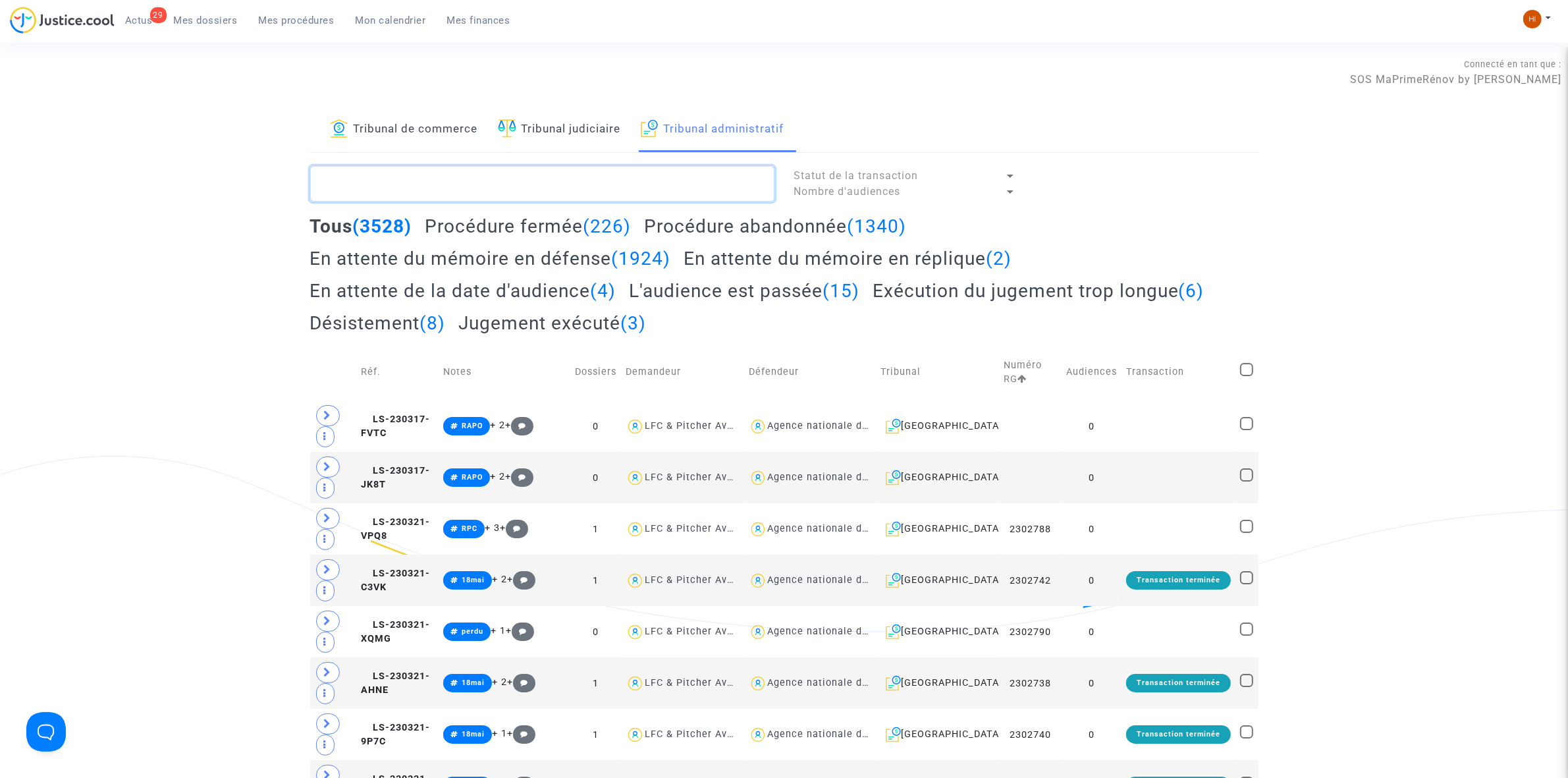
click at [619, 177] on textarea at bounding box center [542, 184] width 465 height 36
paste textarea "DROMARD"
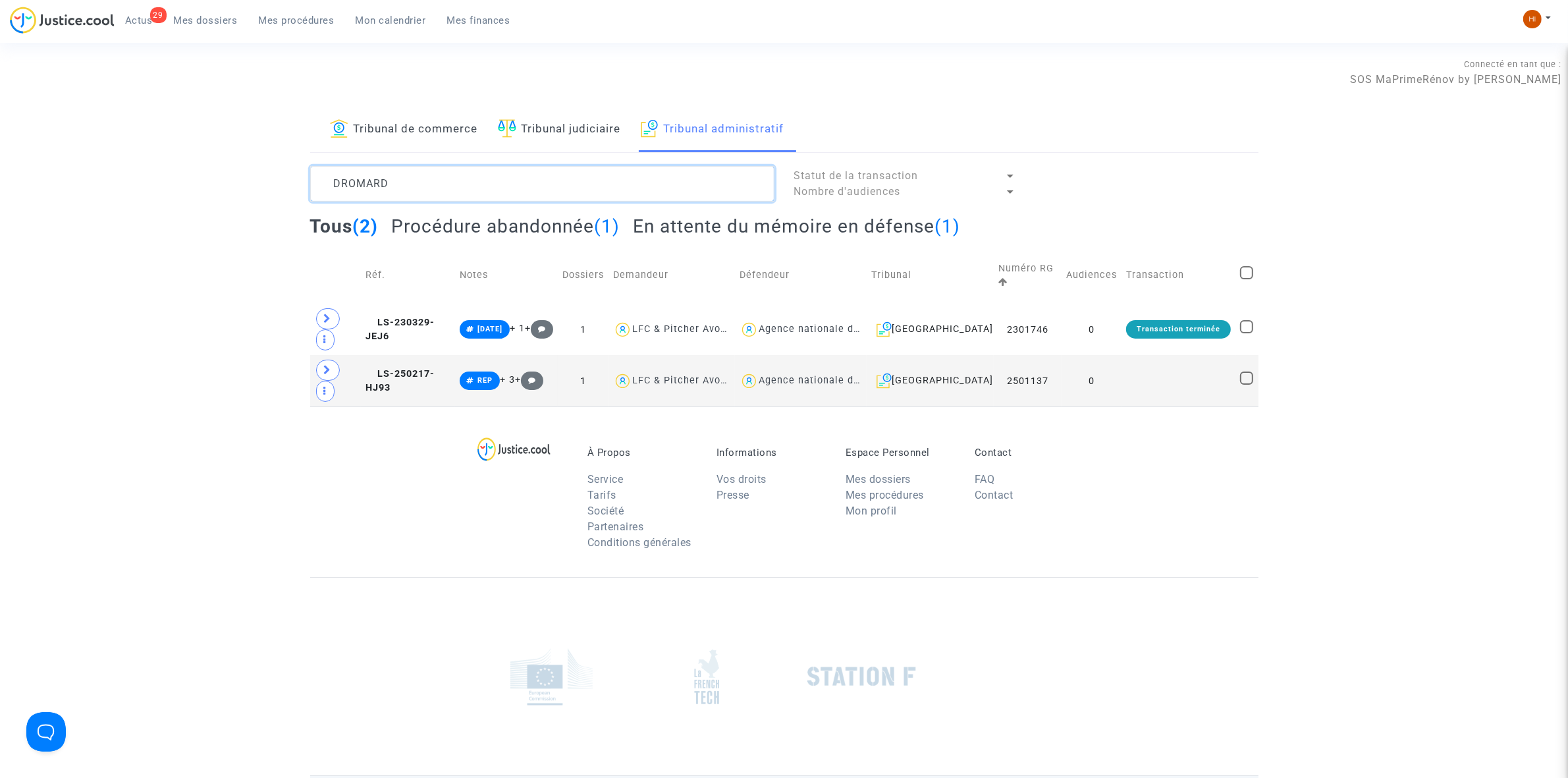
type textarea "DROMARD"
click at [776, 219] on h2 "En attente du mémoire en défense (1)" at bounding box center [796, 226] width 327 height 23
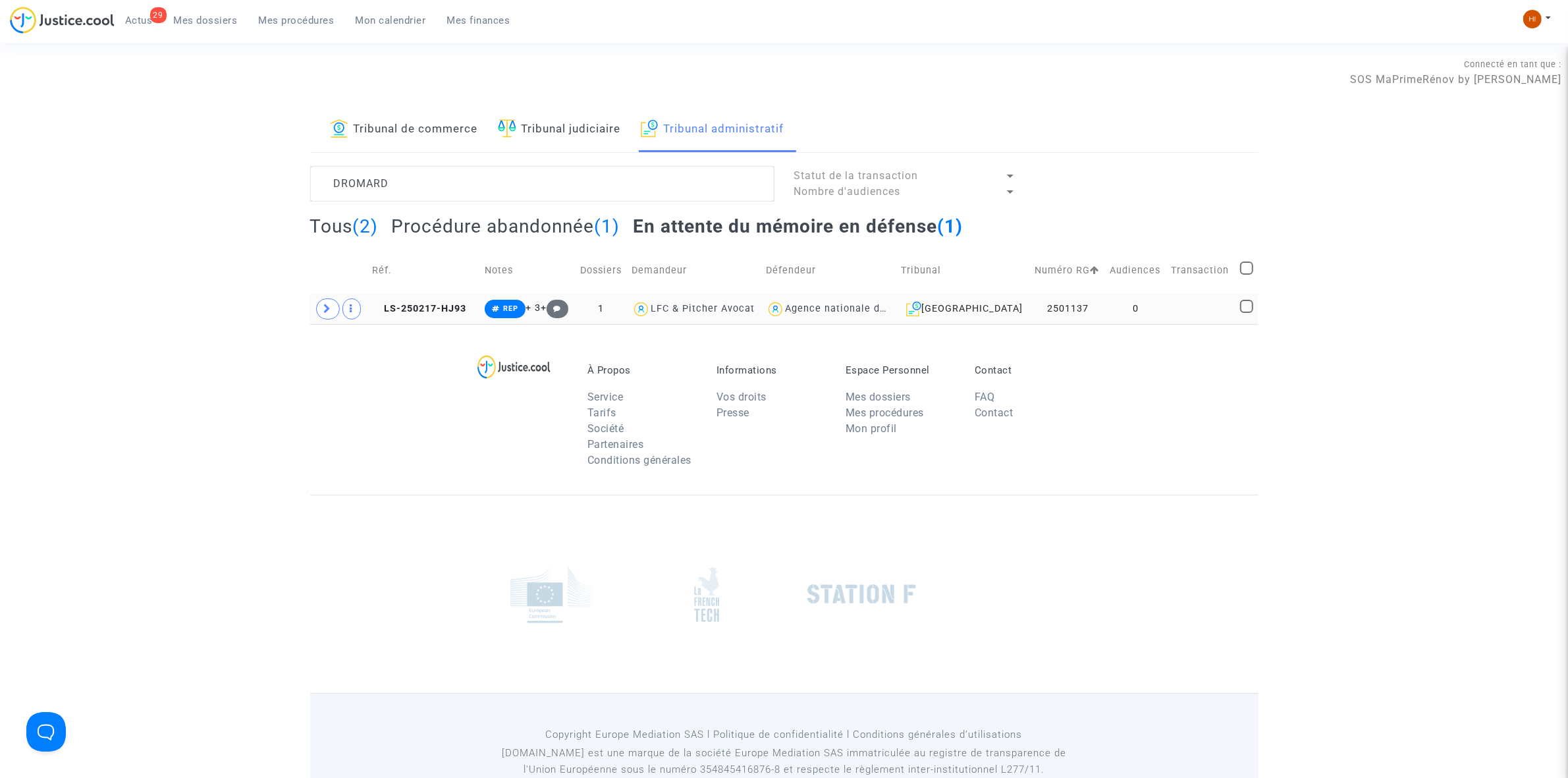
click at [1149, 311] on td "0" at bounding box center [1136, 309] width 61 height 31
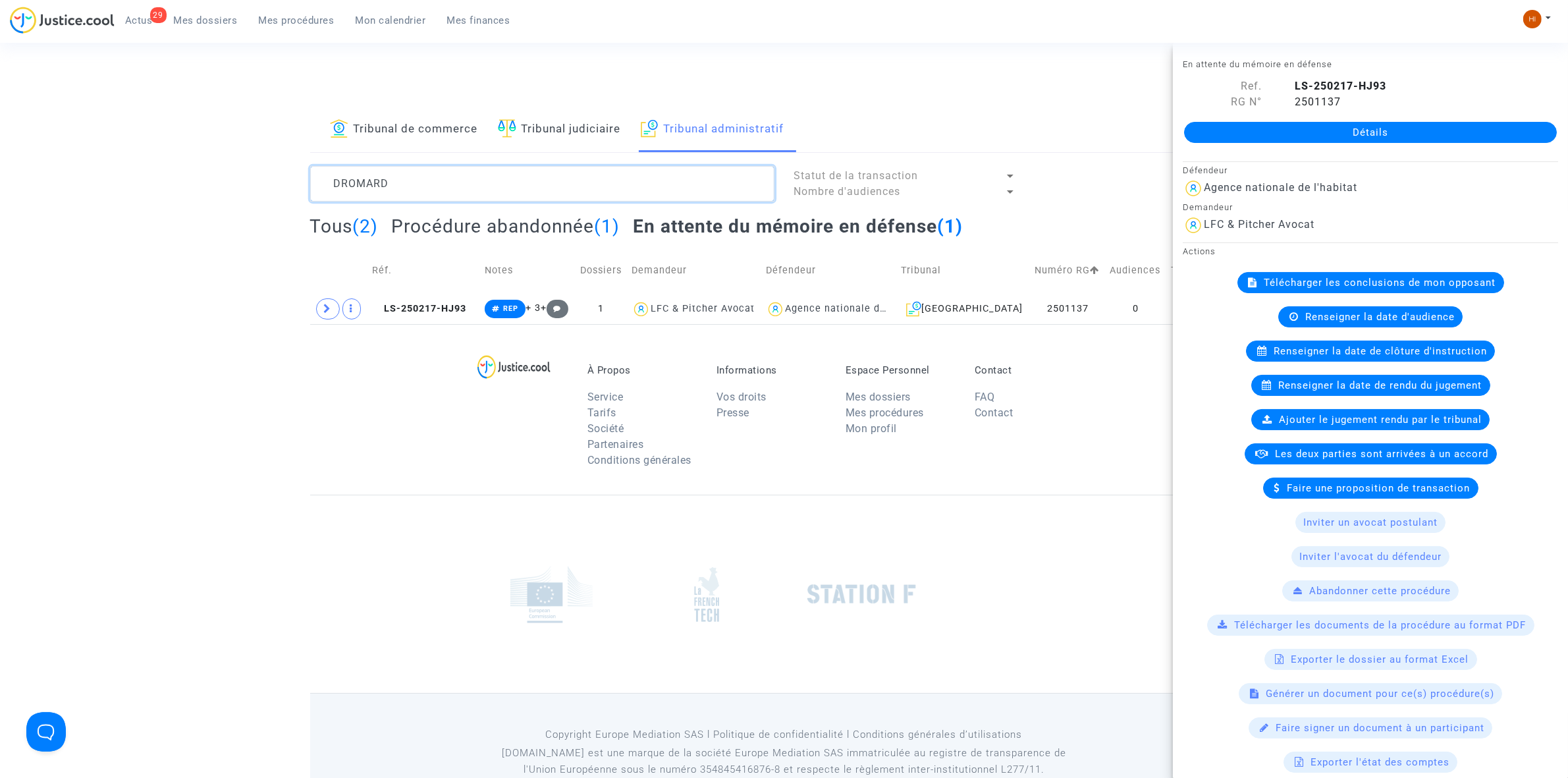
drag, startPoint x: 554, startPoint y: 187, endPoint x: 166, endPoint y: 155, distance: 389.3
click at [166, 155] on div "Tribunal de commerce Tribunal judiciaire Tribunal administratif DROMARD Statut …" at bounding box center [784, 216] width 1568 height 217
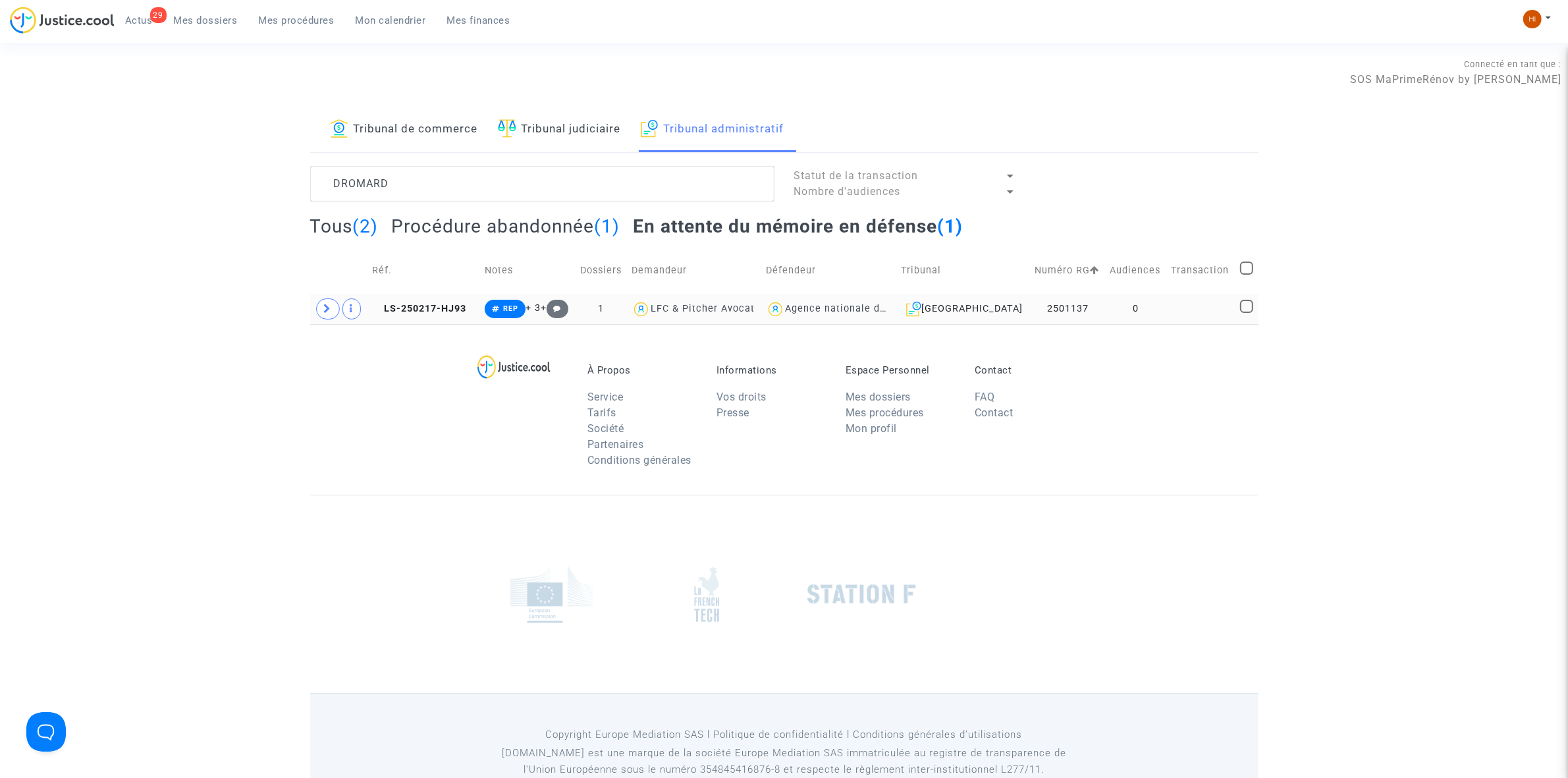
click at [1146, 301] on td "0" at bounding box center [1136, 309] width 61 height 31
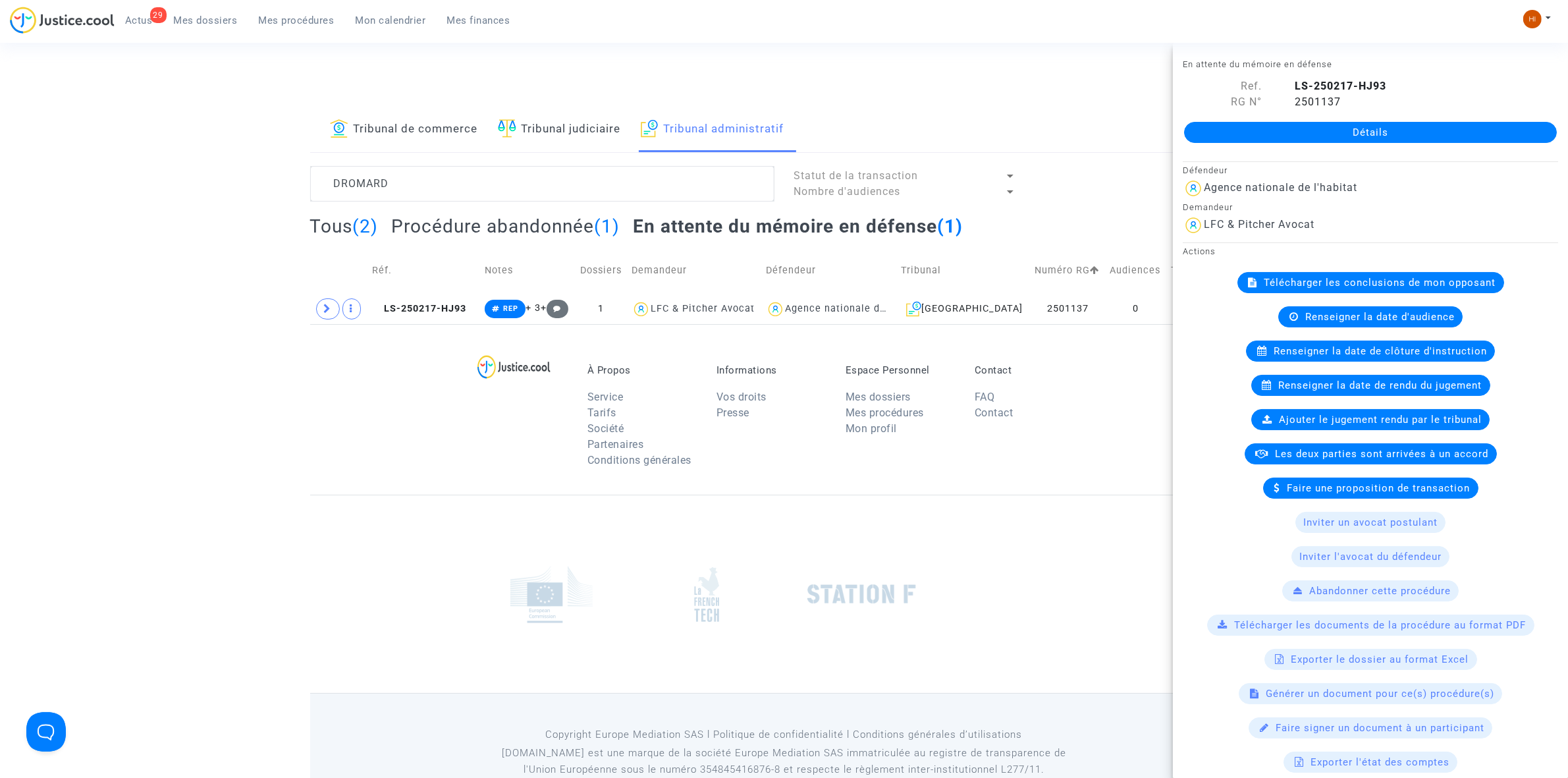
click at [1423, 353] on span "Renseigner la date de clôture d'instruction" at bounding box center [1380, 351] width 213 height 12
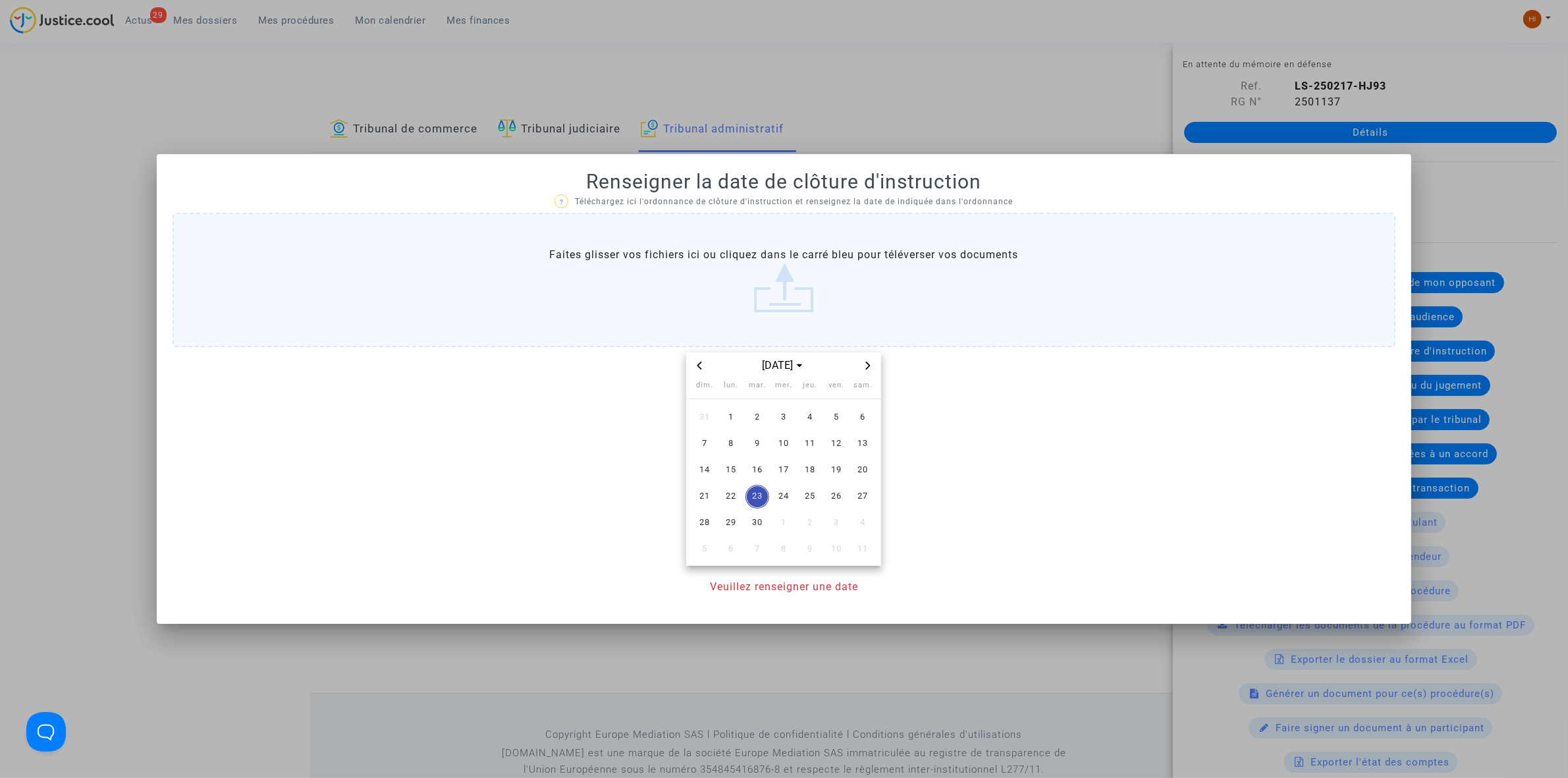
click at [872, 361] on span "Next month" at bounding box center [868, 365] width 16 height 16
click at [726, 431] on td "6" at bounding box center [731, 444] width 26 height 26
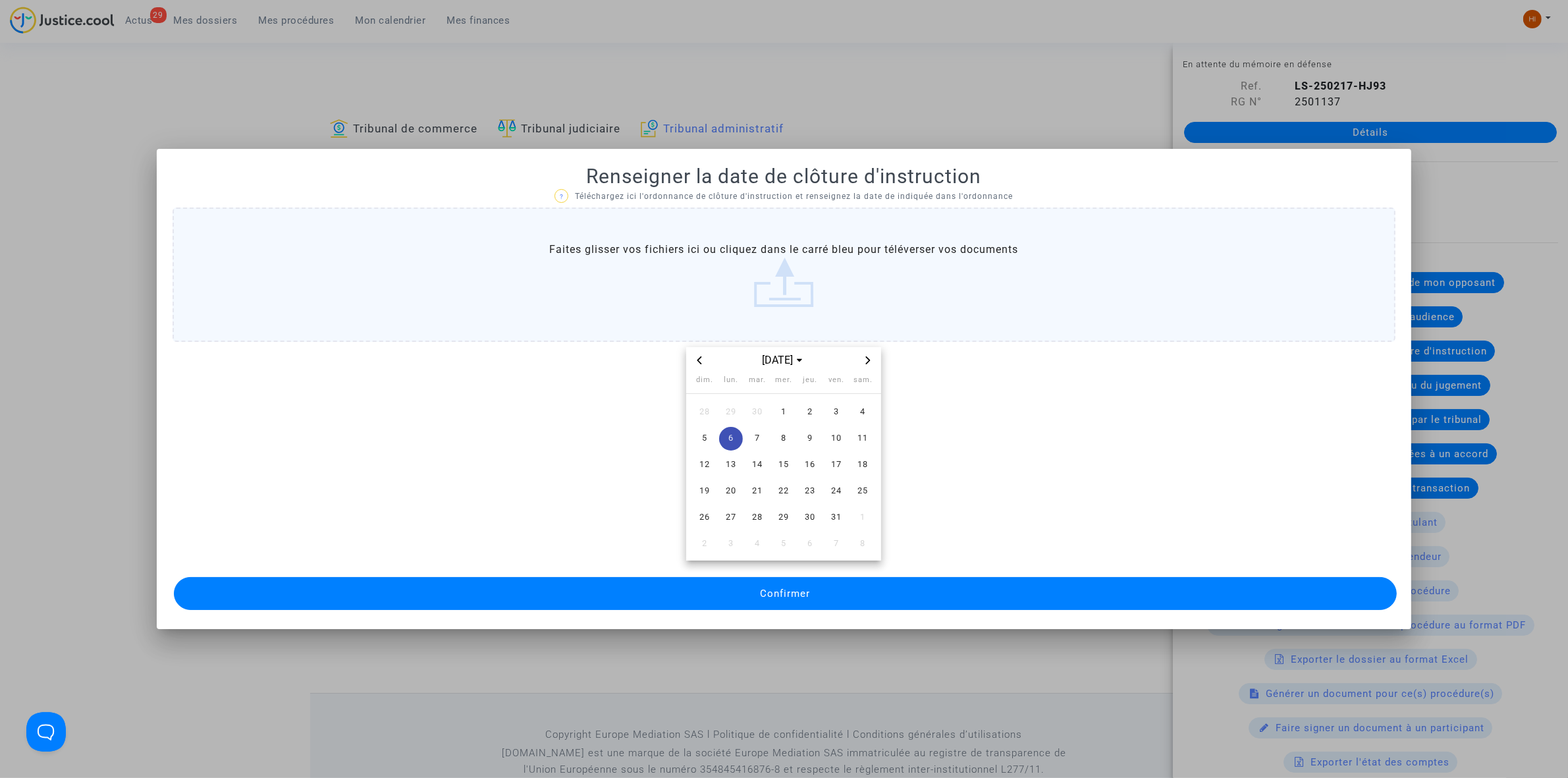
drag, startPoint x: 780, startPoint y: 596, endPoint x: 776, endPoint y: 590, distance: 7.2
click at [778, 596] on span "Confirmer" at bounding box center [784, 594] width 50 height 12
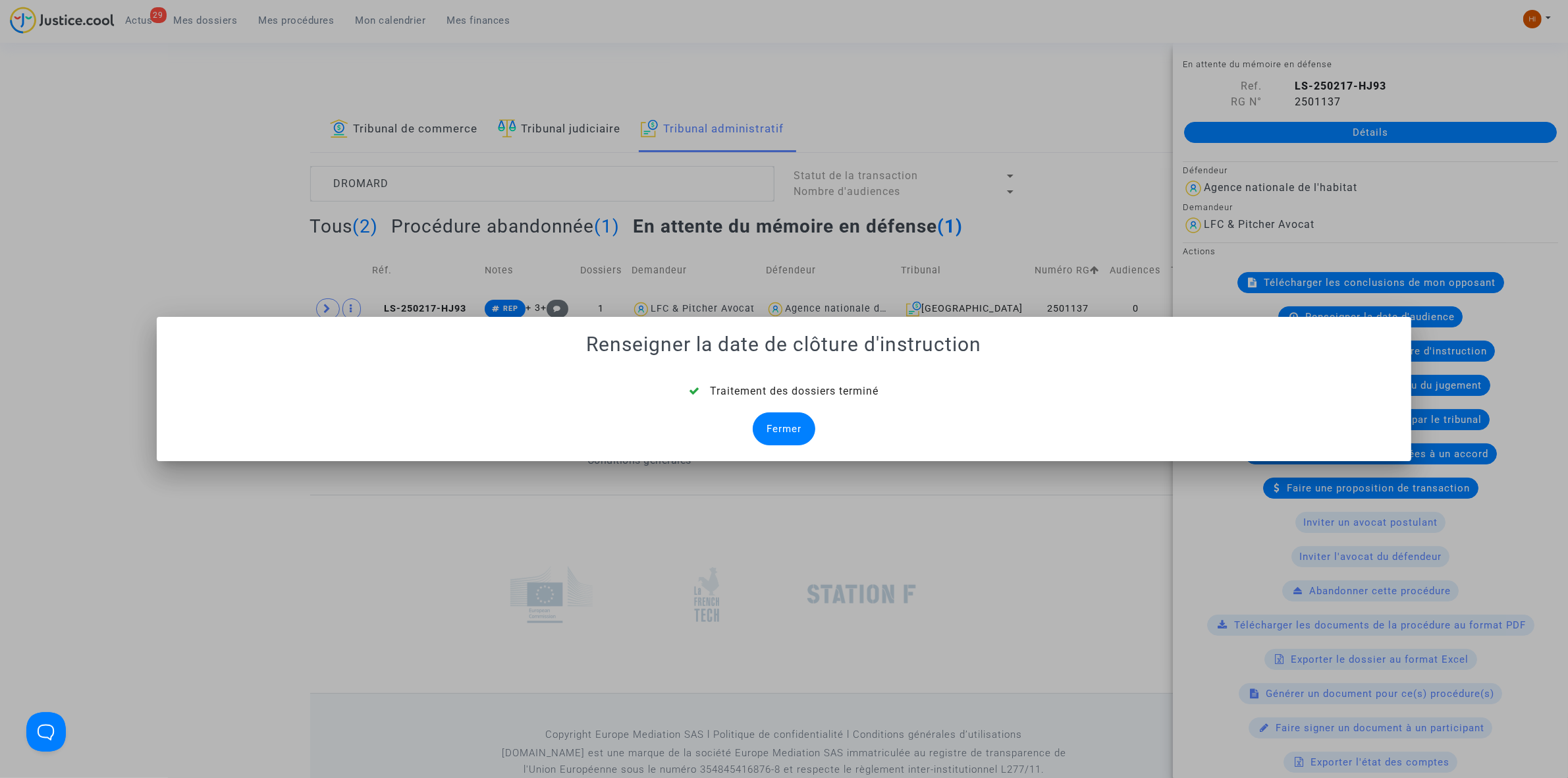
click at [784, 423] on div "Fermer" at bounding box center [784, 429] width 62 height 33
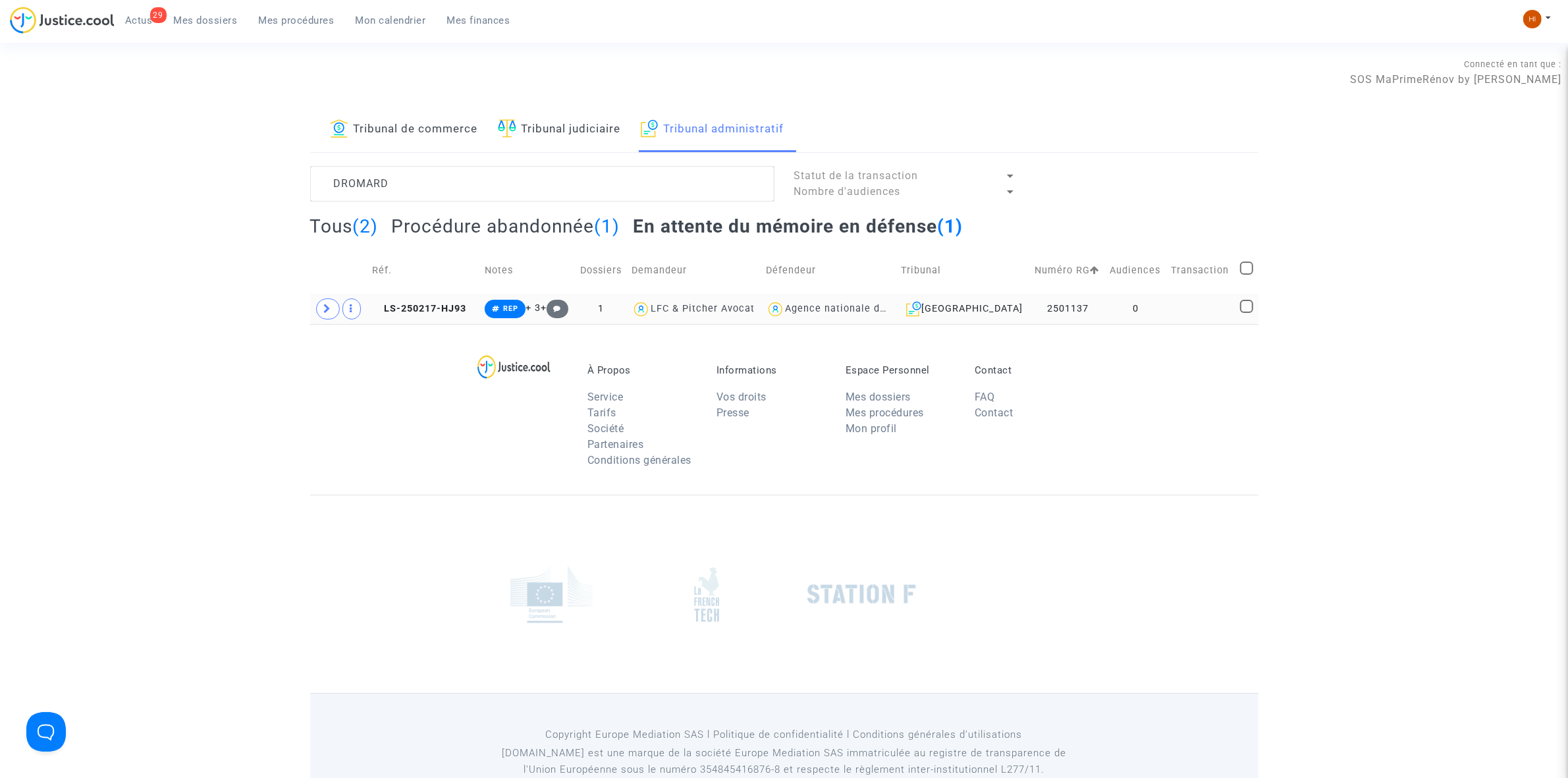
click at [1177, 311] on td at bounding box center [1201, 309] width 68 height 31
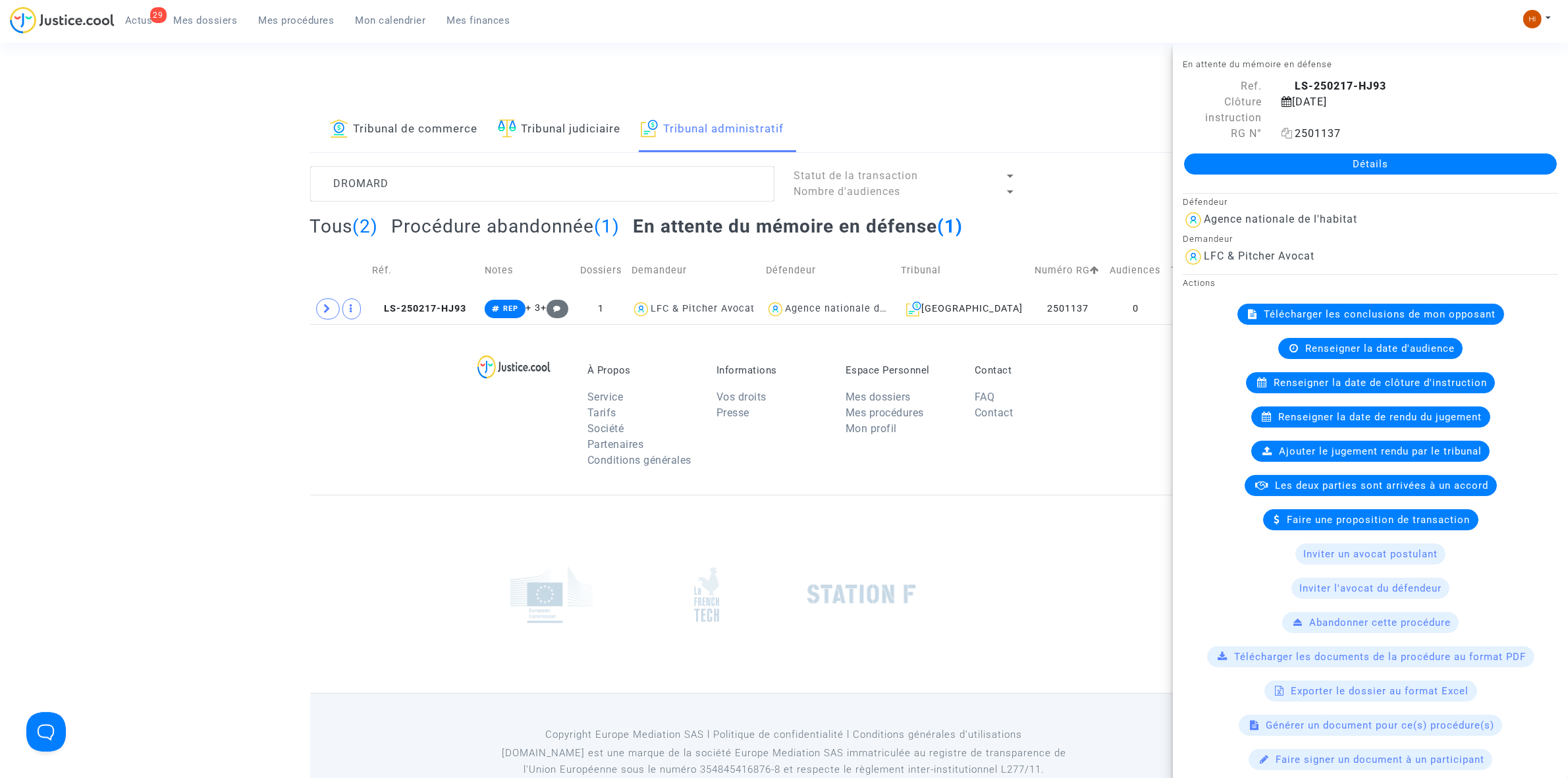
click at [1284, 131] on icon at bounding box center [1287, 133] width 11 height 10
click at [1071, 611] on div at bounding box center [784, 594] width 620 height 79
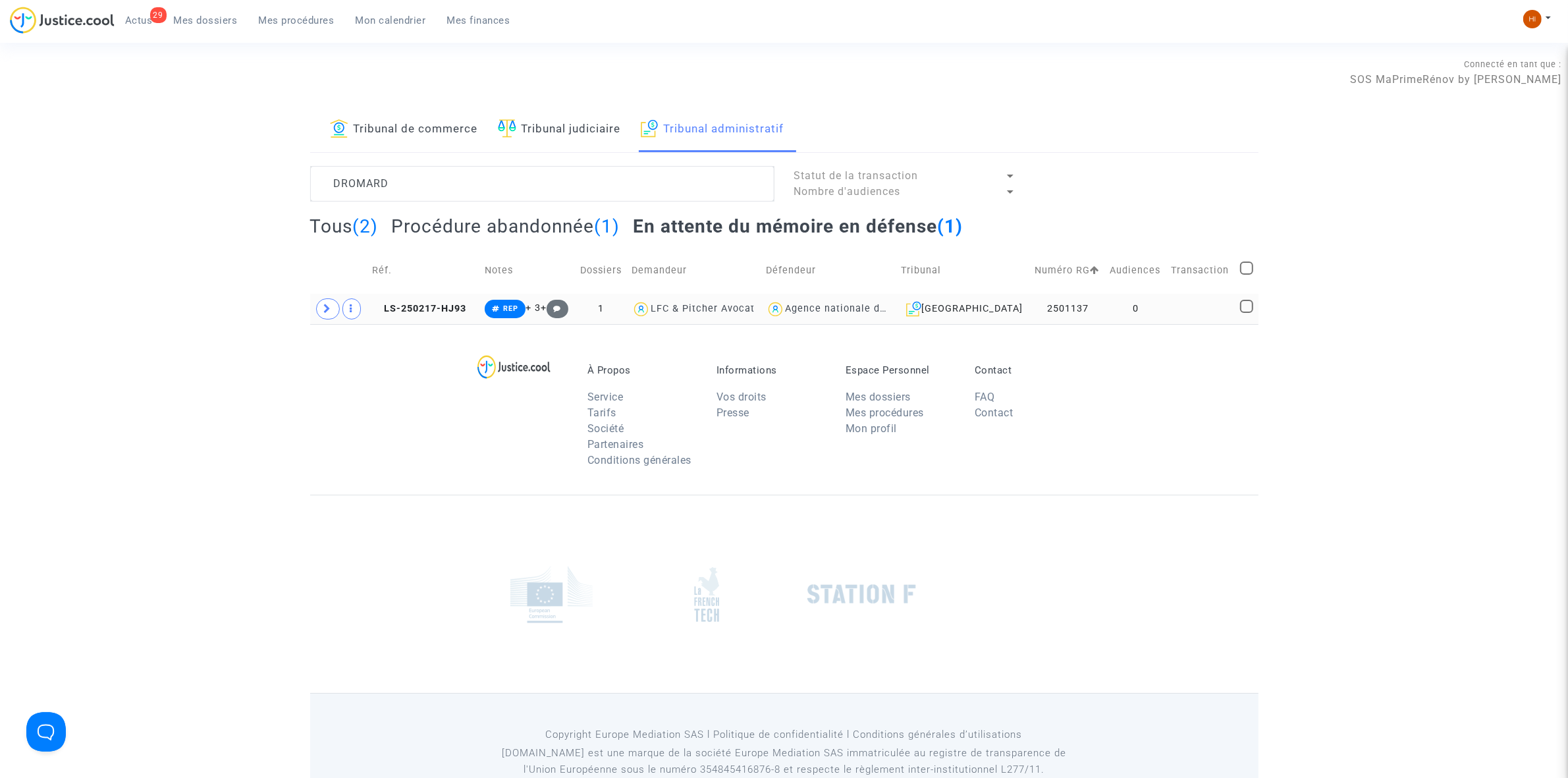
click at [1151, 307] on td "0" at bounding box center [1136, 309] width 61 height 31
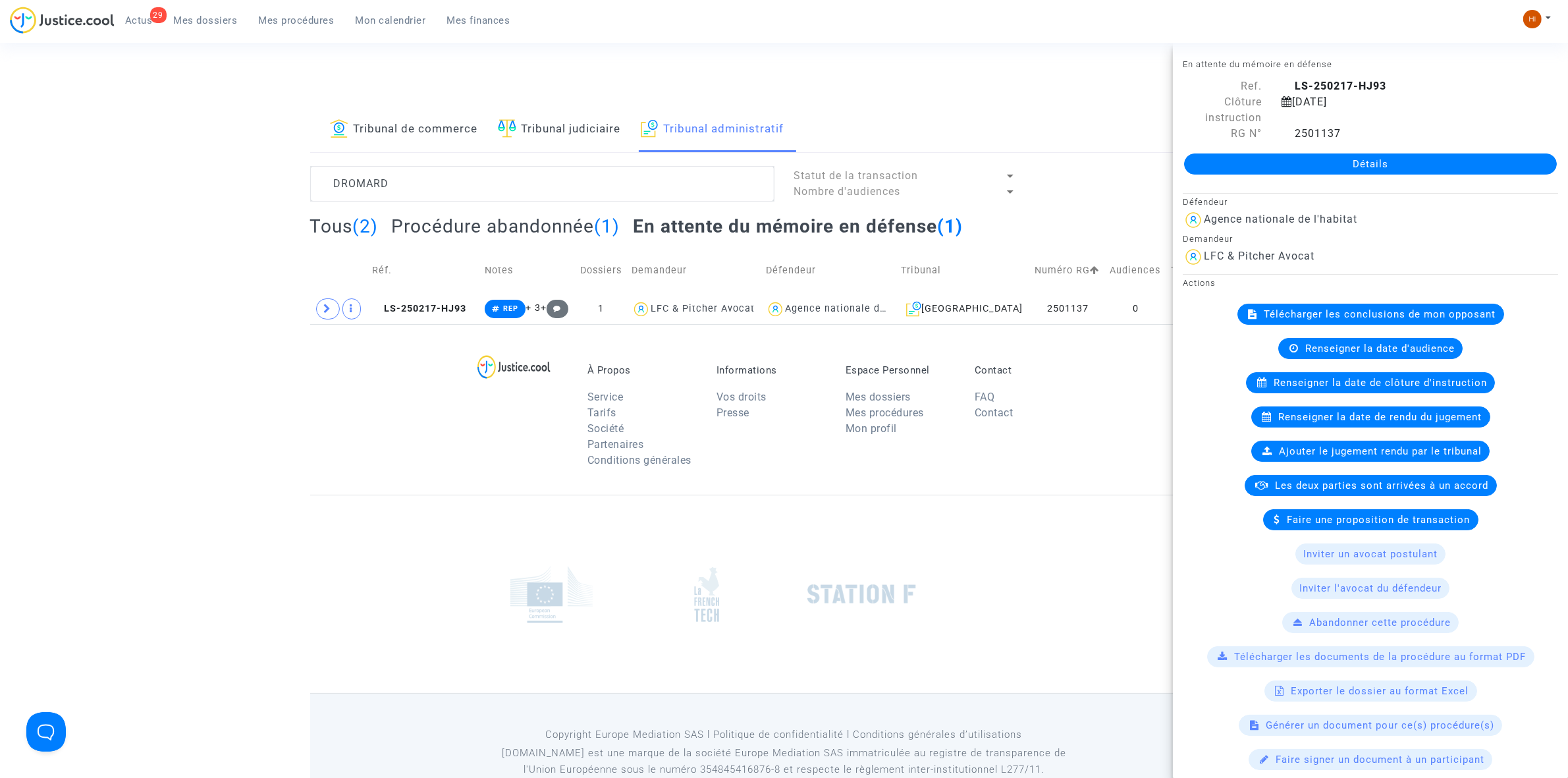
click at [1229, 166] on link "Détails" at bounding box center [1370, 164] width 373 height 21
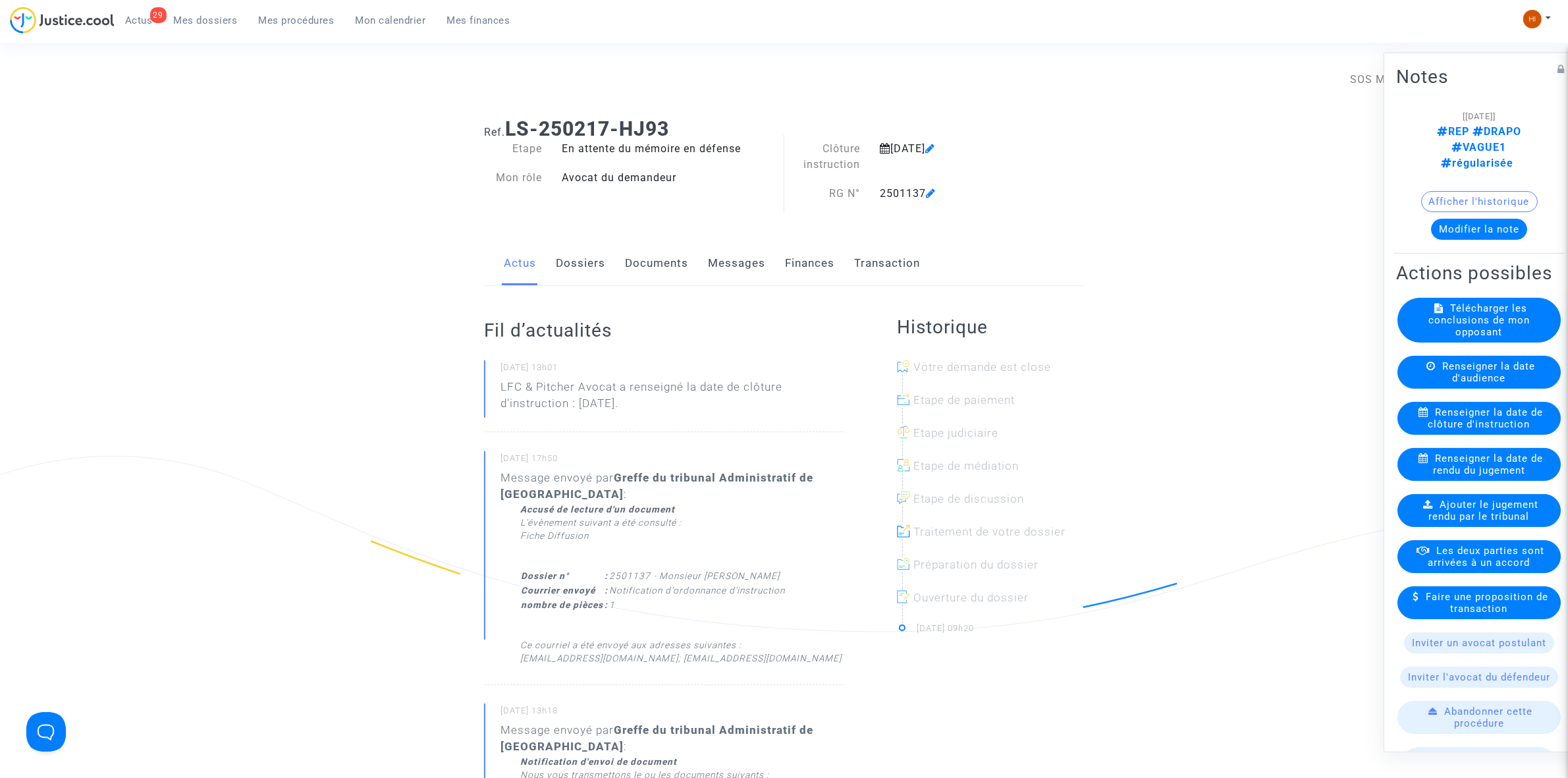
click at [631, 278] on link "Documents" at bounding box center [657, 263] width 63 height 44
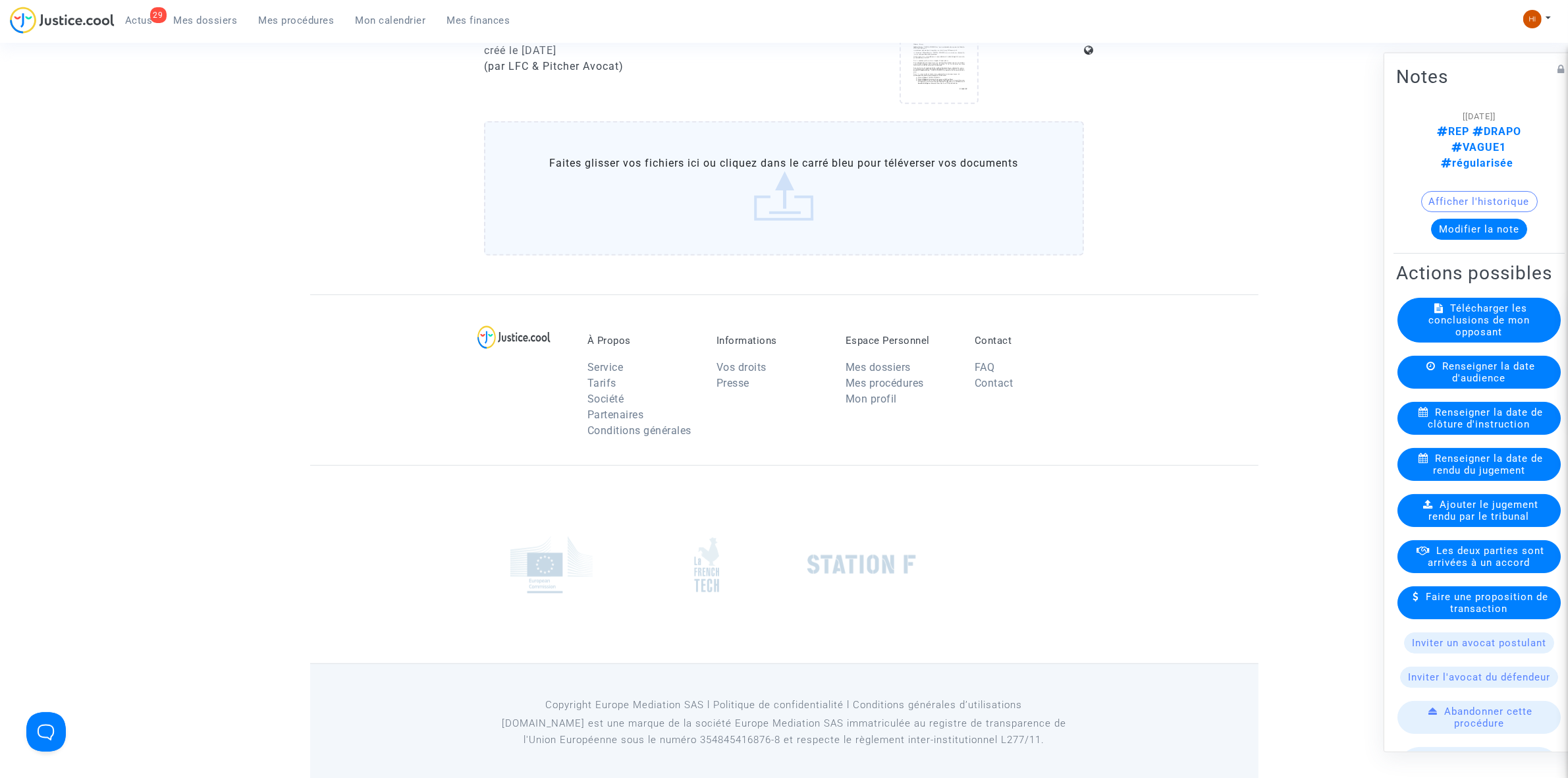
scroll to position [941, 0]
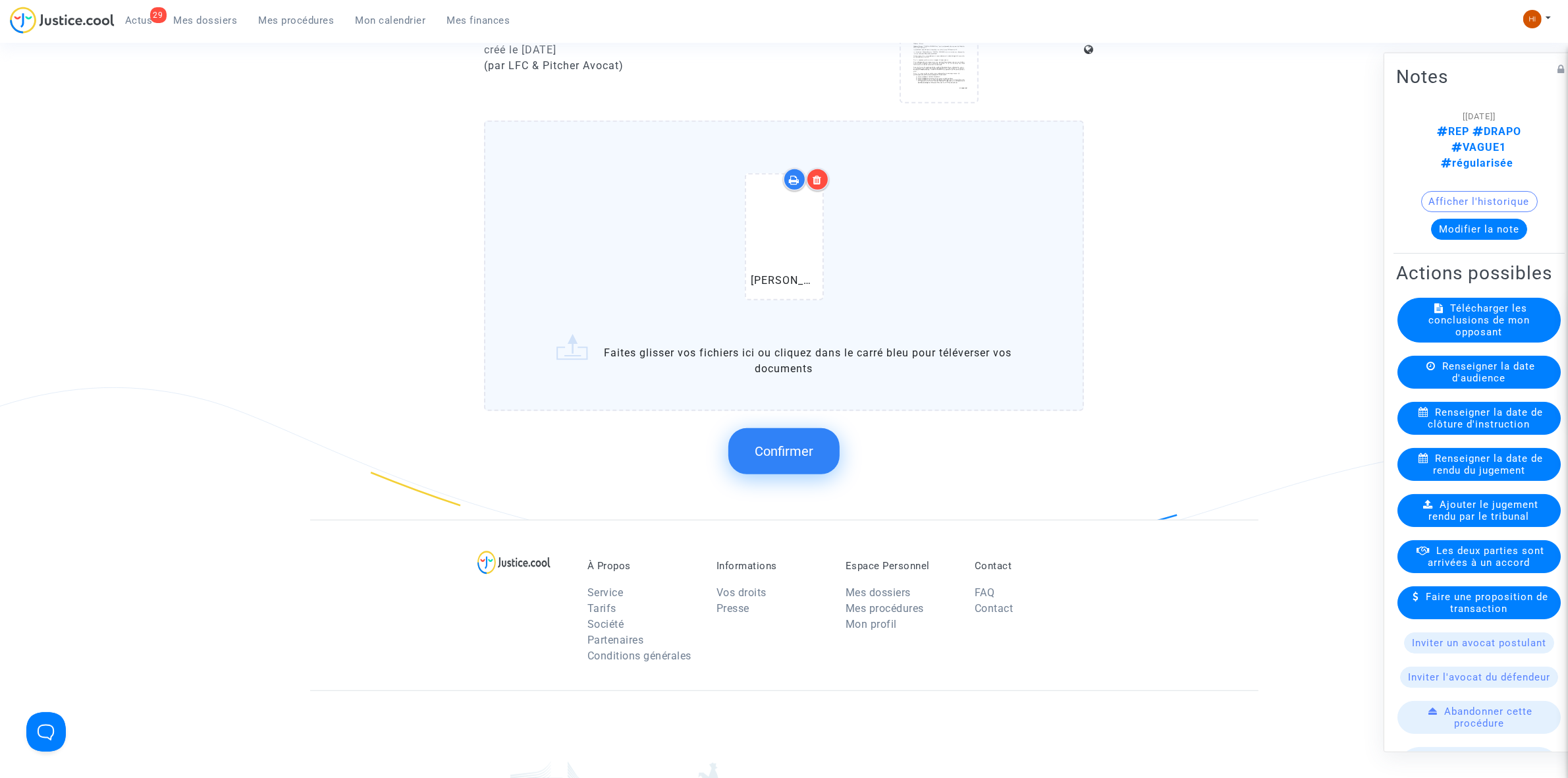
click at [808, 444] on span "Confirmer" at bounding box center [784, 451] width 59 height 16
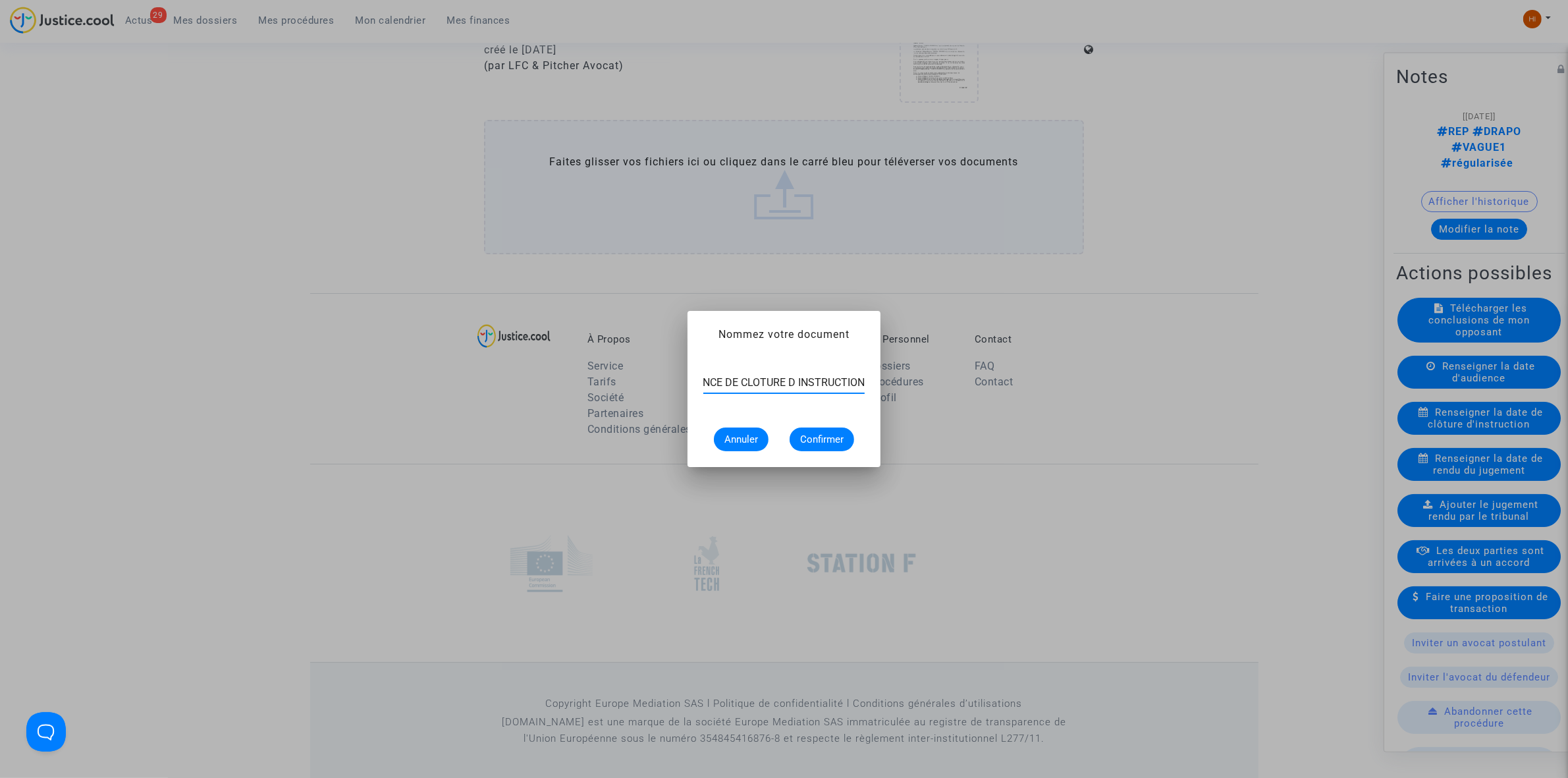
scroll to position [0, 54]
type input "ORDONNANCE DE CLOTURE D INSTRUCTION"
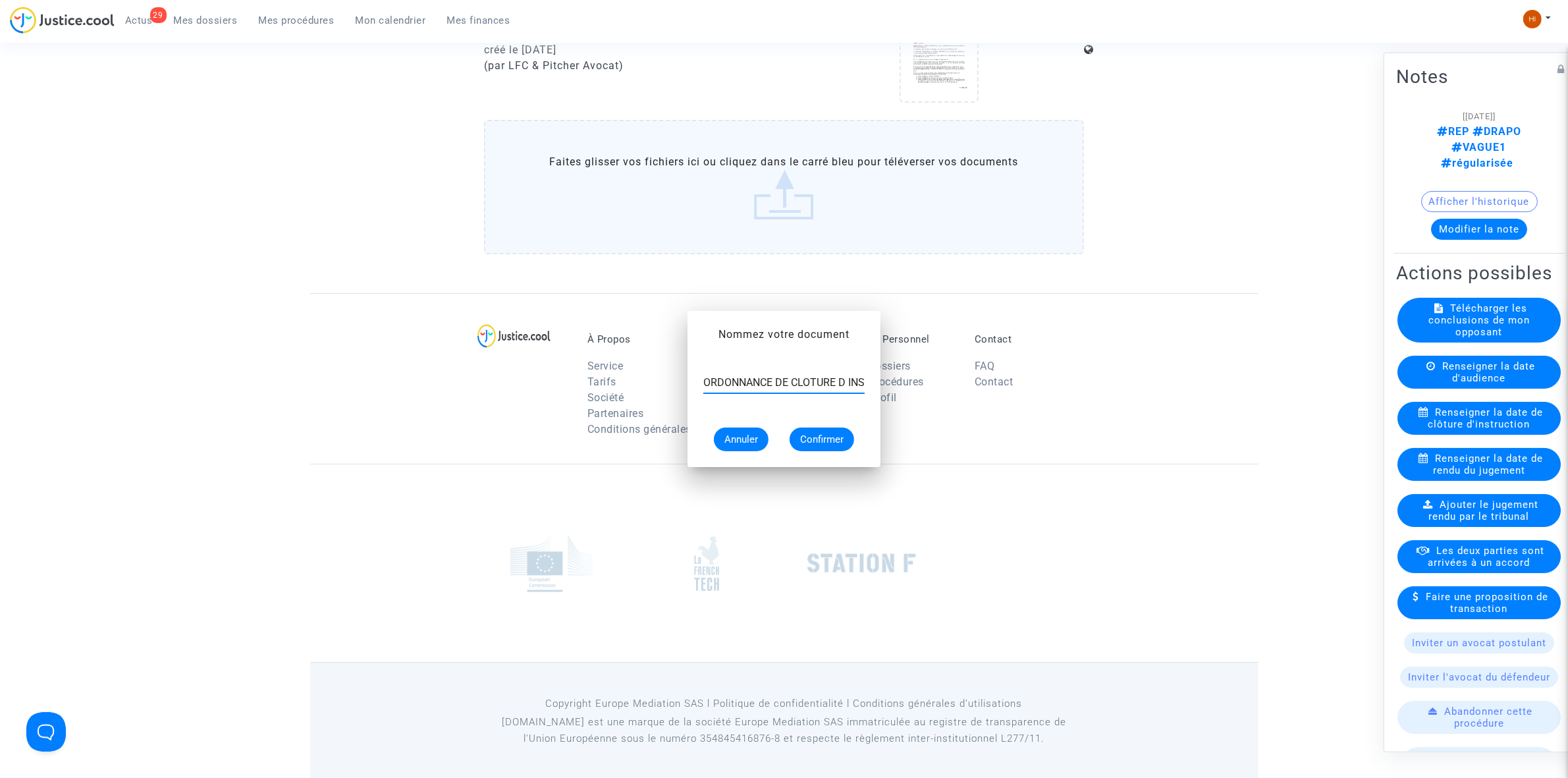
scroll to position [941, 0]
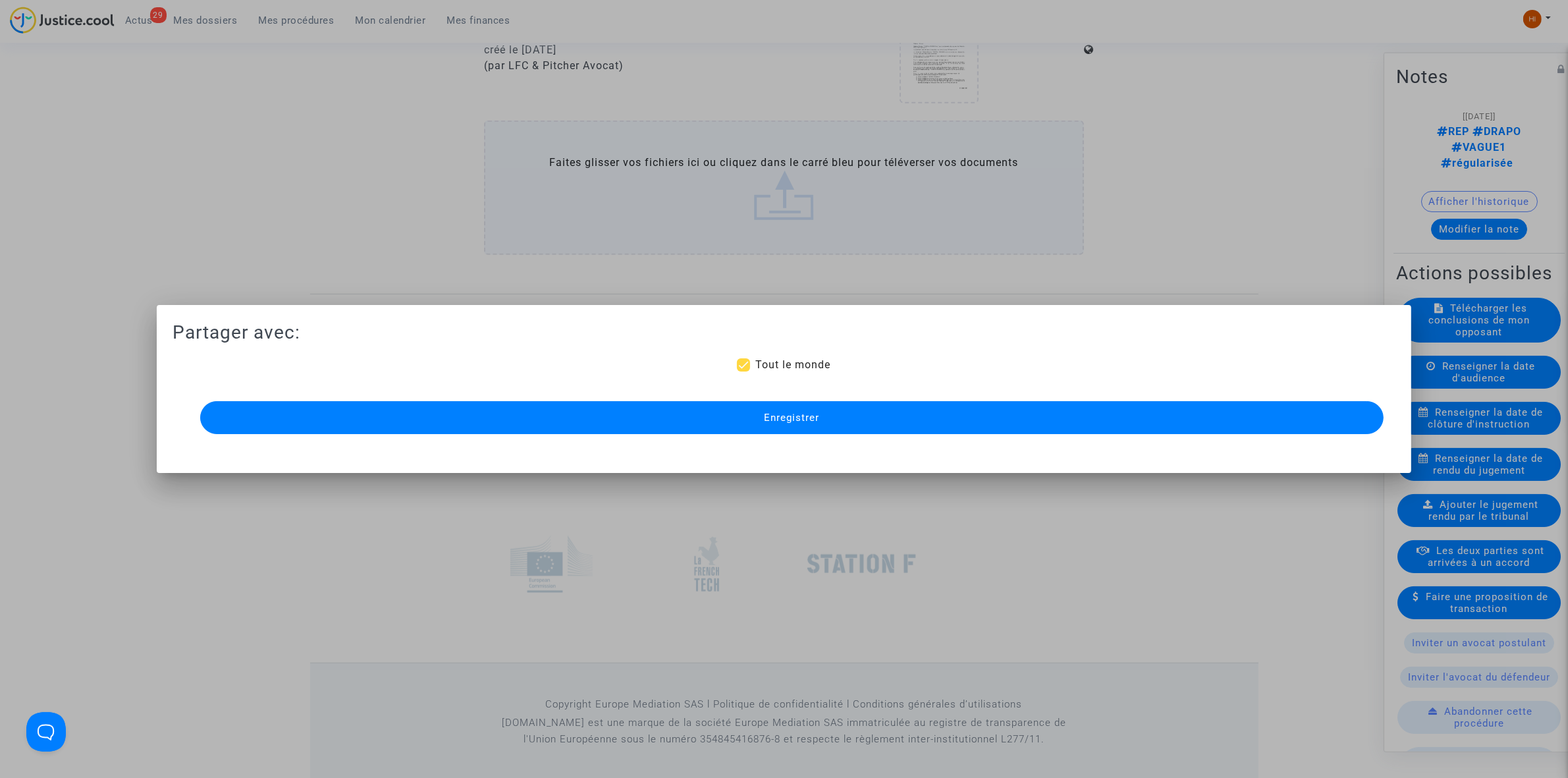
click at [900, 413] on button "Enregistrer" at bounding box center [792, 417] width 1183 height 33
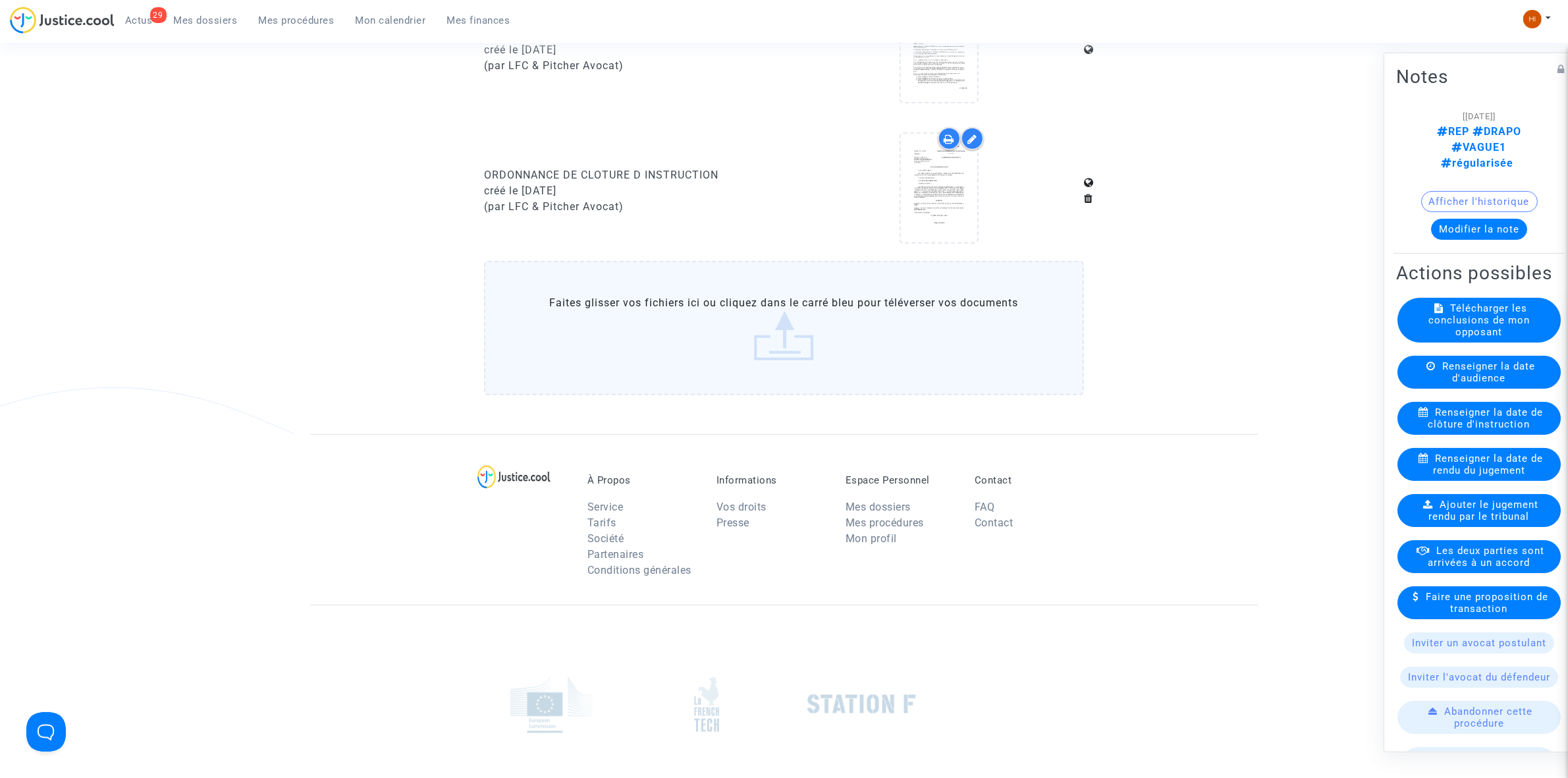
click at [308, 4] on nav "29 Actus Mes dossiers Mes procédures Mon calendrier Mes finances Mon profil Cha…" at bounding box center [784, 21] width 1568 height 43
click at [306, 13] on link "Mes procédures" at bounding box center [297, 20] width 97 height 20
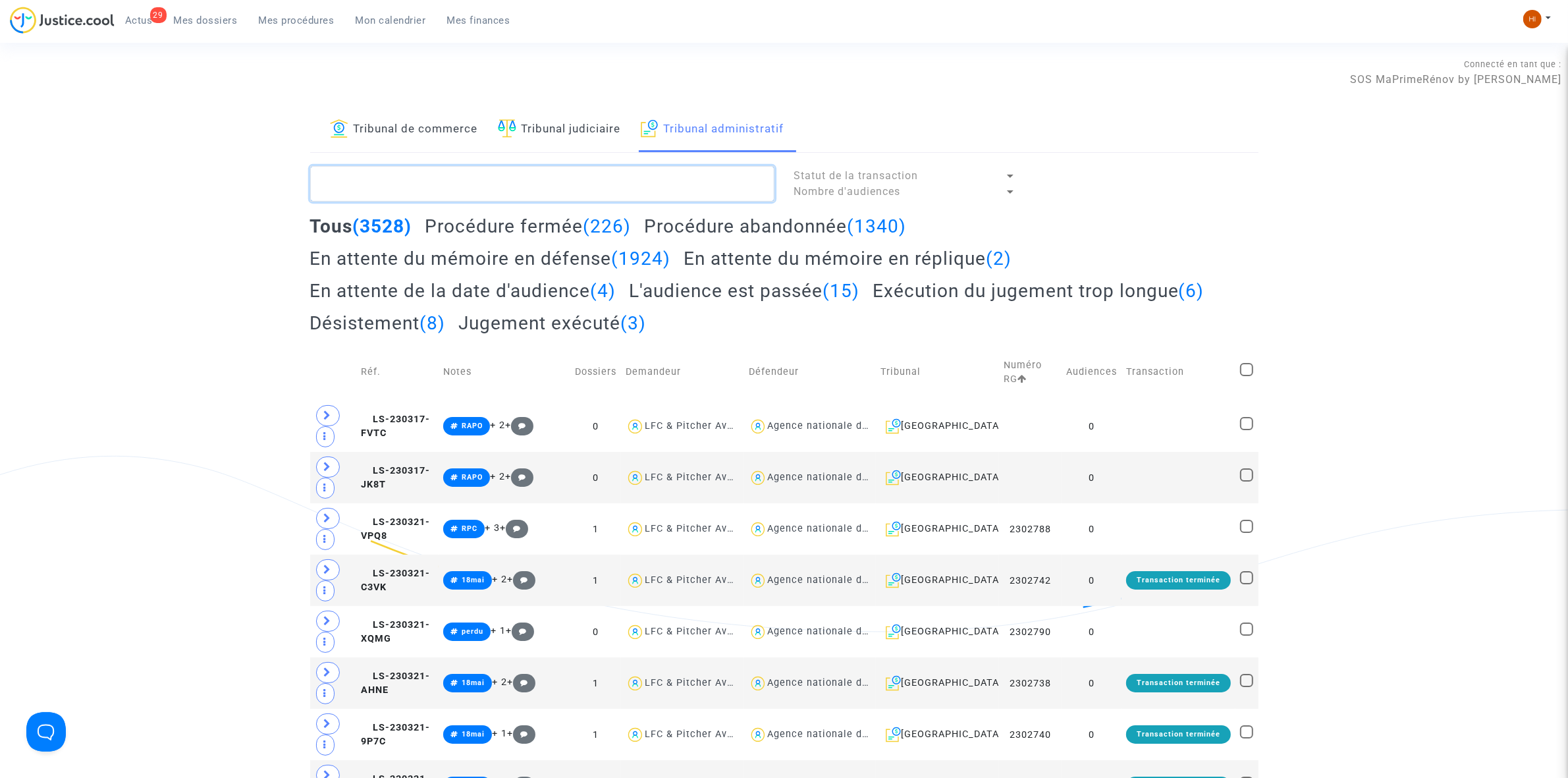
click at [729, 184] on textarea at bounding box center [542, 184] width 465 height 36
paste textarea "SIRET PASCAL"
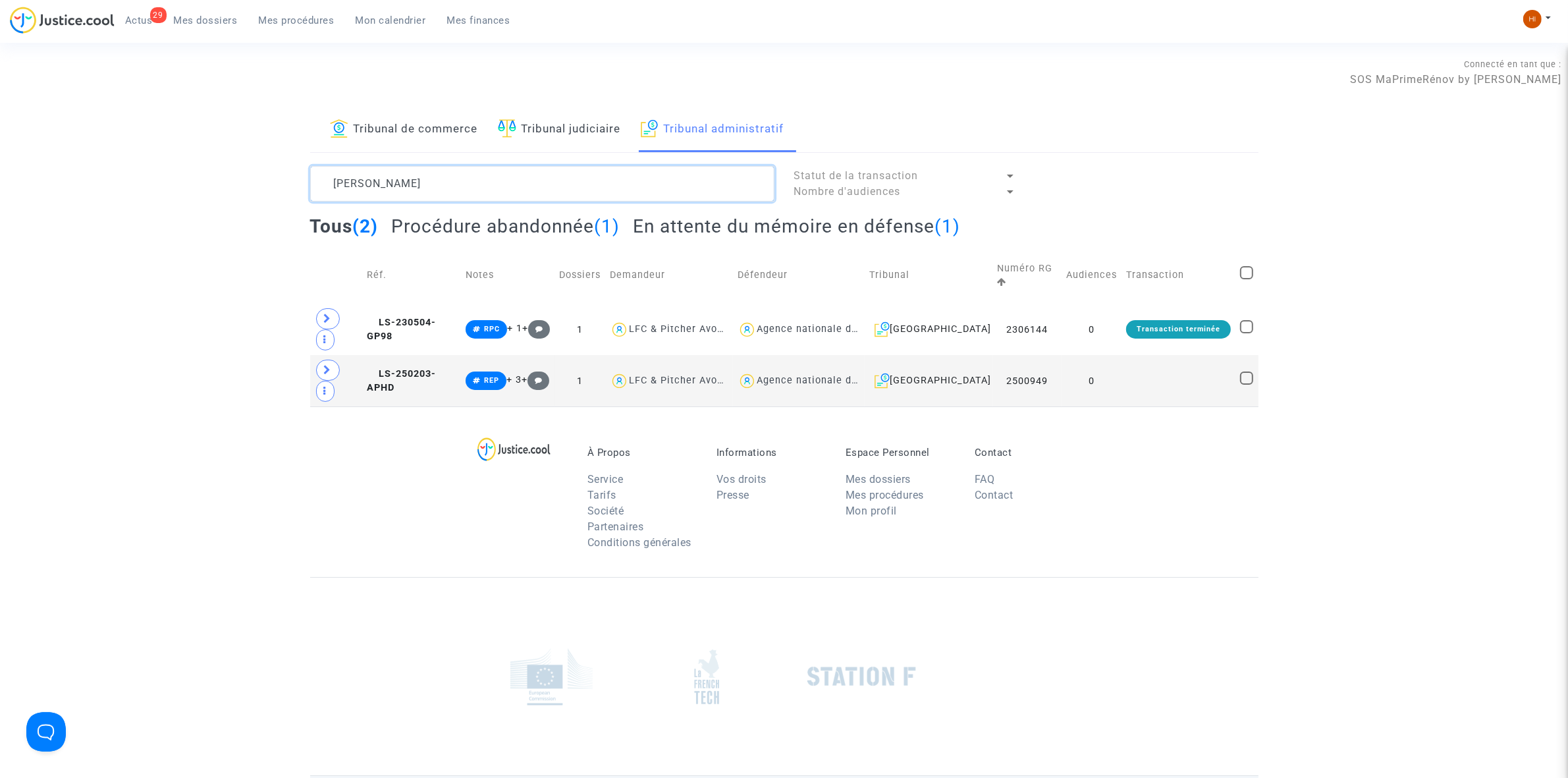
type textarea "SIRET PASCAL"
click at [857, 229] on h2 "En attente du mémoire en défense (1)" at bounding box center [796, 226] width 327 height 23
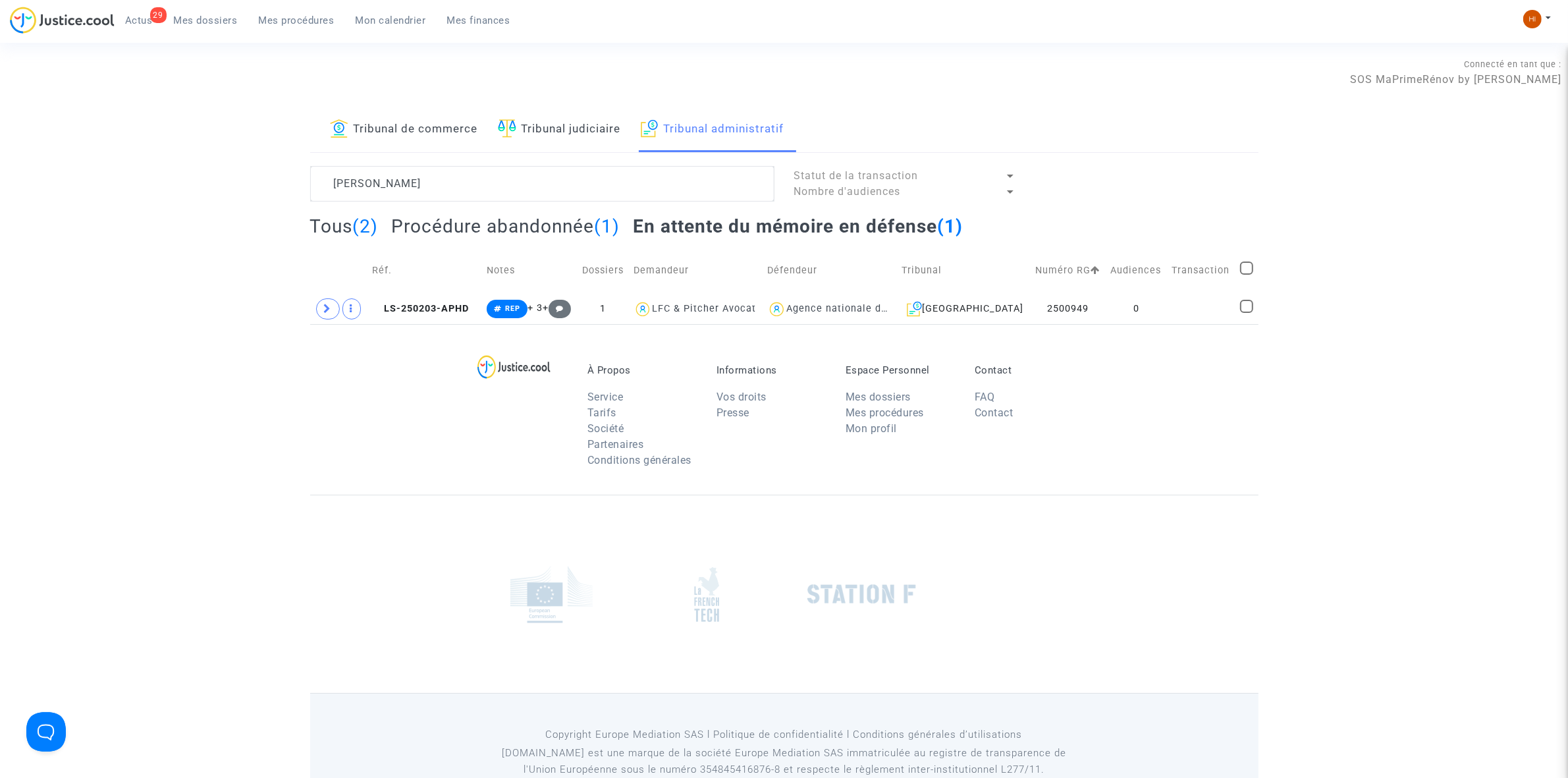
drag, startPoint x: 1111, startPoint y: 353, endPoint x: 1124, endPoint y: 343, distance: 16.4
click at [1119, 346] on div "À Propos Service Tarifs Société Partenaires Conditions générales Informations V…" at bounding box center [784, 409] width 948 height 171
click at [1167, 322] on td at bounding box center [1201, 309] width 68 height 31
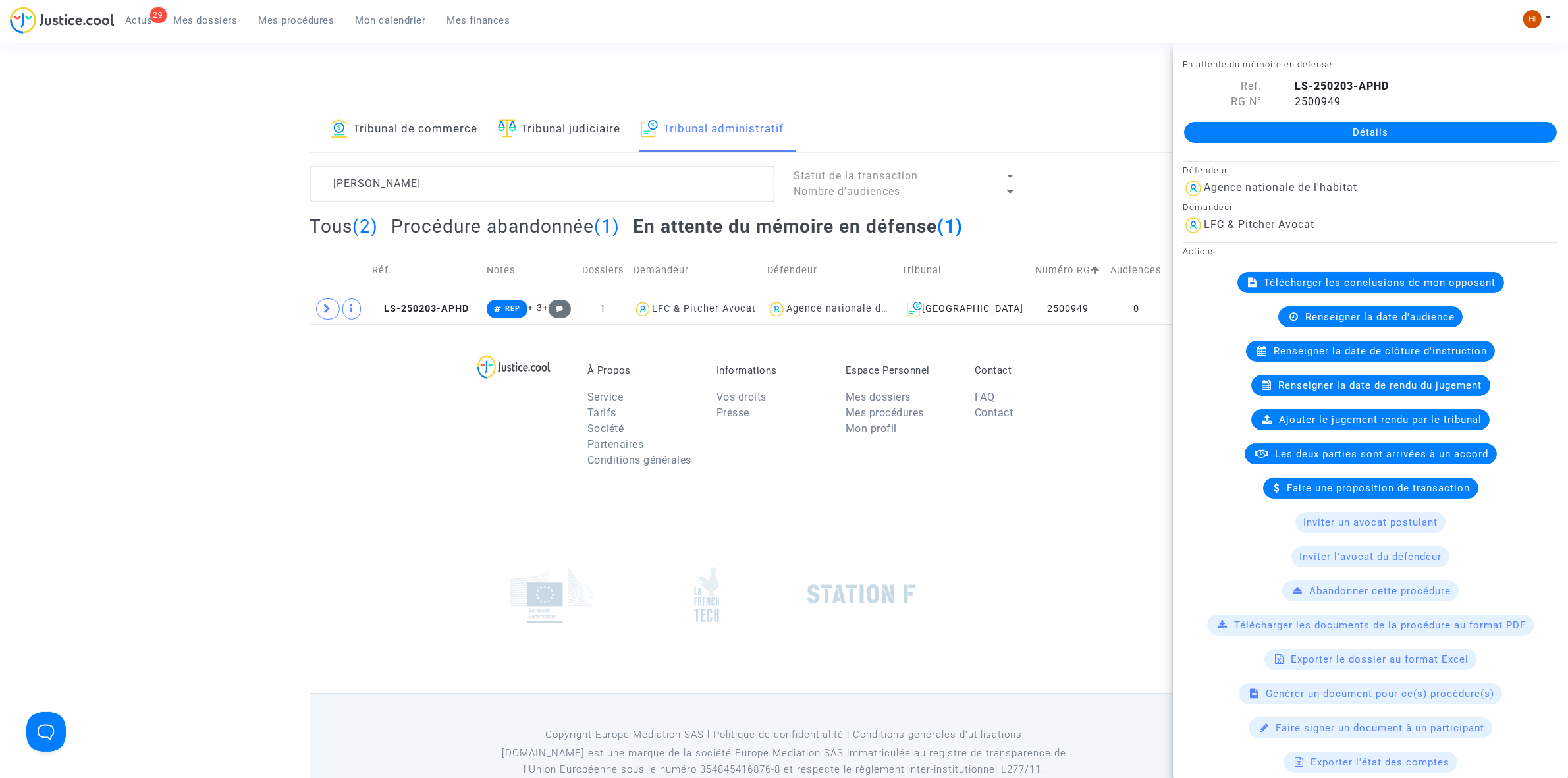
click at [1304, 360] on div "Renseigner la date de clôture d'instruction" at bounding box center [1370, 351] width 249 height 21
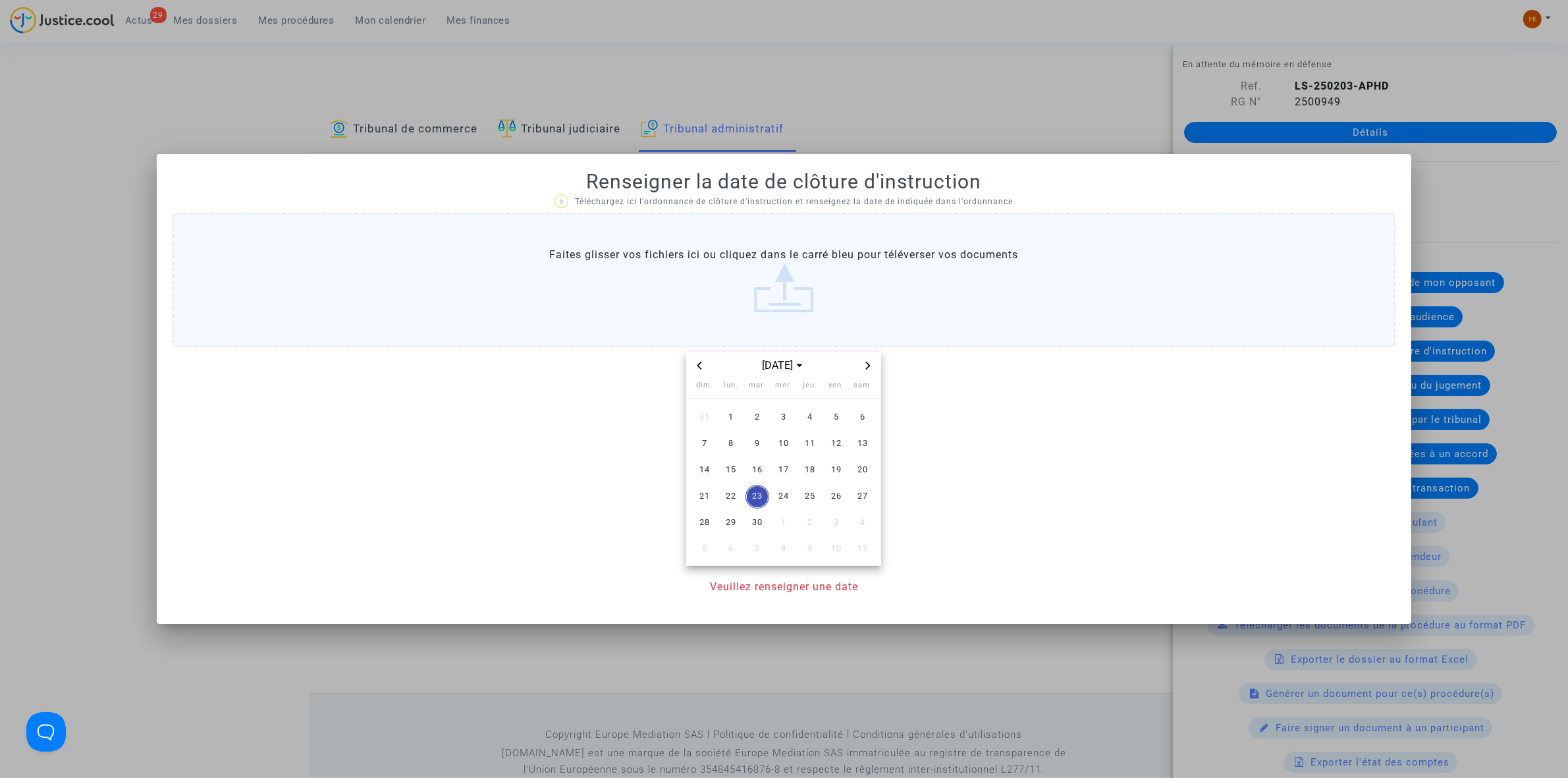
drag, startPoint x: 870, startPoint y: 361, endPoint x: 858, endPoint y: 398, distance: 38.9
click at [868, 362] on icon "Next month" at bounding box center [867, 365] width 8 height 8
click at [726, 453] on td "6" at bounding box center [731, 444] width 26 height 26
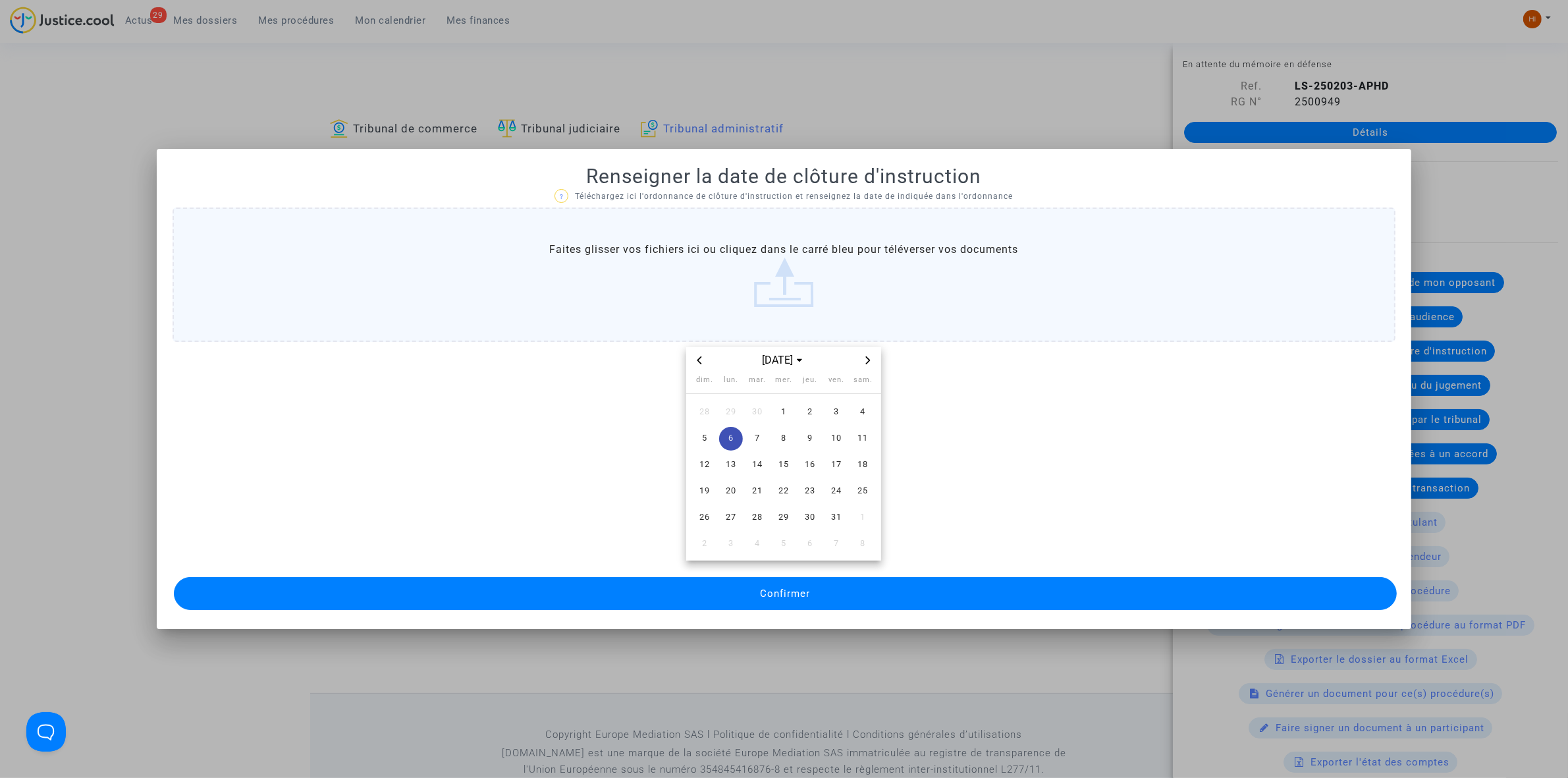
click at [728, 598] on button "Confirmer" at bounding box center [785, 594] width 1223 height 33
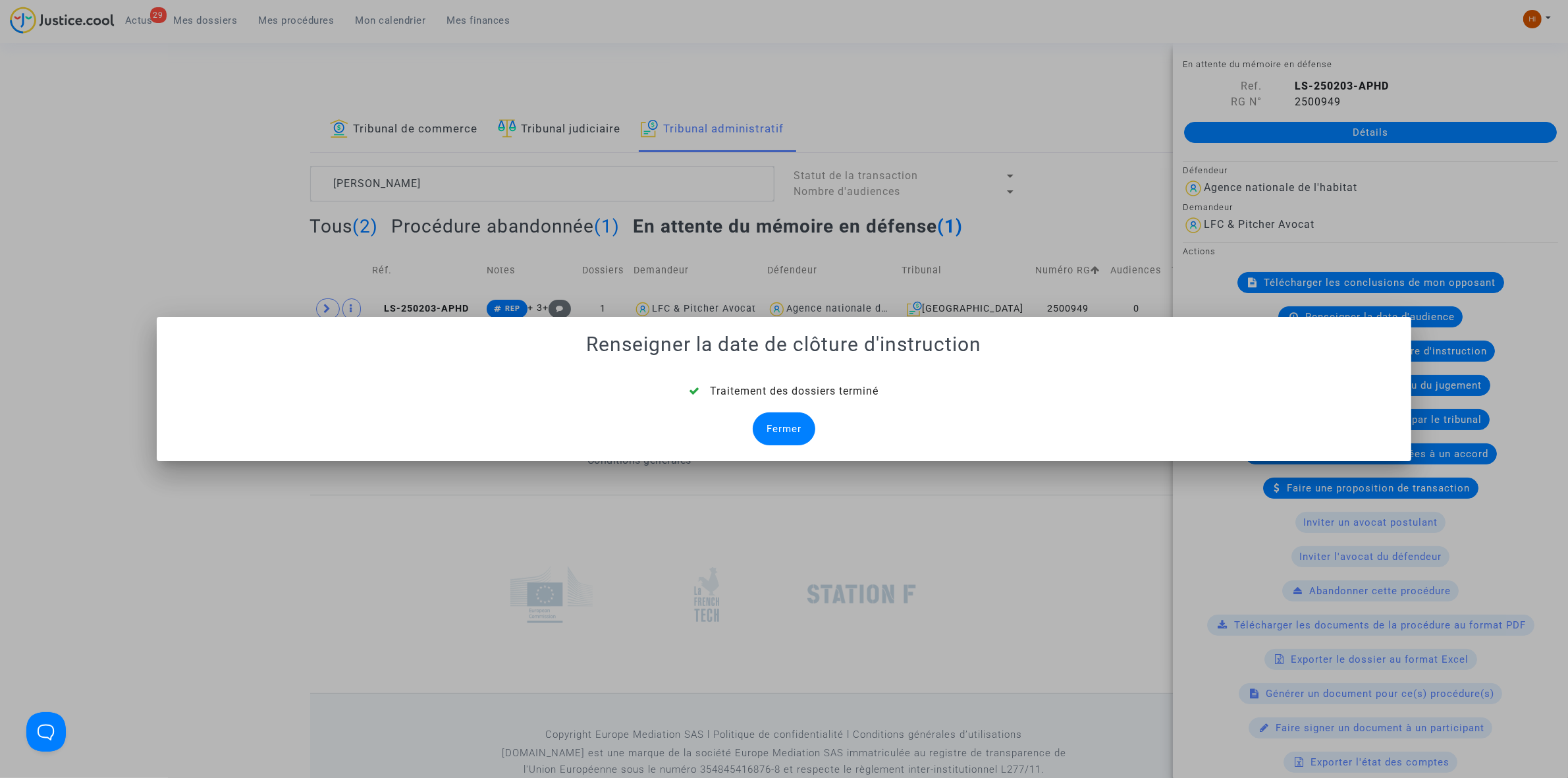
click at [797, 433] on div "Fermer" at bounding box center [784, 429] width 62 height 33
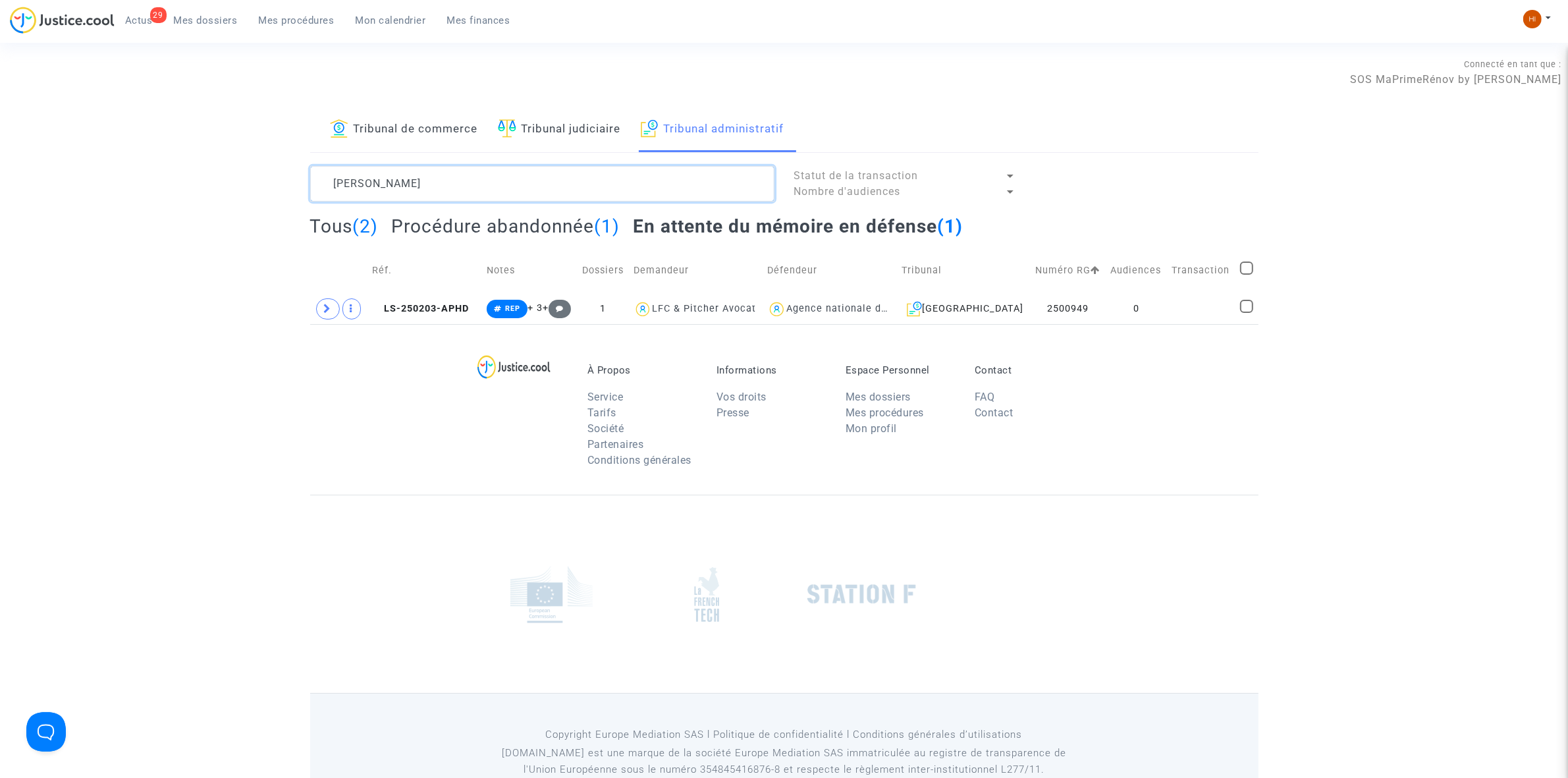
drag, startPoint x: 448, startPoint y: 200, endPoint x: 221, endPoint y: 194, distance: 227.1
click at [176, 218] on div "Tribunal de commerce Tribunal judiciaire Tribunal administratif SIRET PASCAL St…" at bounding box center [784, 216] width 1568 height 217
click at [1207, 293] on td at bounding box center [1201, 309] width 68 height 31
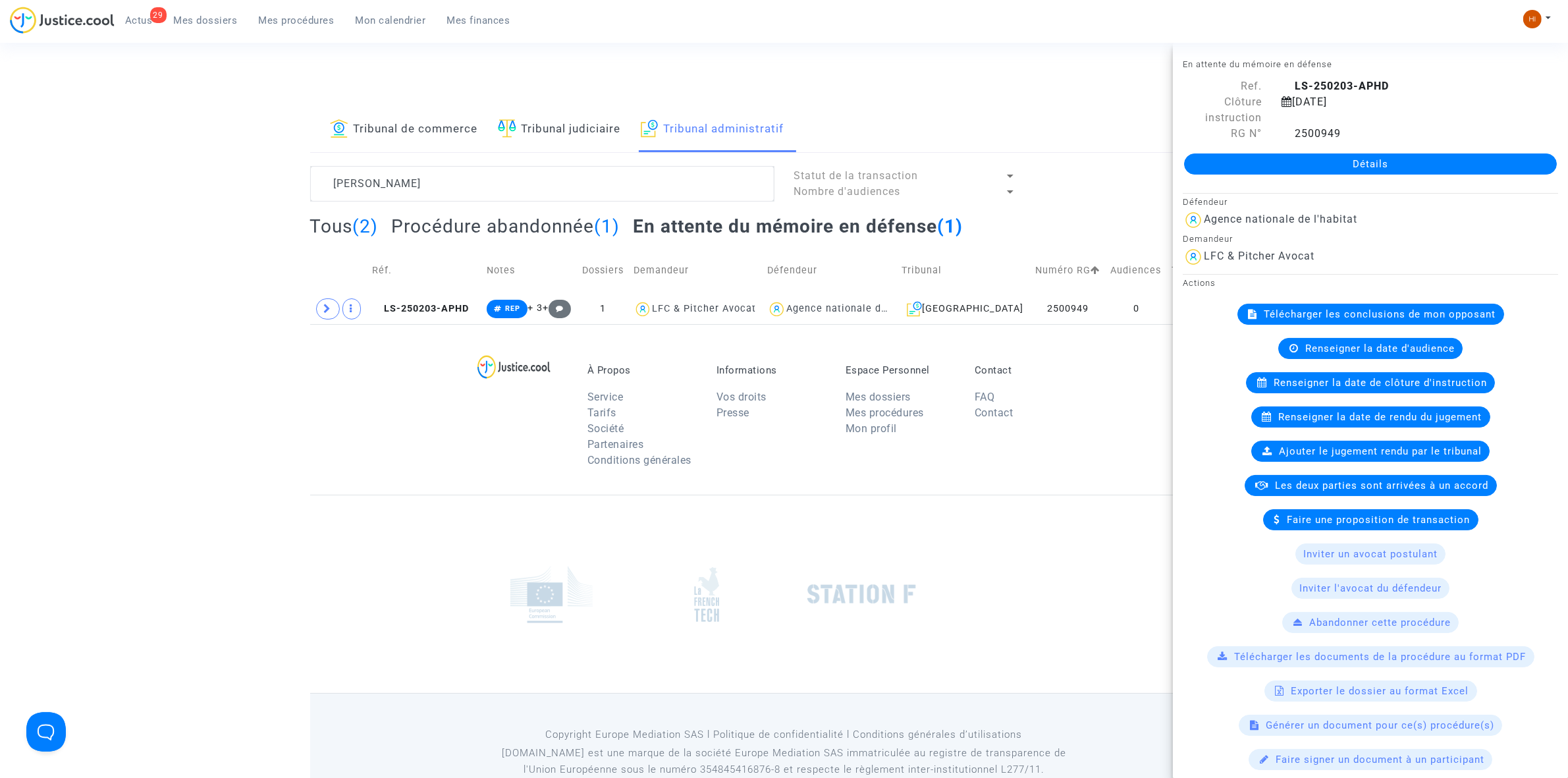
drag, startPoint x: 1282, startPoint y: 131, endPoint x: 1293, endPoint y: 158, distance: 29.2
click at [1282, 131] on icon at bounding box center [1287, 133] width 11 height 10
drag, startPoint x: 1295, startPoint y: 163, endPoint x: 1200, endPoint y: 278, distance: 149.2
click at [1298, 162] on link "Détails" at bounding box center [1370, 164] width 373 height 21
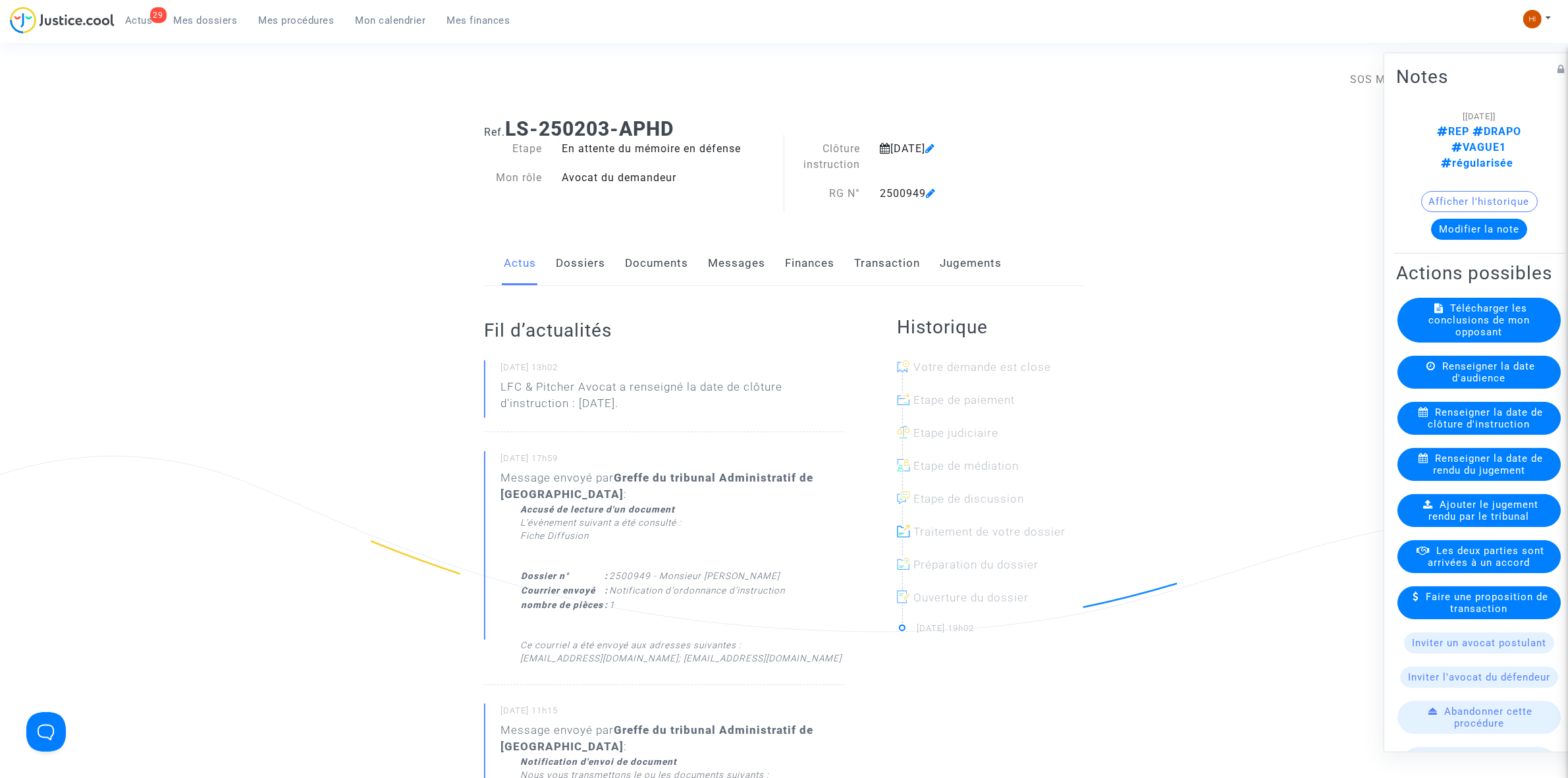
click at [1480, 526] on div "Ajouter le jugement rendu par le tribunal" at bounding box center [1479, 510] width 164 height 33
drag, startPoint x: 652, startPoint y: 264, endPoint x: 657, endPoint y: 258, distance: 7.8
click at [651, 264] on link "Documents" at bounding box center [657, 263] width 63 height 44
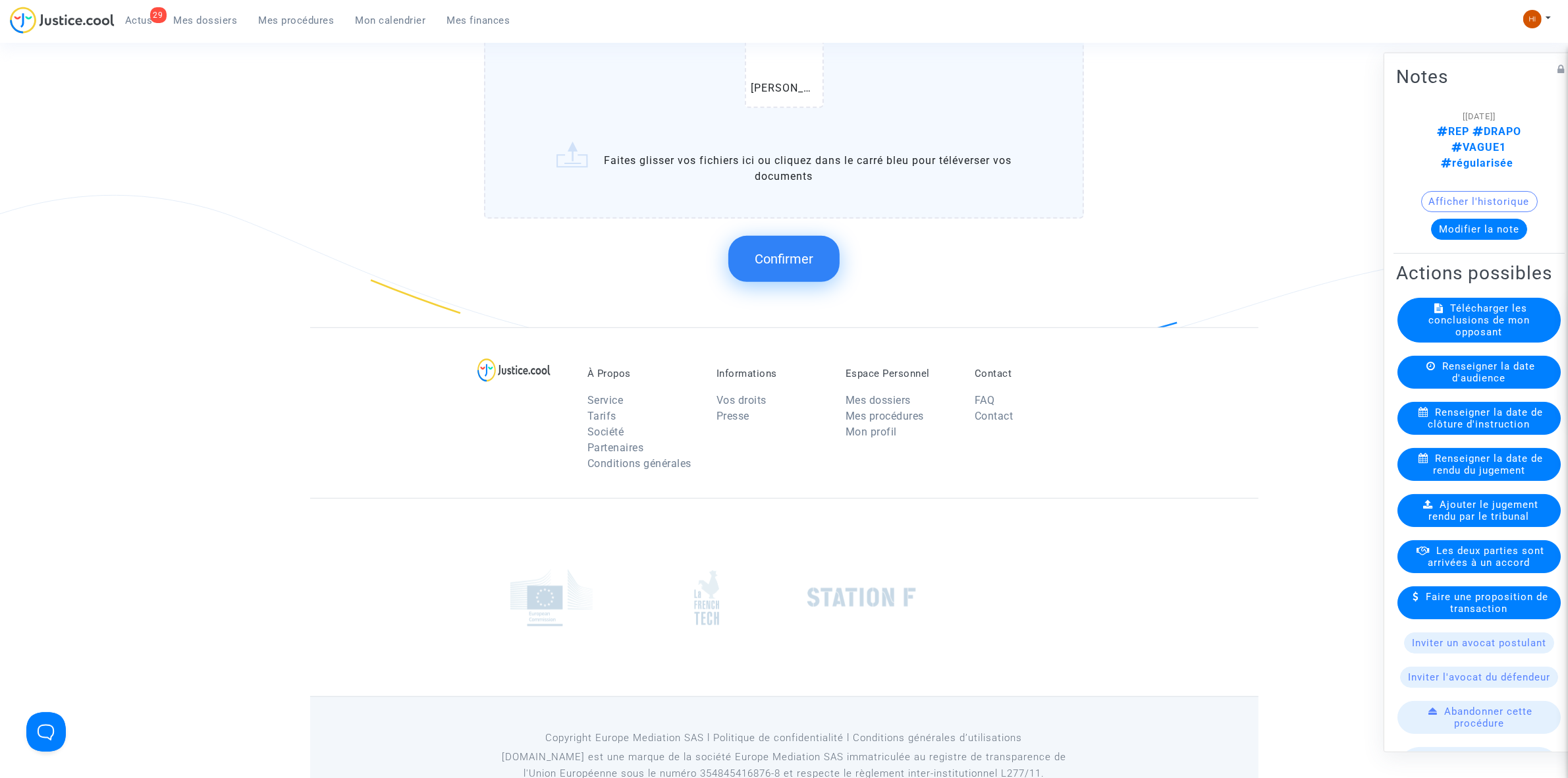
scroll to position [1153, 0]
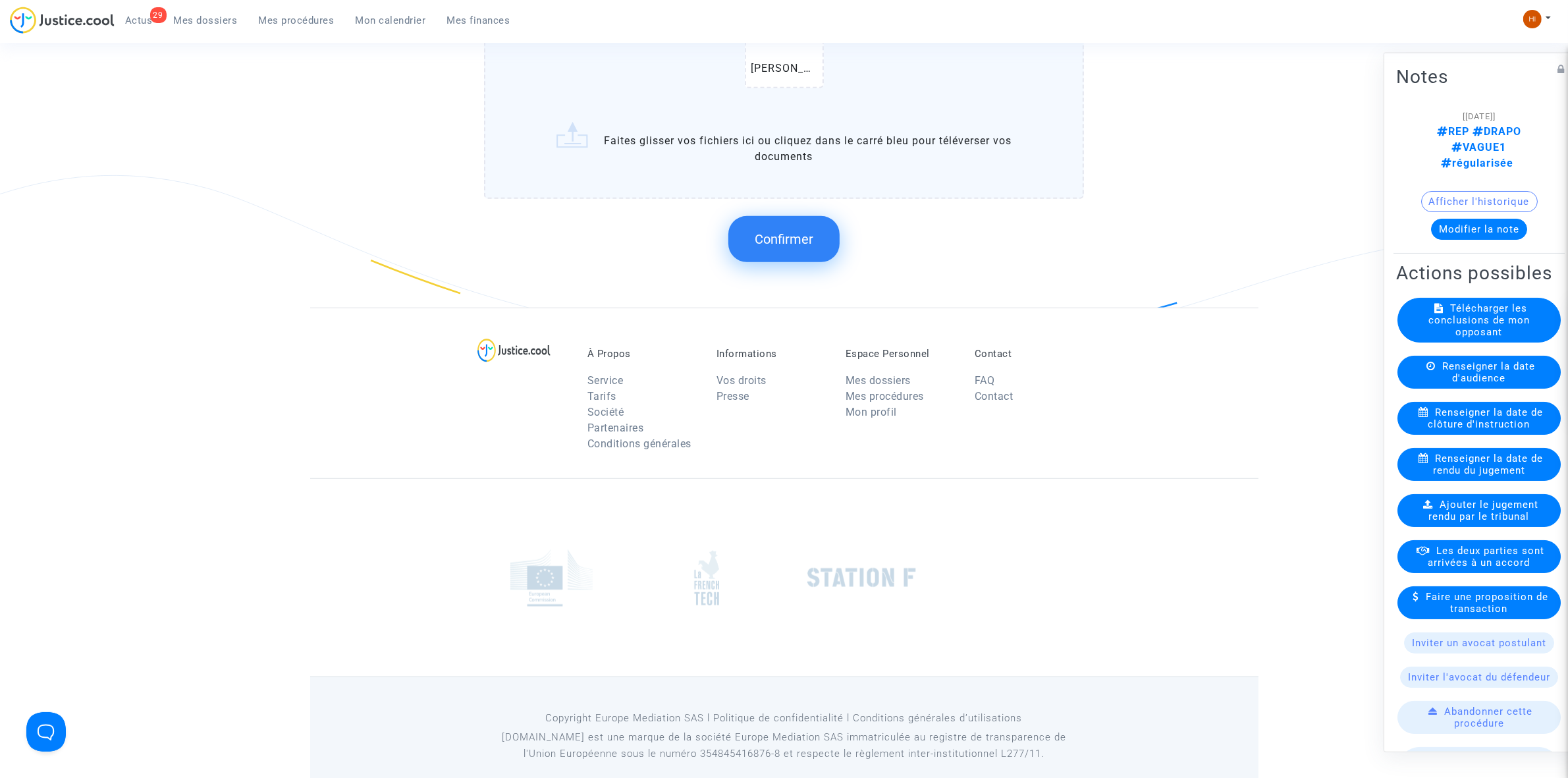
click at [791, 231] on span "Confirmer" at bounding box center [784, 239] width 59 height 16
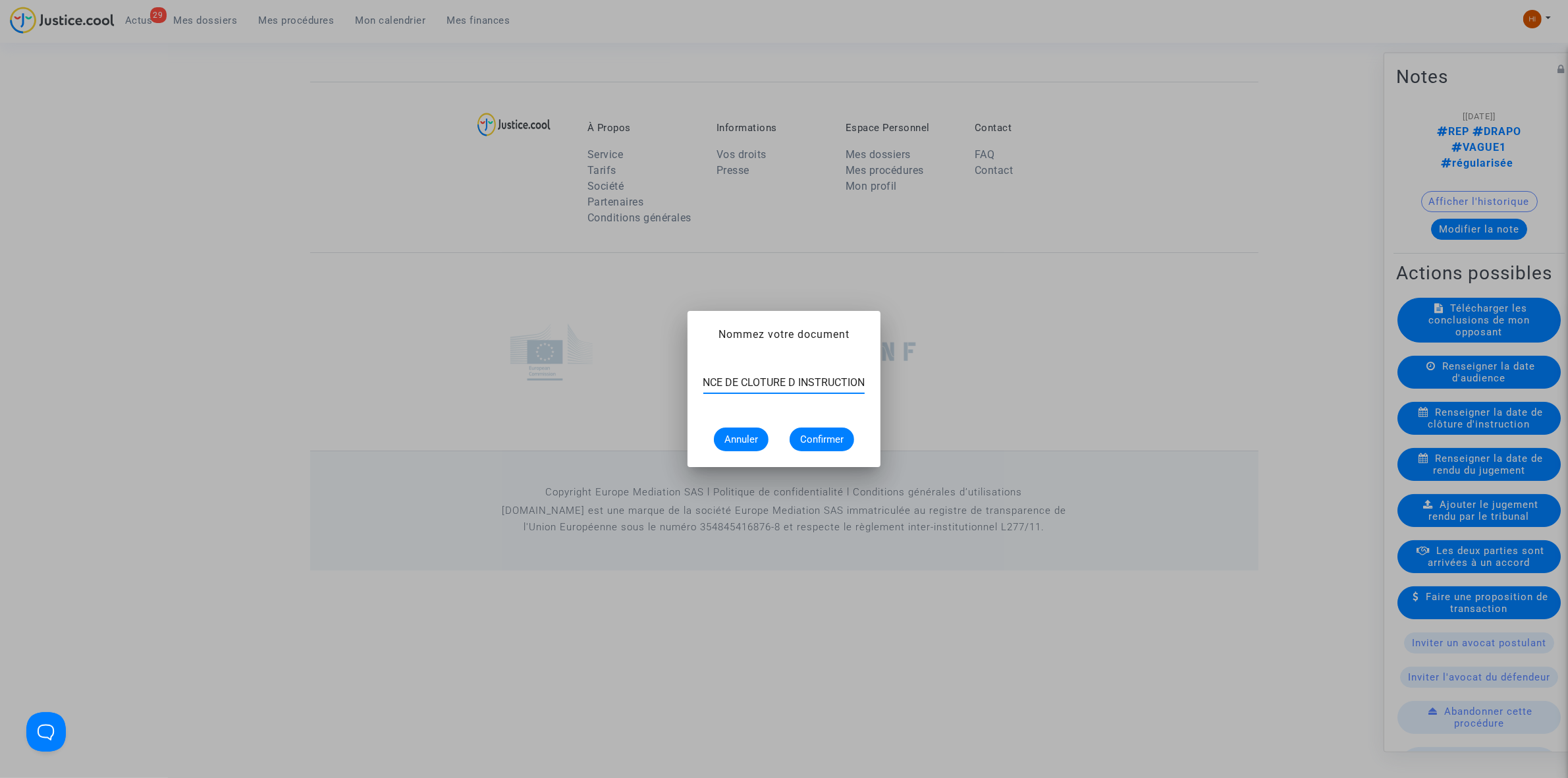
scroll to position [0, 50]
type input "ORDONNANCE DE CLOTURE D INSTRUCTION"
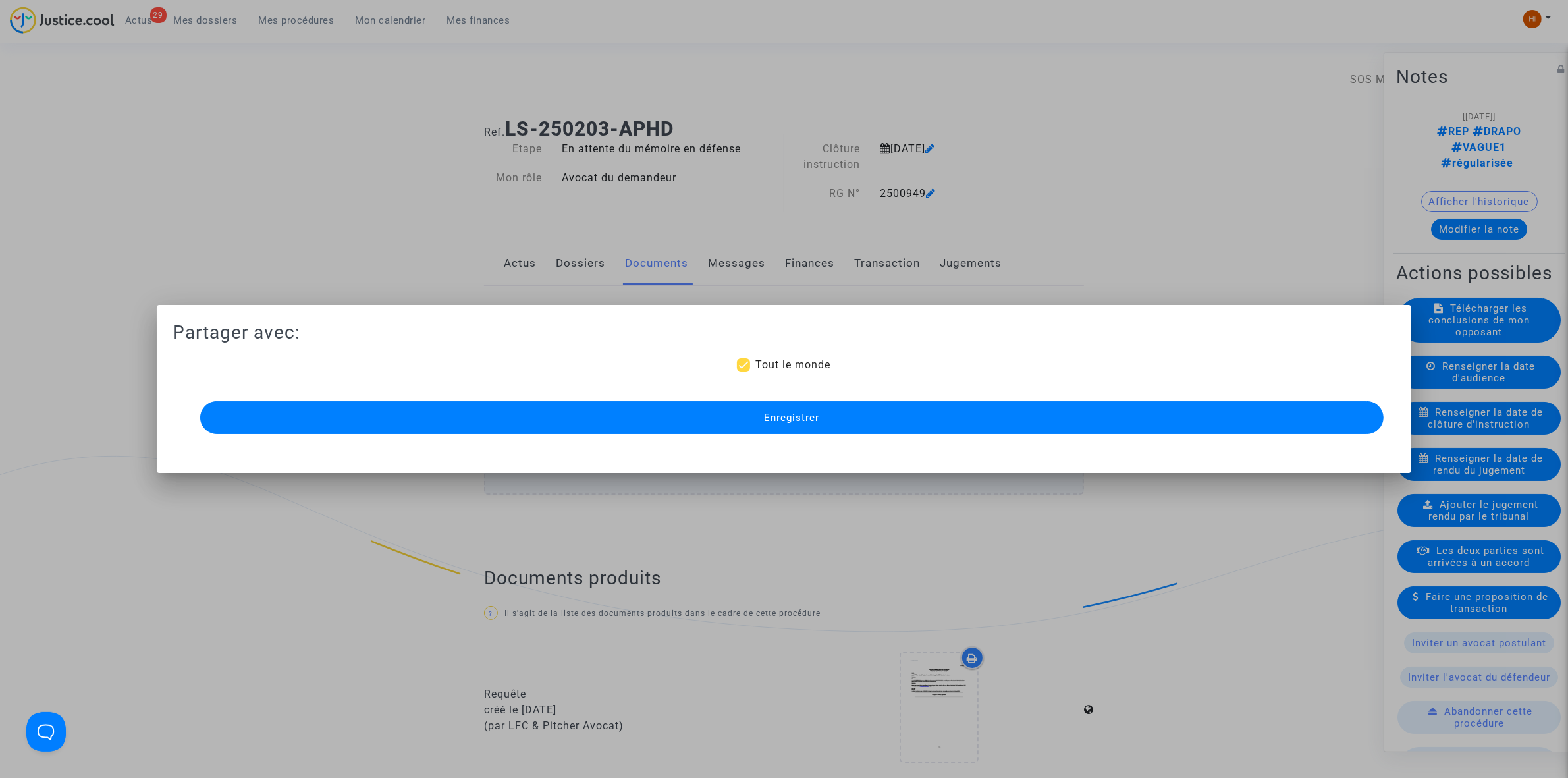
scroll to position [941, 0]
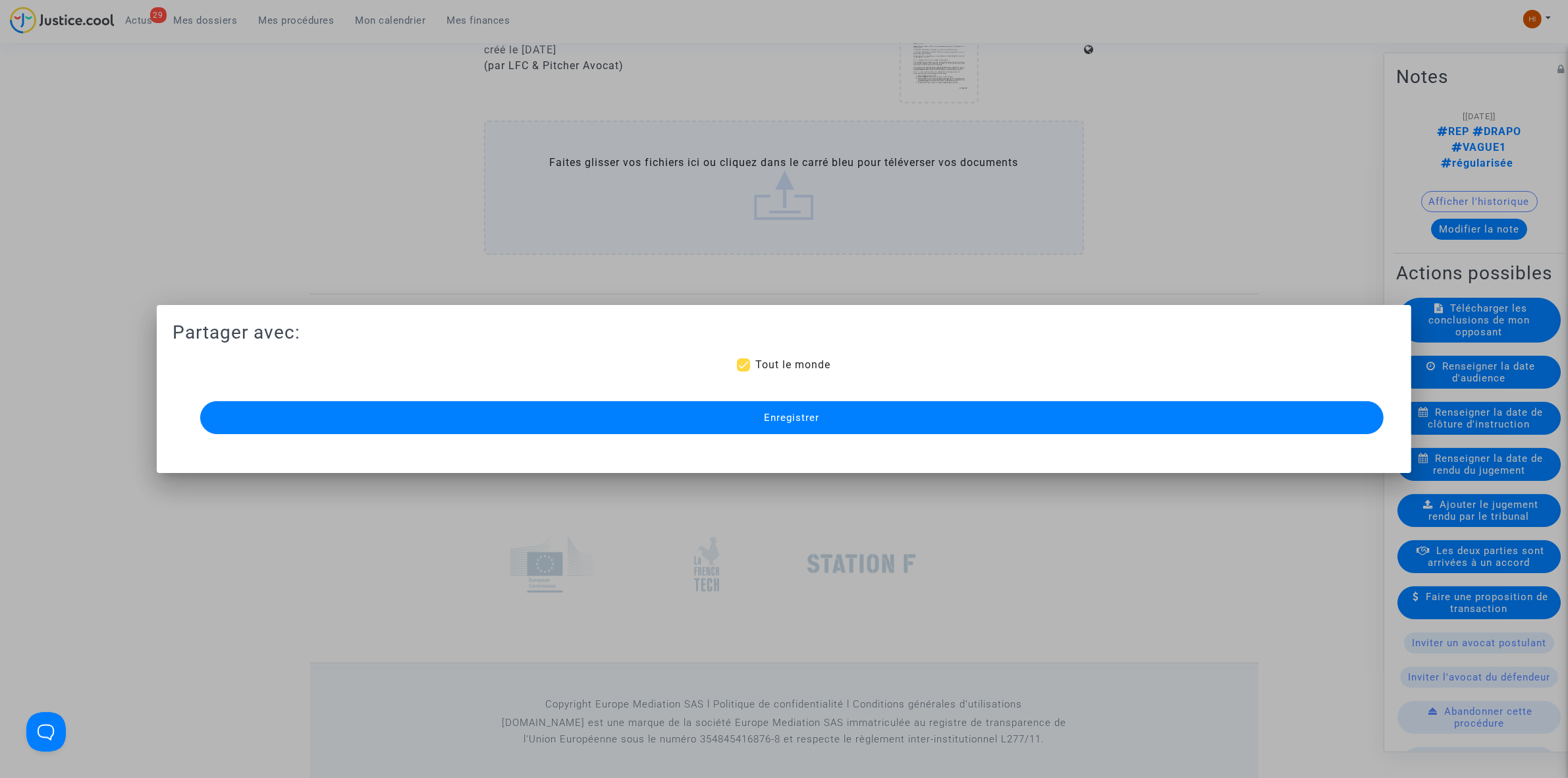
click at [1275, 433] on button "Enregistrer" at bounding box center [792, 417] width 1183 height 33
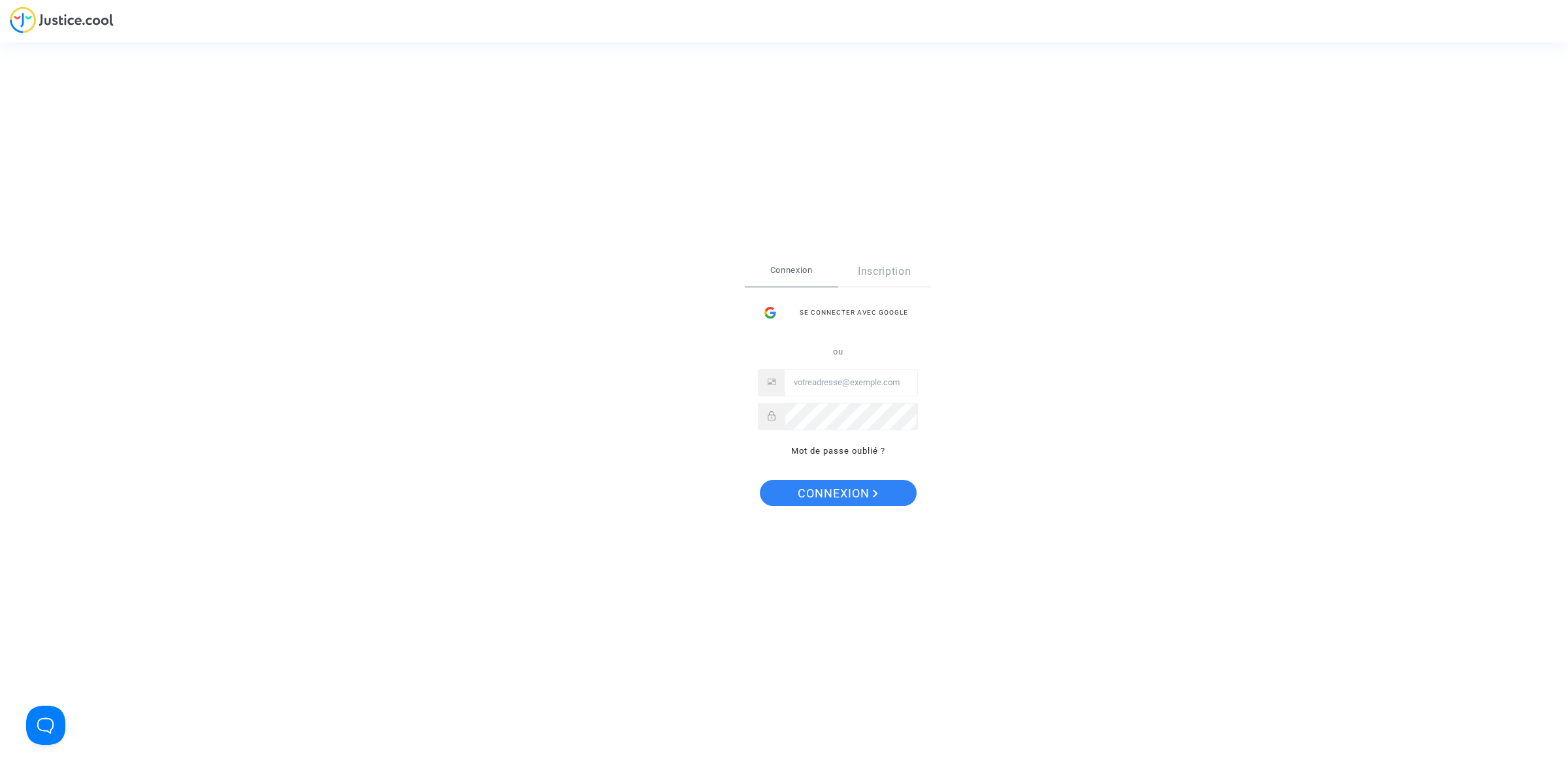
type input "hibo@pitcher-avocat.fr"
drag, startPoint x: 825, startPoint y: 491, endPoint x: 618, endPoint y: 297, distance: 283.7
click at [825, 491] on span "Connexion" at bounding box center [837, 494] width 80 height 27
type input "hibo@pitcher-avocat.fr"
click at [850, 469] on div "Connexion Inscription Se connecter avec Google ou hibo@pitcher-avocat.fr Mot de…" at bounding box center [838, 364] width 186 height 216
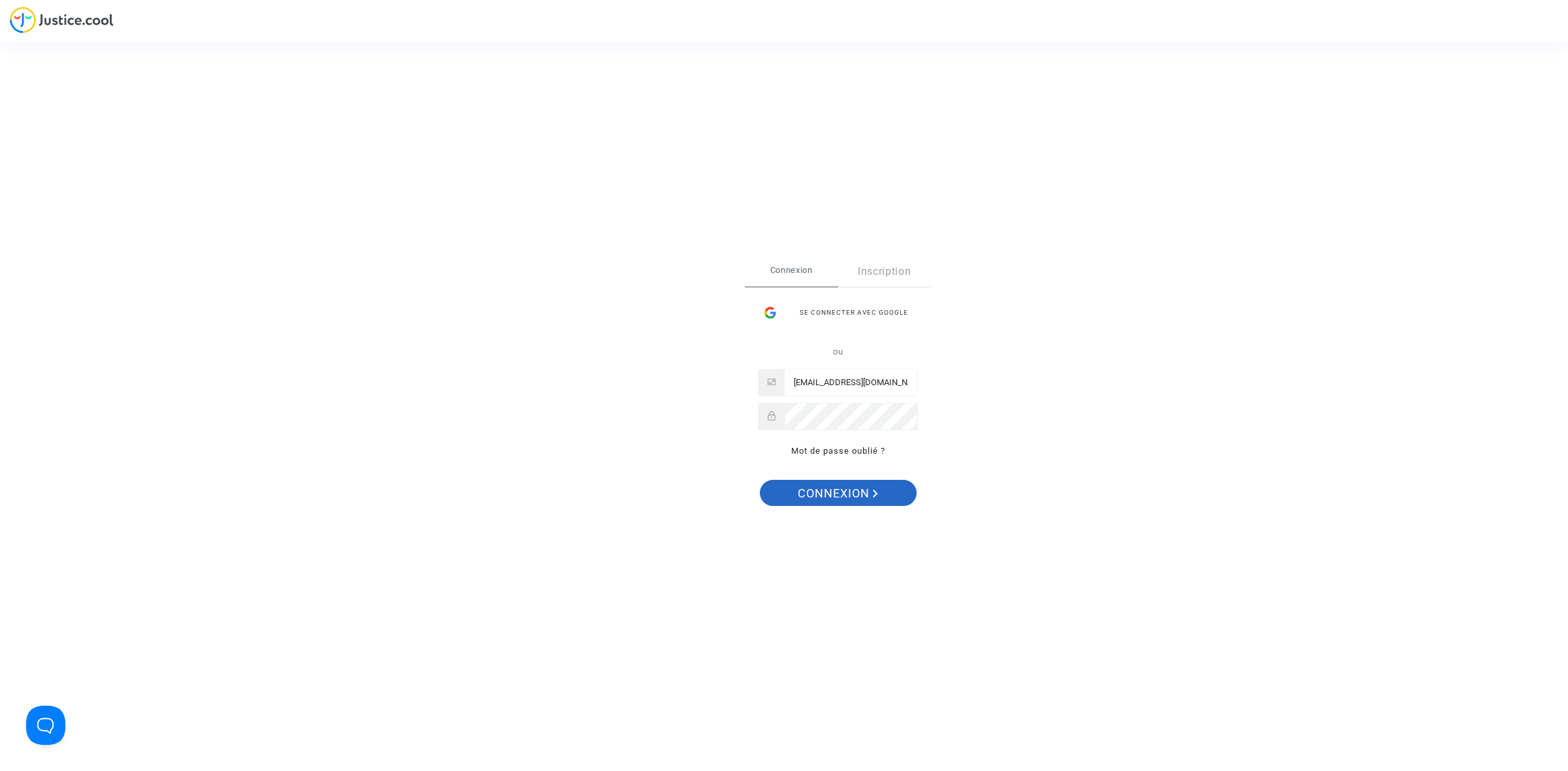
click at [828, 498] on span "Connexion" at bounding box center [837, 494] width 80 height 27
type input "[EMAIL_ADDRESS][DOMAIN_NAME]"
click at [844, 484] on span "Connexion" at bounding box center [837, 494] width 80 height 27
